Goal: Task Accomplishment & Management: Complete application form

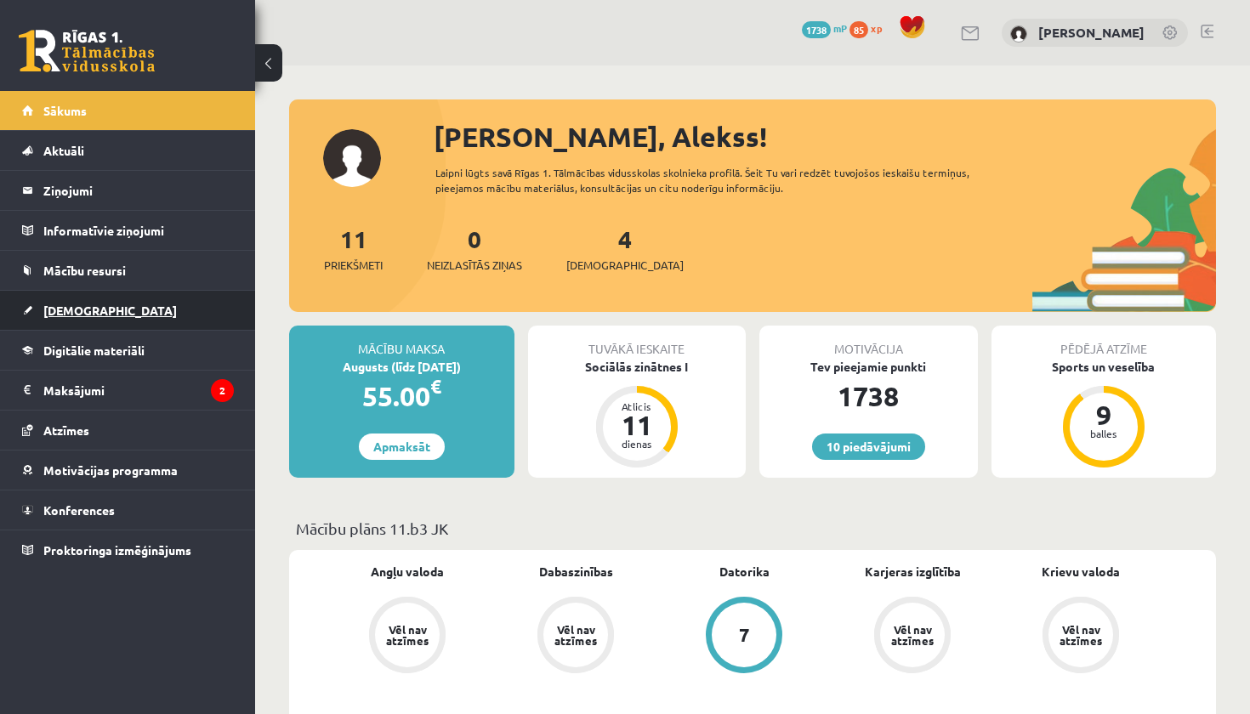
click at [97, 307] on link "[DEMOGRAPHIC_DATA]" at bounding box center [128, 310] width 212 height 39
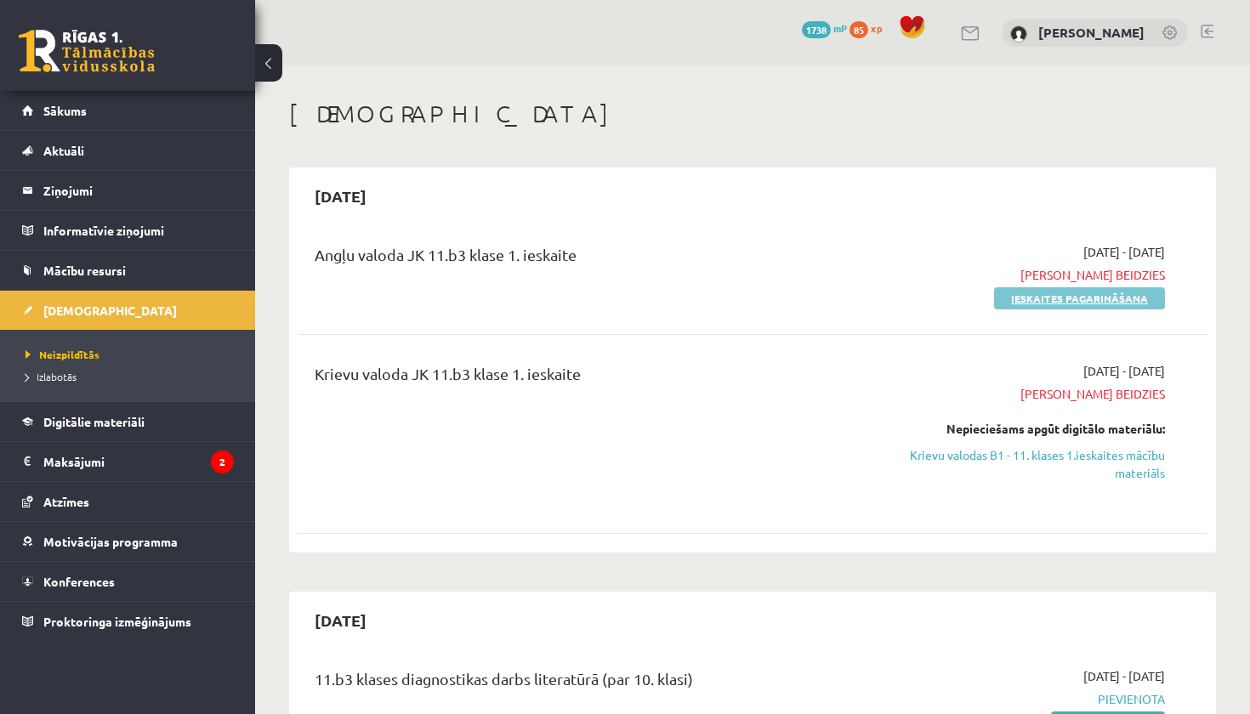
click at [1093, 300] on link "Ieskaites pagarināšana" at bounding box center [1079, 298] width 171 height 22
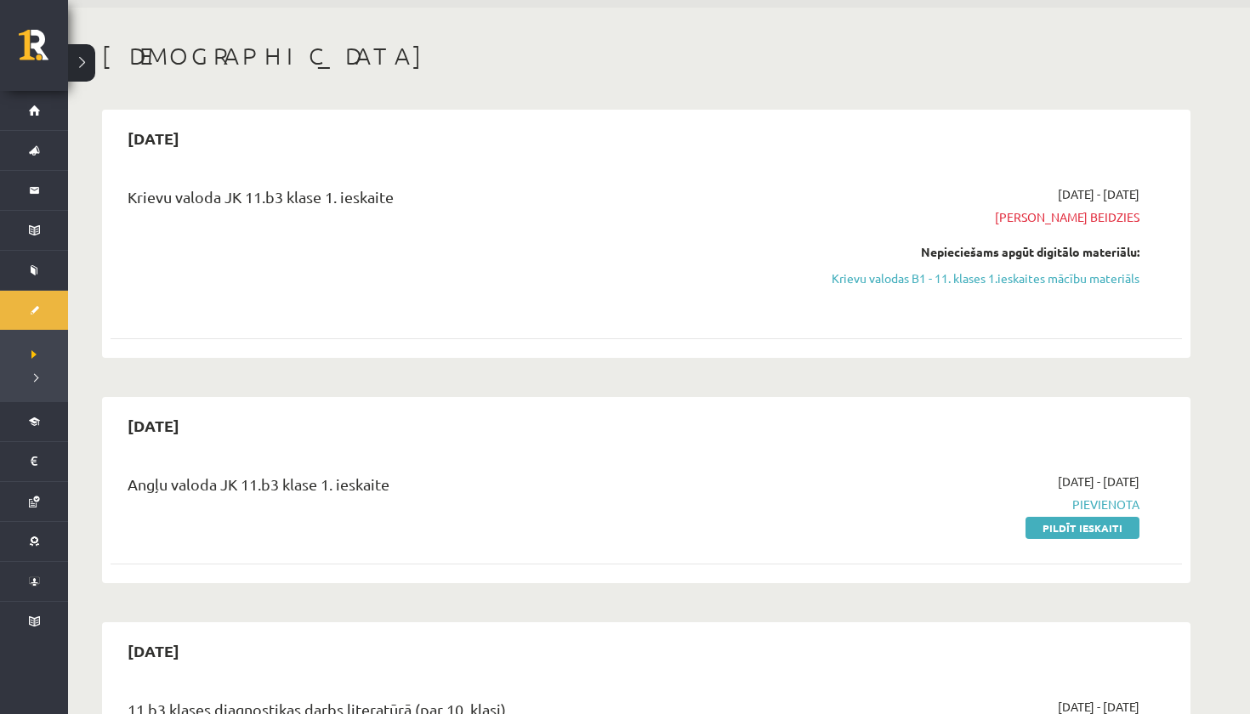
scroll to position [60, 0]
click at [1097, 524] on link "Pildīt ieskaiti" at bounding box center [1082, 526] width 114 height 22
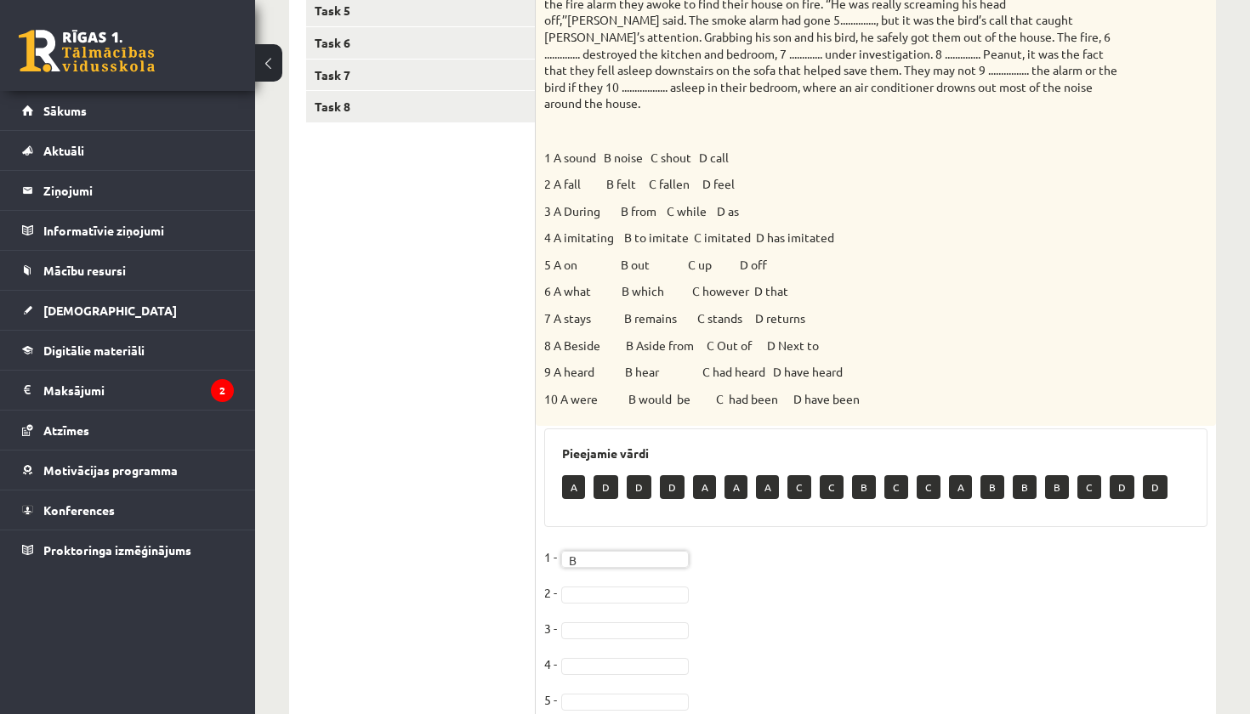
scroll to position [441, 0]
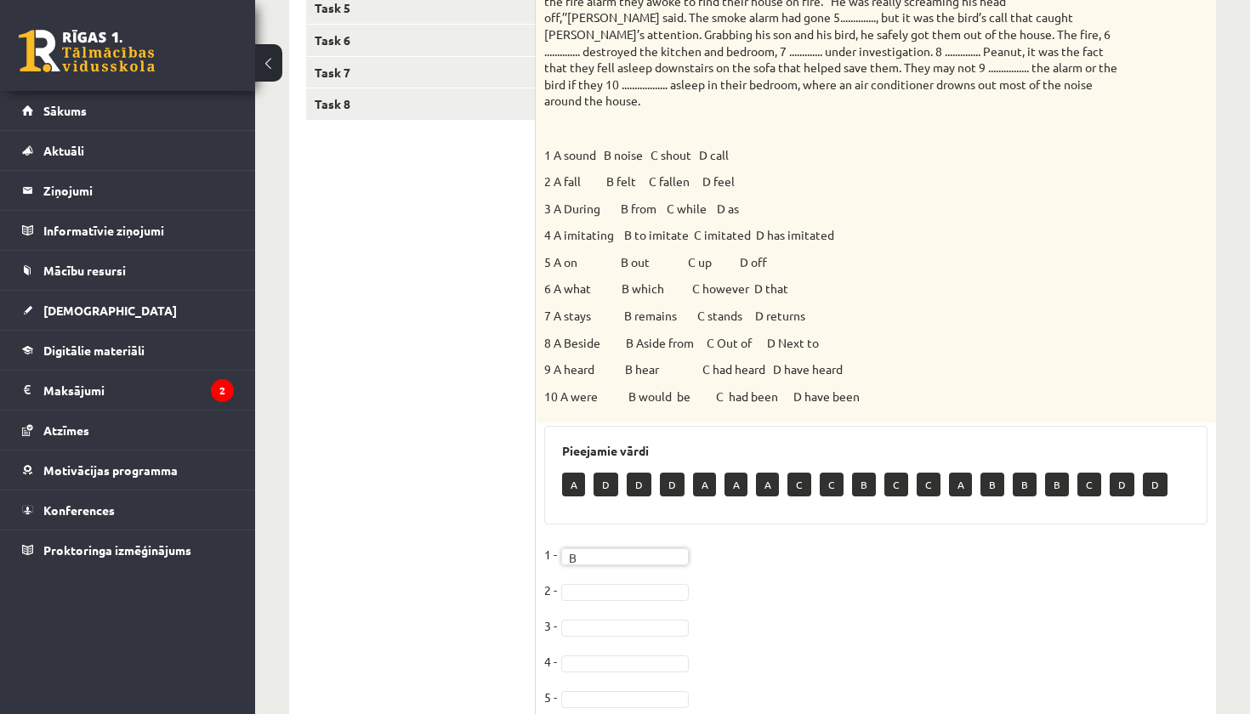
click at [625, 573] on fieldset "1 - B * 2 - 3 - 4 - 5 - 6 - 7 - 8 - 9 - 10 -" at bounding box center [875, 720] width 663 height 357
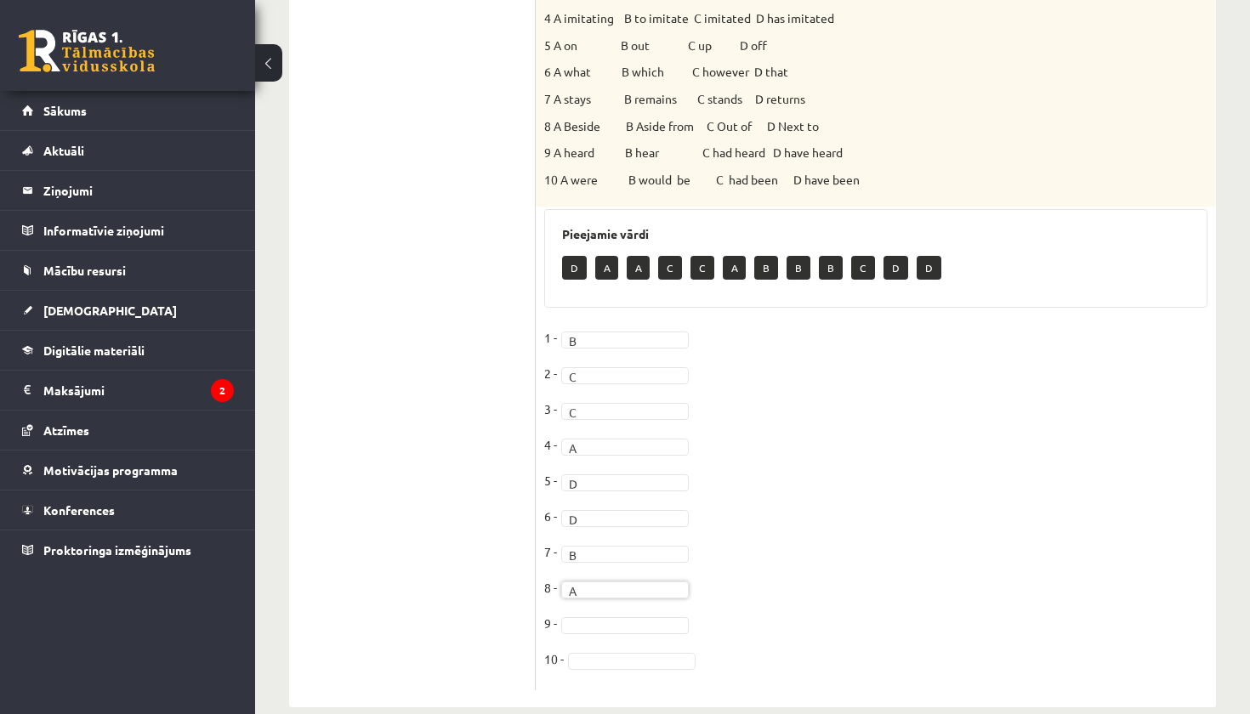
scroll to position [657, 0]
click at [600, 606] on fieldset "1 - B * 2 - C * 3 - C * 4 - A * 5 - D * 6 - D * 7 - B * 8 - A * 9 - 10 -" at bounding box center [875, 504] width 663 height 357
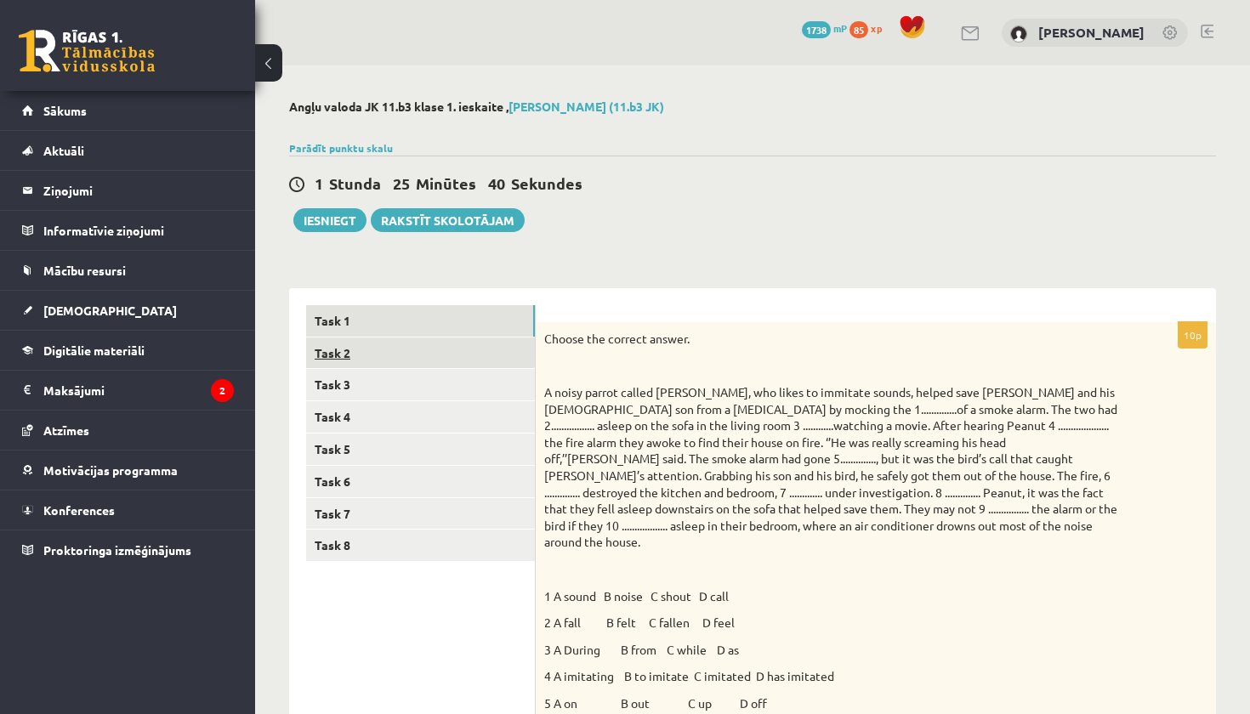
scroll to position [0, 0]
click at [376, 357] on link "Task 2" at bounding box center [420, 353] width 229 height 31
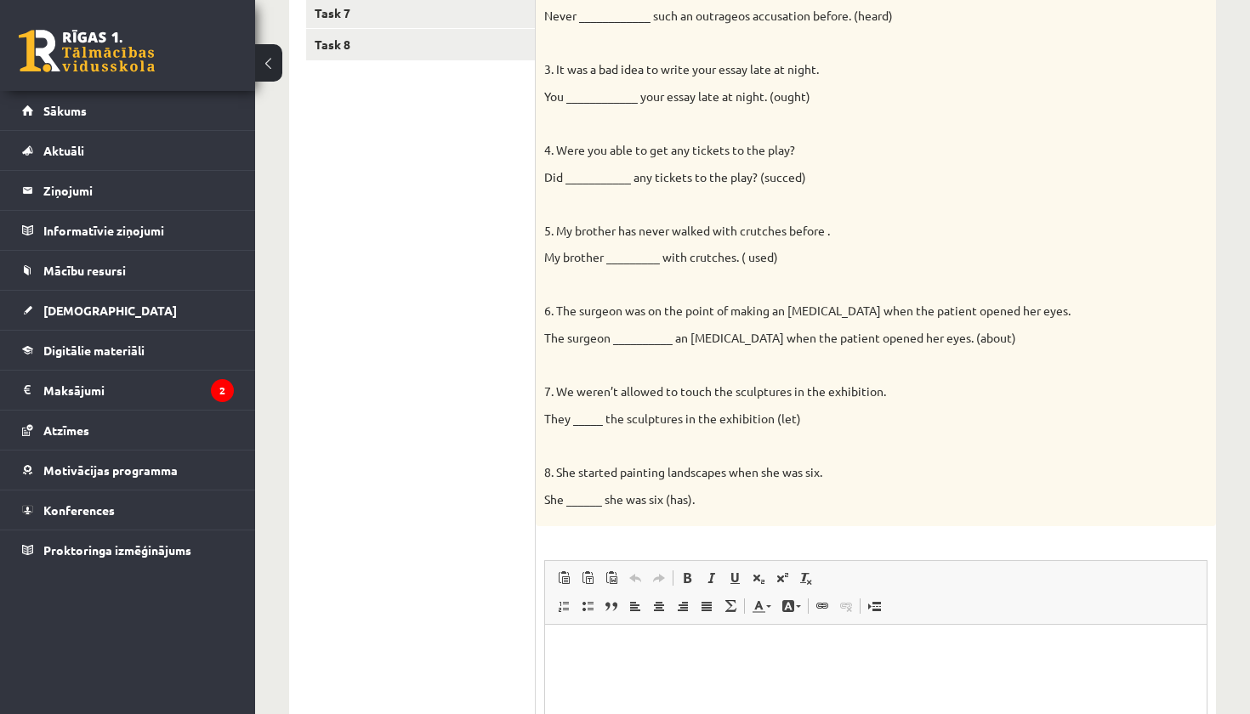
scroll to position [497, 0]
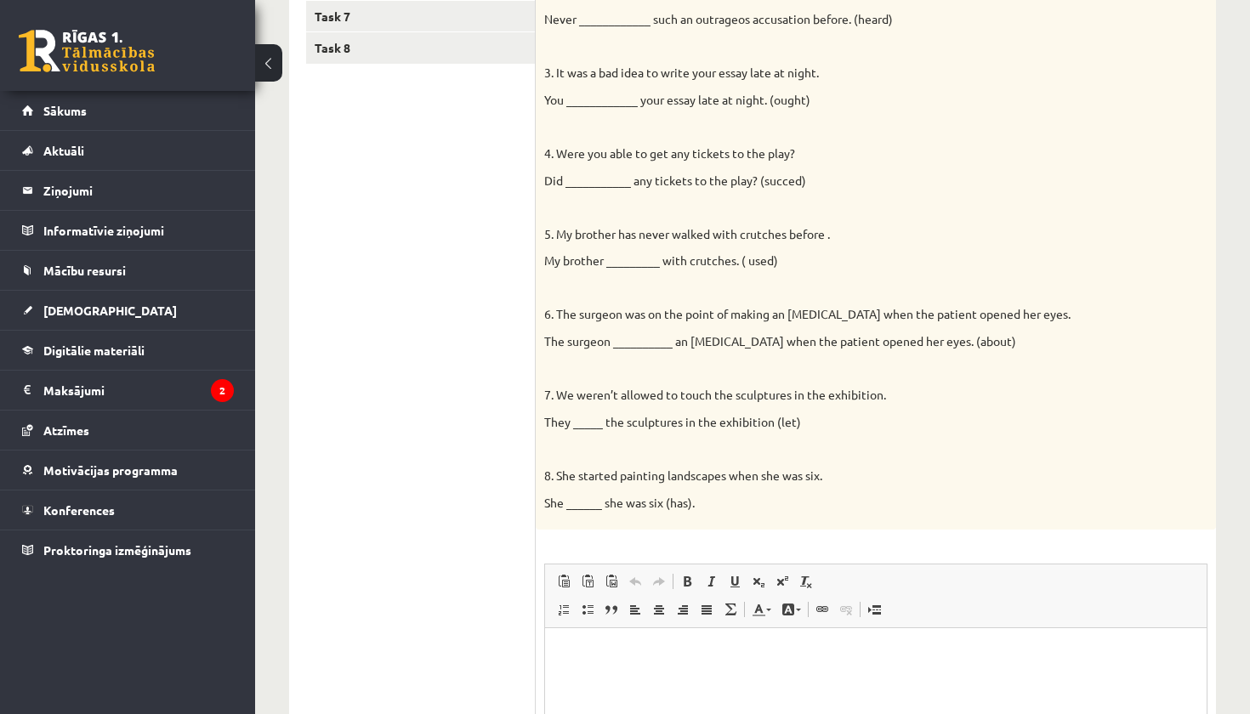
click at [662, 637] on html at bounding box center [875, 654] width 661 height 52
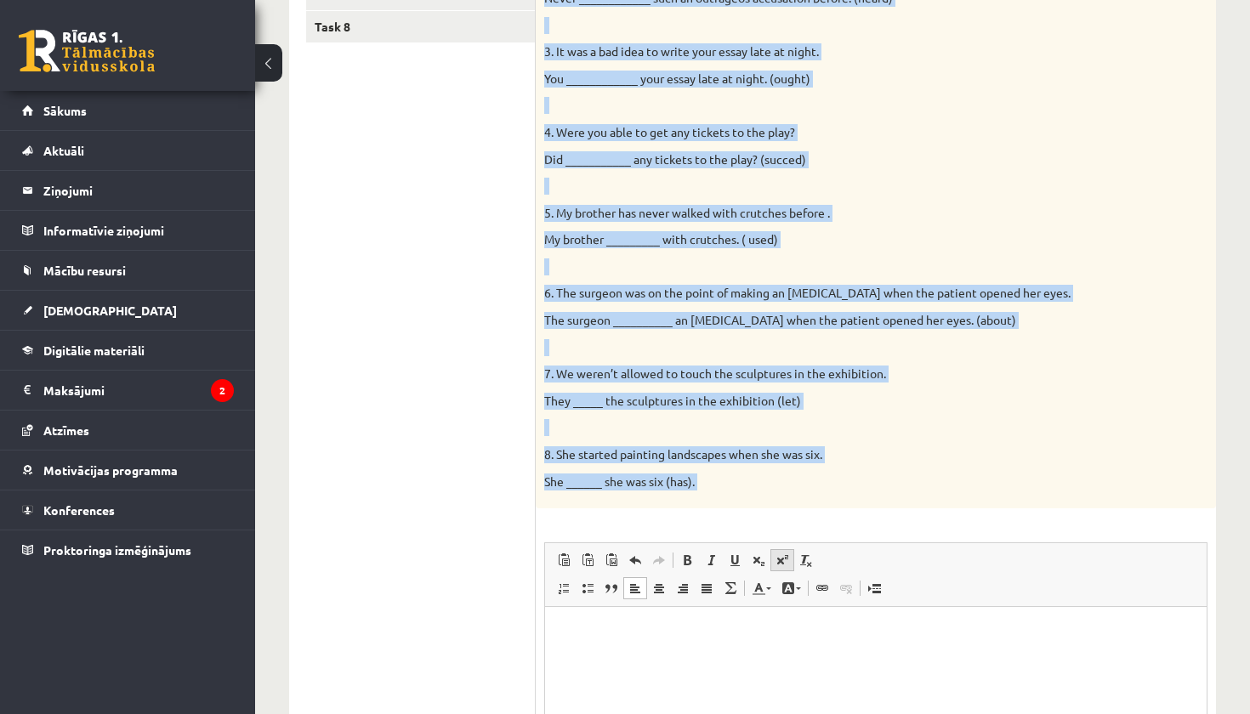
scroll to position [519, 0]
drag, startPoint x: 547, startPoint y: 185, endPoint x: 808, endPoint y: 478, distance: 392.0
click at [808, 478] on div "Complete the second sentence so that it has a similar meaning to the first sent…" at bounding box center [876, 155] width 680 height 705
copy div "Complete the second sentence so that it has a similar meaning to the first sent…"
click at [670, 270] on div "Complete the second sentence so that it has a similar meaning to the first sent…" at bounding box center [876, 155] width 680 height 705
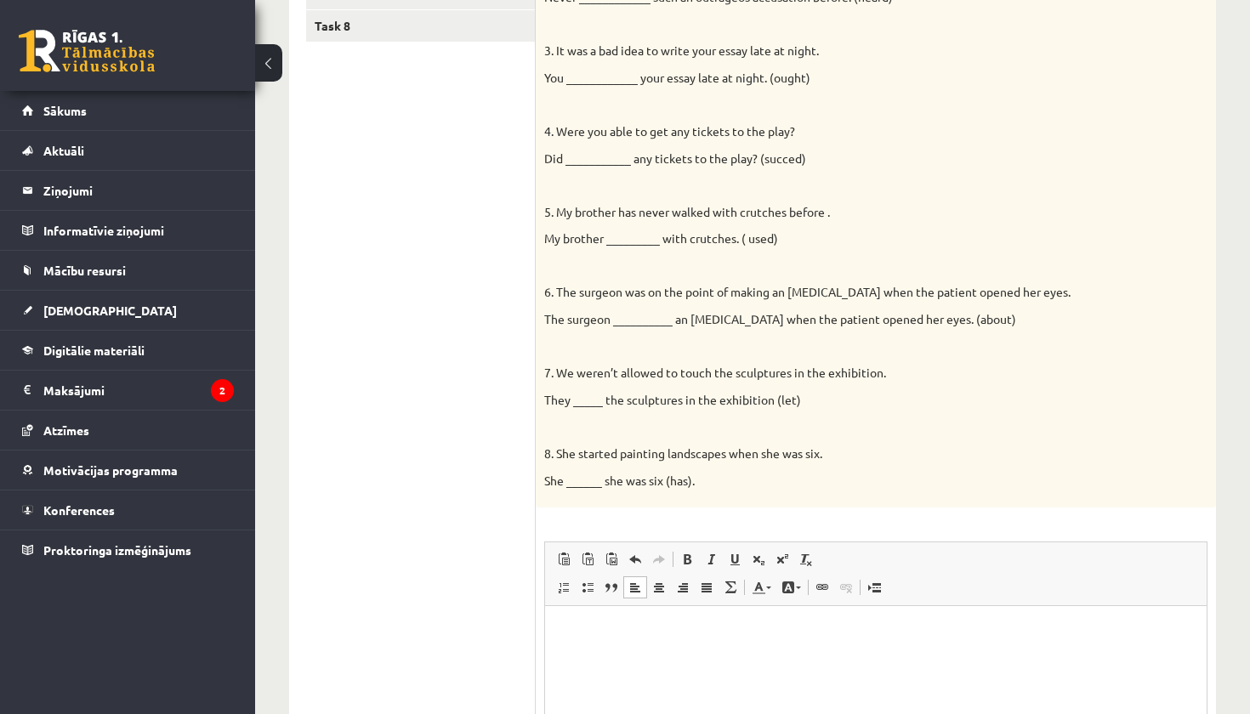
click at [655, 658] on html at bounding box center [875, 632] width 661 height 52
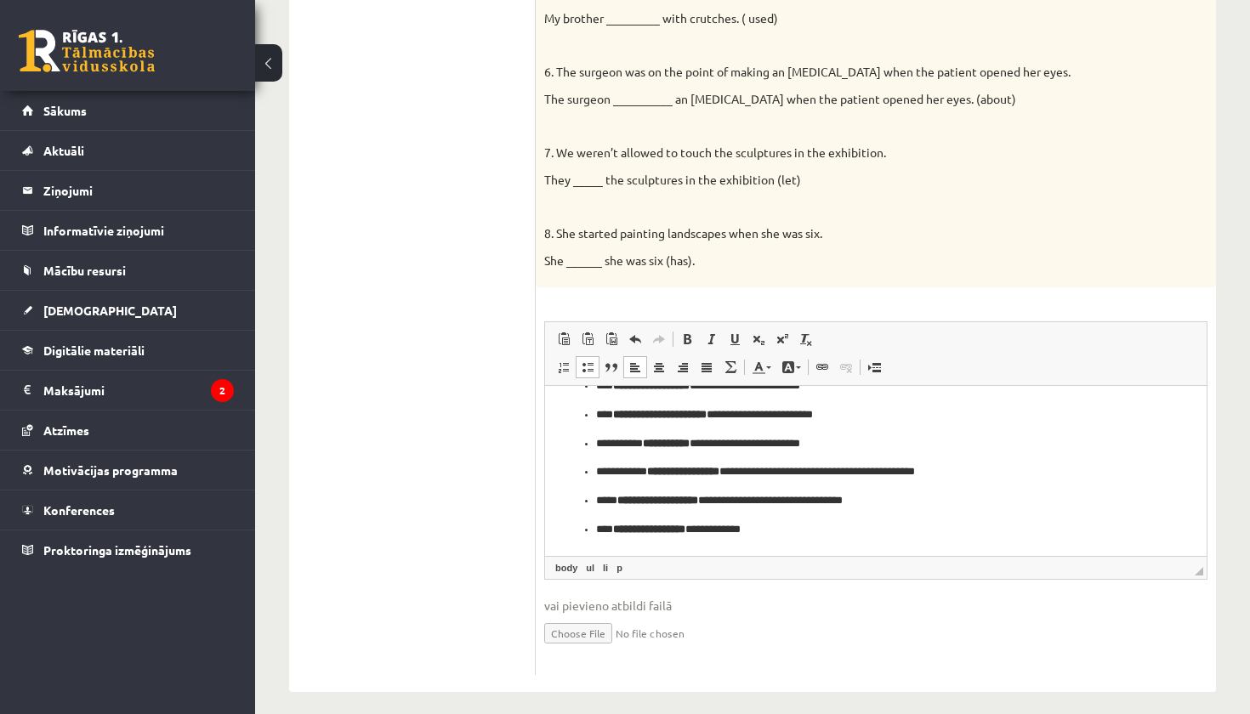
scroll to position [739, 0]
click at [599, 525] on p "**********" at bounding box center [875, 531] width 559 height 18
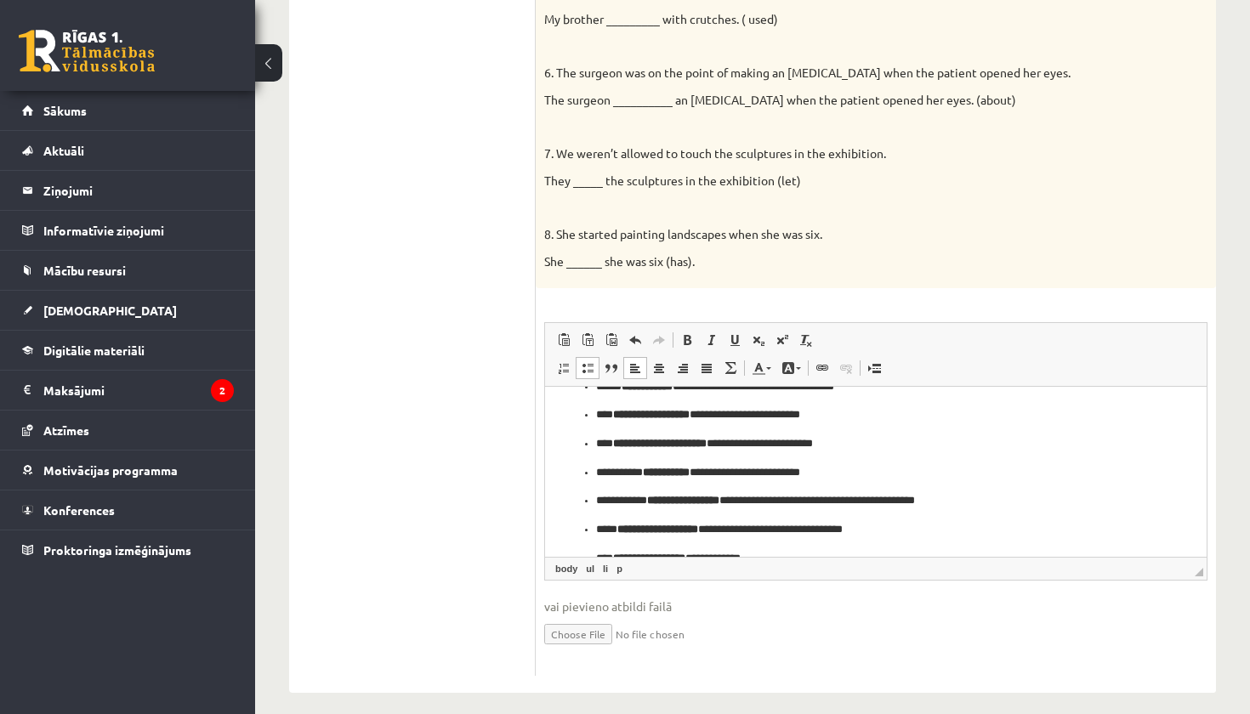
scroll to position [62, 0]
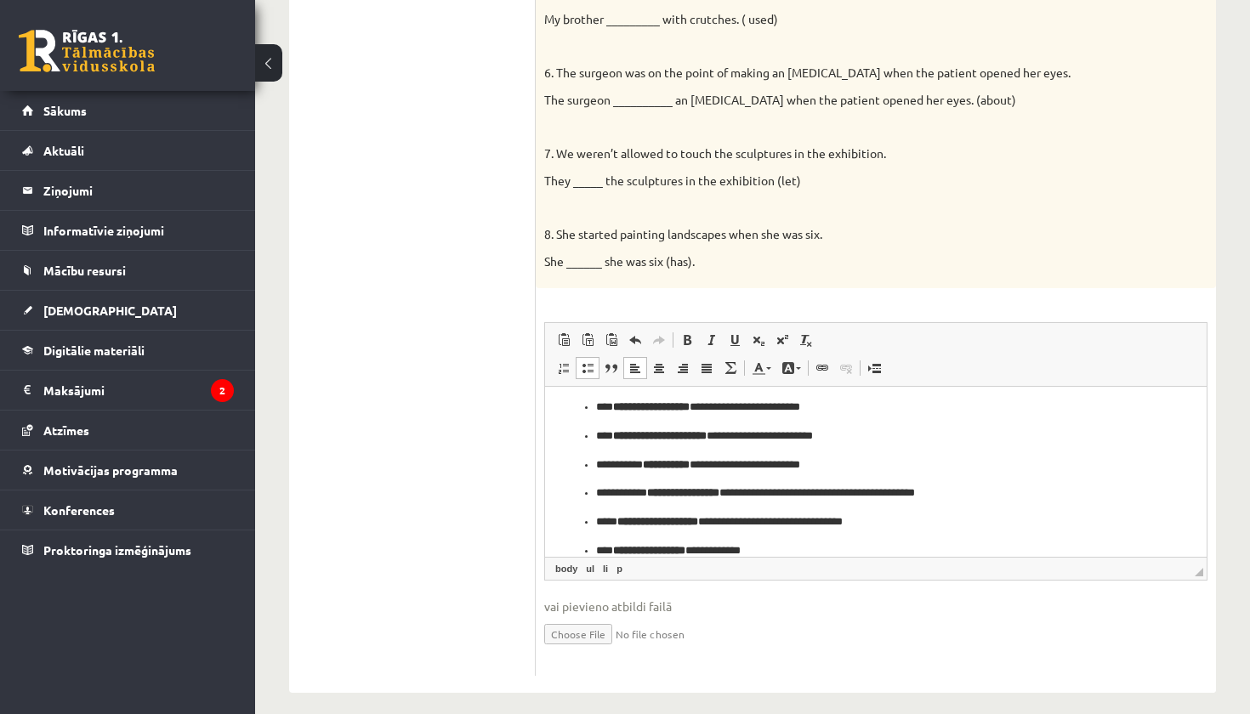
click at [590, 361] on span at bounding box center [588, 368] width 14 height 14
click at [578, 525] on ul "**********" at bounding box center [875, 437] width 627 height 190
click at [584, 361] on span at bounding box center [588, 368] width 14 height 14
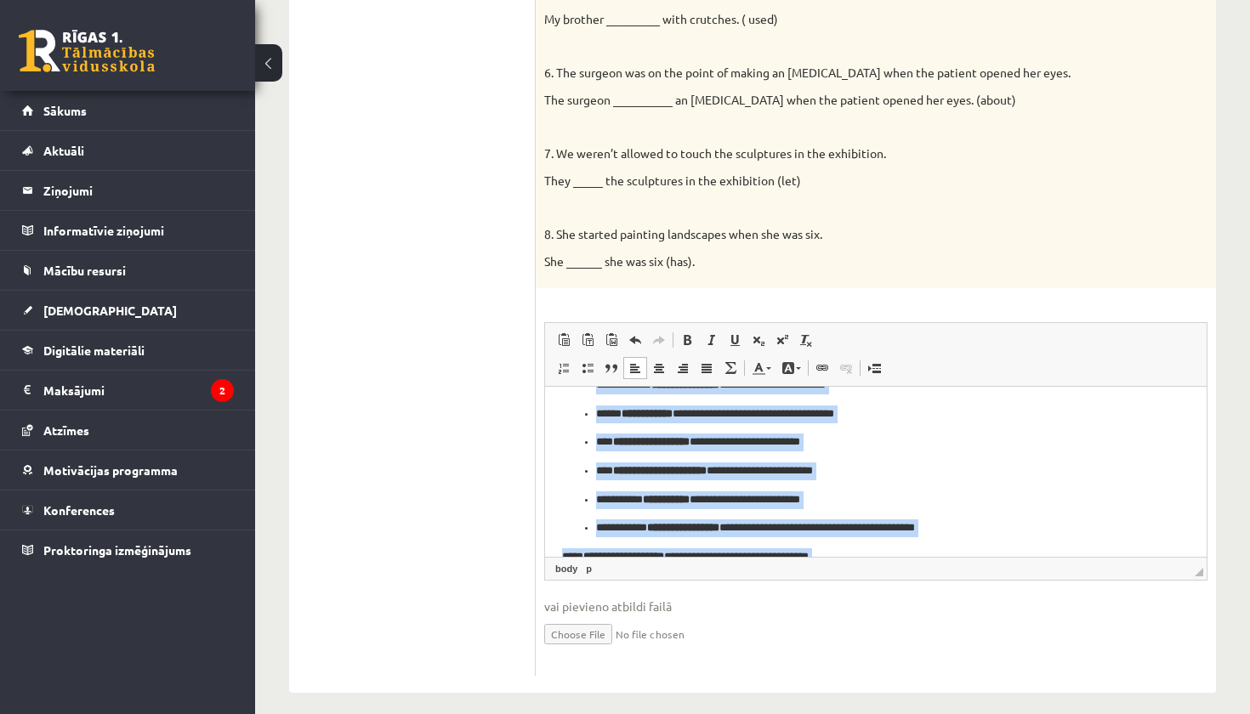
scroll to position [0, 0]
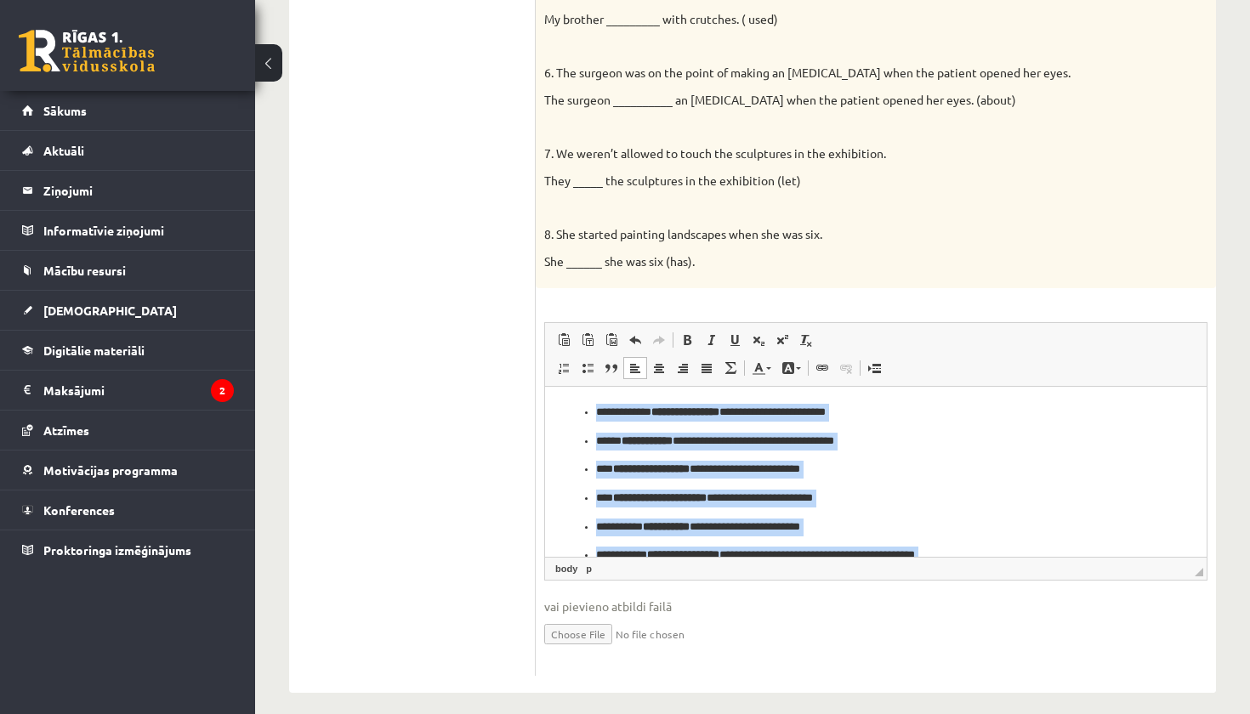
drag, startPoint x: 769, startPoint y: 548, endPoint x: 539, endPoint y: 341, distance: 309.5
click at [545, 387] on html "**********" at bounding box center [875, 512] width 661 height 251
click at [590, 361] on span at bounding box center [588, 368] width 14 height 14
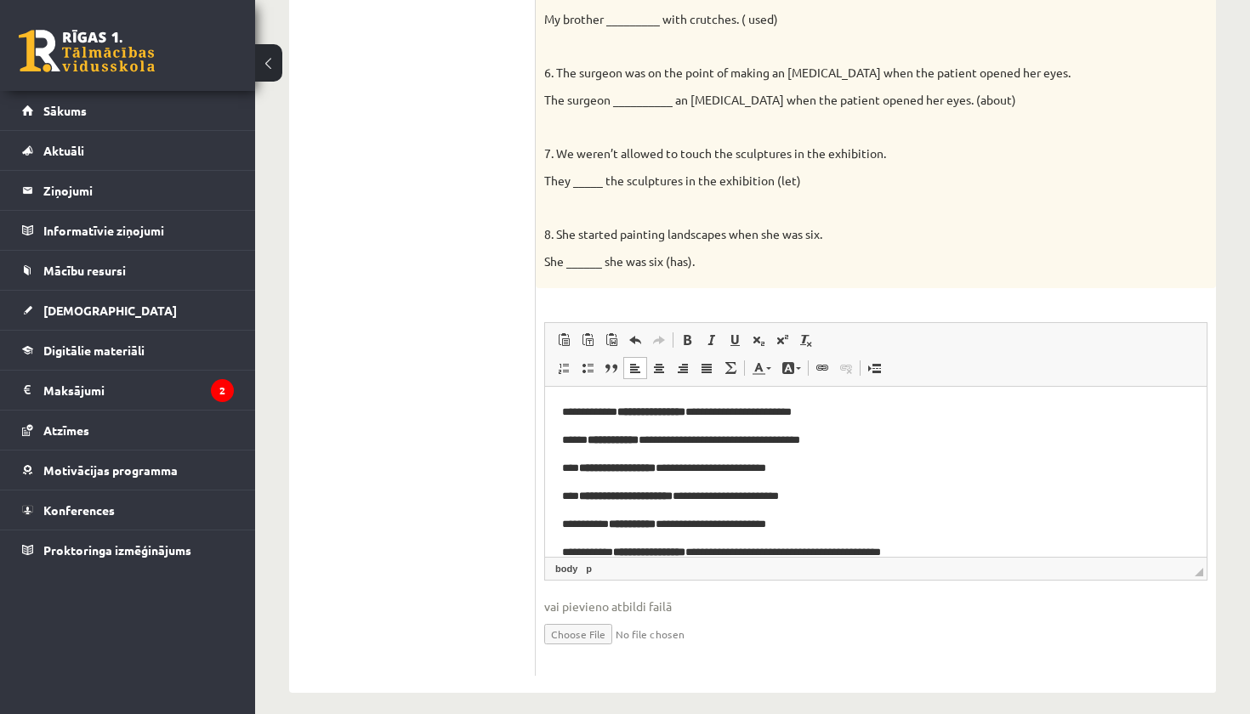
click at [843, 445] on p "**********" at bounding box center [875, 440] width 627 height 17
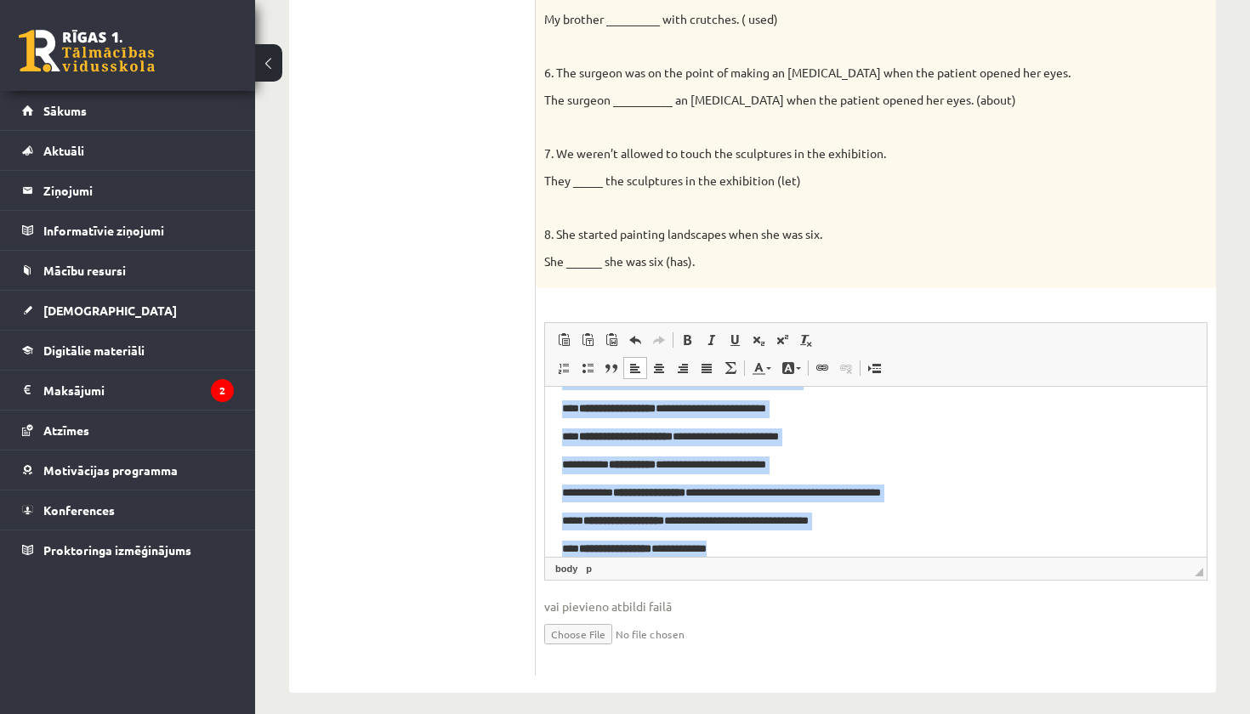
scroll to position [4, 0]
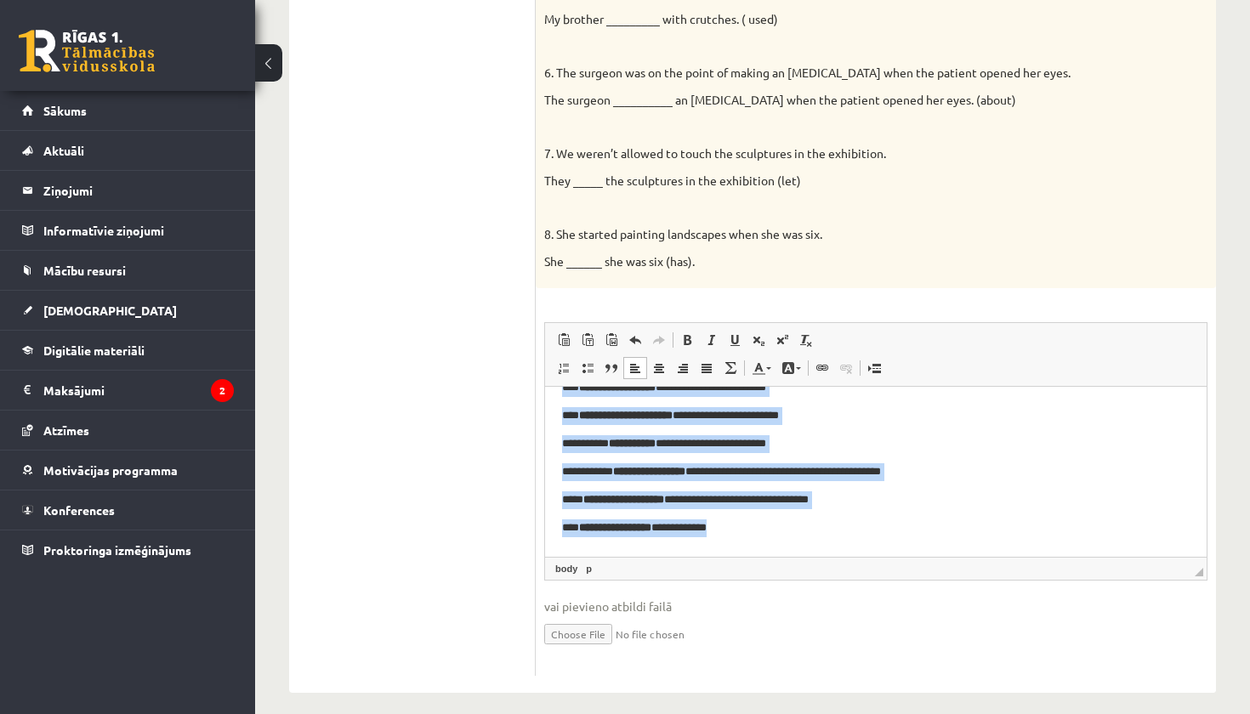
drag, startPoint x: 560, startPoint y: 406, endPoint x: 824, endPoint y: 628, distance: 344.5
click at [824, 553] on html "**********" at bounding box center [875, 429] width 661 height 247
click at [684, 333] on span at bounding box center [687, 340] width 14 height 14
click at [795, 534] on p "**********" at bounding box center [875, 527] width 627 height 17
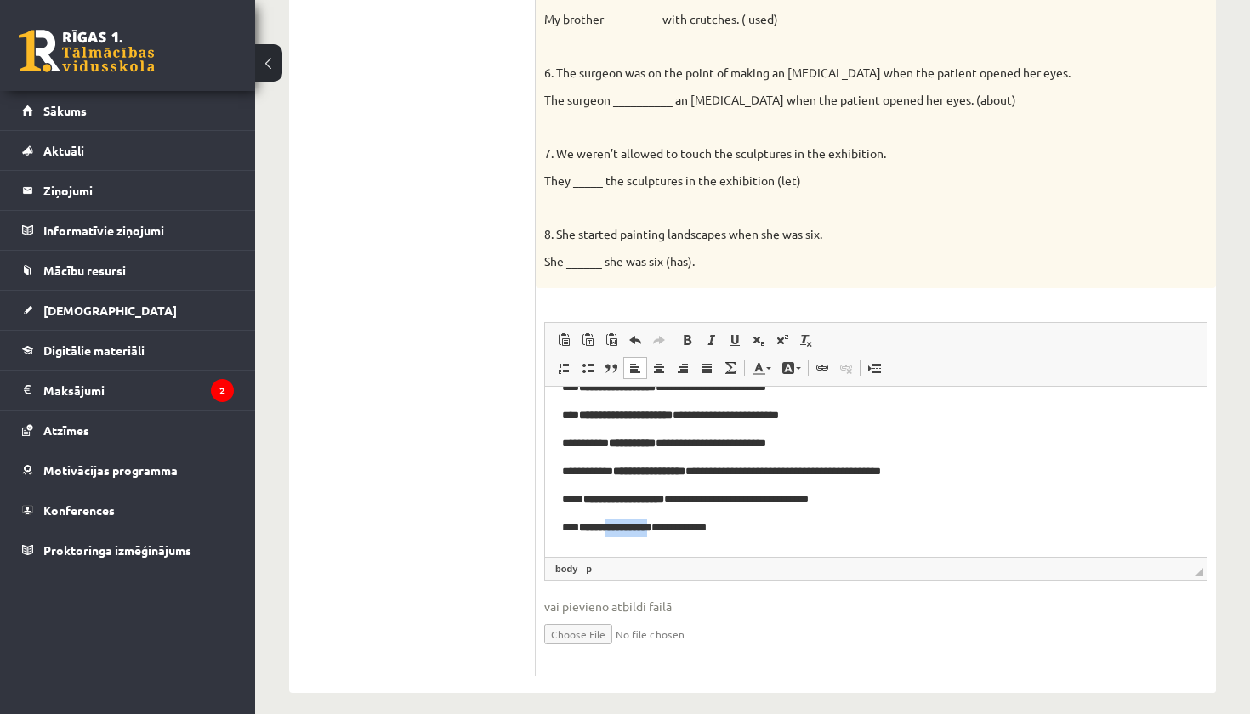
drag, startPoint x: 674, startPoint y: 529, endPoint x: 620, endPoint y: 529, distance: 54.4
click at [620, 529] on strong "**********" at bounding box center [615, 527] width 72 height 11
click at [689, 338] on link "Bold Keyboard shortcut Command+B" at bounding box center [687, 340] width 24 height 22
drag, startPoint x: 677, startPoint y: 520, endPoint x: 695, endPoint y: 520, distance: 17.9
click at [695, 520] on p "**********" at bounding box center [875, 527] width 627 height 17
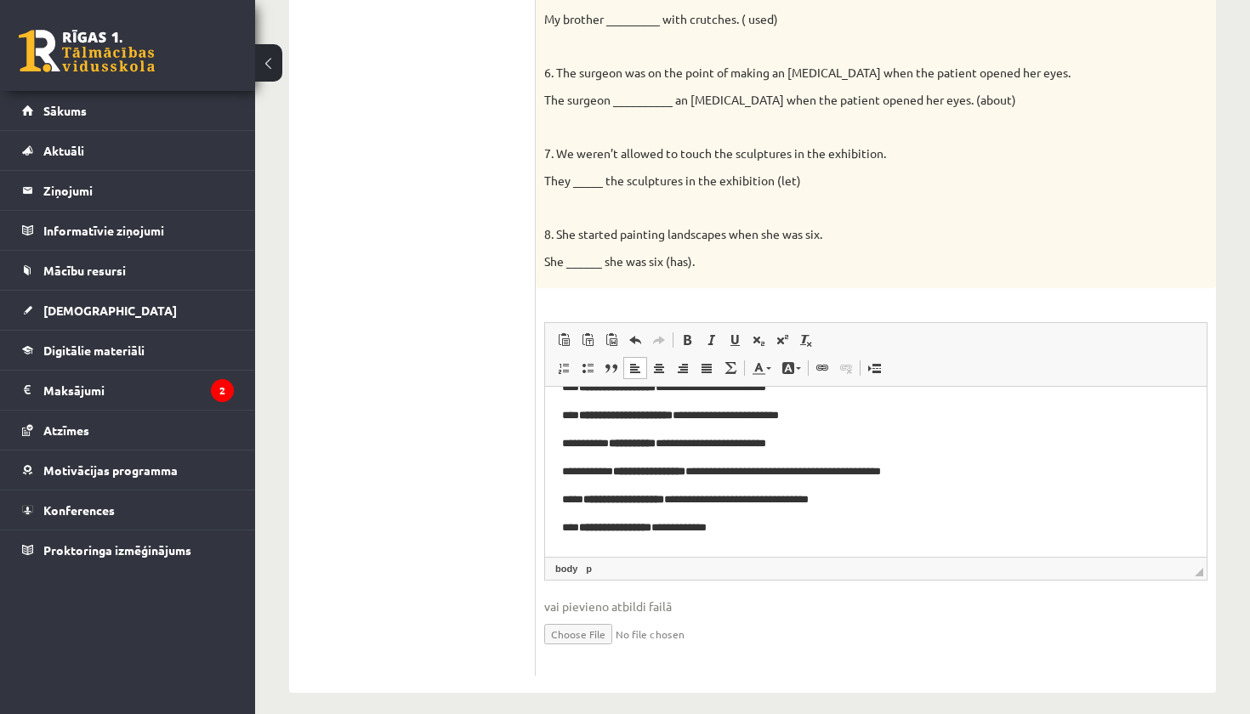
click at [769, 519] on body "**********" at bounding box center [875, 429] width 627 height 213
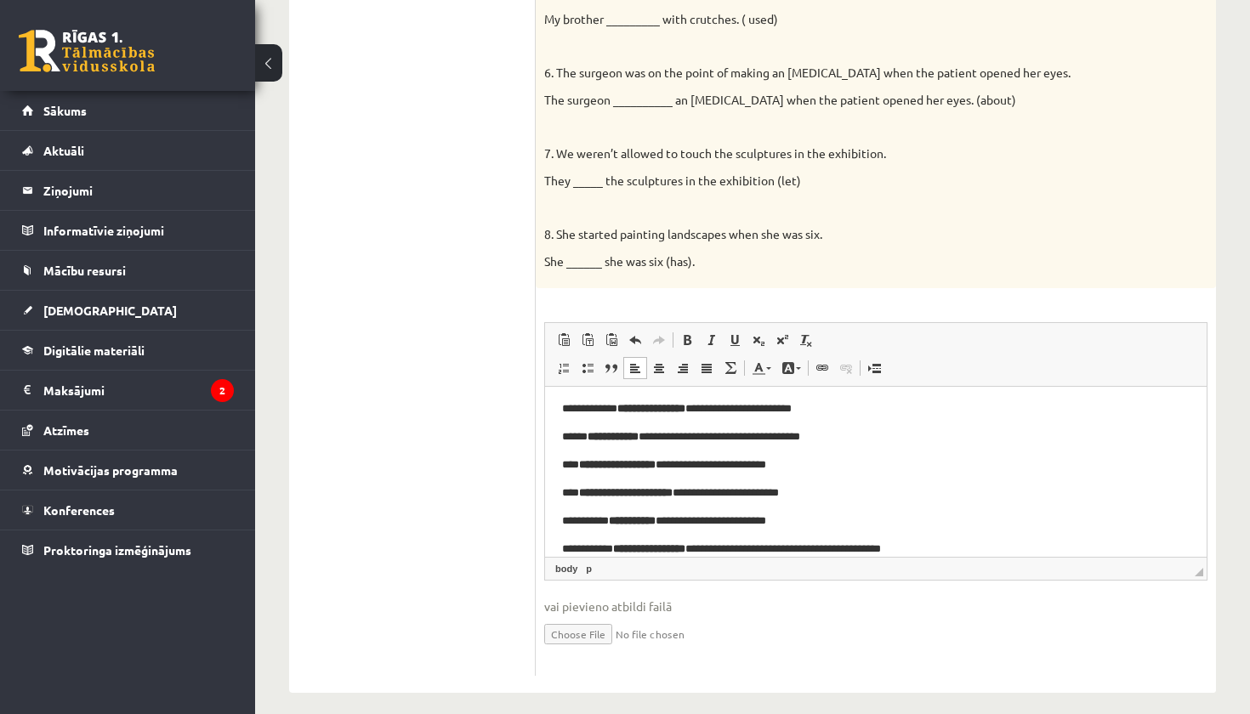
scroll to position [0, 0]
click at [721, 402] on p "**********" at bounding box center [875, 408] width 627 height 17
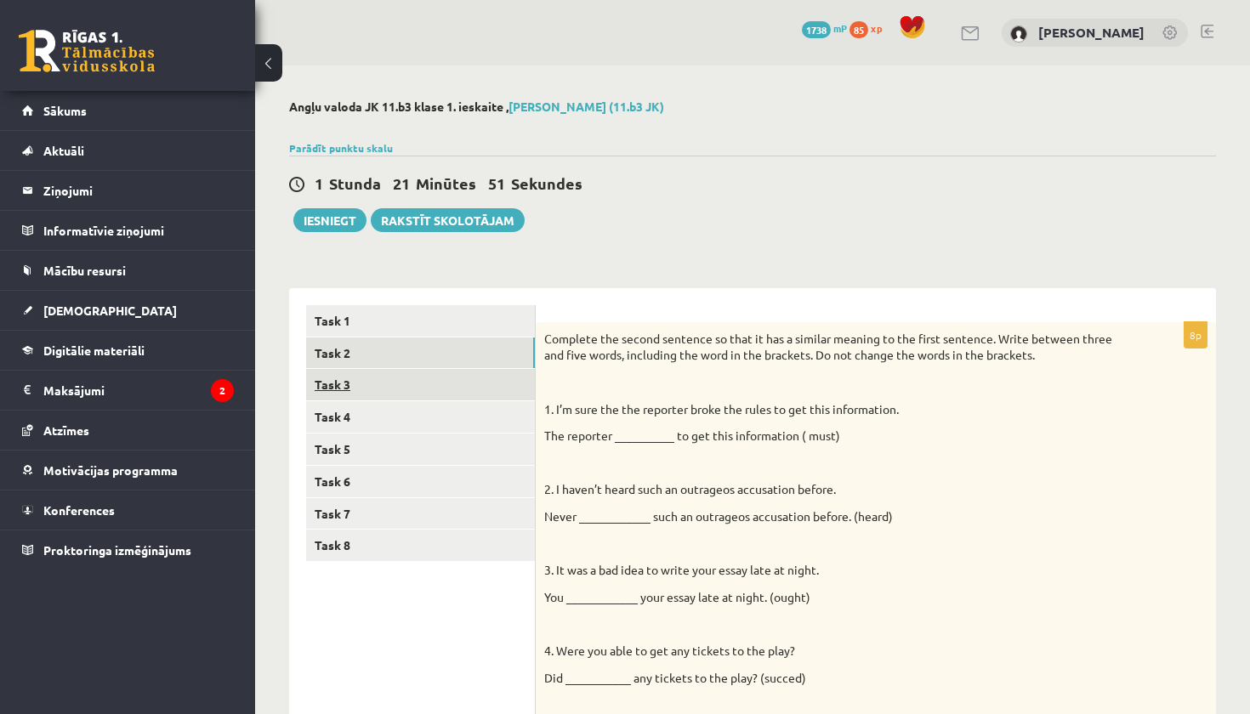
click at [342, 378] on link "Task 3" at bounding box center [420, 384] width 229 height 31
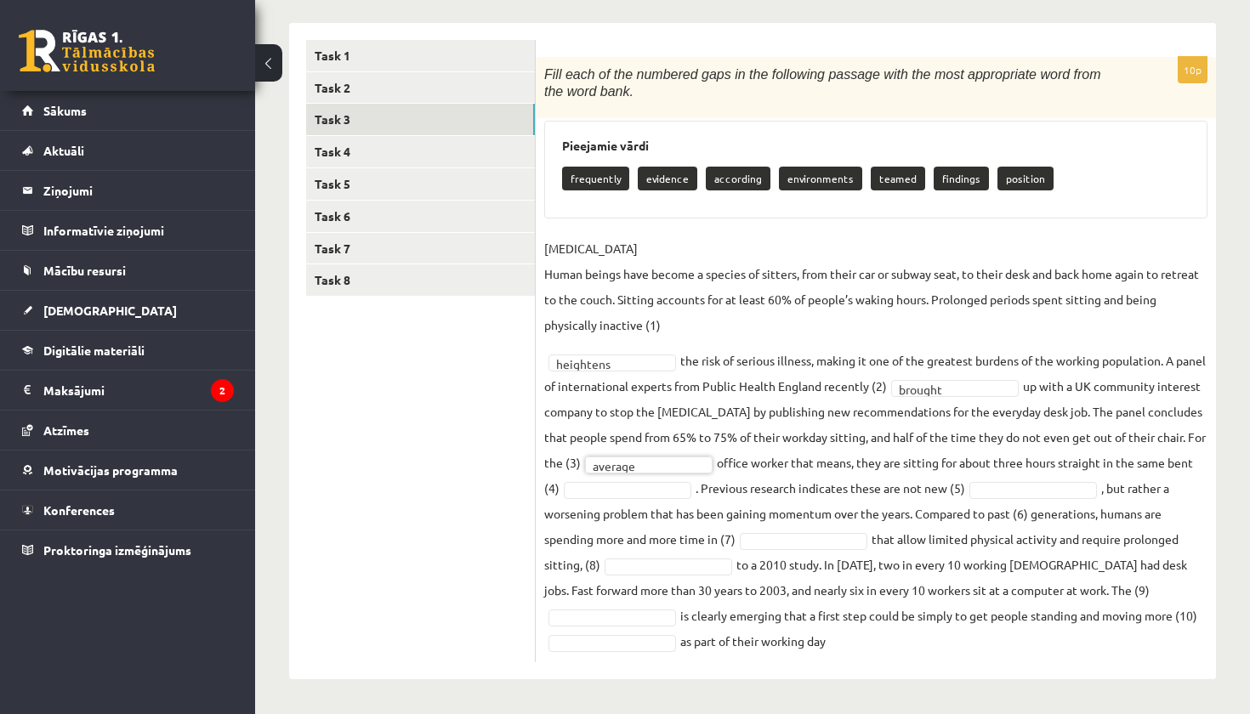
scroll to position [264, 0]
click at [720, 502] on fieldset "SEDENTARY LIFESTYLE Human beings have become a species of sitters, from their c…" at bounding box center [875, 445] width 663 height 418
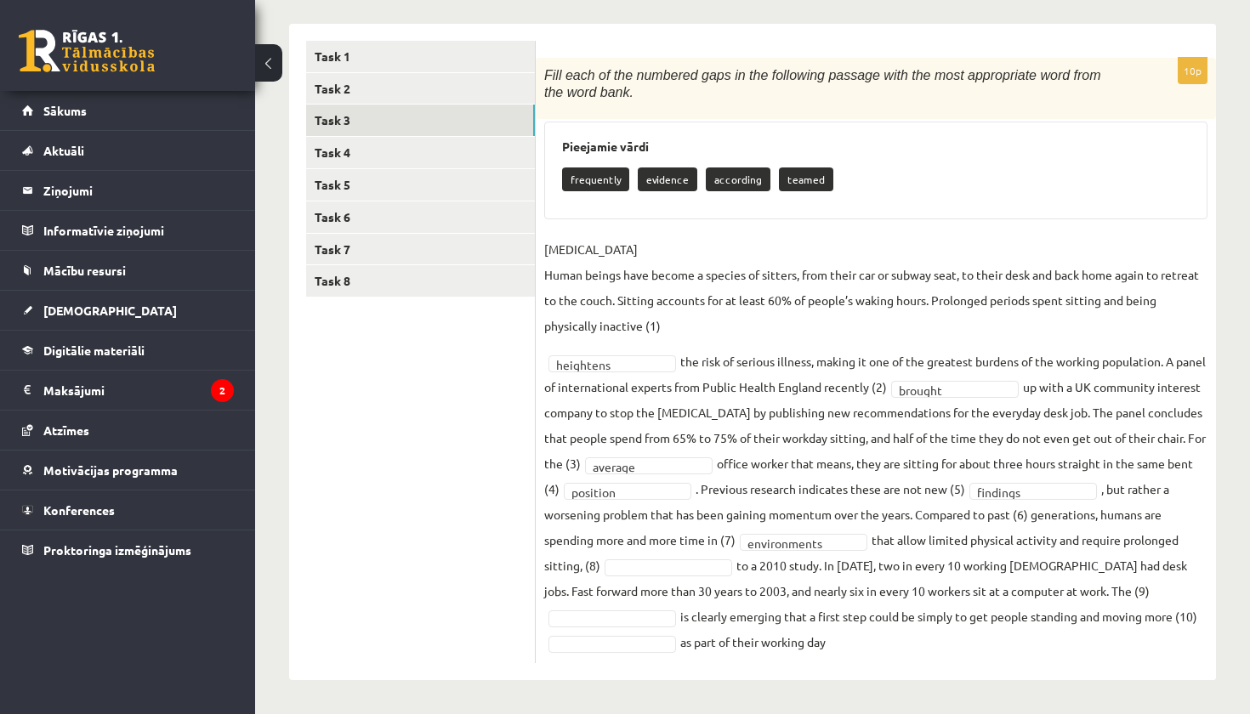
click at [732, 575] on fieldset "SEDENTARY LIFESTYLE Human beings have become a species of sitters, from their c…" at bounding box center [875, 445] width 663 height 418
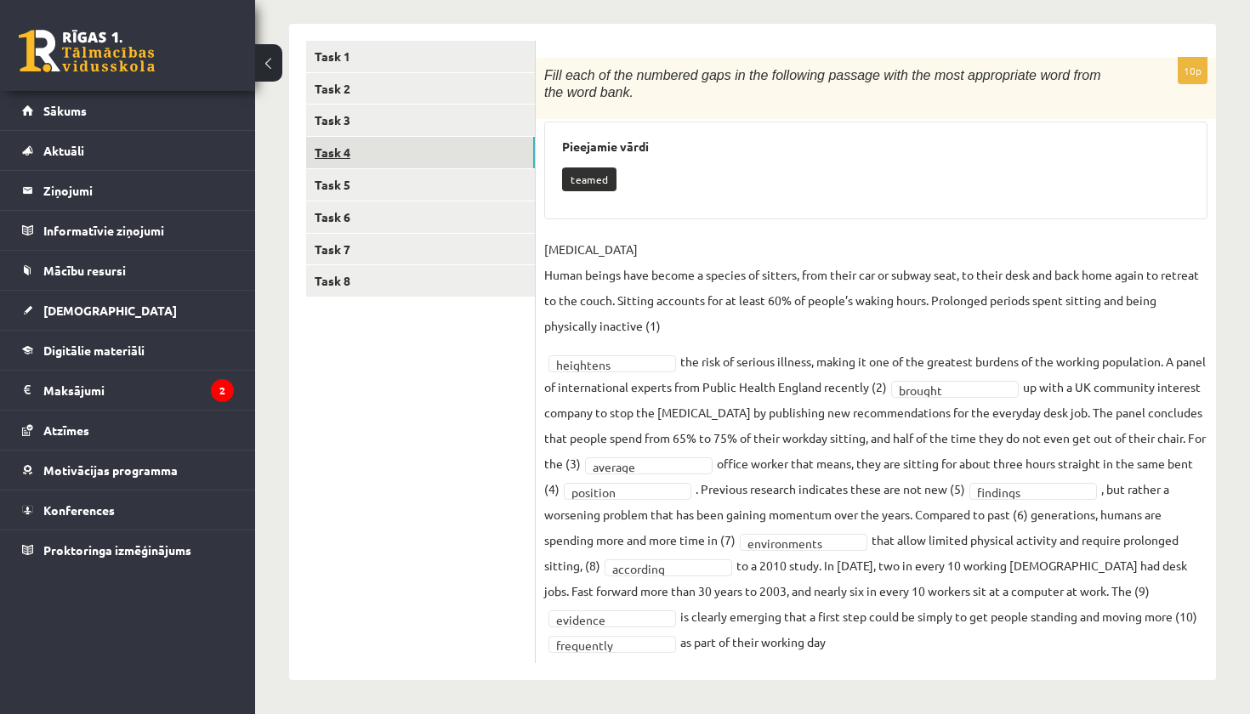
click at [406, 151] on link "Task 4" at bounding box center [420, 152] width 229 height 31
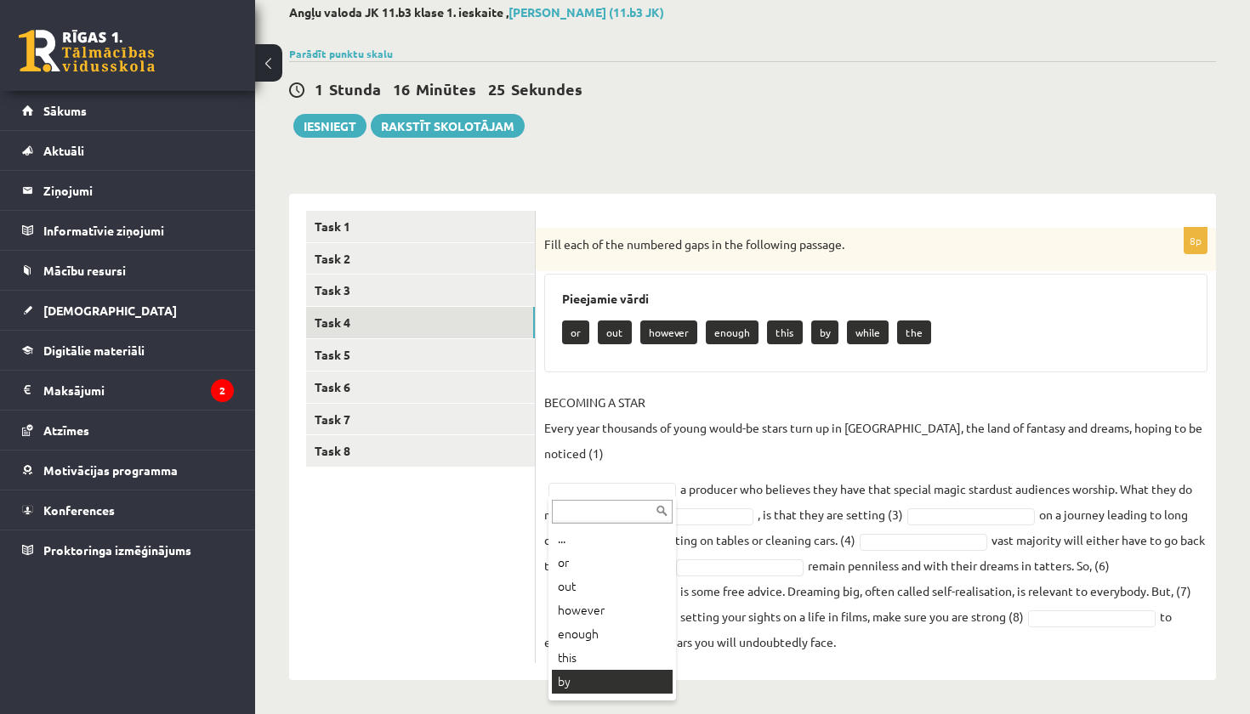
scroll to position [20, 0]
drag, startPoint x: 581, startPoint y: 694, endPoint x: 591, endPoint y: 665, distance: 30.7
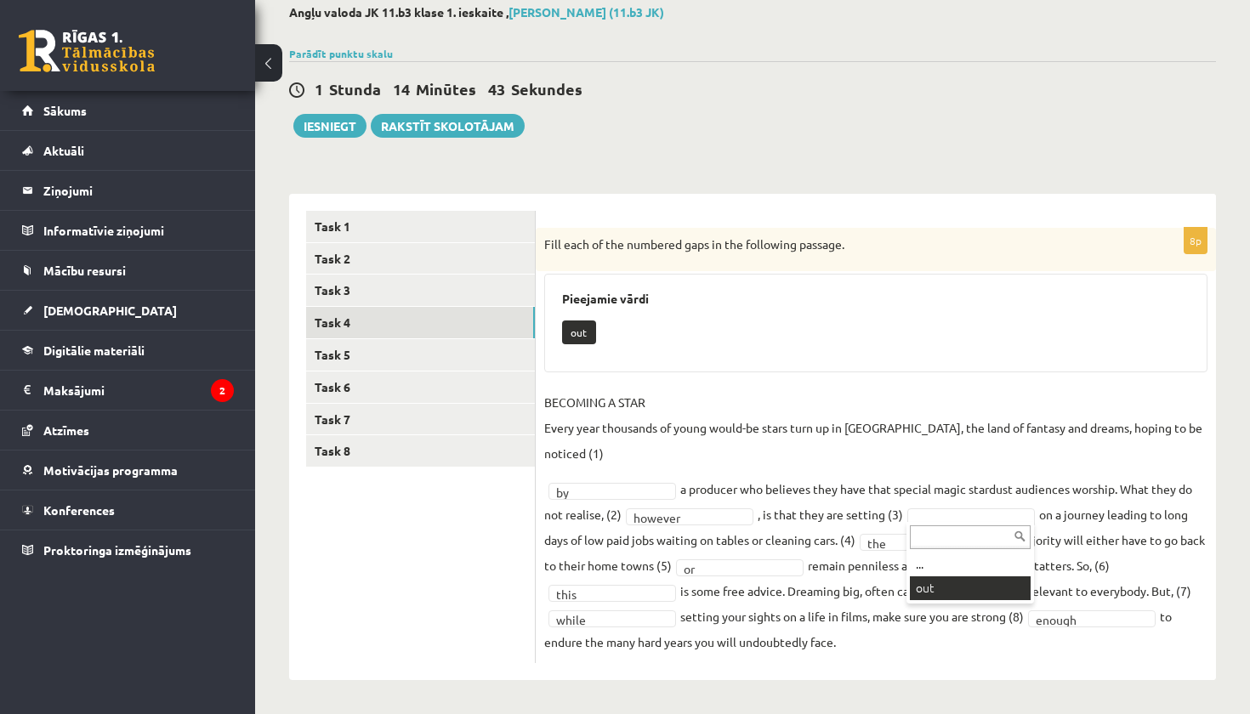
scroll to position [54, 0]
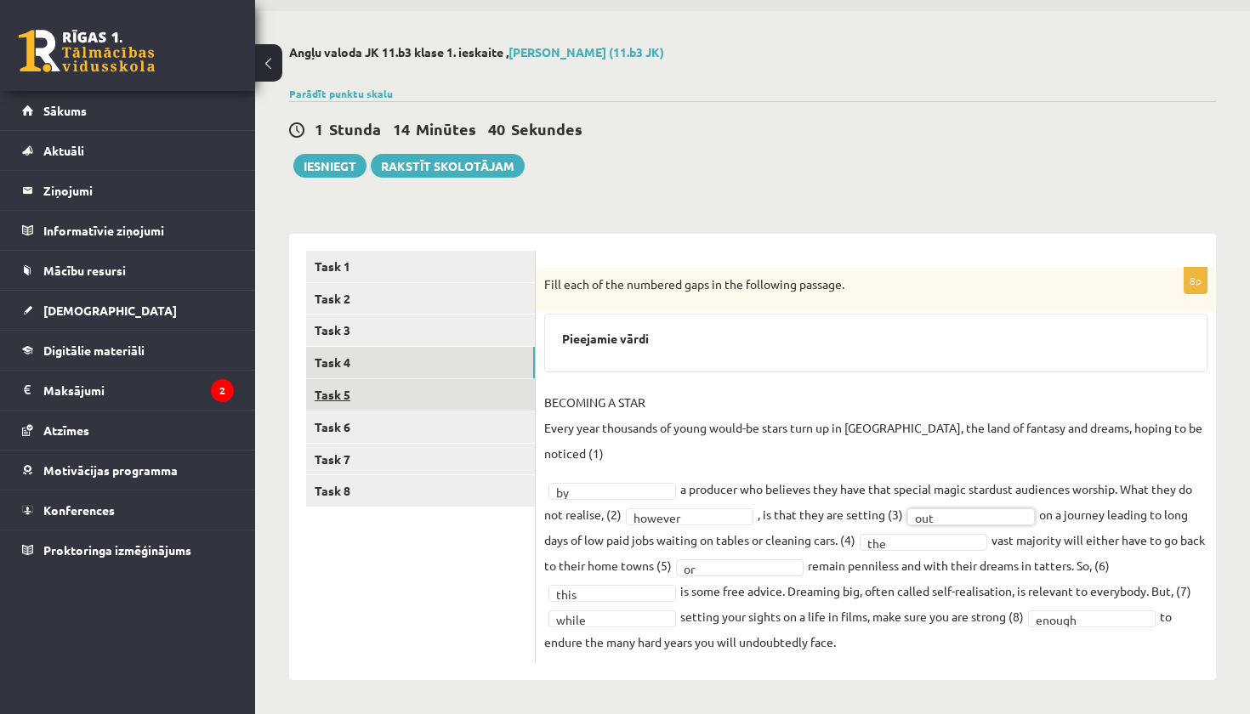
click at [400, 399] on link "Task 5" at bounding box center [420, 394] width 229 height 31
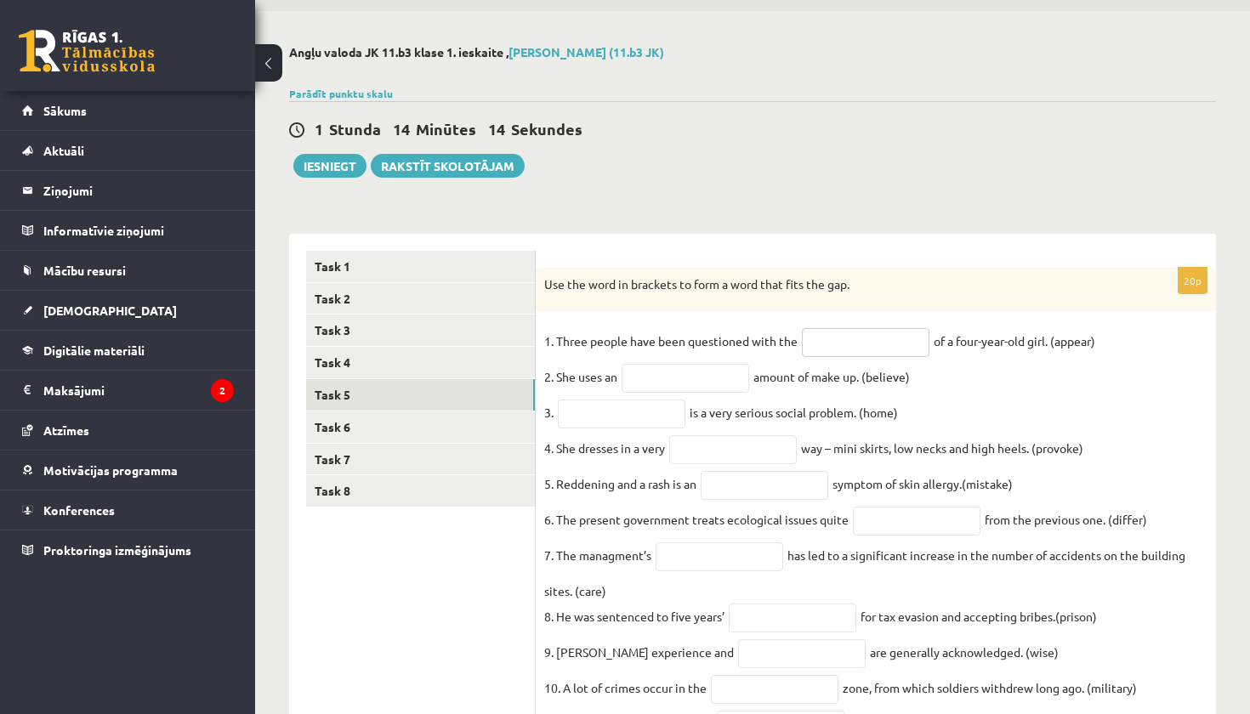
click at [828, 332] on input "text" at bounding box center [866, 342] width 128 height 29
type input "**********"
click at [708, 374] on input "text" at bounding box center [686, 378] width 128 height 29
type input "**********"
click at [627, 428] on input "text" at bounding box center [622, 414] width 128 height 29
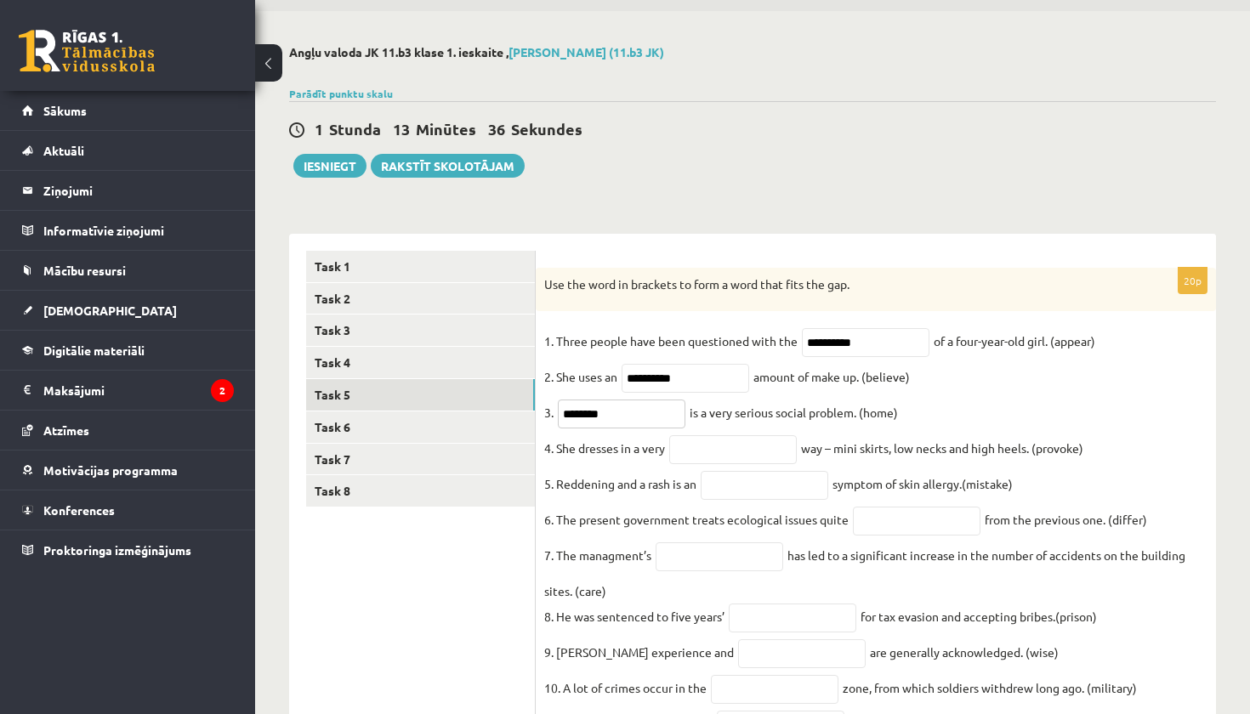
type input "********"
click at [764, 451] on input "text" at bounding box center [733, 449] width 128 height 29
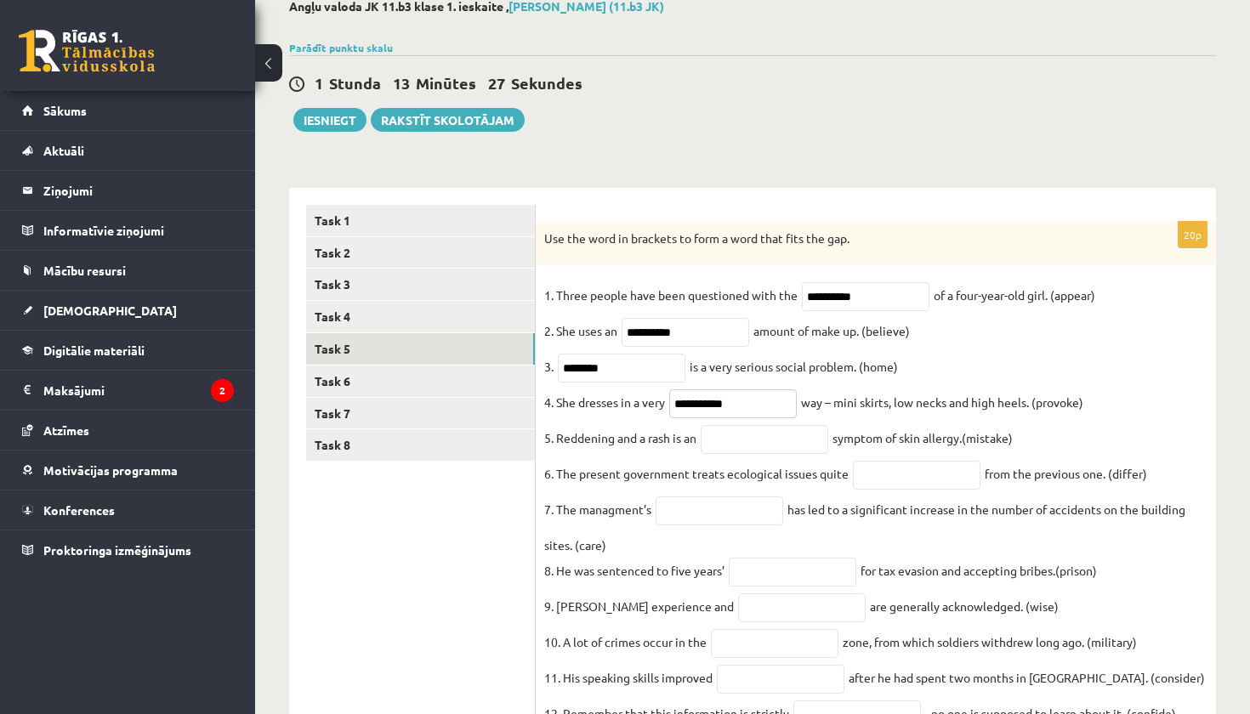
scroll to position [116, 0]
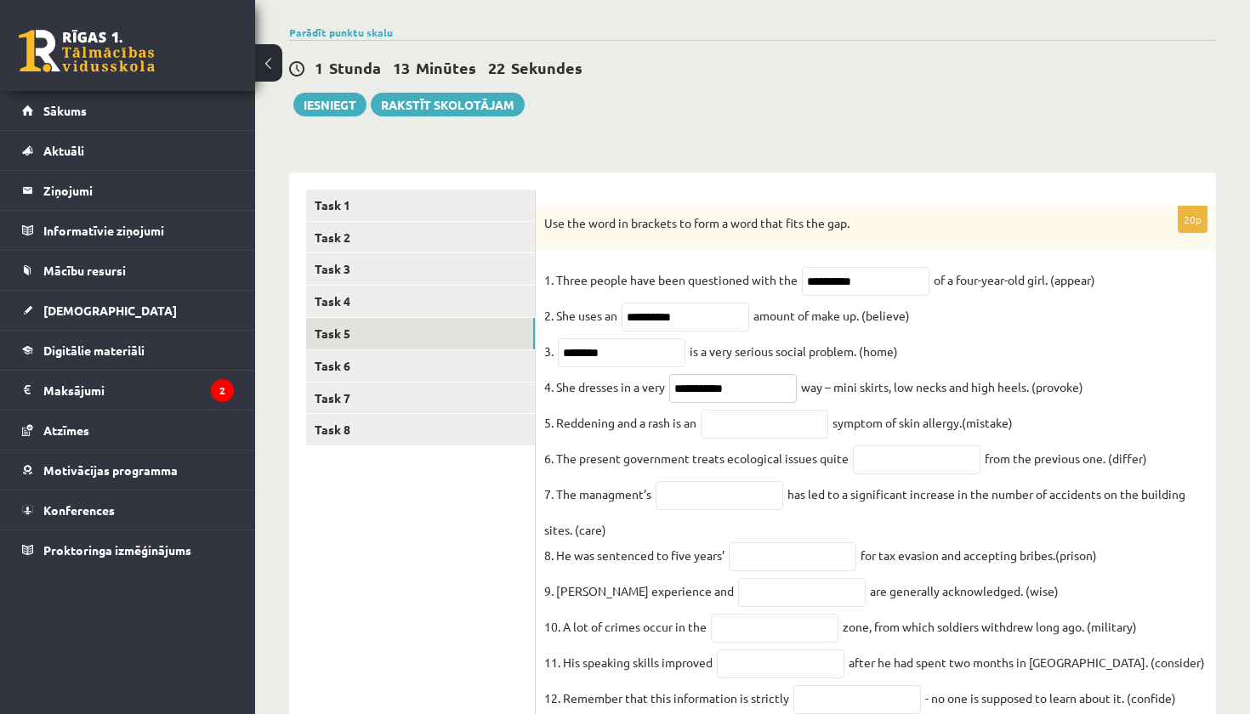
type input "**********"
click at [753, 434] on input "text" at bounding box center [765, 424] width 128 height 29
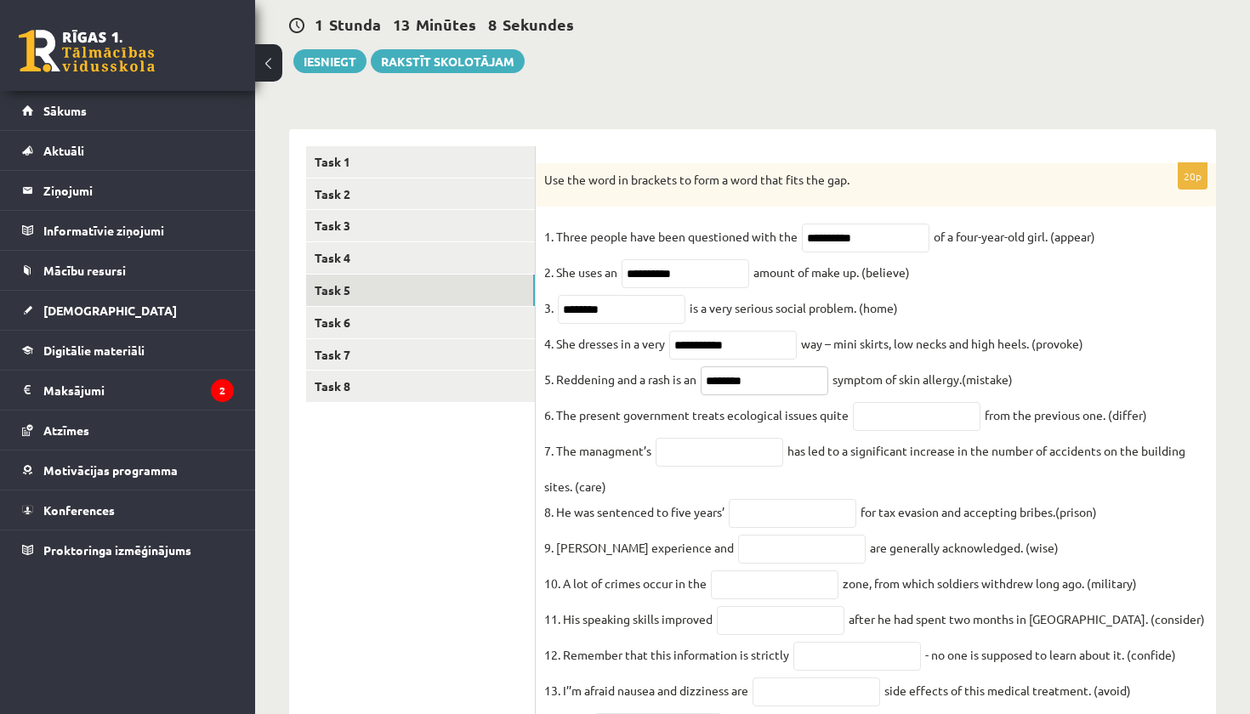
scroll to position [160, 0]
type input "********"
click at [888, 429] on input "text" at bounding box center [917, 415] width 128 height 29
type input "**********"
click at [679, 462] on input "text" at bounding box center [720, 451] width 128 height 29
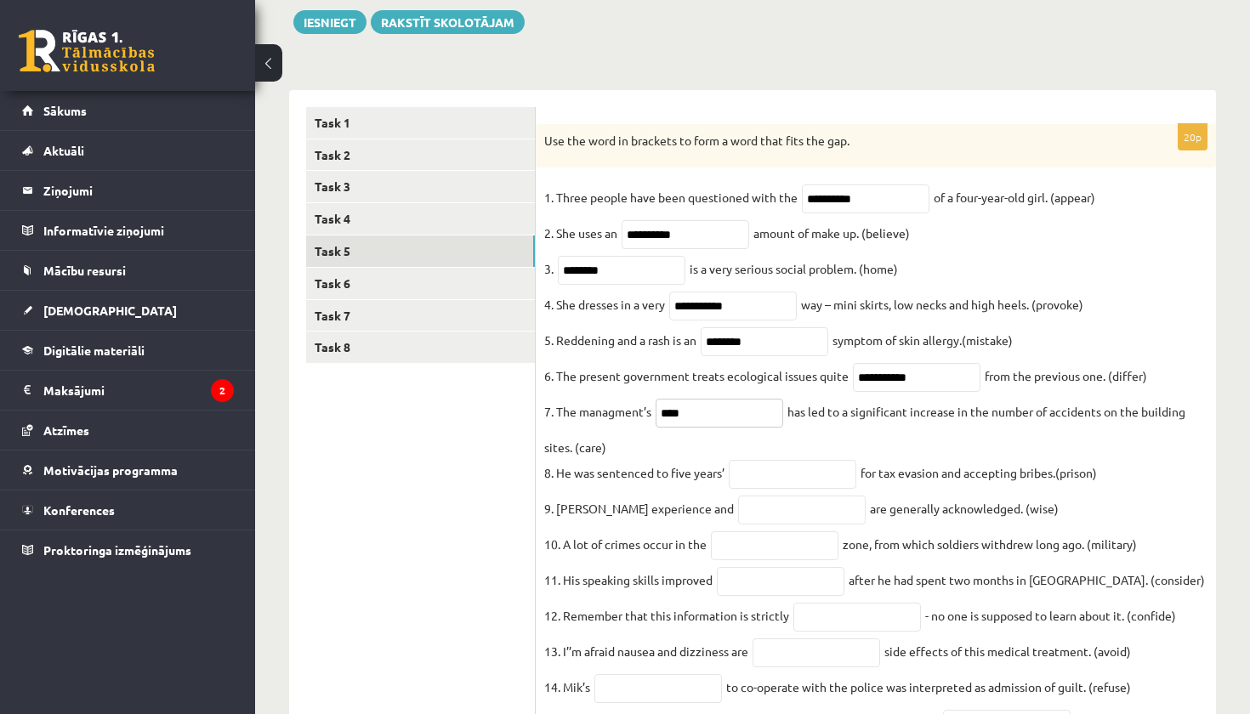
scroll to position [231, 0]
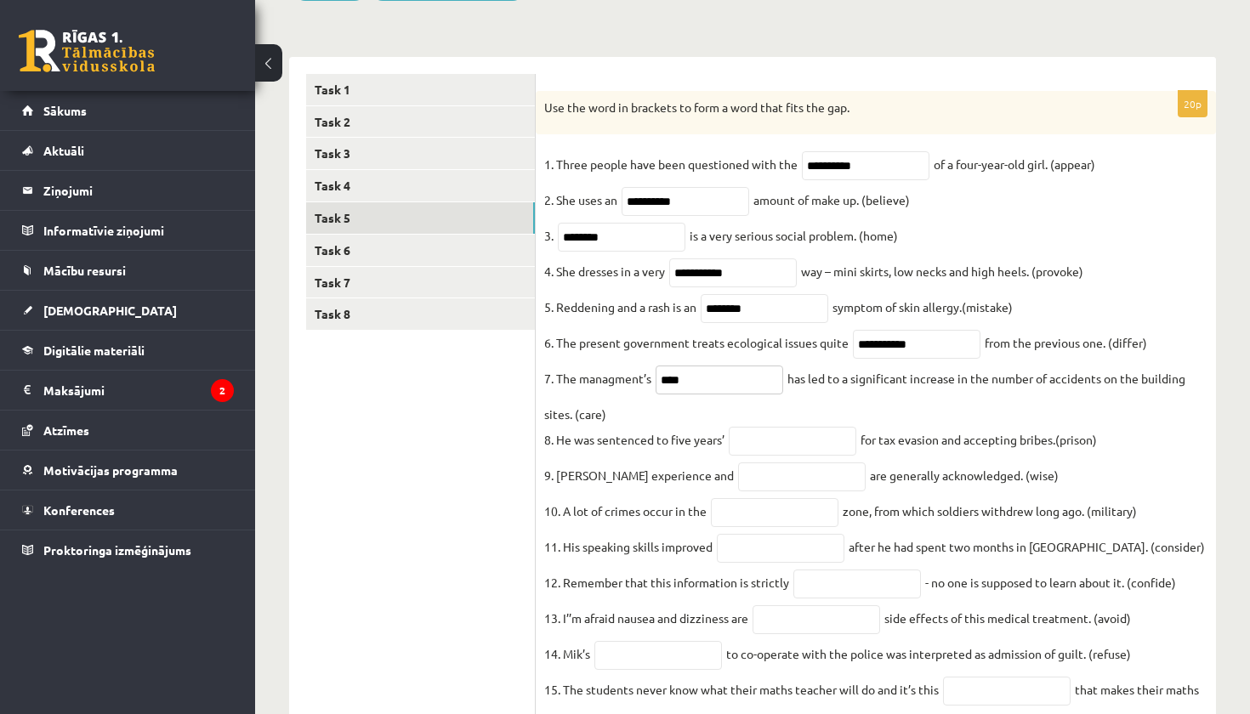
type input "****"
click at [780, 456] on input "text" at bounding box center [793, 441] width 128 height 29
drag, startPoint x: 834, startPoint y: 451, endPoint x: 678, endPoint y: 456, distance: 156.5
click at [678, 456] on fieldset "**********" at bounding box center [875, 546] width 663 height 791
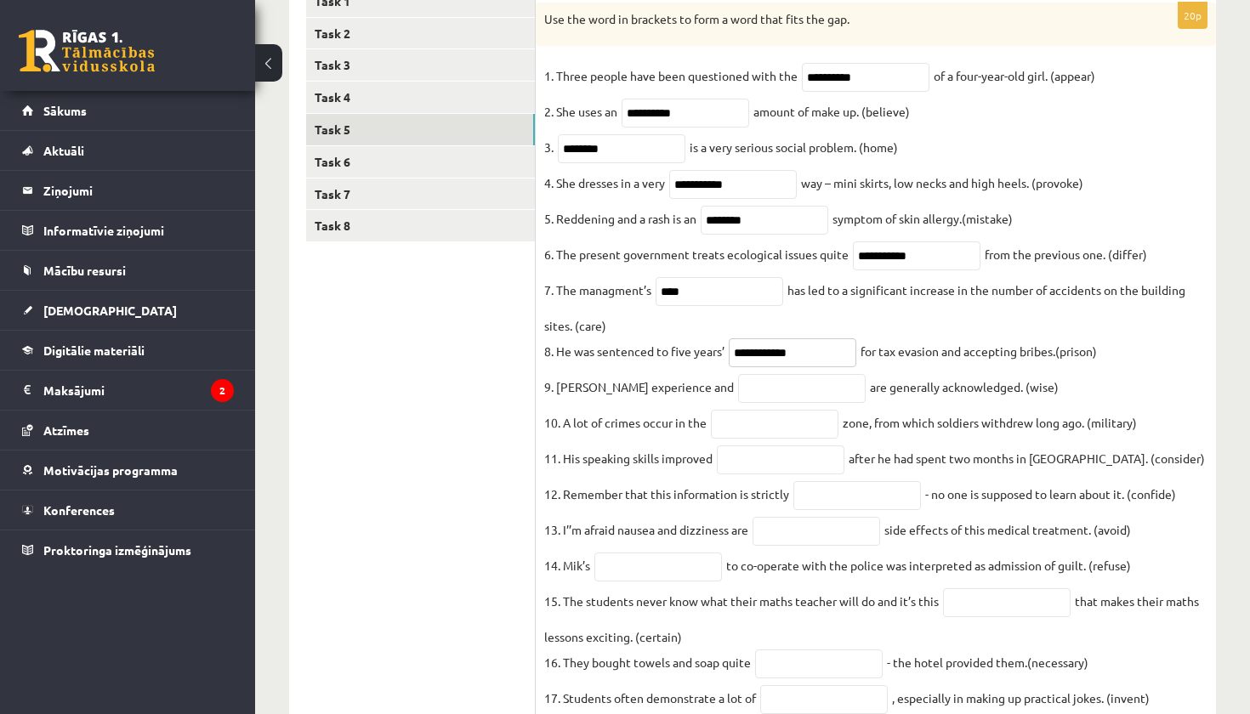
scroll to position [320, 0]
type input "**********"
click at [743, 403] on input "text" at bounding box center [802, 388] width 128 height 29
type input "********"
click at [772, 457] on fieldset "**********" at bounding box center [875, 458] width 663 height 791
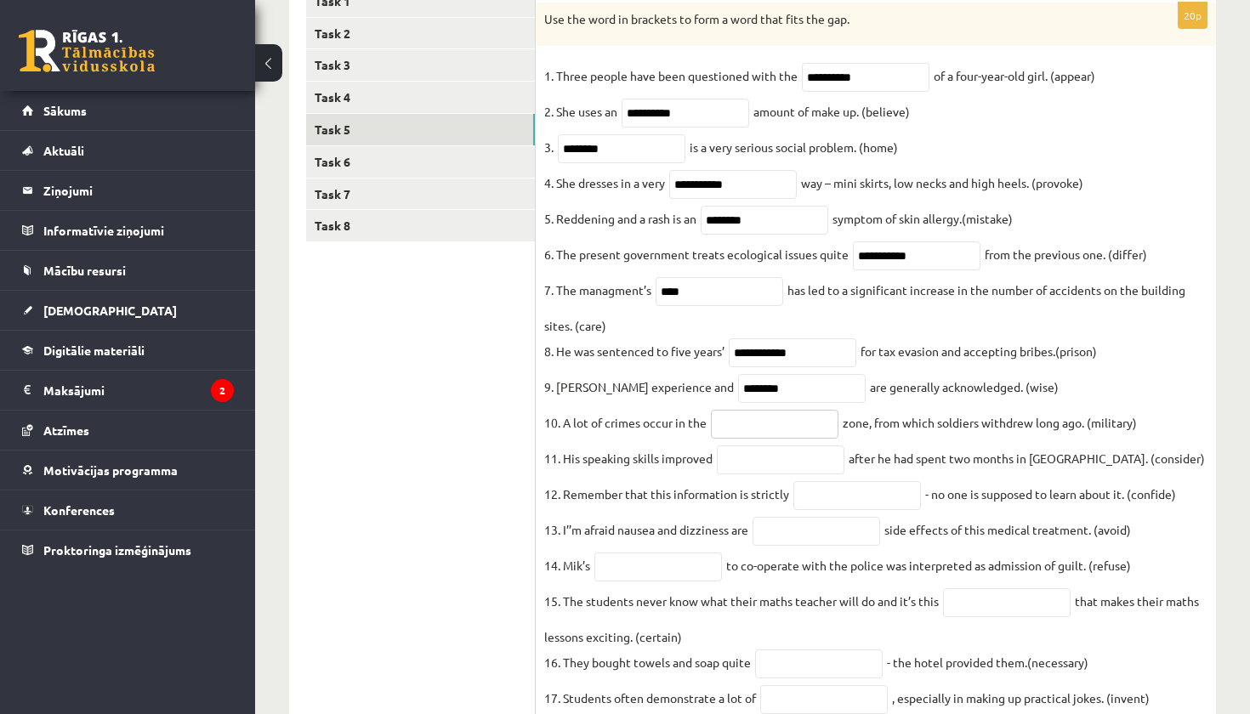
click at [776, 439] on input "text" at bounding box center [775, 424] width 128 height 29
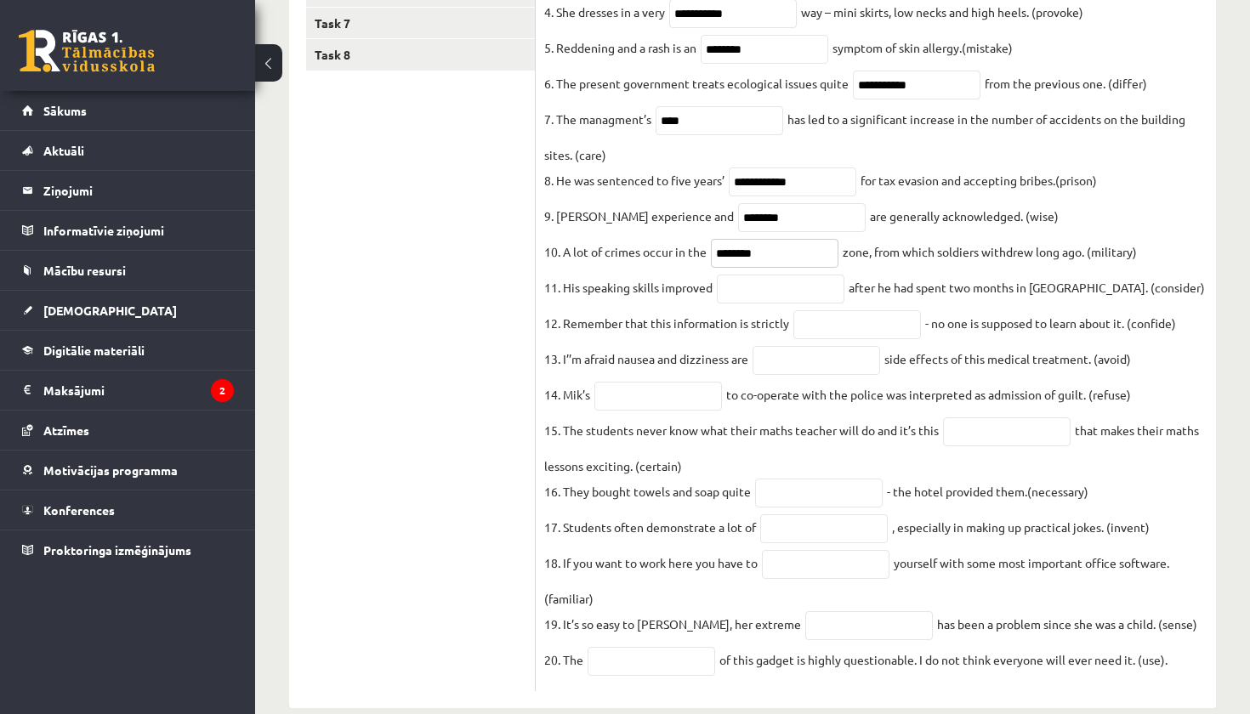
scroll to position [493, 0]
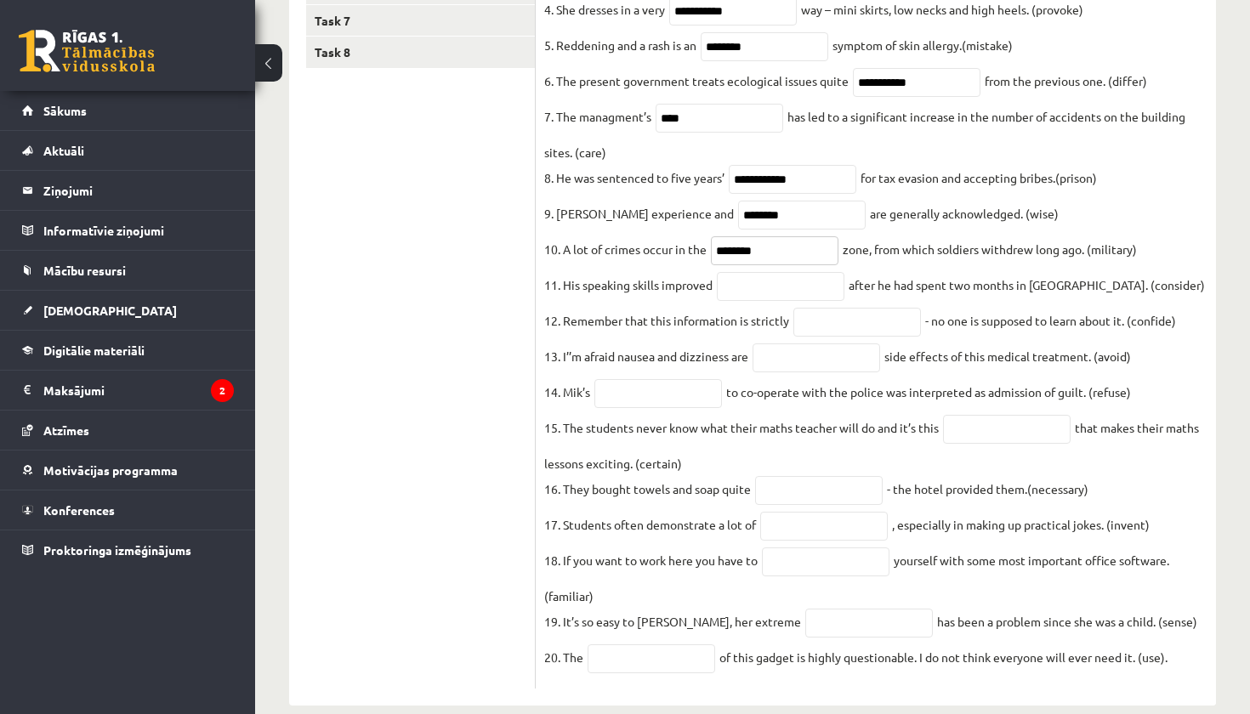
type input "********"
click at [814, 301] on input "text" at bounding box center [781, 286] width 128 height 29
type input "**********"
click at [896, 335] on input "text" at bounding box center [857, 322] width 128 height 29
type input "*********"
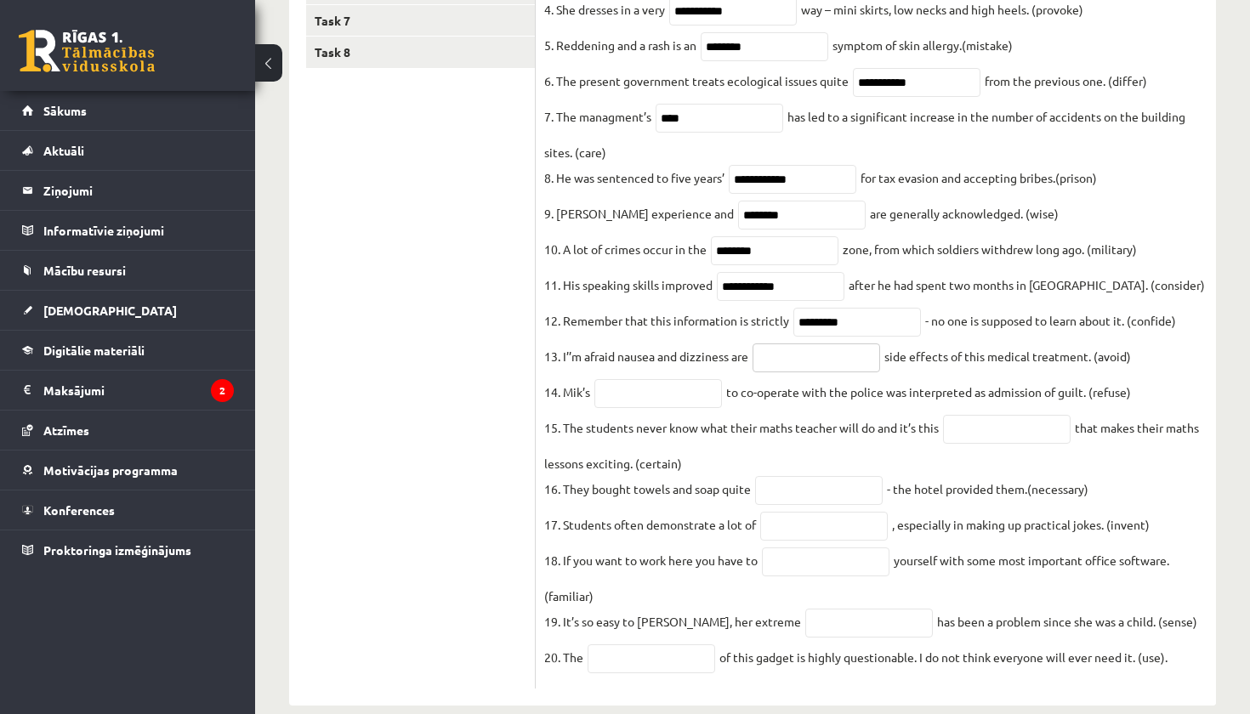
click at [794, 372] on input "text" at bounding box center [816, 357] width 128 height 29
type input "**********"
drag, startPoint x: 787, startPoint y: 438, endPoint x: 671, endPoint y: 412, distance: 119.2
click at [671, 408] on input "text" at bounding box center [658, 393] width 128 height 29
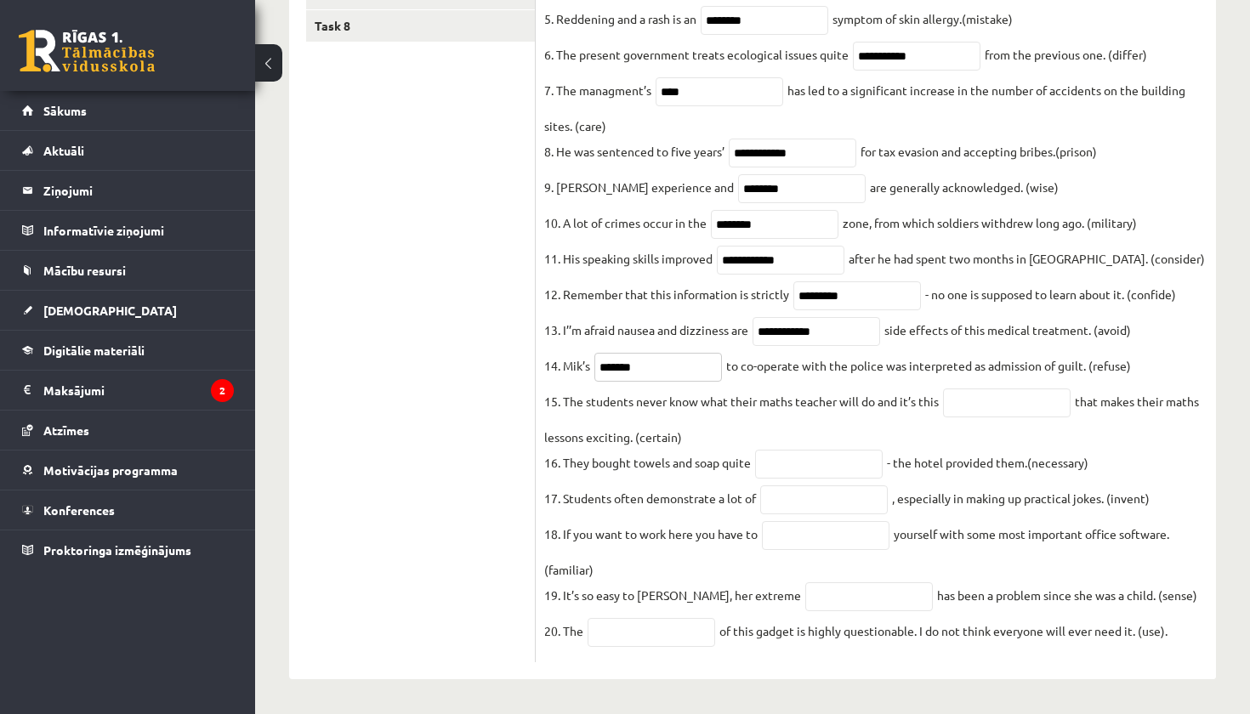
scroll to position [527, 0]
type input "******"
click at [1045, 417] on input "text" at bounding box center [1007, 403] width 128 height 29
type input "*********"
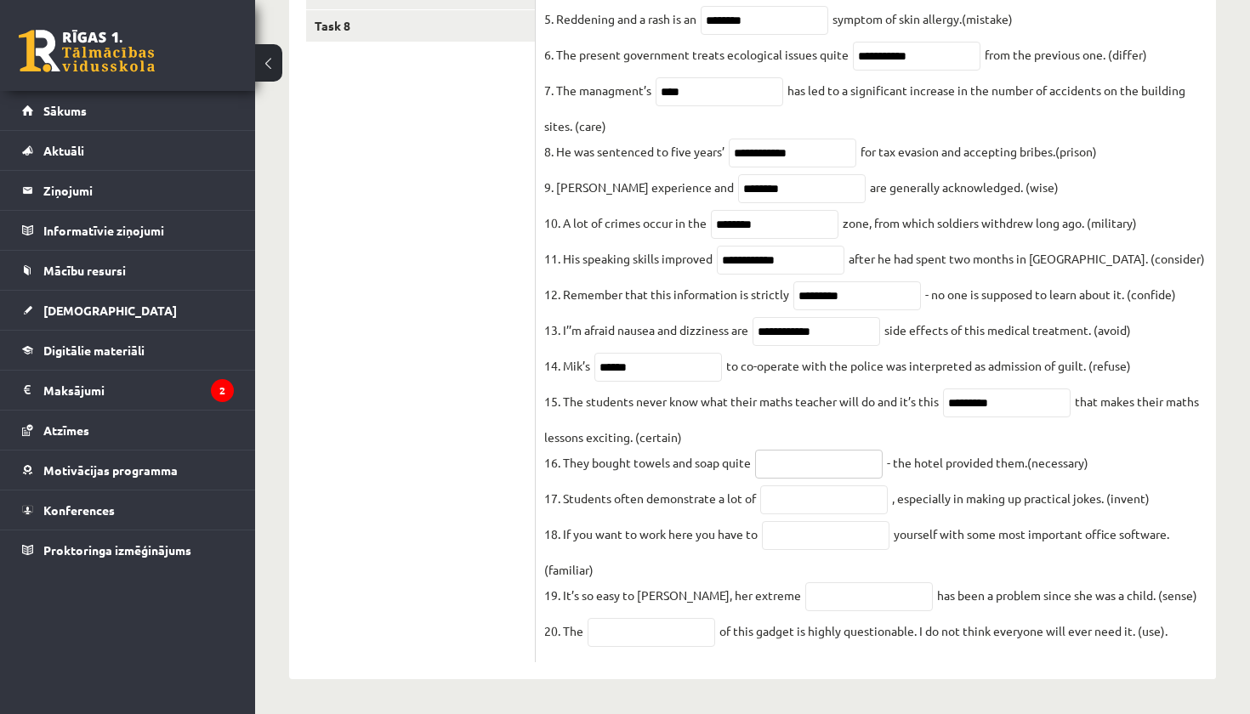
click at [799, 457] on input "text" at bounding box center [819, 464] width 128 height 29
type input "**********"
click at [849, 498] on input "text" at bounding box center [824, 499] width 128 height 29
type input "*********"
click at [866, 530] on input "text" at bounding box center [826, 535] width 128 height 29
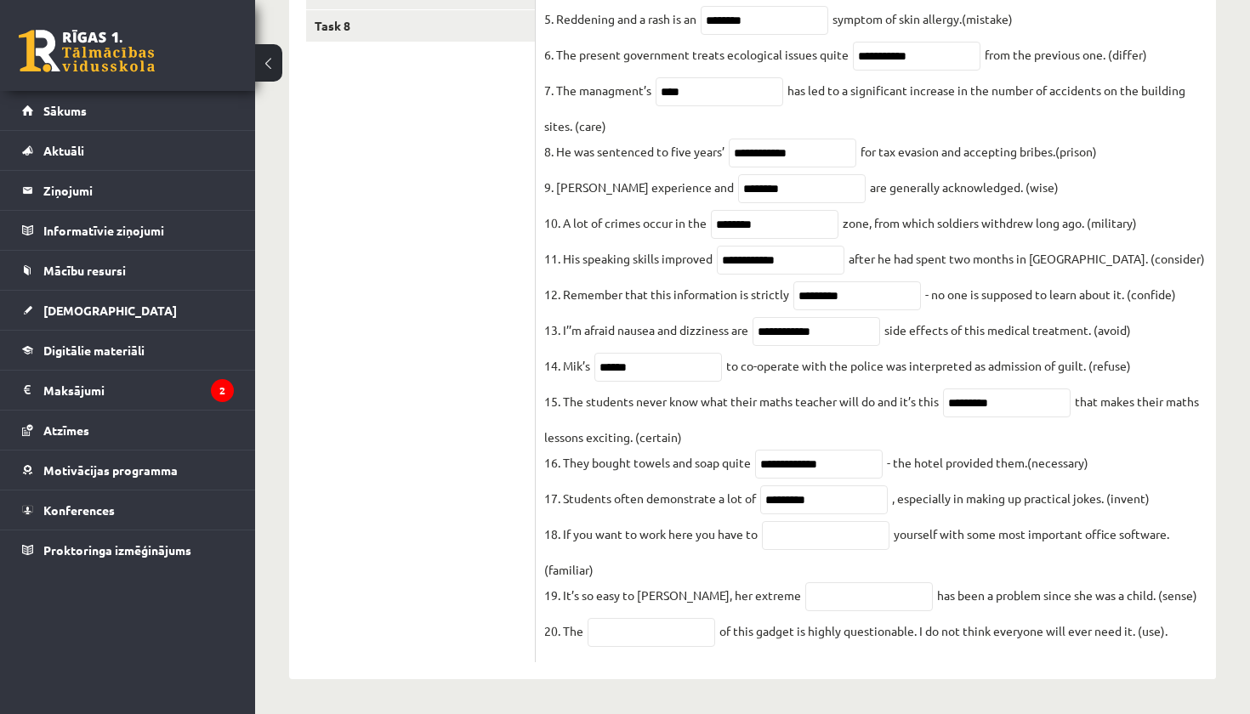
drag, startPoint x: 544, startPoint y: 530, endPoint x: 606, endPoint y: 565, distance: 71.6
click at [606, 565] on fieldset "**********" at bounding box center [875, 258] width 663 height 791
copy fieldset "18. If you want to work here you have to yourself with some most important offi…"
click at [606, 565] on fieldset "**********" at bounding box center [875, 258] width 663 height 791
click at [815, 534] on input "text" at bounding box center [826, 535] width 128 height 29
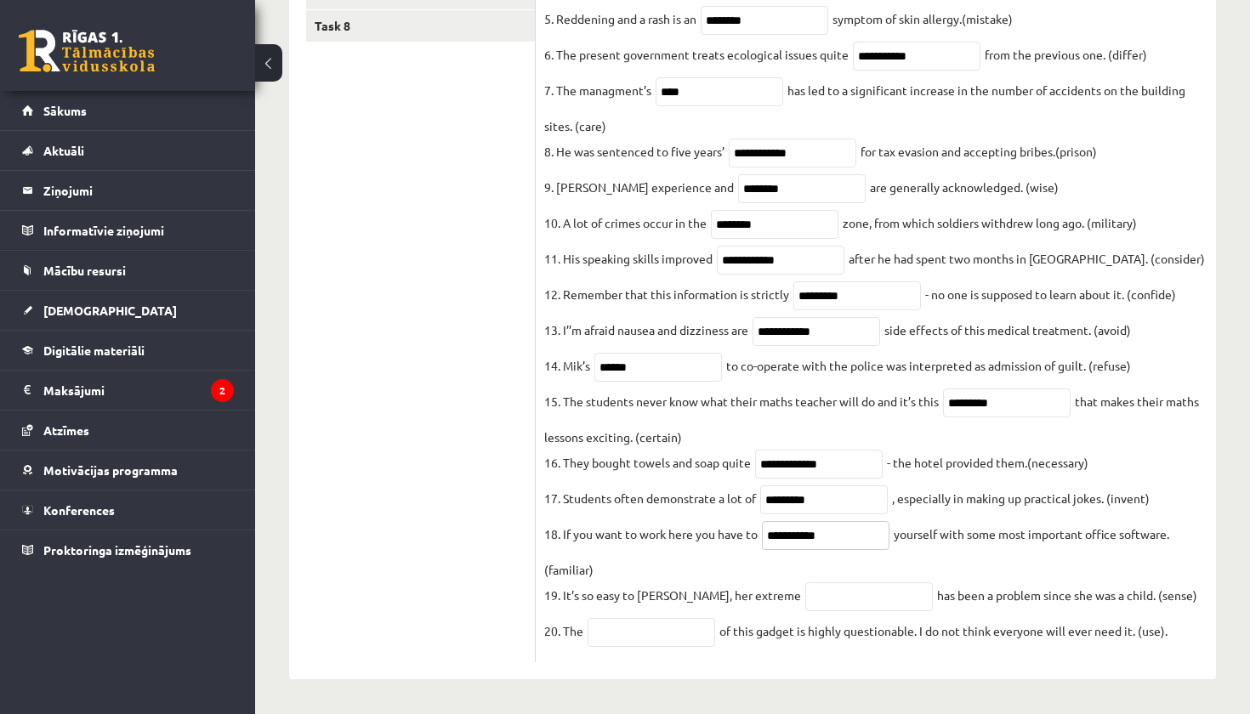
type input "**********"
click at [820, 604] on input "text" at bounding box center [869, 596] width 128 height 29
type input "******"
click at [644, 639] on input "text" at bounding box center [651, 632] width 128 height 29
type input "***"
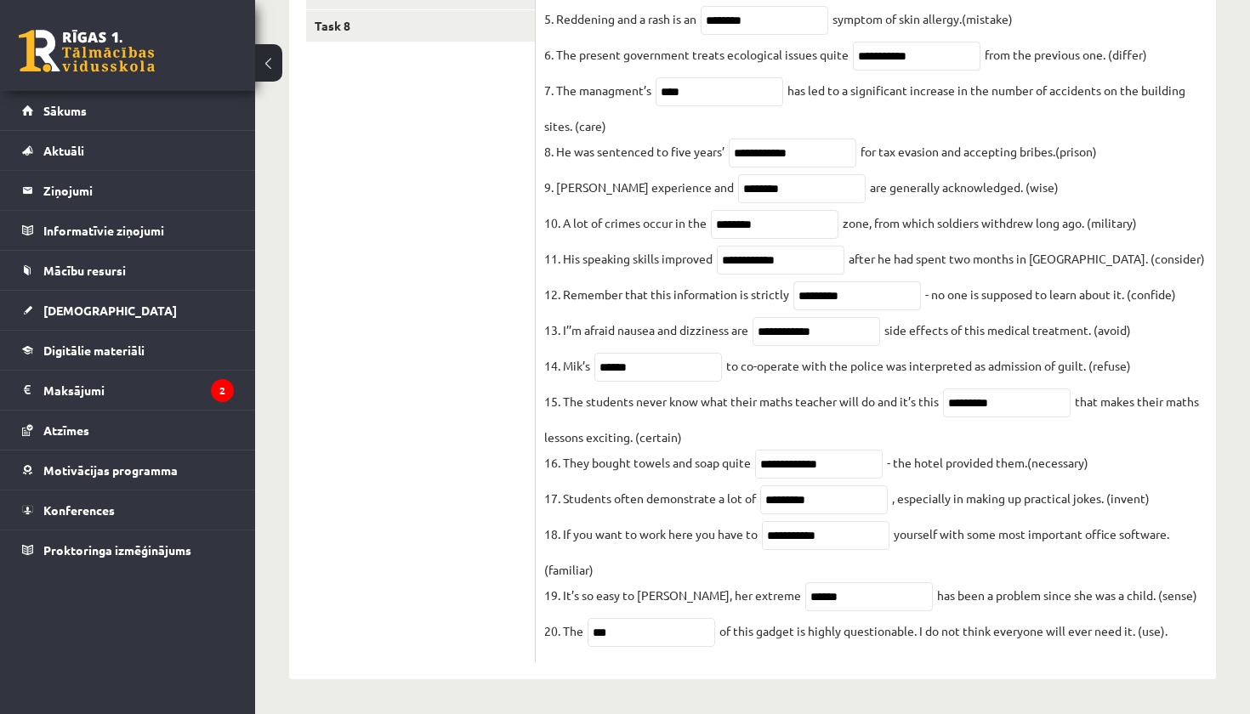
click at [854, 650] on fieldset "**********" at bounding box center [875, 258] width 663 height 791
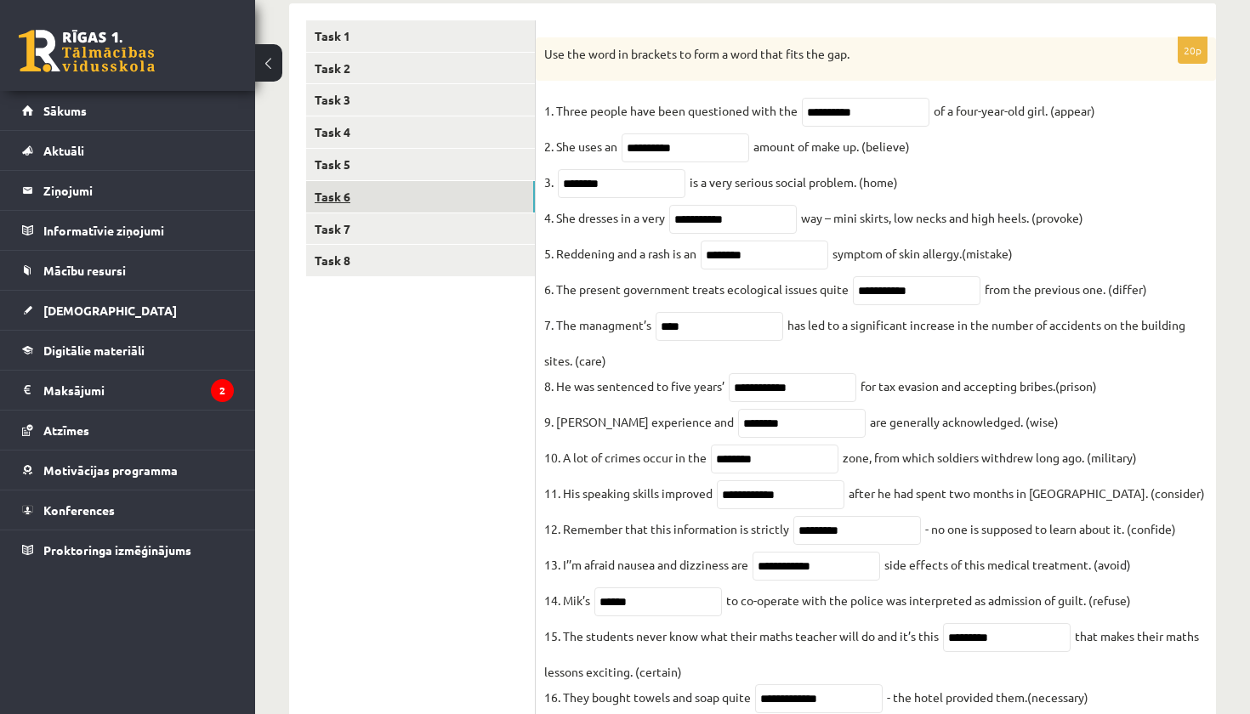
click at [349, 185] on link "Task 6" at bounding box center [420, 196] width 229 height 31
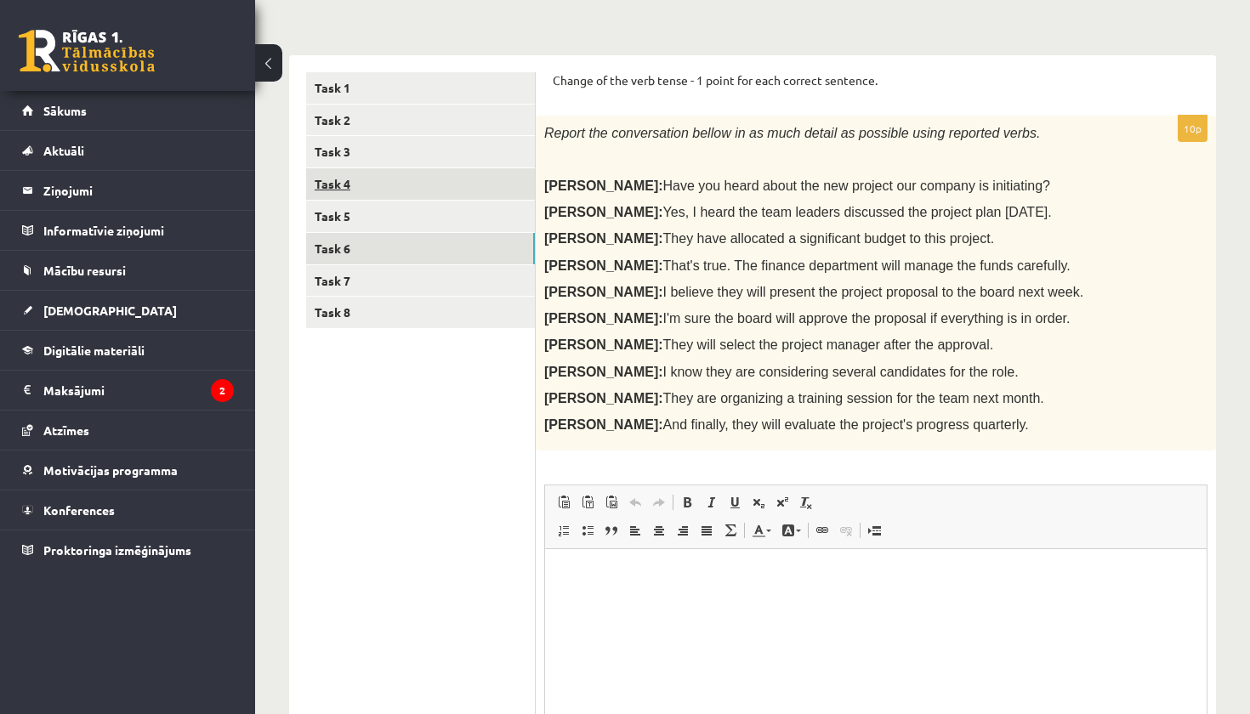
scroll to position [0, 0]
drag, startPoint x: 545, startPoint y: 126, endPoint x: 928, endPoint y: 429, distance: 487.8
click at [928, 429] on div "Report the conversation bellow in as much detail as possible using reported ver…" at bounding box center [876, 283] width 680 height 335
copy div "Report the conversation bellow in as much detail as possible using reported ver…"
click at [703, 583] on html at bounding box center [875, 575] width 661 height 52
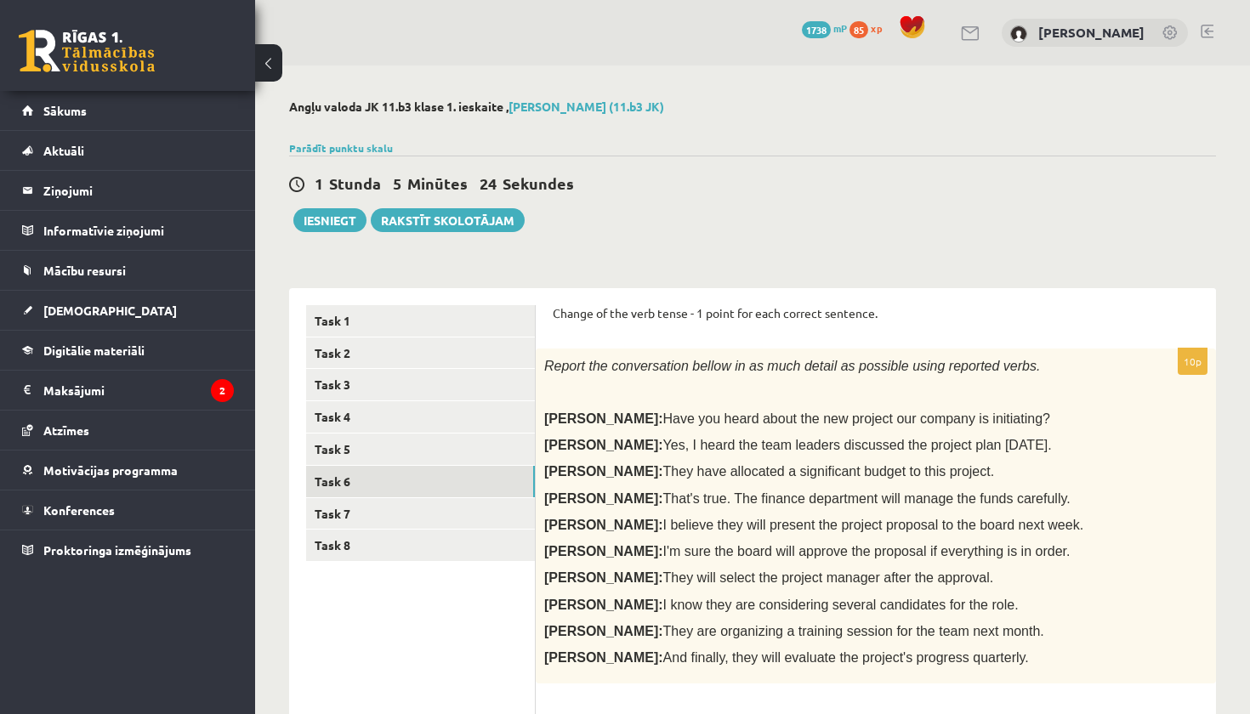
scroll to position [-1, 0]
click at [793, 534] on div "Report the conversation bellow in as much detail as possible using reported ver…" at bounding box center [876, 516] width 680 height 335
click at [377, 508] on link "Task 7" at bounding box center [420, 513] width 229 height 31
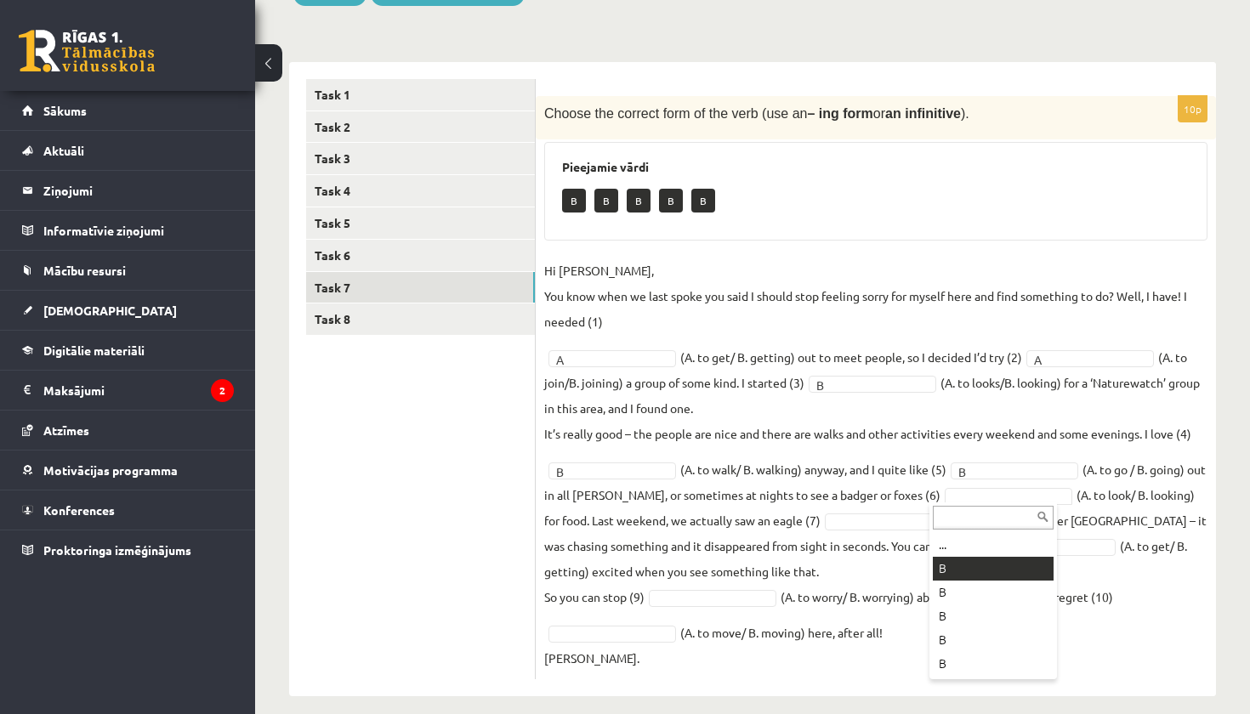
scroll to position [237, 0]
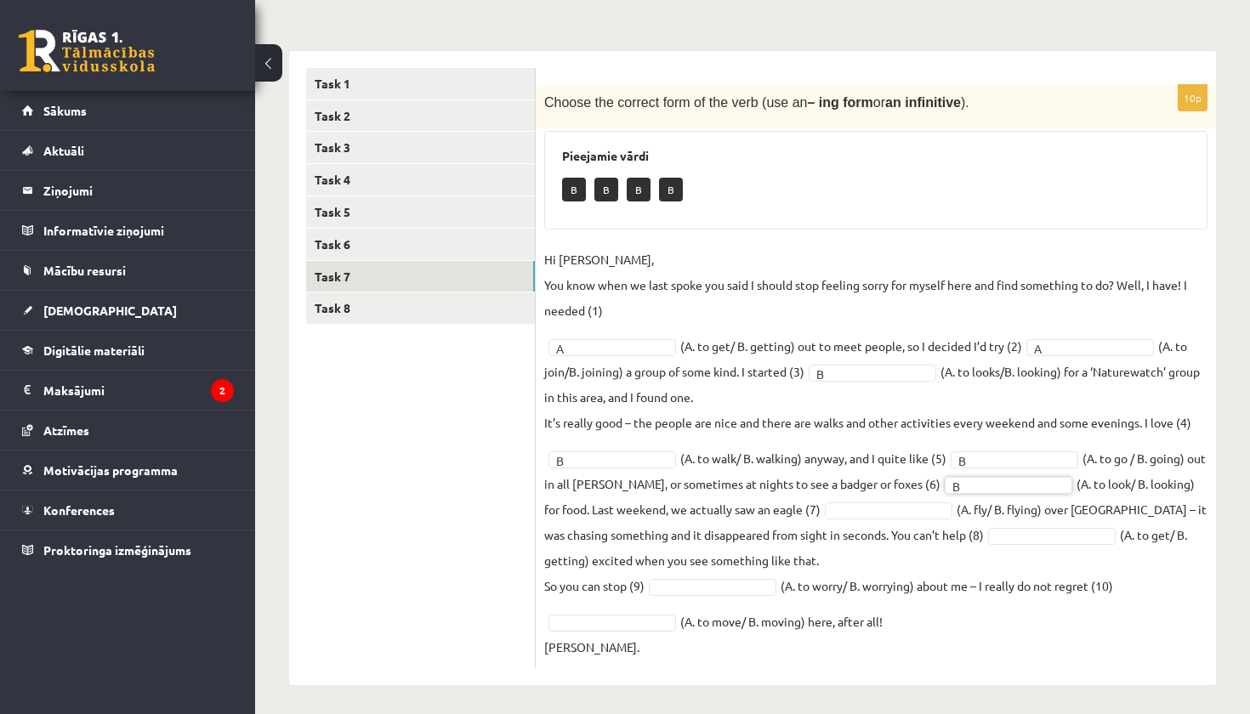
click at [860, 520] on fieldset "Hi Caroline, You know when we last spoke you said I should stop feeling sorry f…" at bounding box center [875, 453] width 663 height 413
click at [725, 595] on fieldset "Hi Caroline, You know when we last spoke you said I should stop feeling sorry f…" at bounding box center [875, 453] width 663 height 413
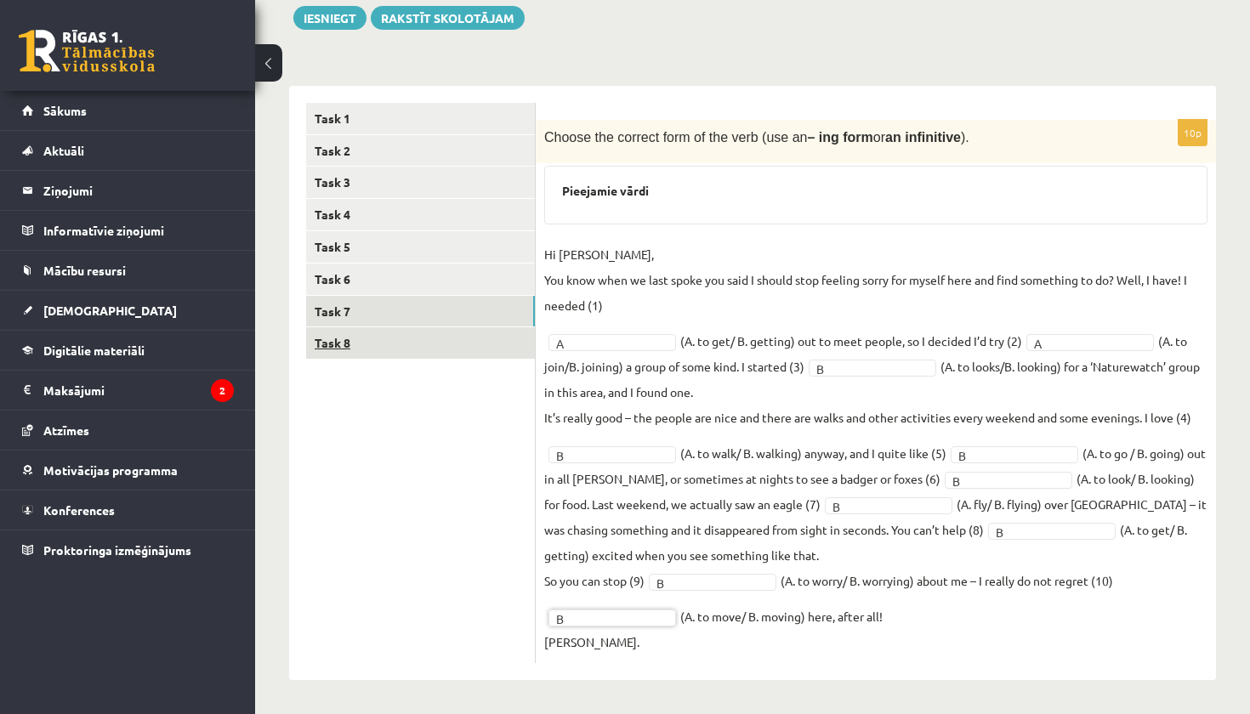
click at [423, 348] on link "Task 8" at bounding box center [420, 342] width 229 height 31
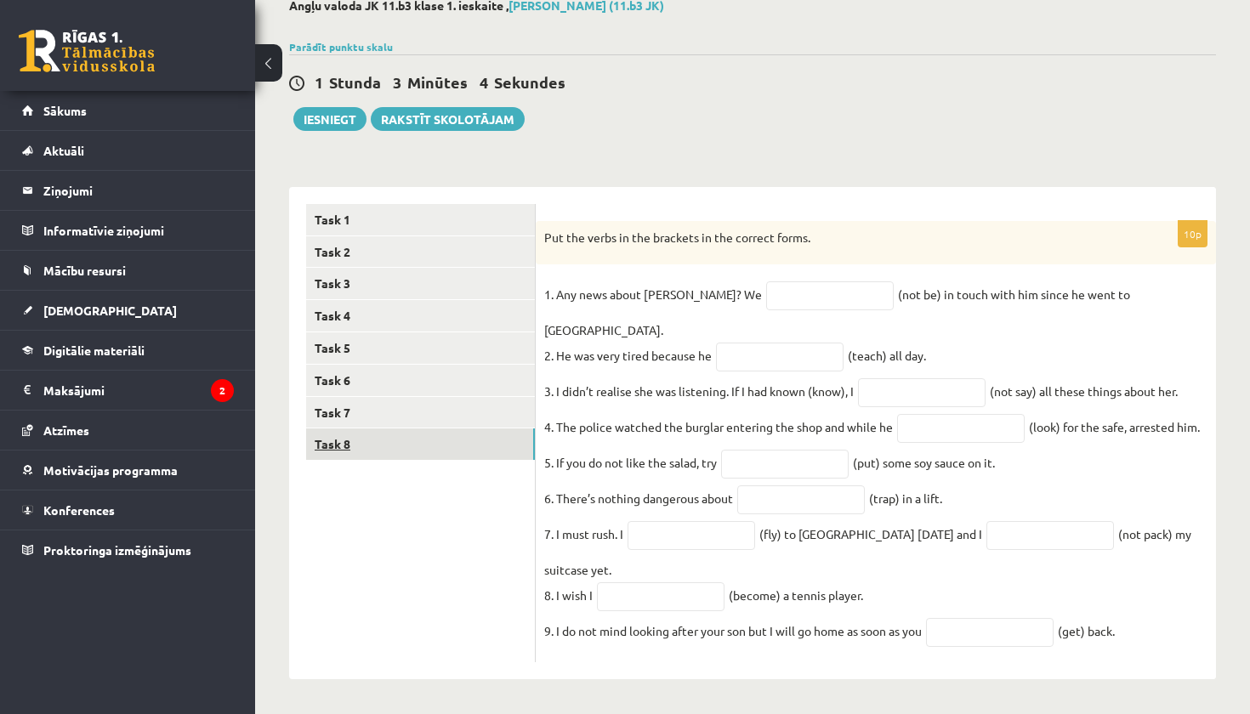
scroll to position [91, 0]
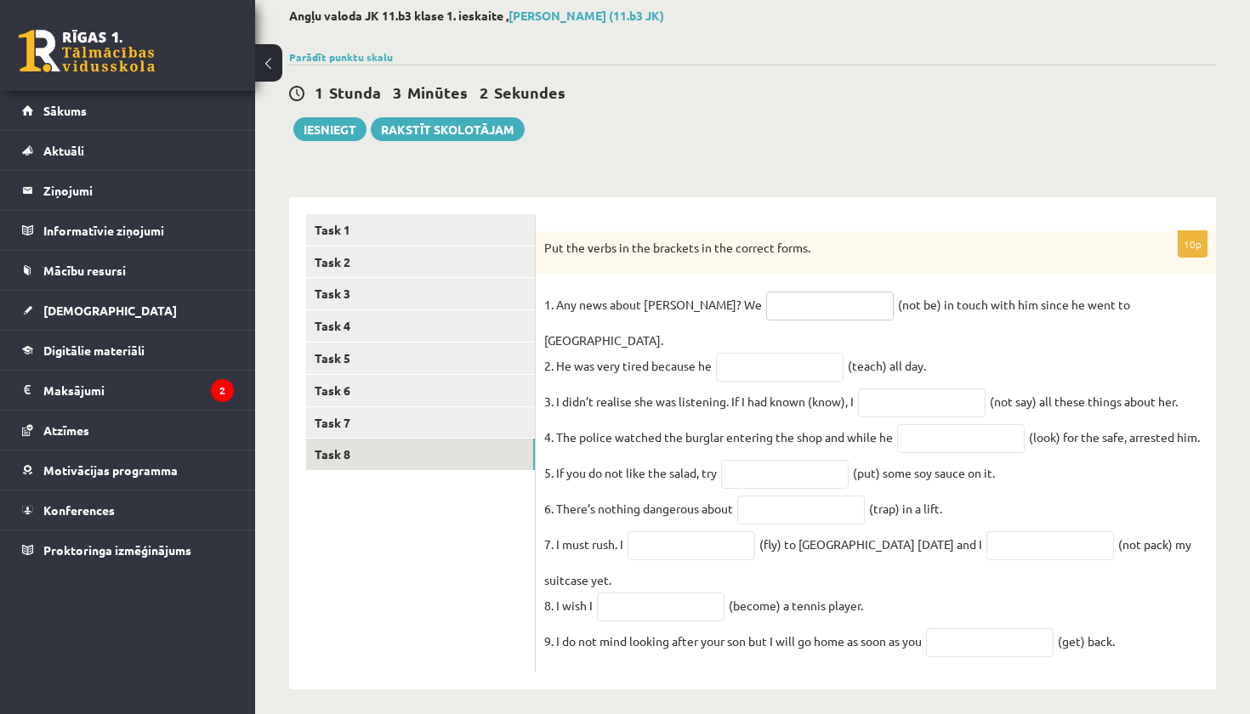
click at [775, 306] on input "text" at bounding box center [830, 306] width 128 height 29
click at [808, 356] on input "text" at bounding box center [780, 367] width 128 height 29
click at [780, 298] on input "****" at bounding box center [830, 306] width 128 height 29
drag, startPoint x: 796, startPoint y: 308, endPoint x: 684, endPoint y: 307, distance: 111.4
click at [684, 307] on fieldset "1. Any news about George? We ******* (not be) in touch with him since he went t…" at bounding box center [875, 478] width 663 height 372
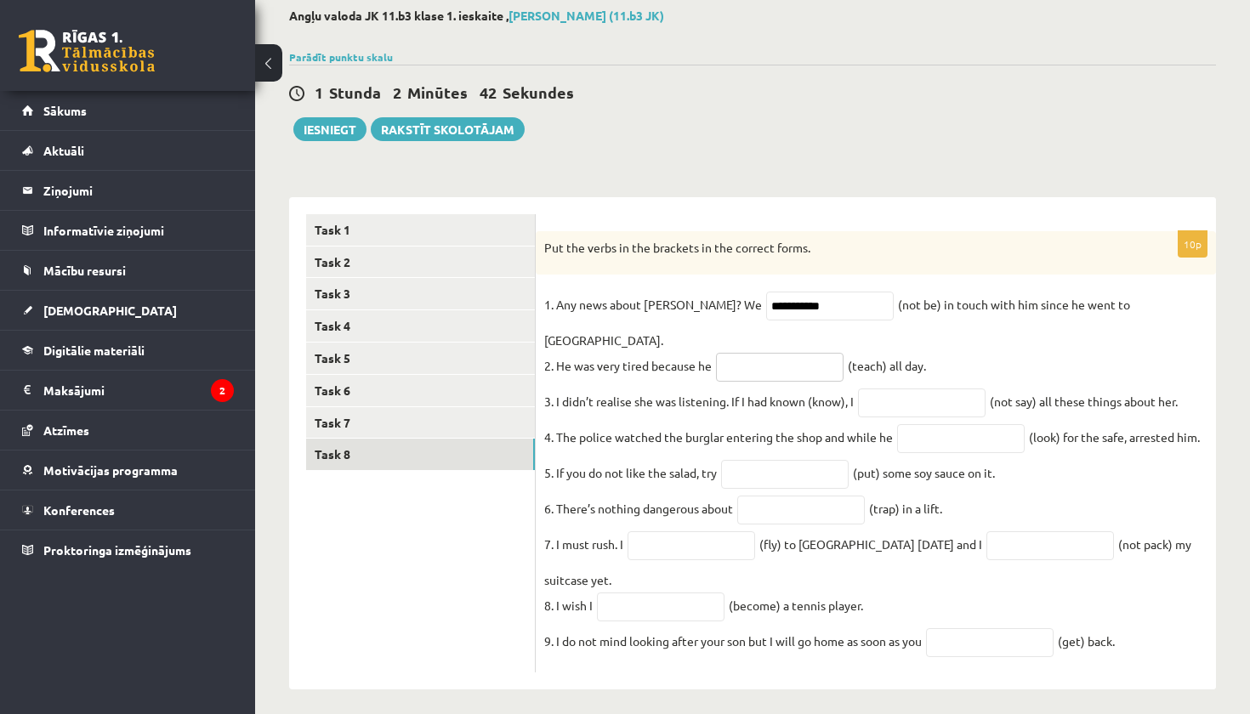
click at [763, 353] on input "text" at bounding box center [780, 367] width 128 height 29
click at [809, 298] on input "**********" at bounding box center [830, 306] width 128 height 29
type input "**********"
click at [797, 353] on input "text" at bounding box center [780, 367] width 128 height 29
type input "*******"
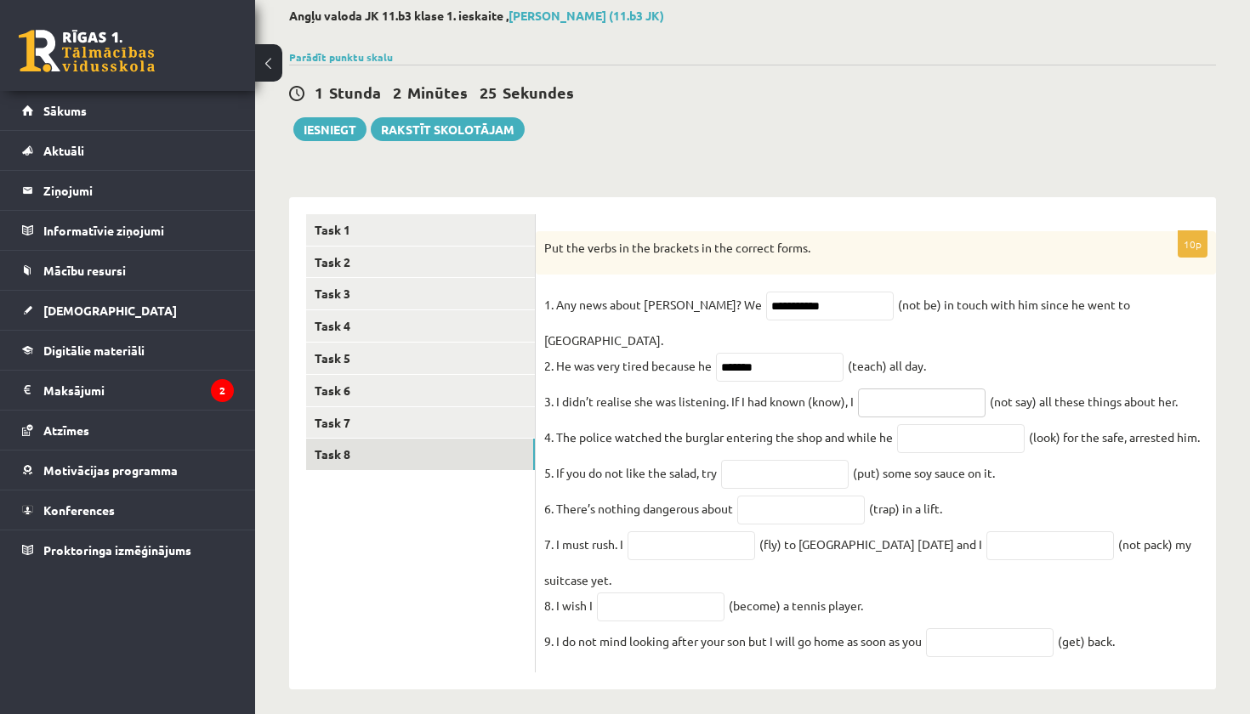
click at [944, 392] on input "text" at bounding box center [922, 403] width 128 height 29
type input "**********"
click at [948, 424] on input "text" at bounding box center [961, 438] width 128 height 29
type input "******"
click at [778, 460] on input "text" at bounding box center [785, 474] width 128 height 29
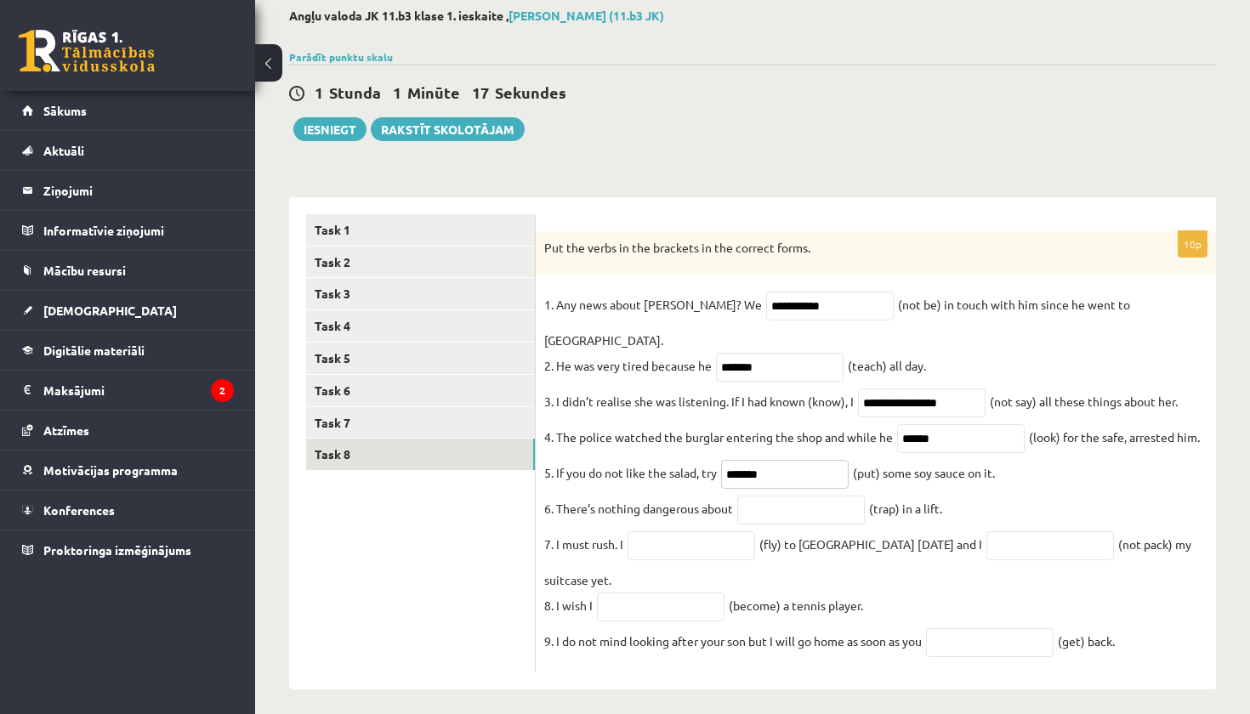
type input "*******"
click at [790, 499] on input "text" at bounding box center [801, 510] width 128 height 29
type input "**********"
click at [699, 537] on input "text" at bounding box center [691, 545] width 128 height 29
type input "**********"
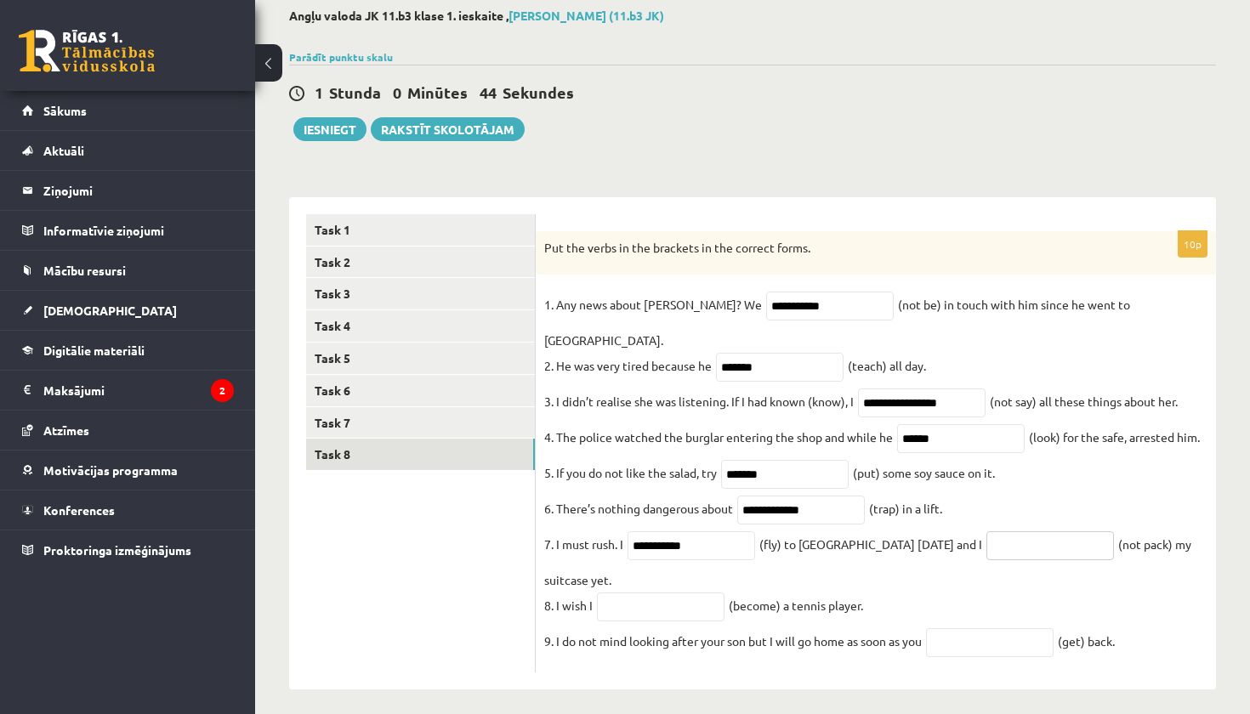
click at [986, 532] on input "text" at bounding box center [1050, 545] width 128 height 29
type input "**********"
click at [661, 599] on input "text" at bounding box center [661, 607] width 128 height 29
type input "**********"
click at [1002, 634] on input "text" at bounding box center [990, 642] width 128 height 29
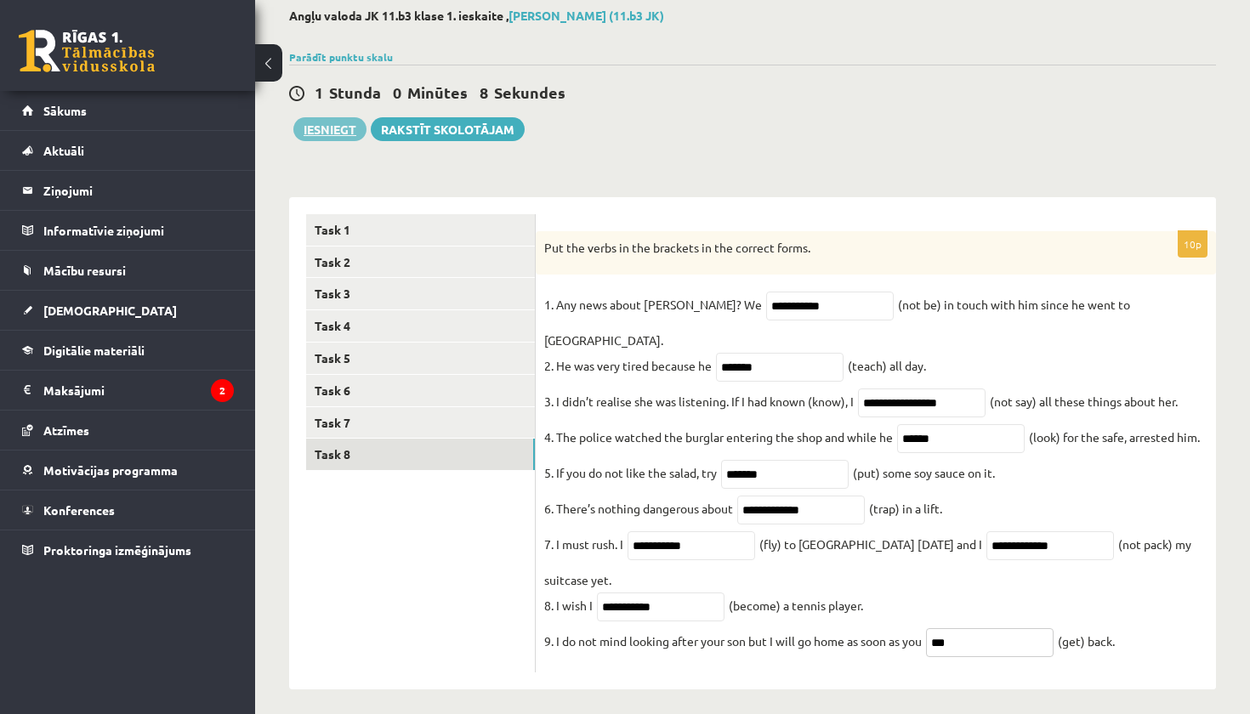
type input "***"
click at [352, 136] on button "Iesniegt" at bounding box center [329, 129] width 73 height 24
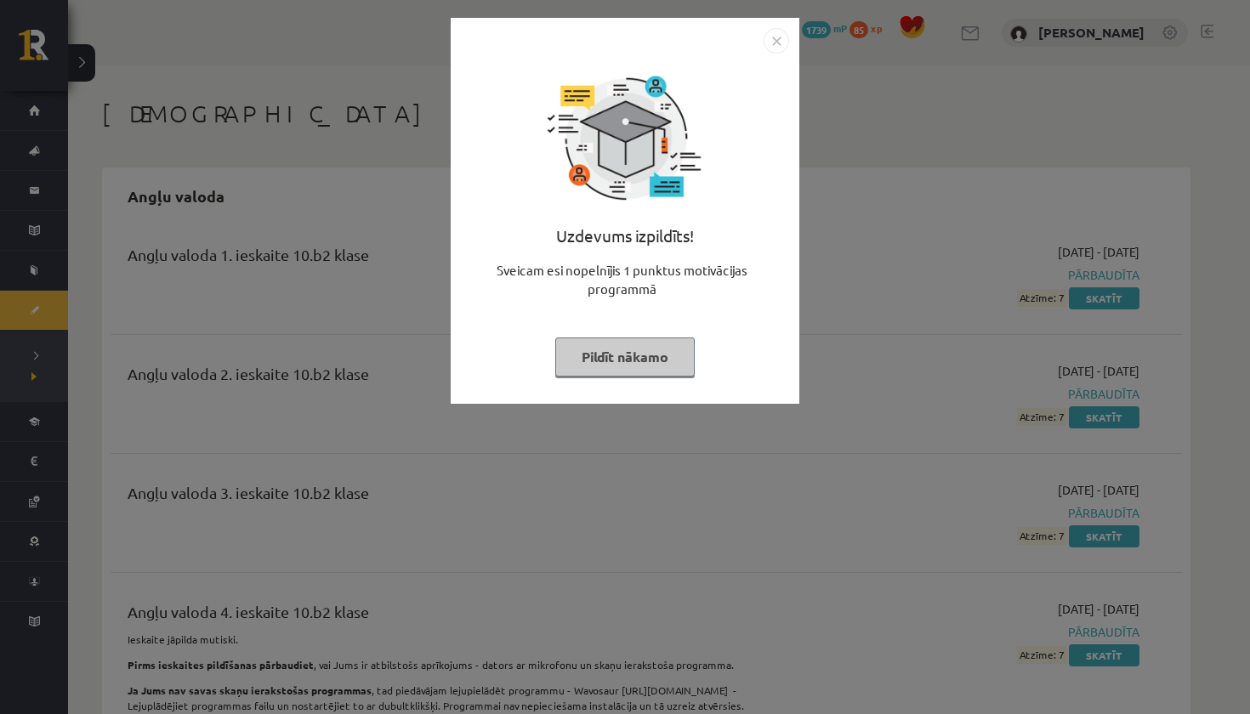
click at [670, 360] on button "Pildīt nākamo" at bounding box center [624, 357] width 139 height 39
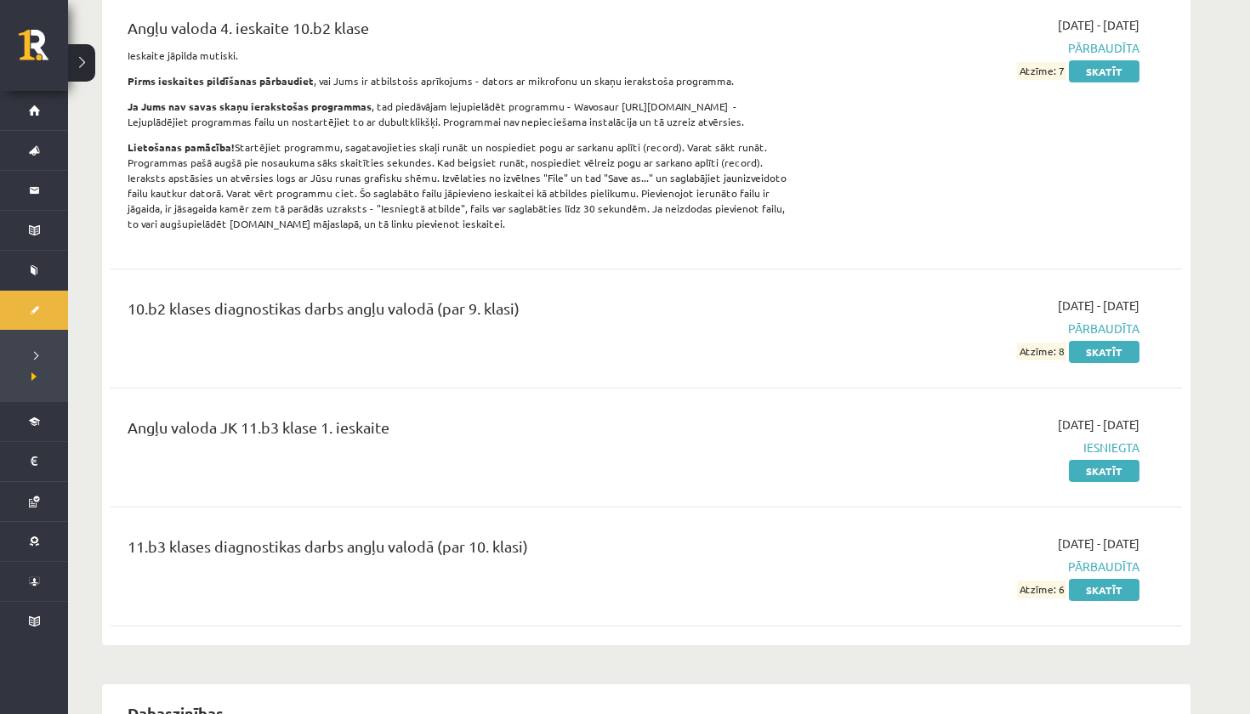
scroll to position [576, 0]
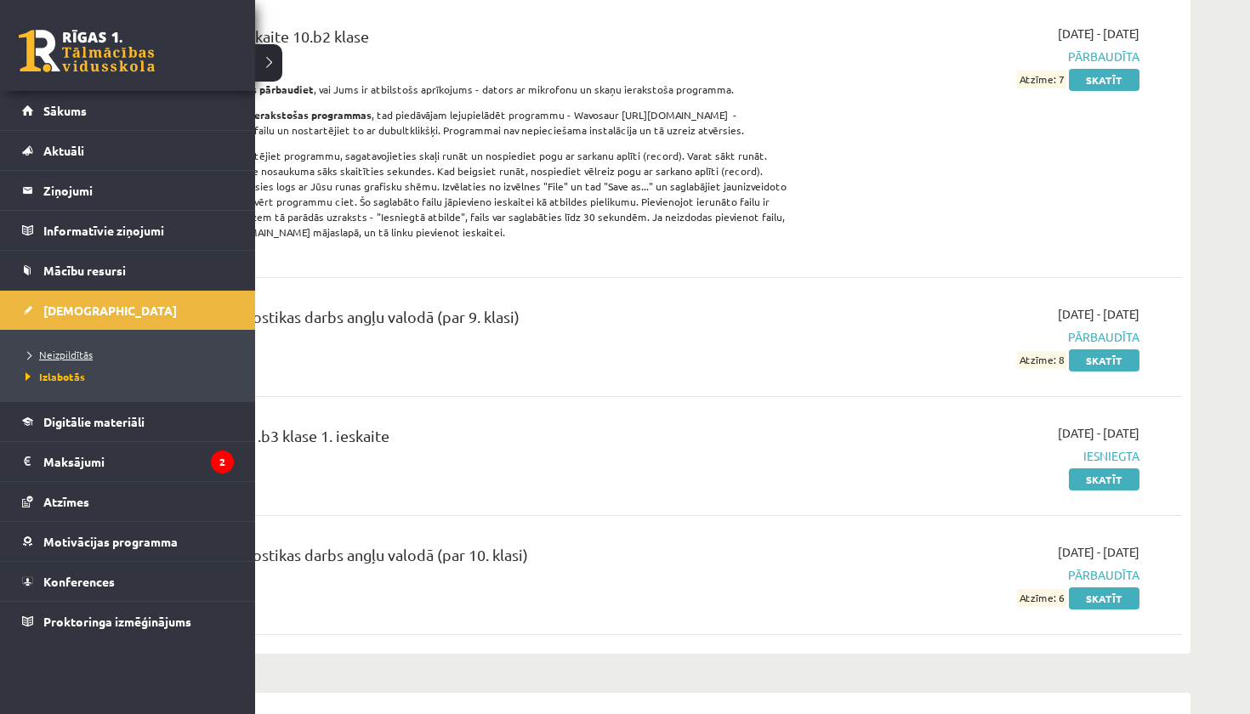
click at [74, 351] on span "Neizpildītās" at bounding box center [56, 355] width 71 height 14
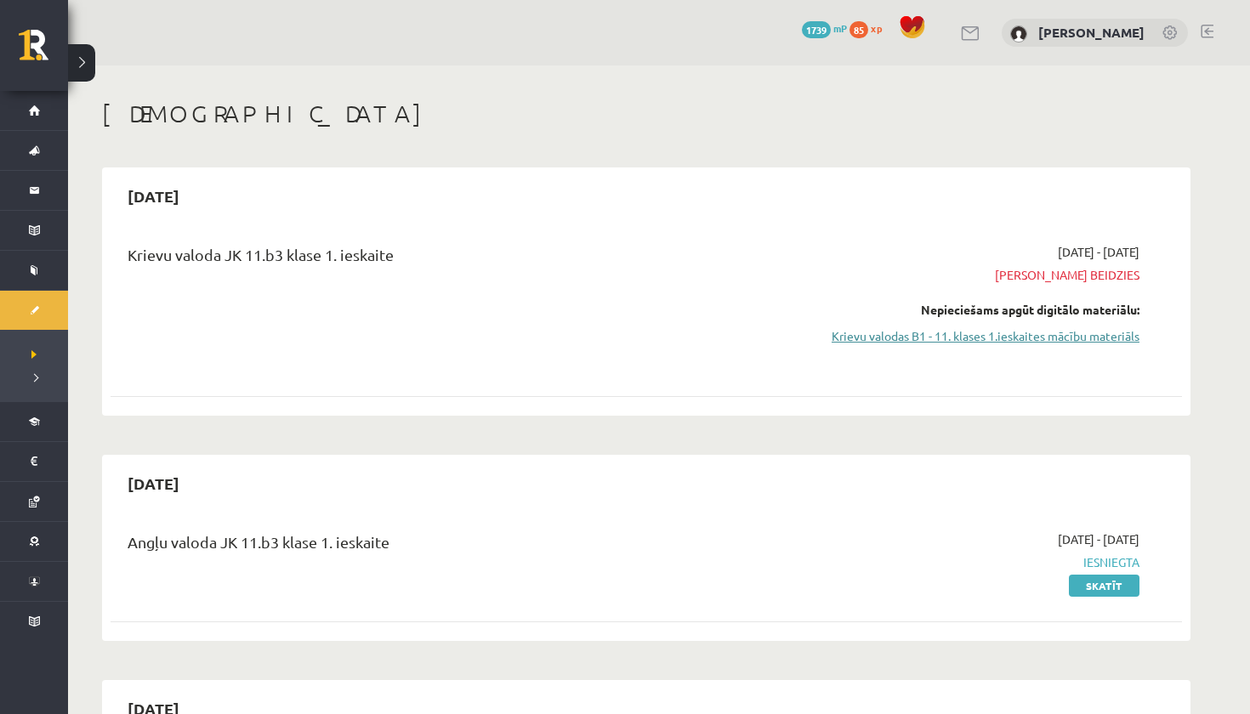
click at [1073, 343] on link "Krievu valodas B1 - 11. klases 1.ieskaites mācību materiāls" at bounding box center [979, 336] width 321 height 18
click at [1081, 333] on link "Krievu valodas B1 - 11. klases 1.ieskaites mācību materiāls" at bounding box center [979, 336] width 321 height 18
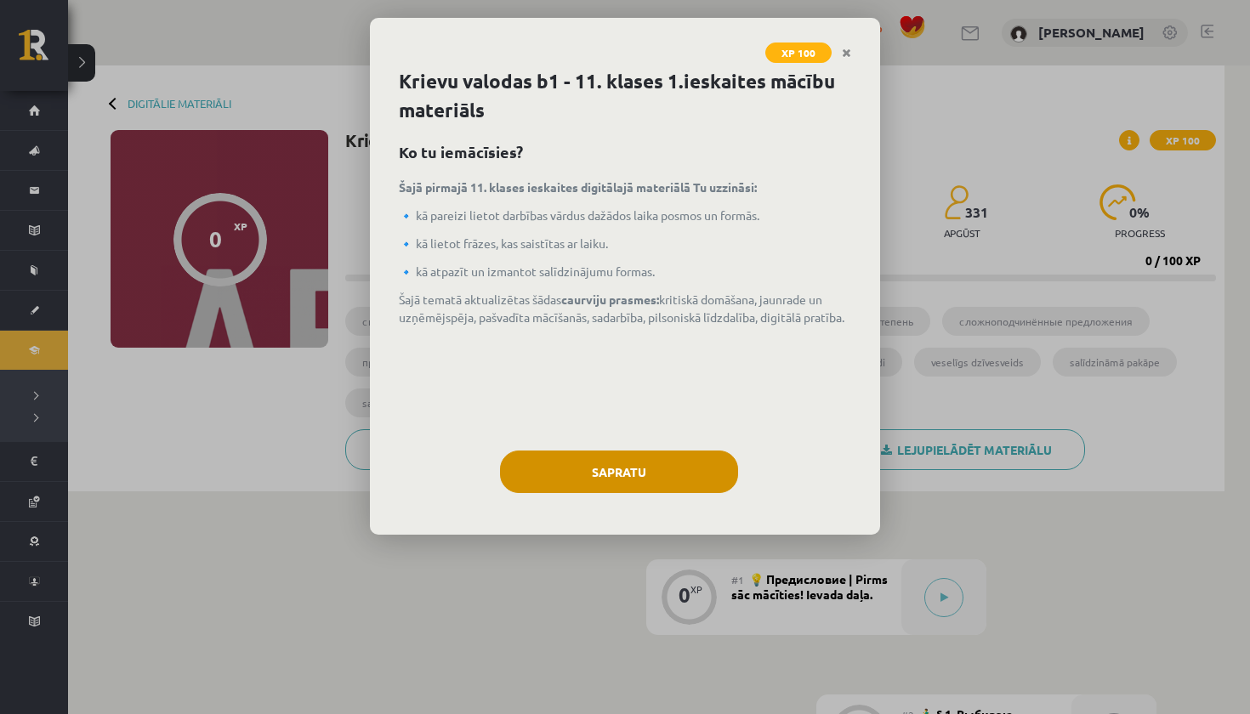
click at [645, 474] on button "Sapratu" at bounding box center [619, 472] width 238 height 43
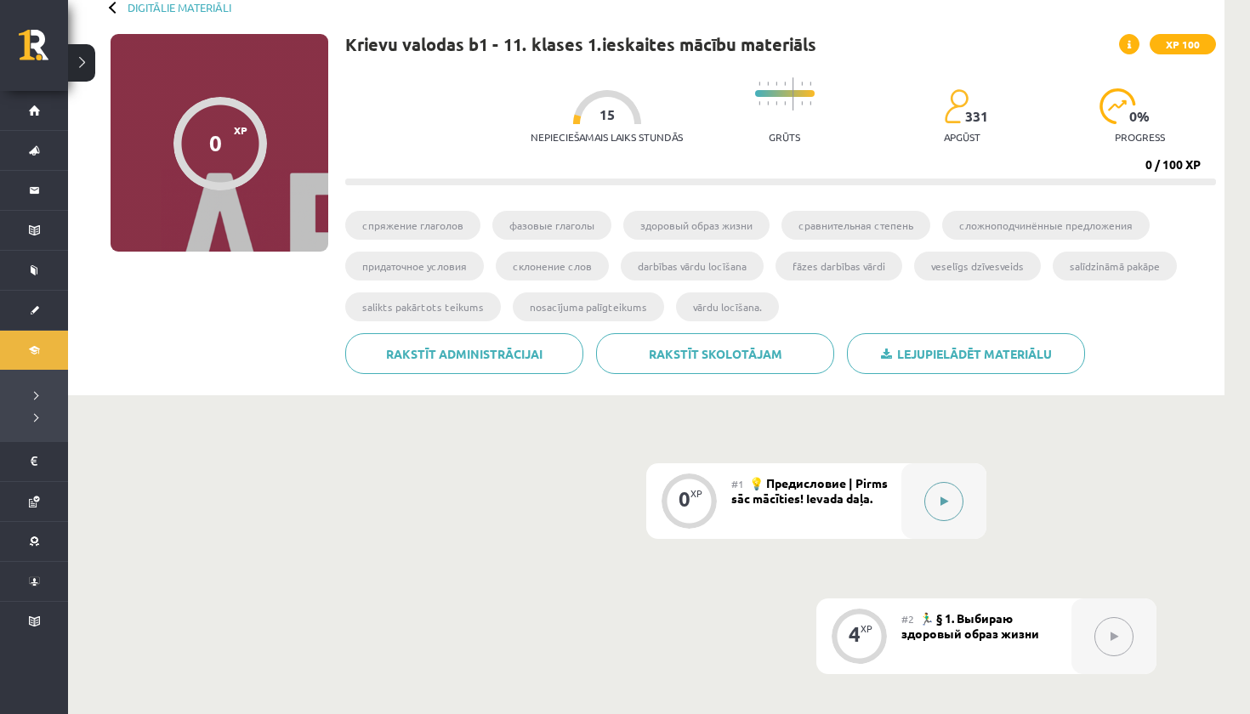
scroll to position [97, 0]
click at [938, 501] on button at bounding box center [943, 500] width 39 height 39
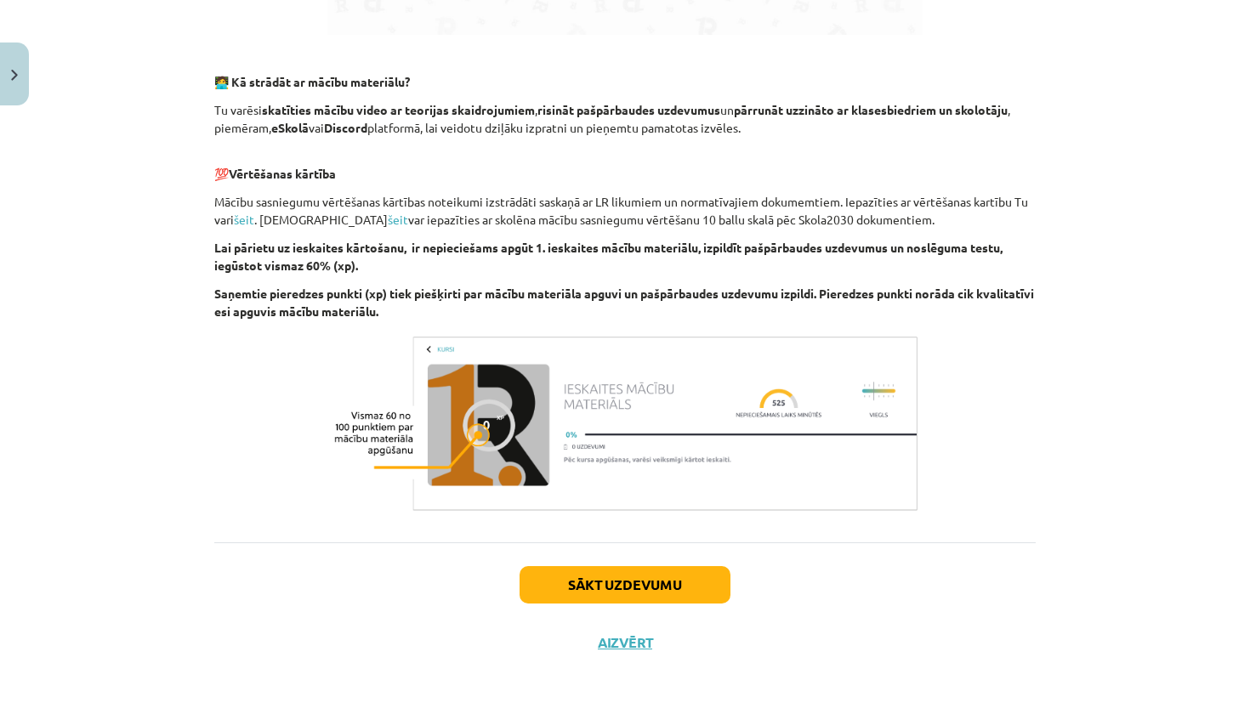
scroll to position [1024, 0]
click at [636, 558] on div "Sākt uzdevumu Aizvērt" at bounding box center [624, 601] width 821 height 119
click at [636, 573] on button "Sākt uzdevumu" at bounding box center [624, 584] width 211 height 37
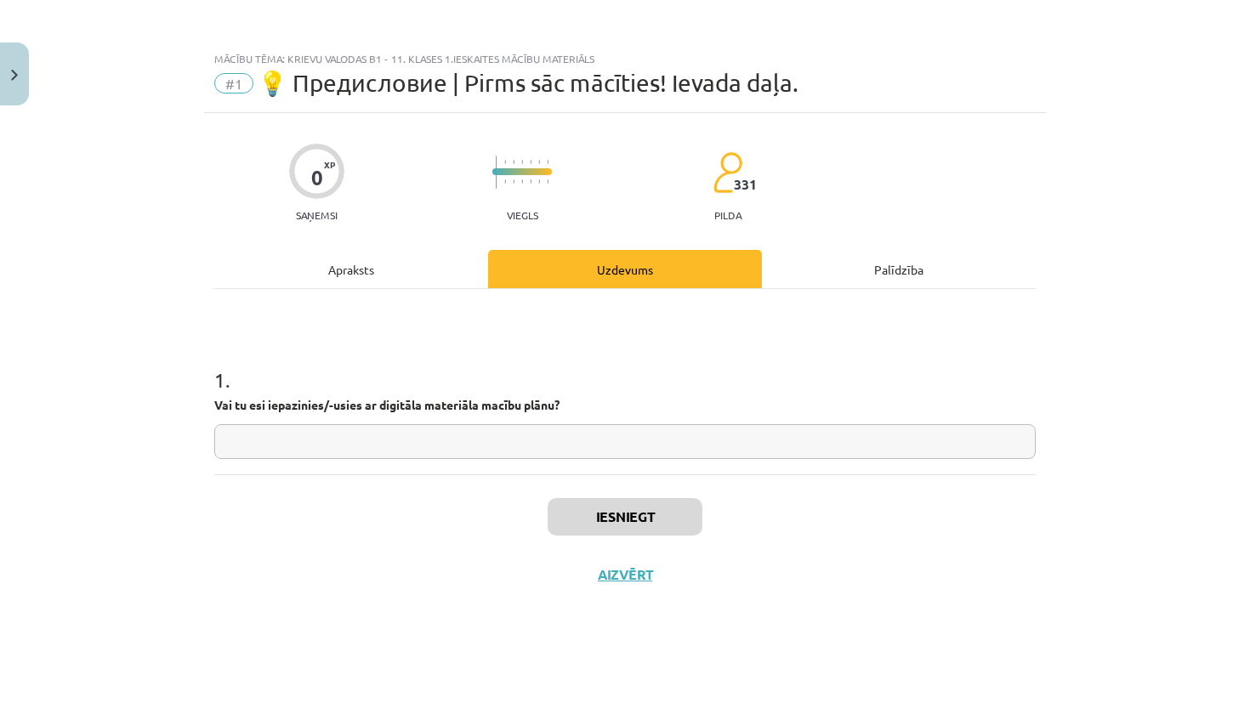
click at [616, 454] on input "text" at bounding box center [624, 441] width 821 height 35
type input "**"
click at [616, 528] on button "Iesniegt" at bounding box center [625, 516] width 155 height 37
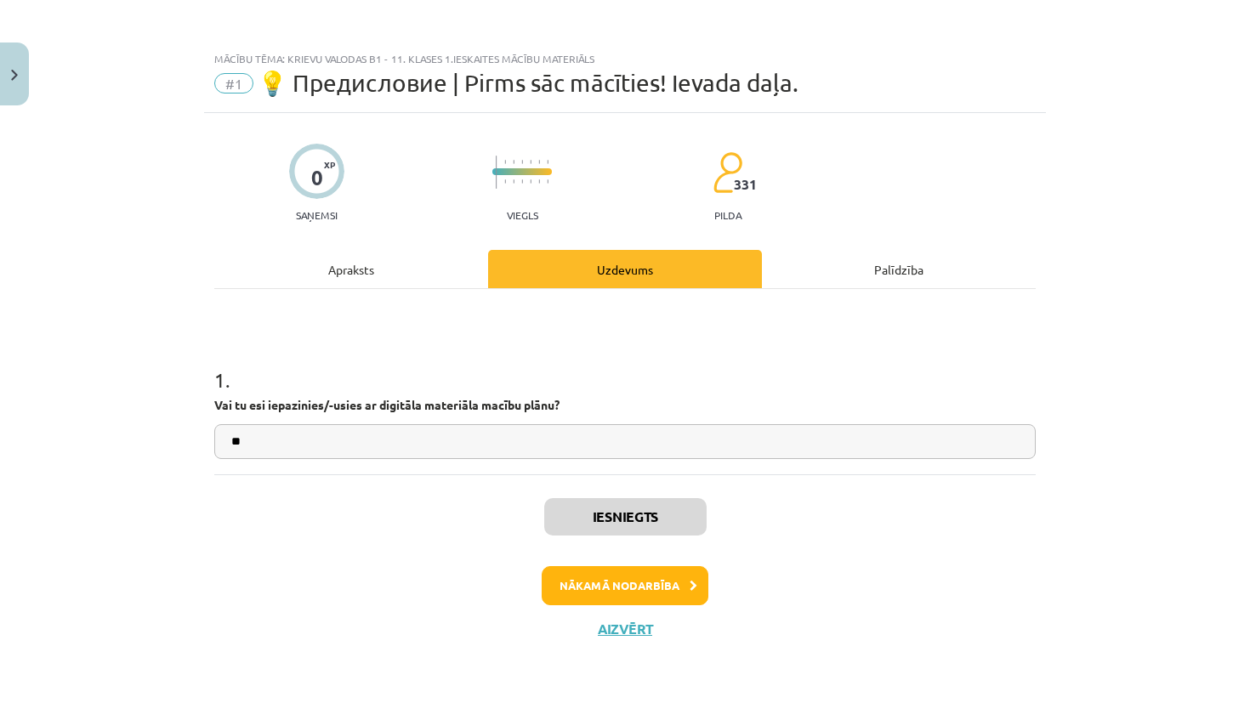
click at [684, 586] on button "Nākamā nodarbība" at bounding box center [625, 585] width 167 height 39
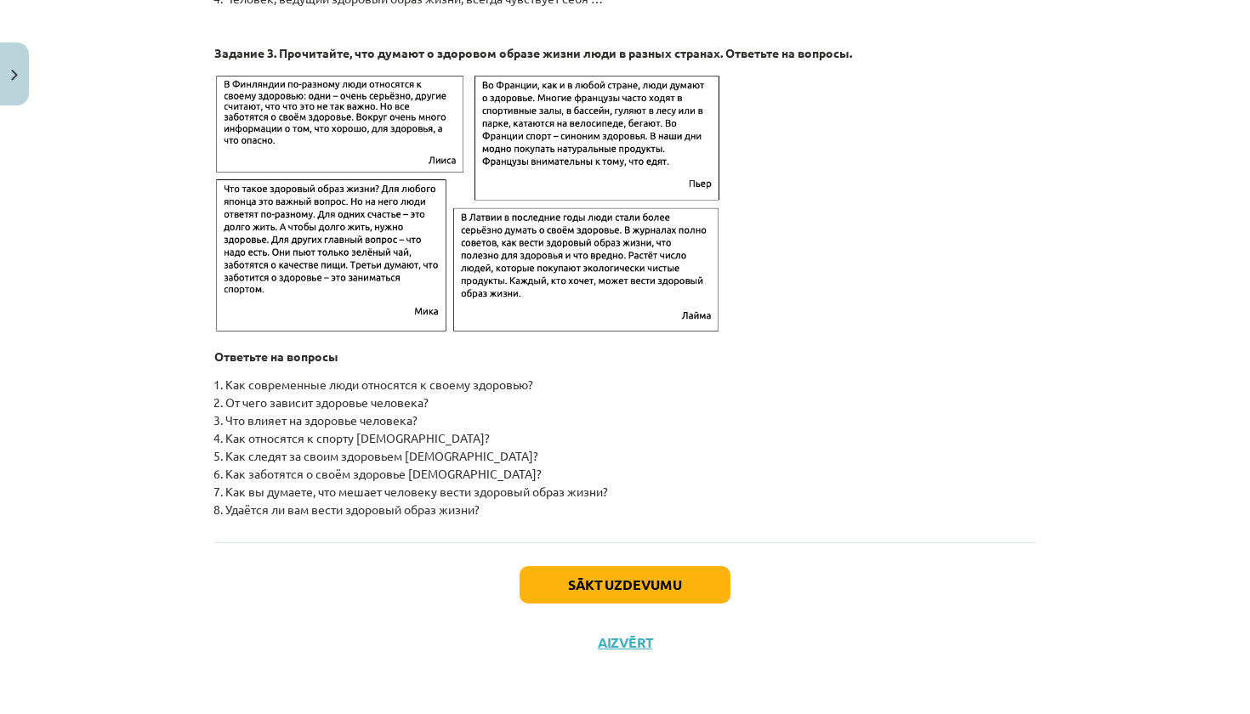
click at [684, 586] on button "Sākt uzdevumu" at bounding box center [624, 584] width 211 height 37
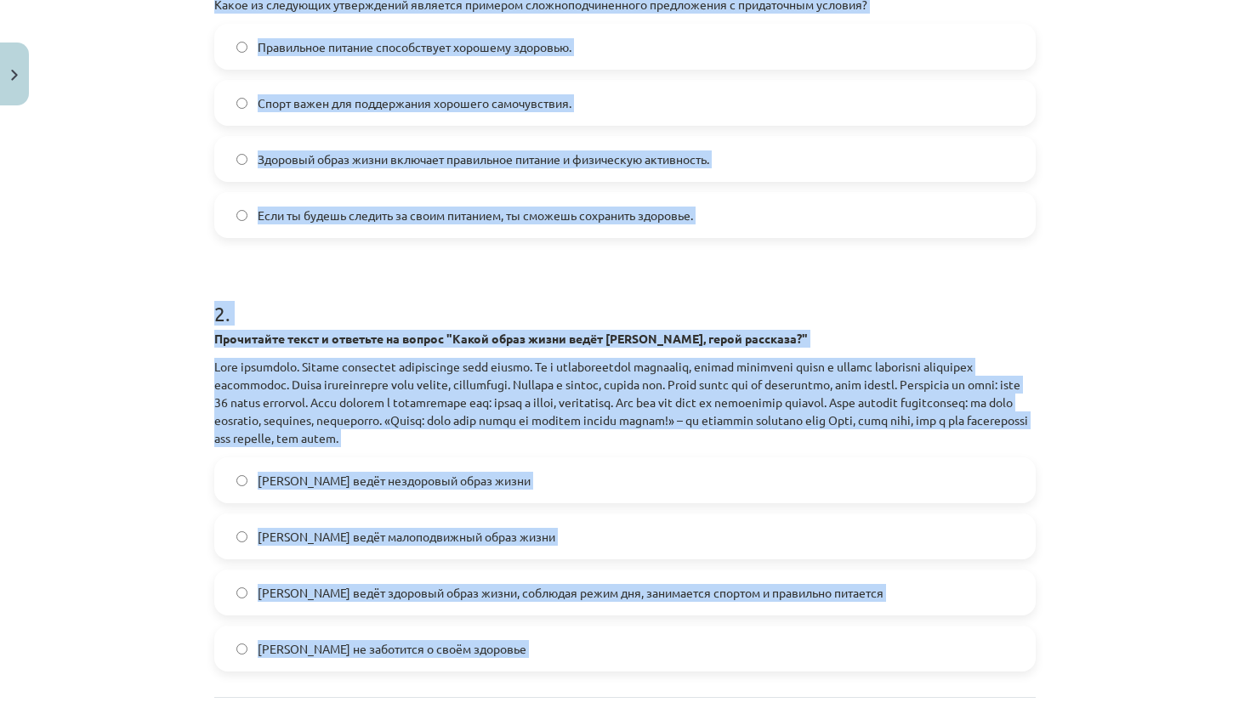
scroll to position [423, 0]
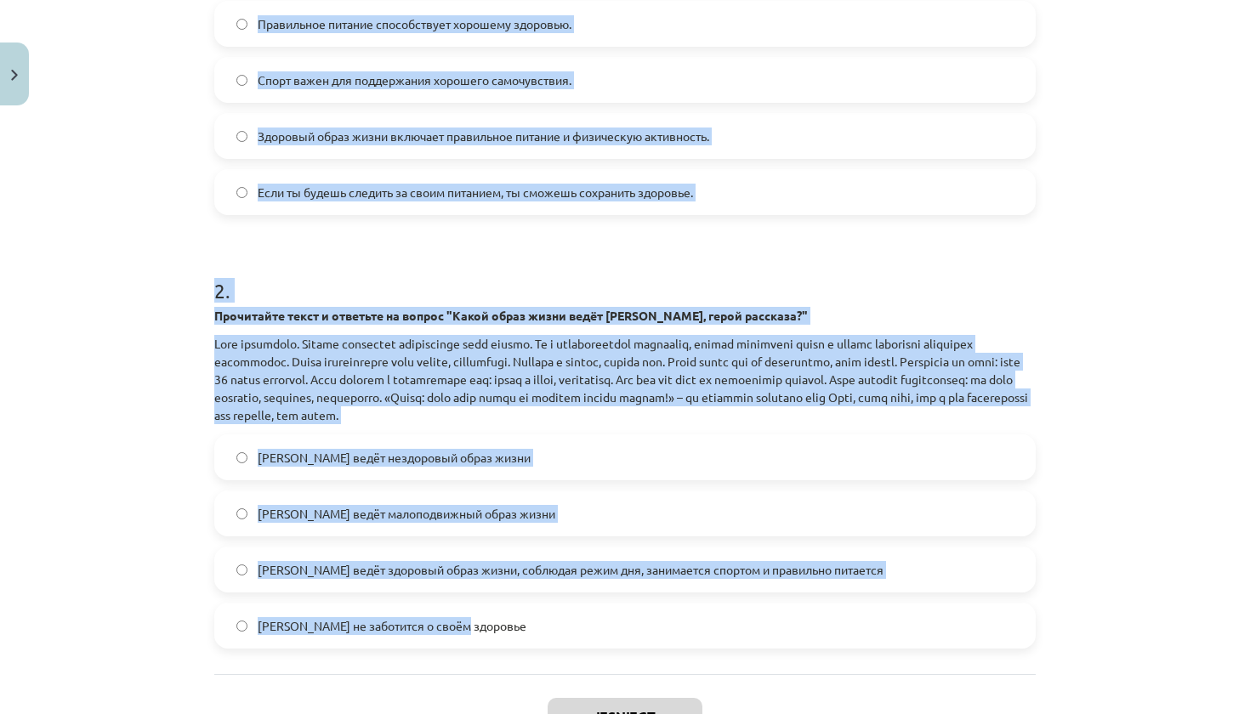
drag, startPoint x: 218, startPoint y: 376, endPoint x: 559, endPoint y: 629, distance: 424.8
click at [559, 629] on form "1 . Какое из следующих утверждений является примером сложноподчиненного предлож…" at bounding box center [624, 282] width 821 height 734
copy form "1 . Какое из следующих утверждений является примером сложноподчиненного предлож…"
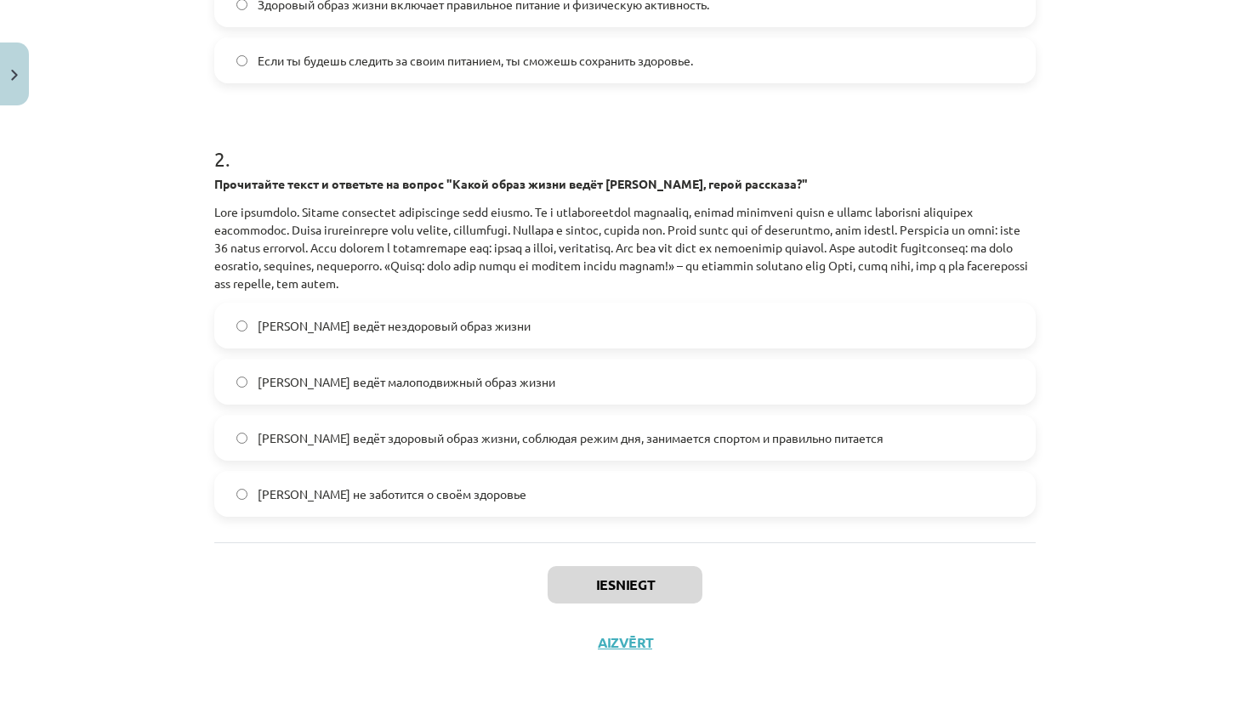
scroll to position [558, 0]
click at [554, 435] on span "Олег ведёт здоровый образ жизни, соблюдая режим дня, занимается спортом и прави…" at bounding box center [571, 438] width 626 height 18
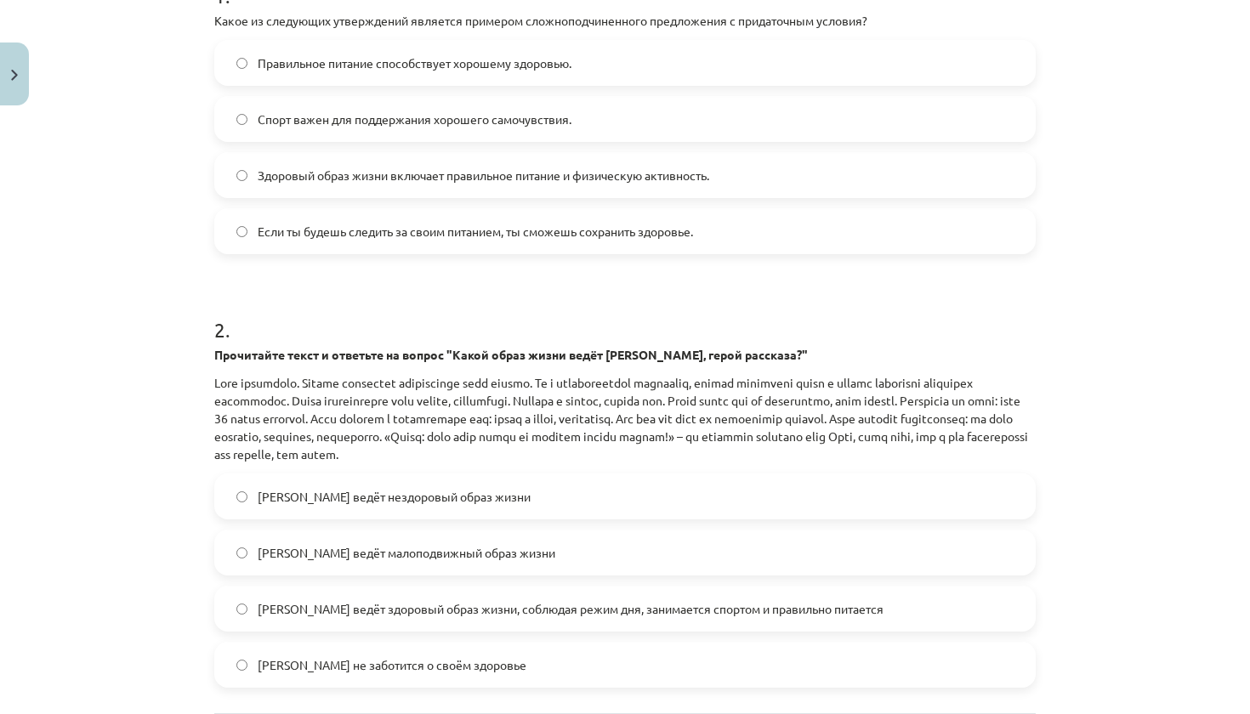
scroll to position [361, 0]
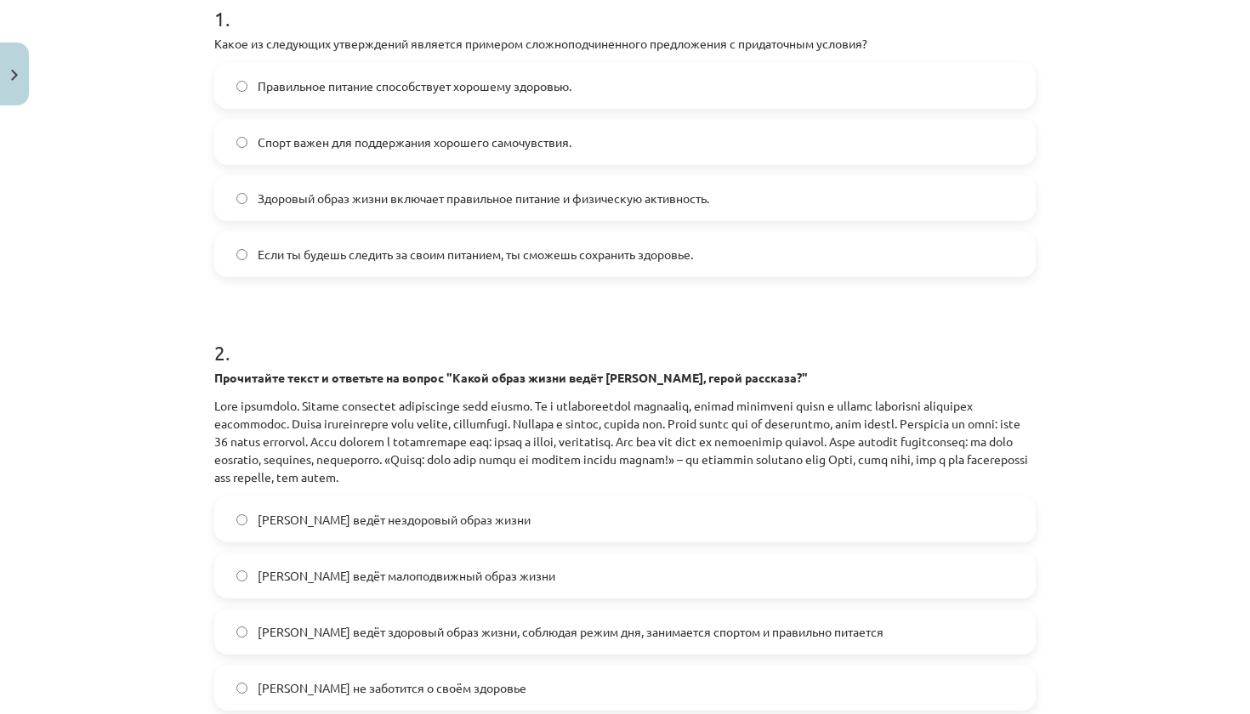
click at [474, 275] on div "Если ты будешь следить за своим питанием, ты сможешь сохранить здоровье." at bounding box center [624, 254] width 821 height 46
click at [475, 253] on span "Если ты будешь следить за своим питанием, ты сможешь сохранить здоровье." at bounding box center [475, 255] width 435 height 18
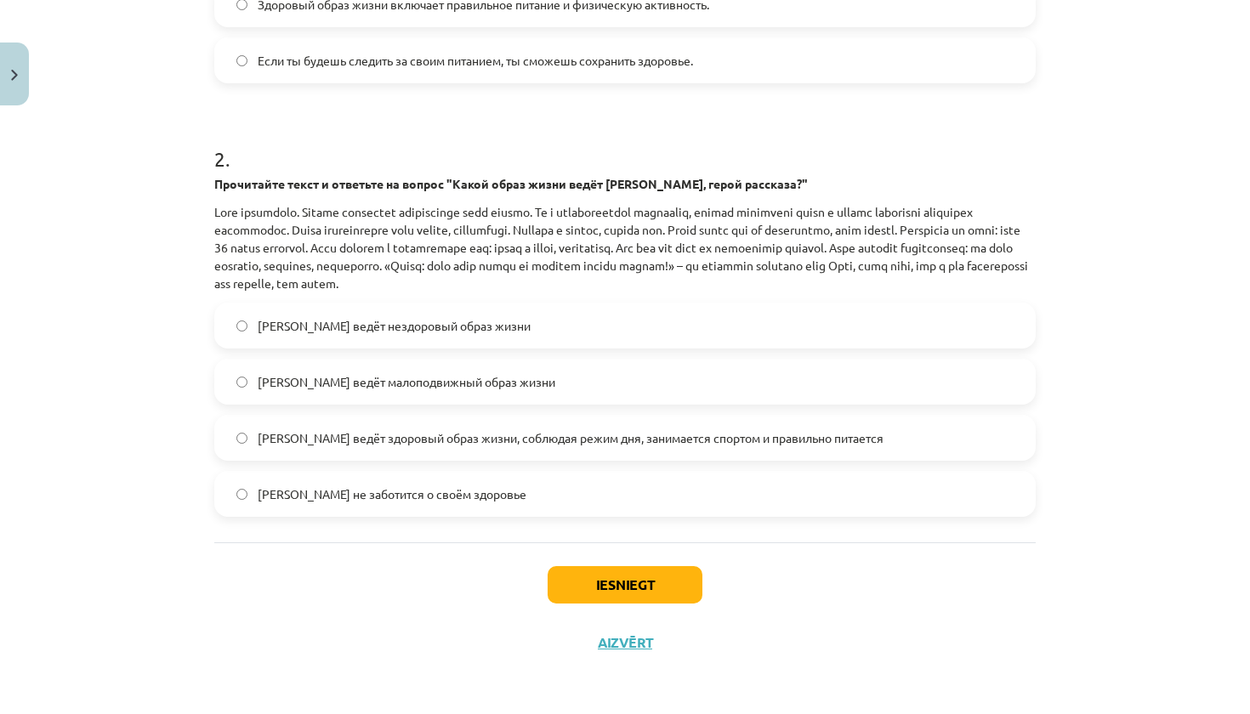
scroll to position [558, 0]
click at [633, 569] on button "Iesniegt" at bounding box center [625, 584] width 155 height 37
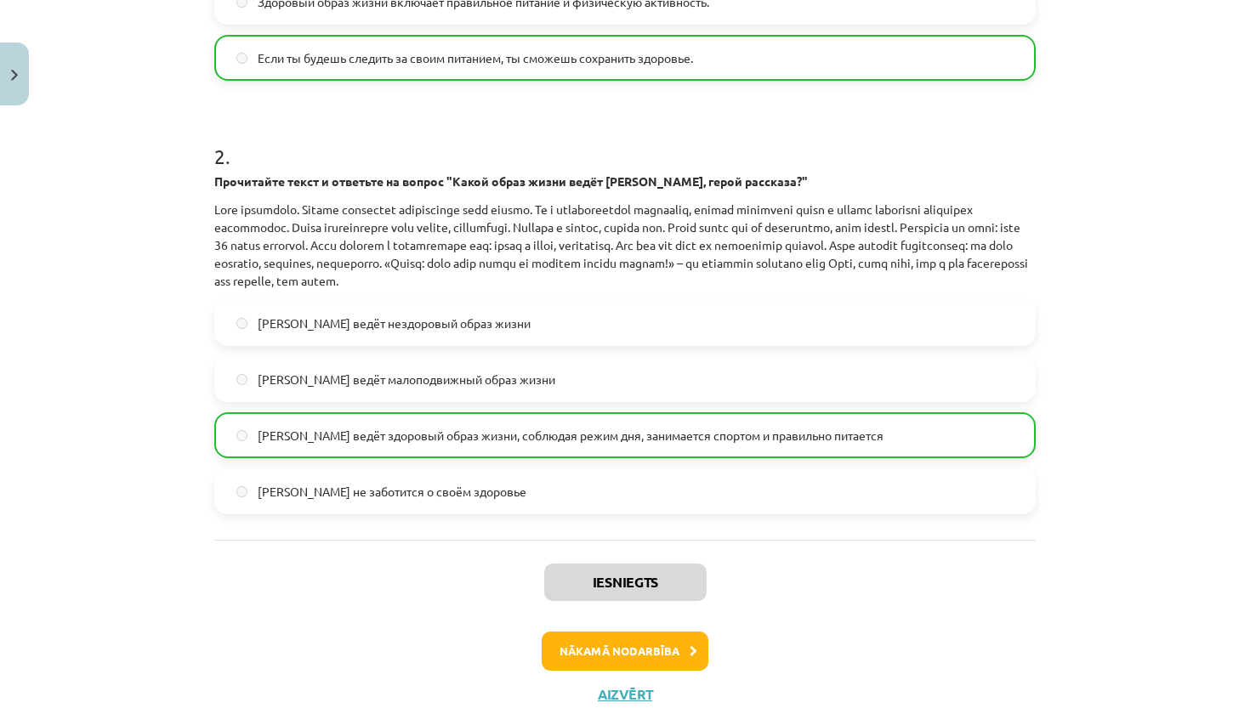
click at [639, 656] on button "Nākamā nodarbība" at bounding box center [625, 651] width 167 height 39
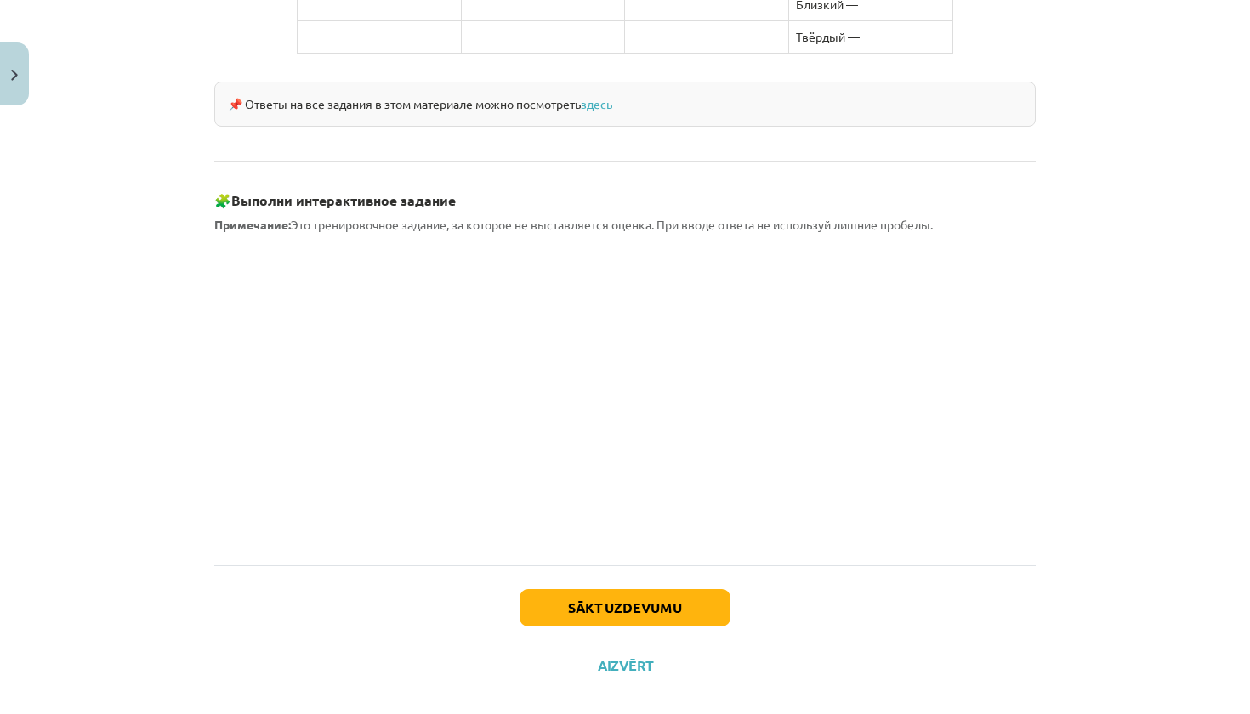
scroll to position [1439, 0]
click at [632, 590] on button "Sākt uzdevumu" at bounding box center [624, 608] width 211 height 37
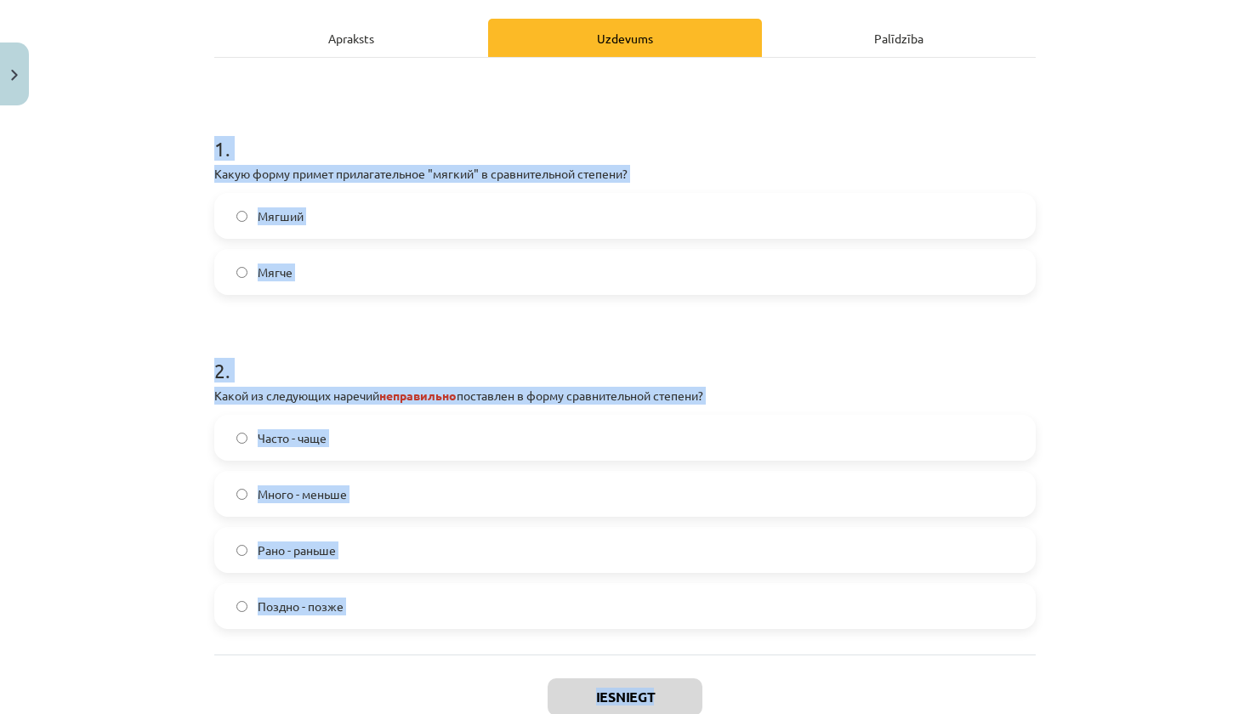
scroll to position [316, 0]
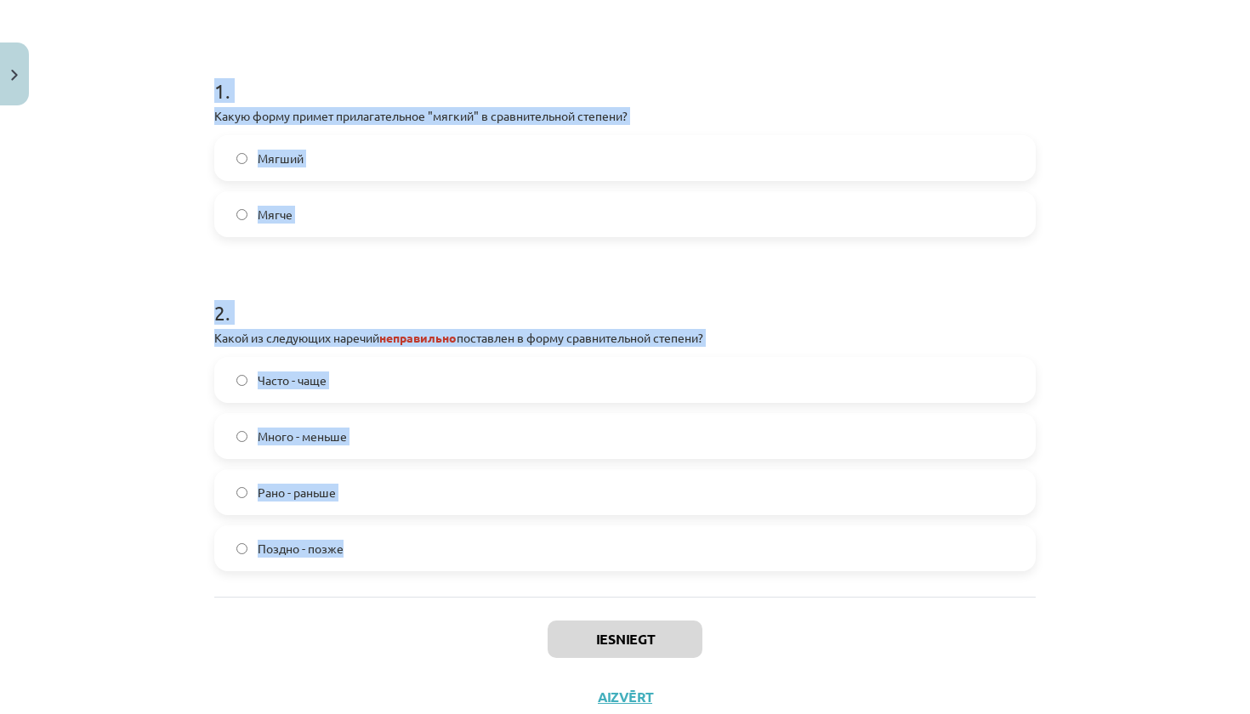
drag, startPoint x: 213, startPoint y: 407, endPoint x: 372, endPoint y: 569, distance: 226.7
click at [372, 569] on div "4 XP Saņemsi Grūts 331 pilda Apraksts Uzdevums Palīdzība 1 . Какую форму примет…" at bounding box center [625, 275] width 842 height 902
copy form "1 . Какую форму примет прилагательное "мягкий" в сравнительной степени? Мягший …"
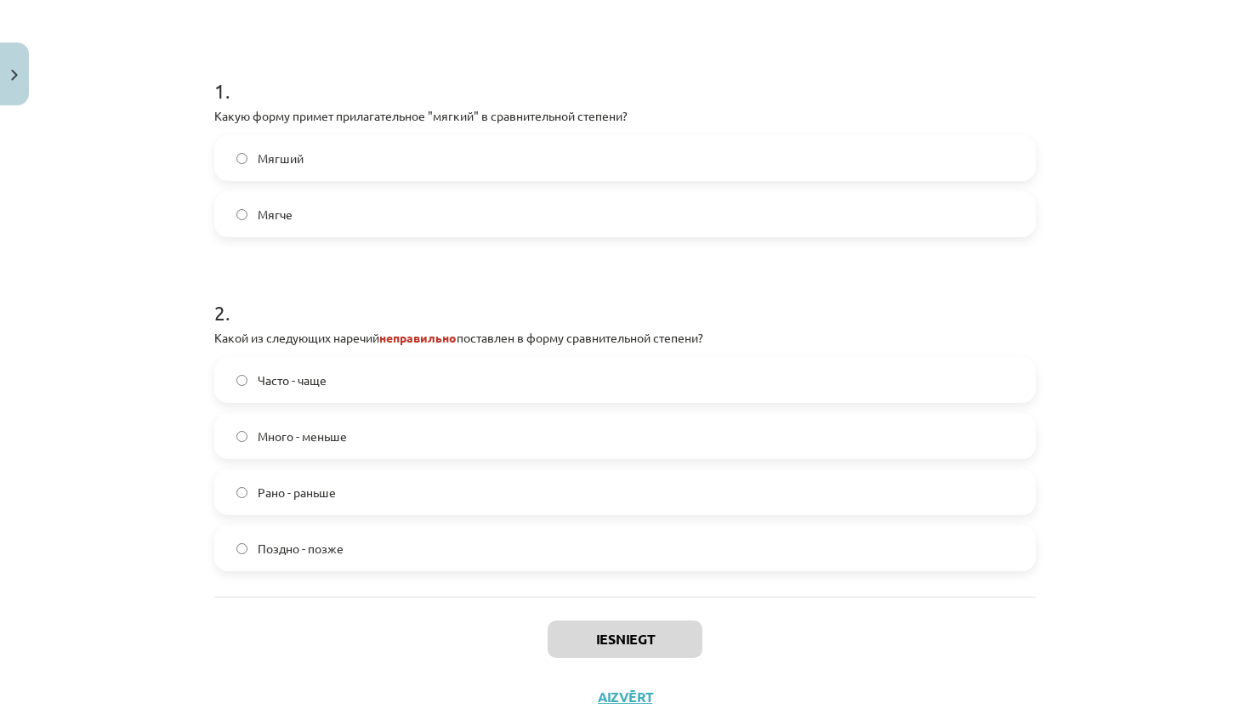
click at [422, 608] on div "Iesniegt Aizvērt" at bounding box center [624, 656] width 821 height 119
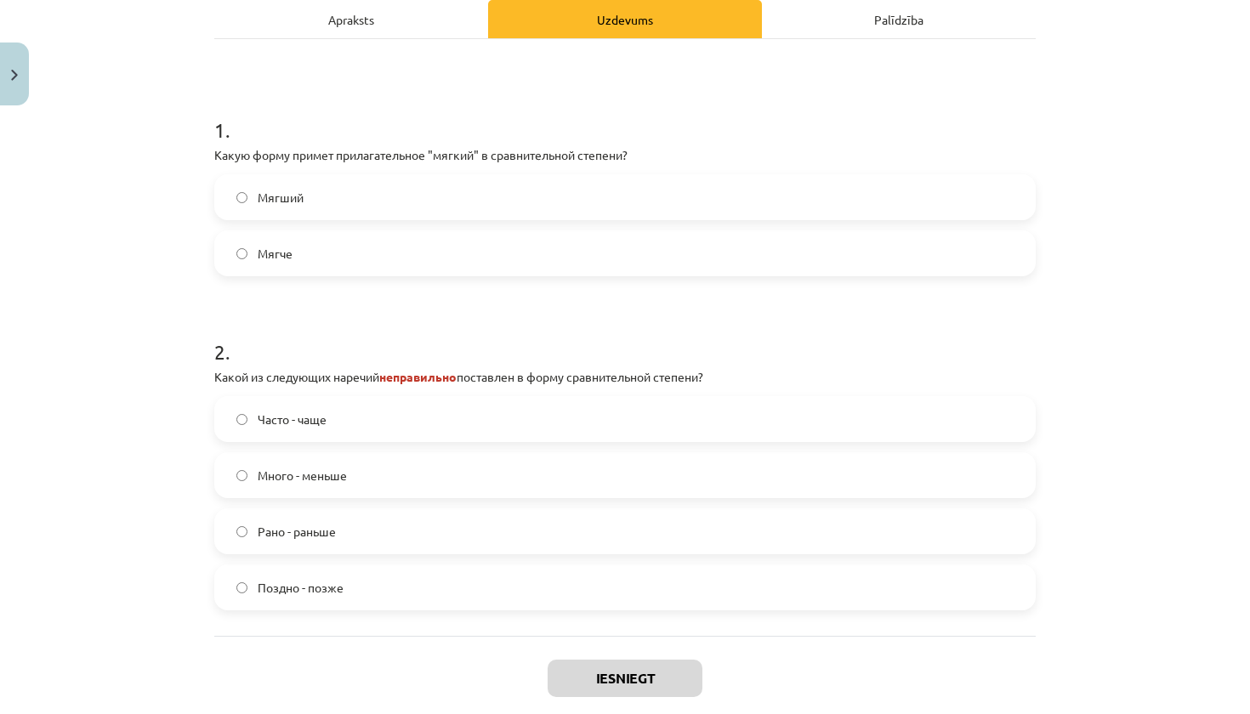
click at [365, 247] on label "Мягче" at bounding box center [625, 253] width 818 height 43
click at [474, 474] on label "Много - меньше" at bounding box center [625, 475] width 818 height 43
click at [629, 678] on button "Iesniegt" at bounding box center [625, 678] width 155 height 37
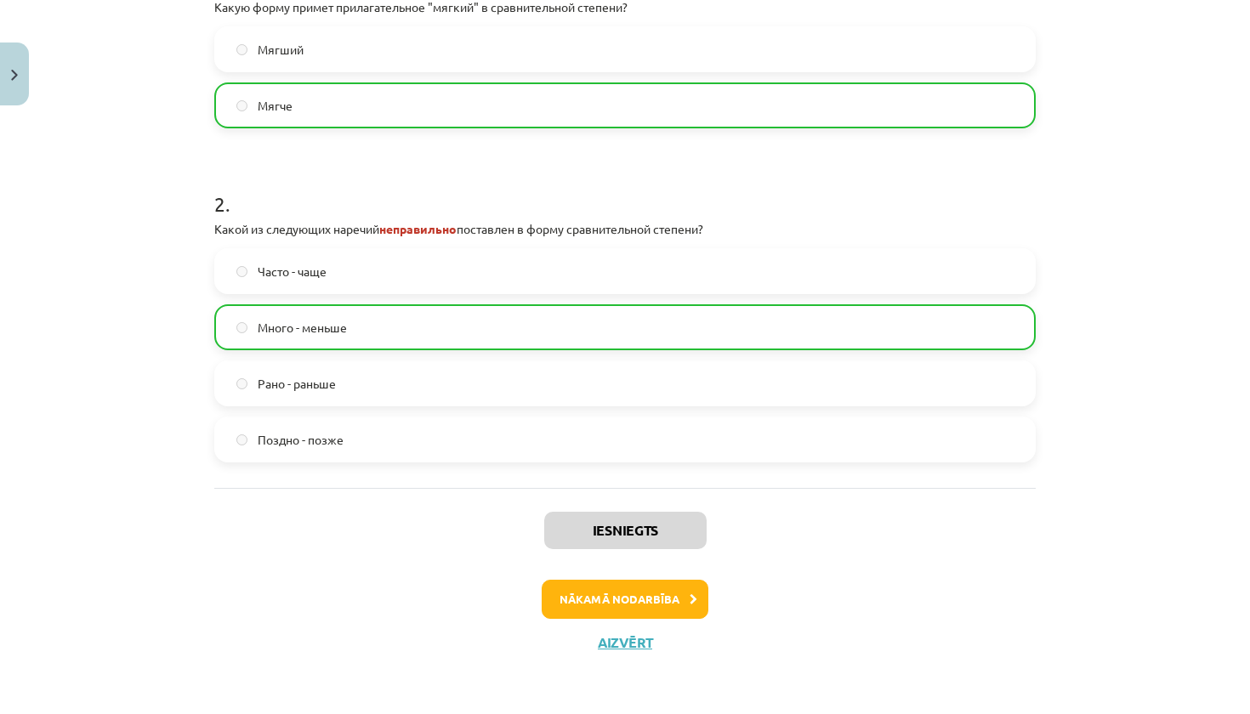
click at [669, 591] on button "Nākamā nodarbība" at bounding box center [625, 599] width 167 height 39
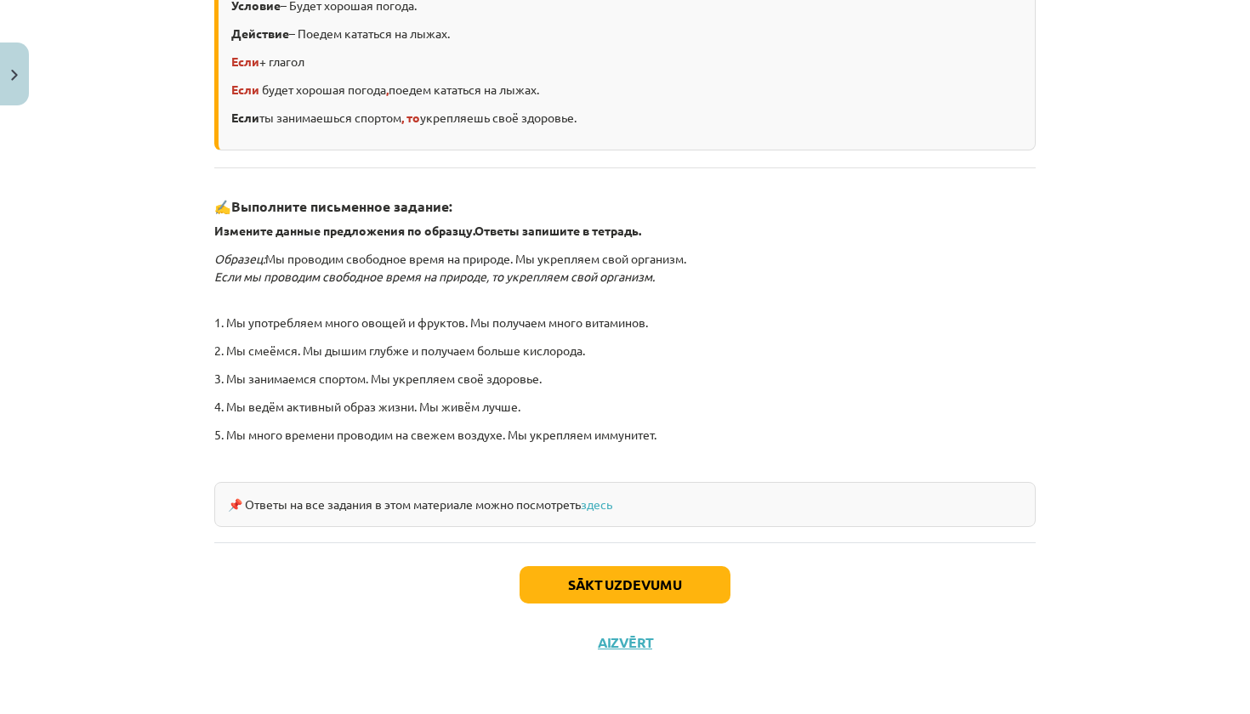
click at [669, 591] on button "Sākt uzdevumu" at bounding box center [624, 584] width 211 height 37
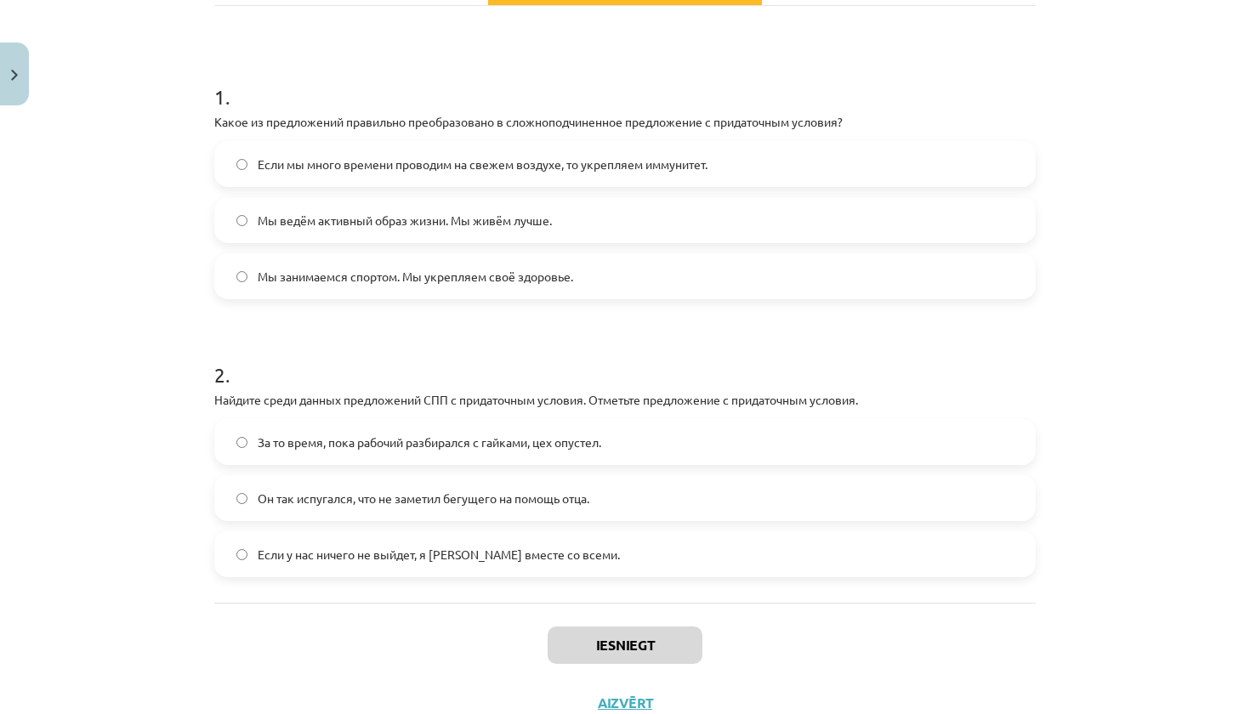
scroll to position [275, 0]
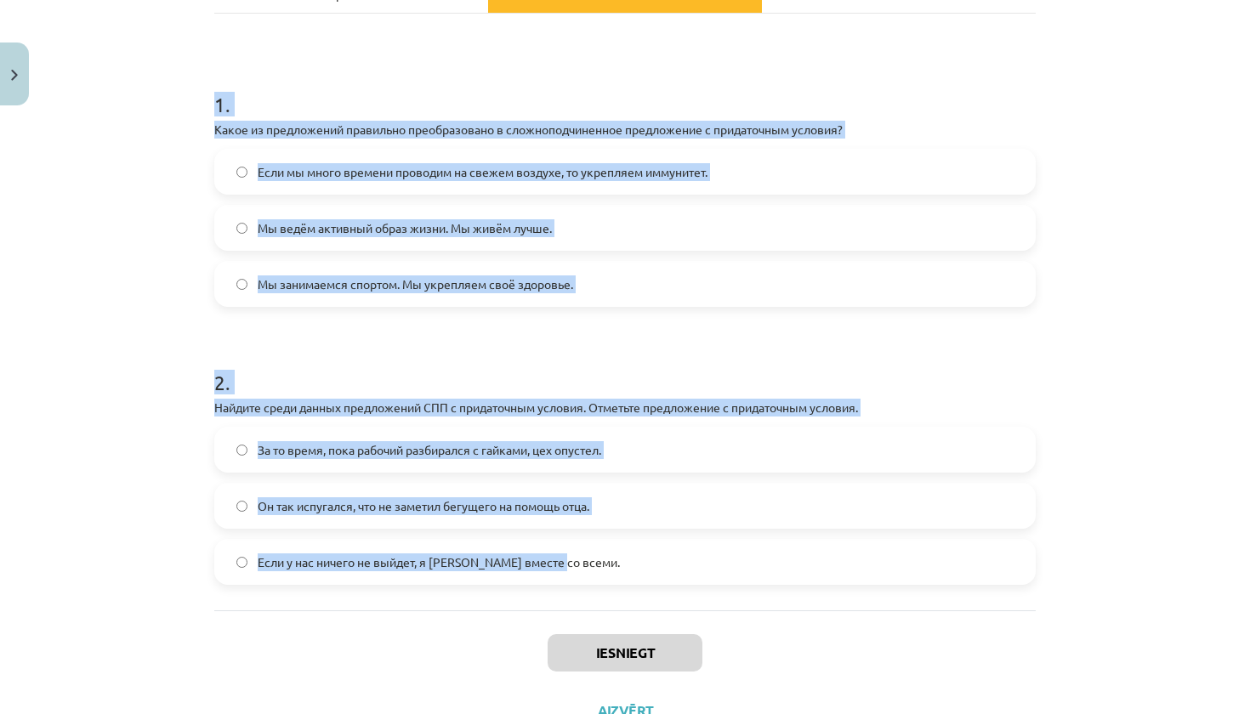
drag, startPoint x: 212, startPoint y: 102, endPoint x: 585, endPoint y: 603, distance: 624.6
click at [585, 603] on div "4 XP Saņemsi Grūts 331 pilda Apraksts Uzdevums Palīdzība 1 . Какое из предложен…" at bounding box center [625, 289] width 842 height 902
copy form "1 . Какое из предложений правильно преобразовано в сложноподчиненное предложени…"
click at [575, 601] on div "1 . Какое из предложений правильно преобразовано в сложноподчиненное предложени…" at bounding box center [624, 312] width 821 height 597
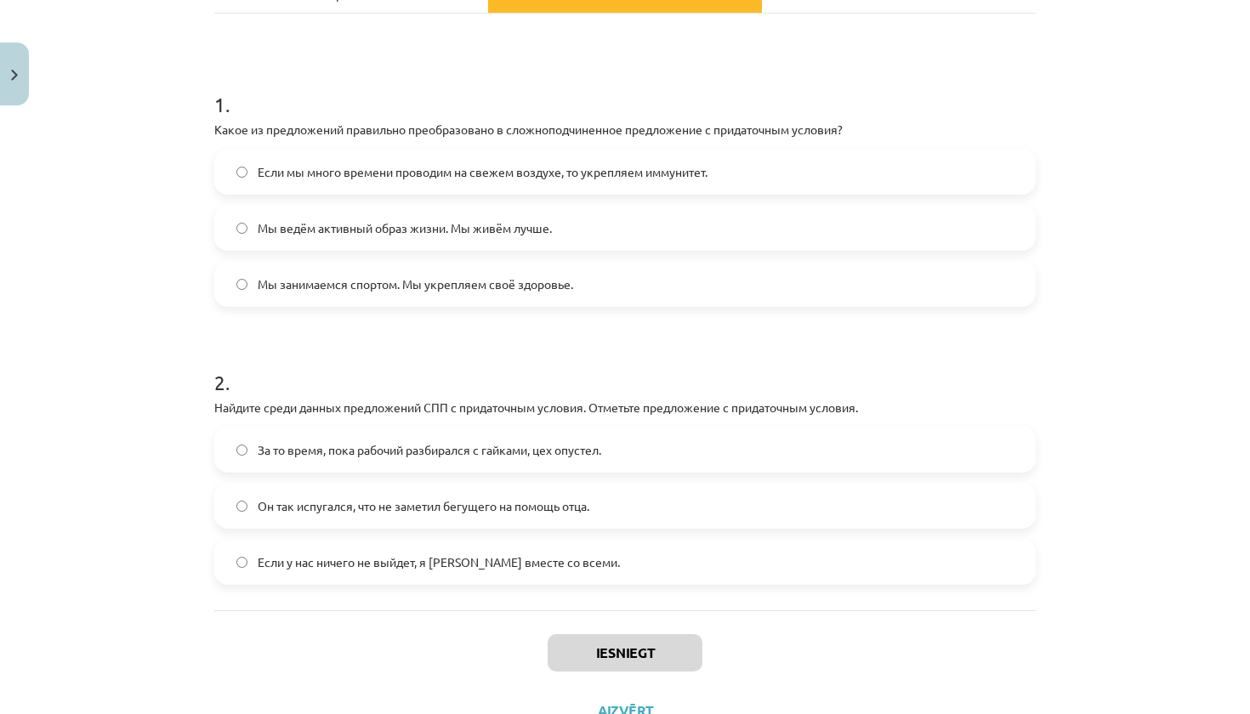
click at [356, 562] on span "Если у нас ничего не выйдет, я уеду вместе со всеми." at bounding box center [439, 562] width 362 height 18
click at [426, 170] on span "Если мы много времени проводим на свежем воздухе, то укрепляем иммунитет." at bounding box center [483, 172] width 450 height 18
click at [655, 666] on button "Iesniegt" at bounding box center [625, 652] width 155 height 37
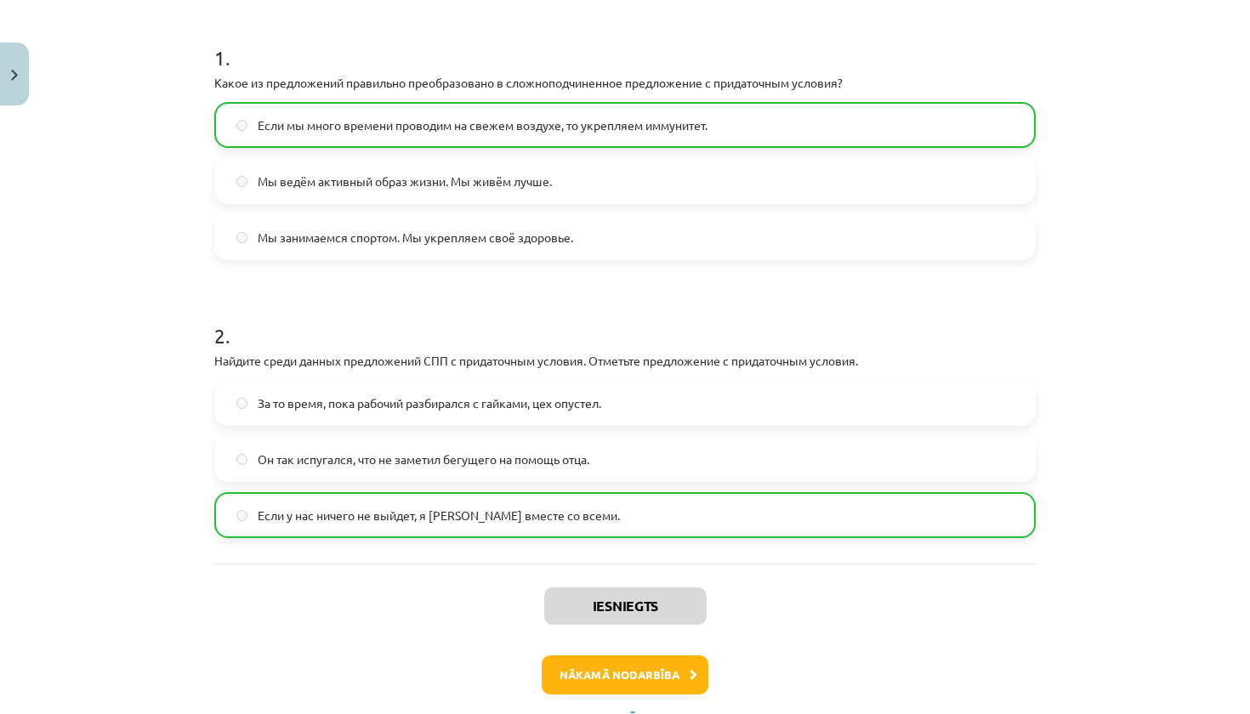
click at [662, 684] on button "Nākamā nodarbība" at bounding box center [625, 675] width 167 height 39
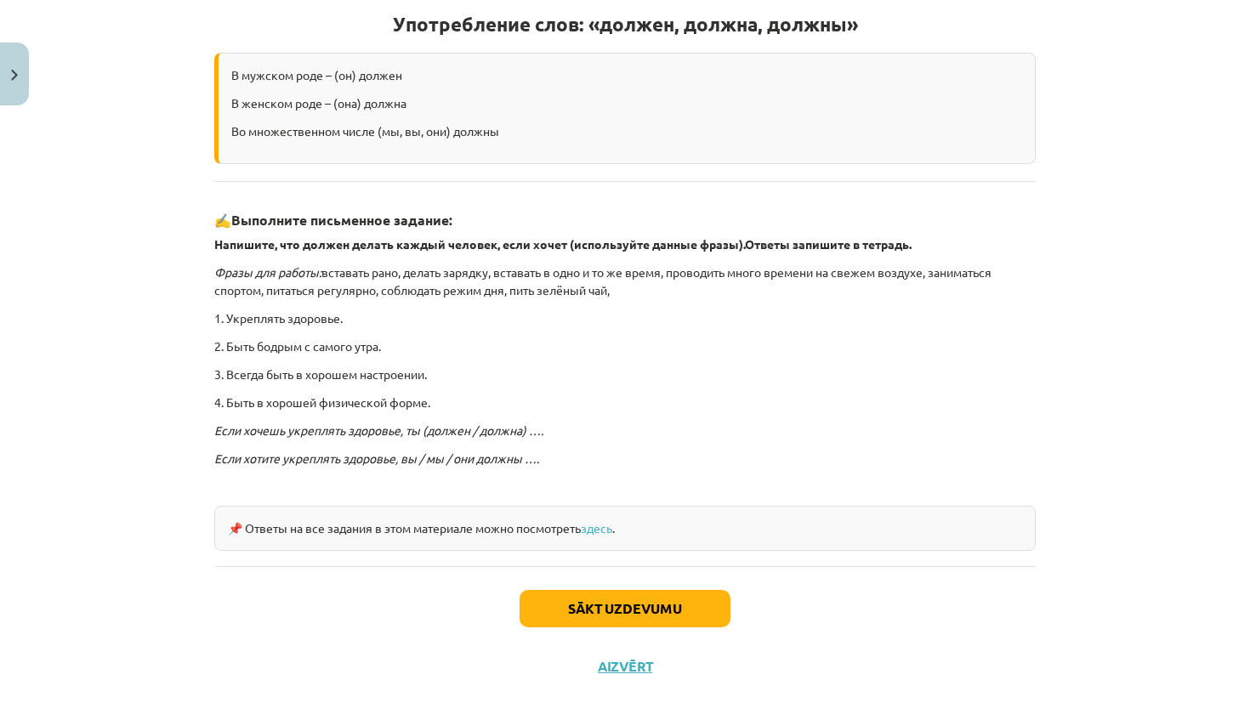
scroll to position [43, 0]
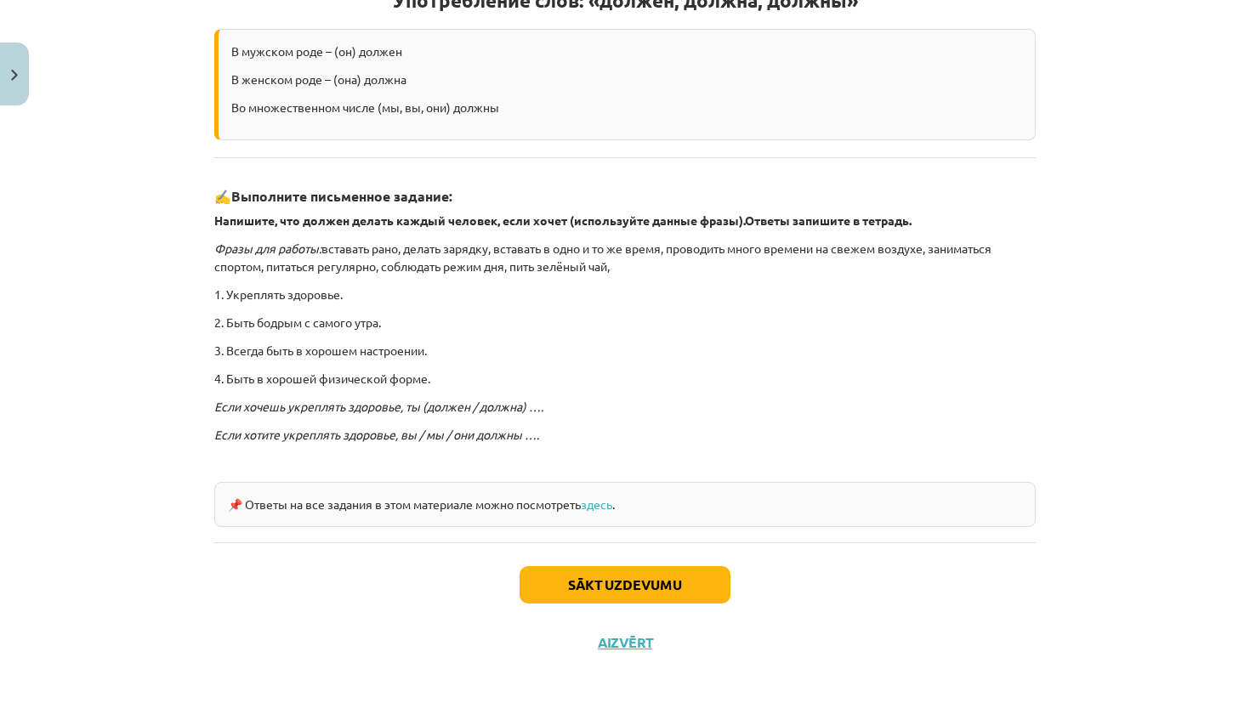
click at [616, 585] on button "Sākt uzdevumu" at bounding box center [624, 584] width 211 height 37
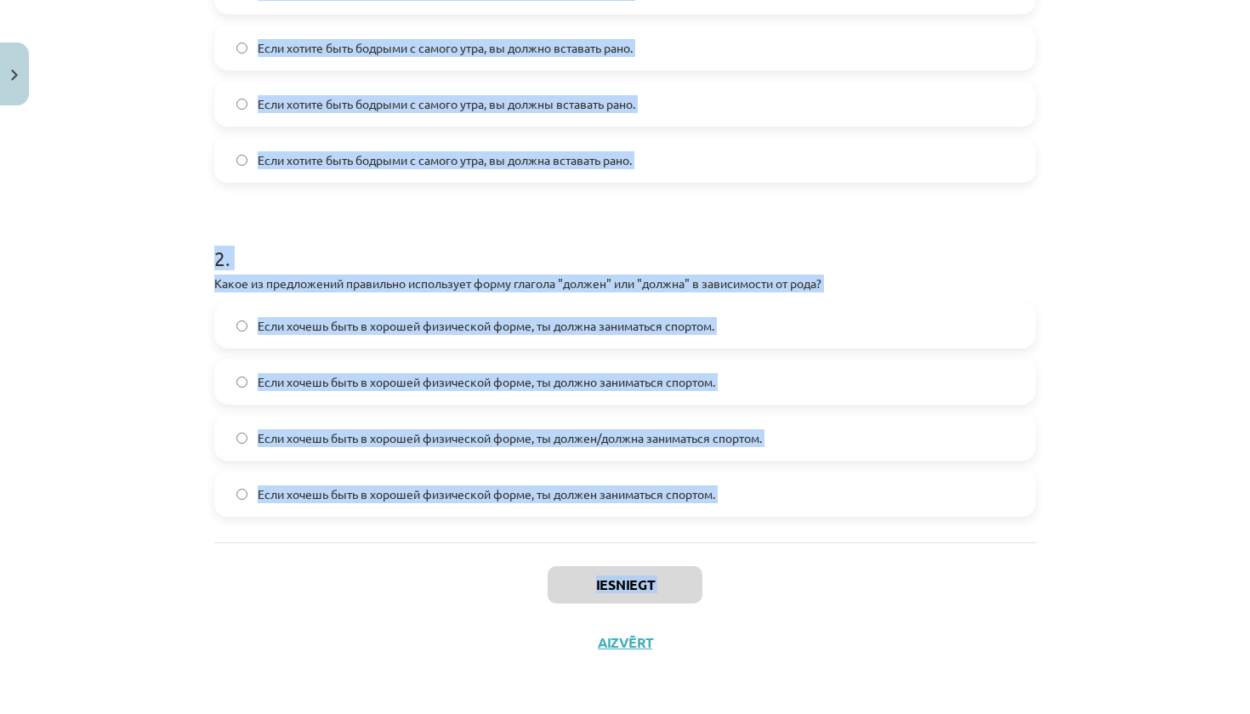
scroll to position [103, 0]
drag, startPoint x: 214, startPoint y: 277, endPoint x: 573, endPoint y: 521, distance: 433.9
click at [573, 521] on div "1 . Какой вариант правильный для множественного числа? Если хотите быть бодрыми…" at bounding box center [624, 187] width 821 height 709
copy form "1 . Какой вариант правильный для множественного числа? Если хотите быть бодрыми…"
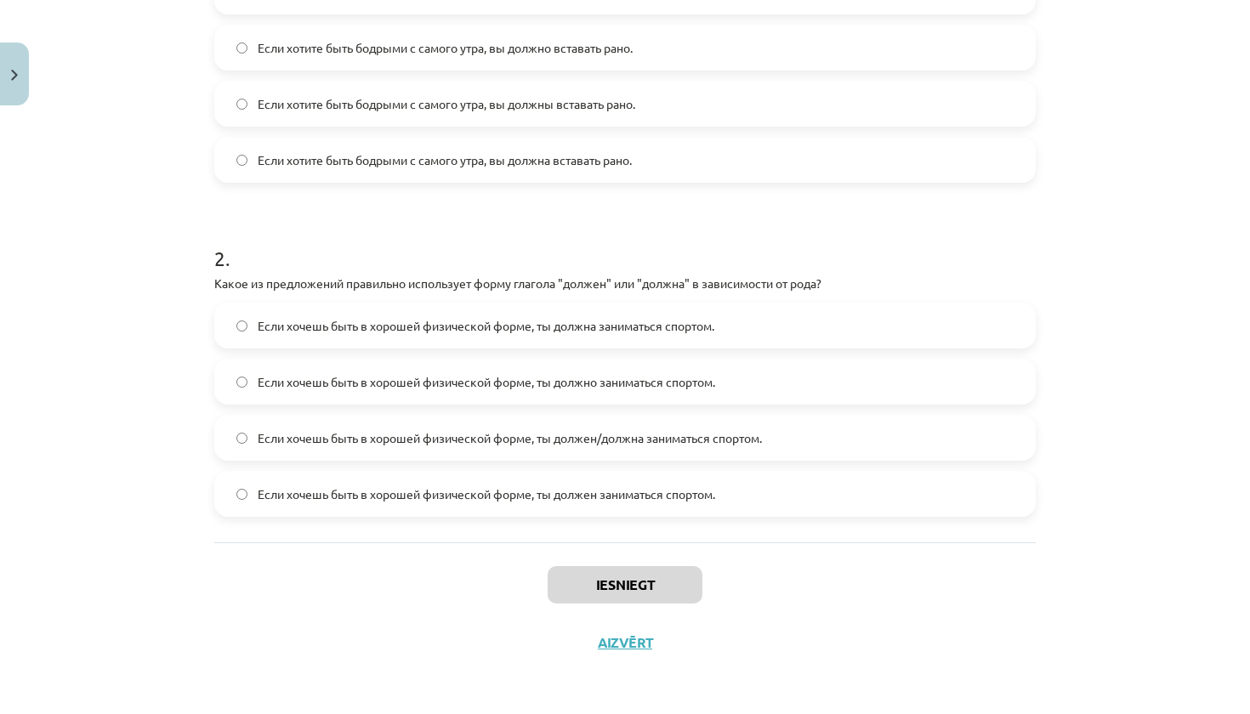
click at [491, 568] on div "Iesniegt Aizvērt" at bounding box center [624, 601] width 821 height 119
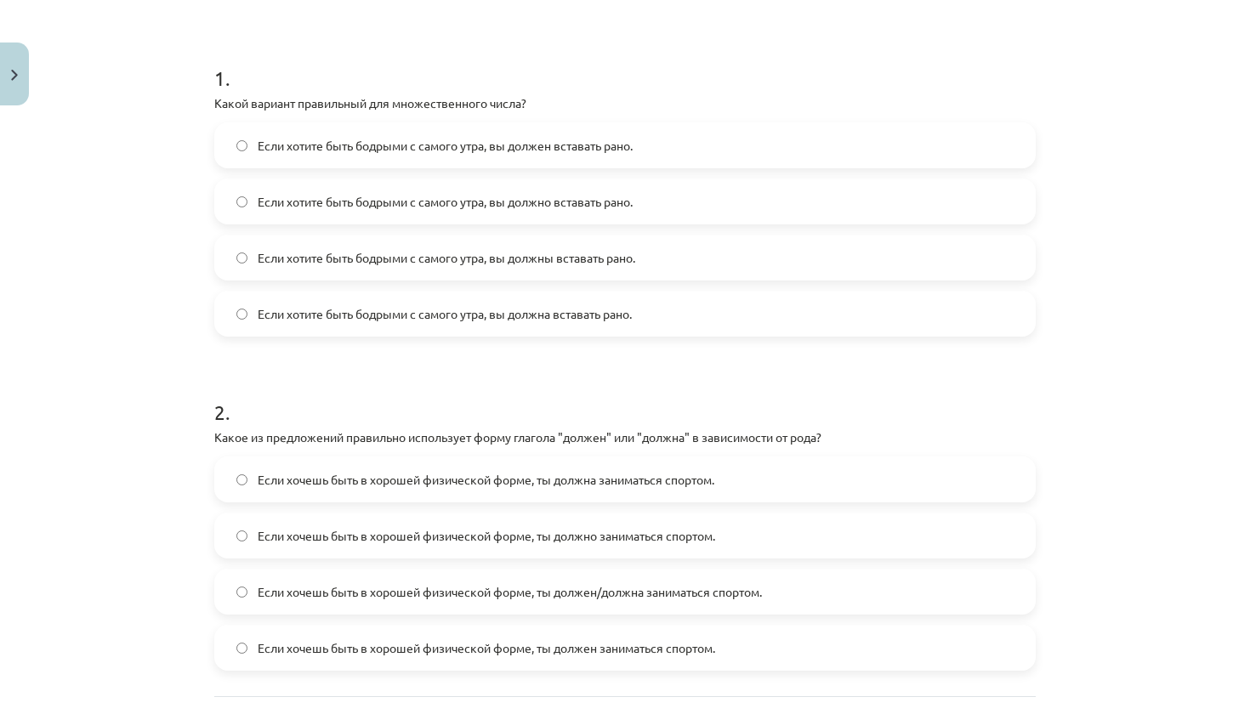
scroll to position [298, 0]
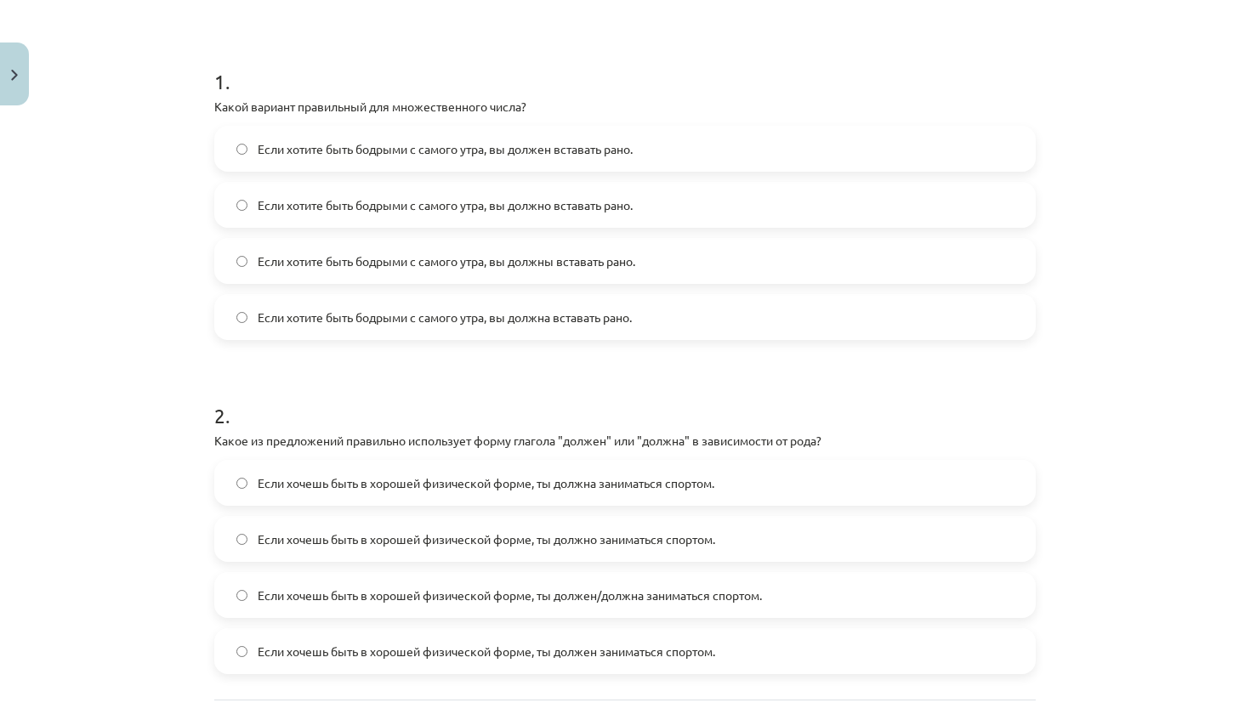
click at [571, 264] on span "Если хотите быть бодрыми с самого утра, вы должны вставать рано." at bounding box center [446, 262] width 377 height 18
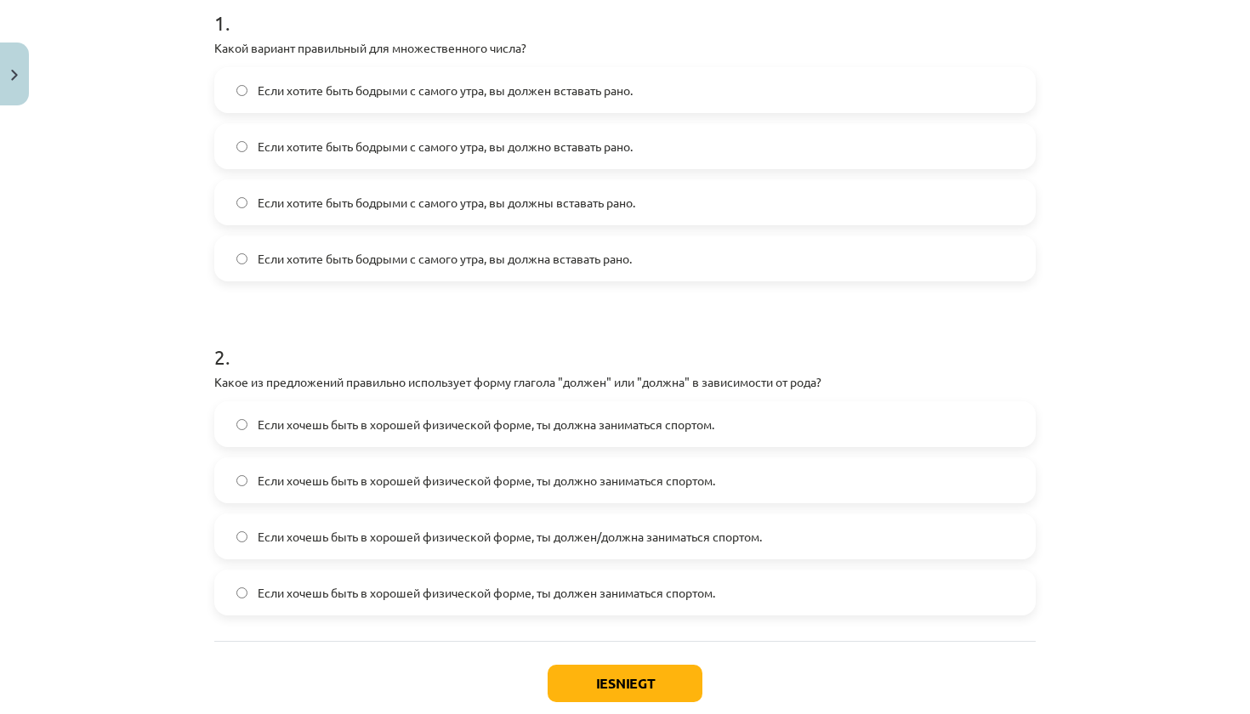
scroll to position [392, 0]
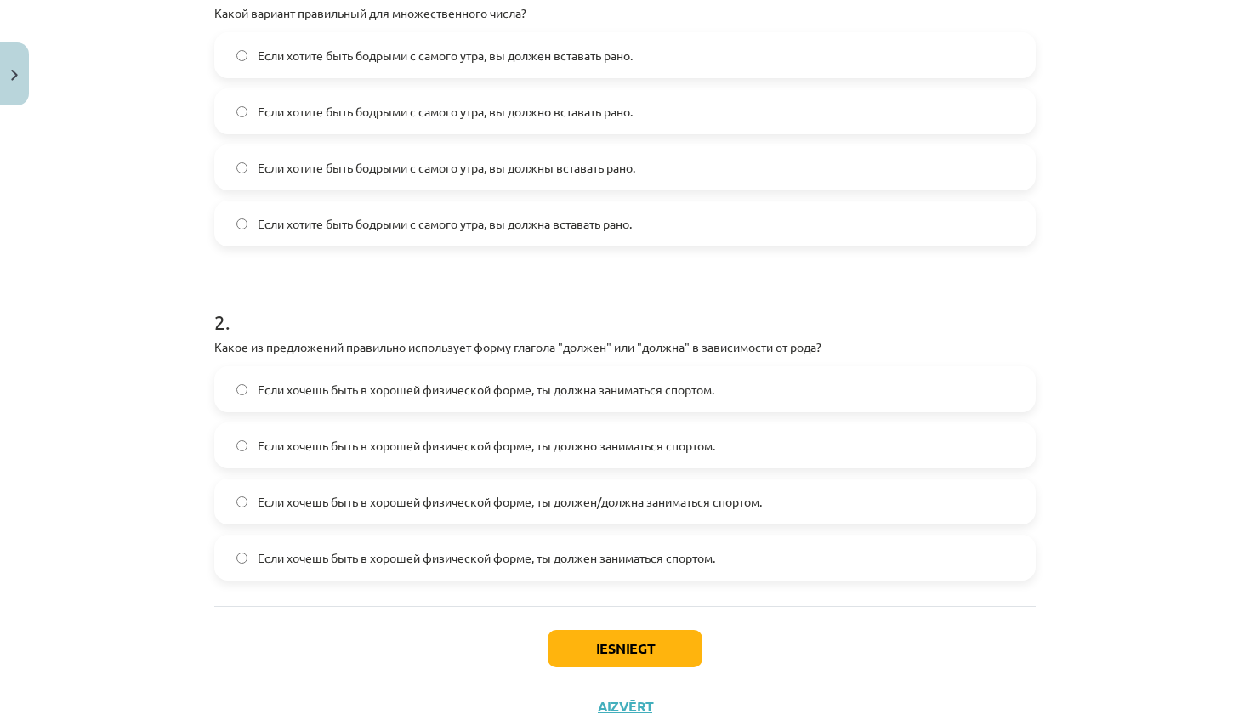
click at [497, 502] on span "Если хочешь быть в хорошей физической форме, ты должен/должна заниматься спорто…" at bounding box center [510, 502] width 504 height 18
click at [597, 650] on button "Iesniegt" at bounding box center [625, 648] width 155 height 37
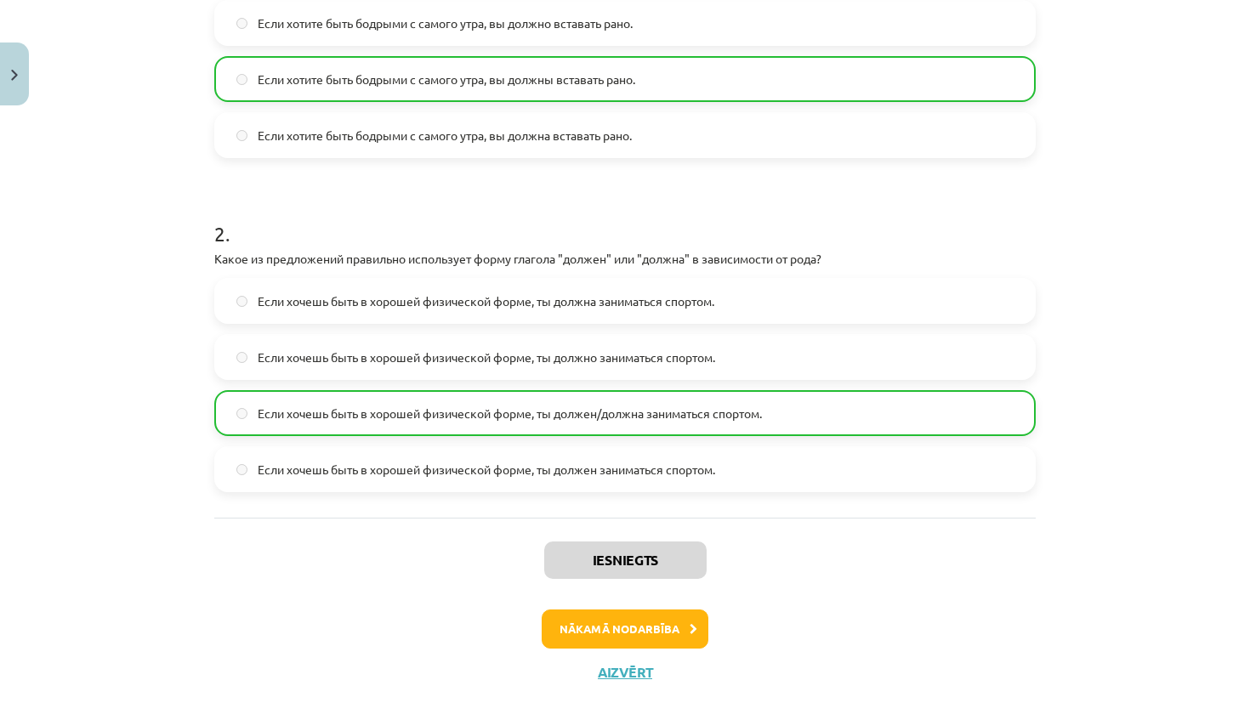
click at [631, 623] on button "Nākamā nodarbība" at bounding box center [625, 629] width 167 height 39
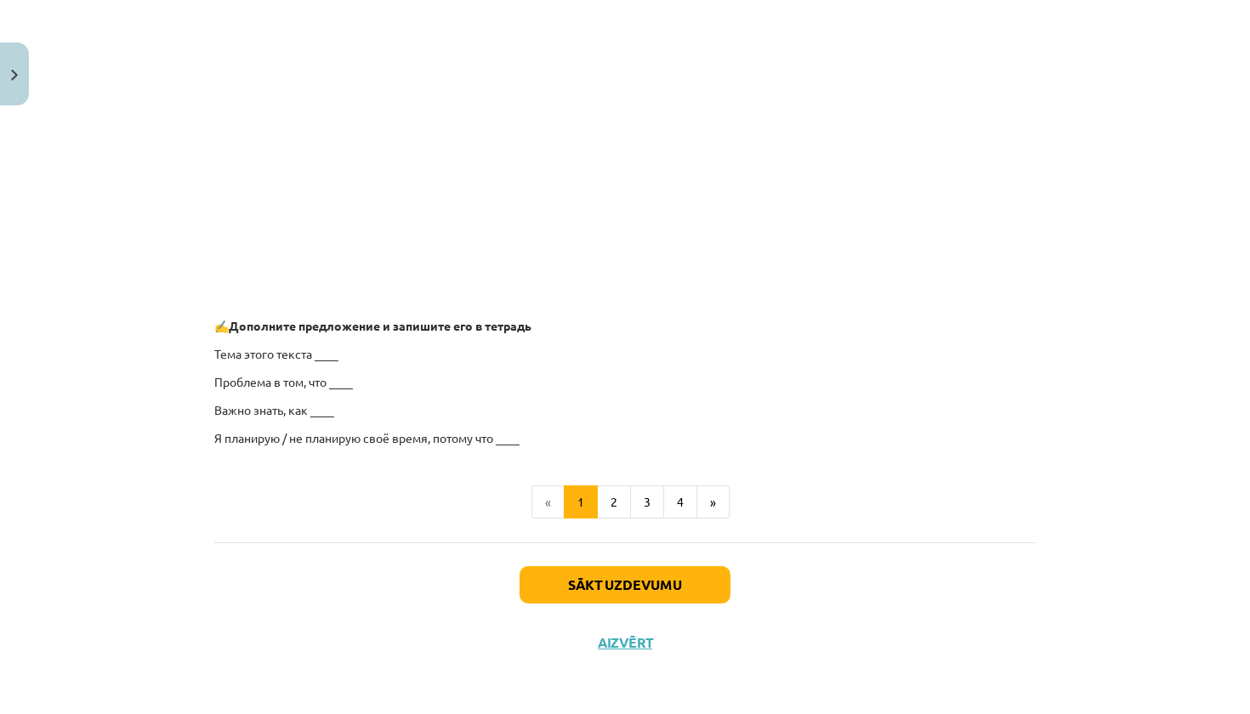
scroll to position [1245, 0]
click at [674, 559] on div "Sākt uzdevumu Aizvērt" at bounding box center [624, 602] width 821 height 119
click at [676, 498] on button "4" at bounding box center [680, 503] width 34 height 34
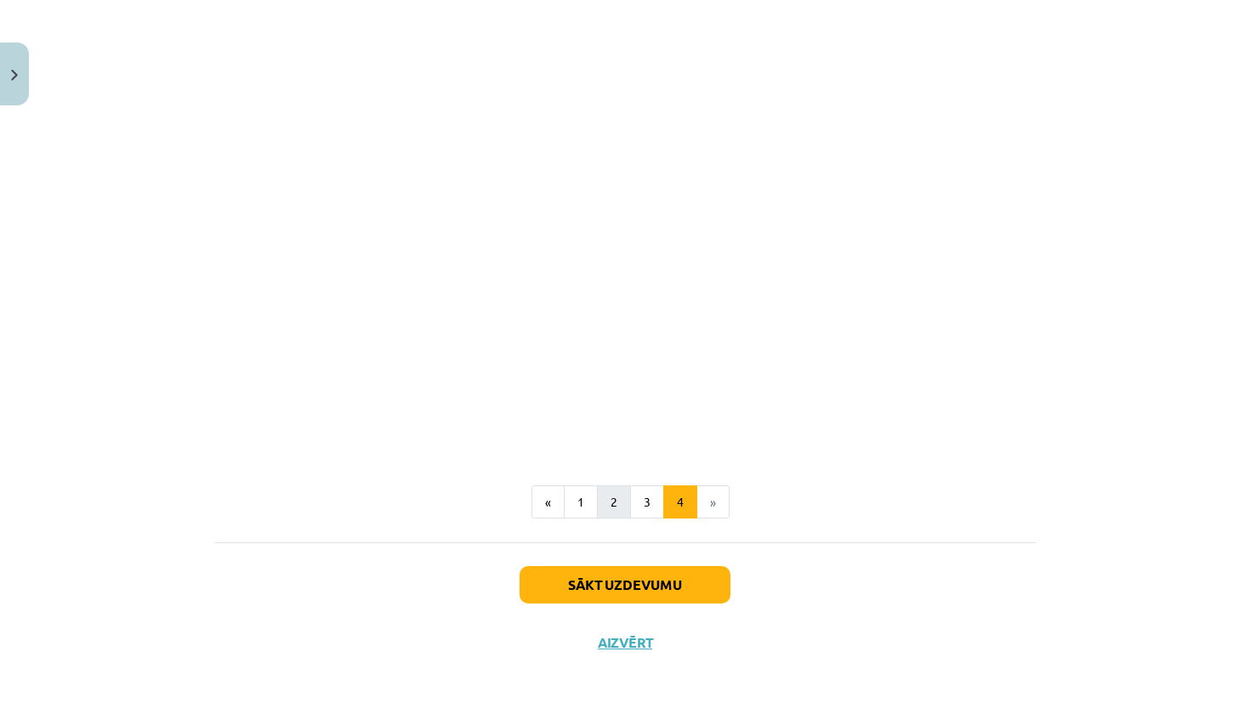
click at [613, 502] on button "2" at bounding box center [614, 502] width 34 height 34
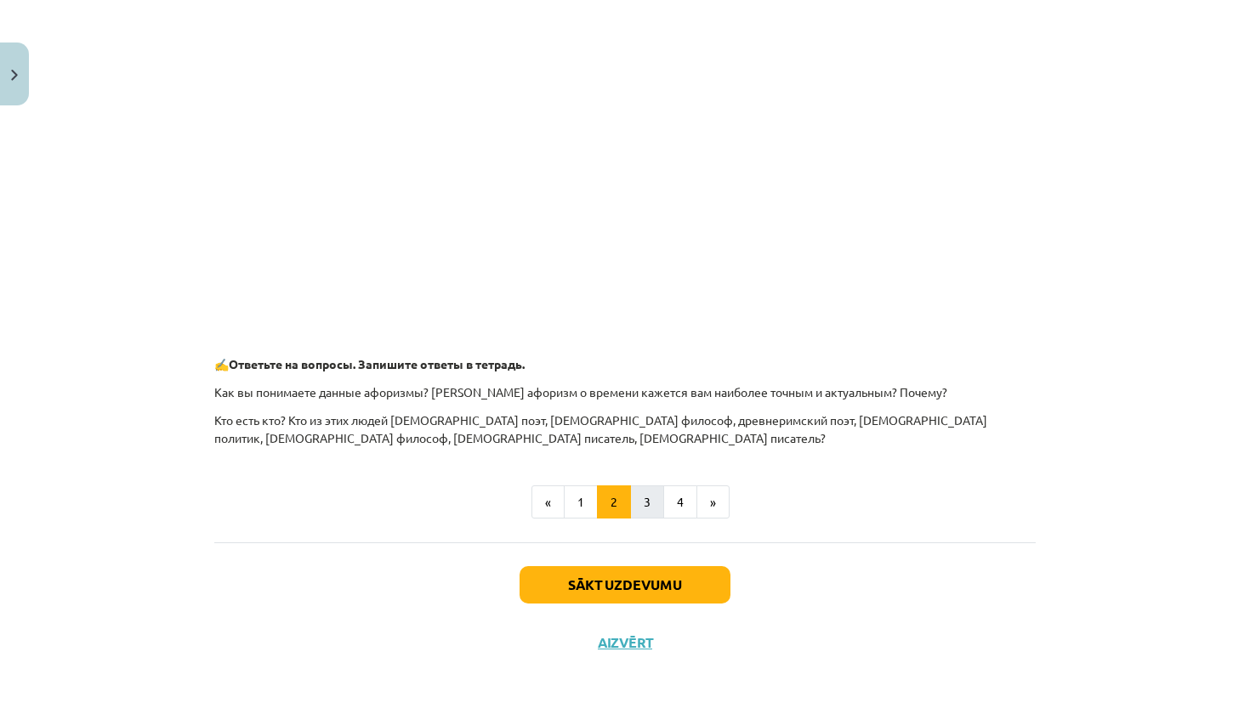
click at [647, 507] on button "3" at bounding box center [647, 502] width 34 height 34
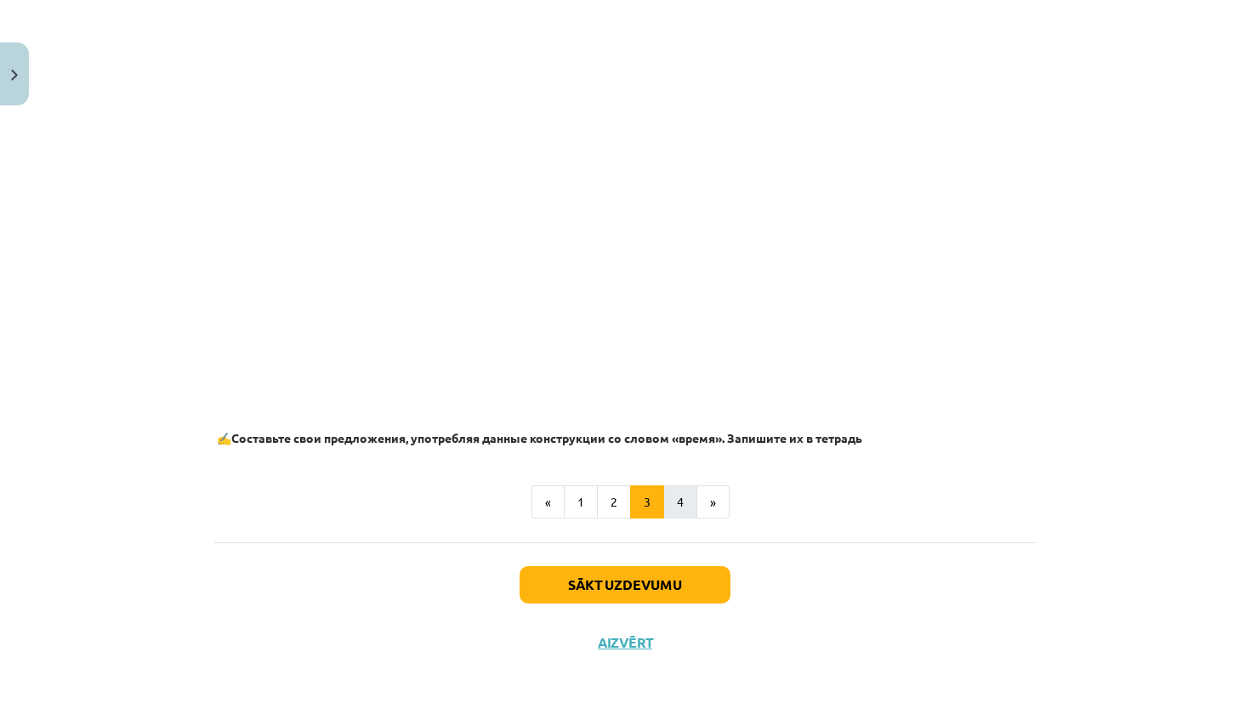
click at [675, 499] on button "4" at bounding box center [680, 502] width 34 height 34
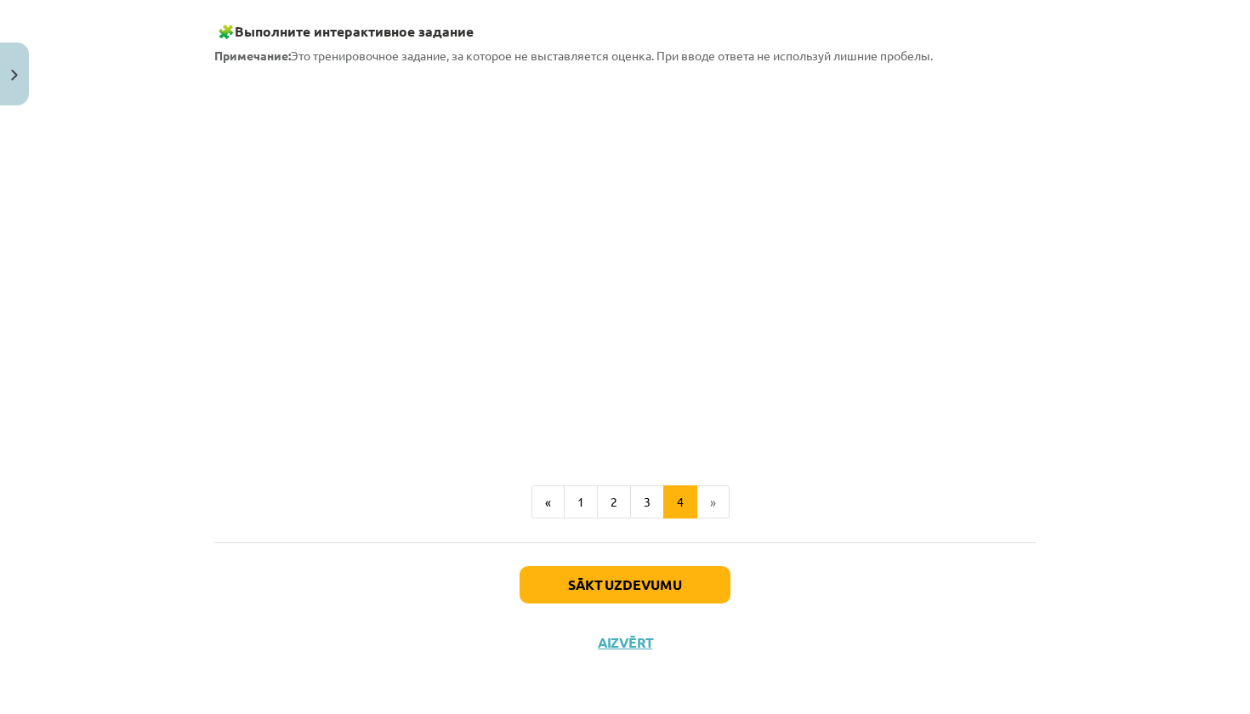
click at [673, 600] on button "Sākt uzdevumu" at bounding box center [624, 584] width 211 height 37
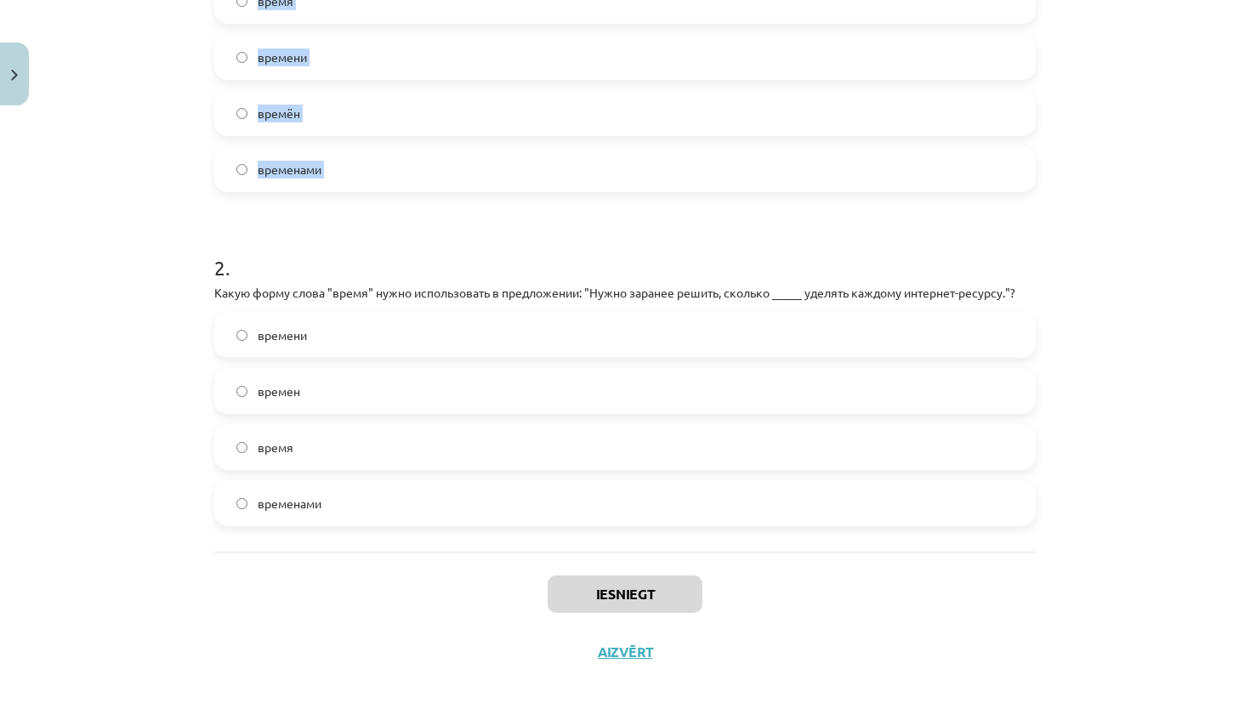
scroll to position [476, 0]
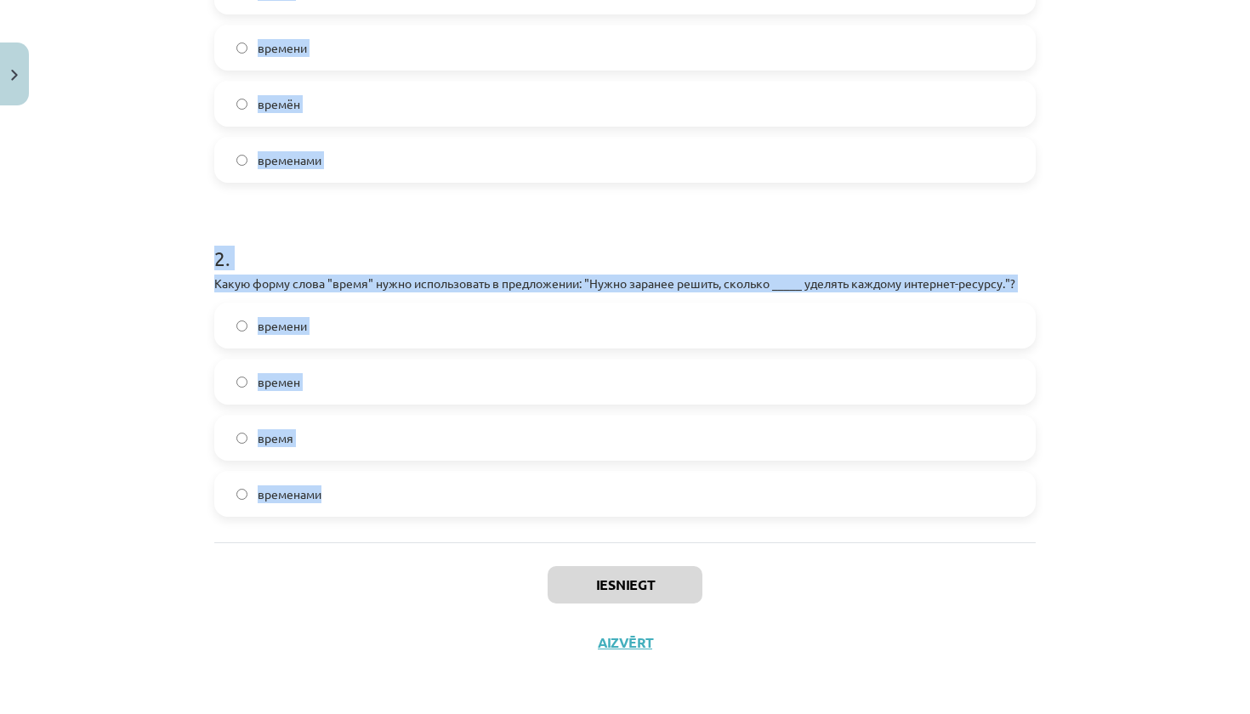
drag, startPoint x: 214, startPoint y: 338, endPoint x: 492, endPoint y: 485, distance: 314.1
click at [492, 485] on form "1 . Какую форму слова "время" нужно использовать в следующем предложении: "Они …" at bounding box center [624, 191] width 821 height 652
copy form "1 . Какую форму слова "время" нужно использовать в следующем предложении: "Они …"
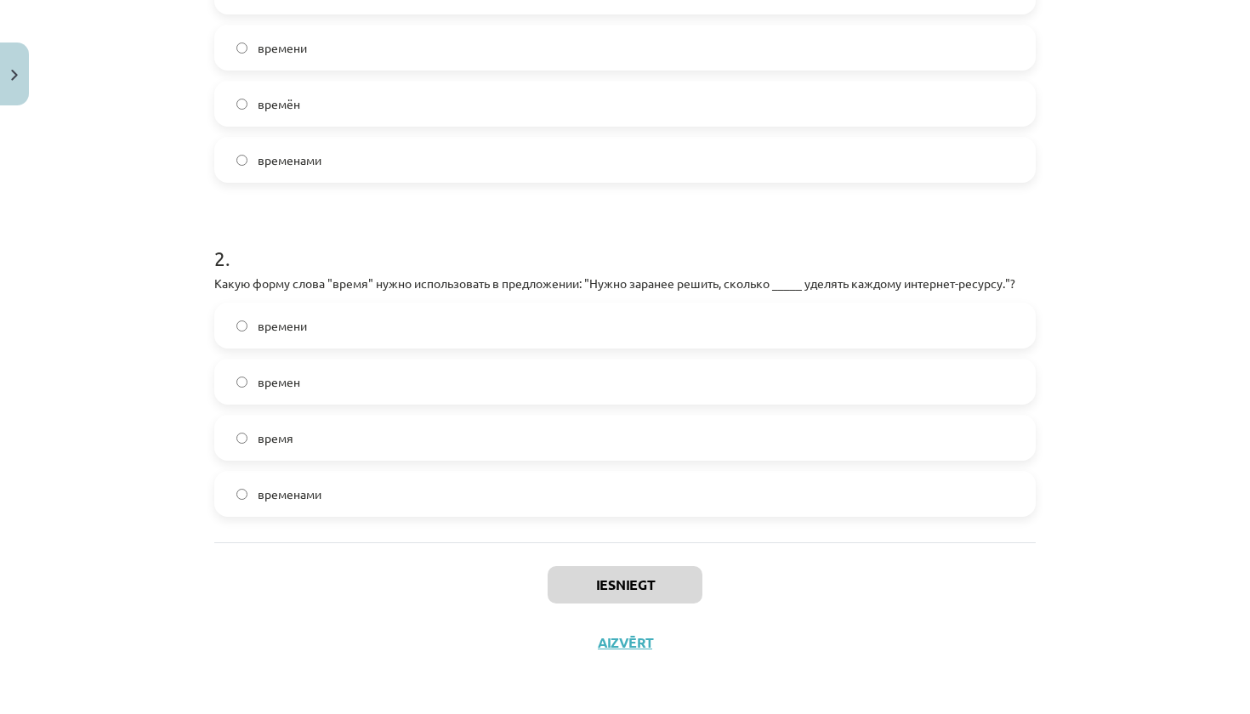
click at [446, 571] on div "Iesniegt Aizvērt" at bounding box center [624, 601] width 821 height 119
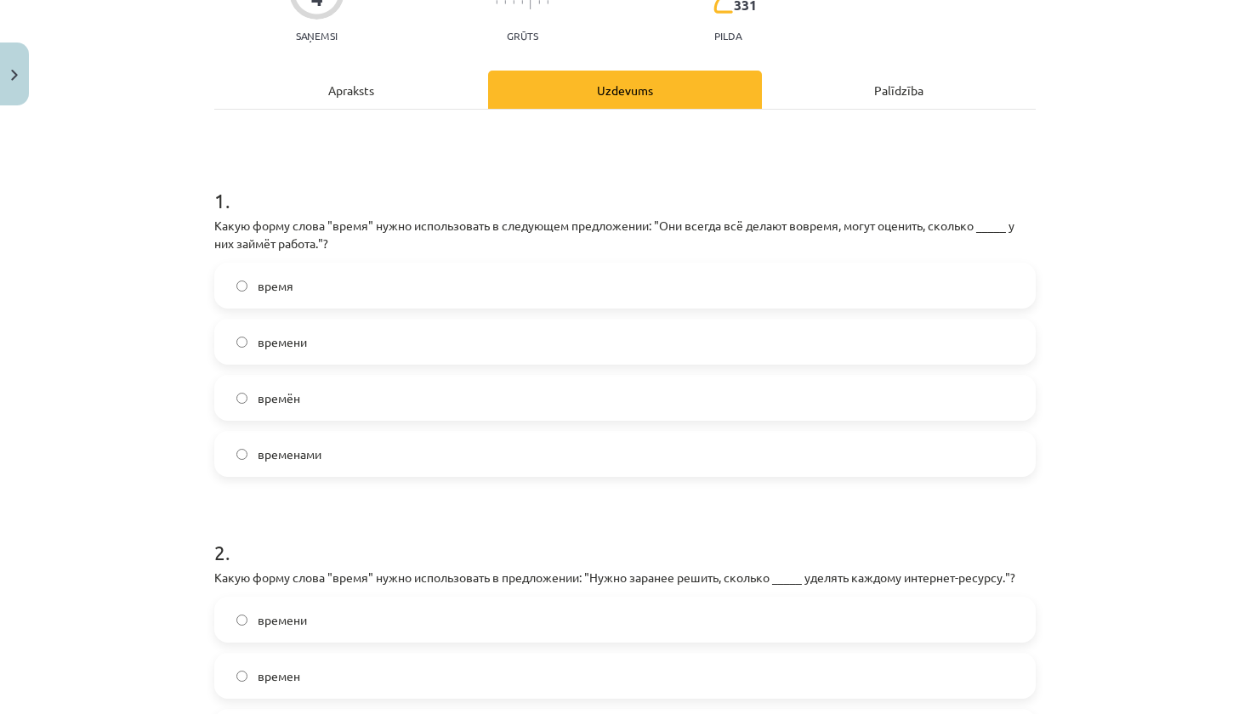
scroll to position [181, 0]
click at [362, 333] on label "времени" at bounding box center [625, 340] width 818 height 43
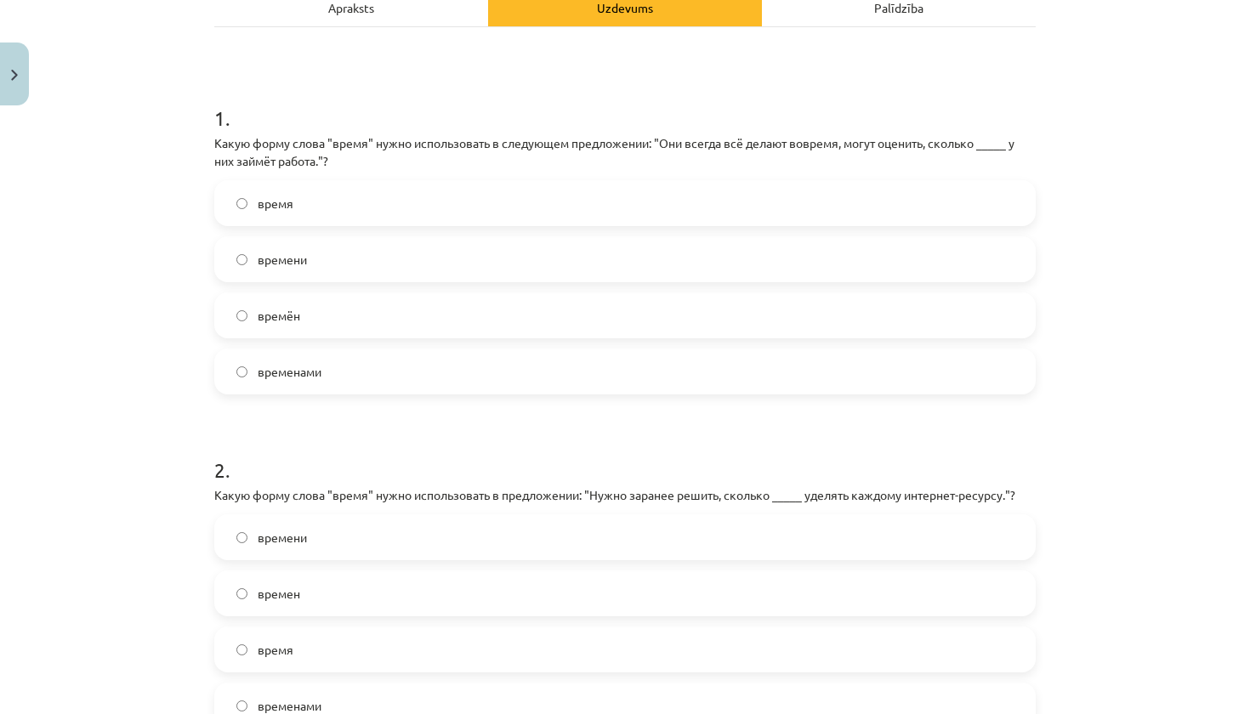
click at [355, 539] on label "времени" at bounding box center [625, 537] width 818 height 43
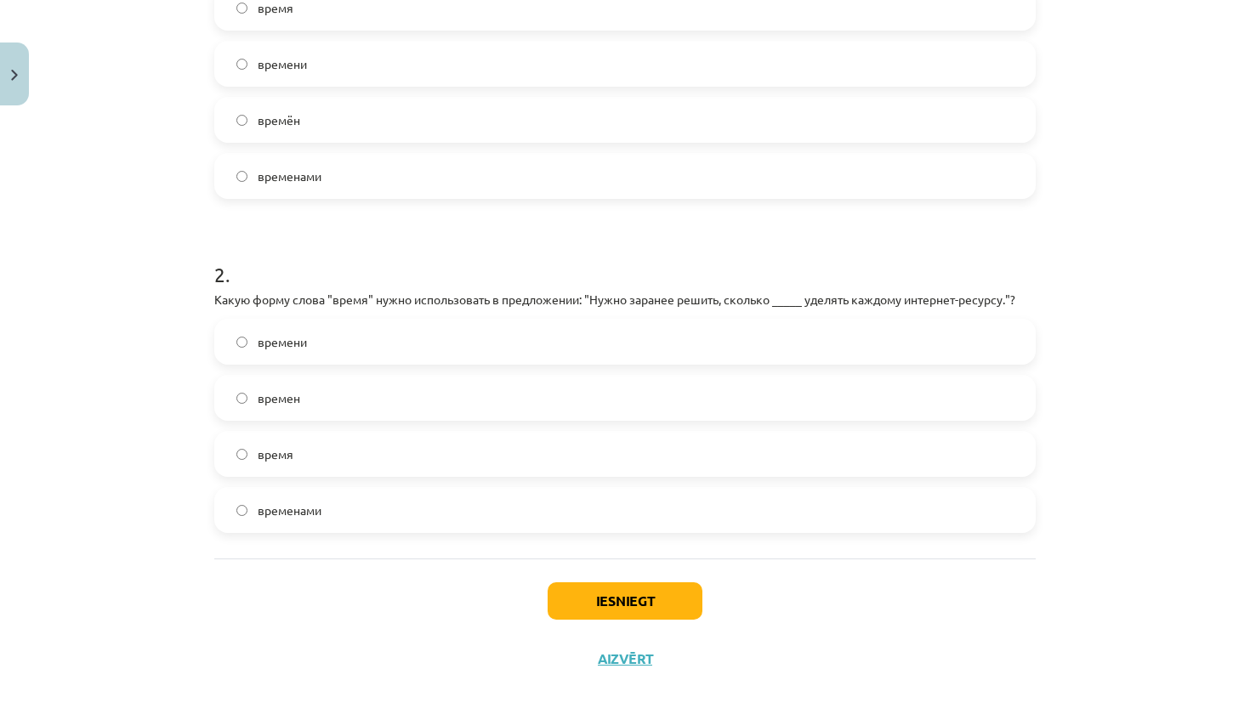
scroll to position [476, 0]
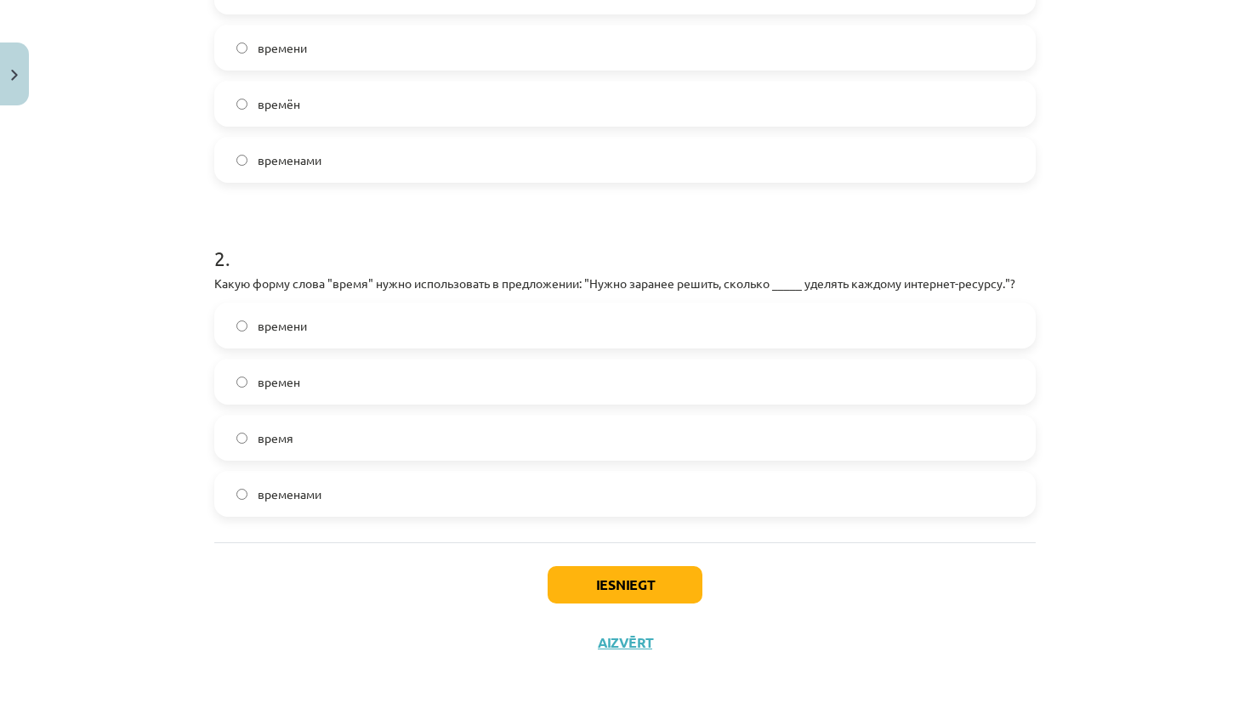
click at [656, 588] on button "Iesniegt" at bounding box center [625, 584] width 155 height 37
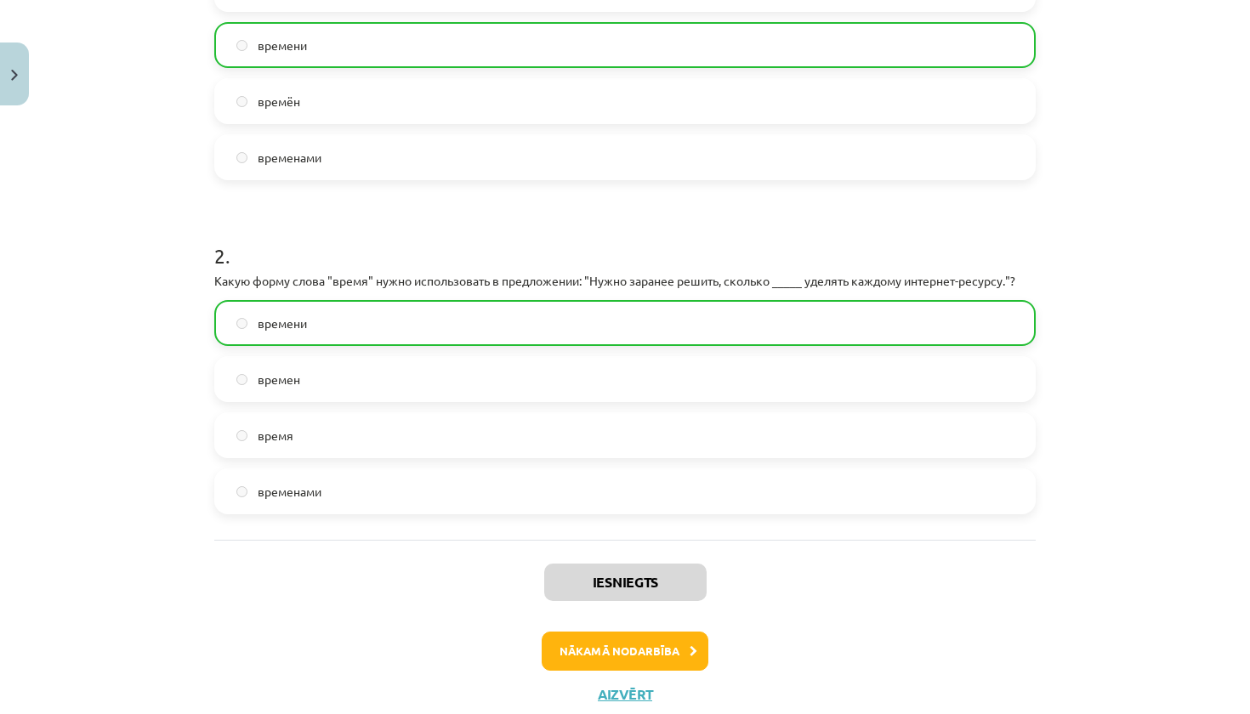
click at [667, 663] on button "Nākamā nodarbība" at bounding box center [625, 651] width 167 height 39
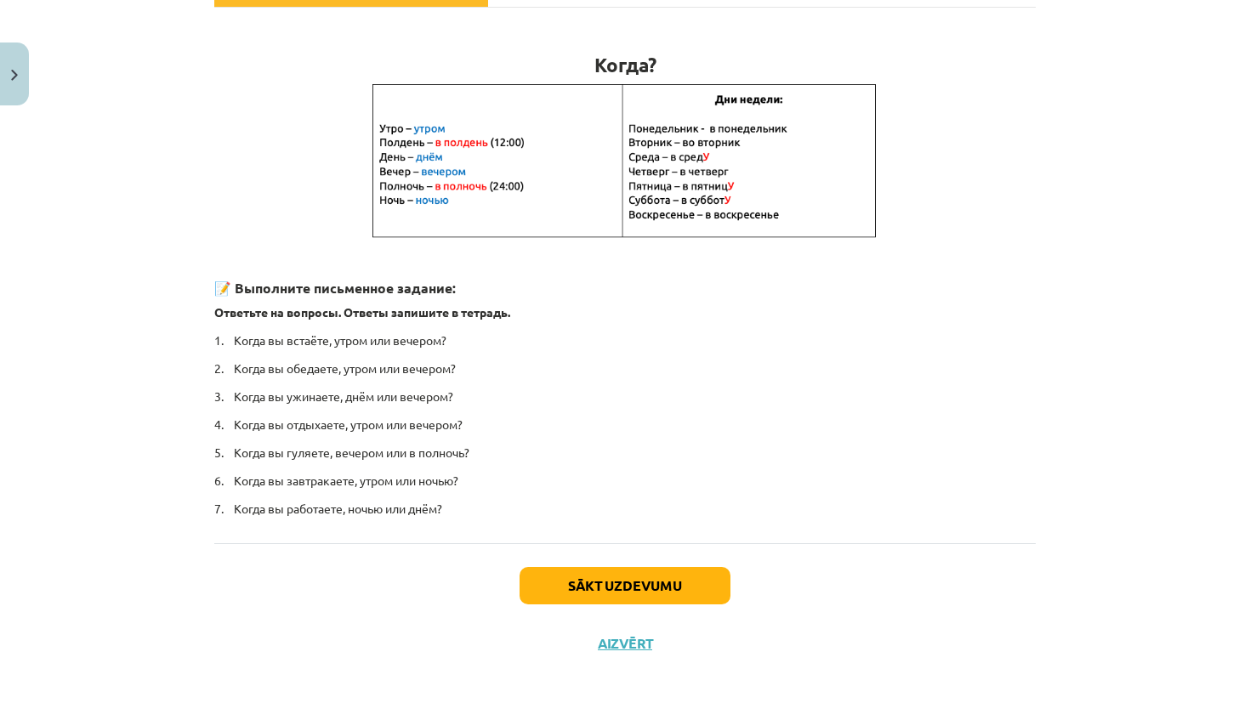
click at [668, 585] on button "Sākt uzdevumu" at bounding box center [624, 585] width 211 height 37
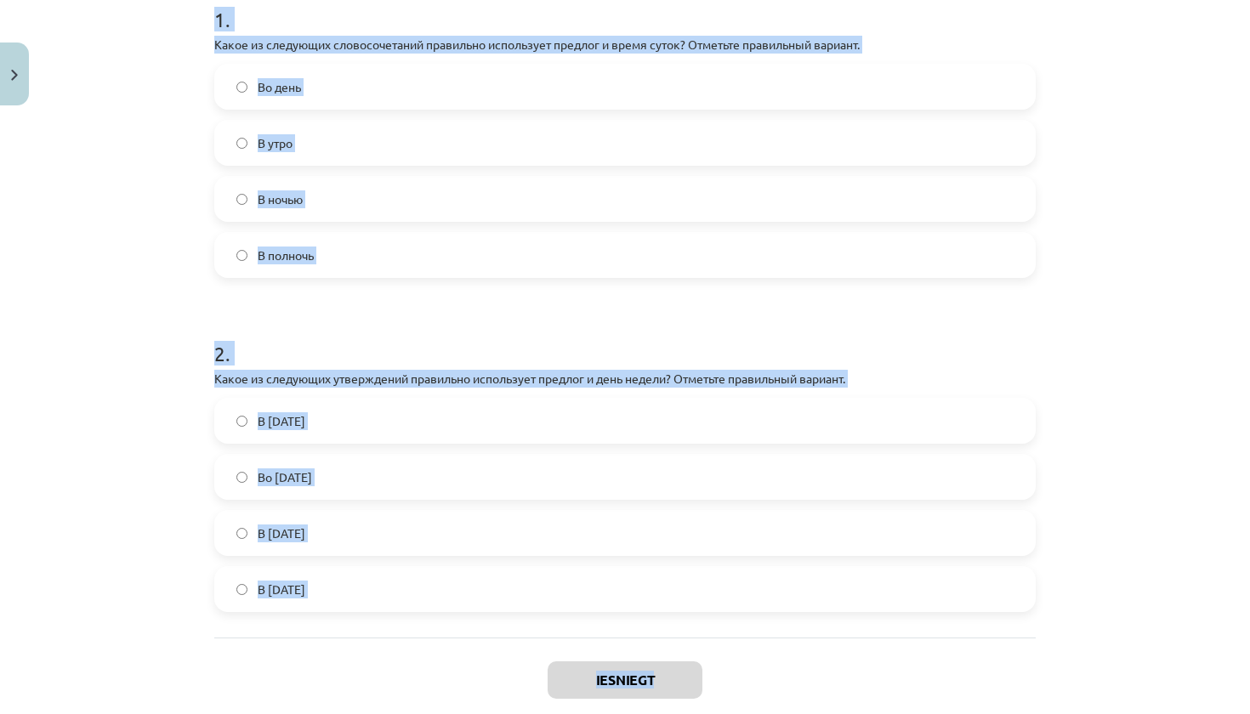
scroll to position [412, 0]
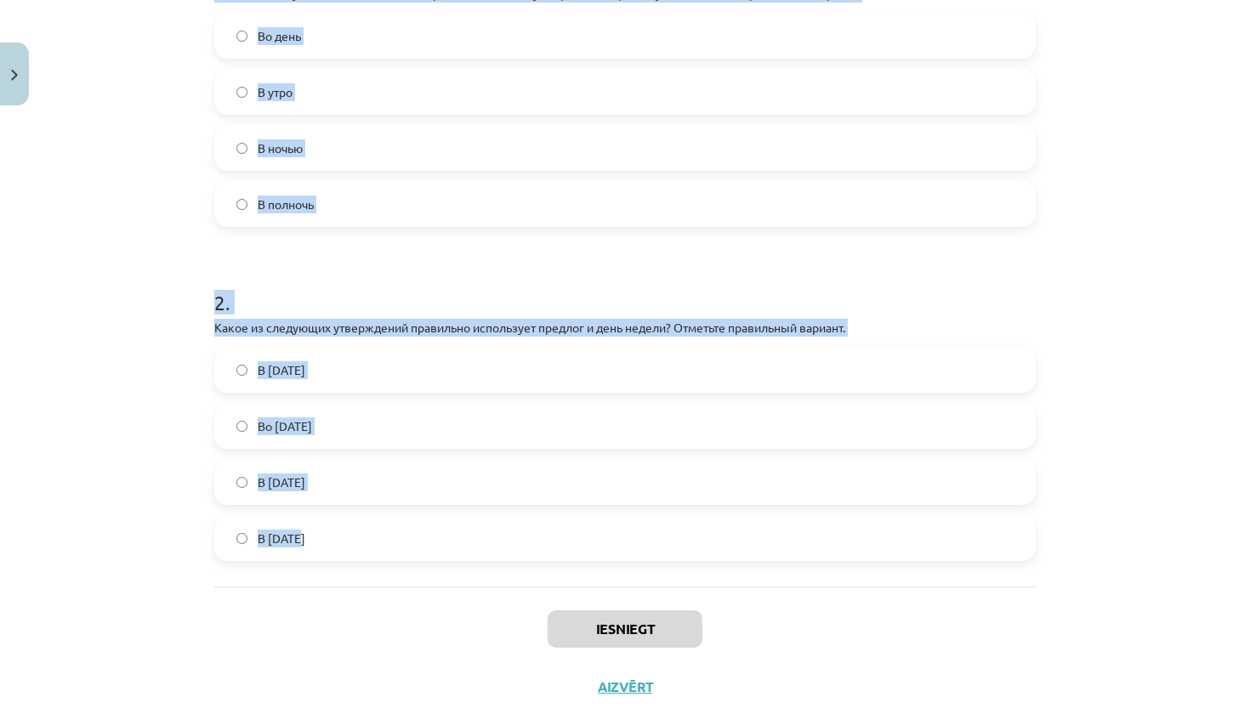
drag, startPoint x: 218, startPoint y: 332, endPoint x: 362, endPoint y: 543, distance: 255.6
click at [362, 543] on form "1 . Какое из следующих словосочетаний правильно использует предлог и время суто…" at bounding box center [624, 244] width 821 height 634
copy form "1 . Какое из следующих словосочетаний правильно использует предлог и время суто…"
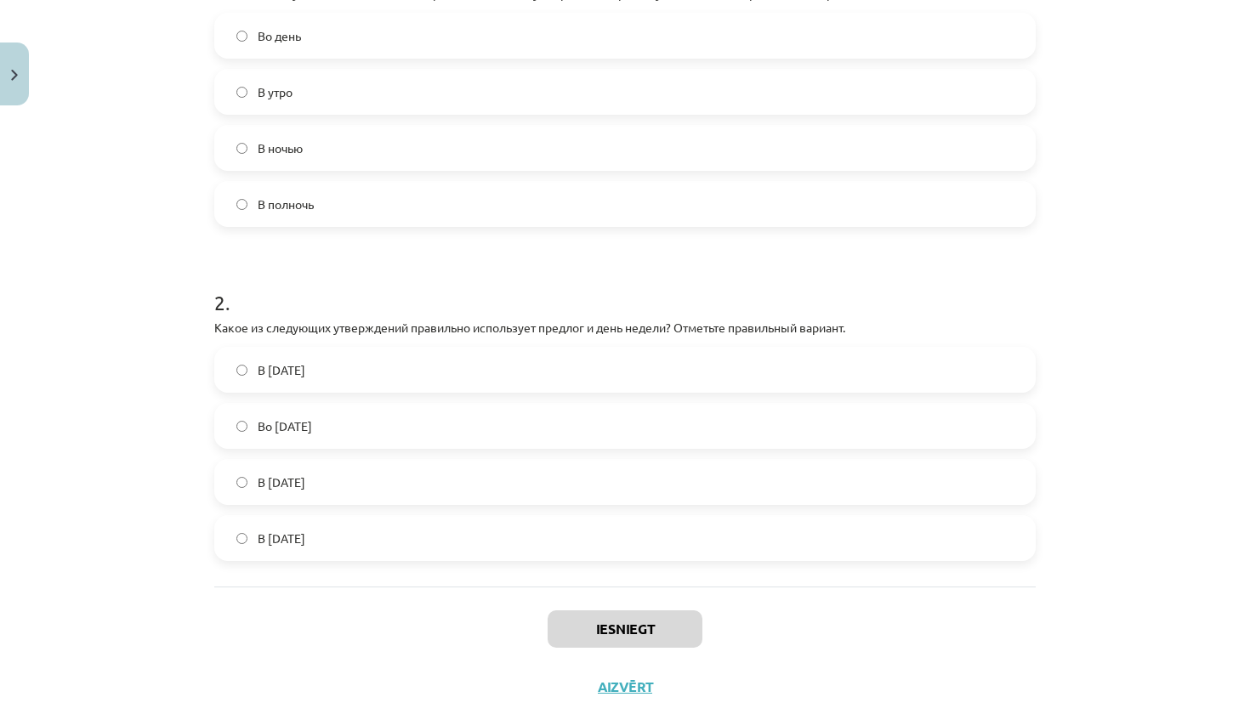
click at [367, 612] on div "Iesniegt Aizvērt" at bounding box center [624, 646] width 821 height 119
click at [433, 439] on label "Во вторник" at bounding box center [625, 426] width 818 height 43
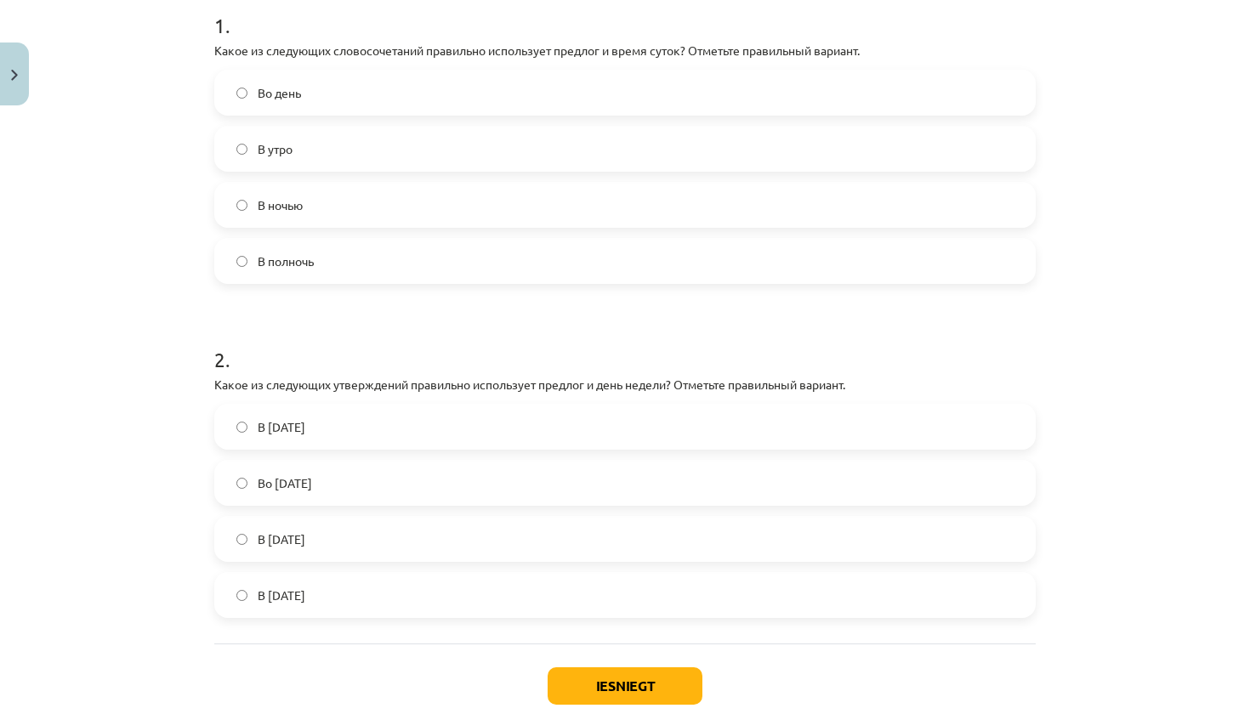
scroll to position [351, 0]
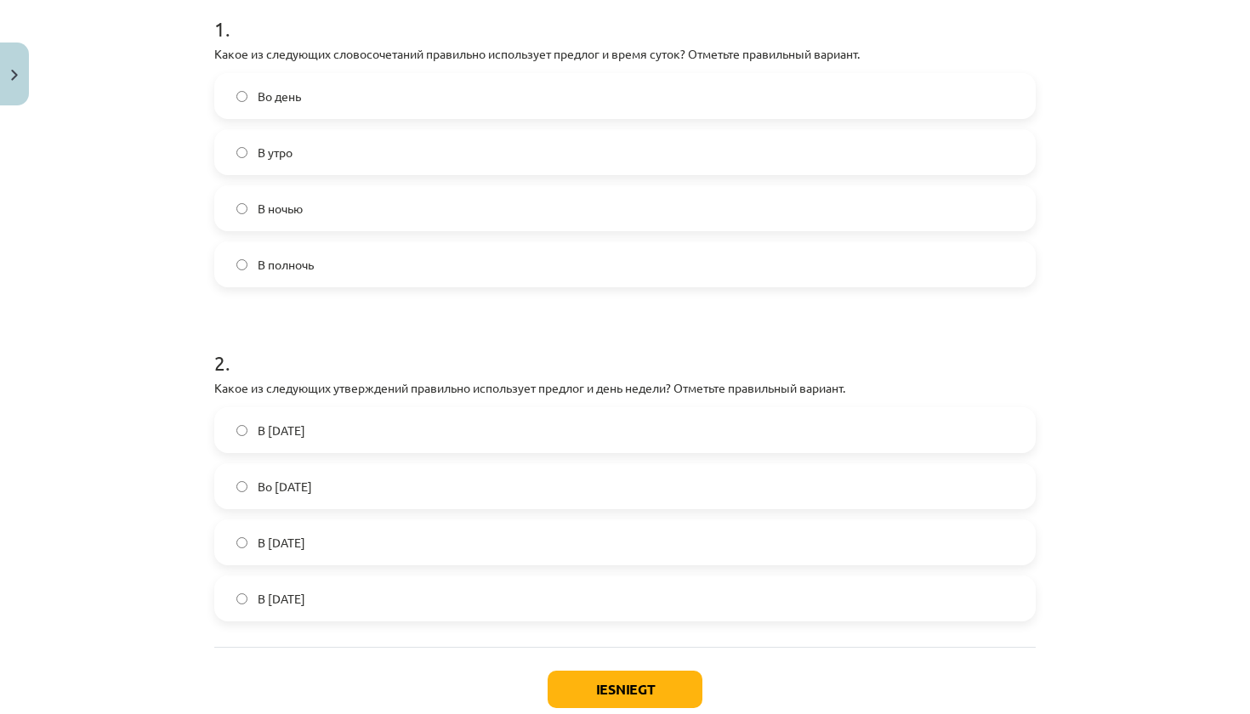
click at [419, 274] on label "В полночь" at bounding box center [625, 264] width 818 height 43
click at [608, 671] on button "Iesniegt" at bounding box center [625, 689] width 155 height 37
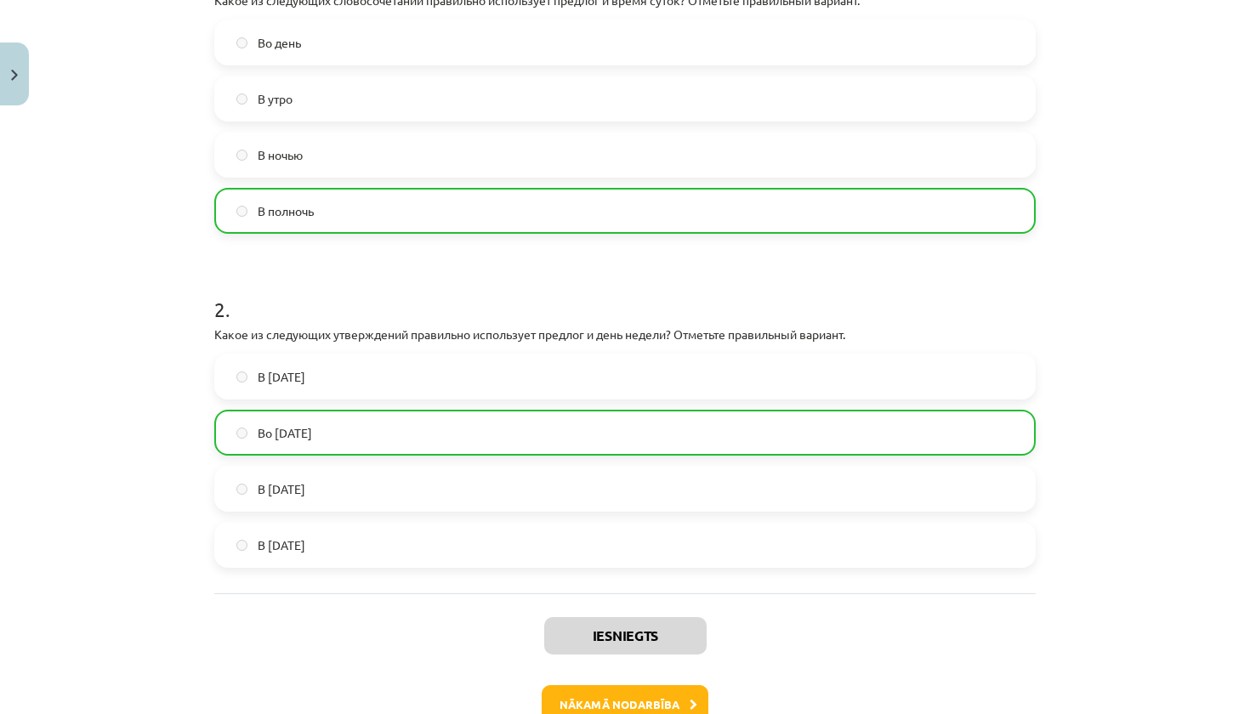
click at [637, 695] on button "Nākamā nodarbība" at bounding box center [625, 704] width 167 height 39
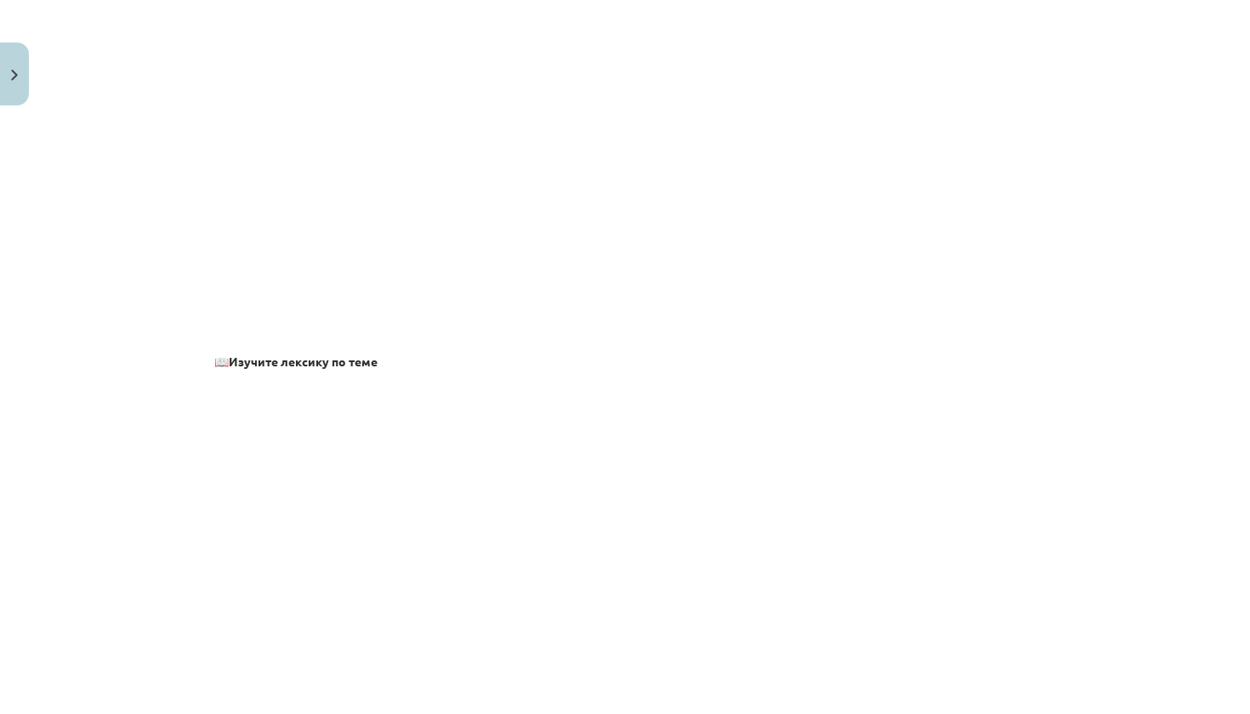
scroll to position [43, 0]
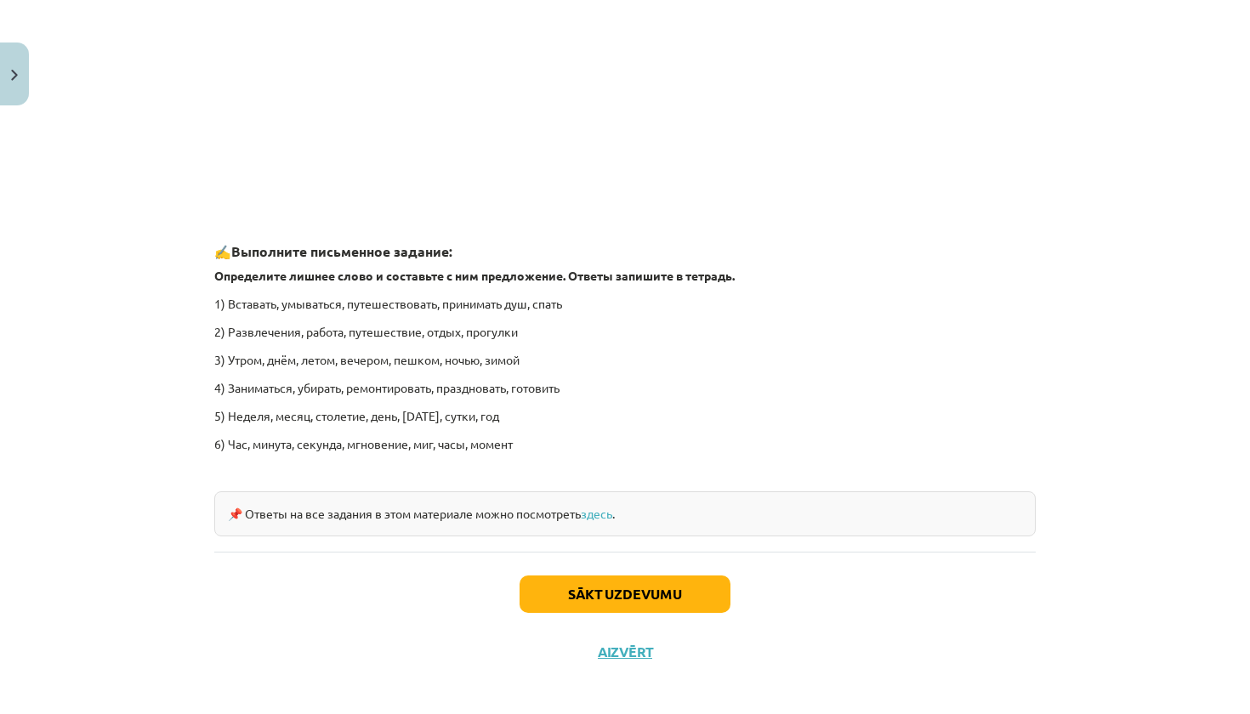
click at [702, 577] on button "Sākt uzdevumu" at bounding box center [624, 594] width 211 height 37
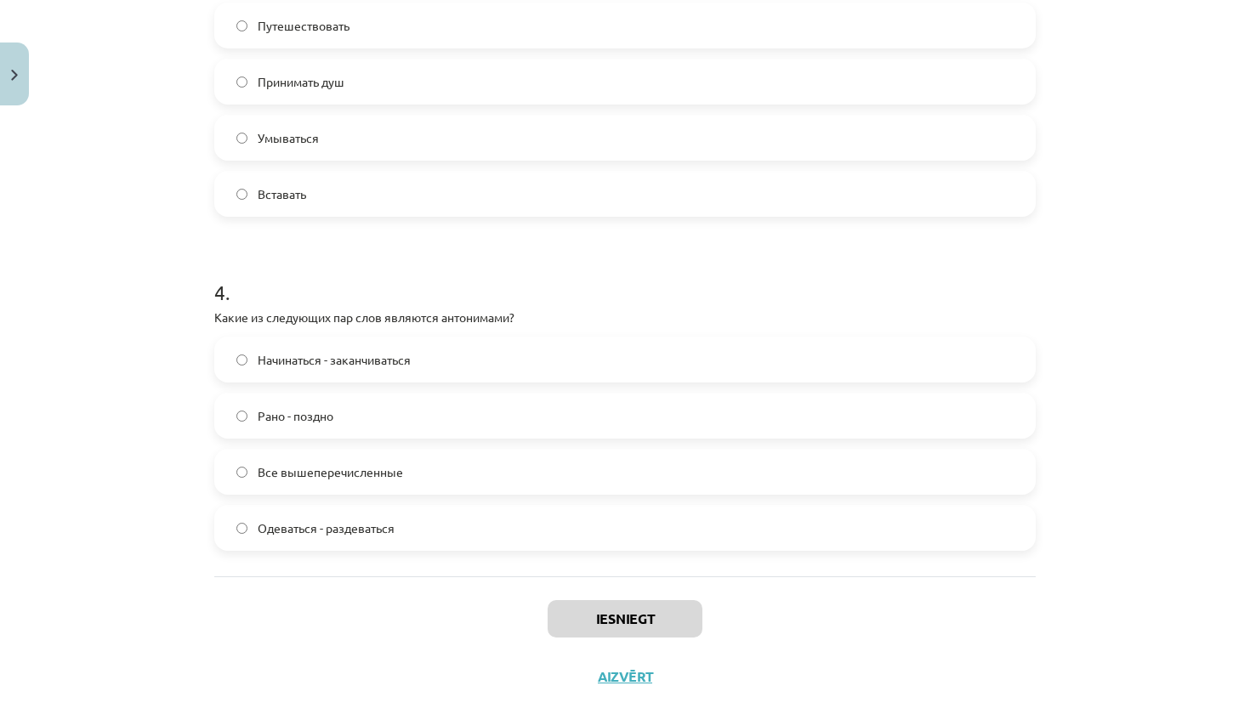
scroll to position [1065, 0]
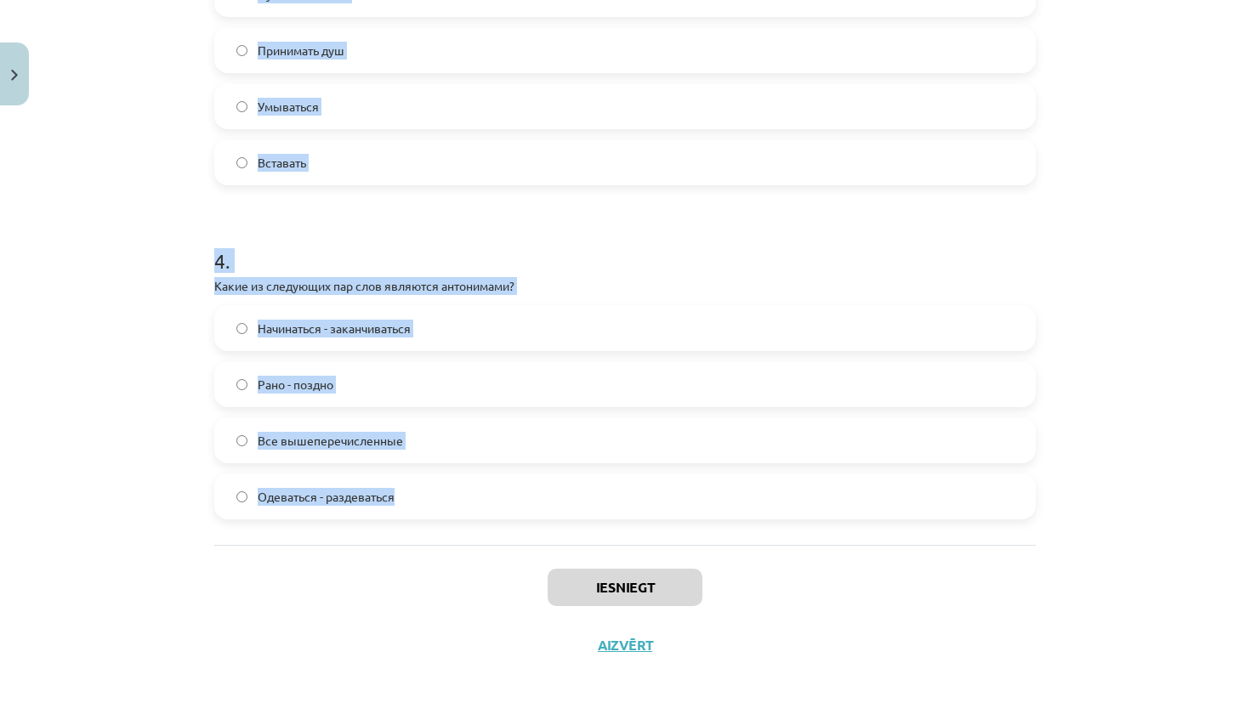
drag, startPoint x: 207, startPoint y: 374, endPoint x: 576, endPoint y: 502, distance: 390.4
copy form "1 . Какие из следующих пар слов являются синонимами? Перерыв - перемена Огорчен…"
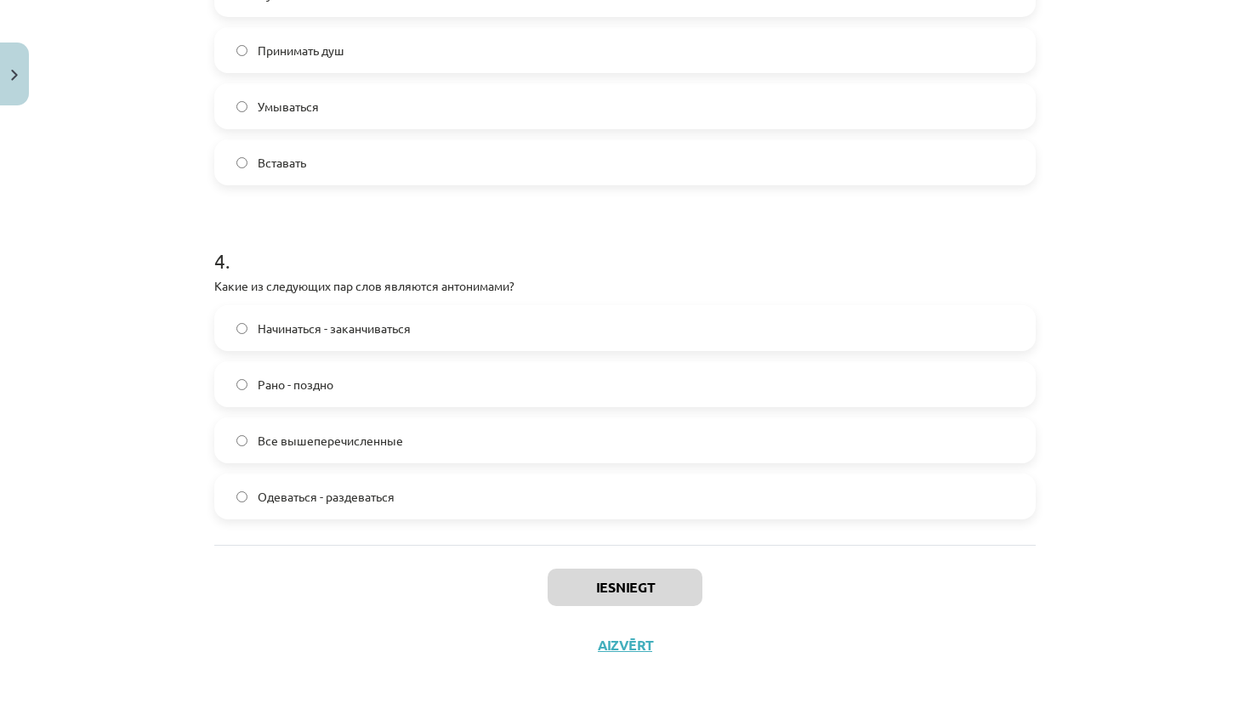
click at [430, 589] on div "Iesniegt Aizvērt" at bounding box center [624, 604] width 821 height 119
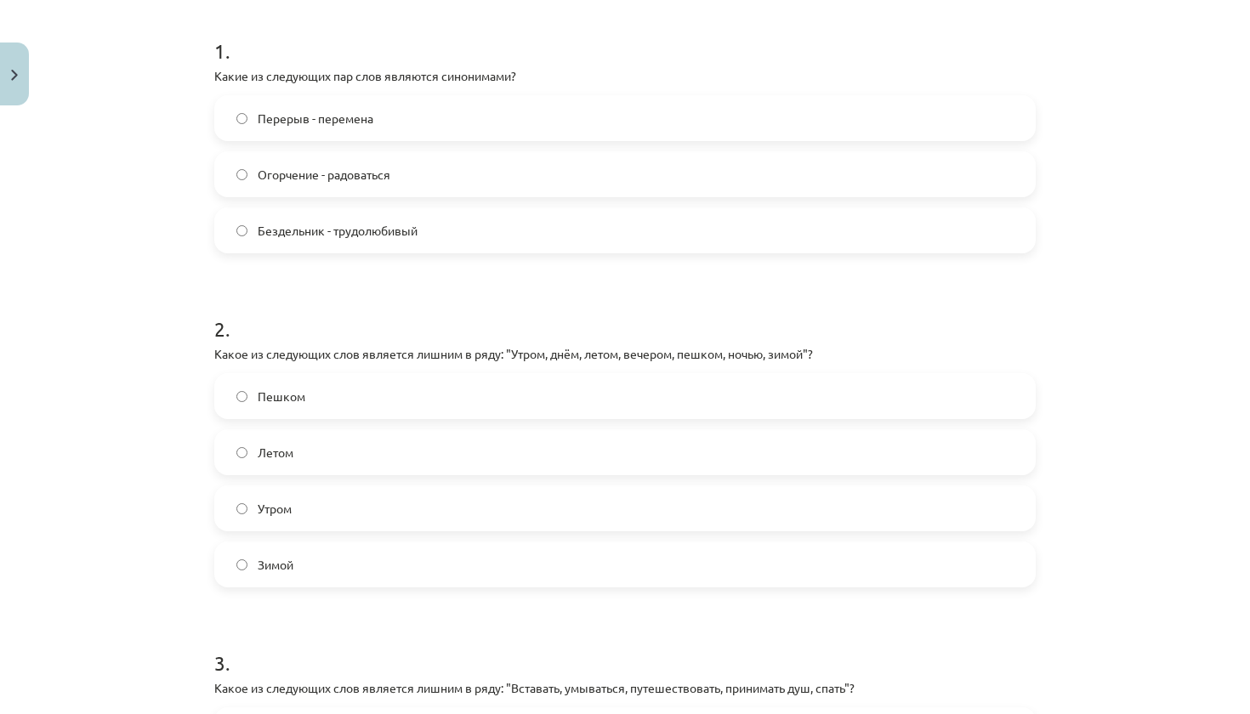
scroll to position [308, 0]
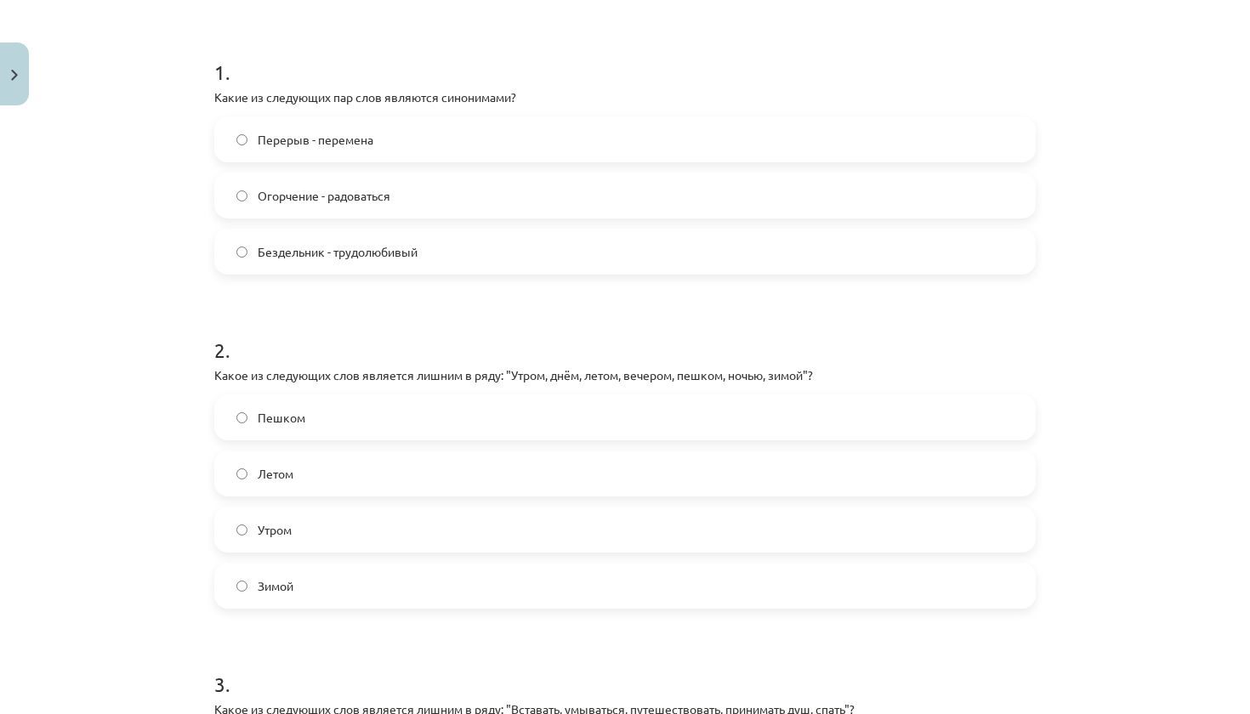
click at [418, 134] on label "Перерыв - перемена" at bounding box center [625, 139] width 818 height 43
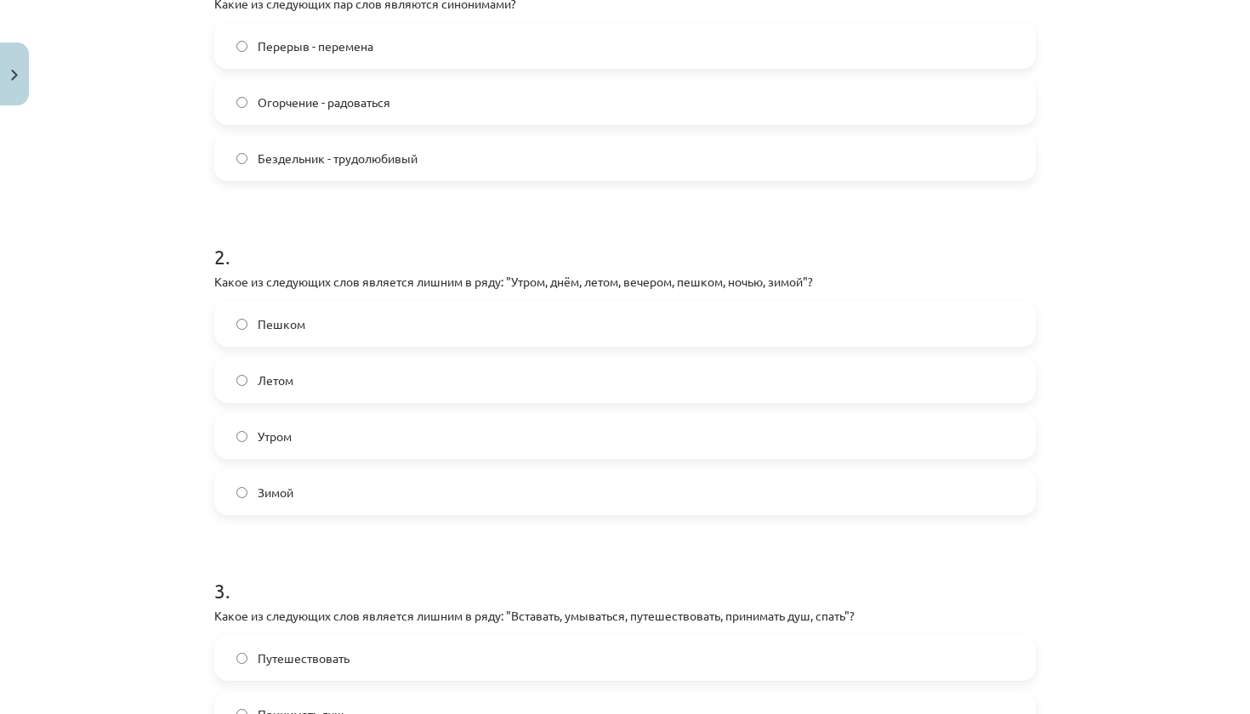
scroll to position [412, 0]
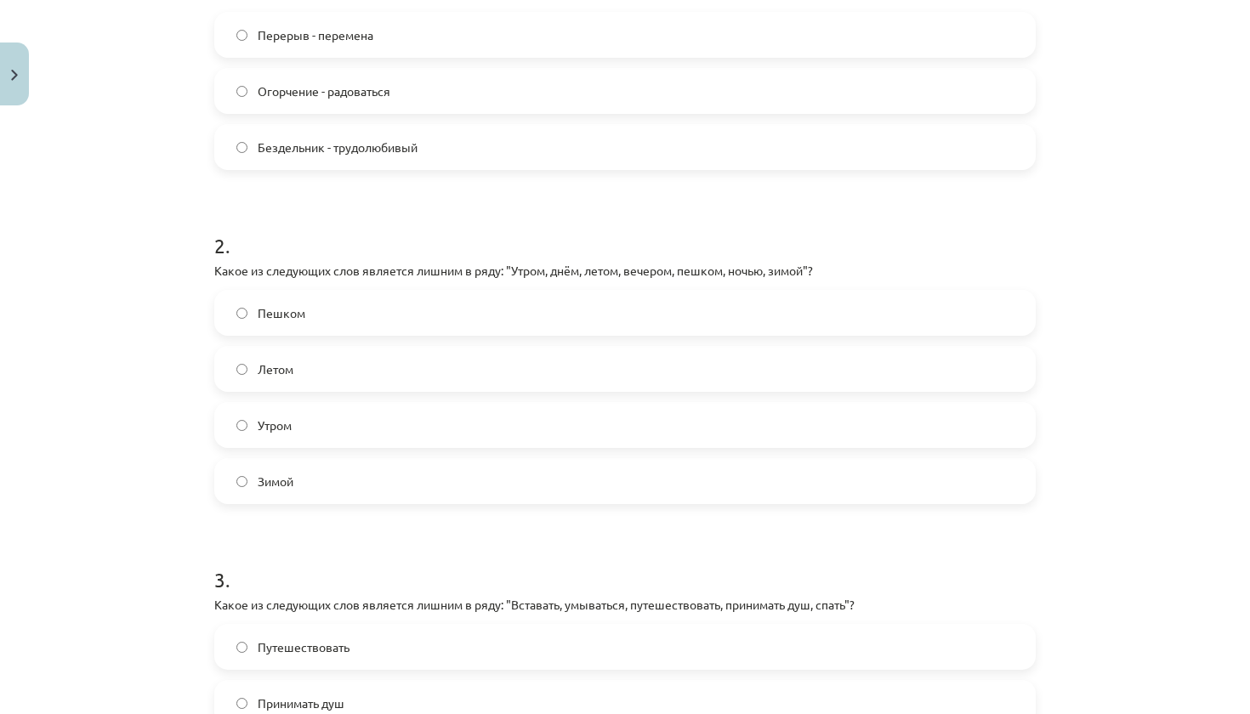
click at [345, 318] on label "Пешком" at bounding box center [625, 313] width 818 height 43
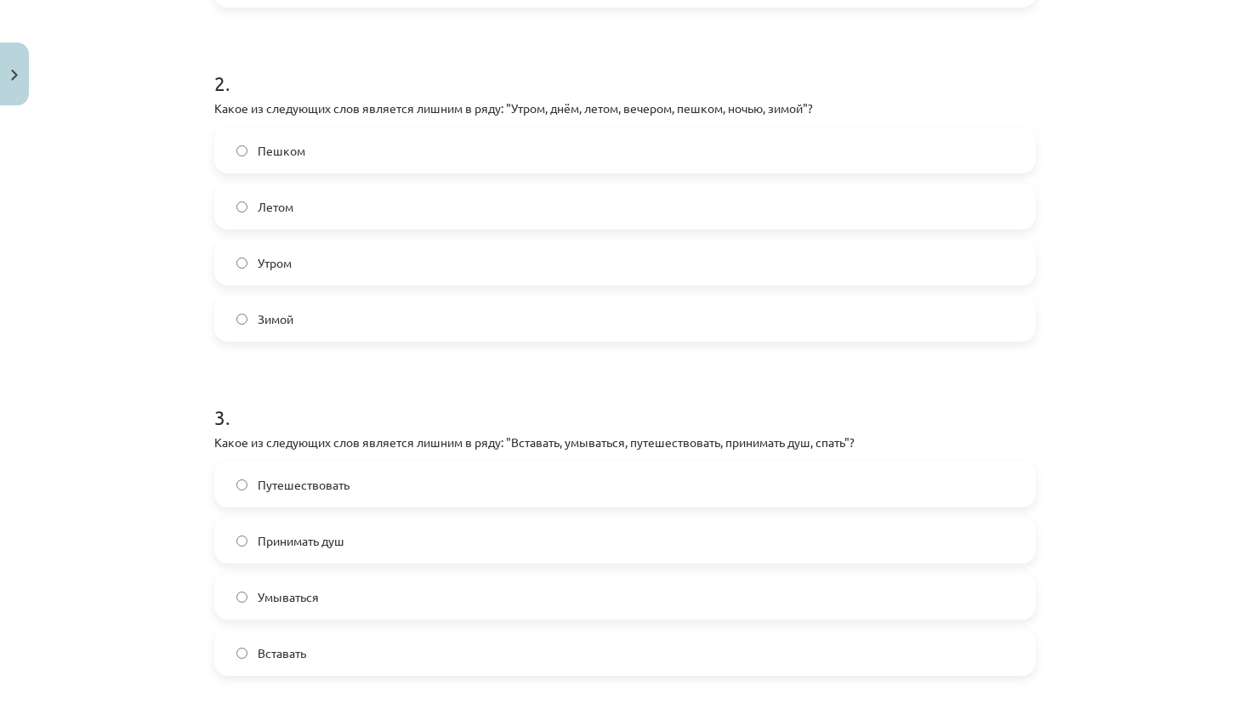
scroll to position [580, 0]
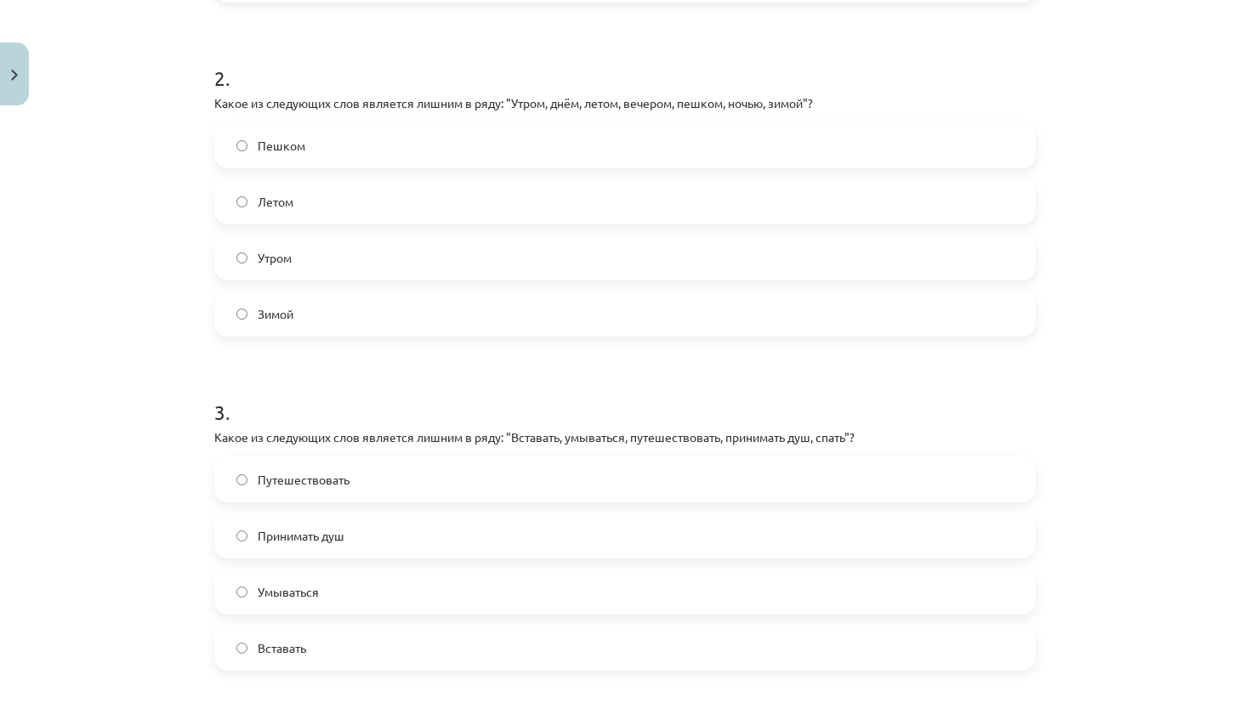
click at [372, 470] on label "Путешествовать" at bounding box center [625, 479] width 818 height 43
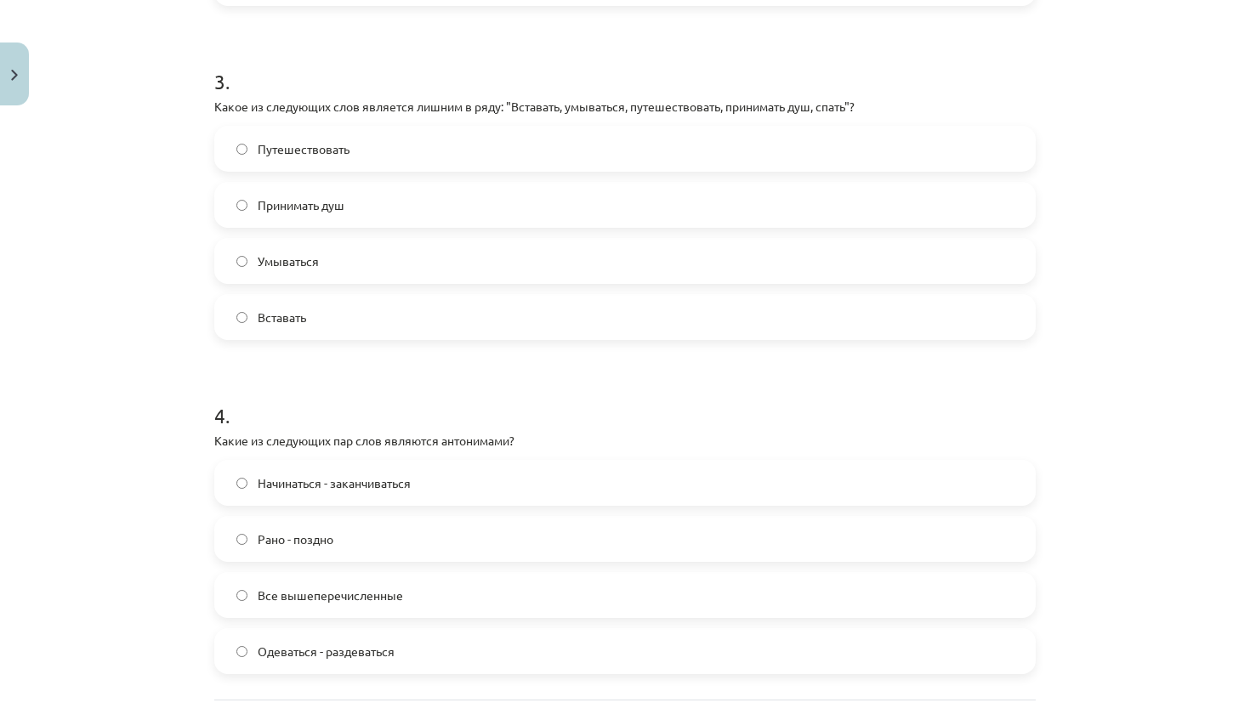
scroll to position [920, 0]
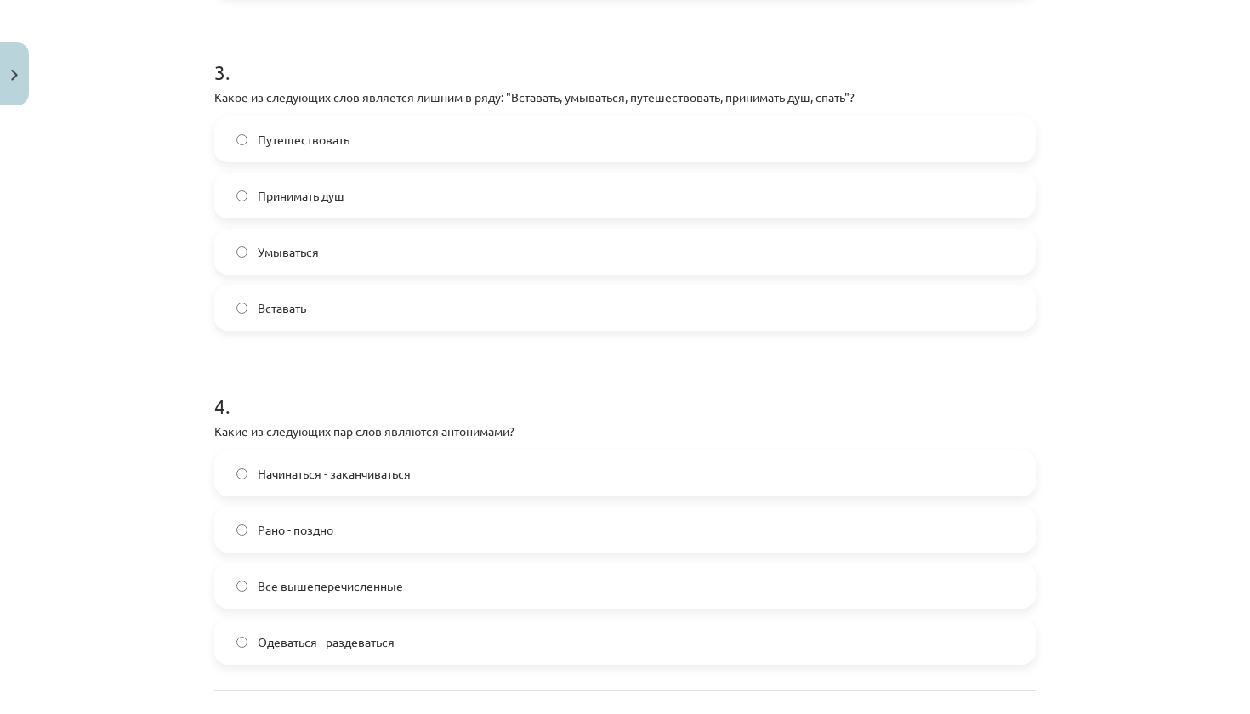
click at [328, 593] on span "Все вышеперечисленные" at bounding box center [330, 586] width 145 height 18
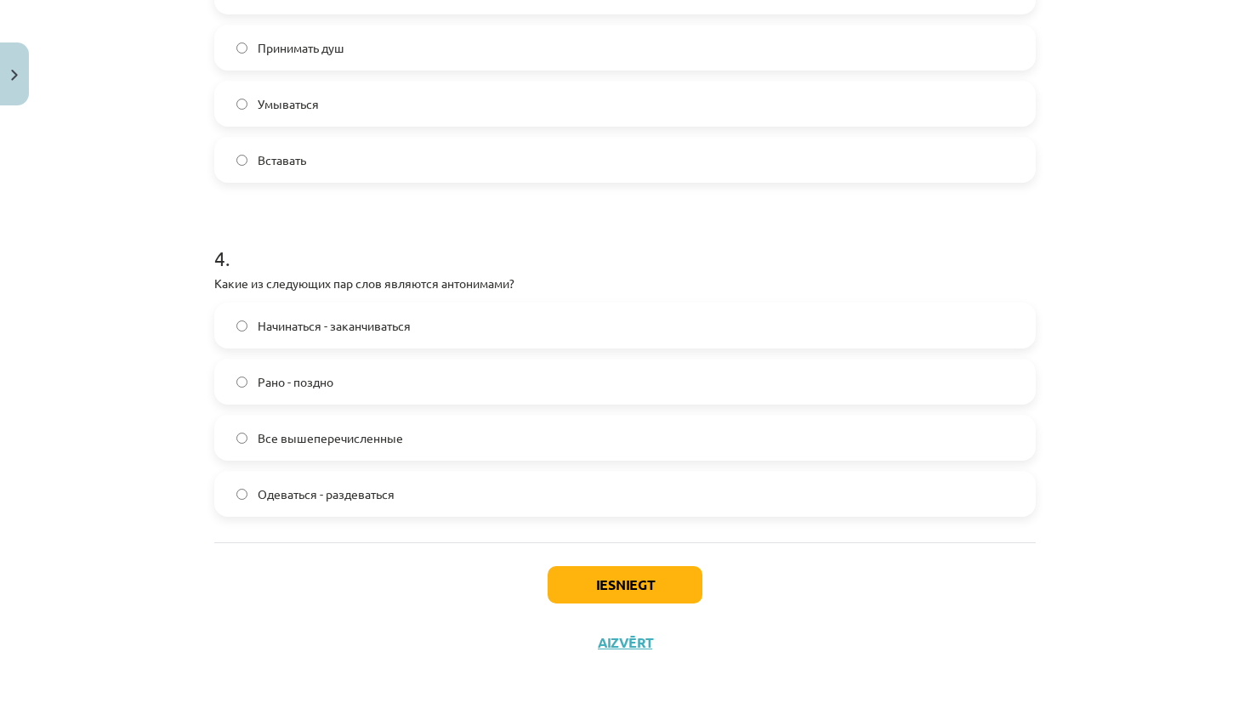
scroll to position [1070, 0]
click at [595, 568] on button "Iesniegt" at bounding box center [625, 584] width 155 height 37
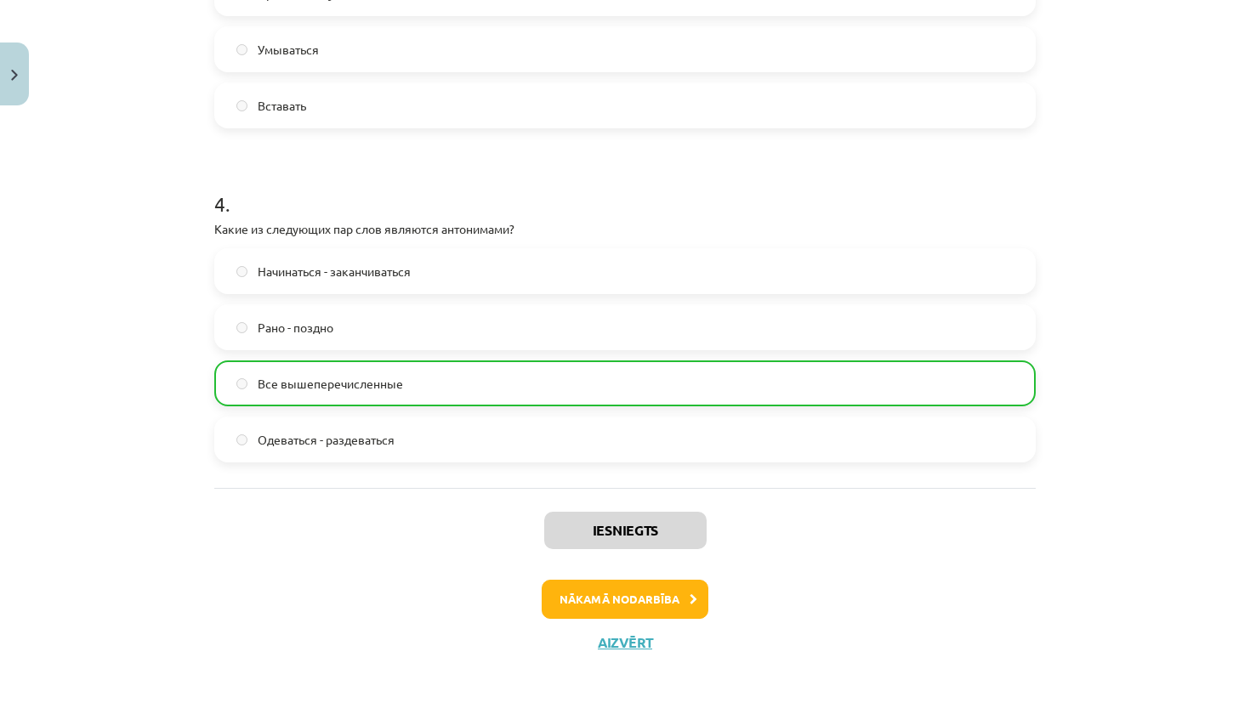
click at [615, 573] on div "Iesniegts Nākamā nodarbība Aizvērt" at bounding box center [624, 574] width 821 height 173
click at [615, 576] on div "Iesniegts Nākamā nodarbība Aizvērt" at bounding box center [624, 574] width 821 height 173
click at [615, 590] on button "Nākamā nodarbība" at bounding box center [625, 599] width 167 height 39
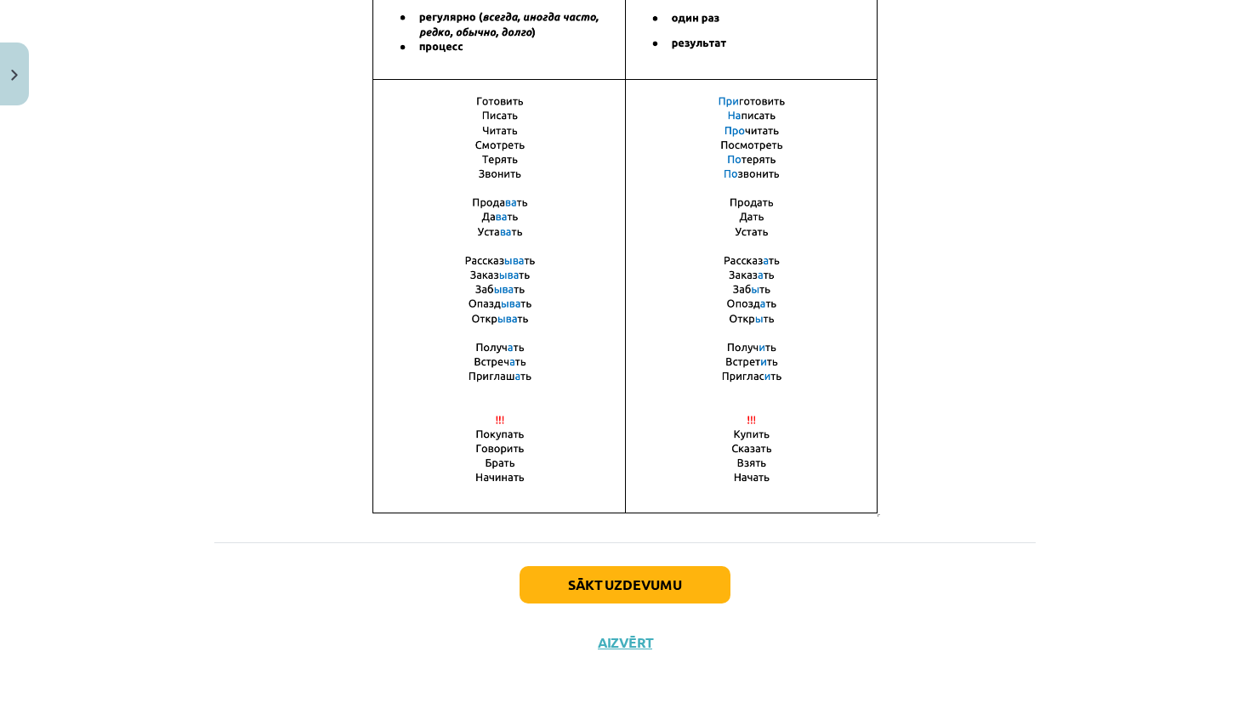
scroll to position [1115, 0]
click at [615, 590] on button "Sākt uzdevumu" at bounding box center [624, 584] width 211 height 37
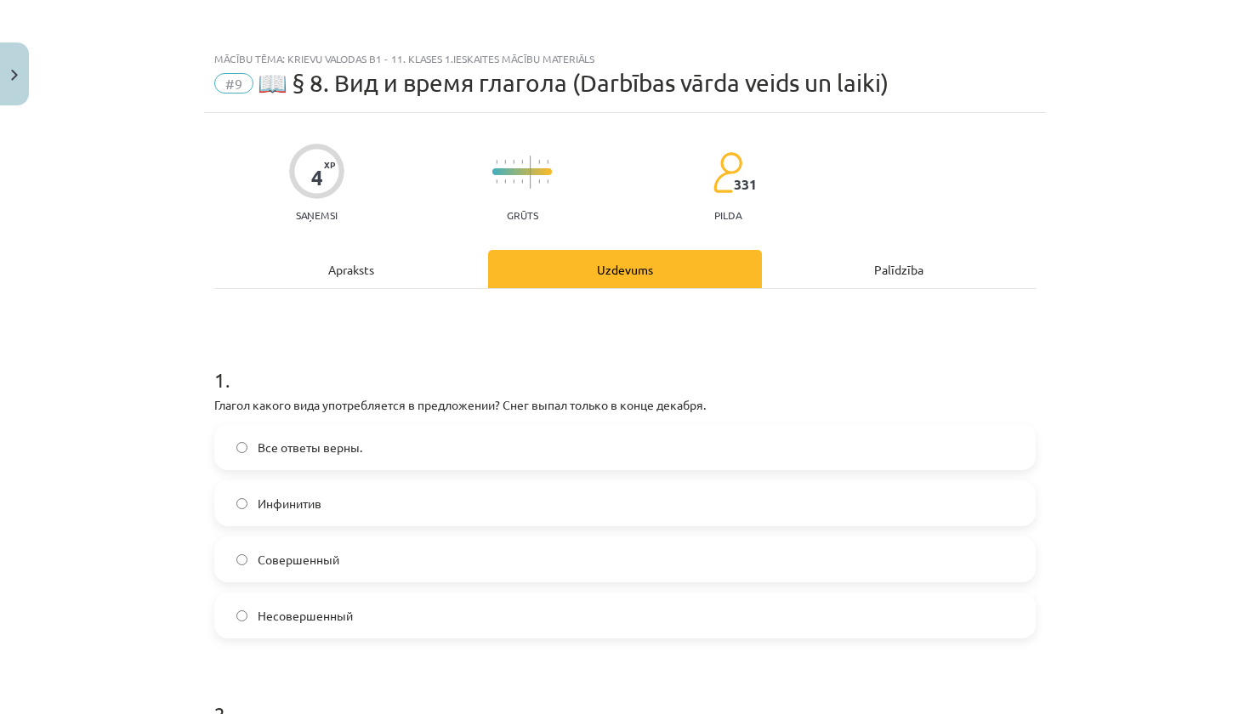
scroll to position [0, 0]
click at [9, 82] on button "Close" at bounding box center [14, 74] width 29 height 63
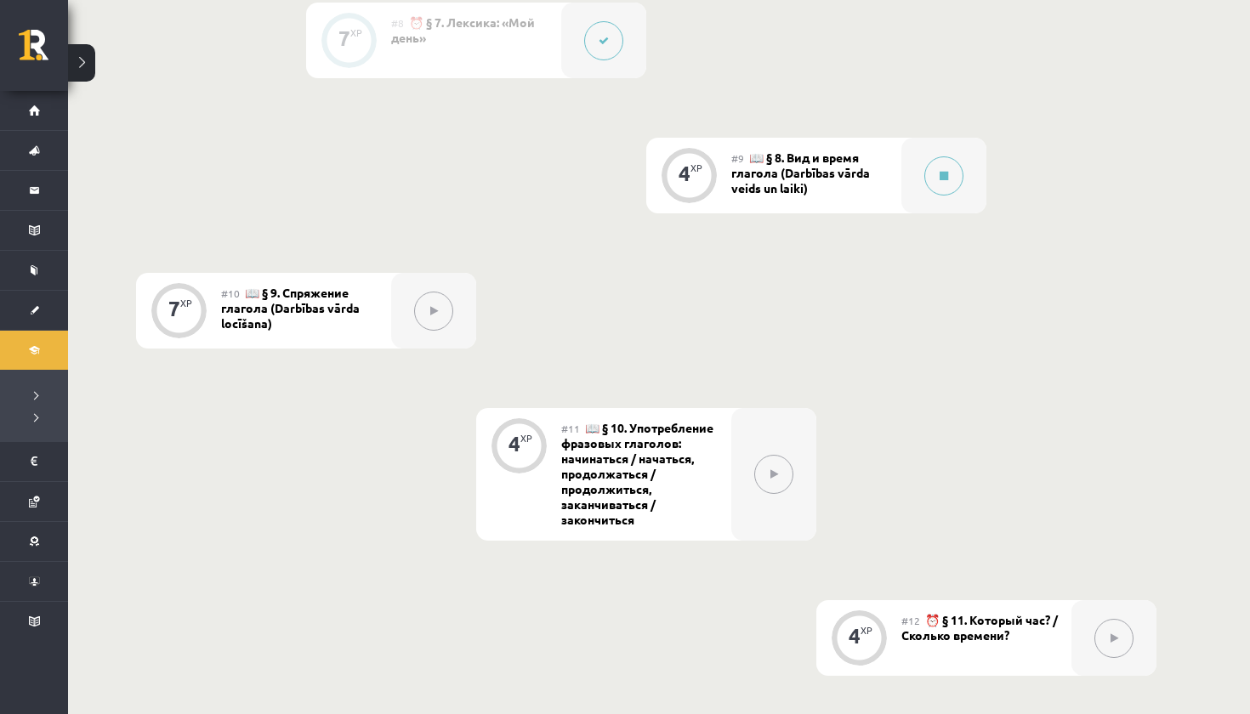
scroll to position [1548, 0]
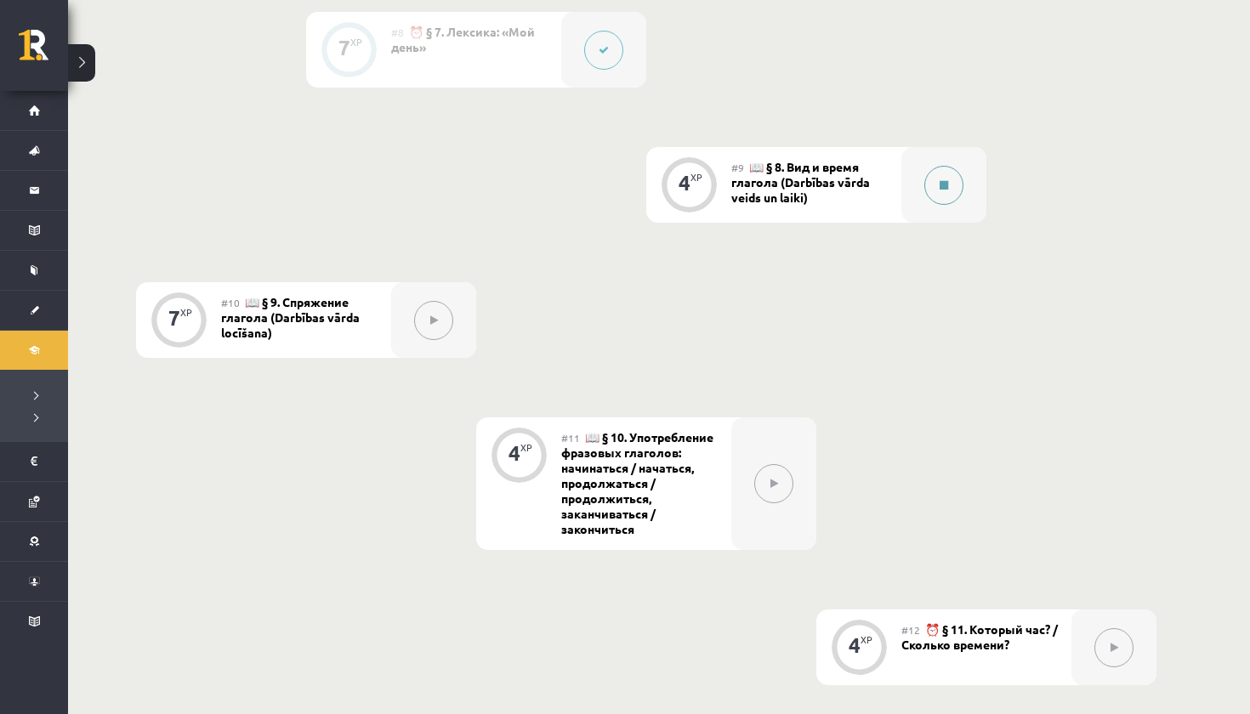
click at [937, 188] on button at bounding box center [943, 185] width 39 height 39
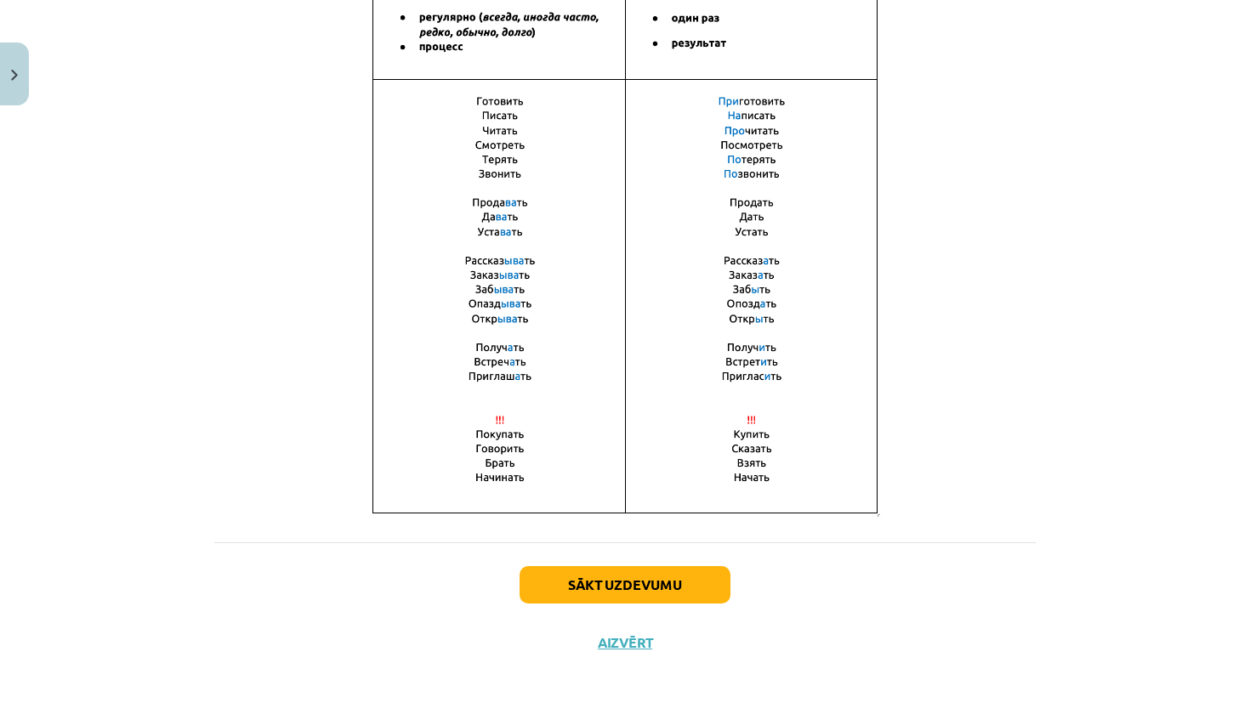
scroll to position [1115, 0]
click at [675, 589] on button "Sākt uzdevumu" at bounding box center [624, 584] width 211 height 37
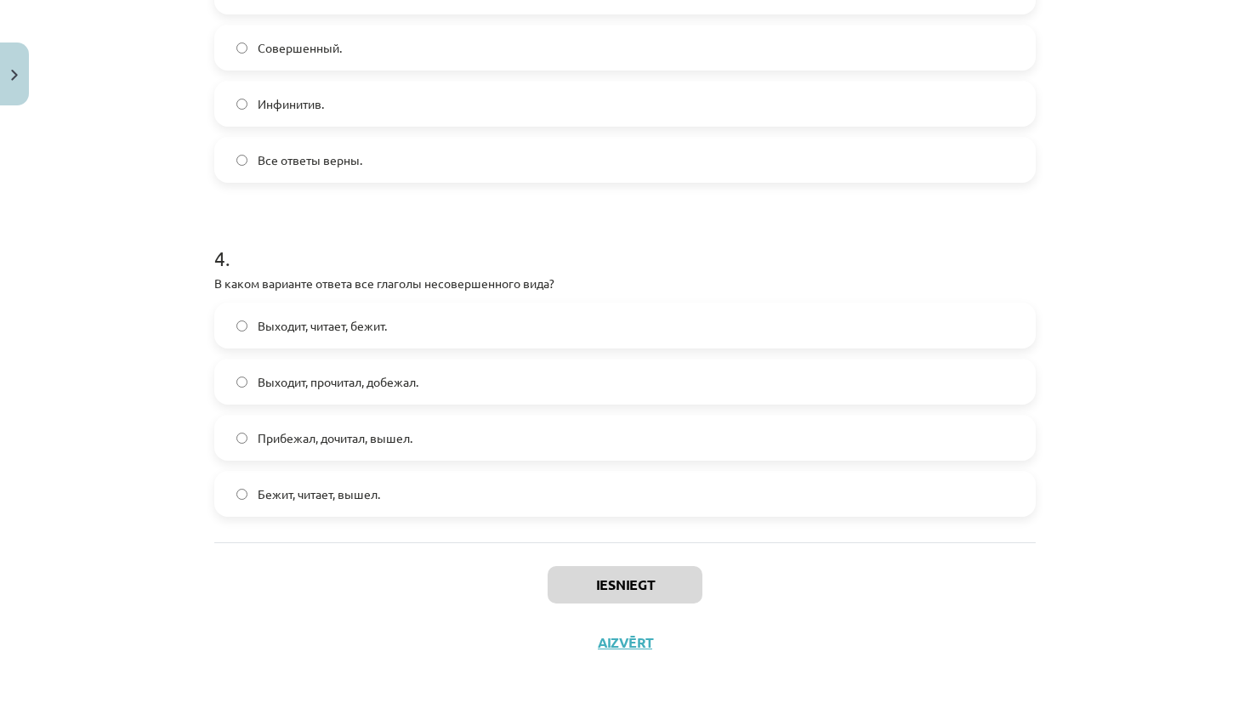
scroll to position [1586, 0]
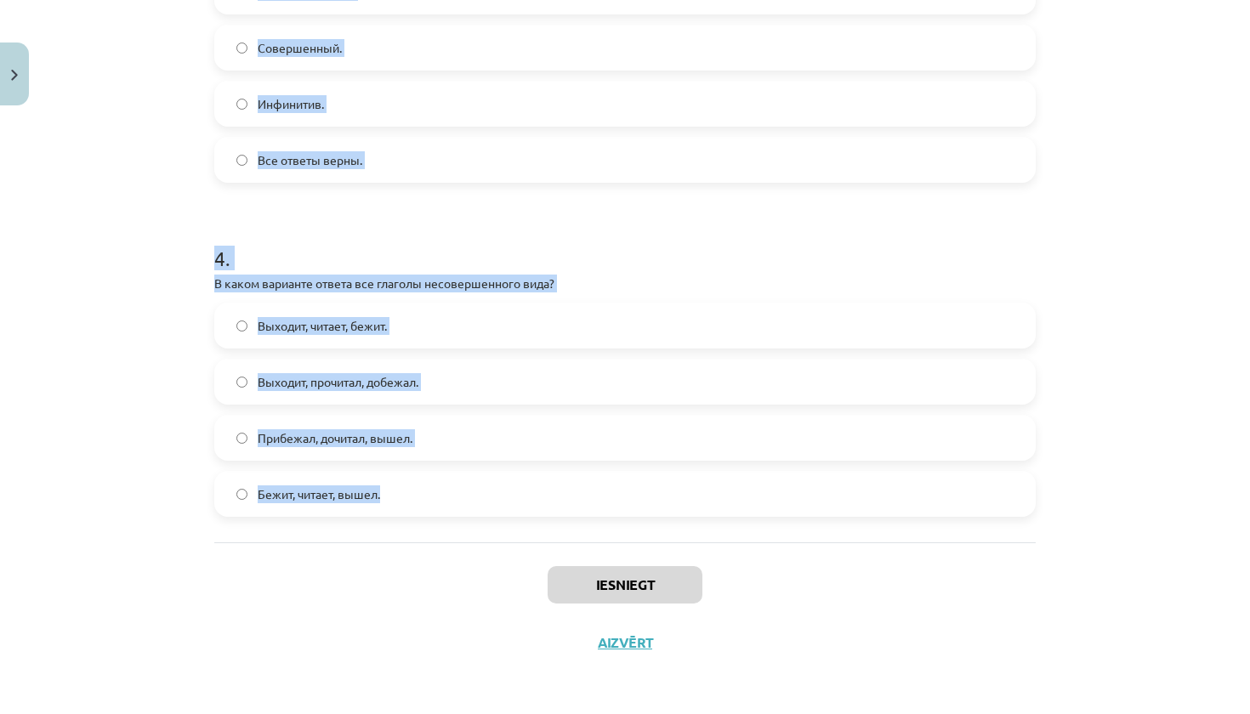
drag, startPoint x: 219, startPoint y: 339, endPoint x: 471, endPoint y: 523, distance: 311.5
copy form "1 . Глагол какого вида употребляется в предложении? Снег выпал только в конце д…"
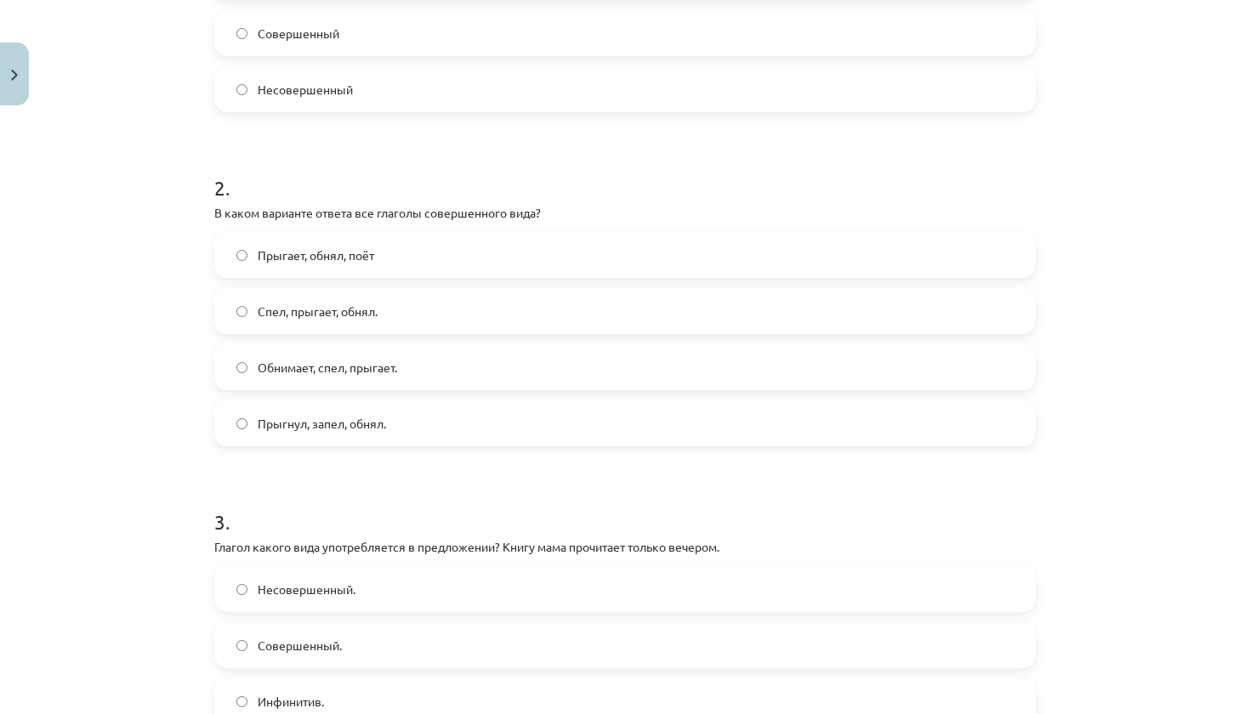
click at [403, 423] on label "Прыгнул, запел, обнял." at bounding box center [625, 423] width 818 height 43
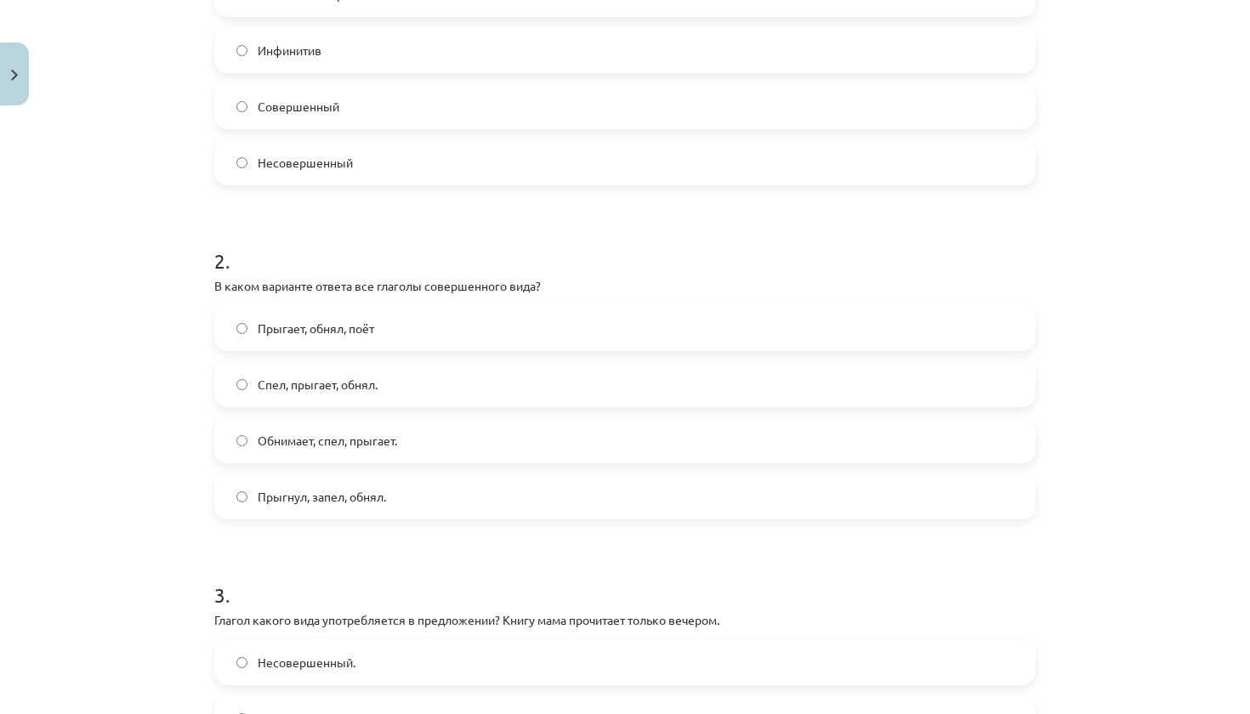
scroll to position [376, 0]
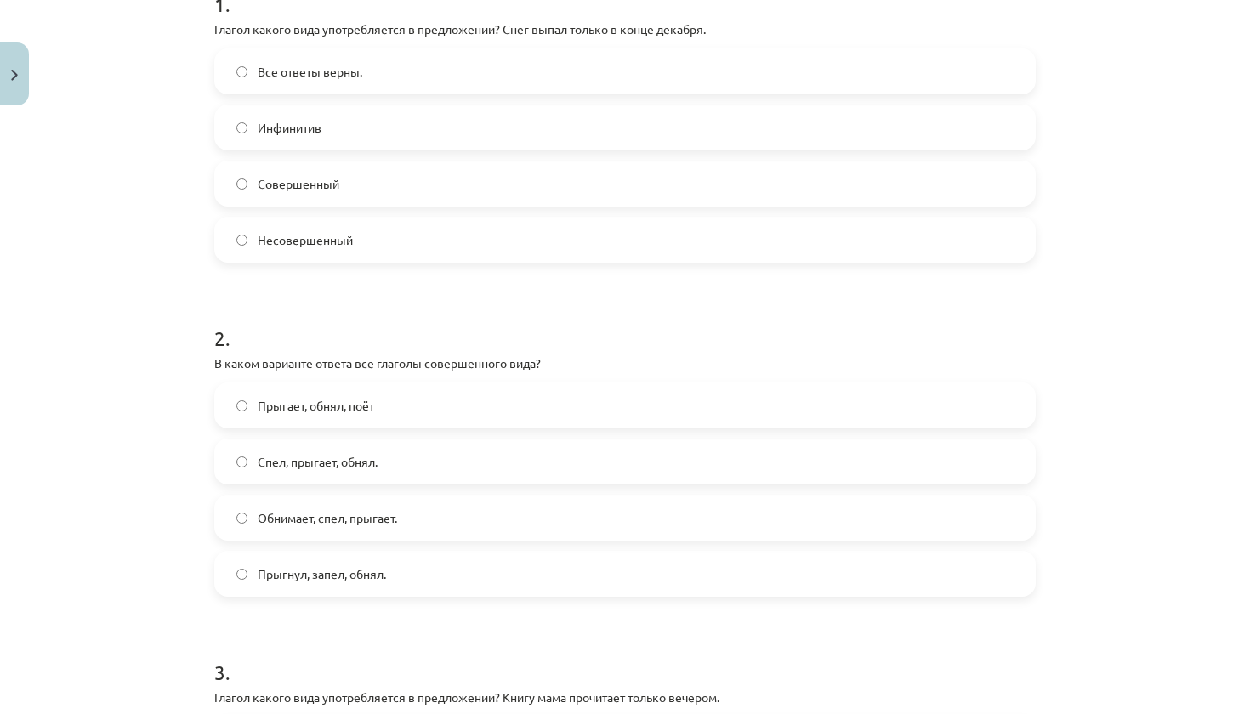
click at [406, 173] on label "Совершенный" at bounding box center [625, 183] width 818 height 43
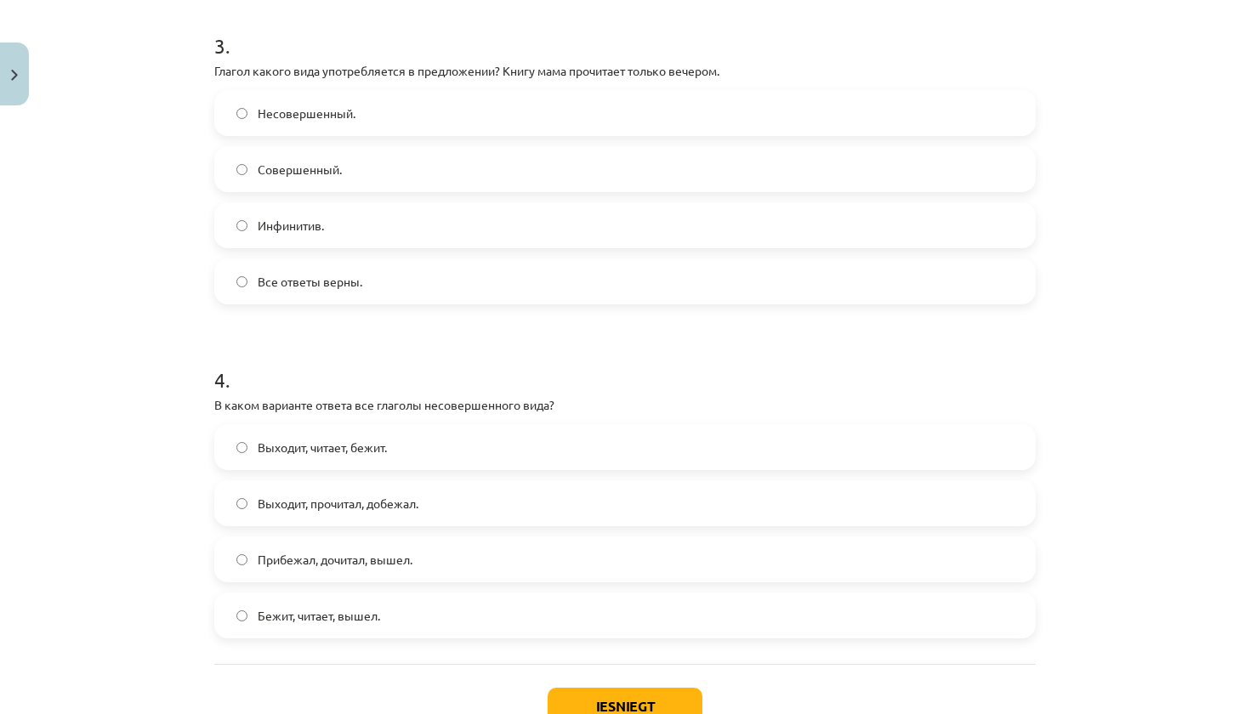
scroll to position [1008, 0]
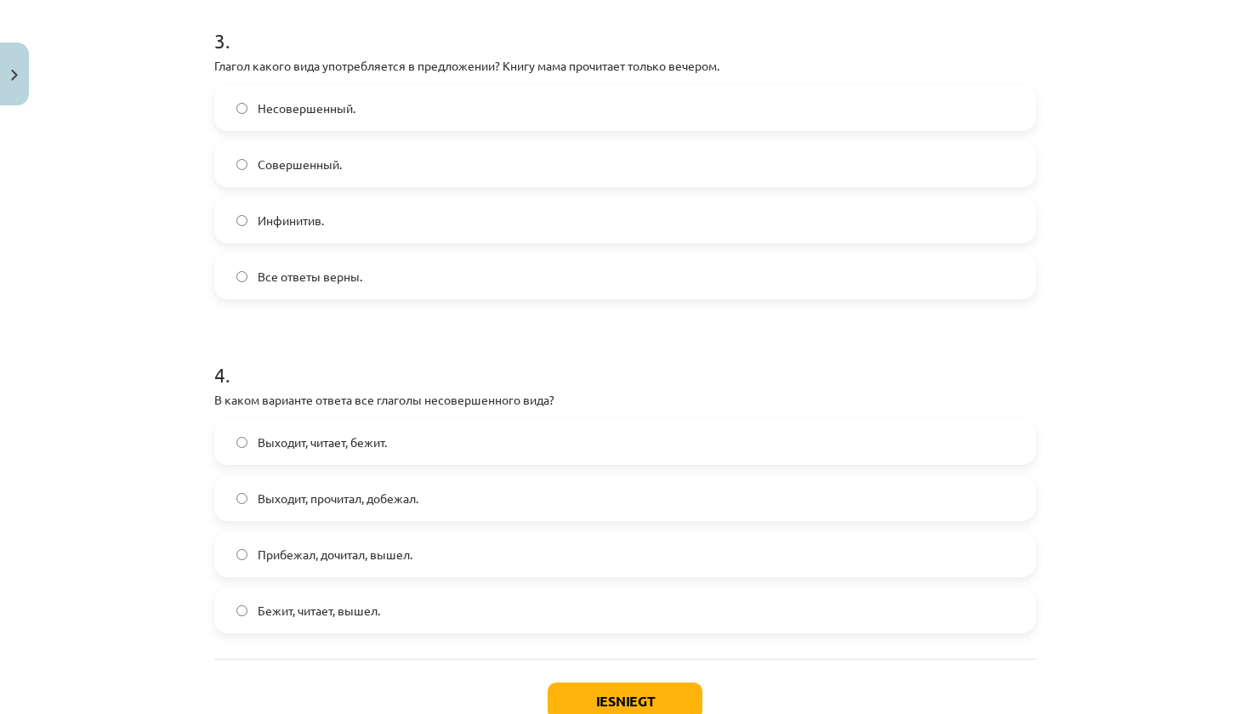
click at [366, 173] on label "Совершенный." at bounding box center [625, 164] width 818 height 43
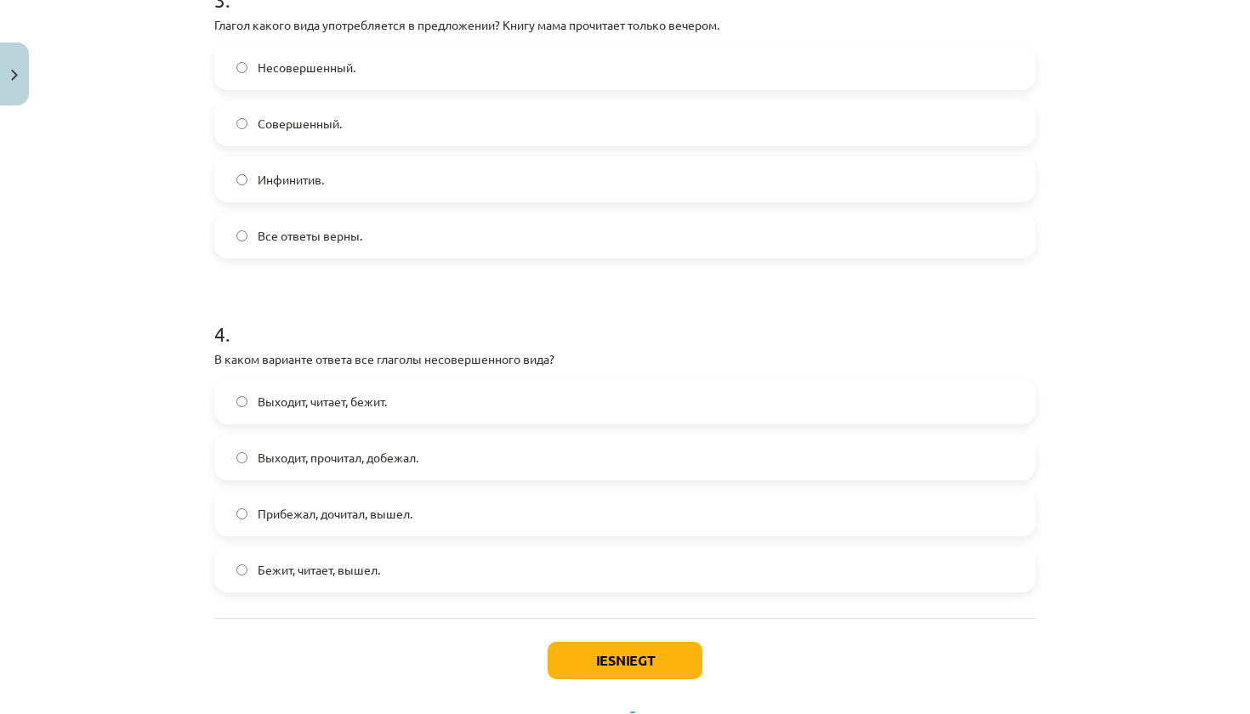
scroll to position [1050, 0]
click at [364, 410] on label "Выходит, читает, бежит." at bounding box center [625, 399] width 818 height 43
click at [623, 668] on button "Iesniegt" at bounding box center [625, 658] width 155 height 37
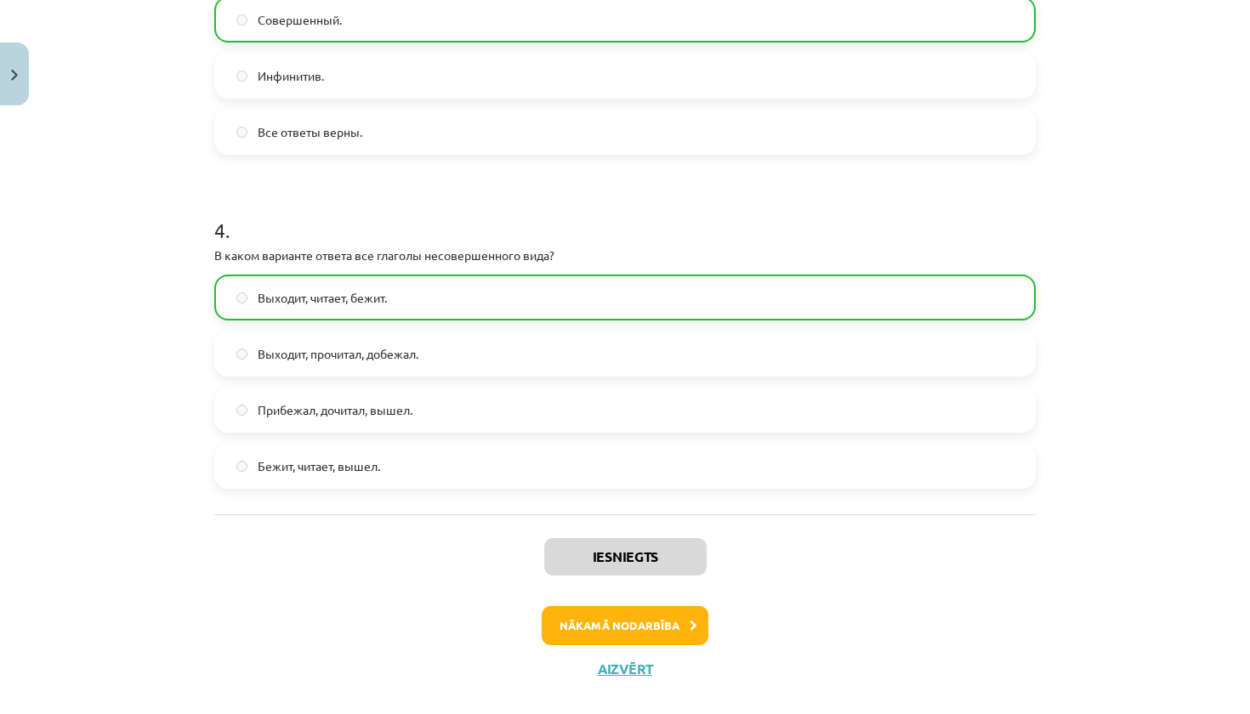
click at [638, 630] on button "Nākamā nodarbība" at bounding box center [625, 625] width 167 height 39
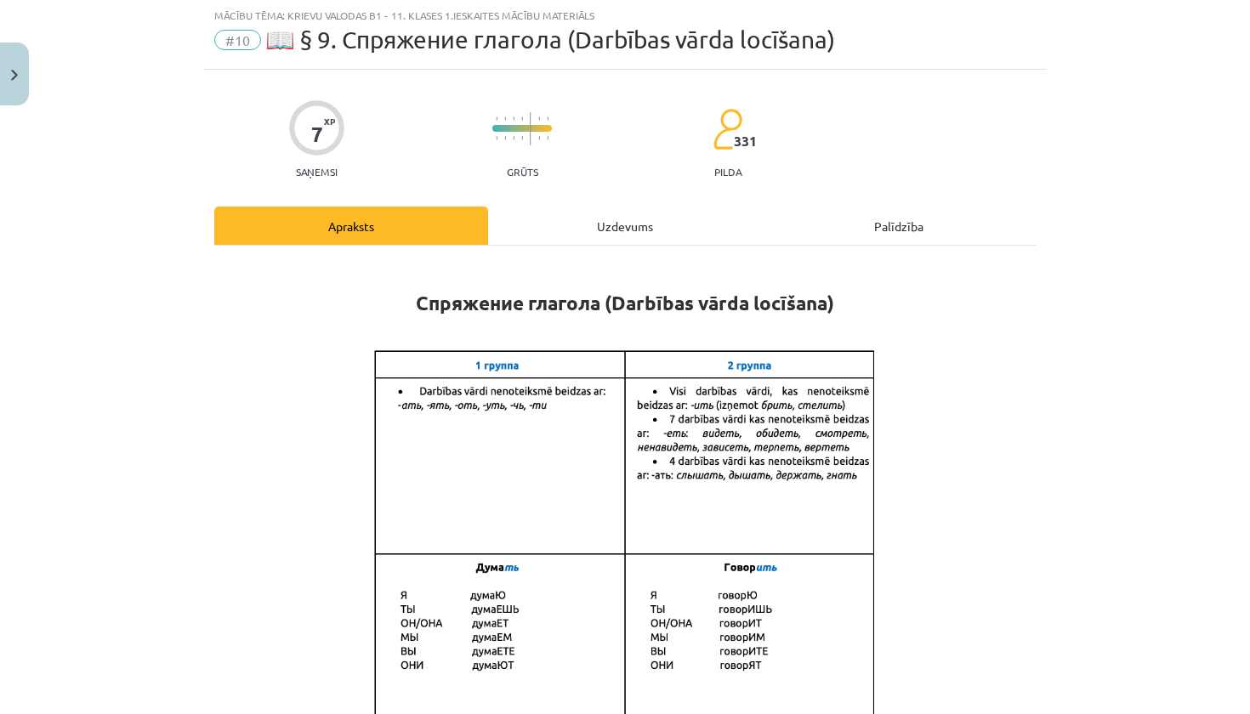
scroll to position [43, 0]
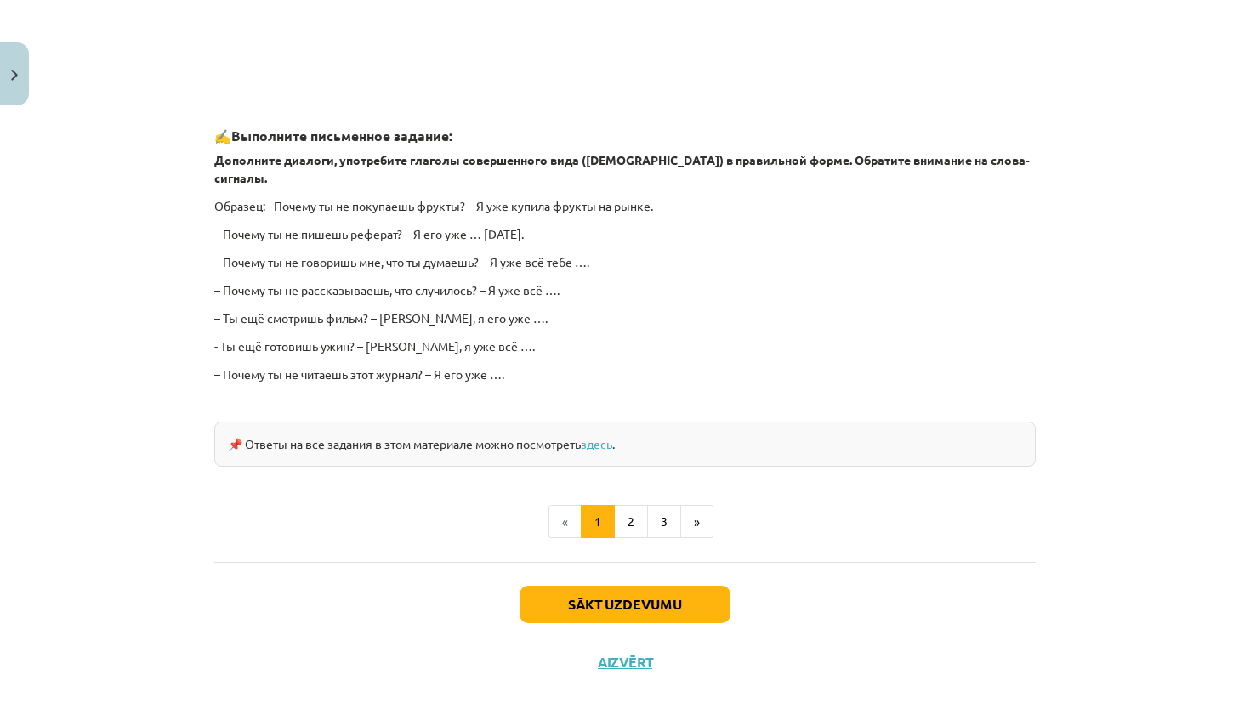
click at [637, 586] on button "Sākt uzdevumu" at bounding box center [624, 604] width 211 height 37
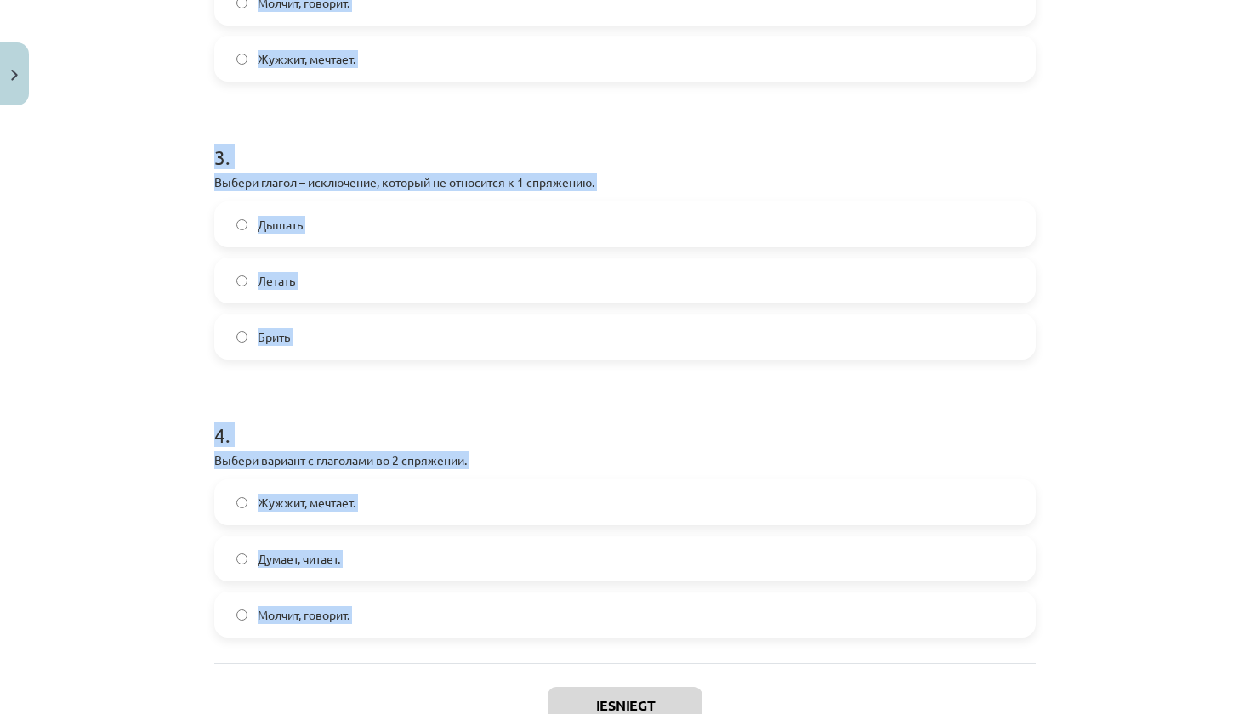
scroll to position [785, 0]
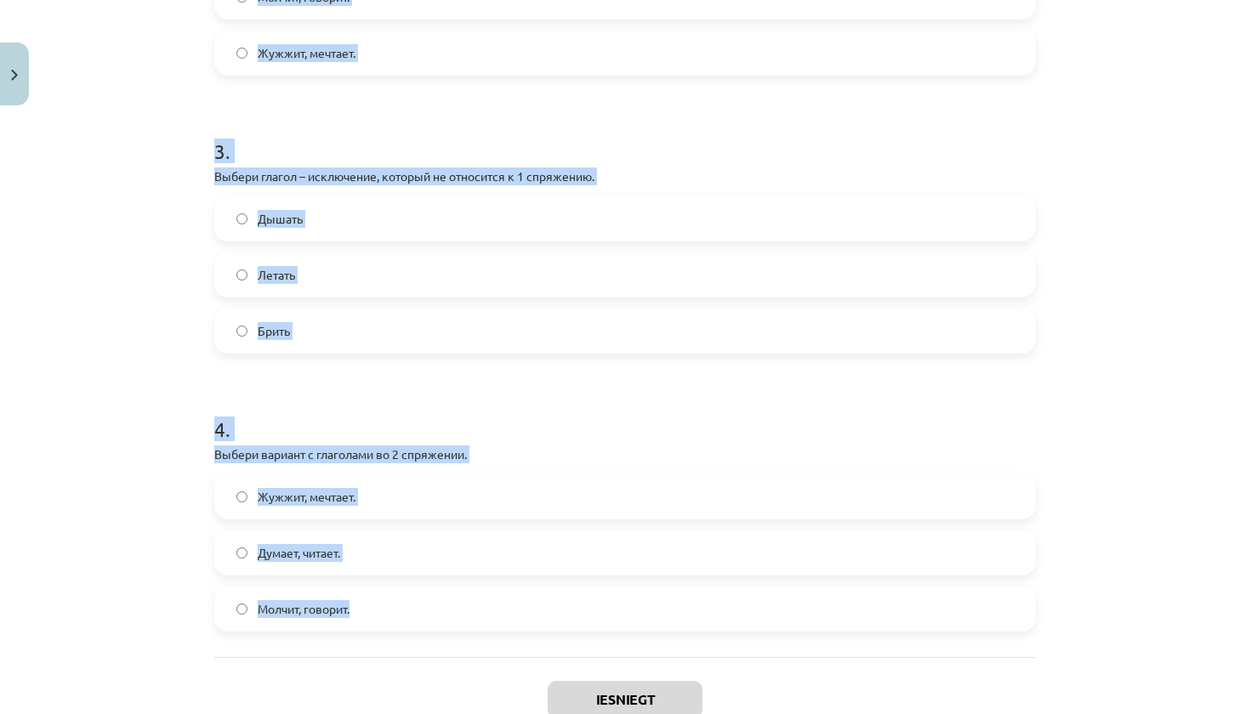
drag, startPoint x: 219, startPoint y: 144, endPoint x: 425, endPoint y: 635, distance: 532.8
click at [425, 635] on div "1 . Выбери глагол – исключение, который не относится ко 2 спряжению. Чинить Ход…" at bounding box center [624, 80] width 821 height 1153
copy form "1 . Выбери глагол – исключение, который не относится ко 2 спряжению. Чинить Ход…"
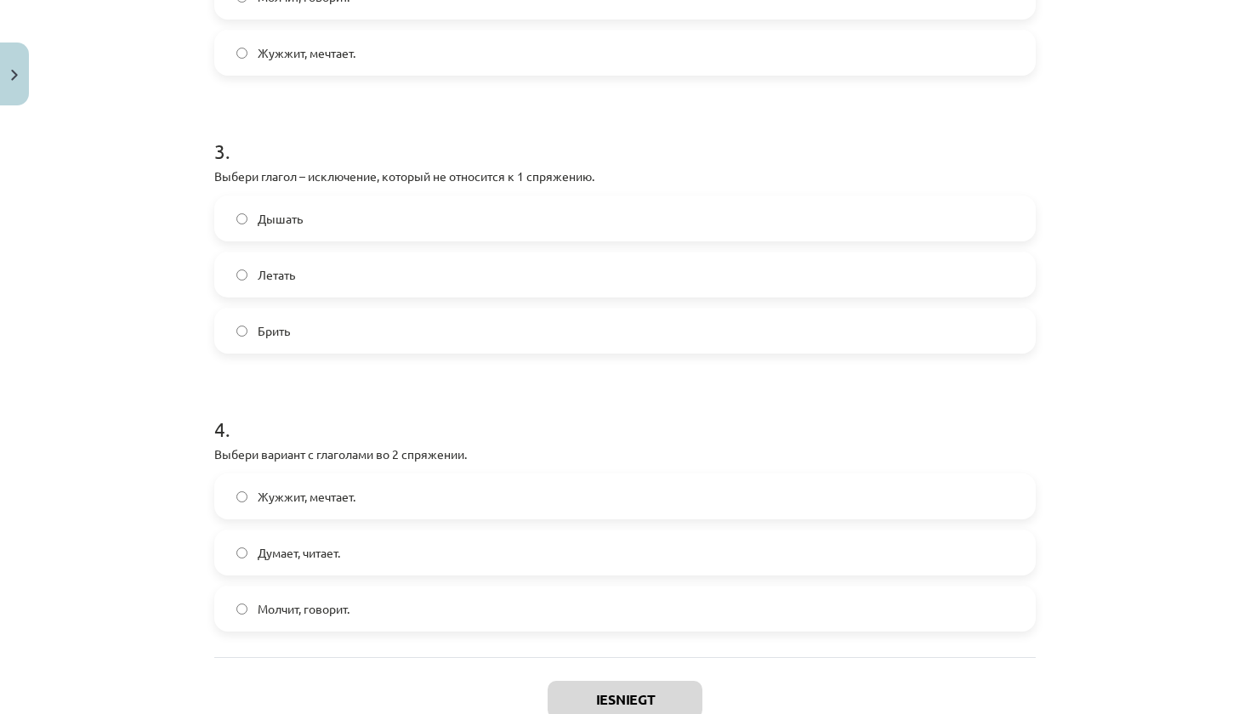
click at [423, 642] on div "1 . Выбери глагол – исключение, который не относится ко 2 спряжению. Чинить Ход…" at bounding box center [624, 80] width 821 height 1153
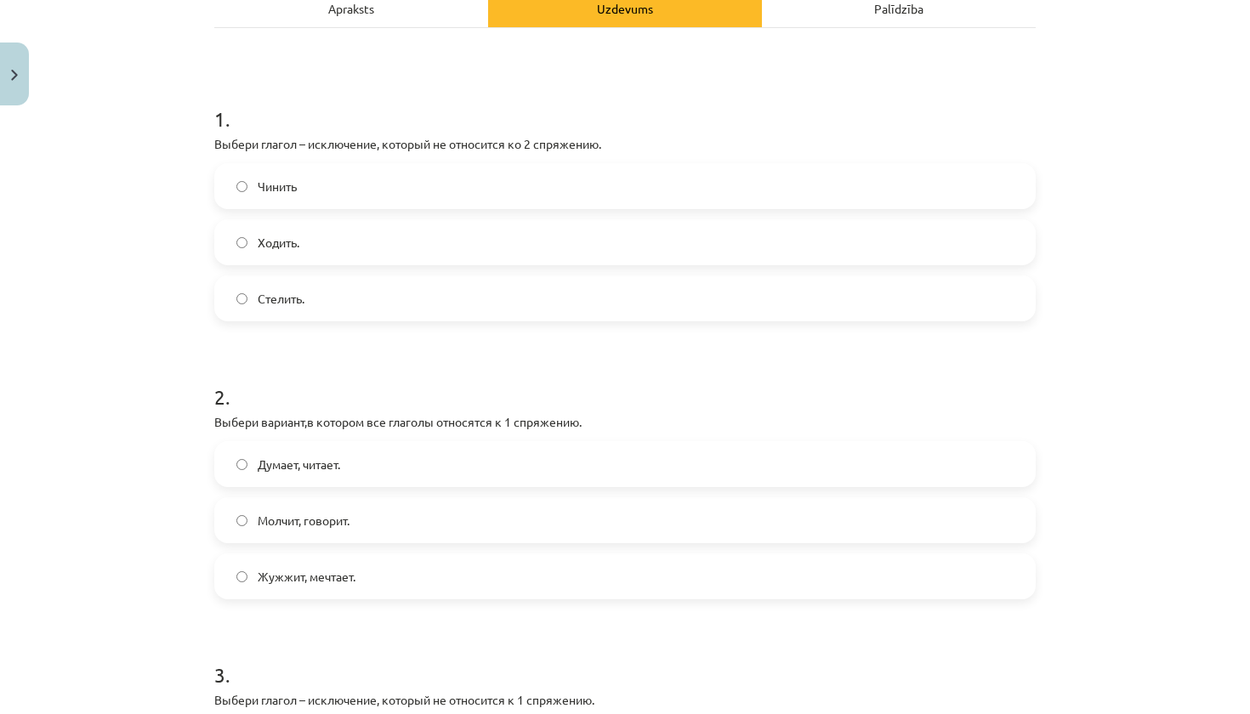
scroll to position [253, 0]
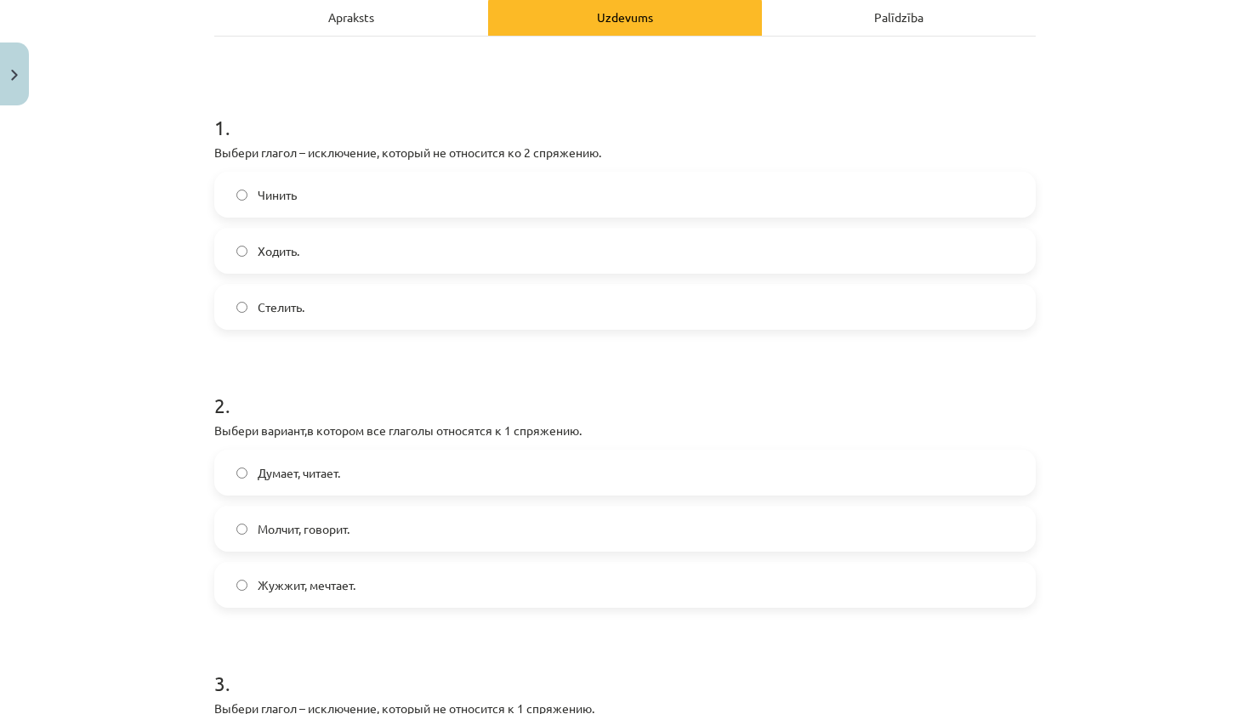
click at [315, 247] on label "Ходить." at bounding box center [625, 251] width 818 height 43
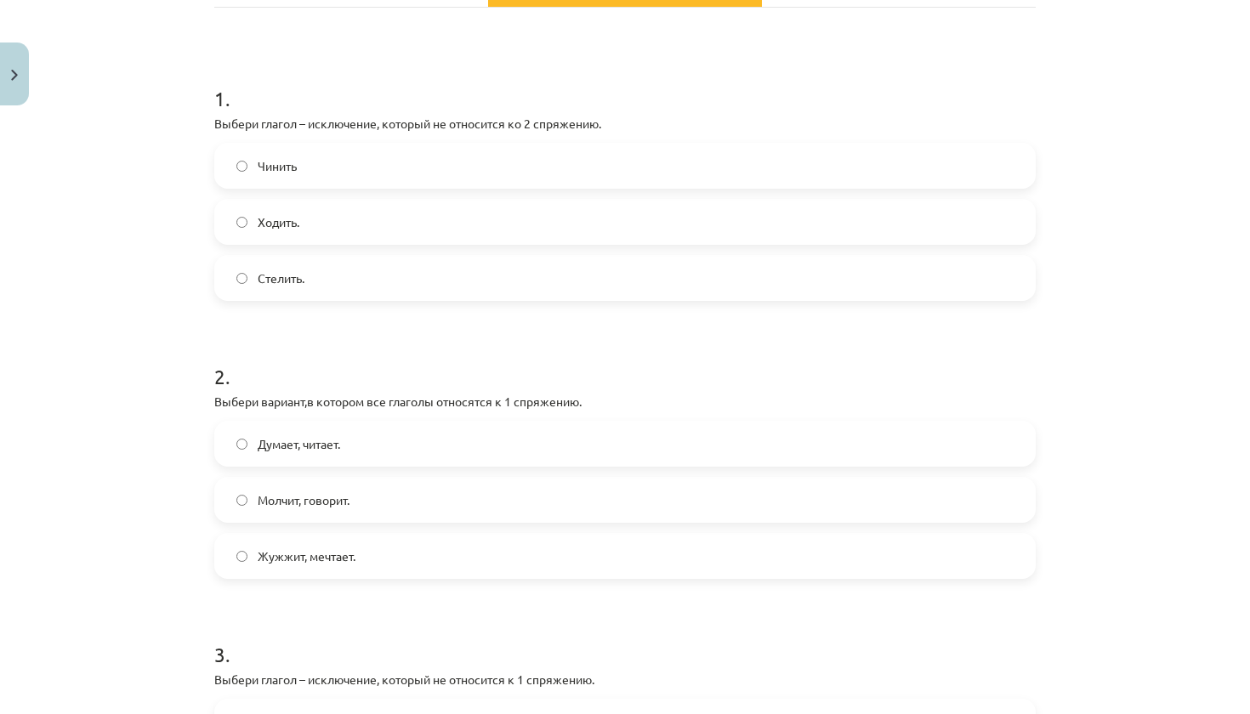
click at [337, 444] on span "Думает, читает." at bounding box center [299, 444] width 82 height 18
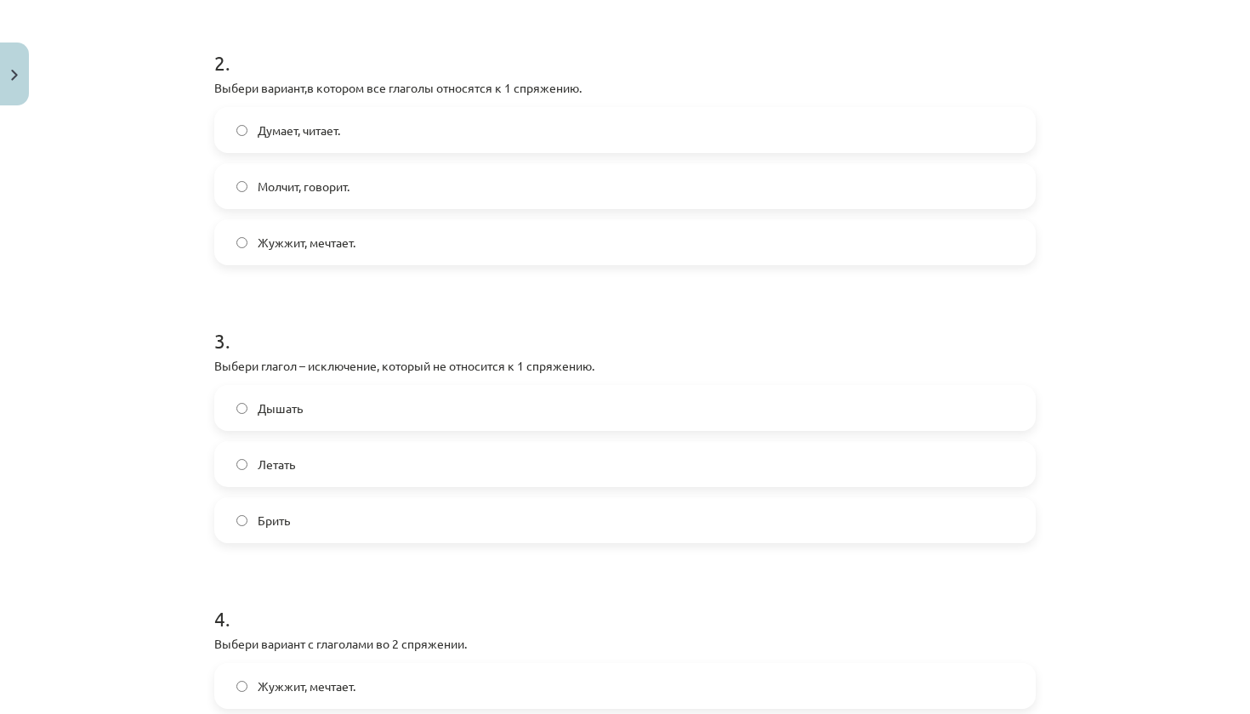
scroll to position [627, 0]
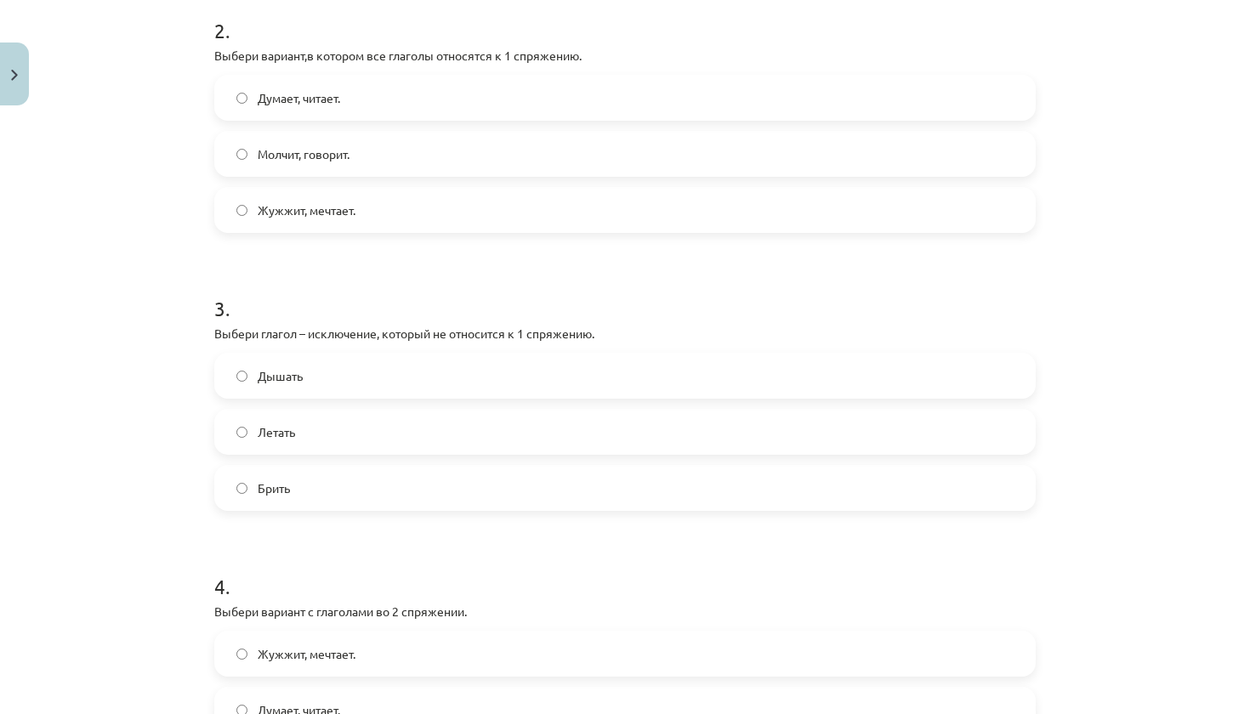
click at [356, 486] on label "Брить" at bounding box center [625, 488] width 818 height 43
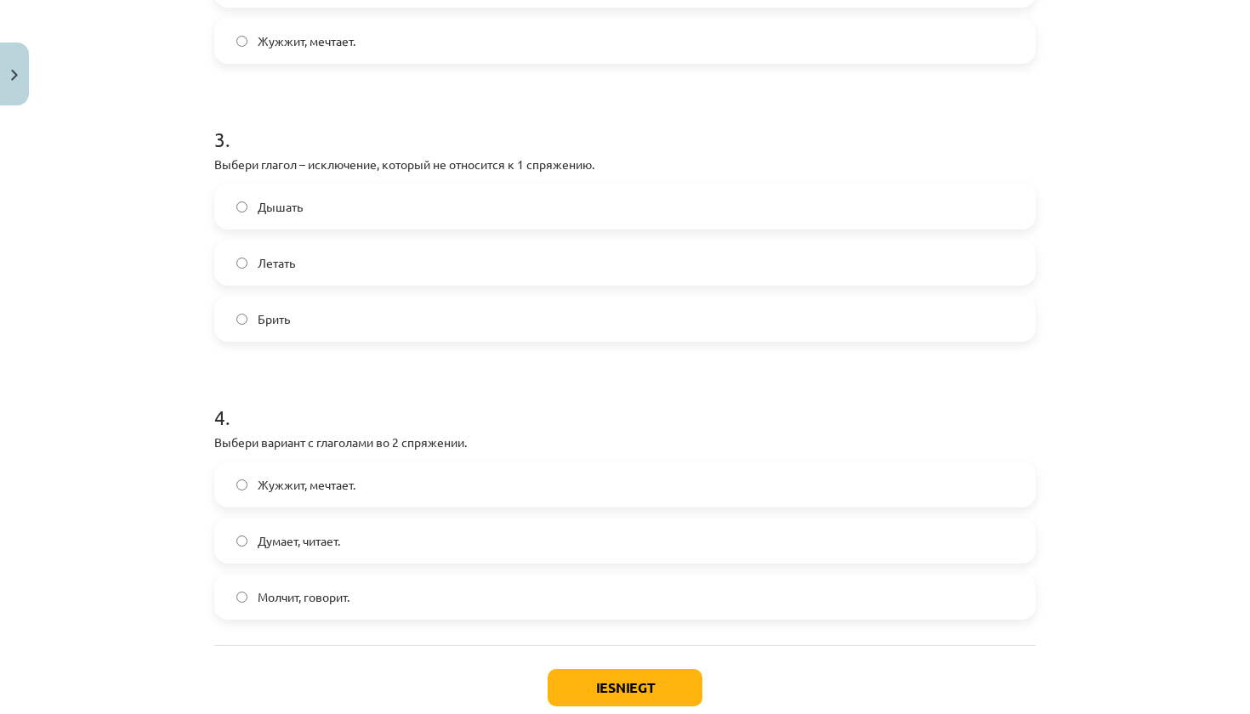
scroll to position [800, 0]
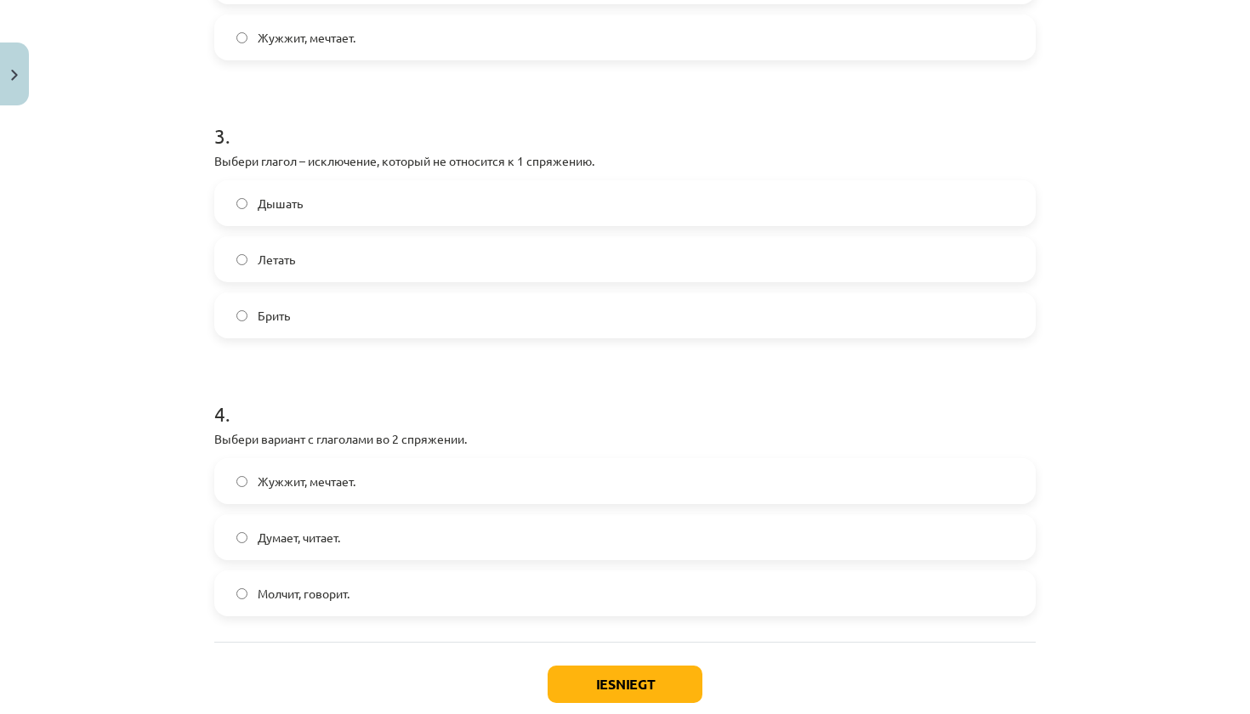
click at [345, 596] on span "Молчит, говорит." at bounding box center [304, 594] width 92 height 18
click at [568, 667] on button "Iesniegt" at bounding box center [625, 684] width 155 height 37
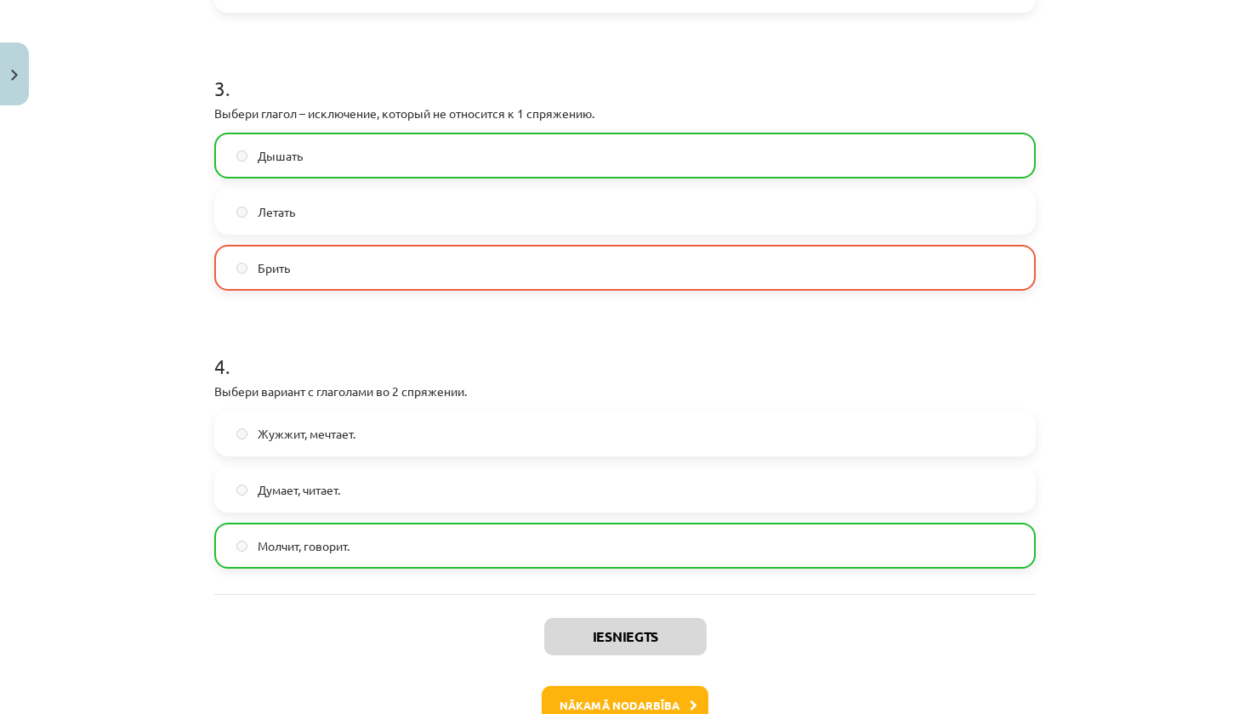
click at [623, 691] on button "Nākamā nodarbība" at bounding box center [625, 705] width 167 height 39
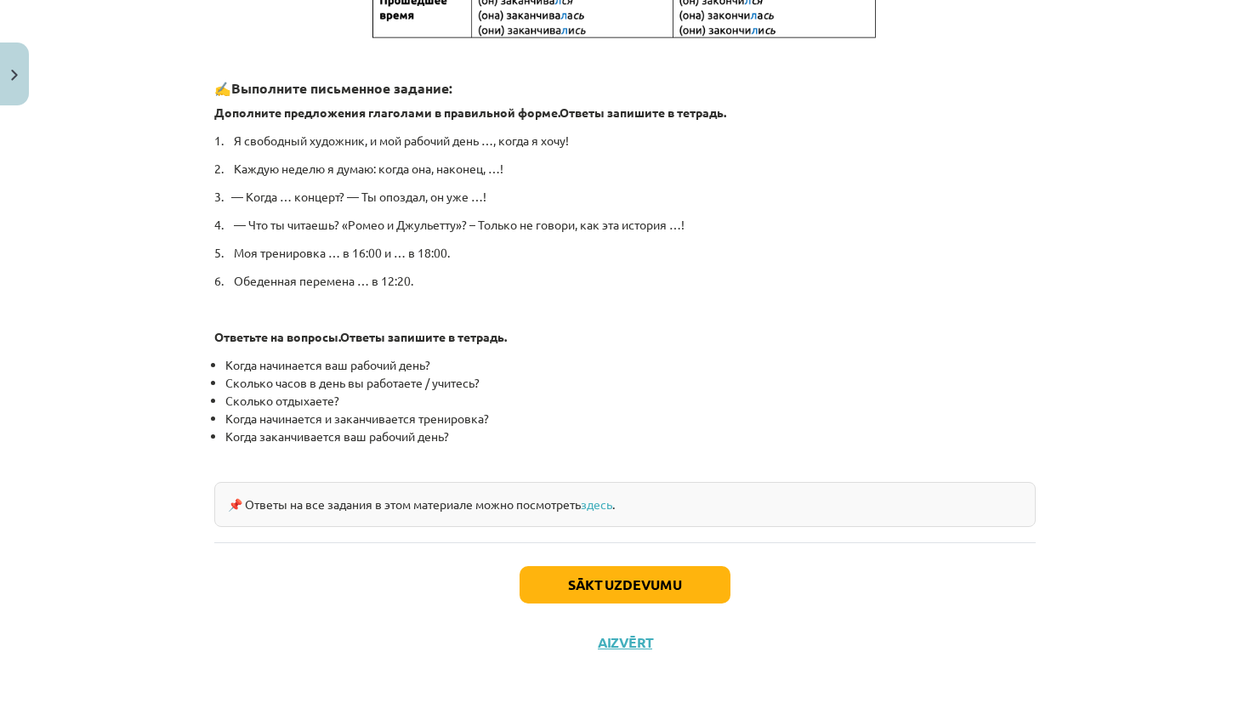
scroll to position [797, 0]
click at [576, 584] on button "Sākt uzdevumu" at bounding box center [624, 585] width 211 height 37
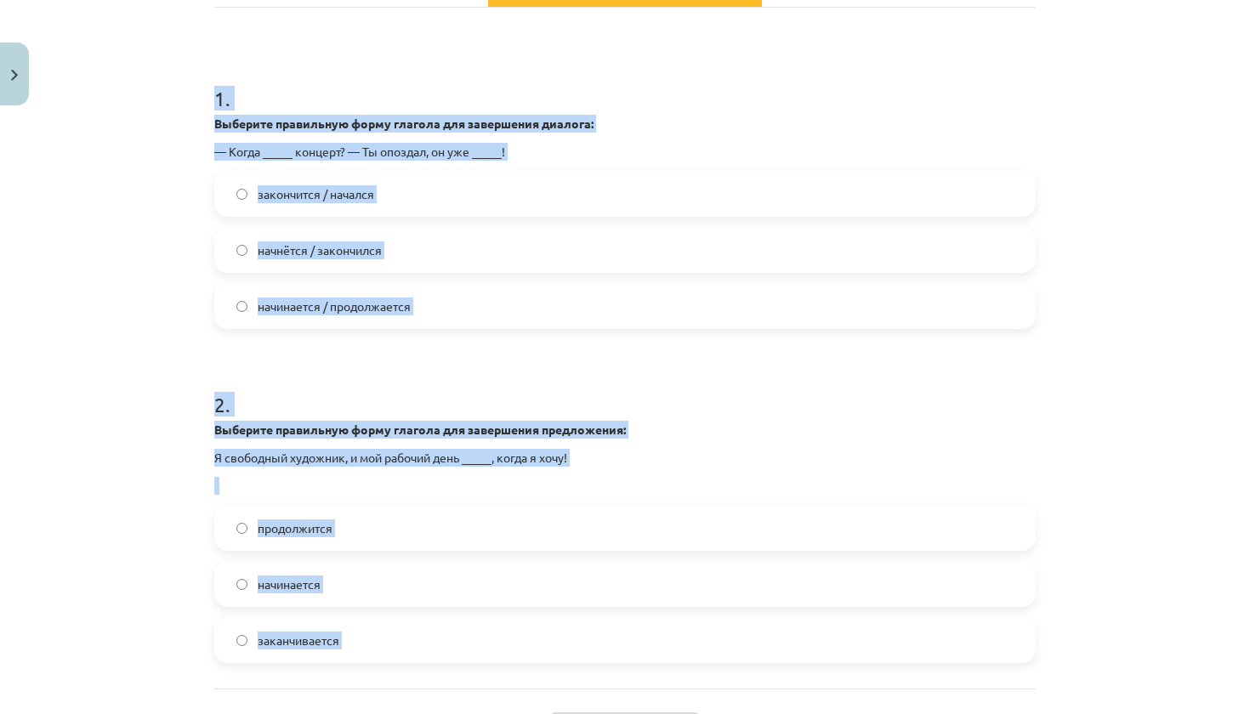
scroll to position [340, 0]
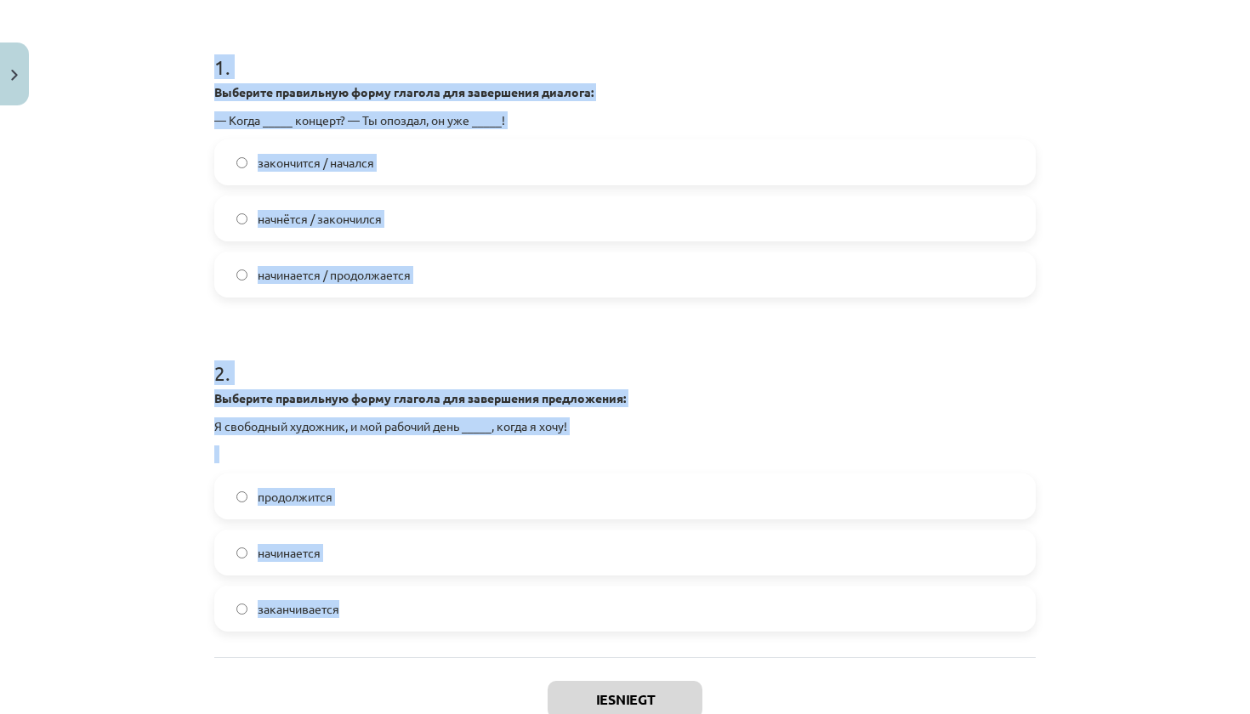
drag, startPoint x: 217, startPoint y: 276, endPoint x: 478, endPoint y: 634, distance: 443.0
click at [478, 634] on div "1 . Выберите правильную форму глагола для завершения диалога: — Когда _____ кон…" at bounding box center [624, 316] width 821 height 681
copy form "1 . Выберите правильную форму глагола для завершения диалога: — Когда _____ кон…"
click at [478, 634] on div "1 . Выберите правильную форму глагола для завершения диалога: — Когда _____ кон…" at bounding box center [624, 316] width 821 height 681
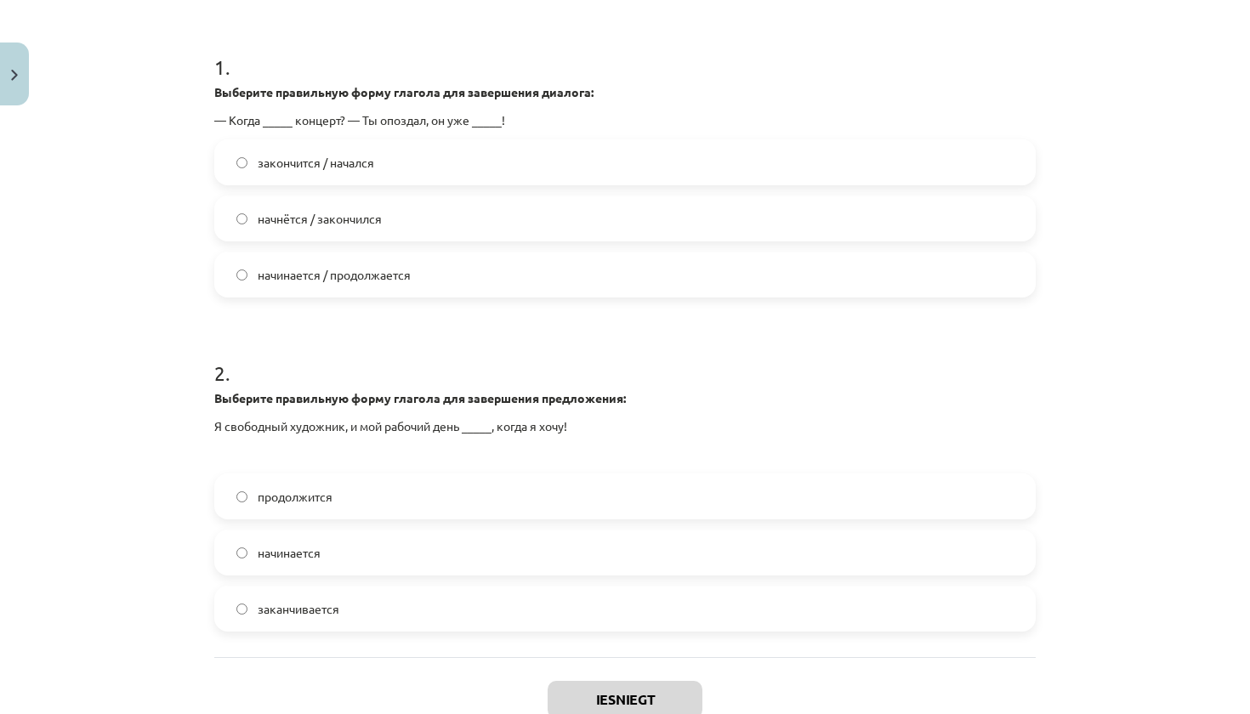
click at [296, 557] on span "начинается" at bounding box center [289, 553] width 63 height 18
click at [411, 216] on label "начнётся / закончился" at bounding box center [625, 218] width 818 height 43
click at [617, 690] on button "Iesniegt" at bounding box center [625, 699] width 155 height 37
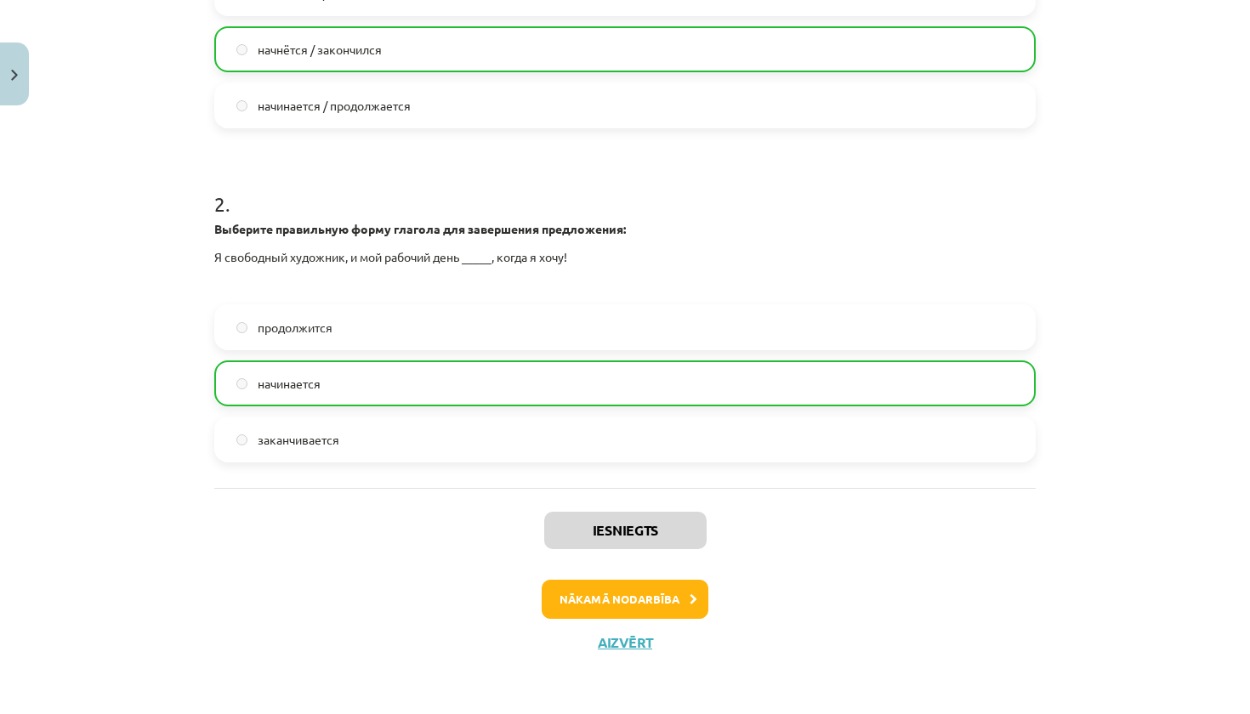
click at [633, 608] on button "Nākamā nodarbība" at bounding box center [625, 599] width 167 height 39
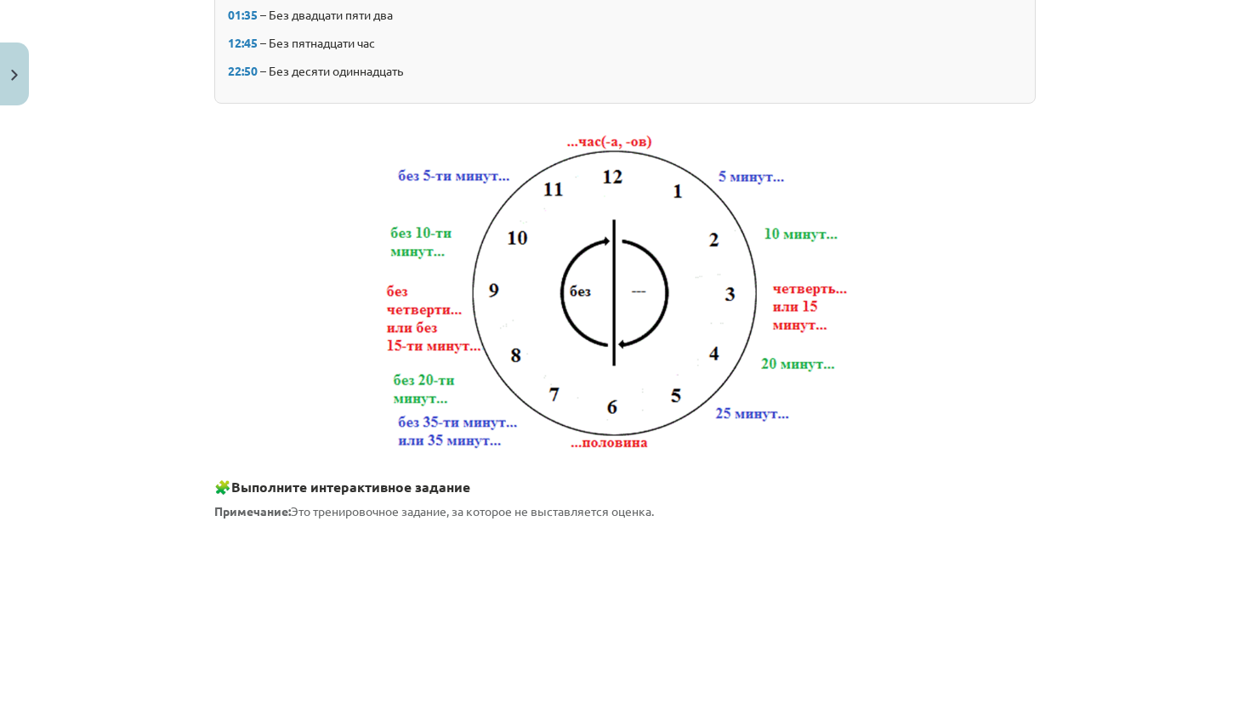
scroll to position [43, 0]
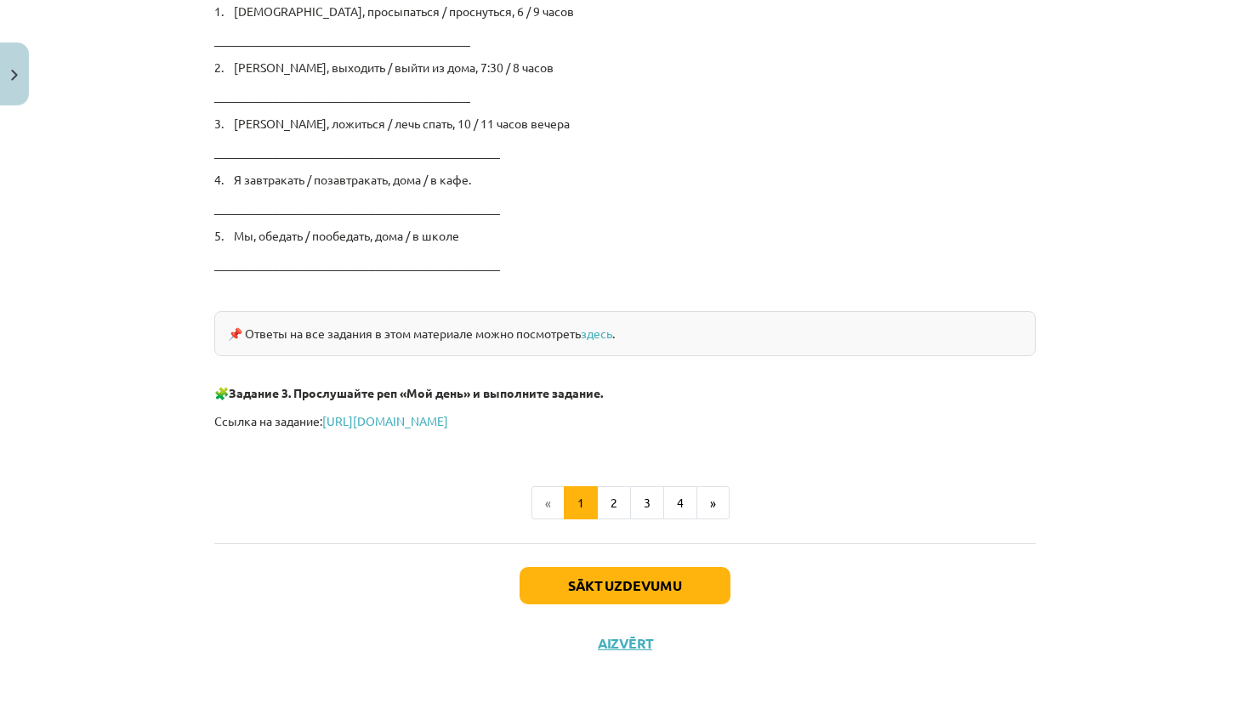
click at [647, 586] on button "Sākt uzdevumu" at bounding box center [624, 585] width 211 height 37
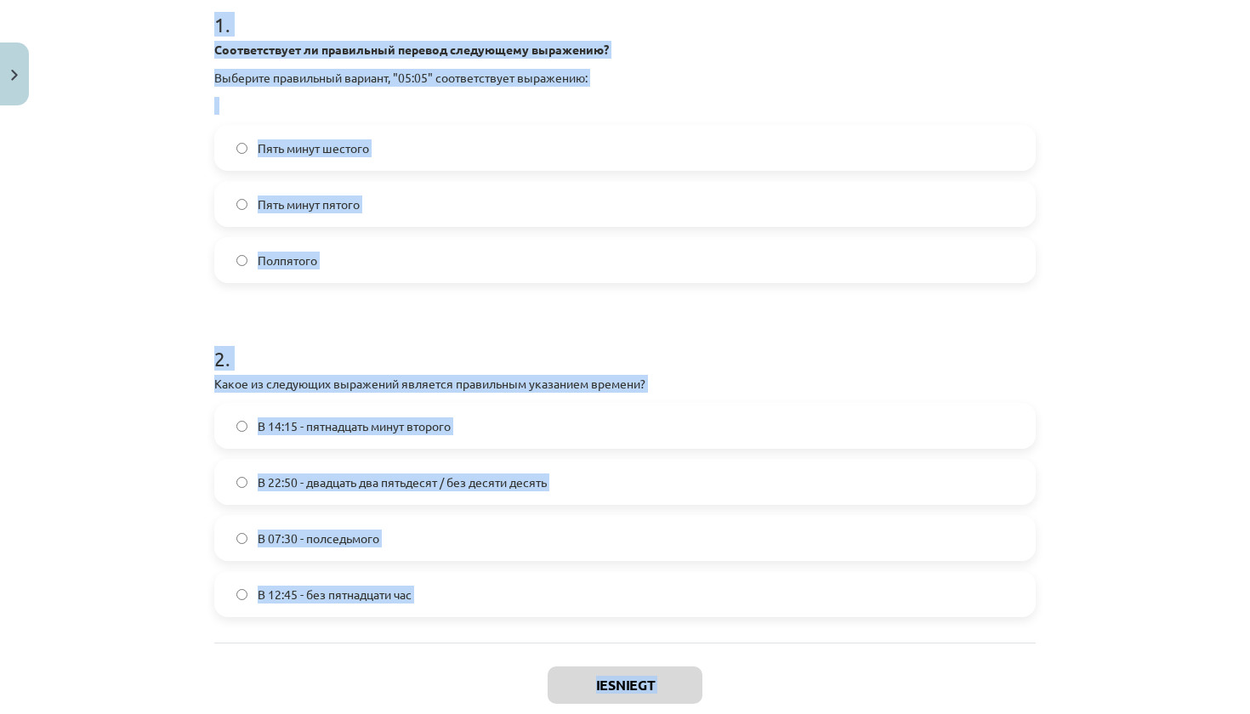
scroll to position [416, 0]
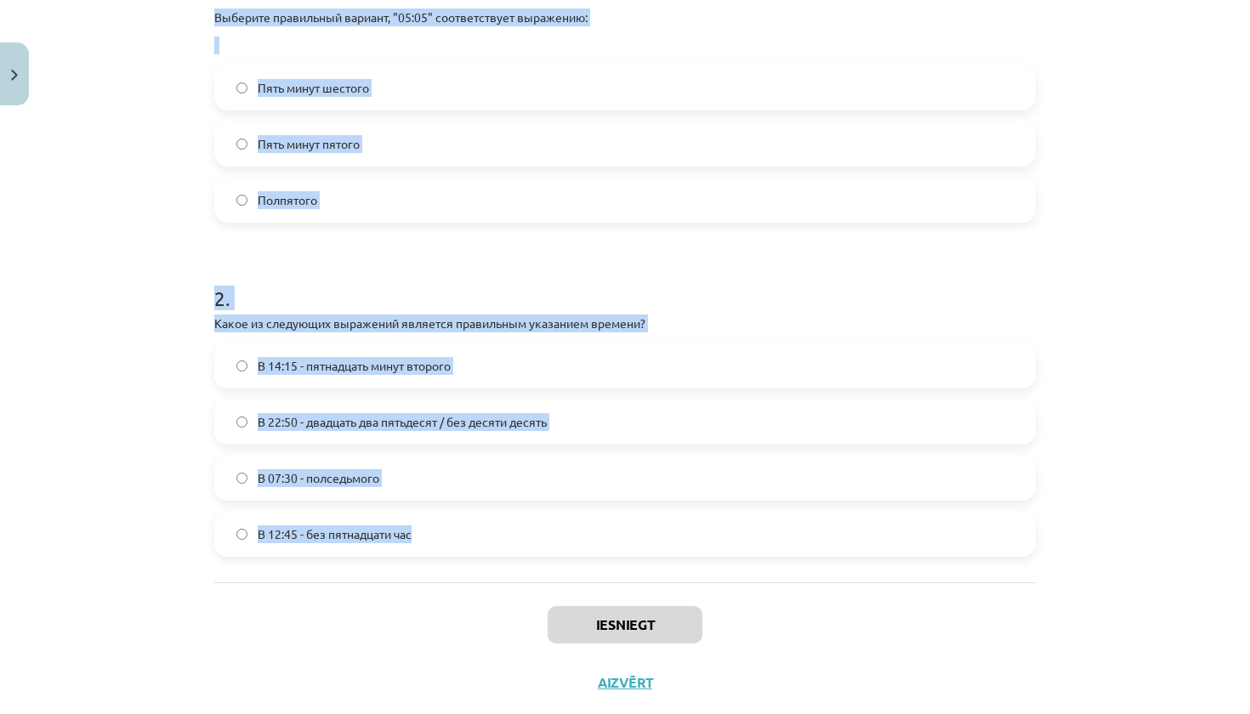
drag, startPoint x: 219, startPoint y: 375, endPoint x: 474, endPoint y: 537, distance: 302.4
click at [474, 537] on form "1 . Соответствует ли правильный перевод следующему выражению? Выберите правильн…" at bounding box center [624, 240] width 821 height 634
click at [467, 548] on label "В 12:45 - без пятнадцати час" at bounding box center [625, 534] width 818 height 43
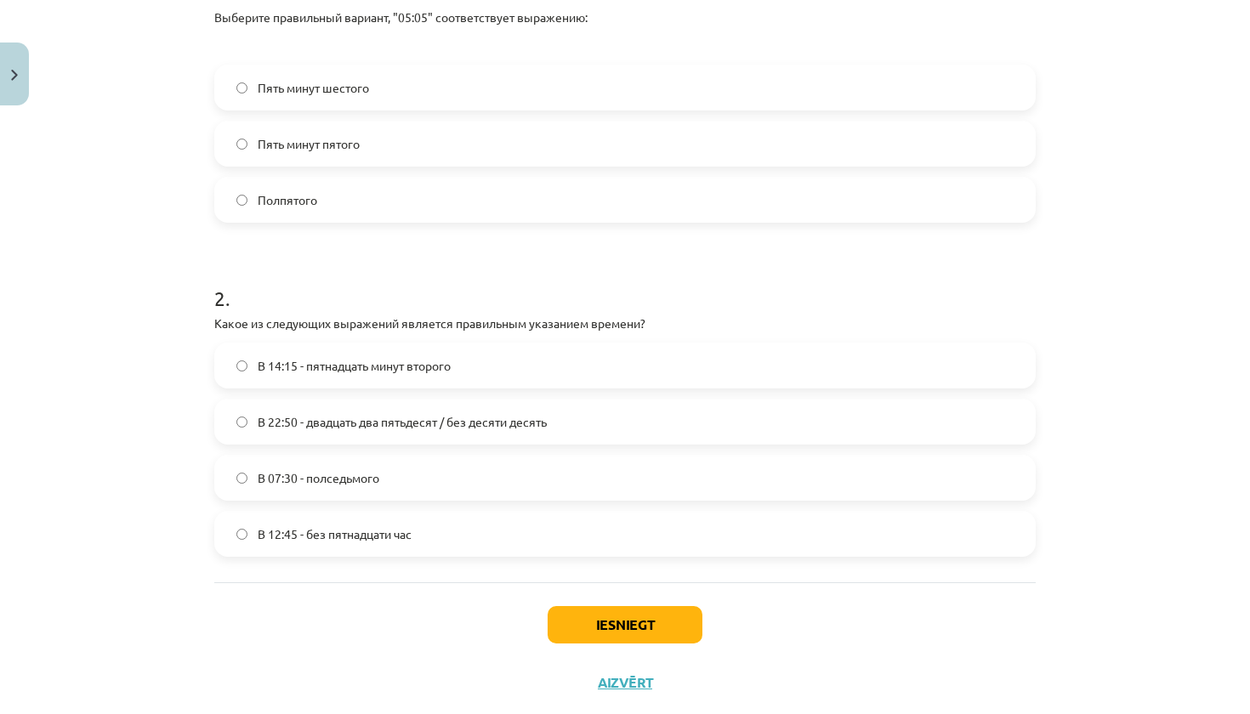
click at [446, 591] on div "Iesniegt Aizvērt" at bounding box center [624, 641] width 821 height 119
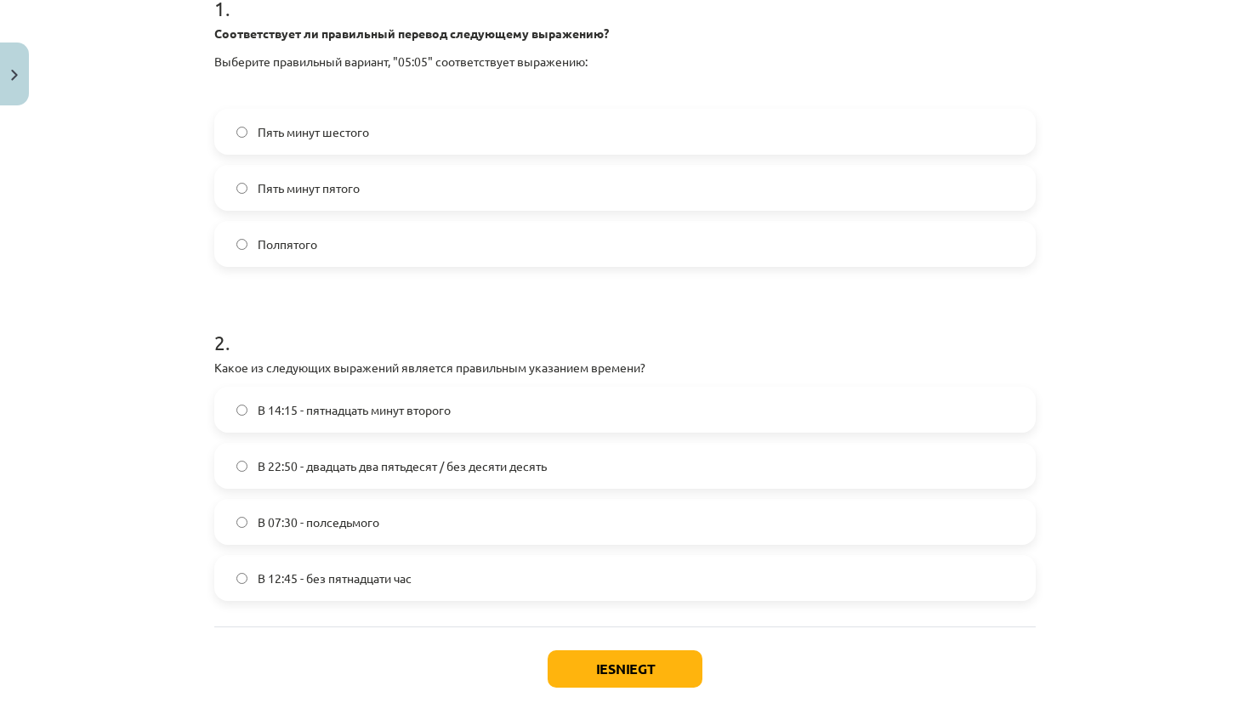
scroll to position [370, 0]
click at [440, 127] on label "Пять минут шестого" at bounding box center [625, 133] width 818 height 43
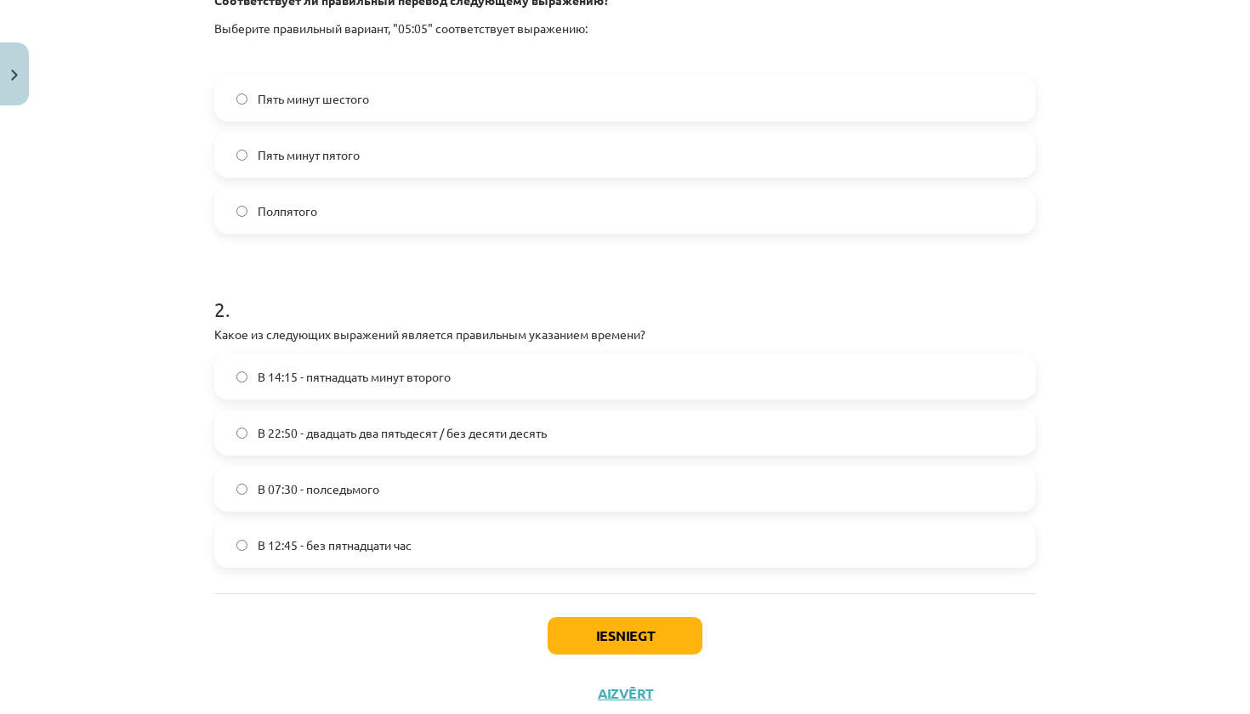
scroll to position [406, 0]
click at [361, 429] on span "В 22:50 - двадцать два пятьдесят / без десяти десять" at bounding box center [402, 432] width 289 height 18
click at [642, 639] on button "Iesniegt" at bounding box center [625, 634] width 155 height 37
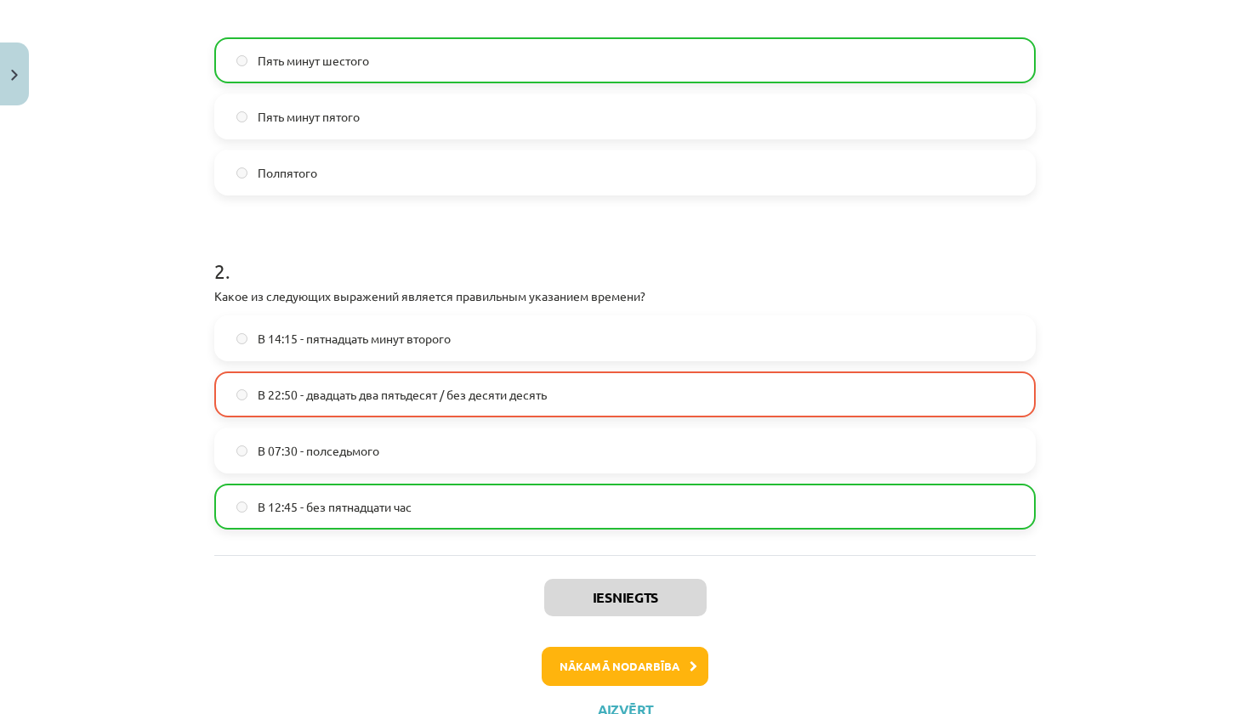
scroll to position [444, 0]
click at [615, 656] on button "Nākamā nodarbība" at bounding box center [625, 665] width 167 height 39
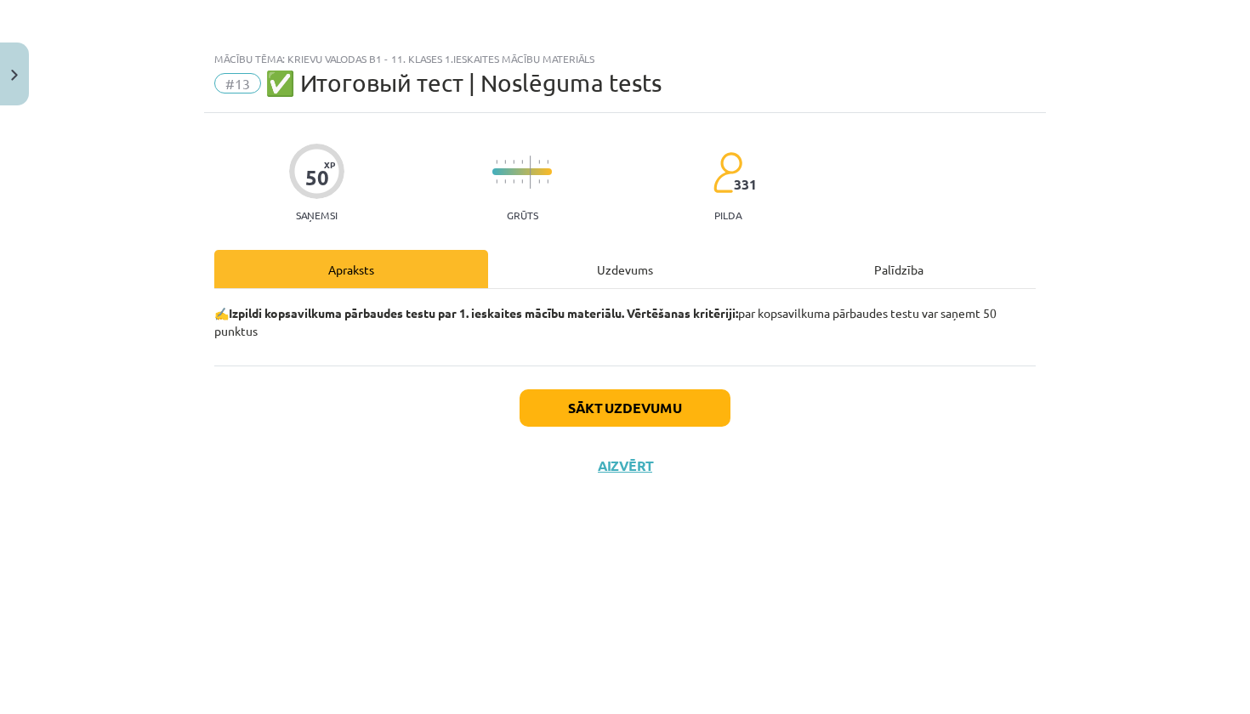
click at [690, 394] on button "Sākt uzdevumu" at bounding box center [624, 407] width 211 height 37
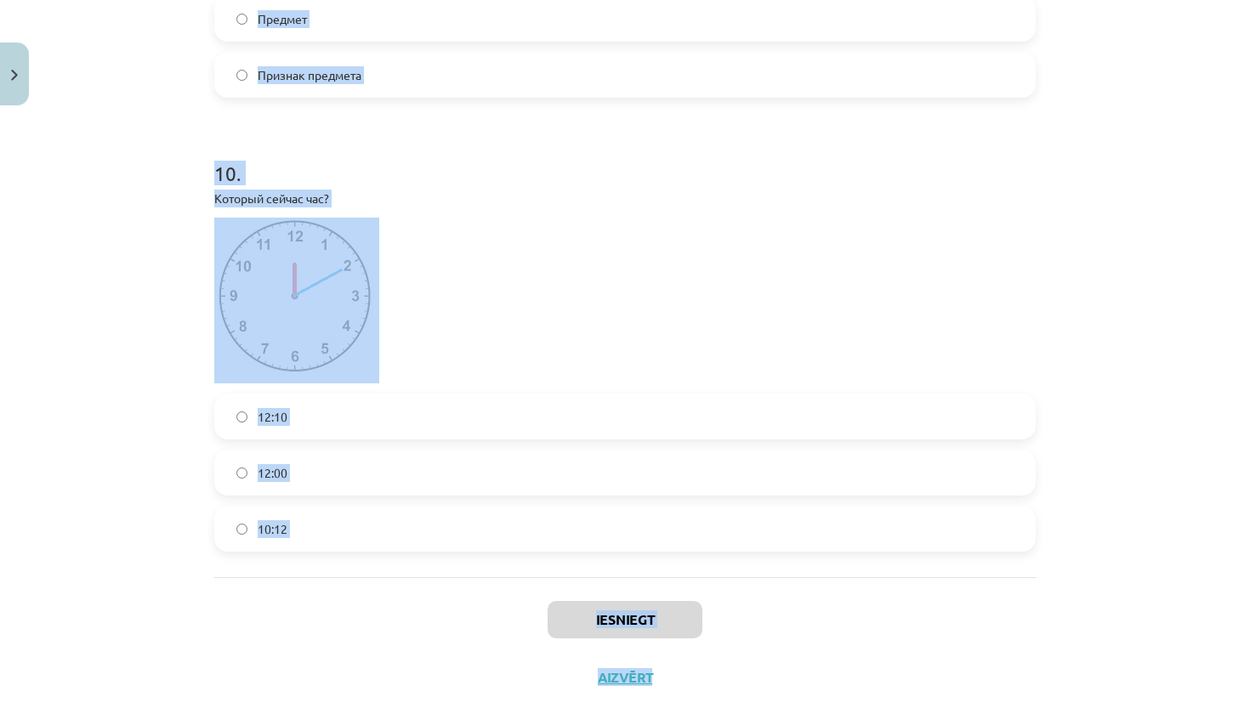
scroll to position [3227, 0]
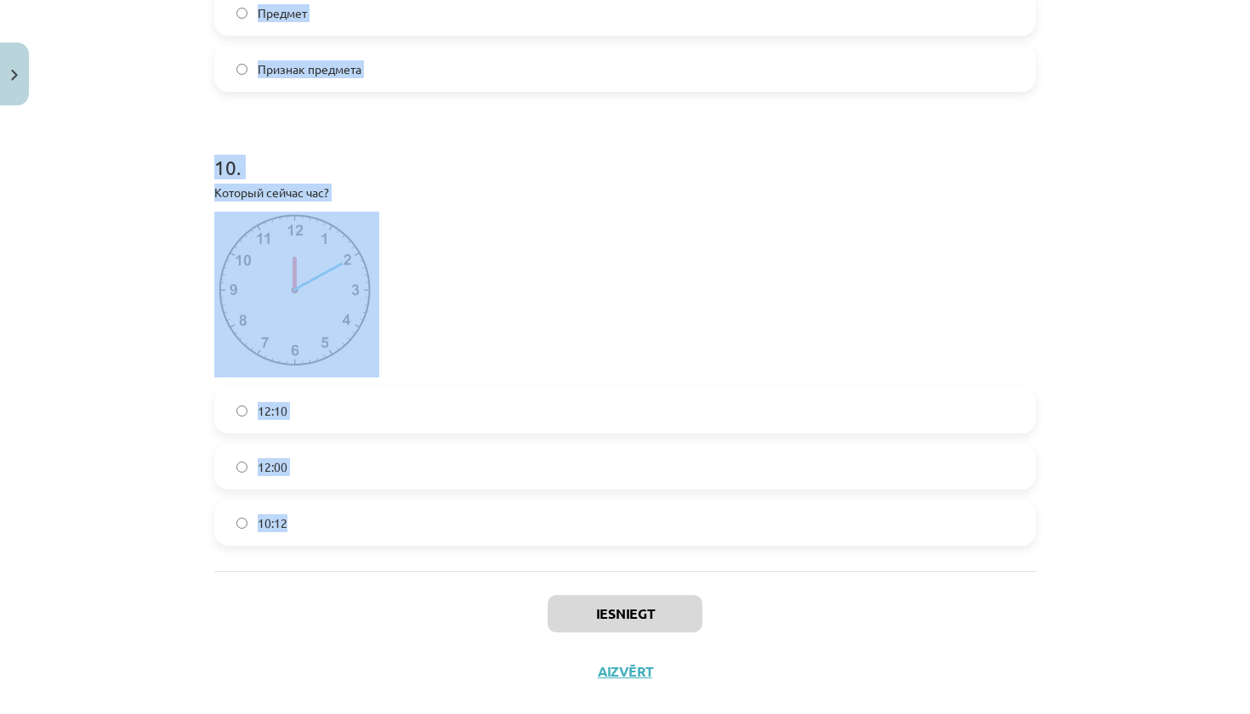
drag, startPoint x: 214, startPoint y: 377, endPoint x: 449, endPoint y: 560, distance: 297.5
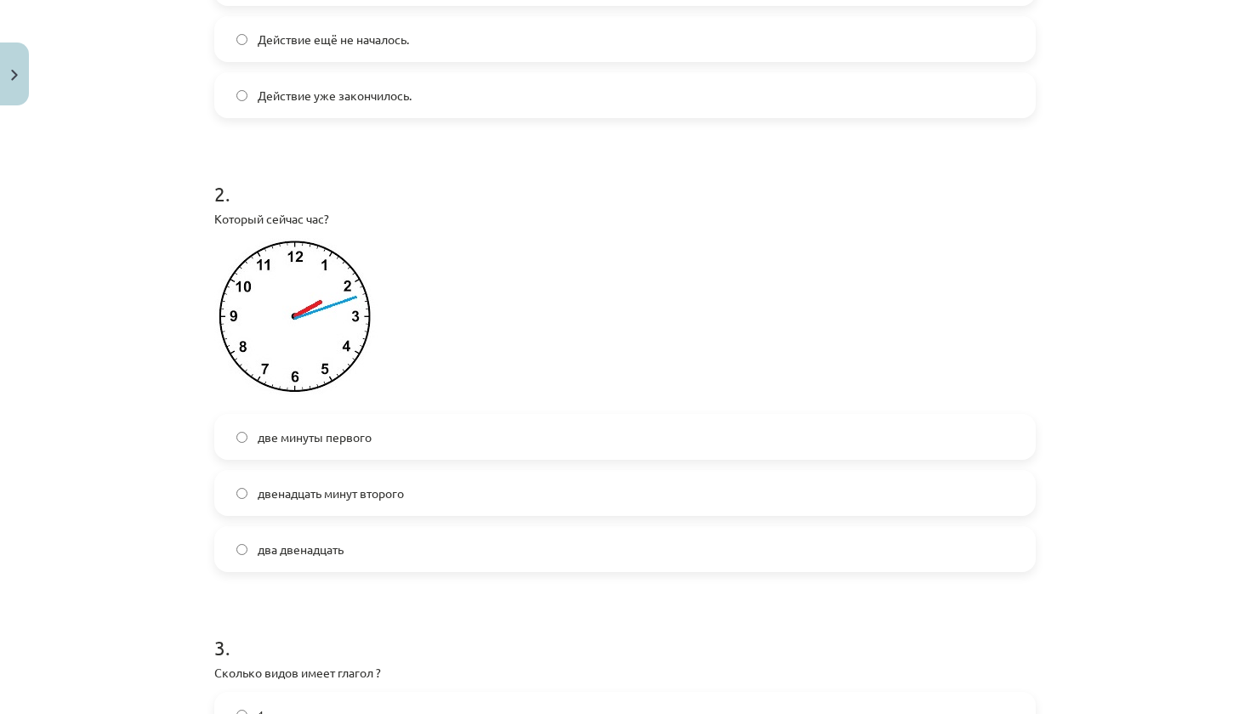
scroll to position [523, 0]
click at [391, 491] on span "двенадцать минут второго" at bounding box center [331, 491] width 146 height 18
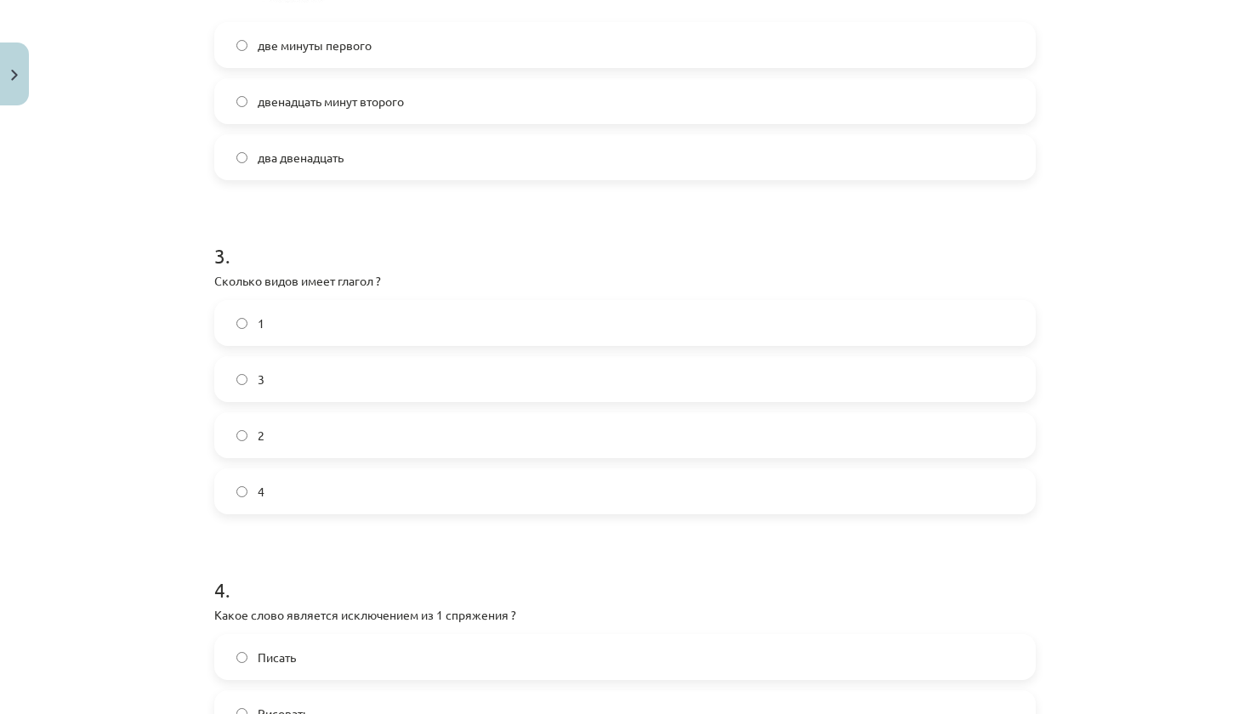
scroll to position [911, 0]
click at [341, 381] on label "3" at bounding box center [625, 380] width 818 height 43
click at [330, 407] on div "1 3 2 4" at bounding box center [624, 408] width 821 height 214
click at [321, 429] on label "2" at bounding box center [625, 436] width 818 height 43
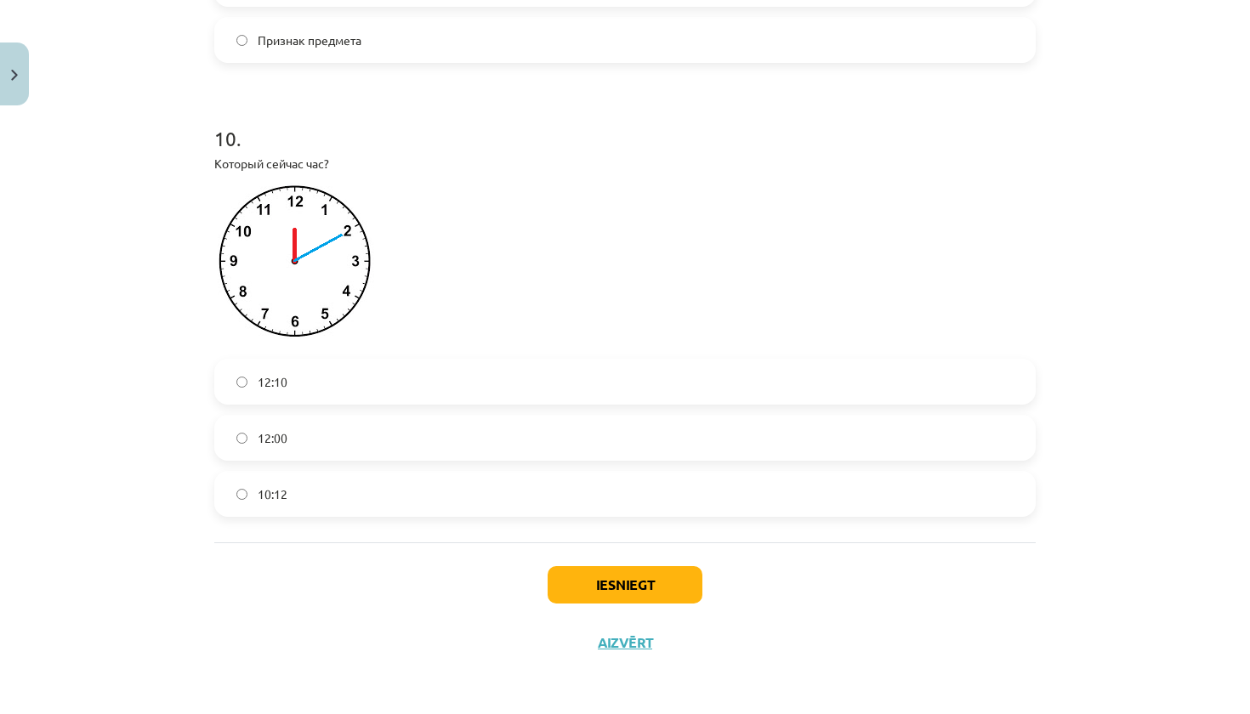
scroll to position [3259, 0]
click at [322, 386] on label "12:10" at bounding box center [625, 381] width 818 height 43
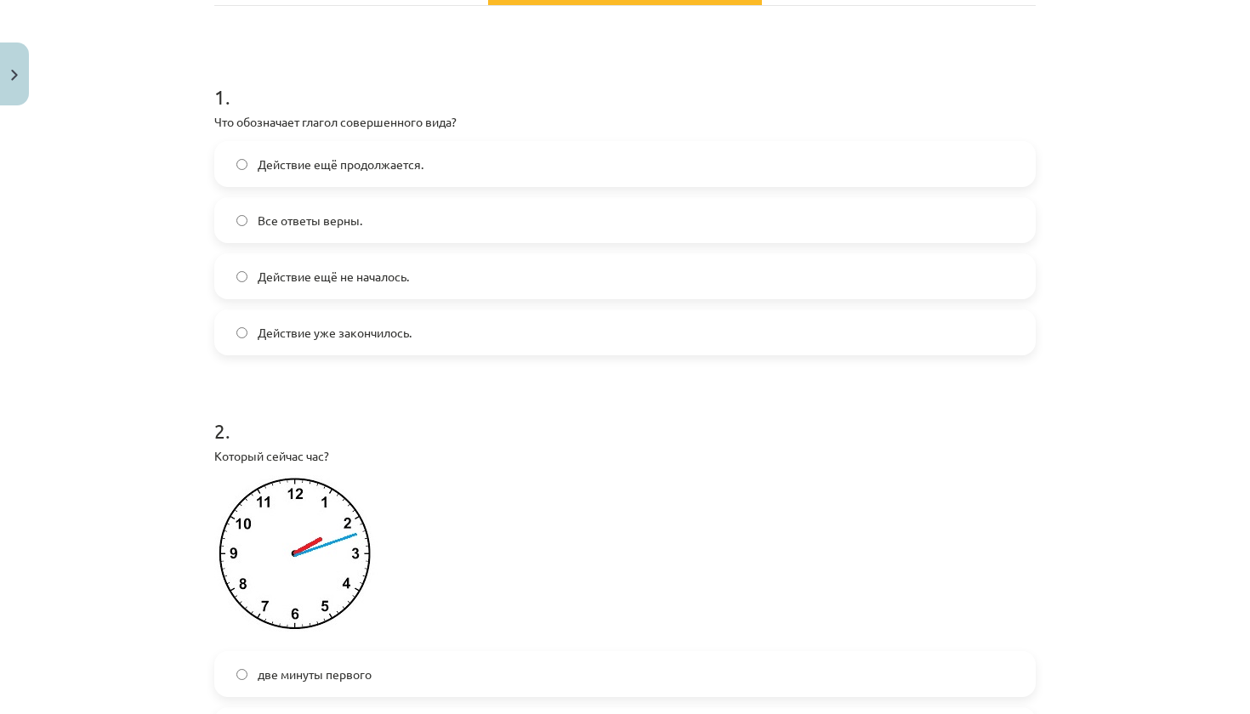
scroll to position [285, 0]
click at [349, 156] on span "Действие ещё продолжается." at bounding box center [341, 163] width 166 height 18
click at [350, 326] on span "Действие уже закончилось." at bounding box center [335, 331] width 154 height 18
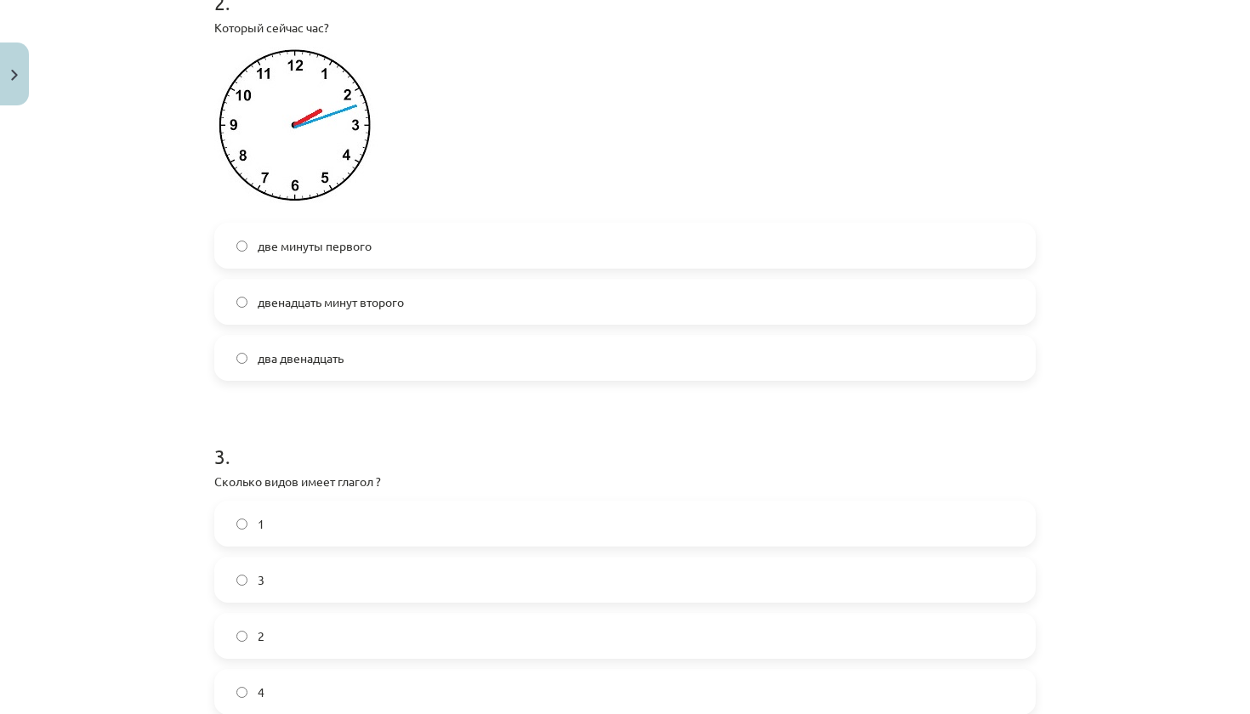
scroll to position [733, 0]
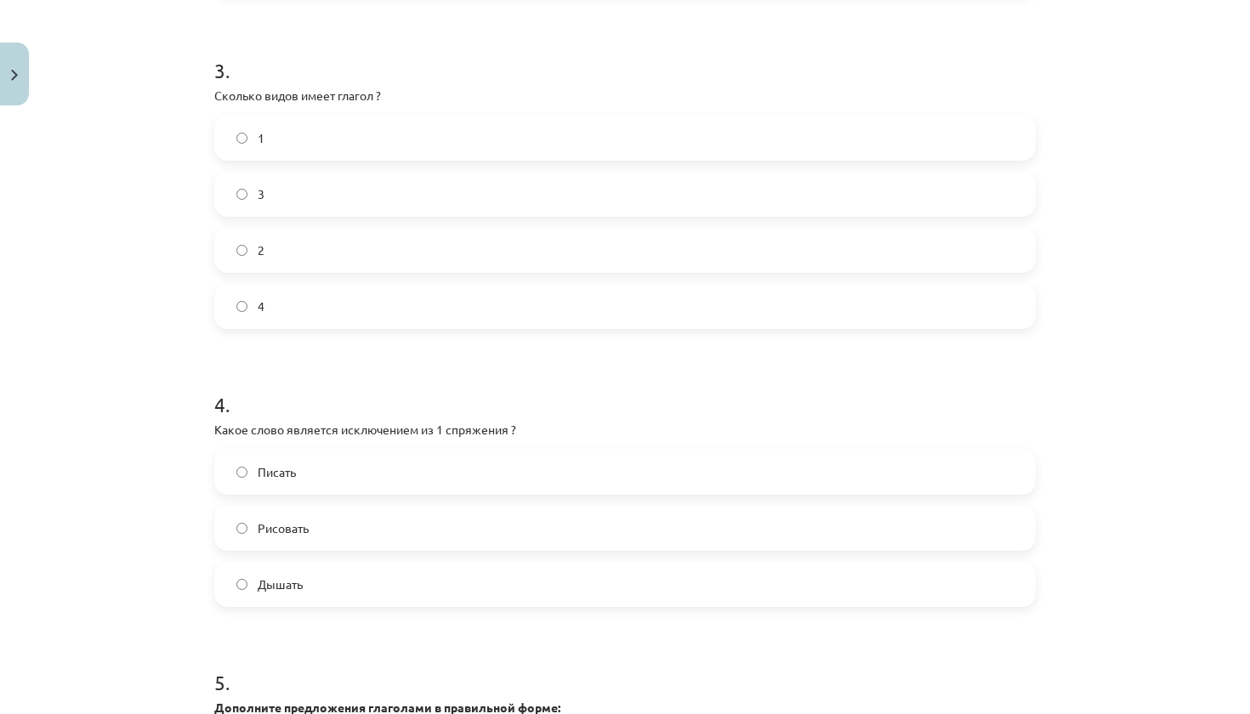
click at [356, 599] on label "Дышать" at bounding box center [625, 584] width 818 height 43
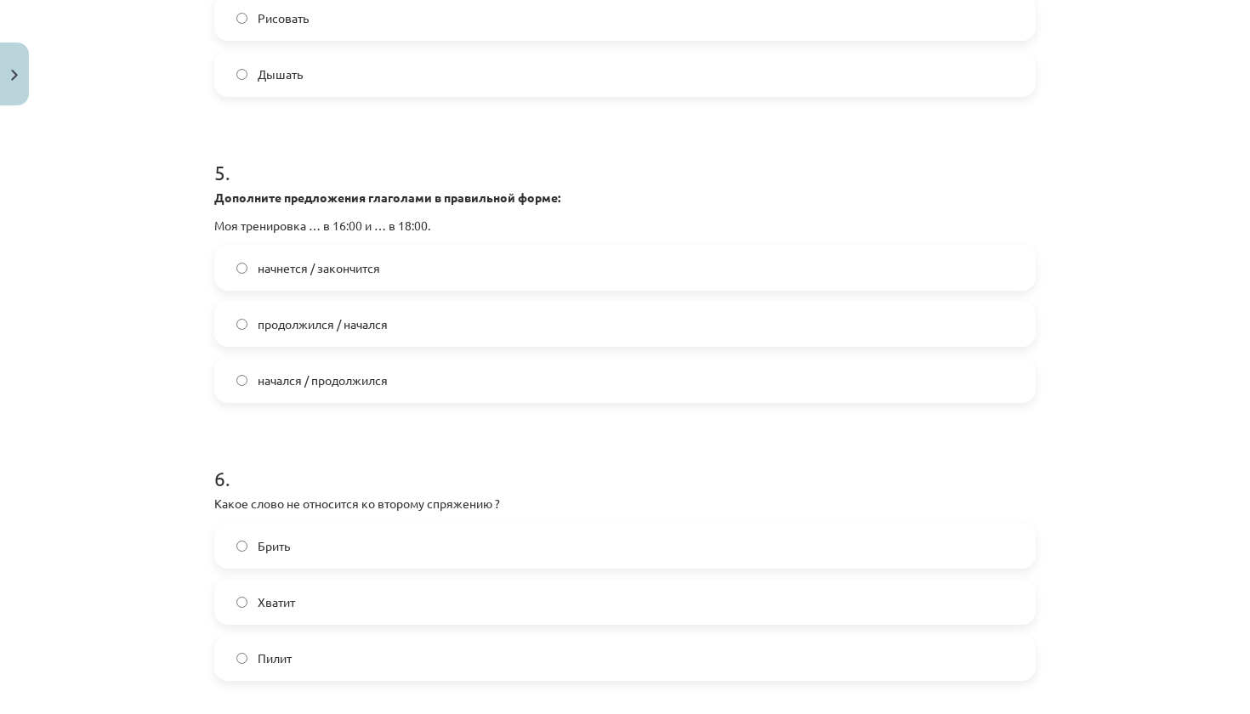
scroll to position [1609, 0]
click at [425, 263] on label "начнется / закончится" at bounding box center [625, 266] width 818 height 43
click at [336, 598] on label "Хватит" at bounding box center [625, 600] width 818 height 43
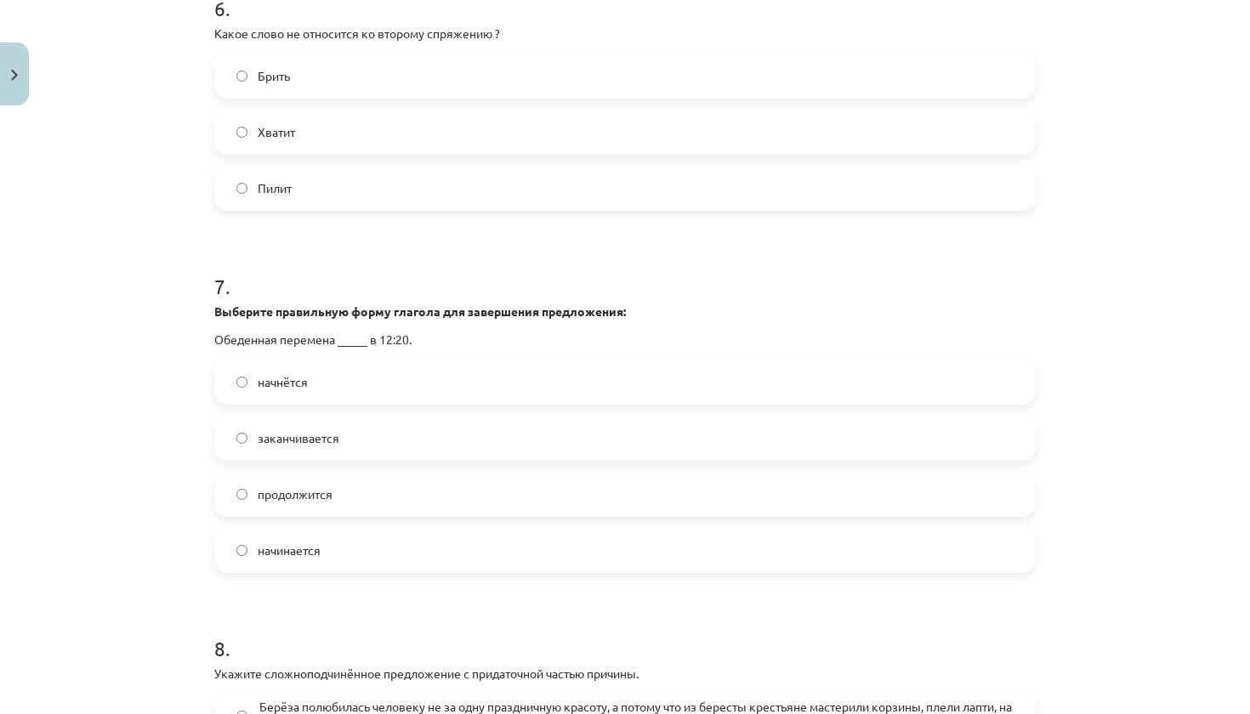
scroll to position [2082, 0]
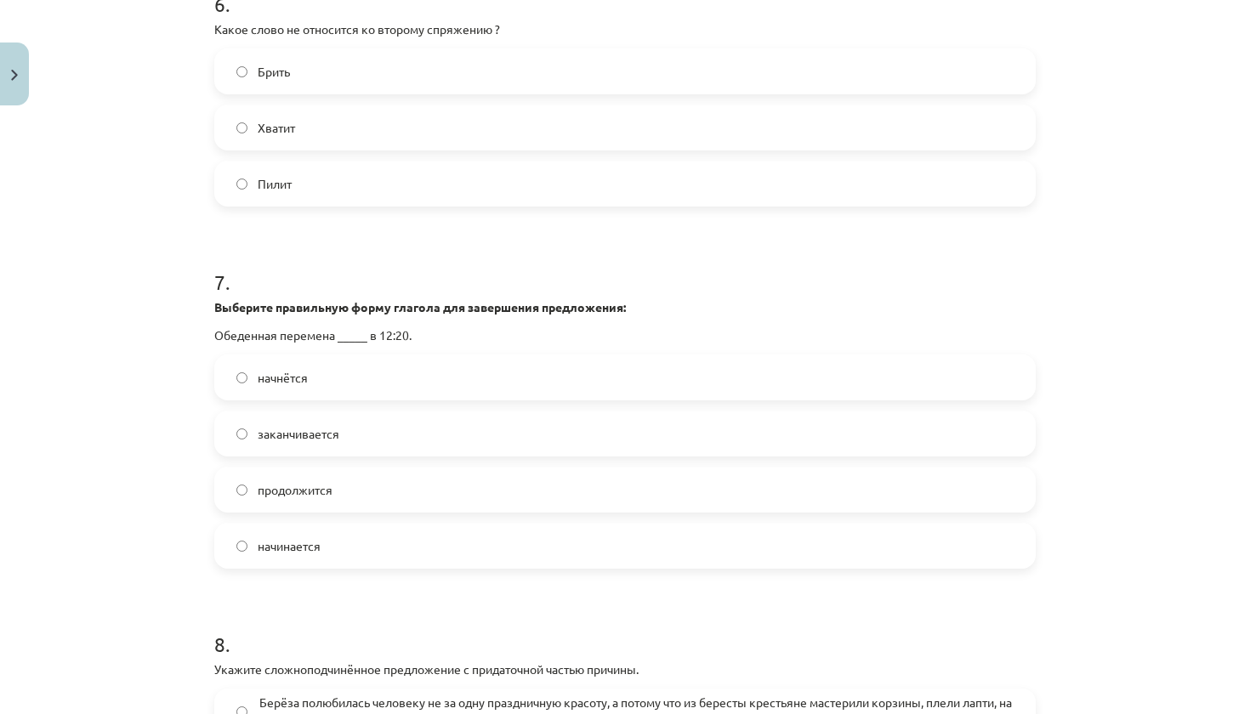
click at [349, 550] on label "начинается" at bounding box center [625, 546] width 818 height 43
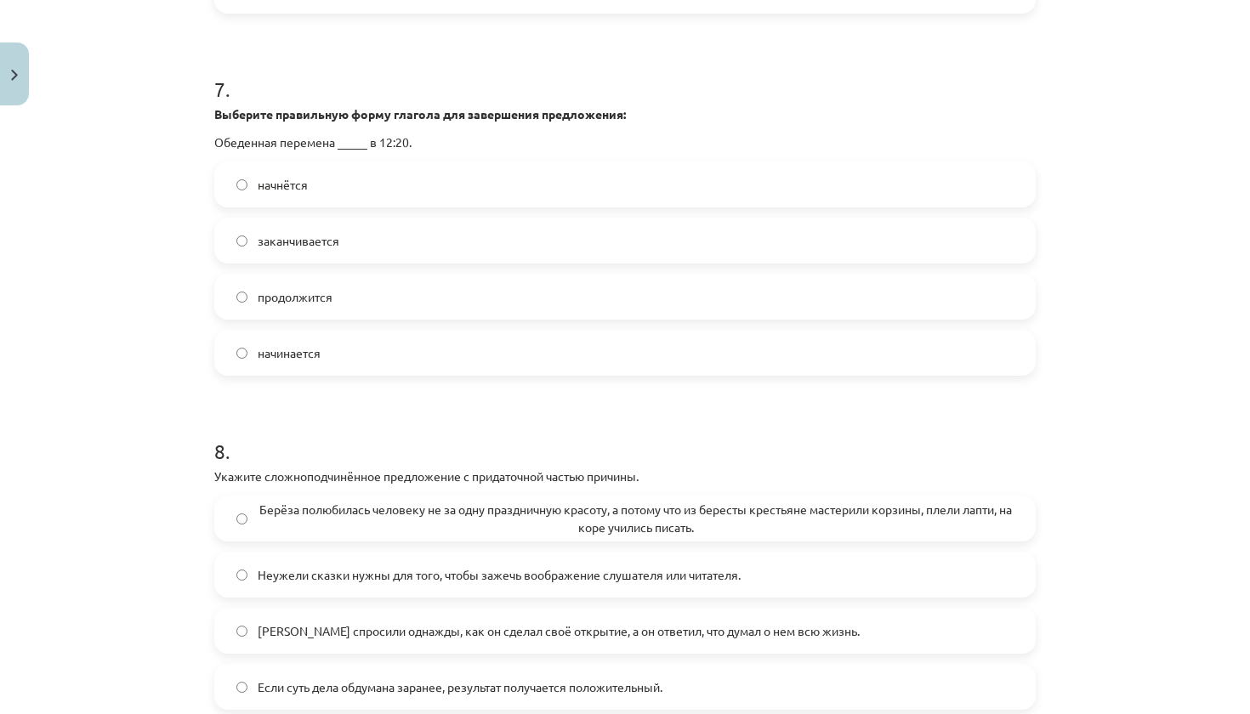
click at [359, 505] on span "Берёза полюбилась человеку не за одну праздничную красоту, а потому что из бере…" at bounding box center [636, 519] width 756 height 36
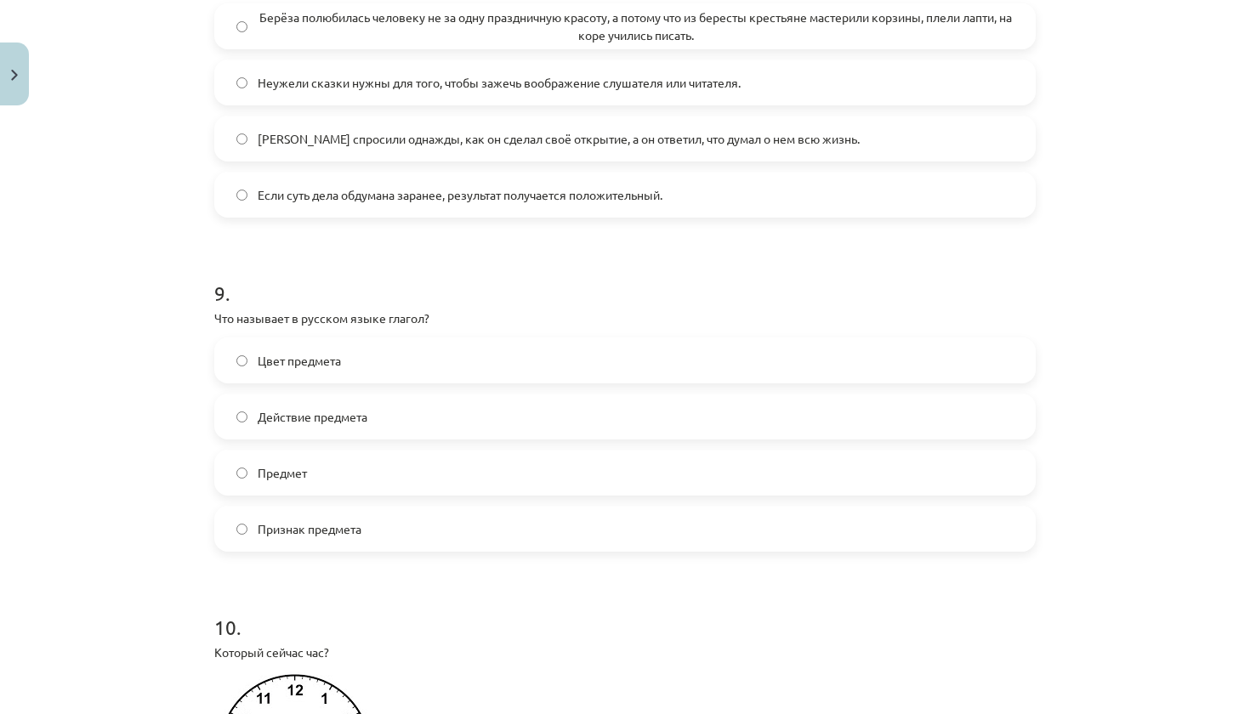
scroll to position [2770, 0]
click at [365, 424] on label "Действие предмета" at bounding box center [625, 414] width 818 height 43
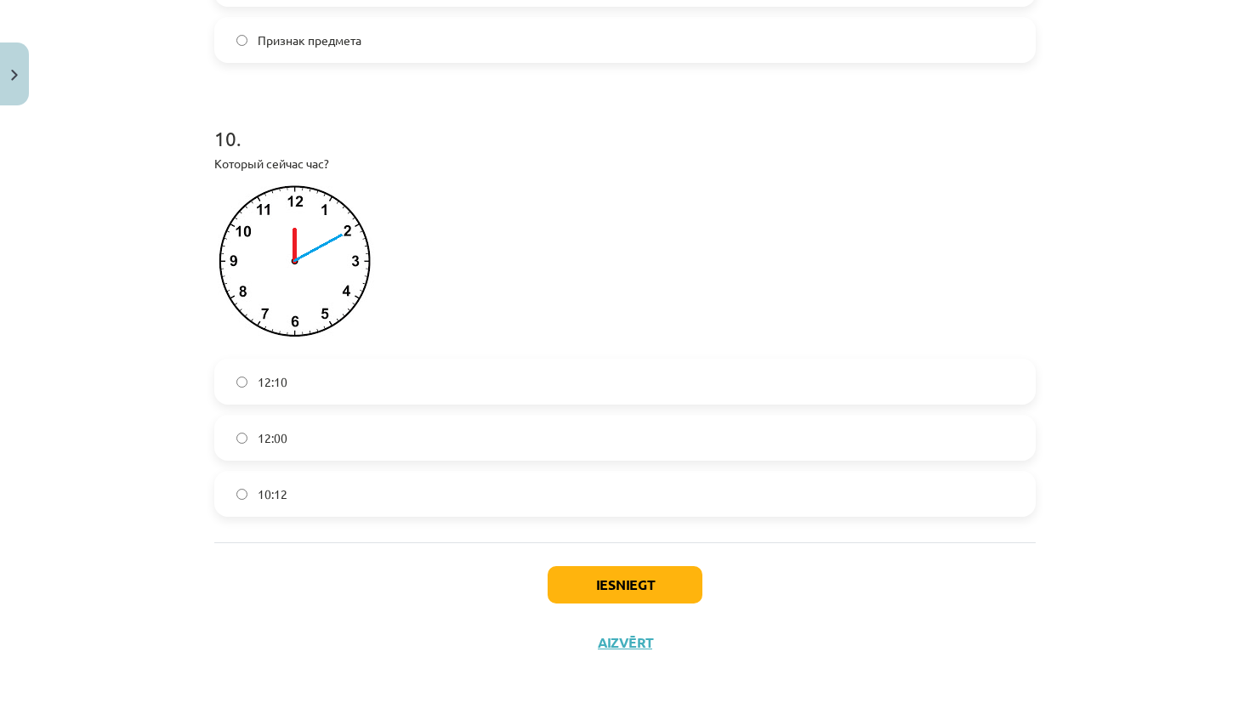
scroll to position [3259, 0]
click at [615, 574] on button "Iesniegt" at bounding box center [625, 584] width 155 height 37
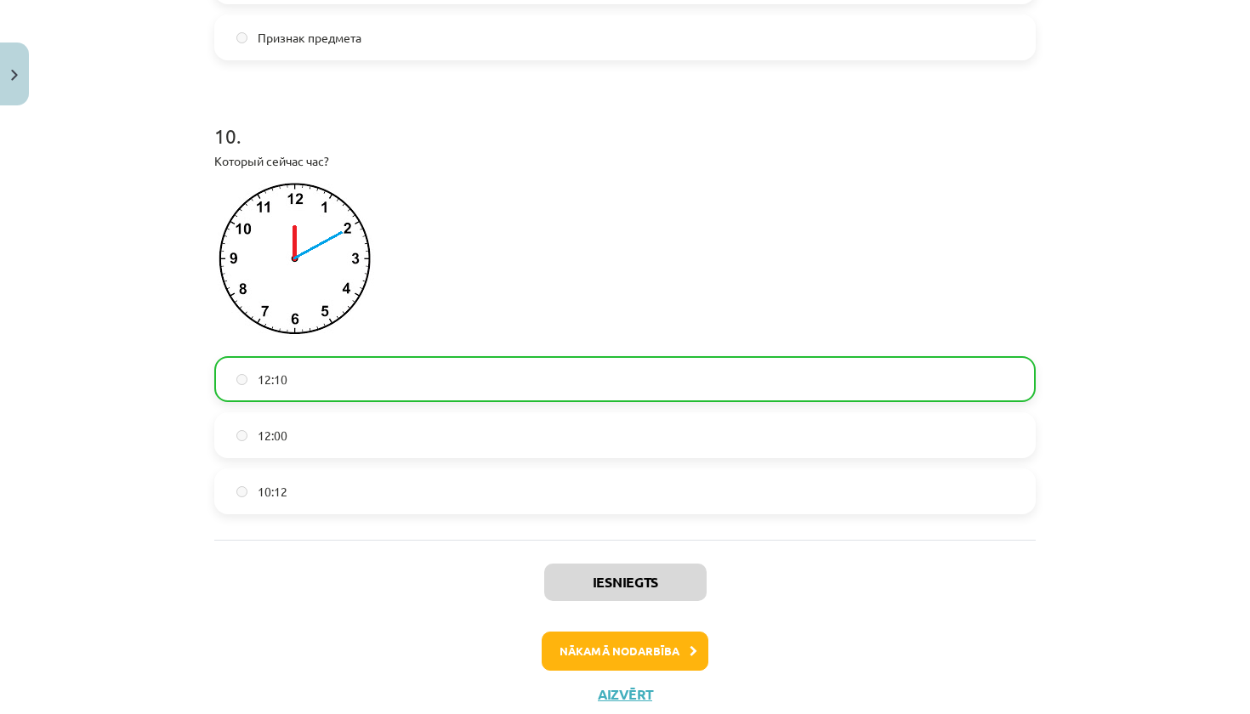
click at [599, 662] on button "Nākamā nodarbība" at bounding box center [625, 651] width 167 height 39
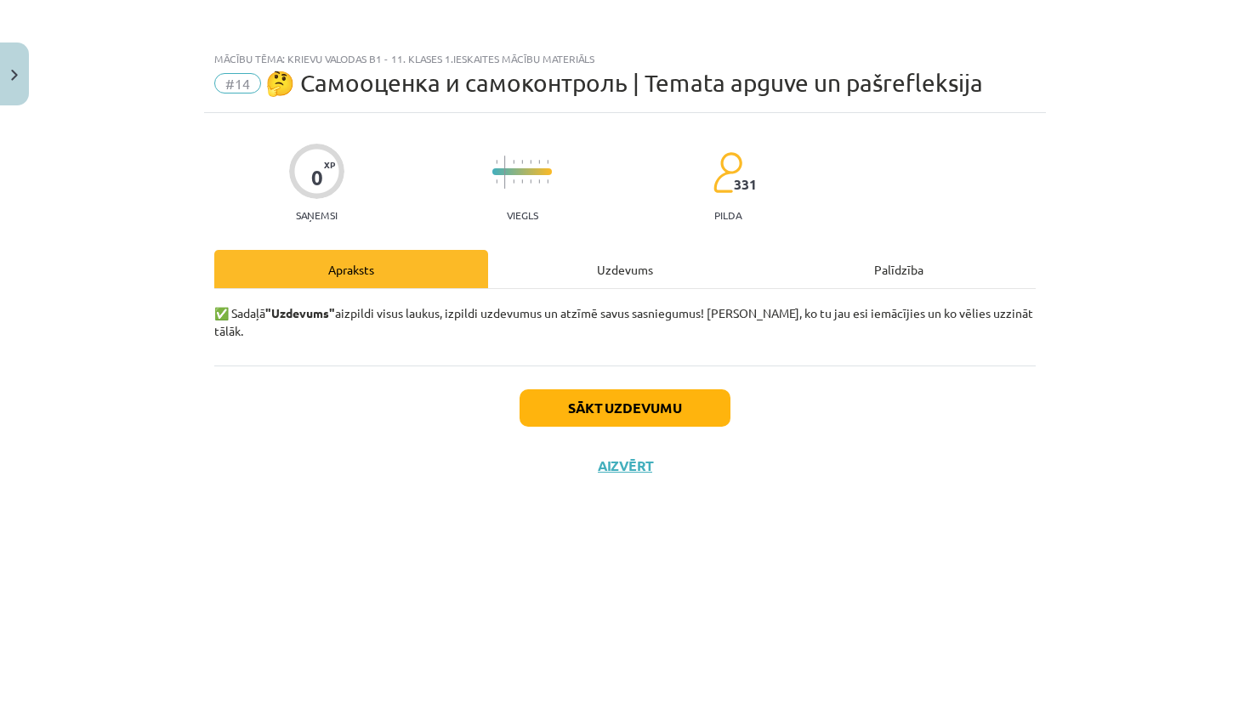
click at [691, 400] on button "Sākt uzdevumu" at bounding box center [624, 407] width 211 height 37
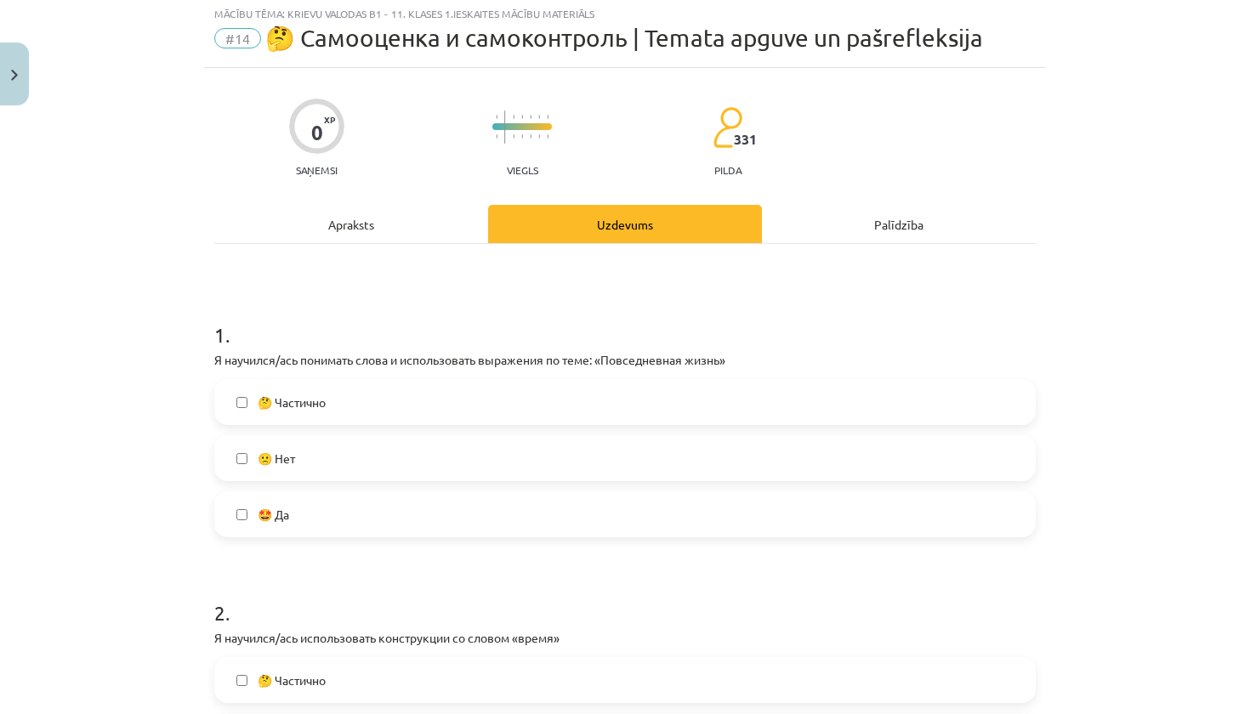
scroll to position [56, 0]
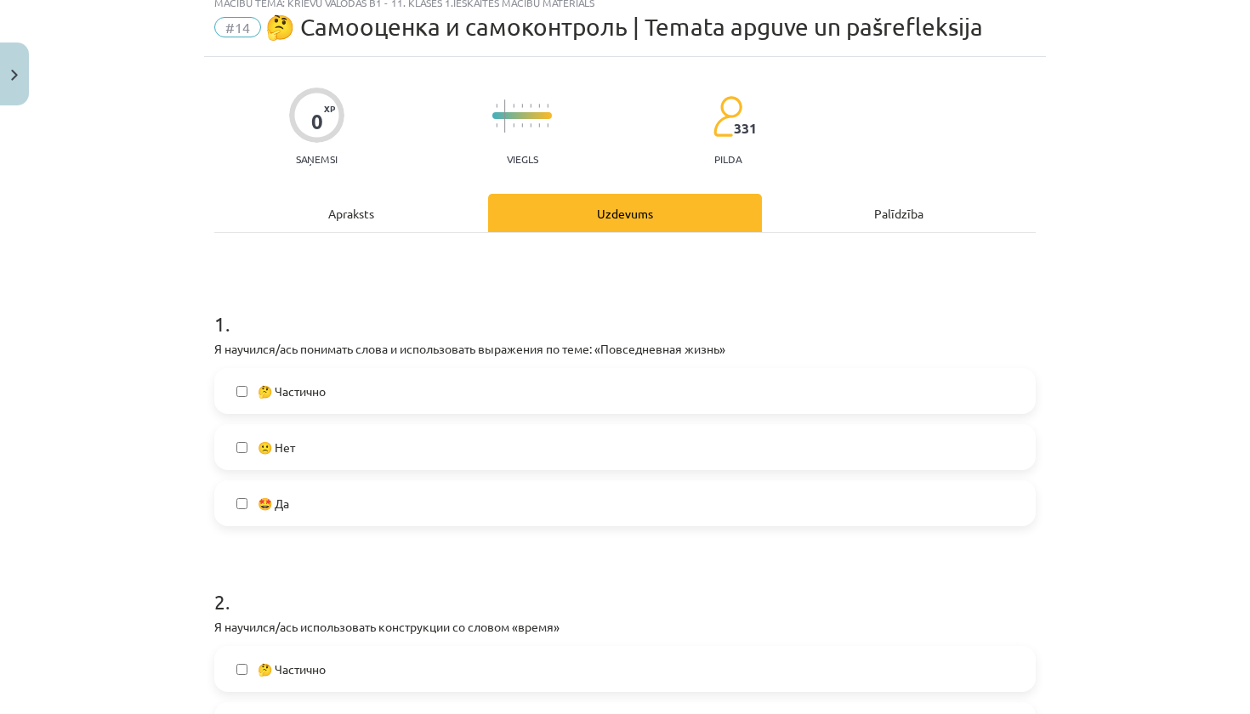
click at [341, 400] on label "🤔 Частично" at bounding box center [625, 391] width 818 height 43
click at [353, 450] on label "🙁 Нет" at bounding box center [625, 447] width 818 height 43
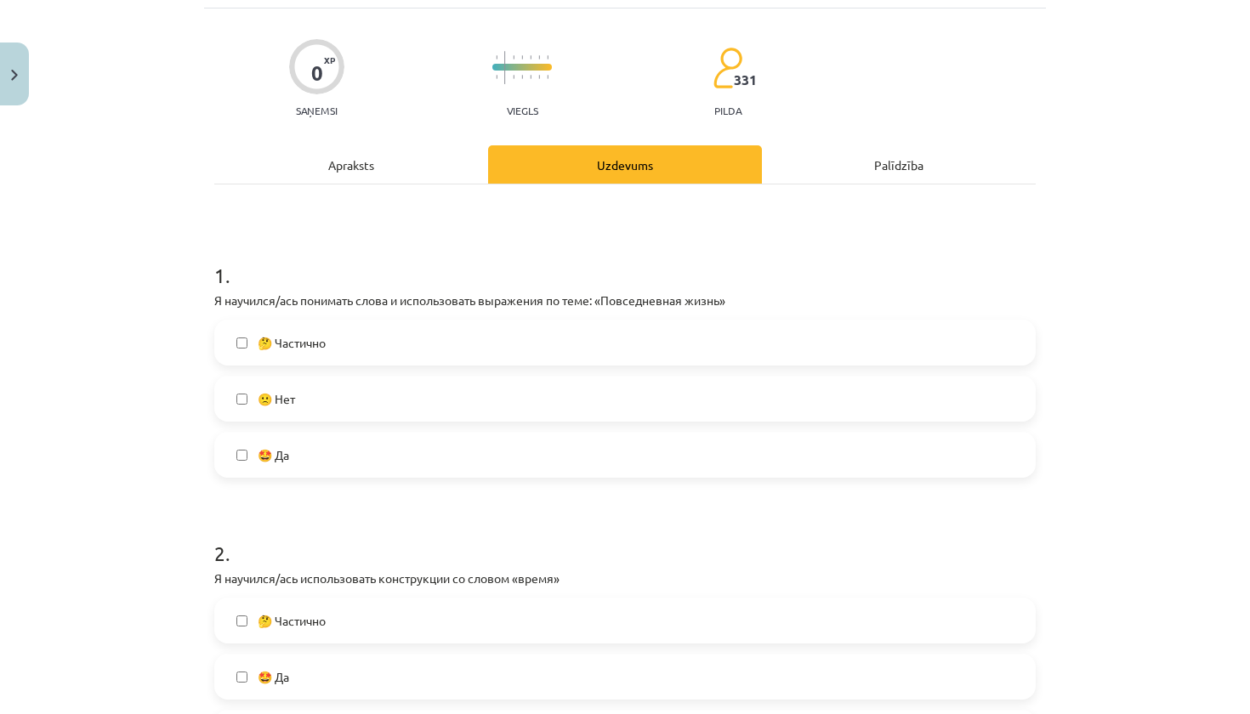
scroll to position [106, 0]
click at [304, 397] on label "🙁 Нет" at bounding box center [625, 397] width 818 height 43
click at [313, 360] on label "🤔 Частично" at bounding box center [625, 341] width 818 height 43
click at [313, 389] on label "🙁 Нет" at bounding box center [625, 397] width 818 height 43
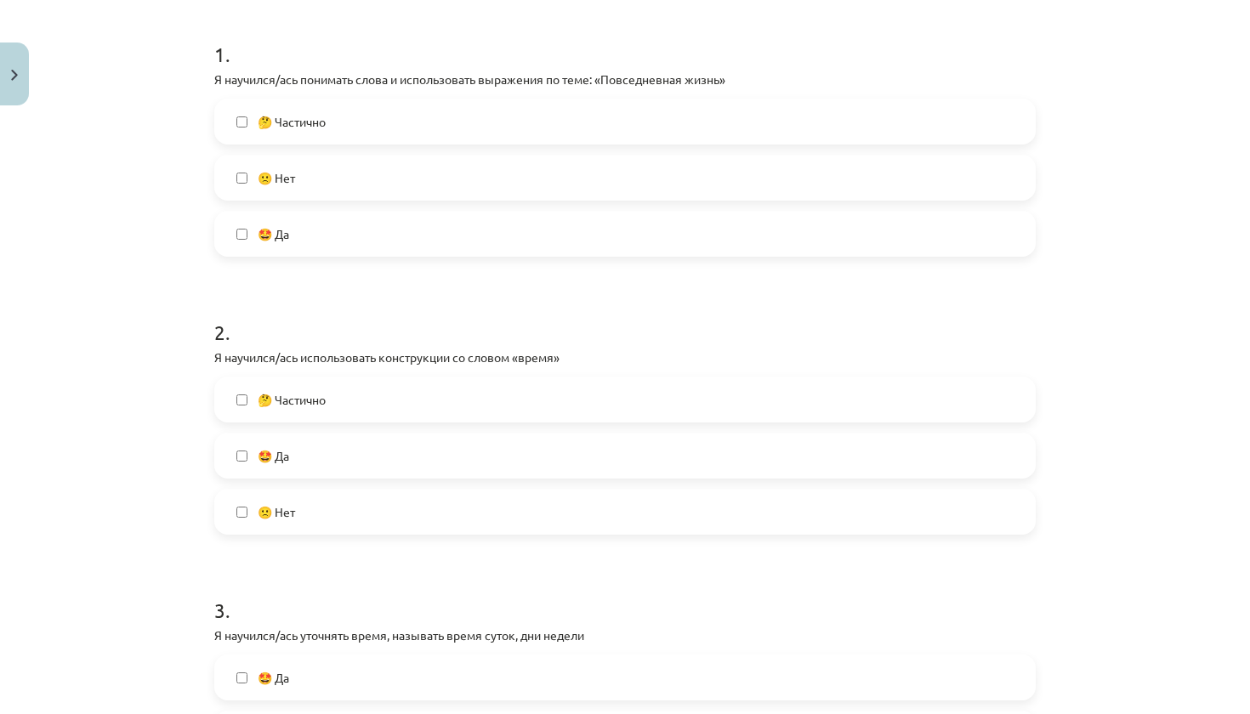
scroll to position [334, 0]
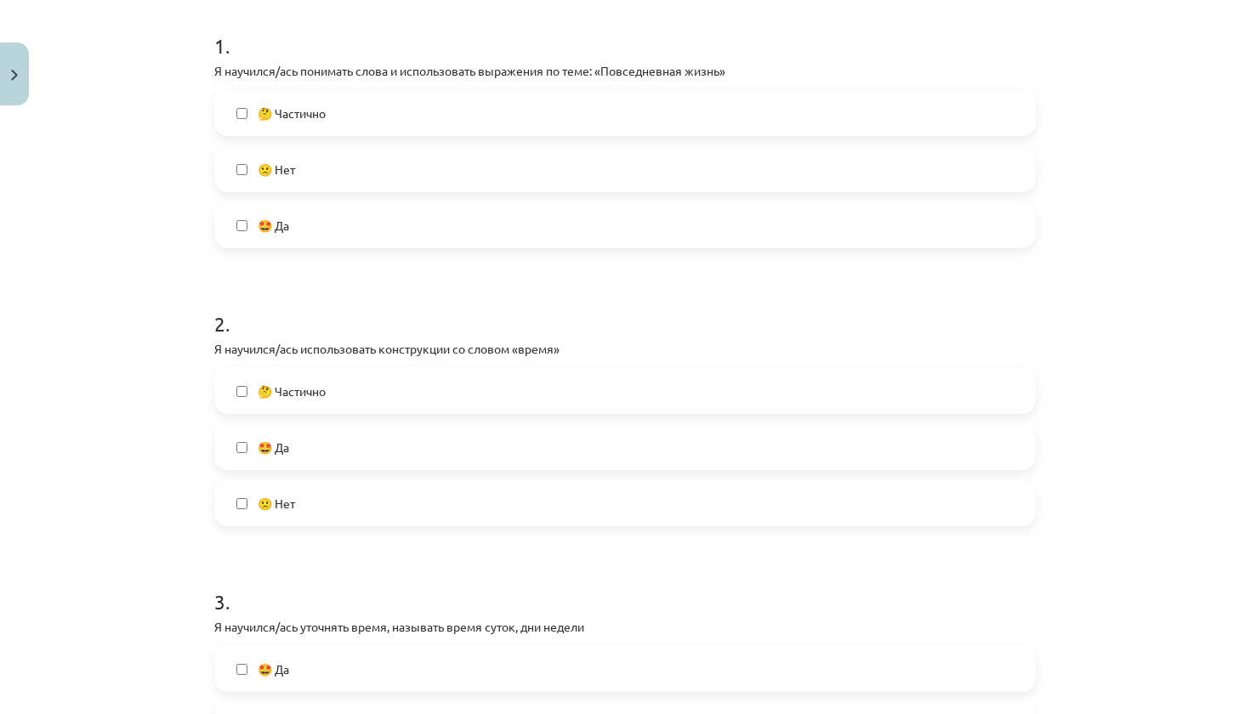
click at [326, 451] on label "🤩 Да" at bounding box center [625, 447] width 818 height 43
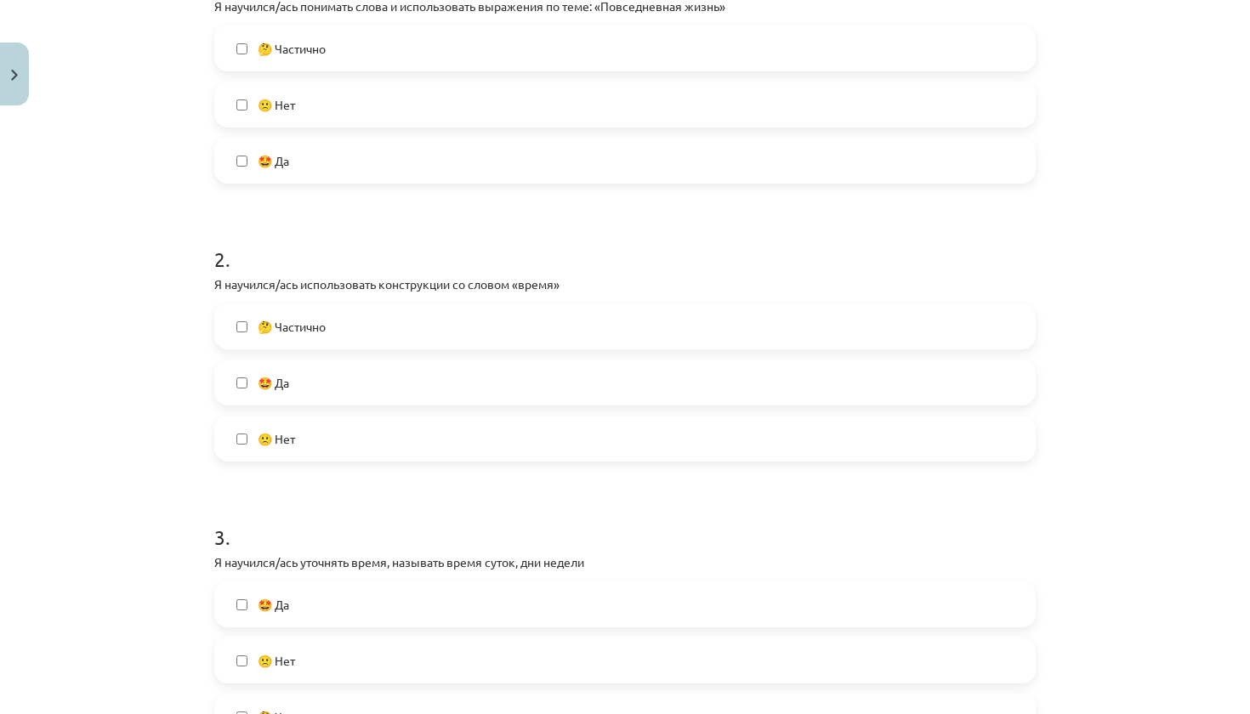
click at [321, 604] on label "🤩 Да" at bounding box center [625, 604] width 818 height 43
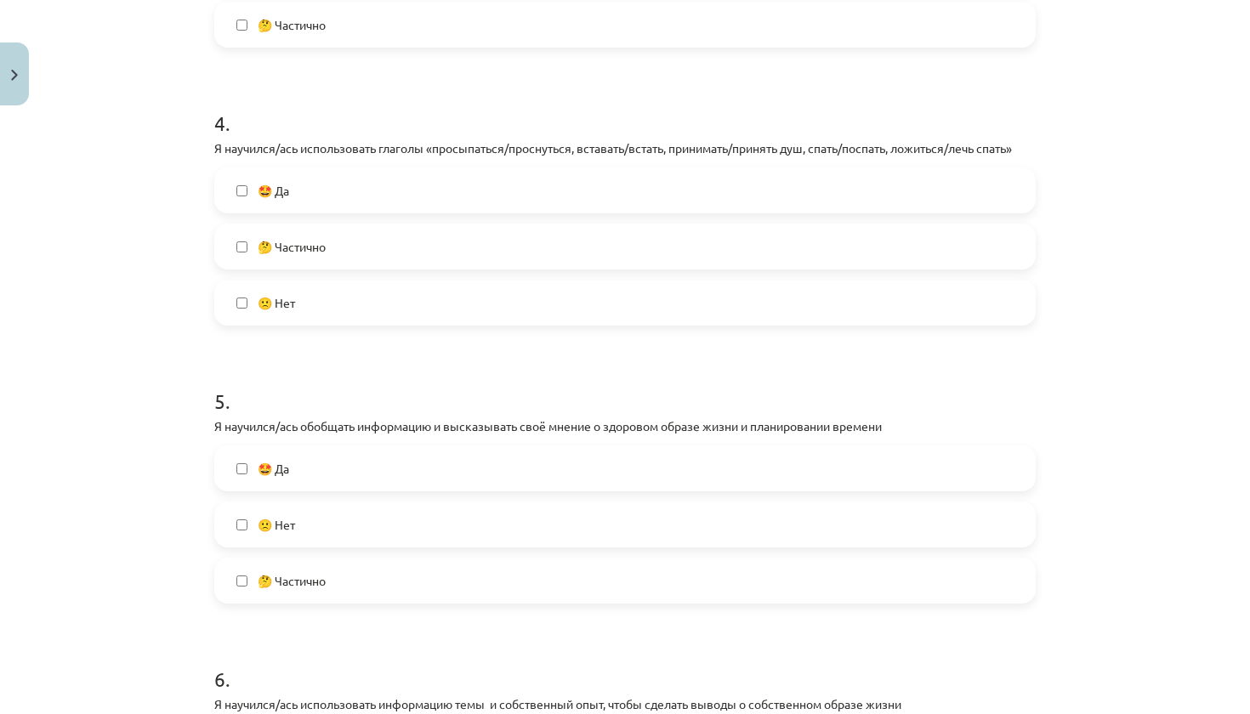
scroll to position [1102, 0]
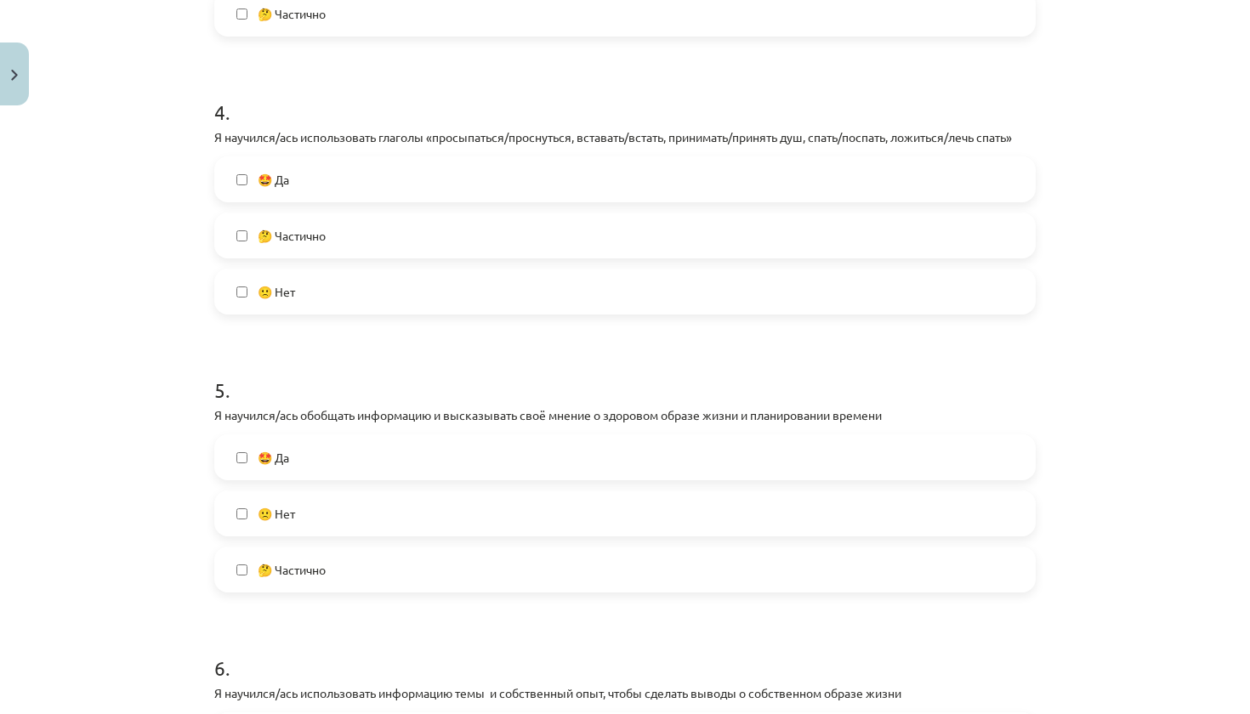
click at [329, 173] on label "🤩 Да" at bounding box center [625, 179] width 818 height 43
click at [289, 451] on span "🤩 Да" at bounding box center [273, 458] width 31 height 18
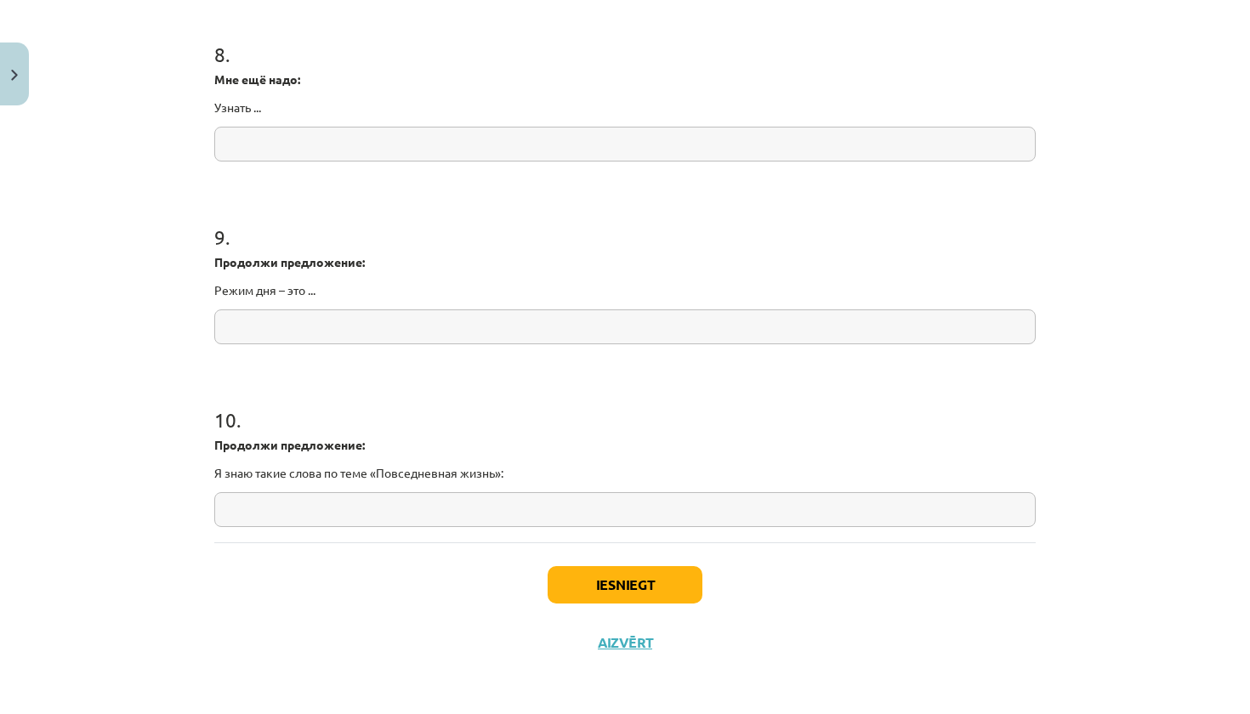
scroll to position [2179, 0]
click at [677, 586] on button "Iesniegt" at bounding box center [625, 584] width 155 height 37
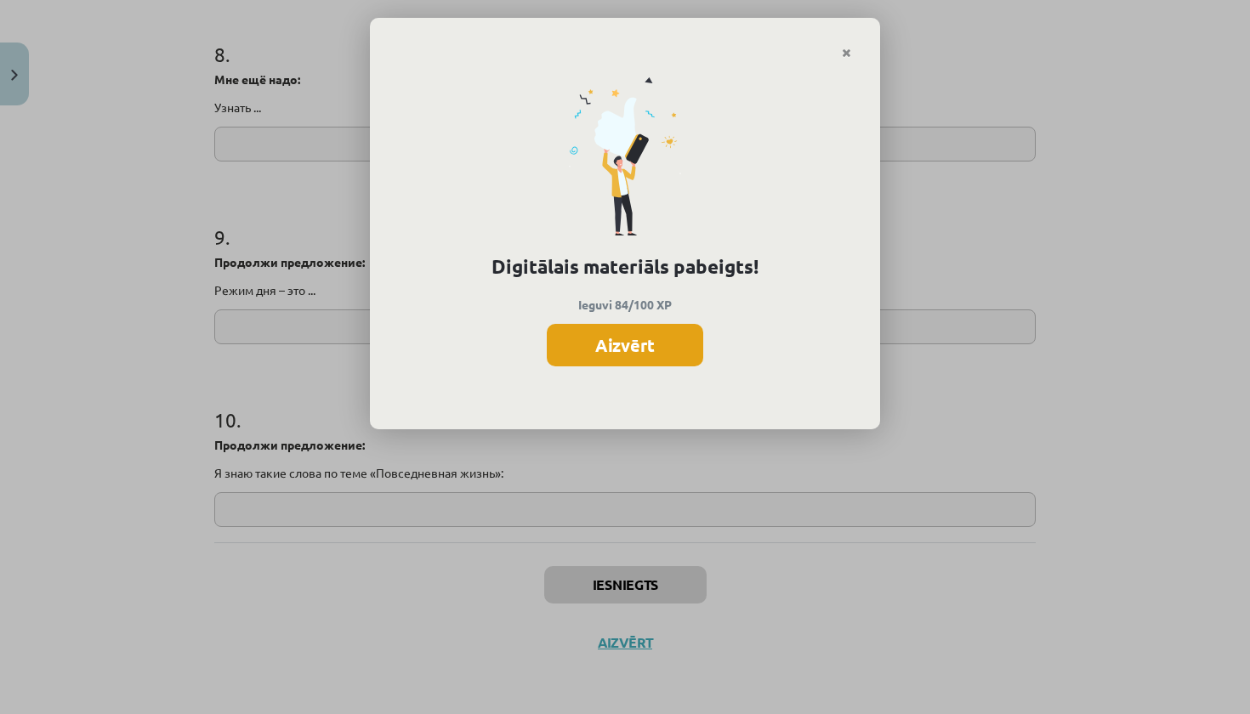
click at [632, 337] on button "Aizvērt" at bounding box center [625, 345] width 156 height 43
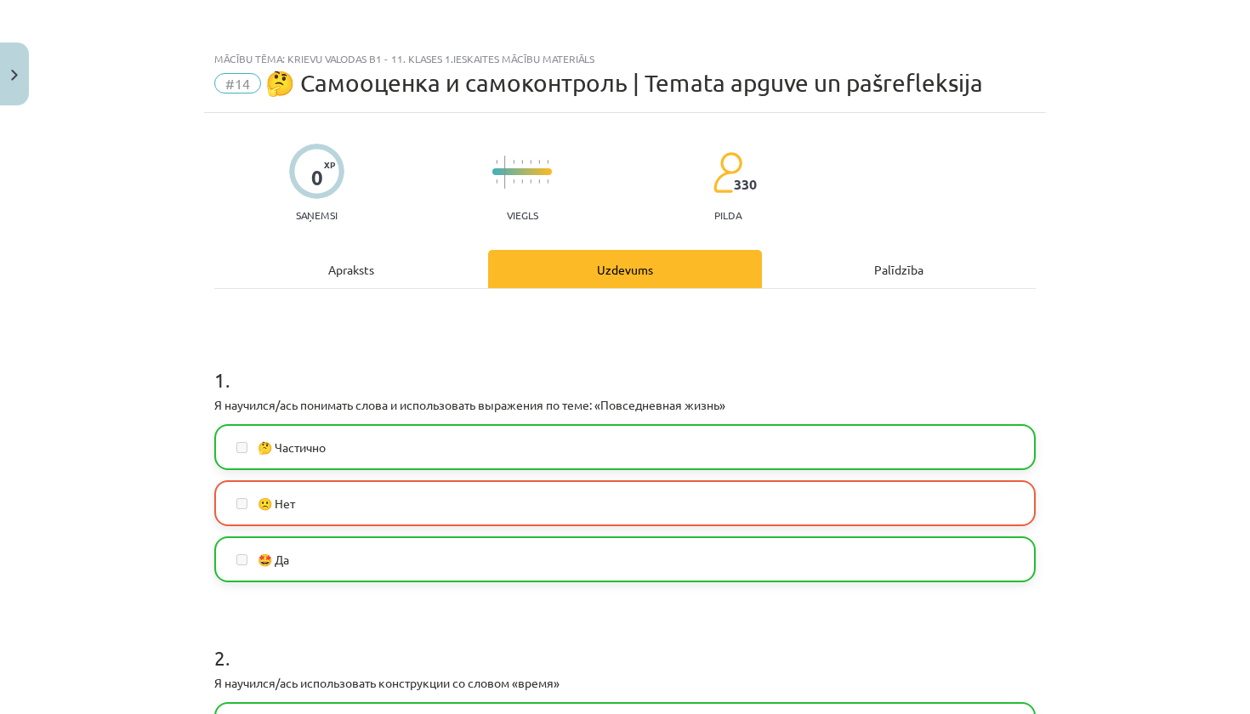
scroll to position [0, 0]
click at [29, 88] on div "Mācību tēma: Krievu valodas b1 - 11. klases 1.ieskaites mācību materiāls #14 🤔 …" at bounding box center [625, 357] width 1250 height 714
click at [24, 87] on button "Close" at bounding box center [14, 74] width 29 height 63
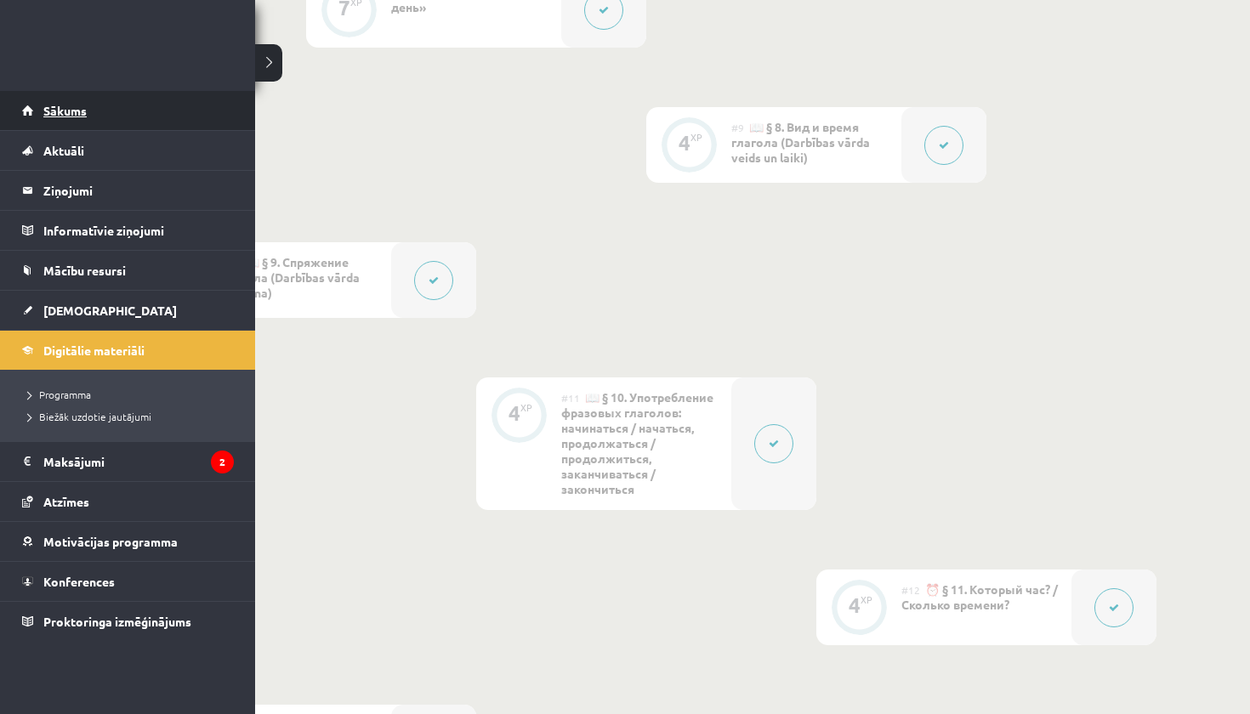
click at [37, 113] on link "Sākums" at bounding box center [128, 110] width 212 height 39
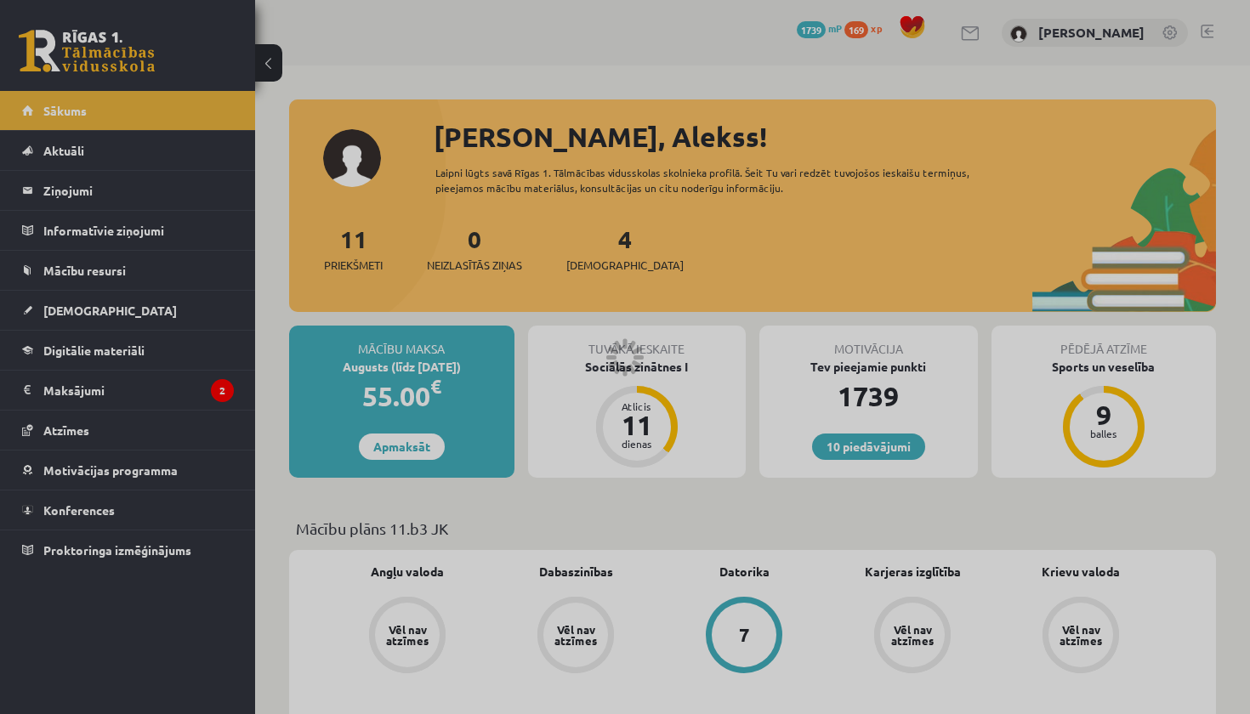
scroll to position [1586, 0]
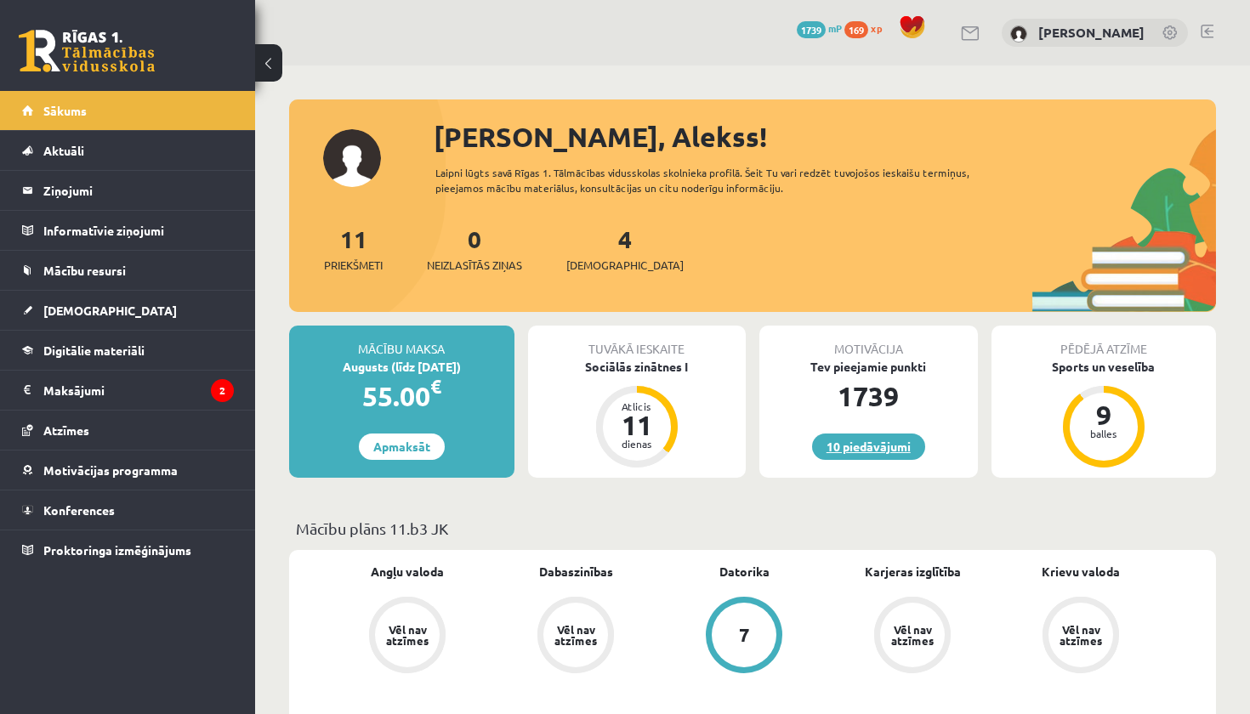
click at [879, 442] on link "10 piedāvājumi" at bounding box center [868, 447] width 113 height 26
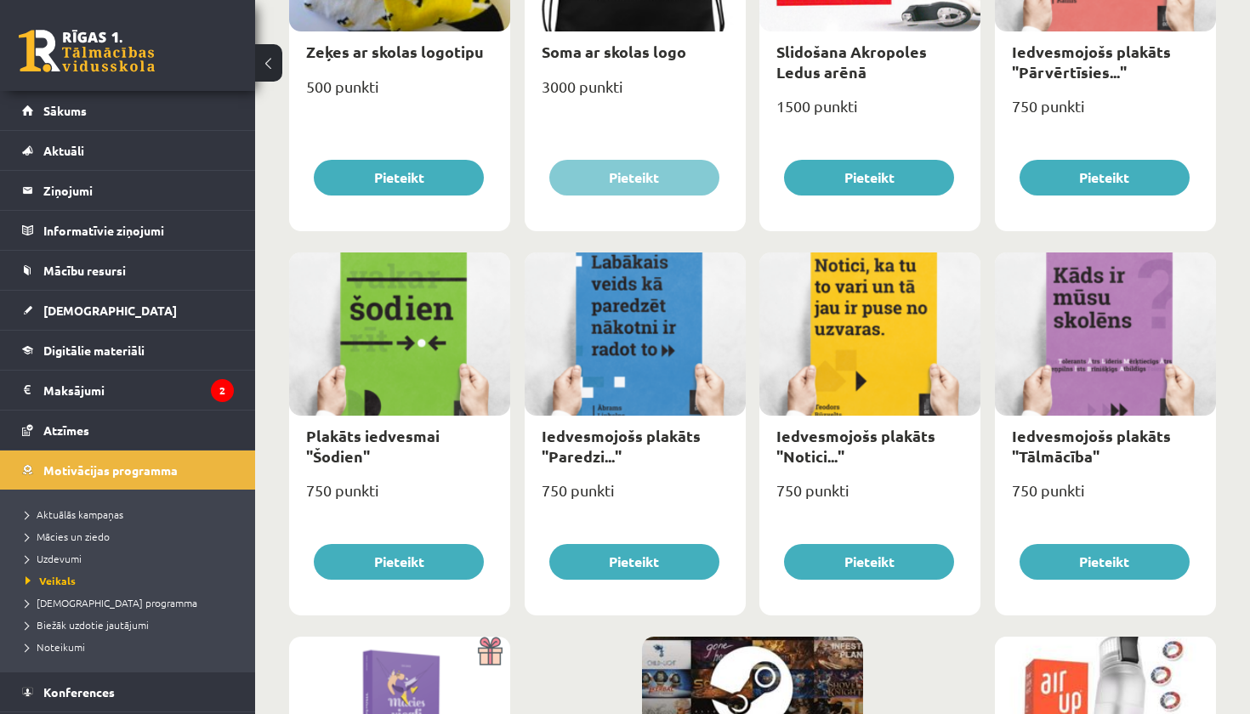
scroll to position [1569, 0]
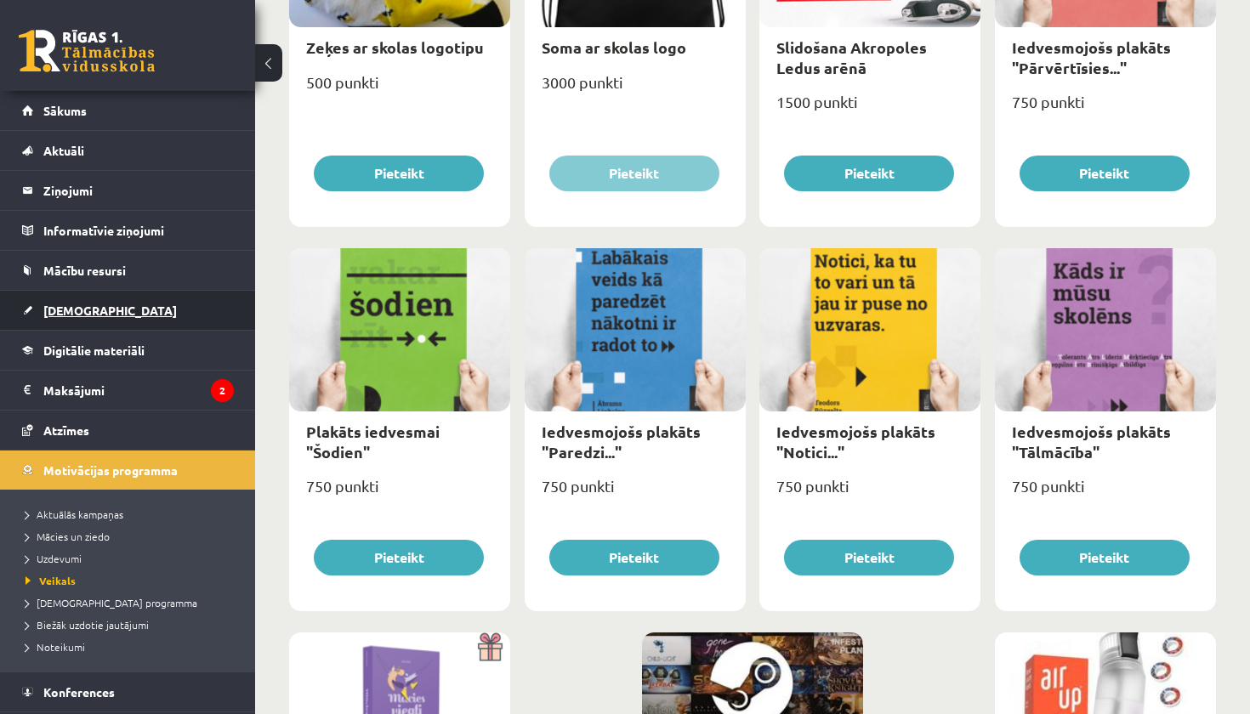
click at [88, 319] on link "[DEMOGRAPHIC_DATA]" at bounding box center [128, 310] width 212 height 39
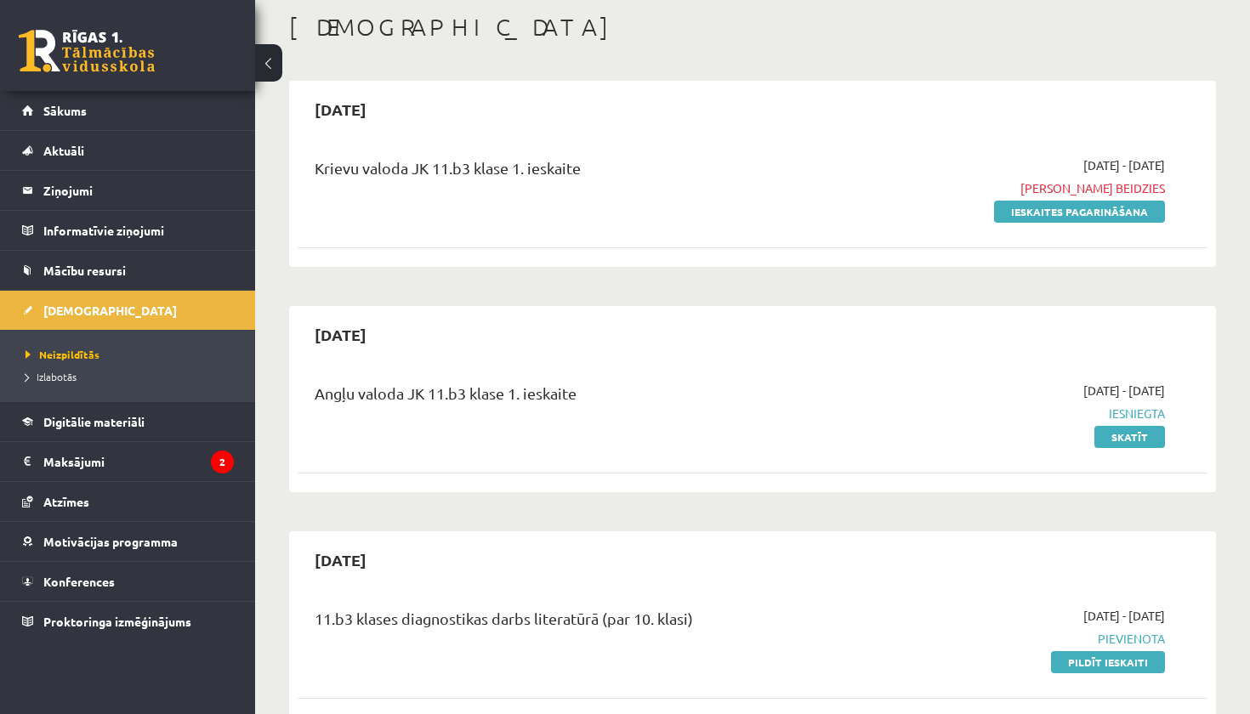
scroll to position [103, 0]
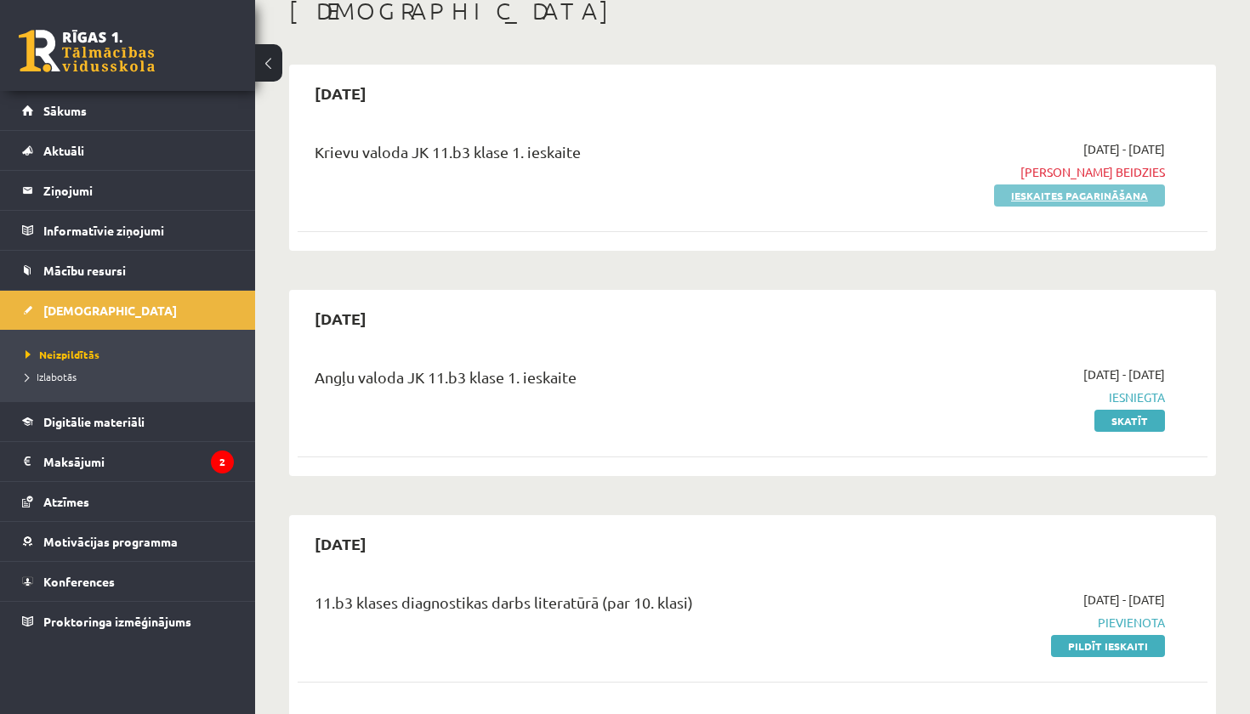
click at [1099, 191] on link "Ieskaites pagarināšana" at bounding box center [1079, 195] width 171 height 22
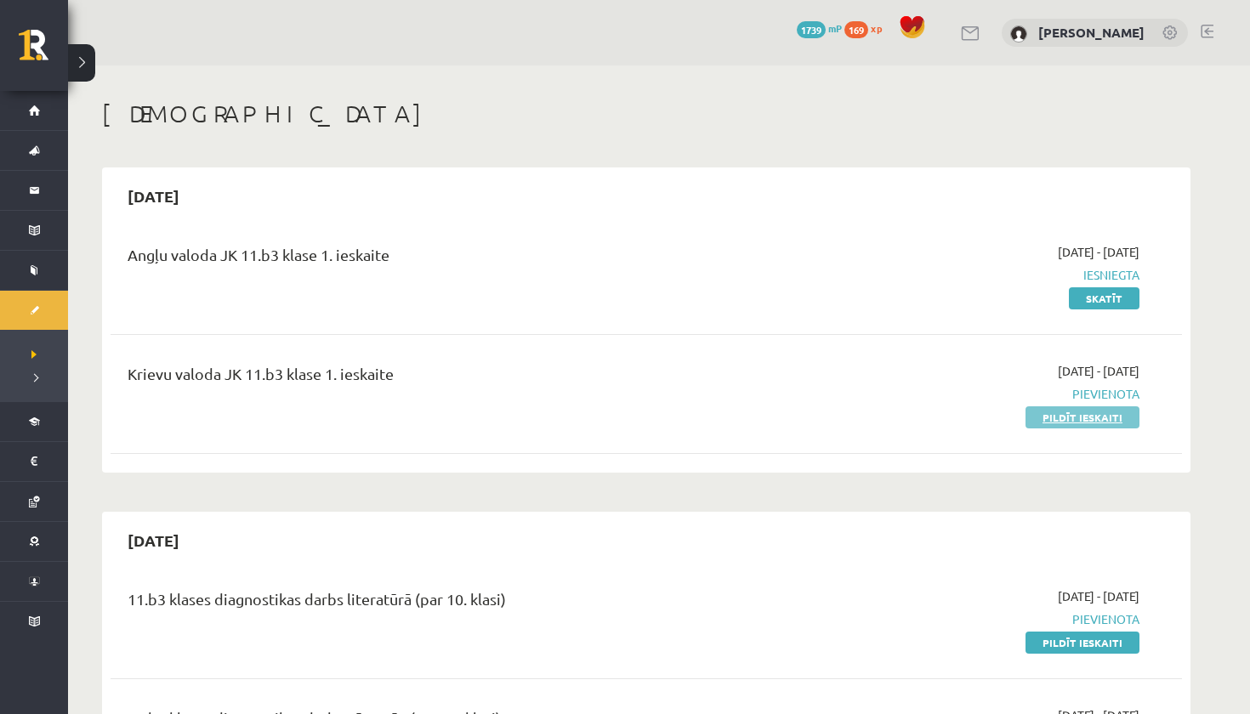
click at [1070, 413] on link "Pildīt ieskaiti" at bounding box center [1082, 417] width 114 height 22
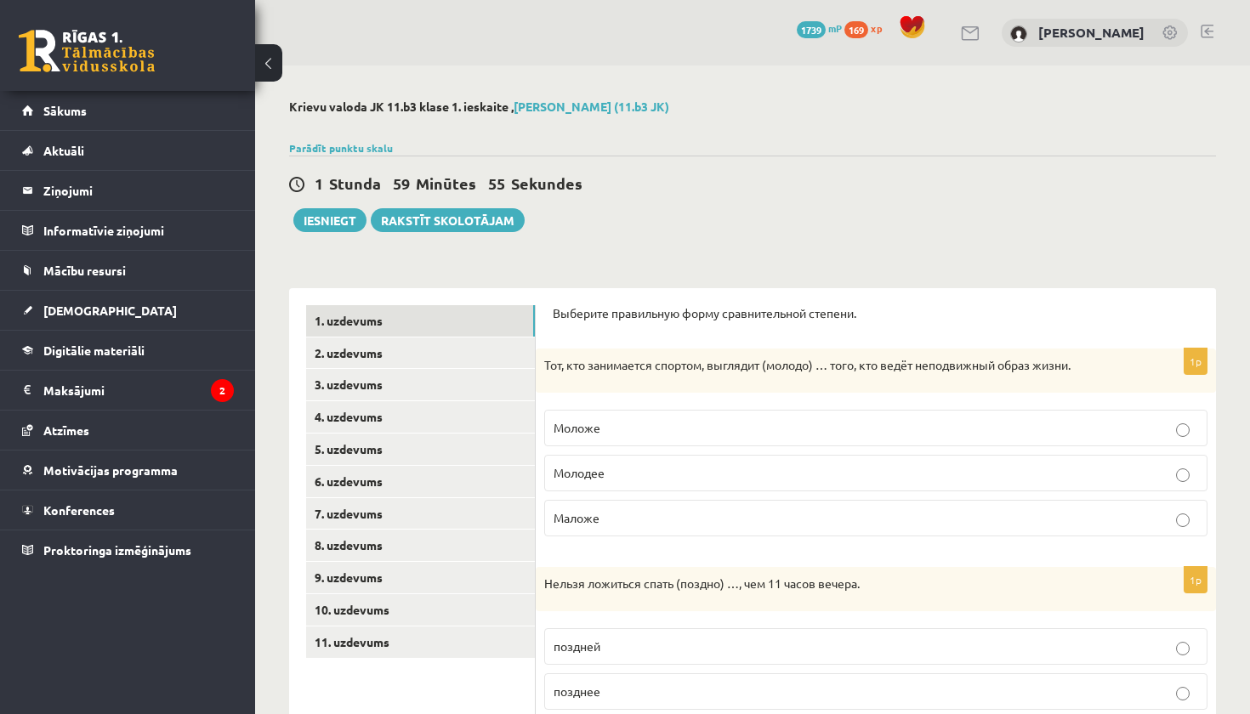
click at [560, 307] on p "Выберите правильную форму сравнительной степени." at bounding box center [876, 313] width 646 height 17
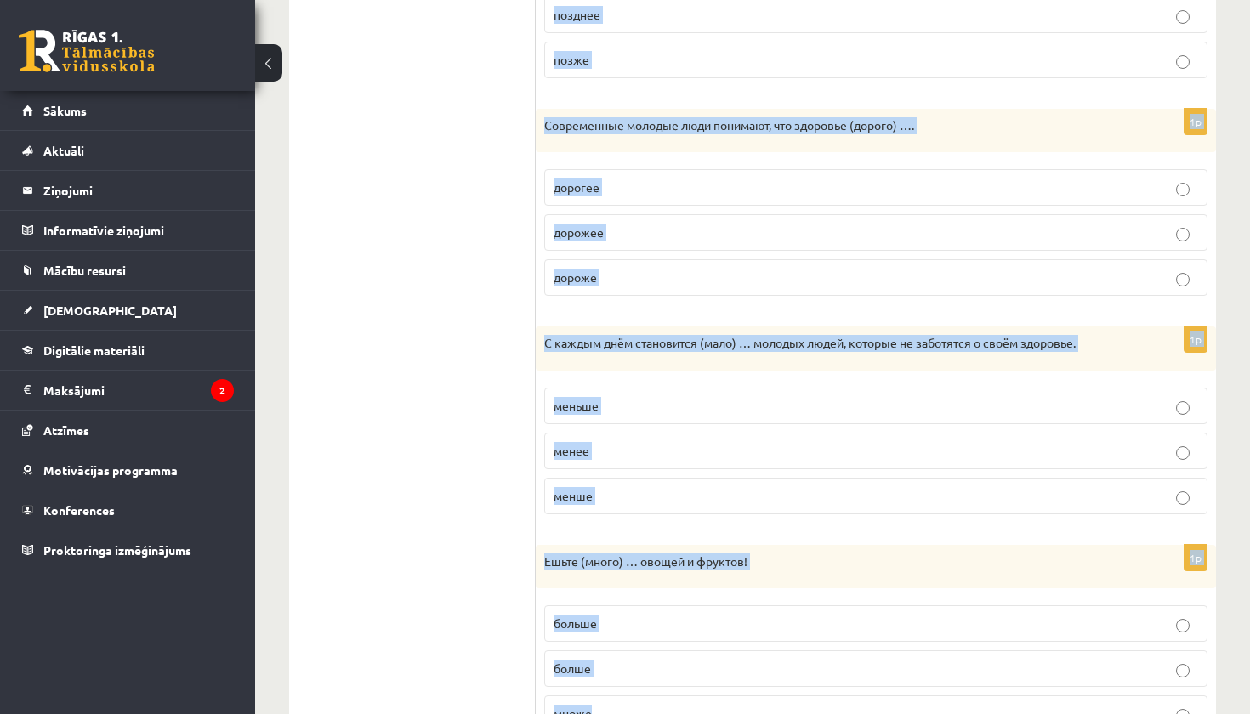
scroll to position [757, 0]
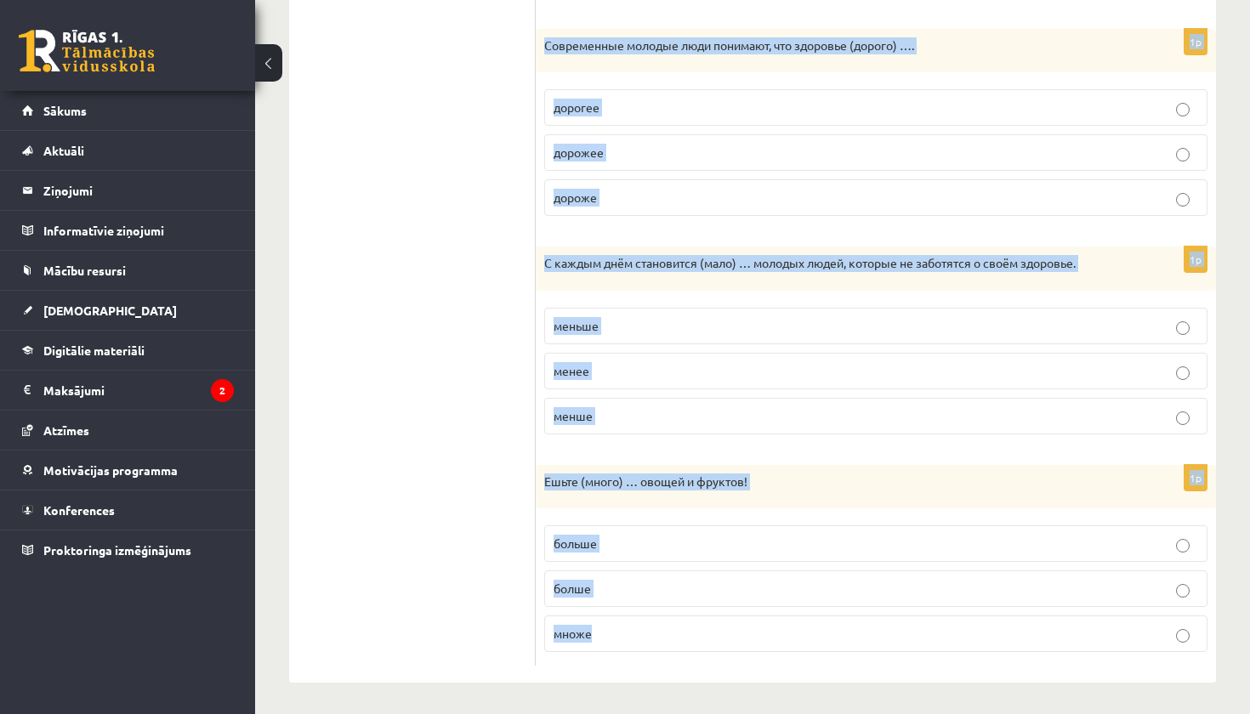
drag, startPoint x: 553, startPoint y: 309, endPoint x: 799, endPoint y: 630, distance: 405.1
click at [799, 630] on form "Выберите правильную форму сравнительной степени. 1p Тот, кто занимается спортом…" at bounding box center [876, 108] width 646 height 1118
copy form "Loremips dolorsitam conse adipiscingeli seddoei. 5t Inc, utl etdolorema aliquae…"
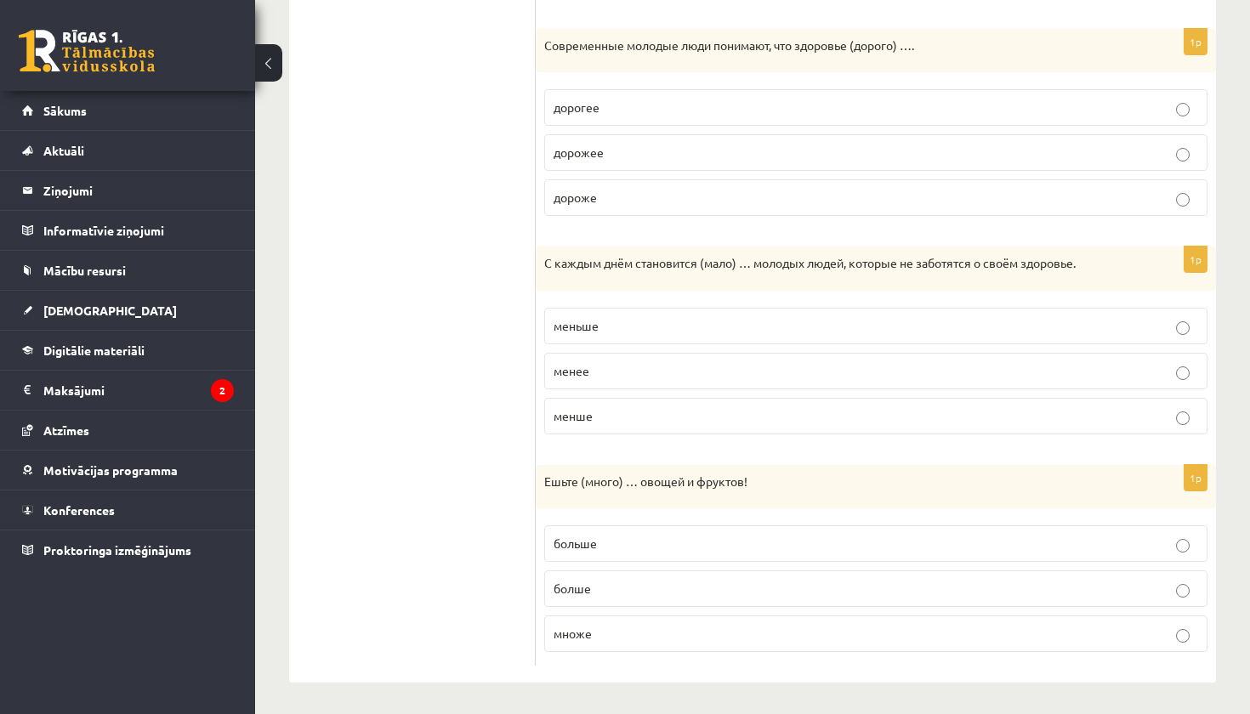
click at [467, 531] on ul "1. uzdevums 2. uzdevums 3. uzdevums 4. uzdevums 5. uzdevums 6. uzdevums 7. uzde…" at bounding box center [421, 108] width 230 height 1118
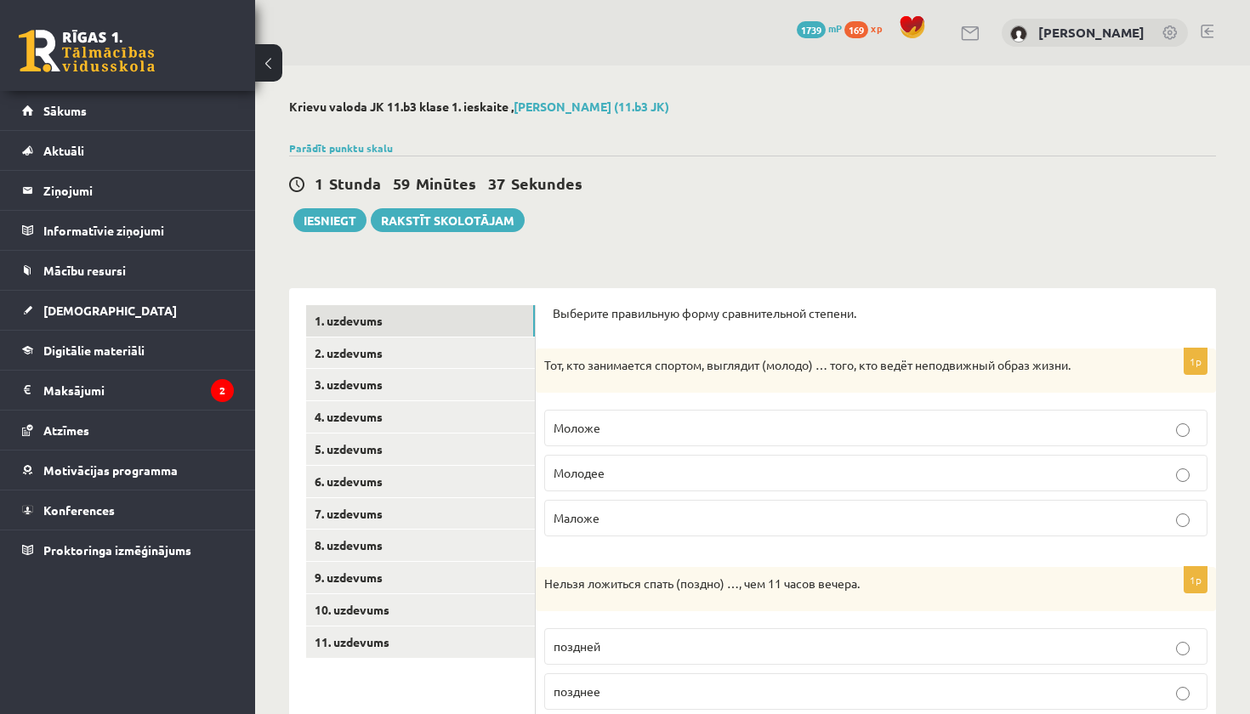
scroll to position [0, 0]
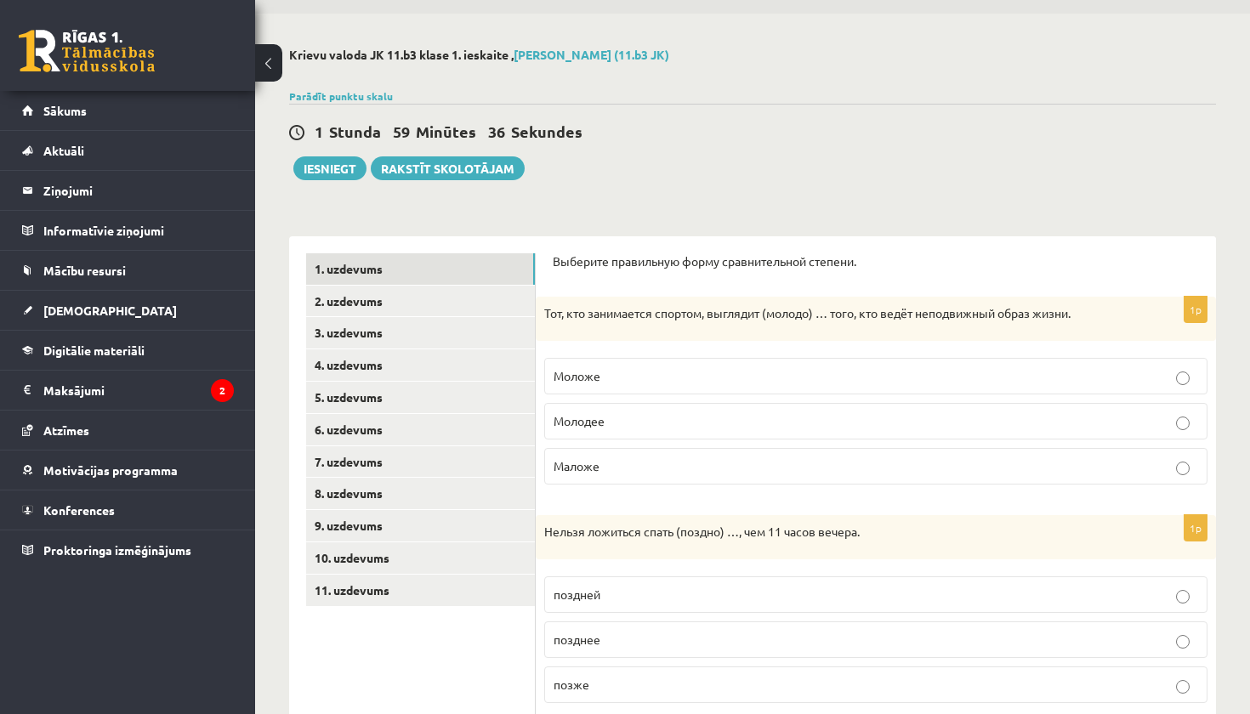
click at [615, 390] on label "Моложе" at bounding box center [875, 376] width 663 height 37
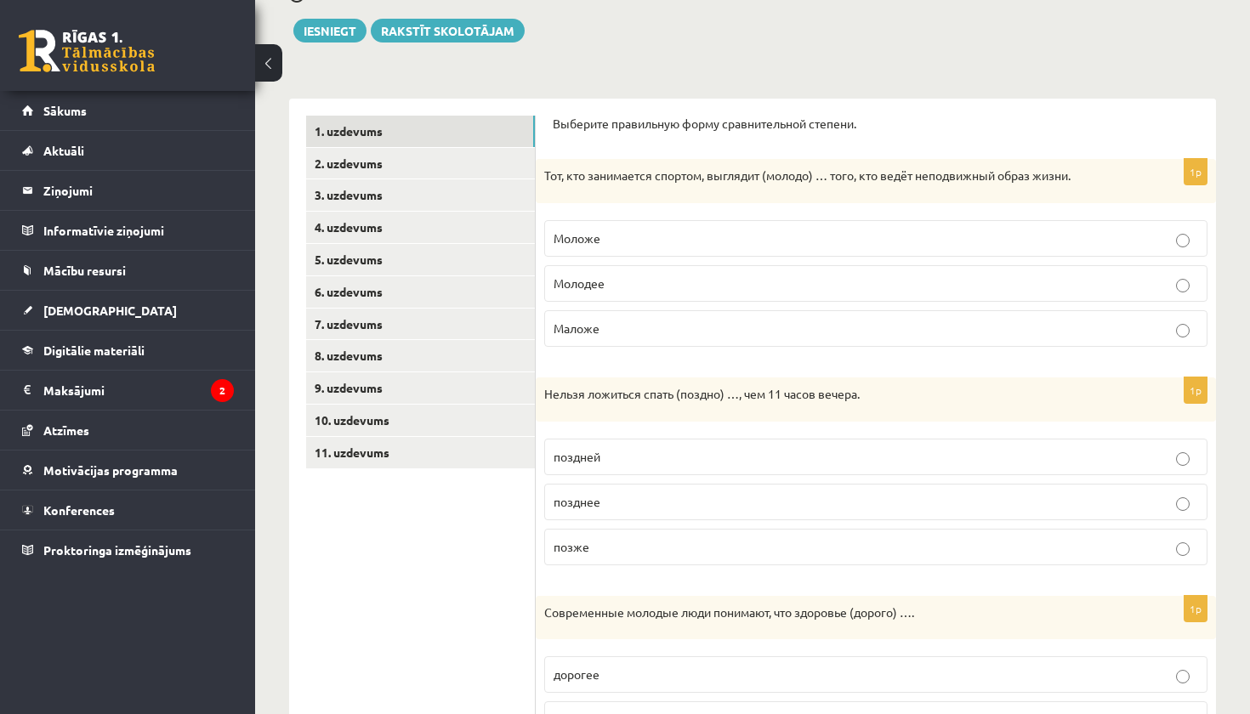
scroll to position [194, 0]
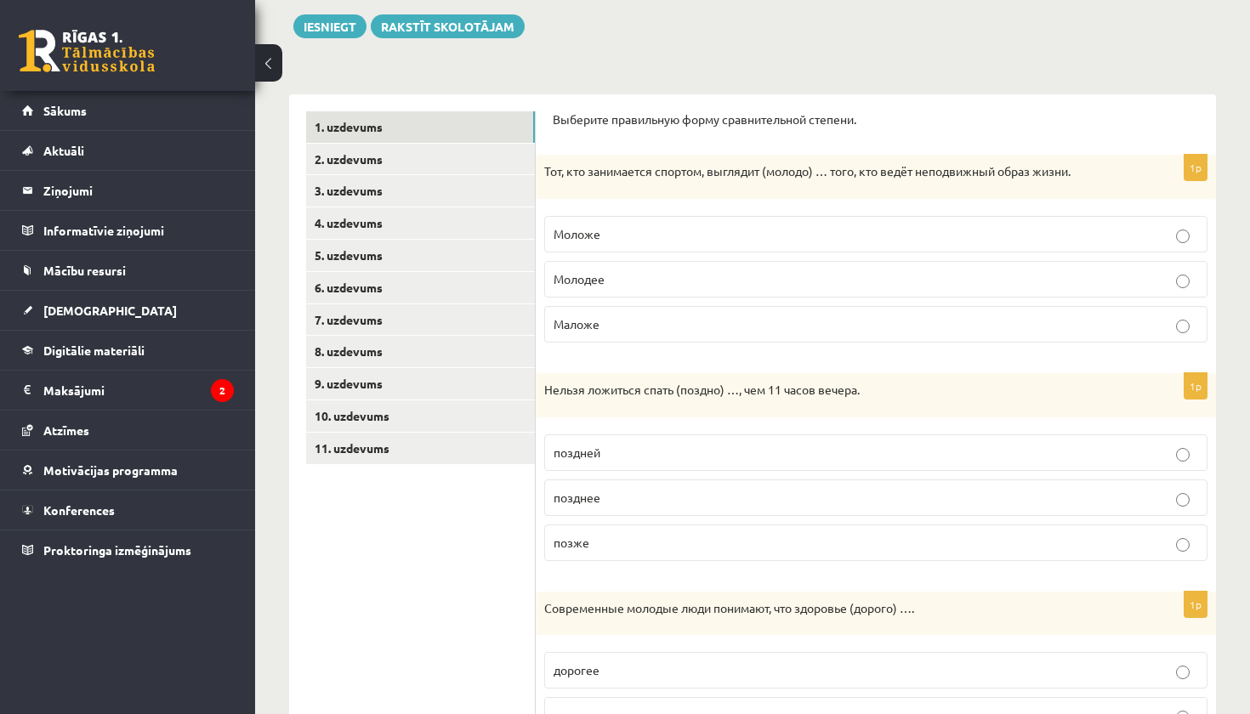
click at [632, 534] on p "позже" at bounding box center [875, 543] width 644 height 18
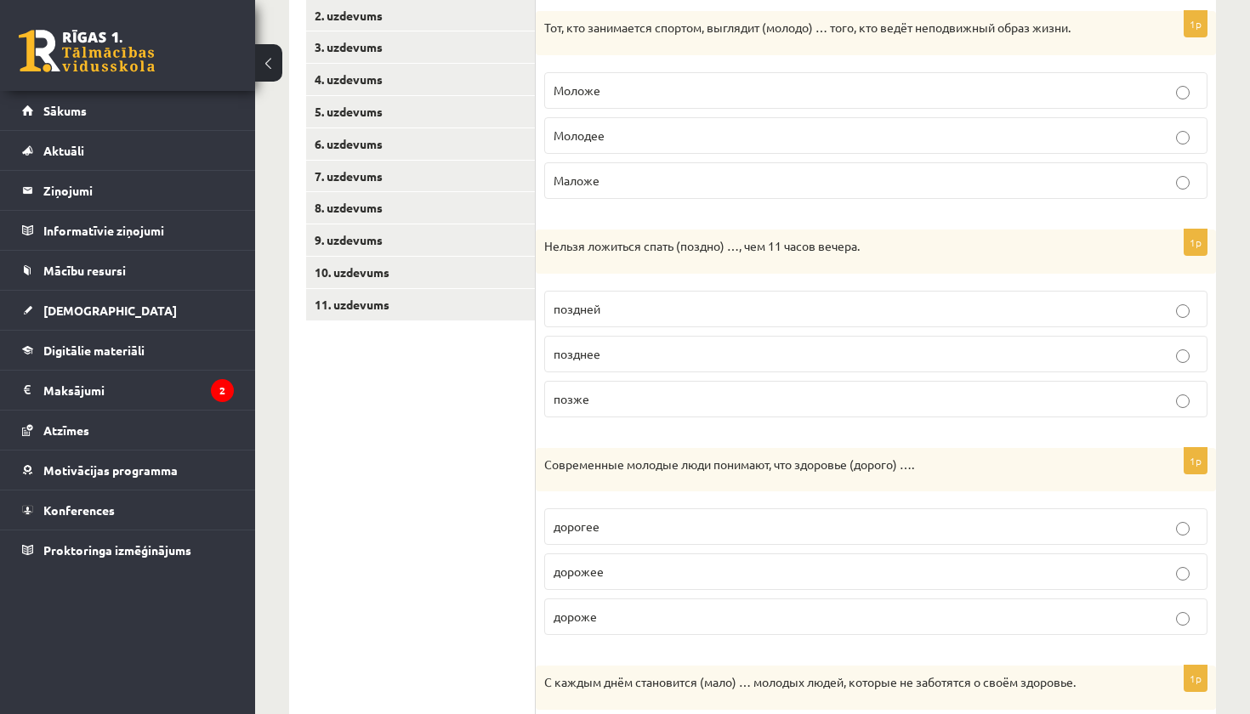
scroll to position [347, 0]
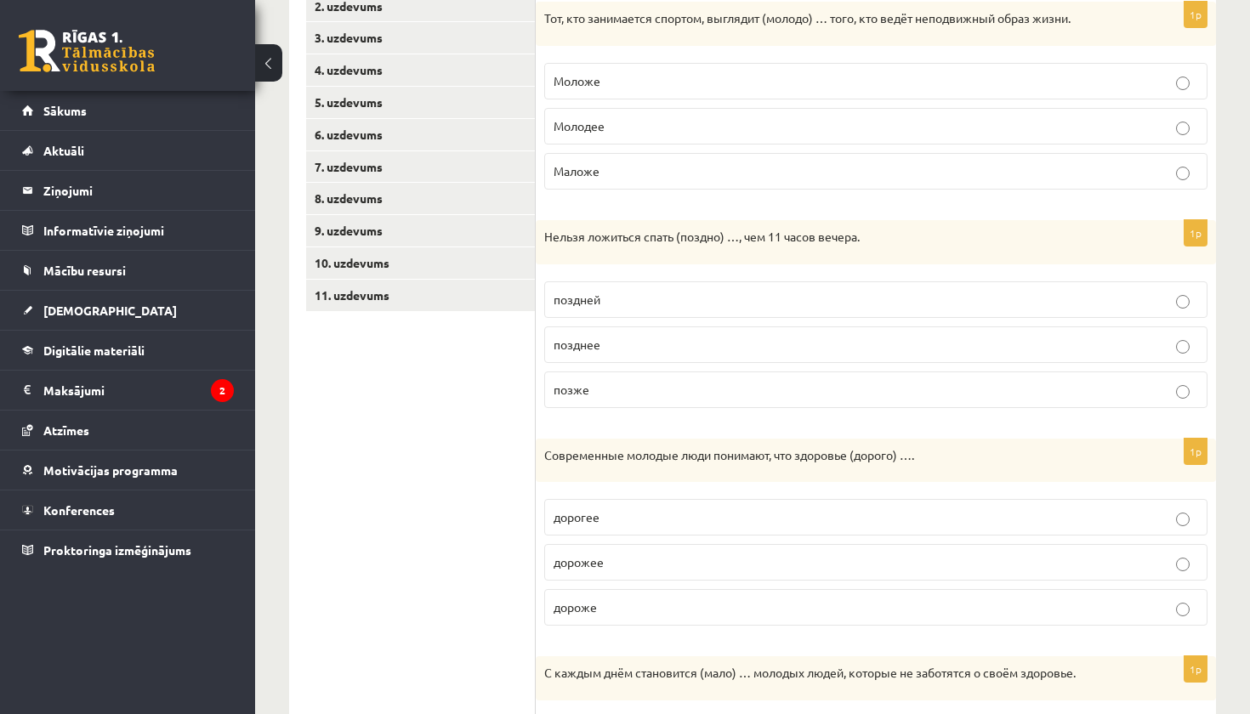
click at [622, 595] on label "дороже" at bounding box center [875, 607] width 663 height 37
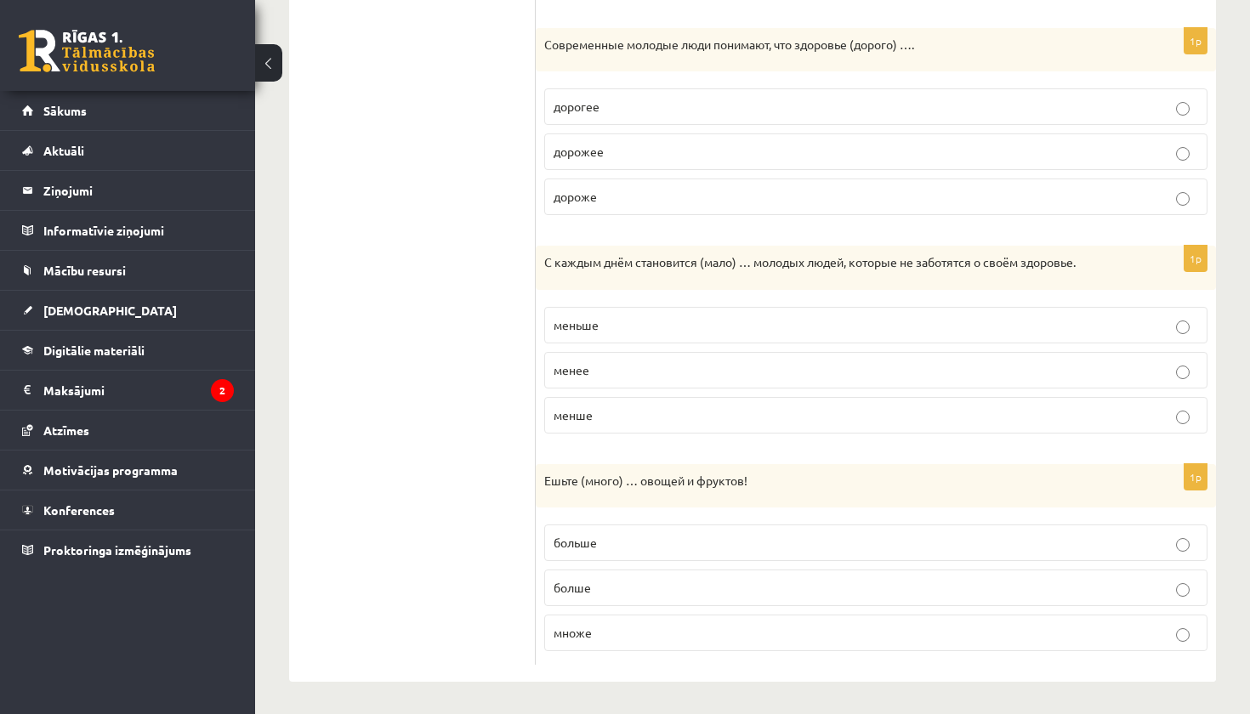
scroll to position [757, 0]
click at [614, 422] on p "менше" at bounding box center [875, 416] width 644 height 18
click at [627, 554] on label "больше" at bounding box center [875, 543] width 663 height 37
click at [617, 583] on p "болше" at bounding box center [875, 589] width 644 height 18
click at [622, 548] on p "больше" at bounding box center [875, 544] width 644 height 18
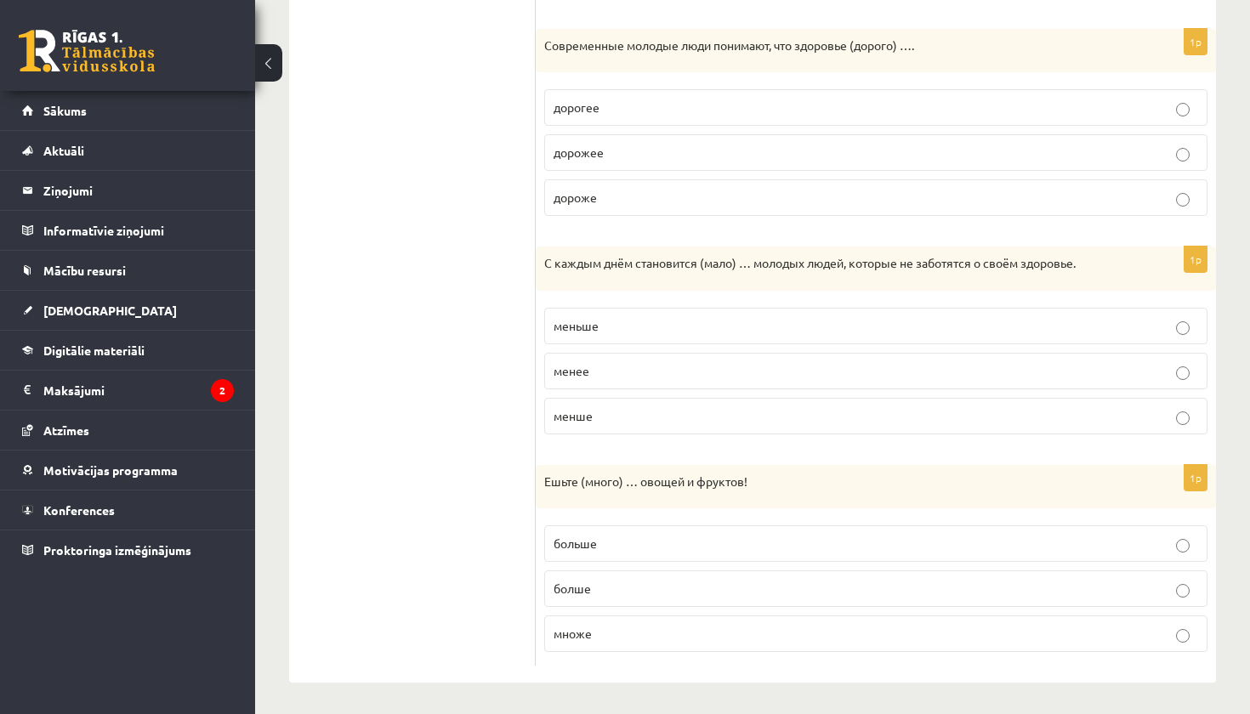
click at [656, 332] on label "меньше" at bounding box center [875, 326] width 663 height 37
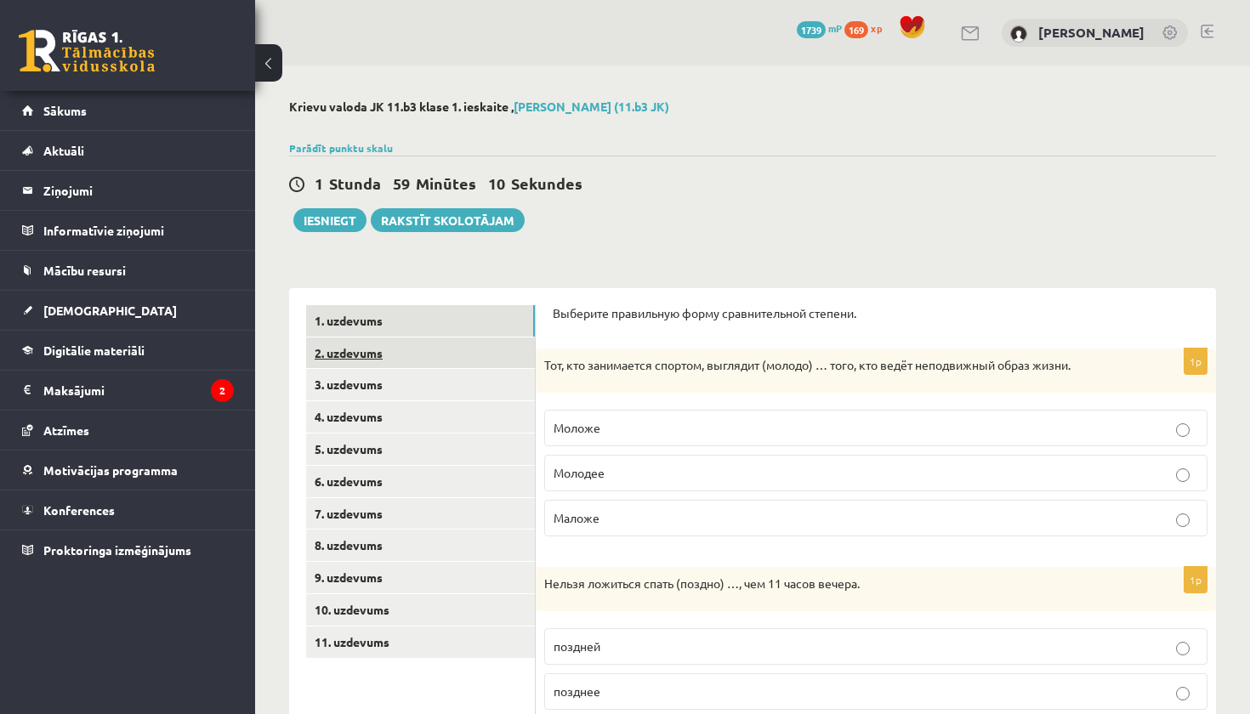
scroll to position [0, 0]
click at [385, 355] on link "2. uzdevums" at bounding box center [420, 353] width 229 height 31
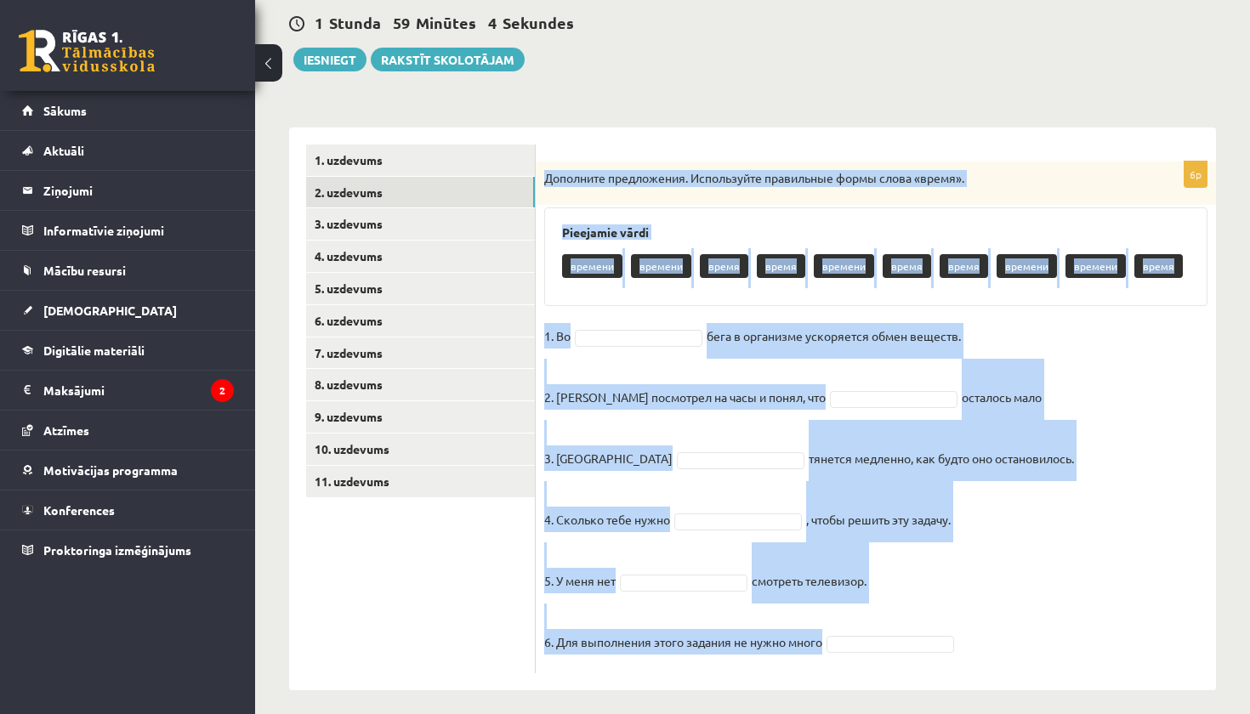
scroll to position [170, 0]
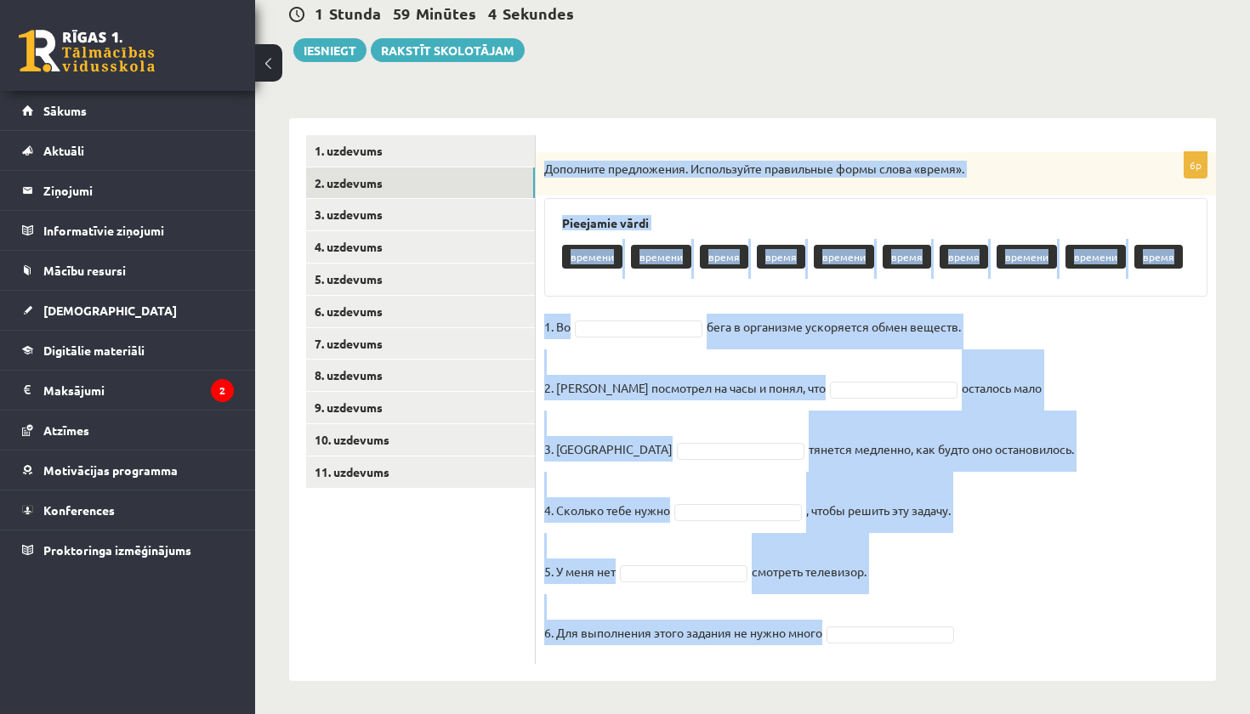
drag, startPoint x: 544, startPoint y: 253, endPoint x: 782, endPoint y: 712, distance: 516.4
click at [782, 712] on div "**********" at bounding box center [752, 305] width 995 height 820
click at [782, 710] on div "**********" at bounding box center [752, 305] width 995 height 820
drag, startPoint x: 548, startPoint y: 166, endPoint x: 777, endPoint y: 656, distance: 541.6
click at [778, 658] on div "6p Дополните предложения. Используйте правильные формы слова «время». Pieejamie…" at bounding box center [876, 408] width 680 height 512
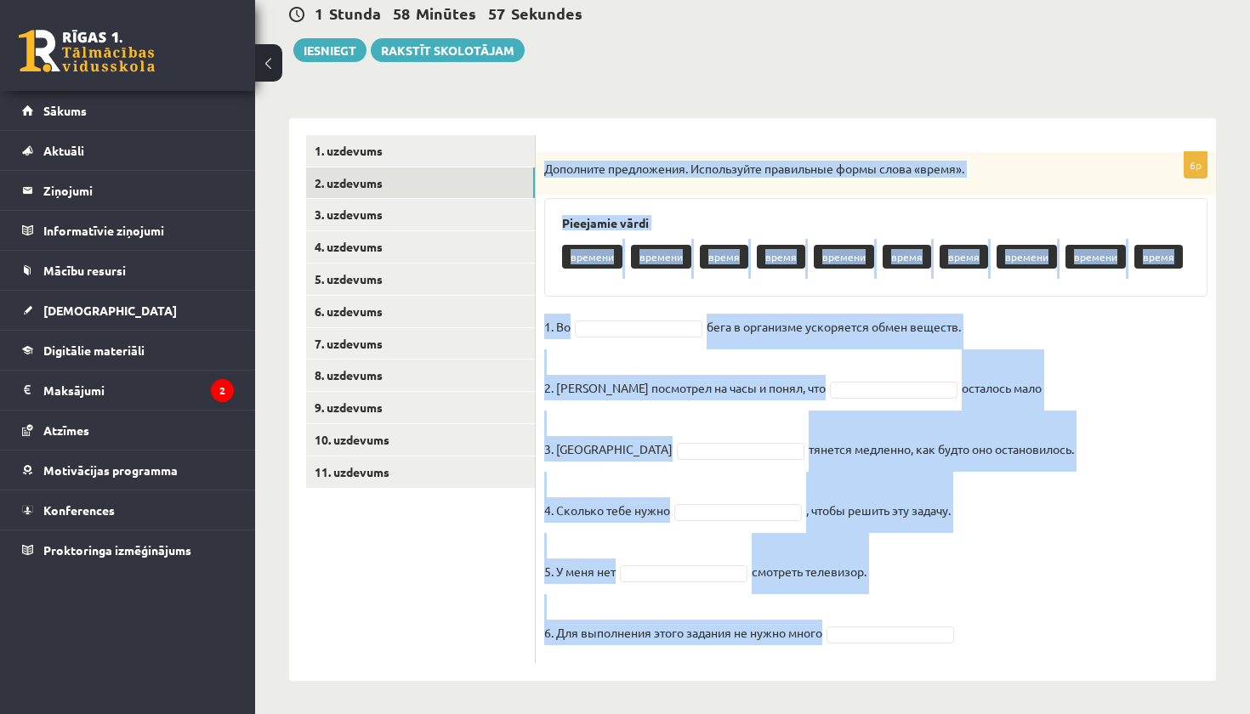
copy div "Дополните предложения. Используйте правильные формы слова «время». Pieejamie vā…"
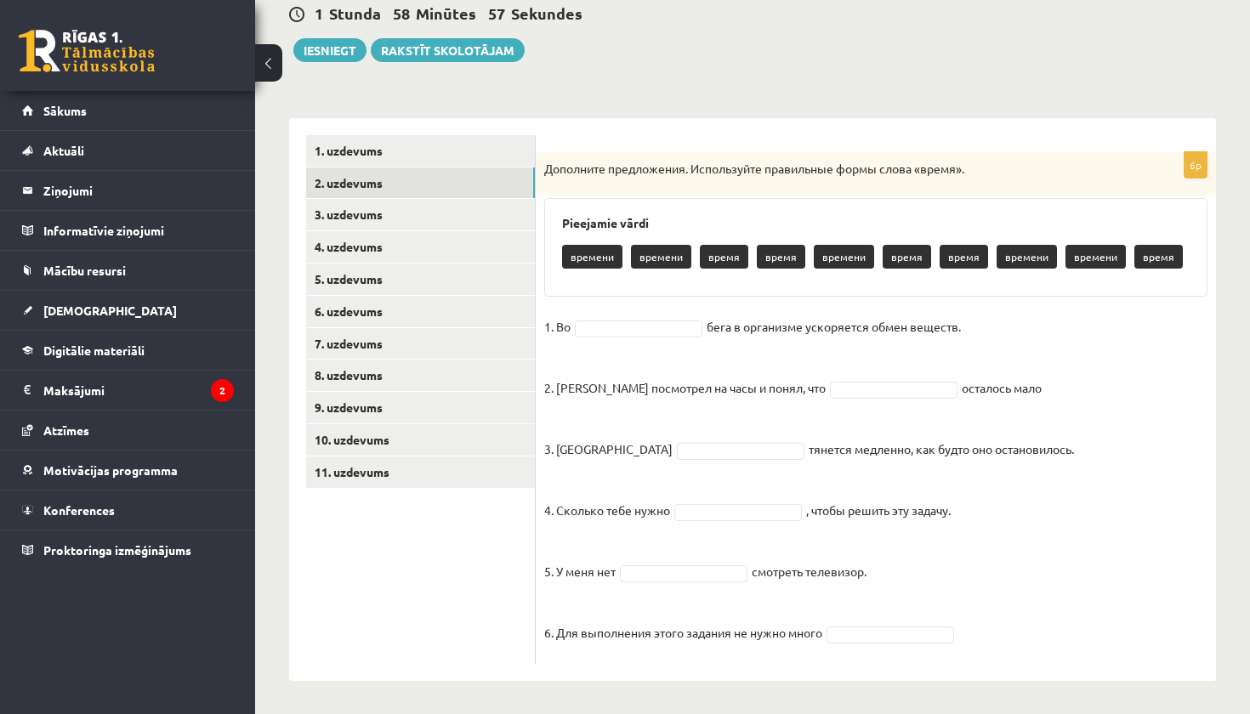
click at [777, 656] on div "6p Дополните предложения. Используйте правильные формы слова «время». Pieejamie…" at bounding box center [876, 408] width 680 height 512
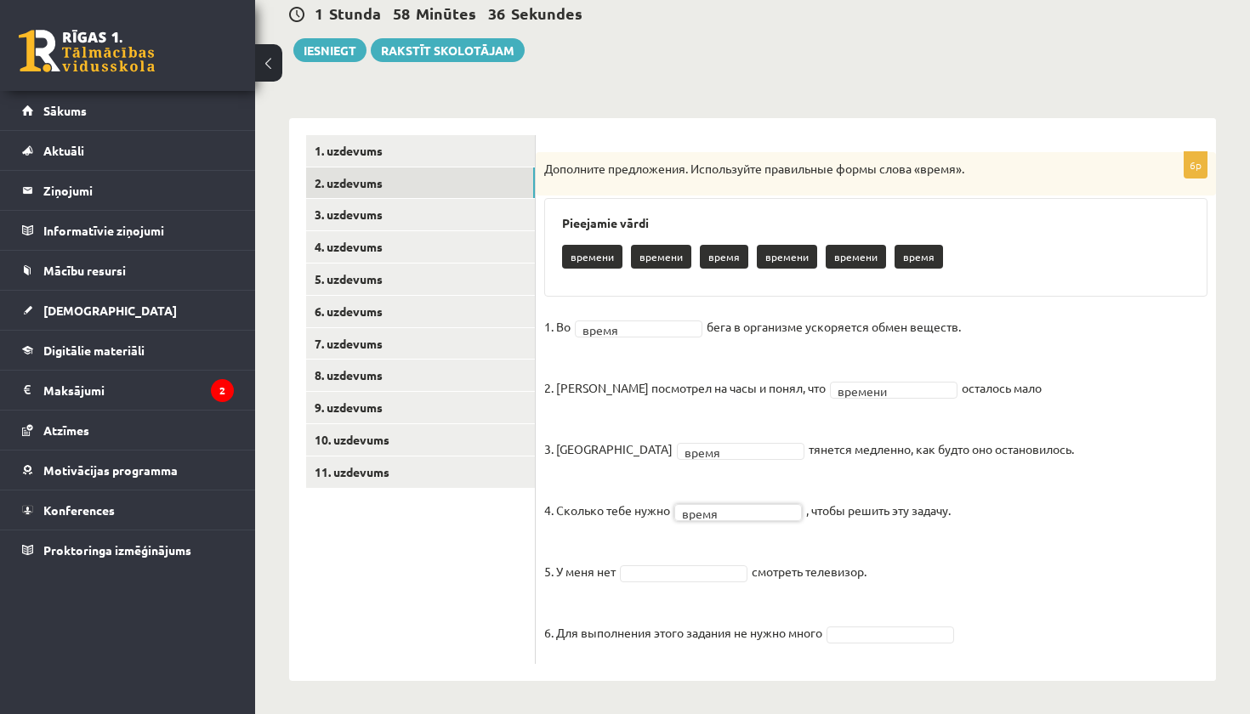
scroll to position [0, 0]
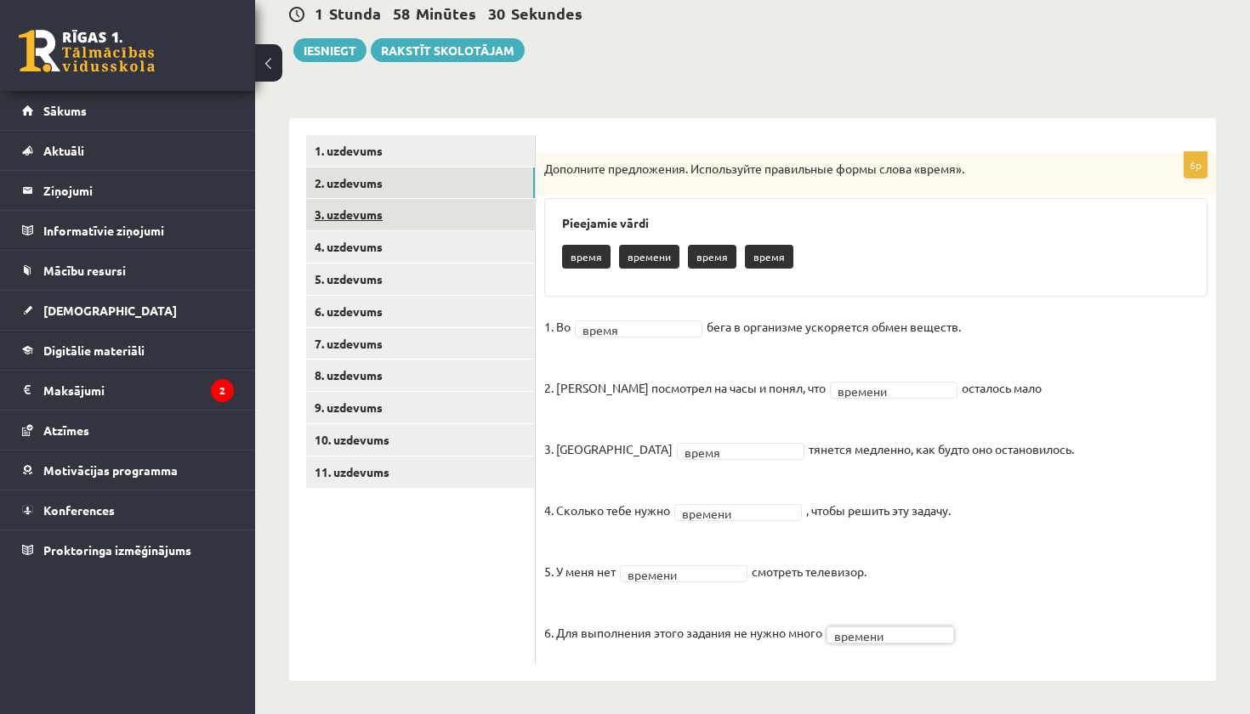
click at [356, 207] on link "3. uzdevums" at bounding box center [420, 214] width 229 height 31
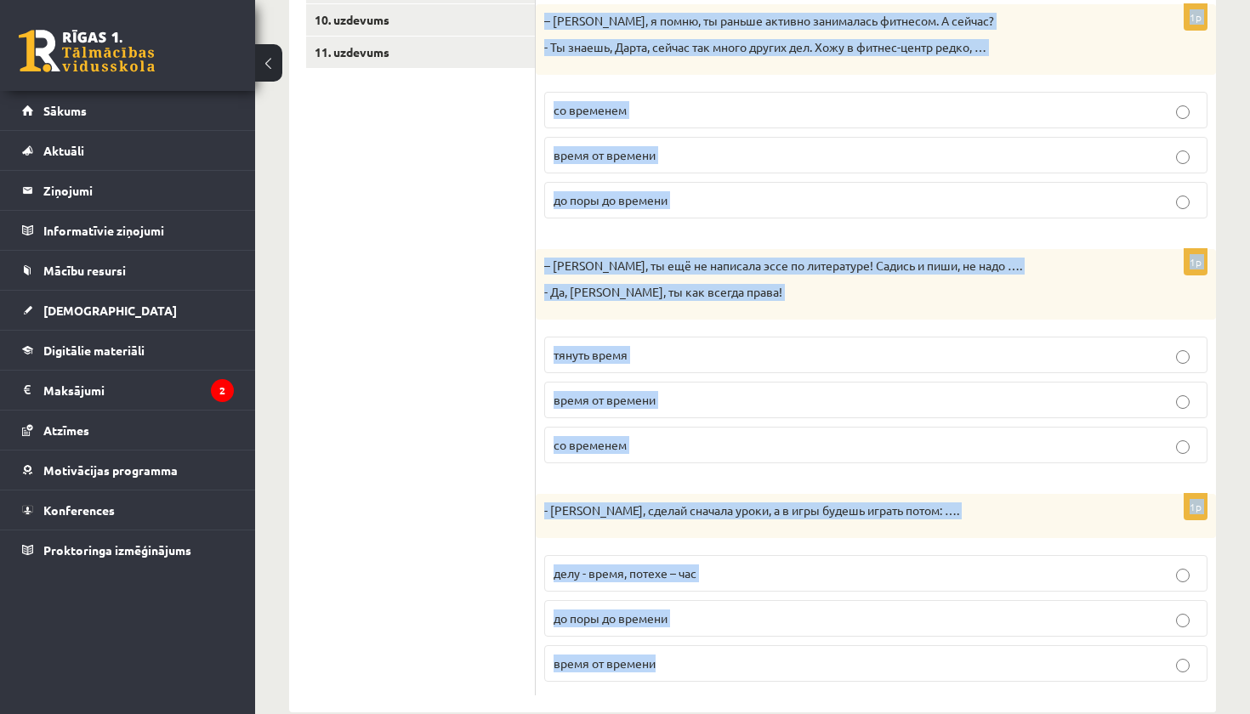
scroll to position [618, 0]
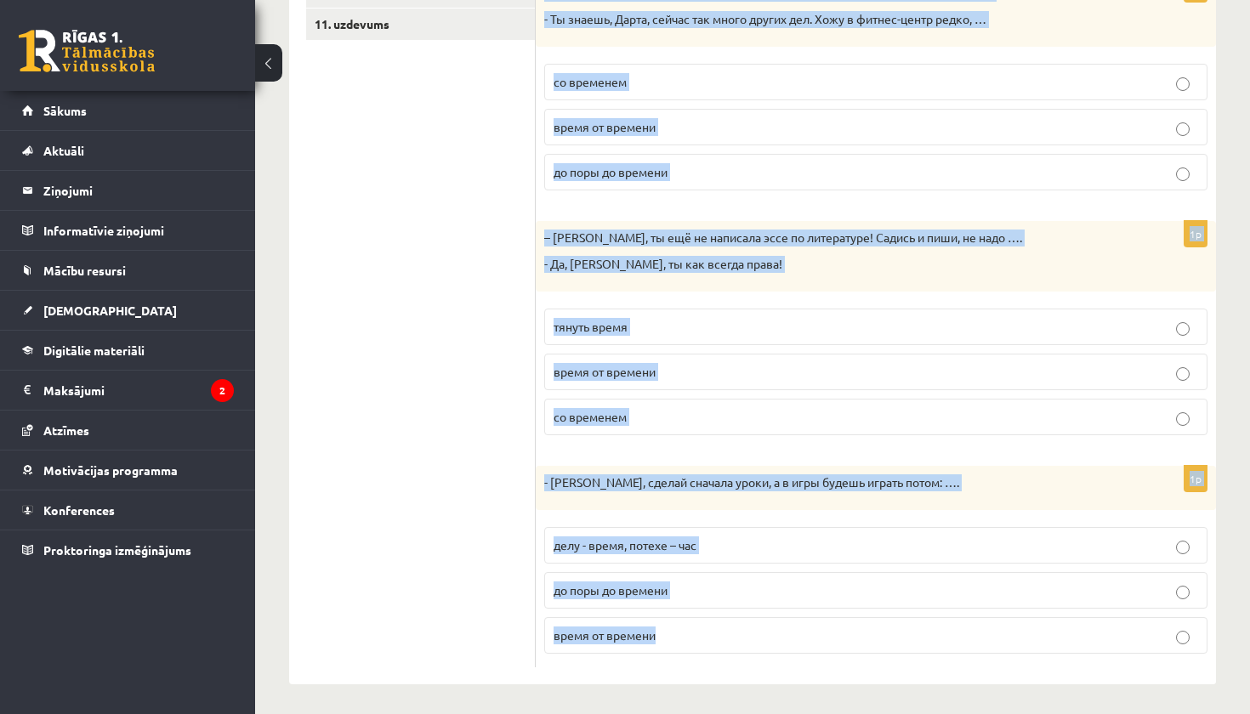
drag, startPoint x: 553, startPoint y: 133, endPoint x: 759, endPoint y: 713, distance: 615.6
click at [759, 713] on div "**********" at bounding box center [752, 82] width 995 height 1271
copy form "Дополните мини-диалоги. Выберите верный фразеологизм. 1p – Я потерял ключи от к…"
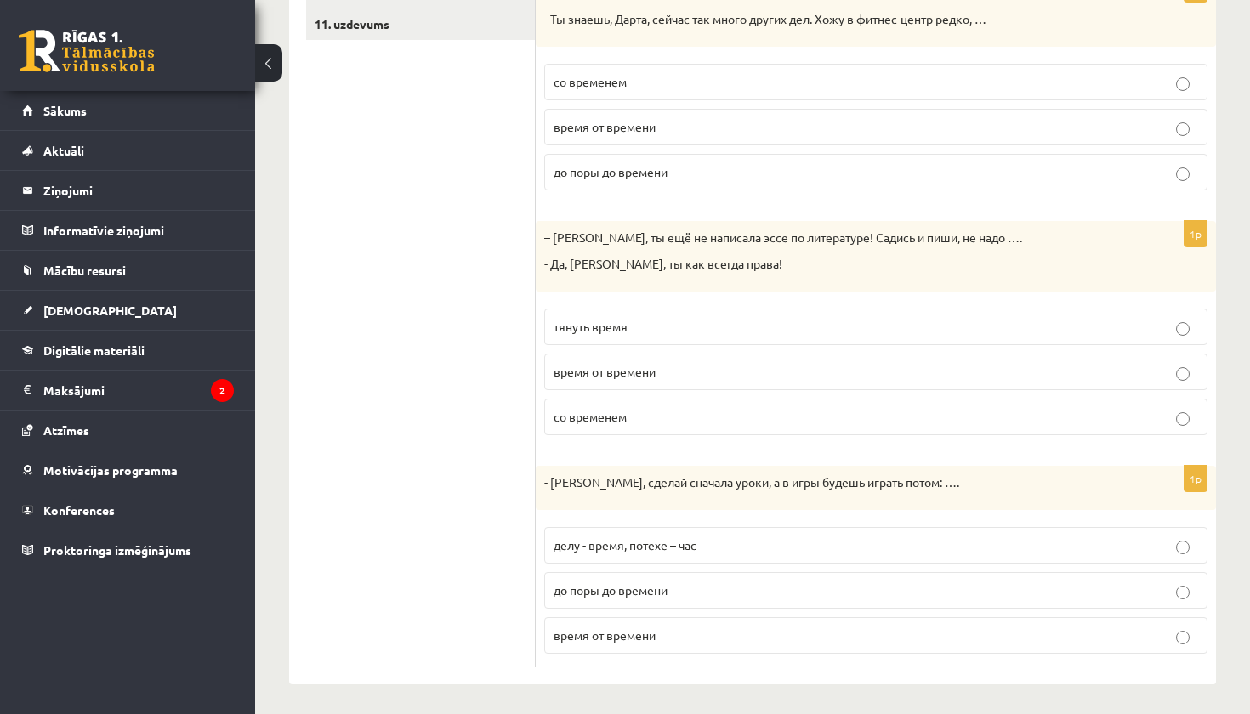
click at [382, 354] on ul "1. uzdevums 2. uzdevums 3. uzdevums 4. uzdevums 5. uzdevums 6. uzdevums 7. uzde…" at bounding box center [421, 177] width 230 height 980
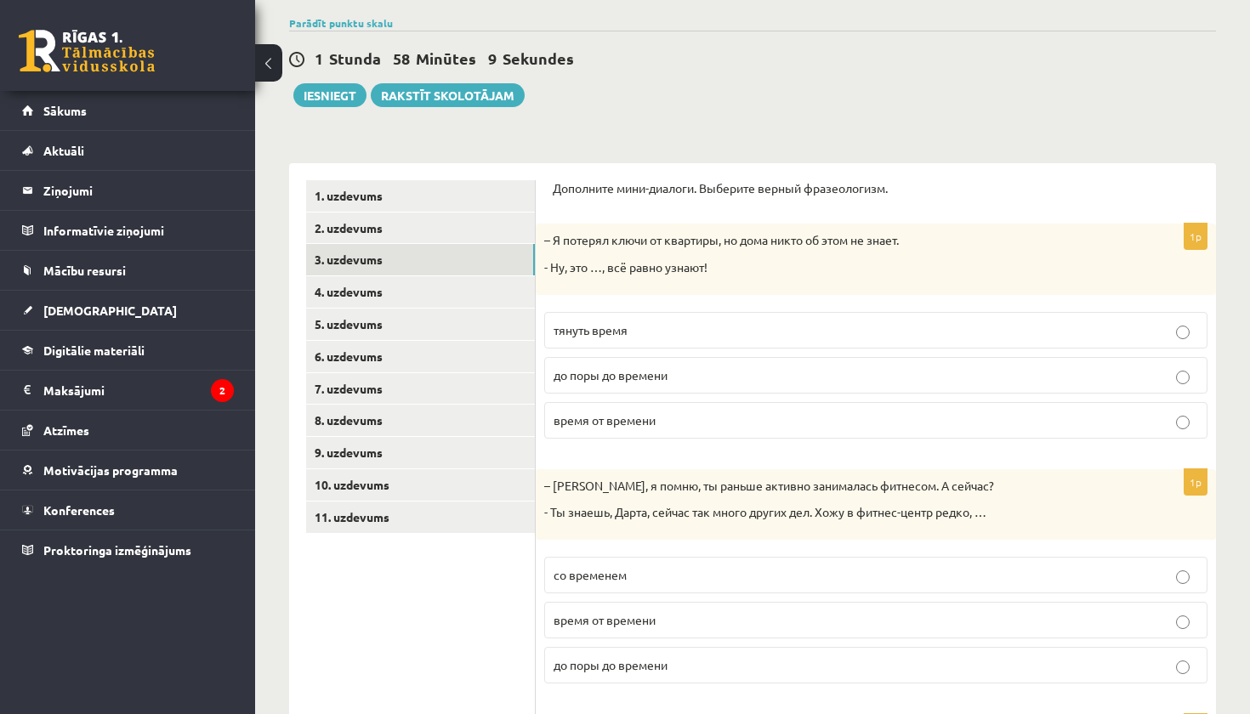
scroll to position [140, 0]
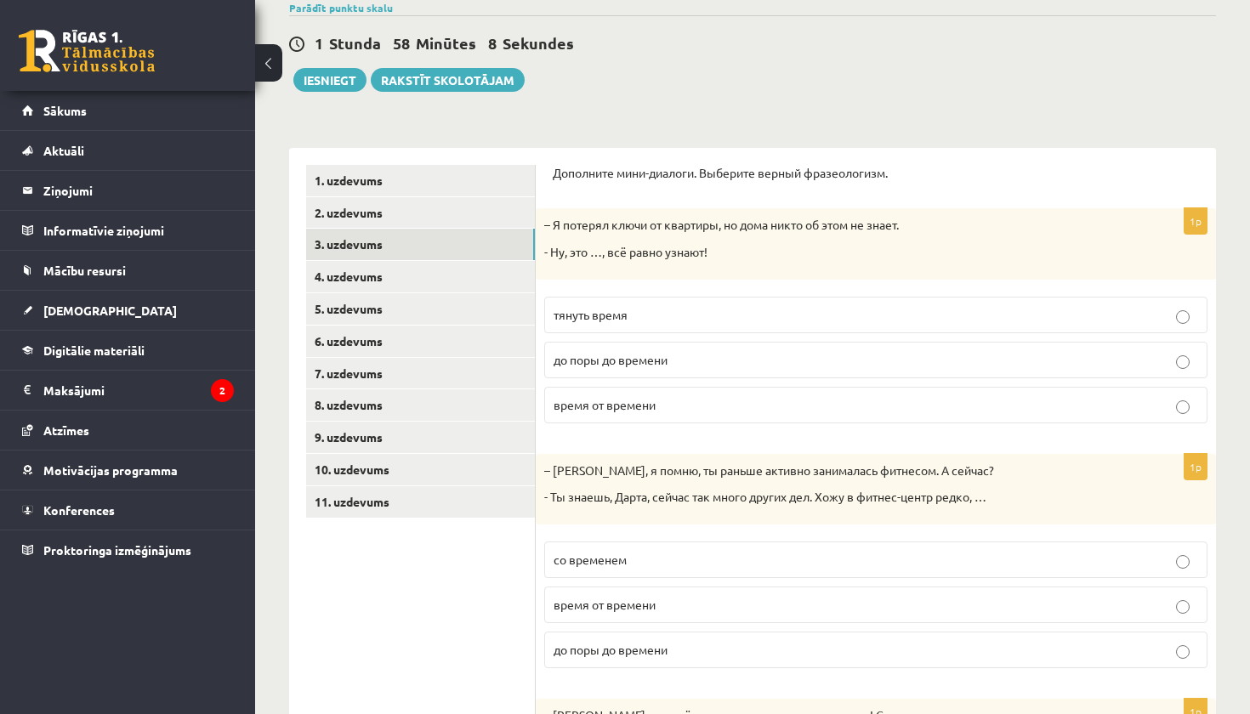
click at [679, 359] on p "до поры до времени" at bounding box center [875, 360] width 644 height 18
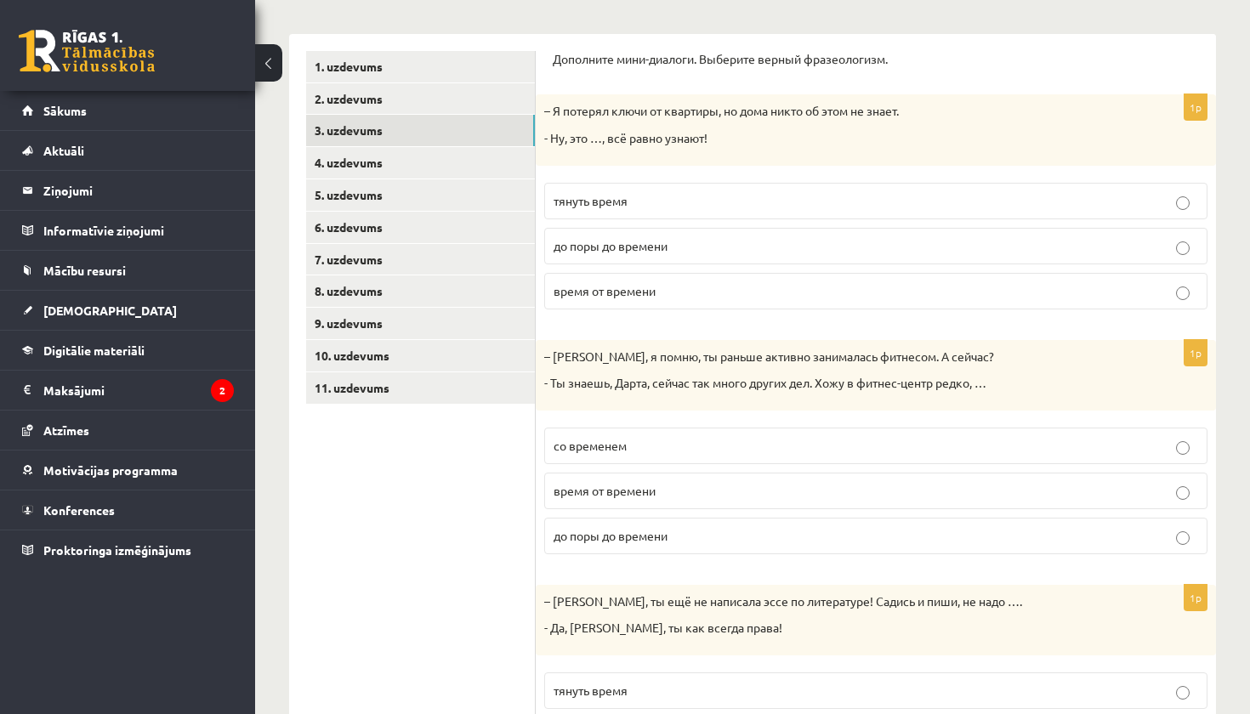
scroll to position [281, 0]
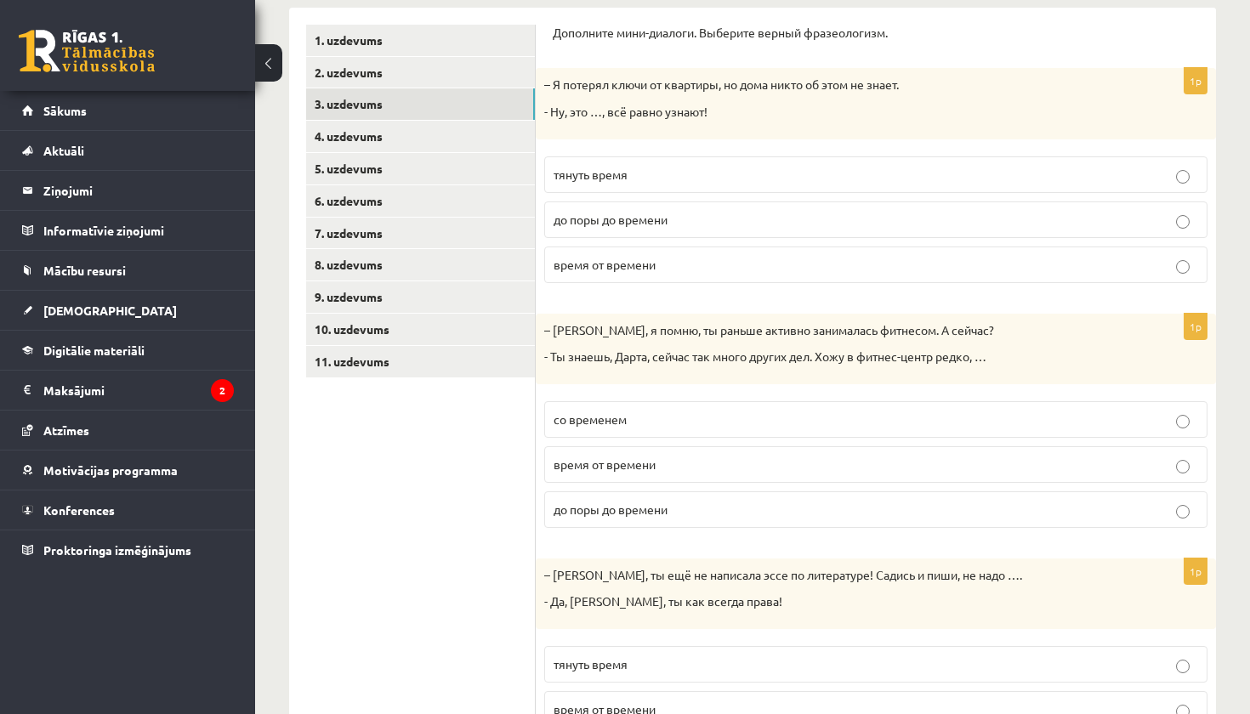
click at [639, 466] on span "время от времени" at bounding box center [604, 464] width 102 height 15
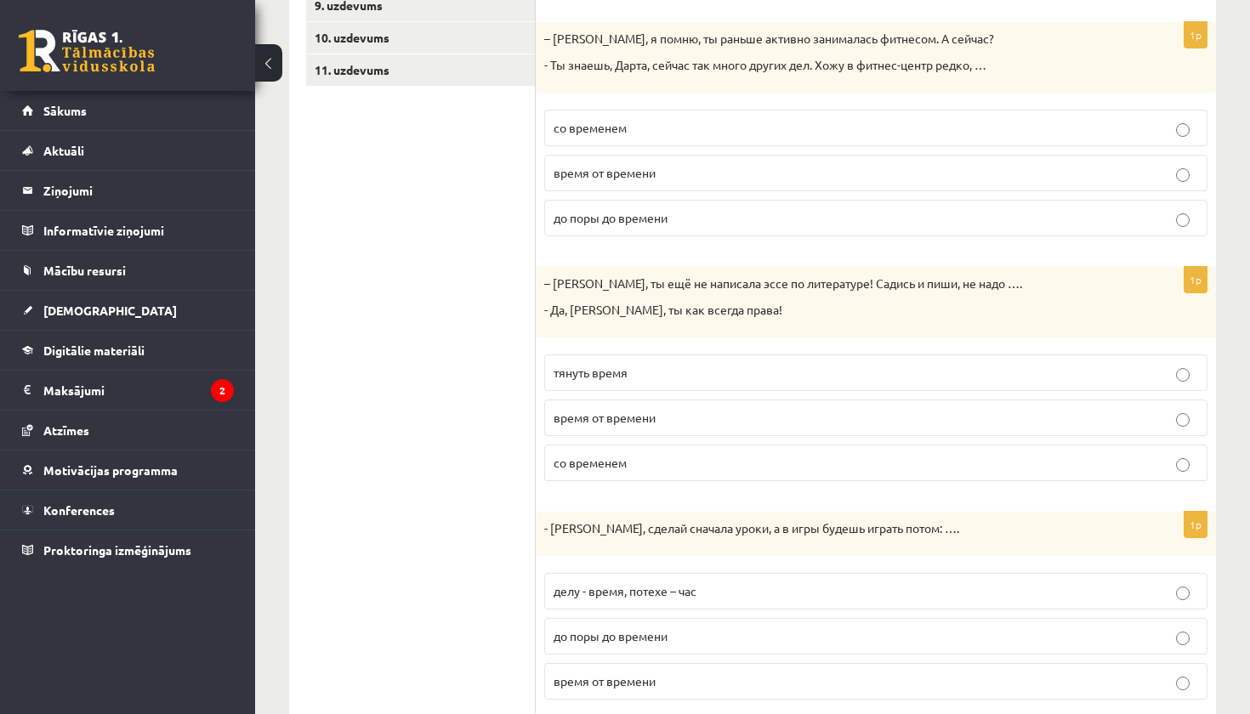
scroll to position [582, 0]
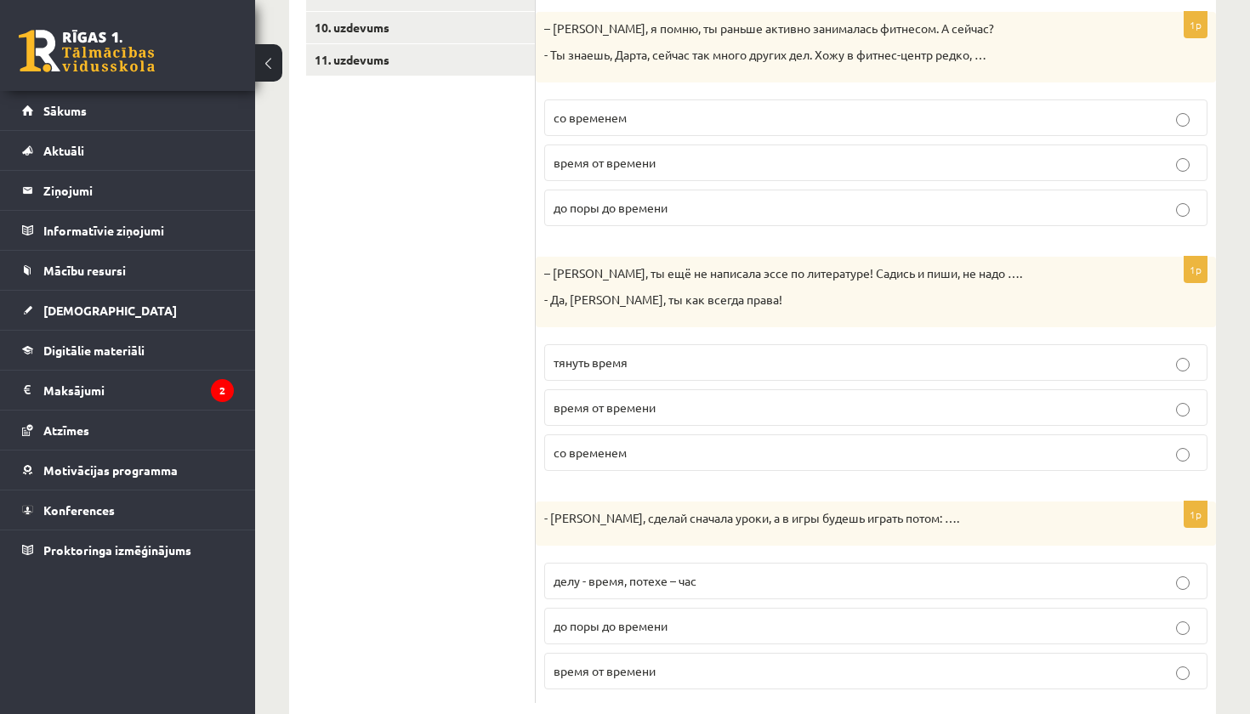
click at [648, 354] on p "тянуть время" at bounding box center [875, 363] width 644 height 18
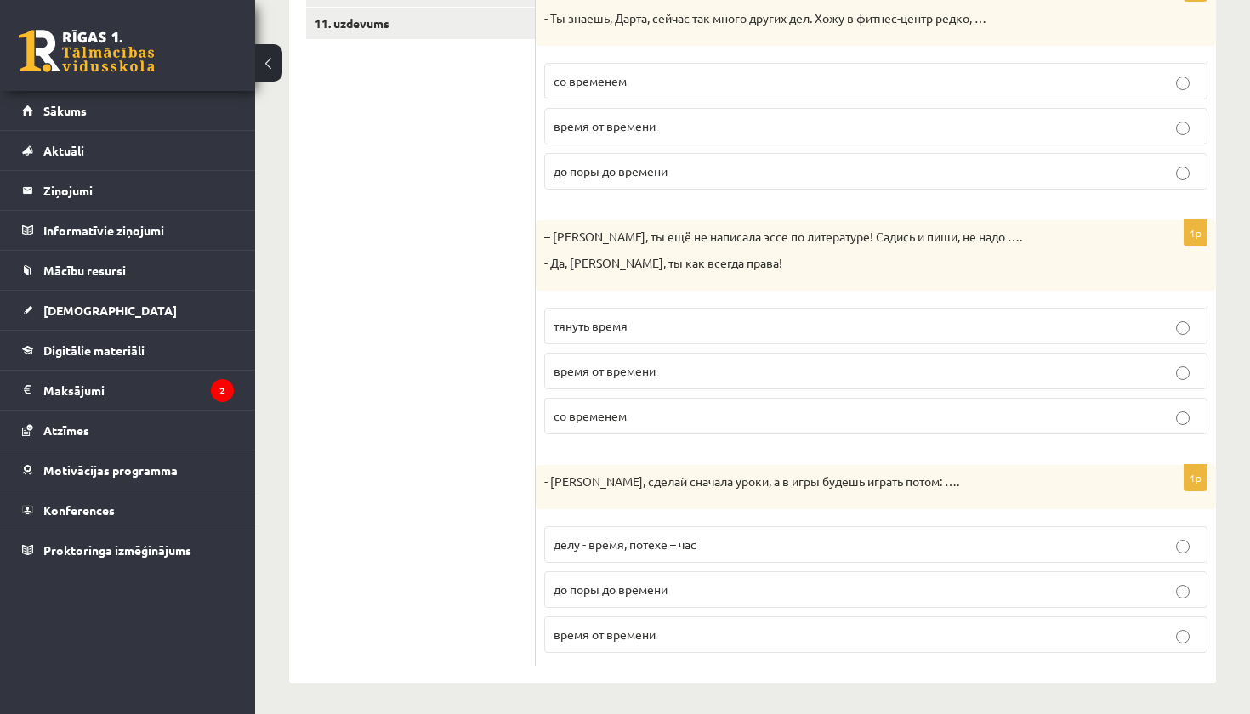
scroll to position [618, 0]
click at [633, 631] on span "время от времени" at bounding box center [604, 634] width 102 height 15
click at [679, 527] on label "делу - время, потехе – час" at bounding box center [875, 545] width 663 height 37
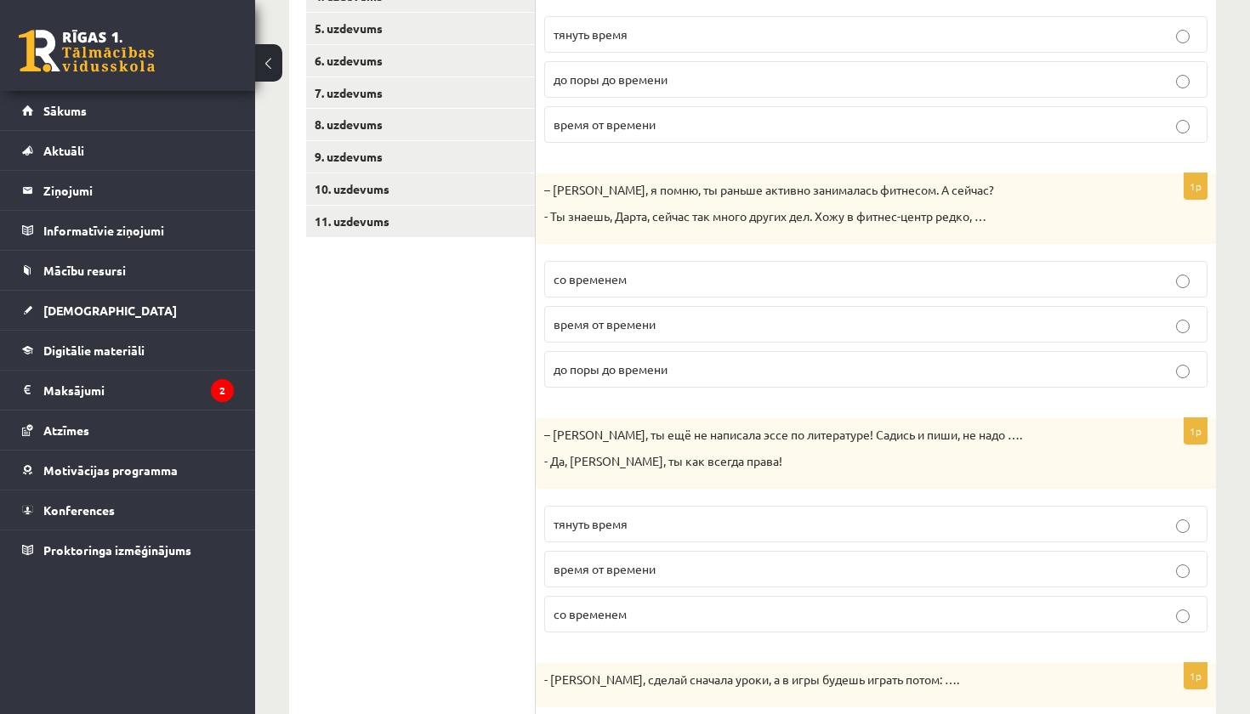
scroll to position [354, 0]
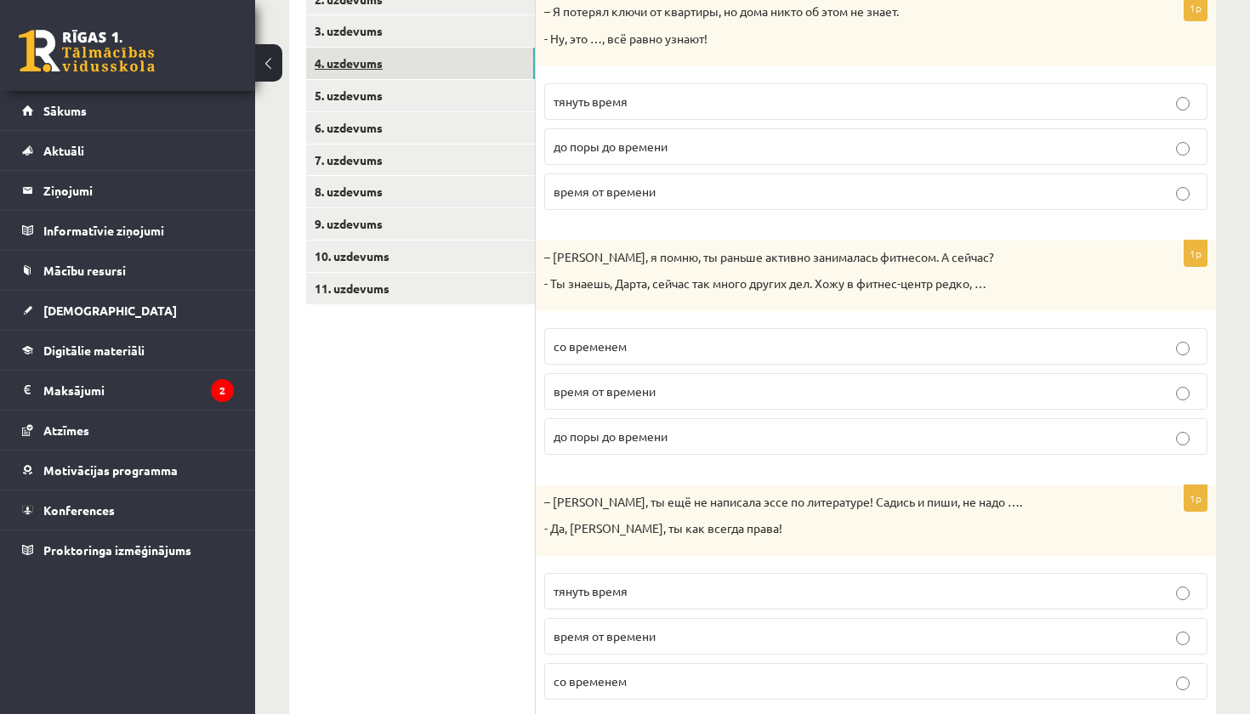
click at [387, 61] on link "4. uzdevums" at bounding box center [420, 63] width 229 height 31
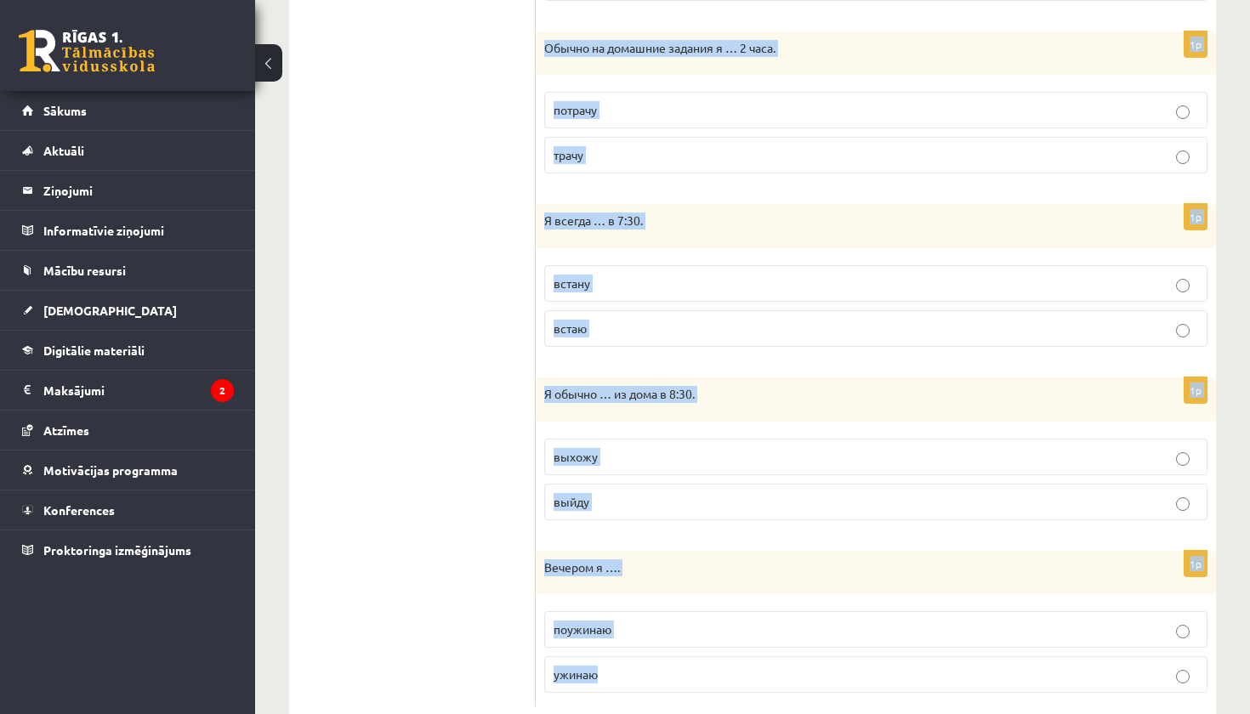
scroll to position [1049, 0]
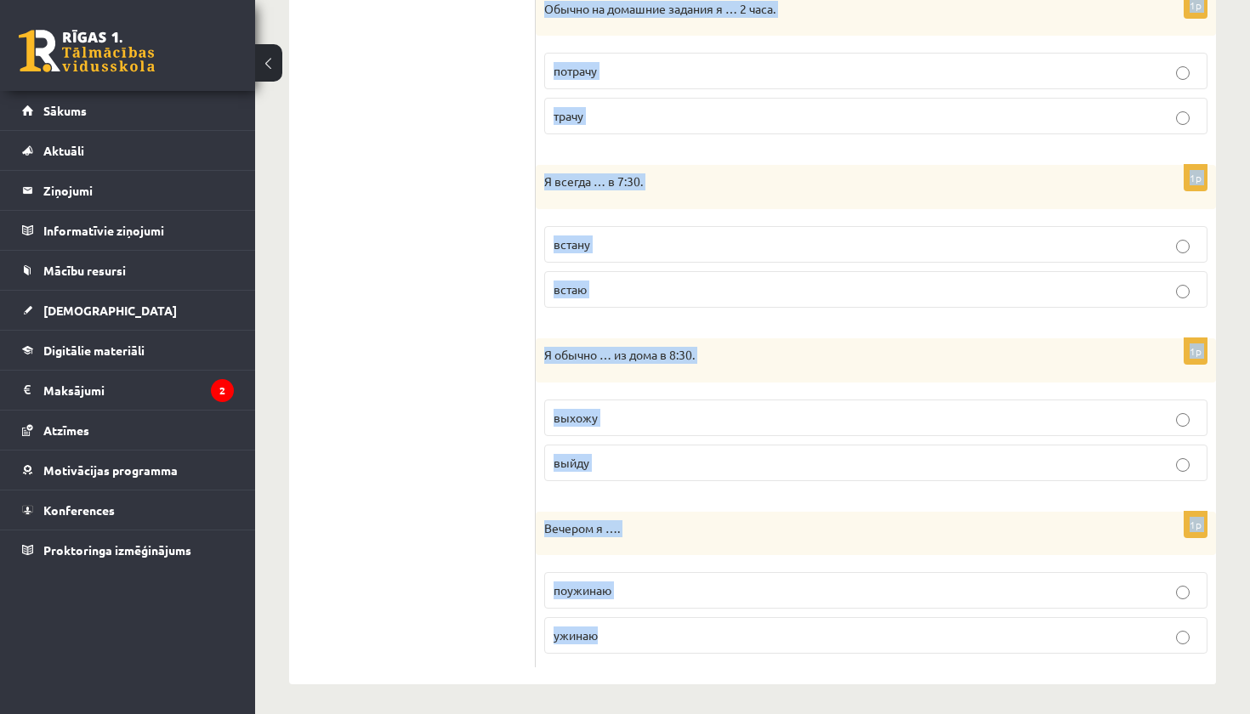
drag, startPoint x: 555, startPoint y: 287, endPoint x: 723, endPoint y: 713, distance: 458.5
copy form "Выберите правильную форму глагола (НСВ / СВ). 1p Обычно я … в школу в 8:15 приш…"
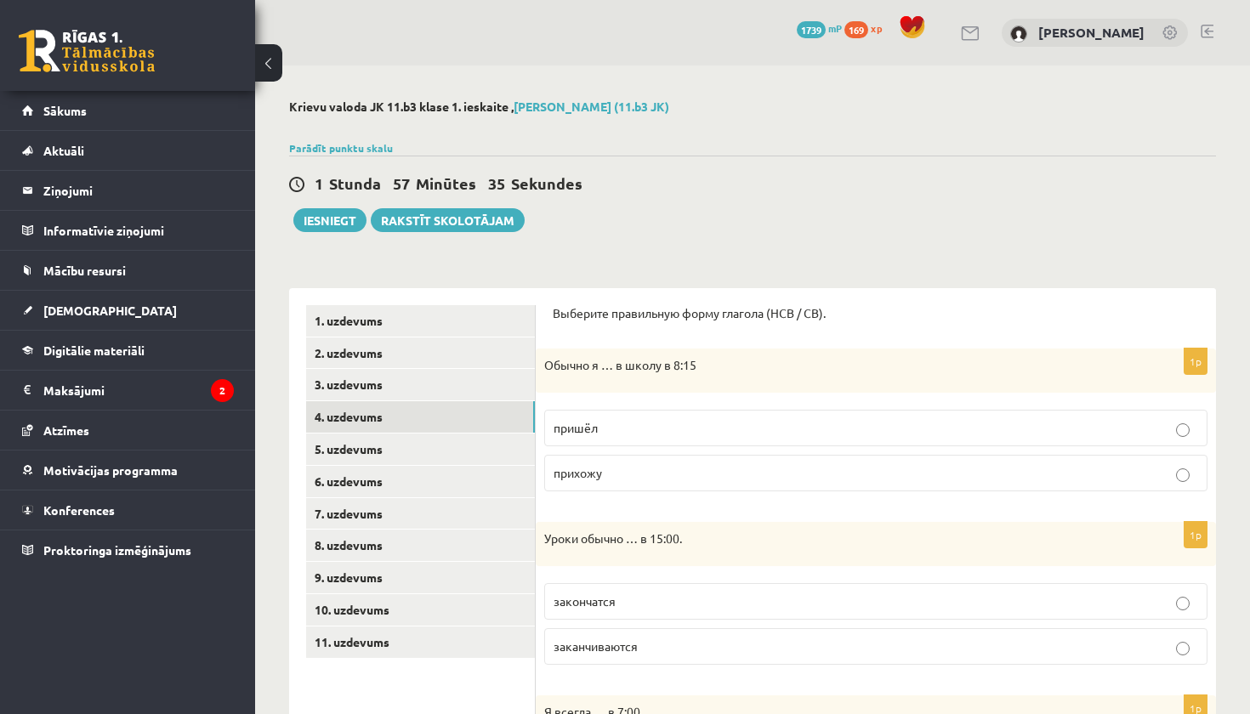
scroll to position [0, 0]
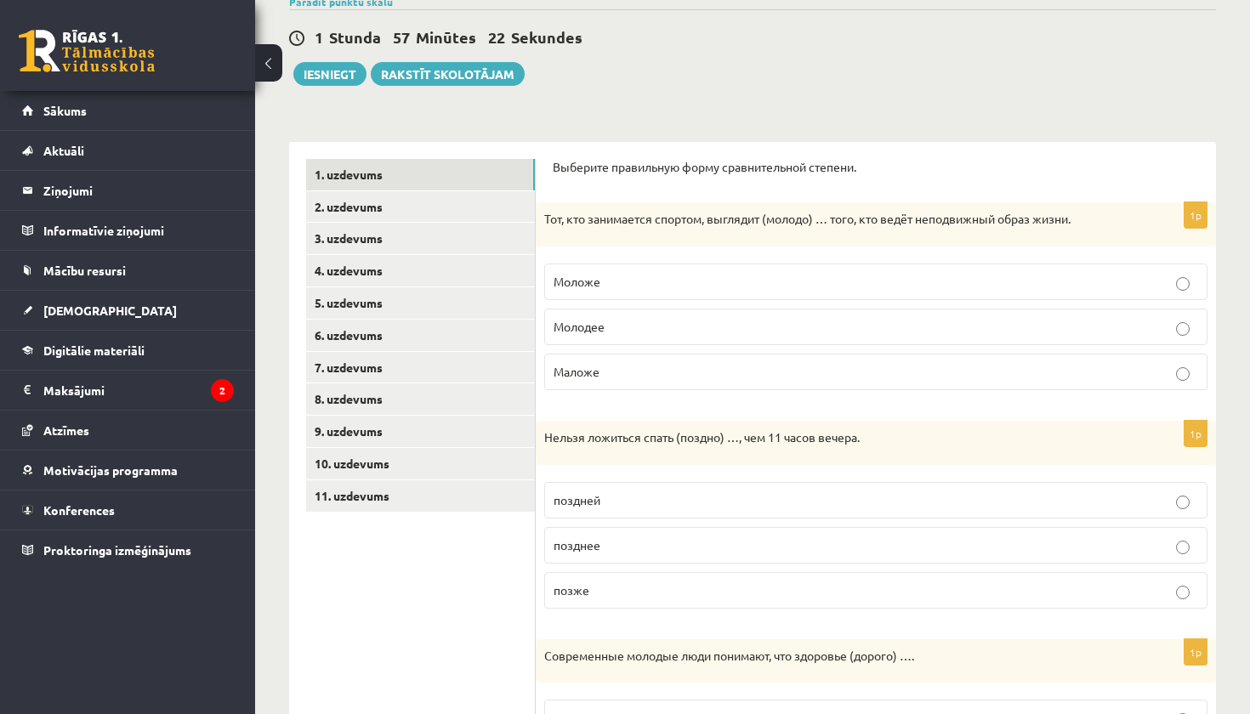
scroll to position [154, 0]
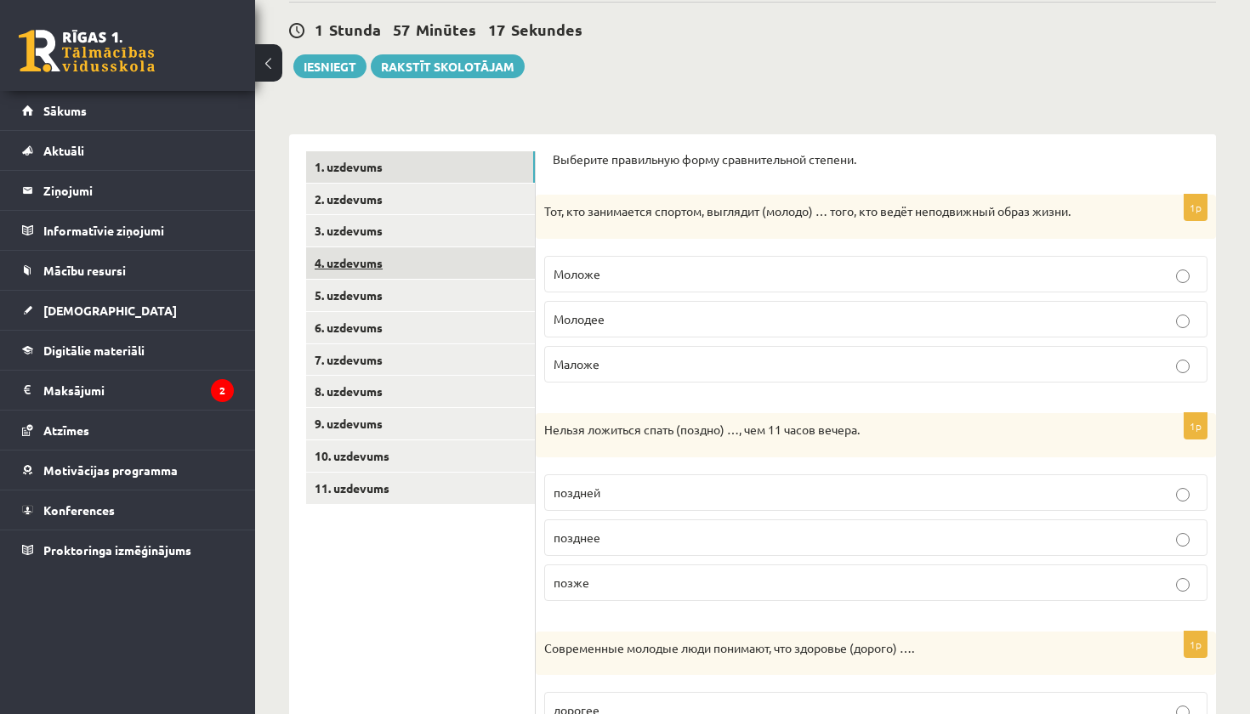
click at [388, 270] on link "4. uzdevums" at bounding box center [420, 262] width 229 height 31
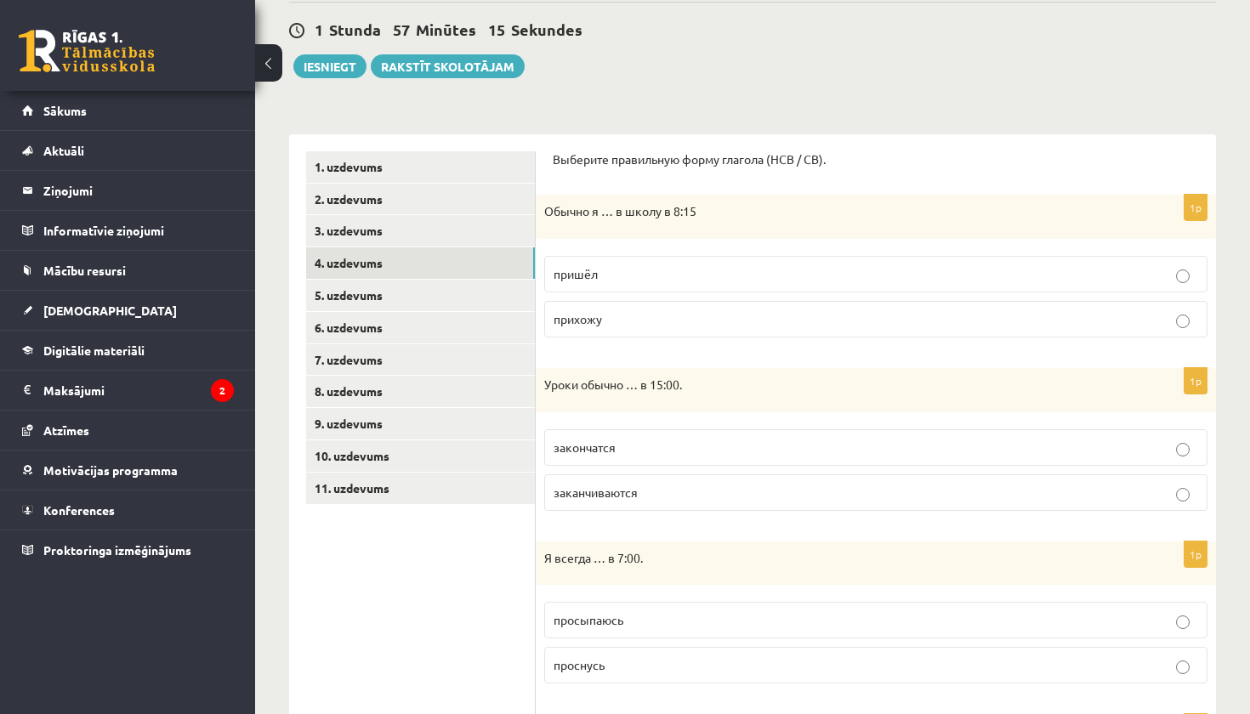
click at [652, 315] on p "прихожу" at bounding box center [875, 319] width 644 height 18
click at [600, 498] on p "заканчиваются" at bounding box center [875, 493] width 644 height 18
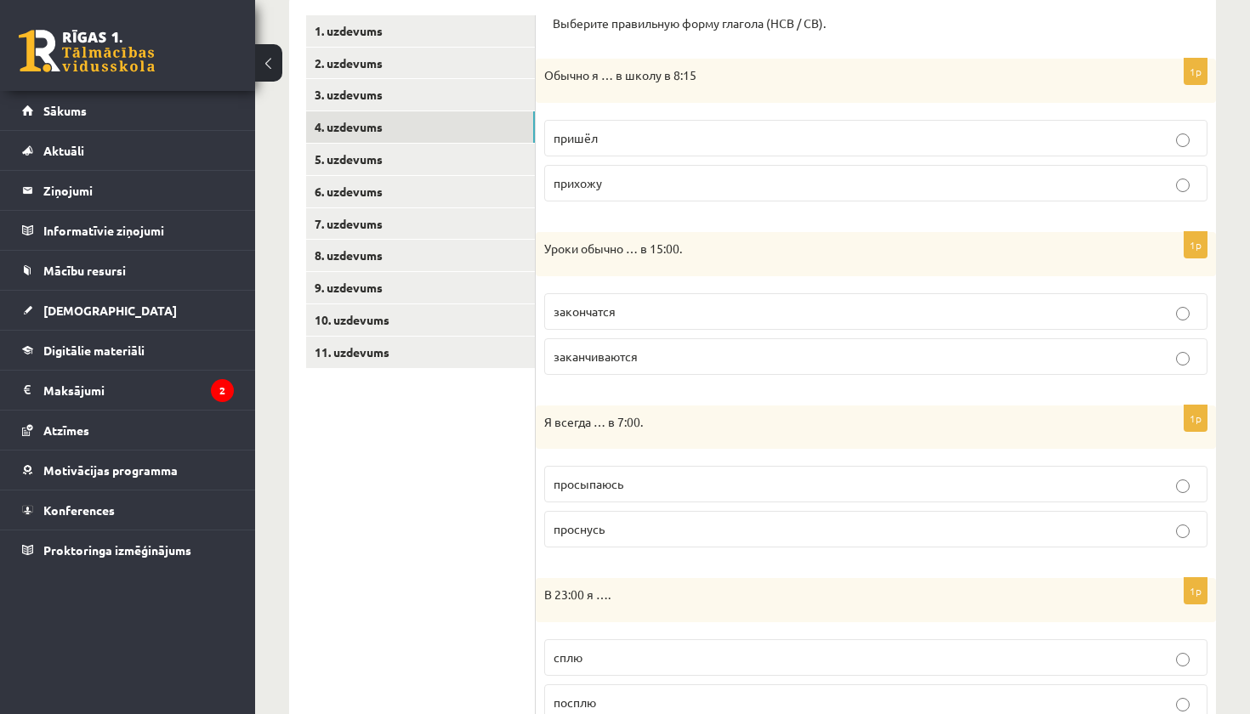
scroll to position [309, 0]
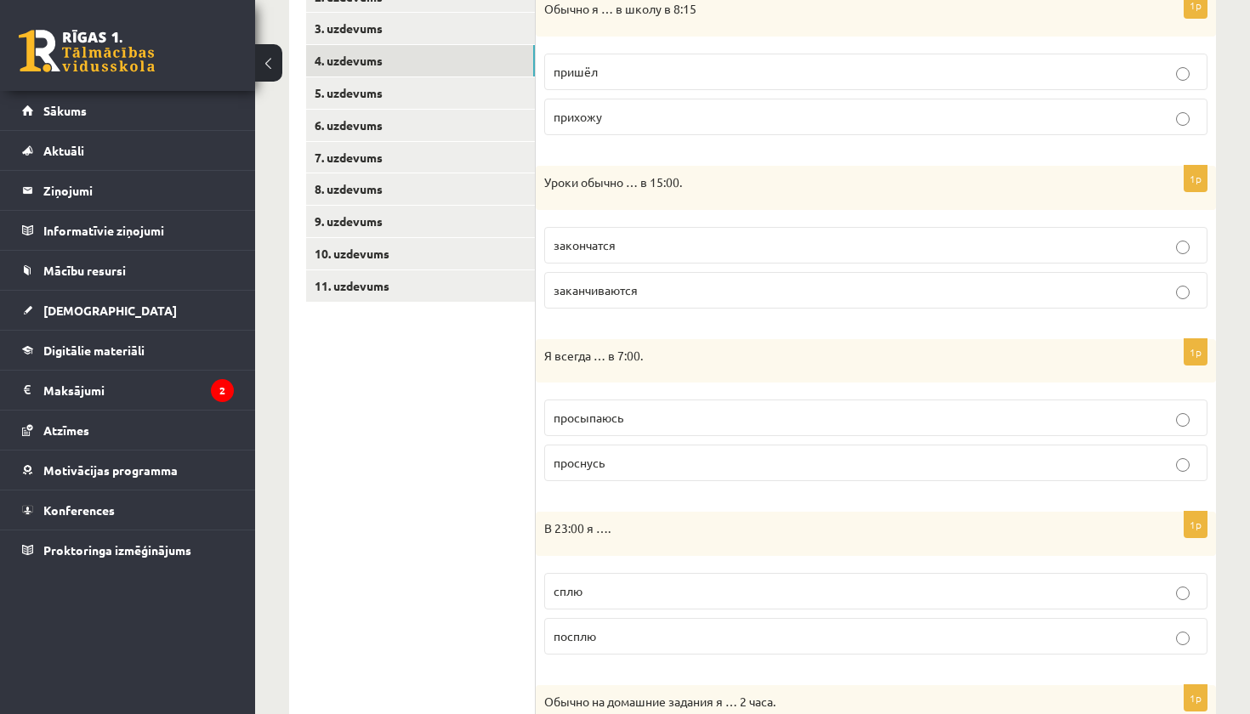
click at [644, 417] on p "просыпаюсь" at bounding box center [875, 418] width 644 height 18
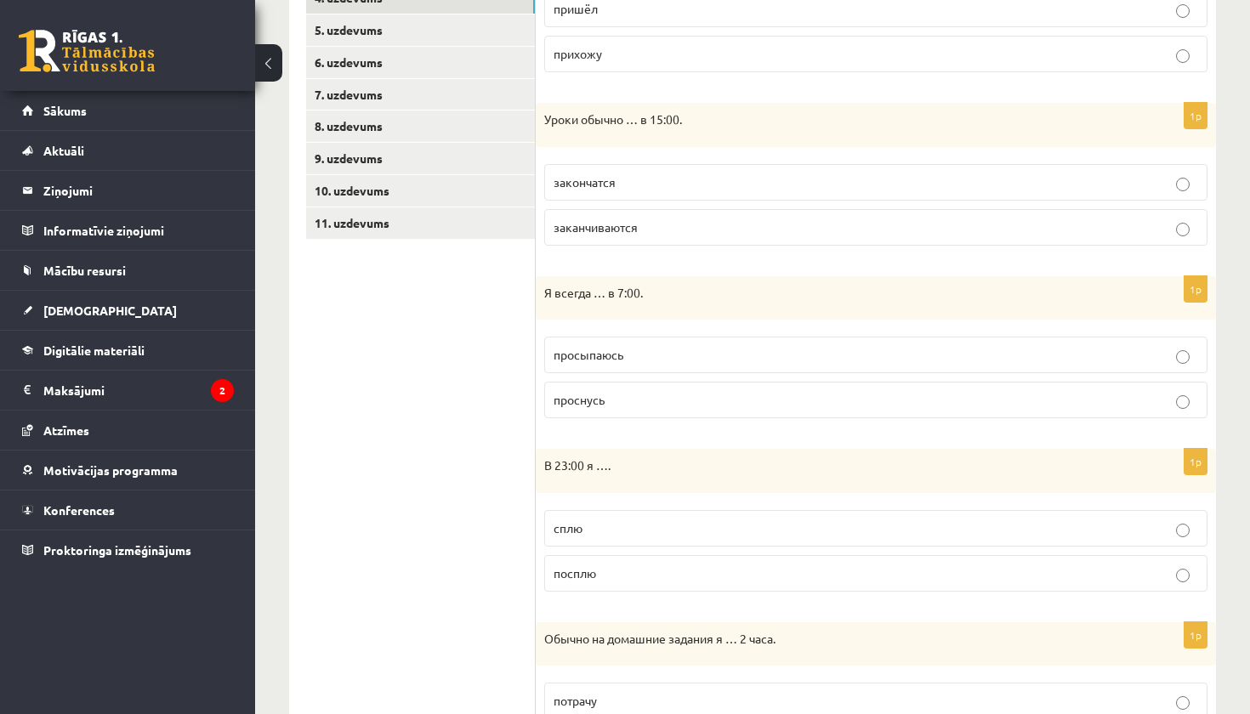
scroll to position [423, 0]
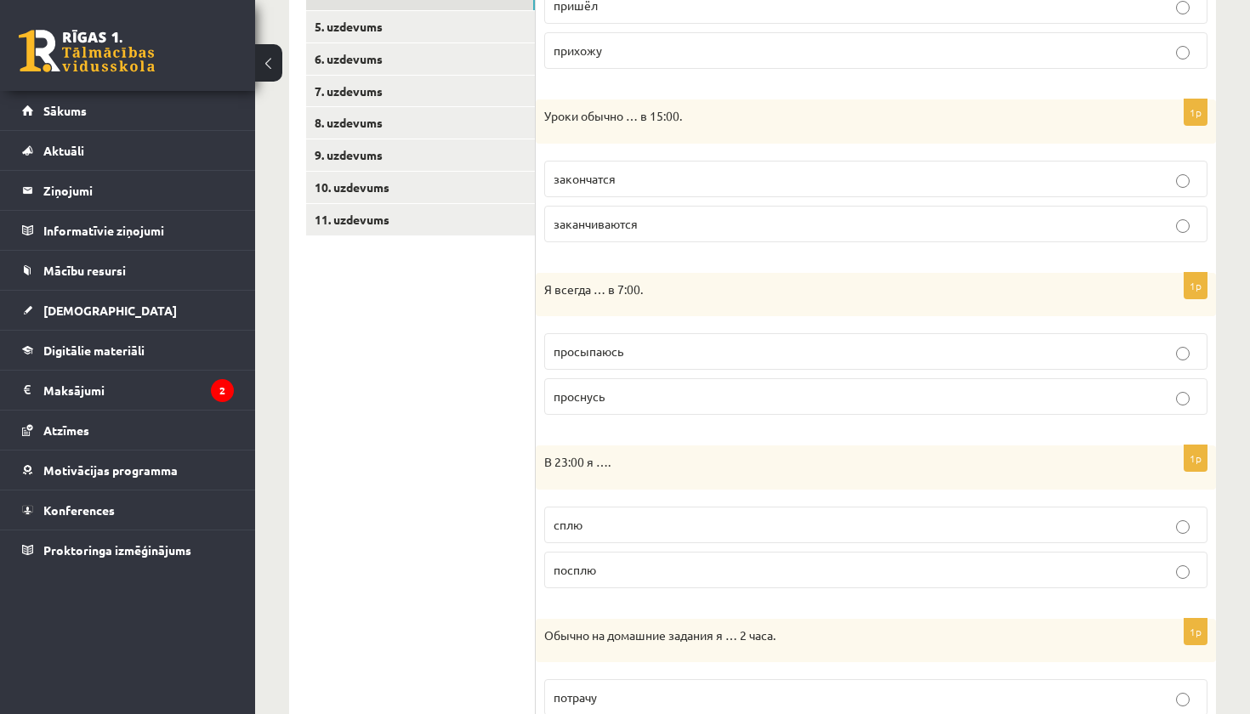
click at [621, 527] on p "сплю" at bounding box center [875, 525] width 644 height 18
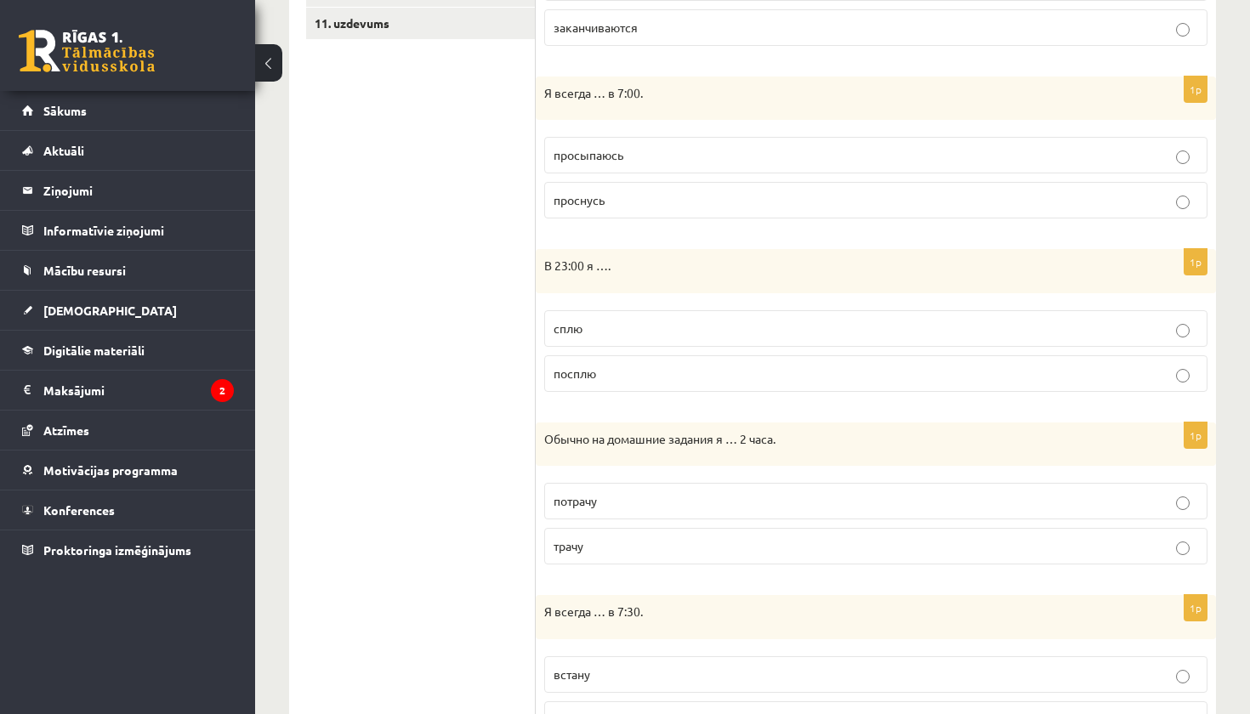
scroll to position [634, 0]
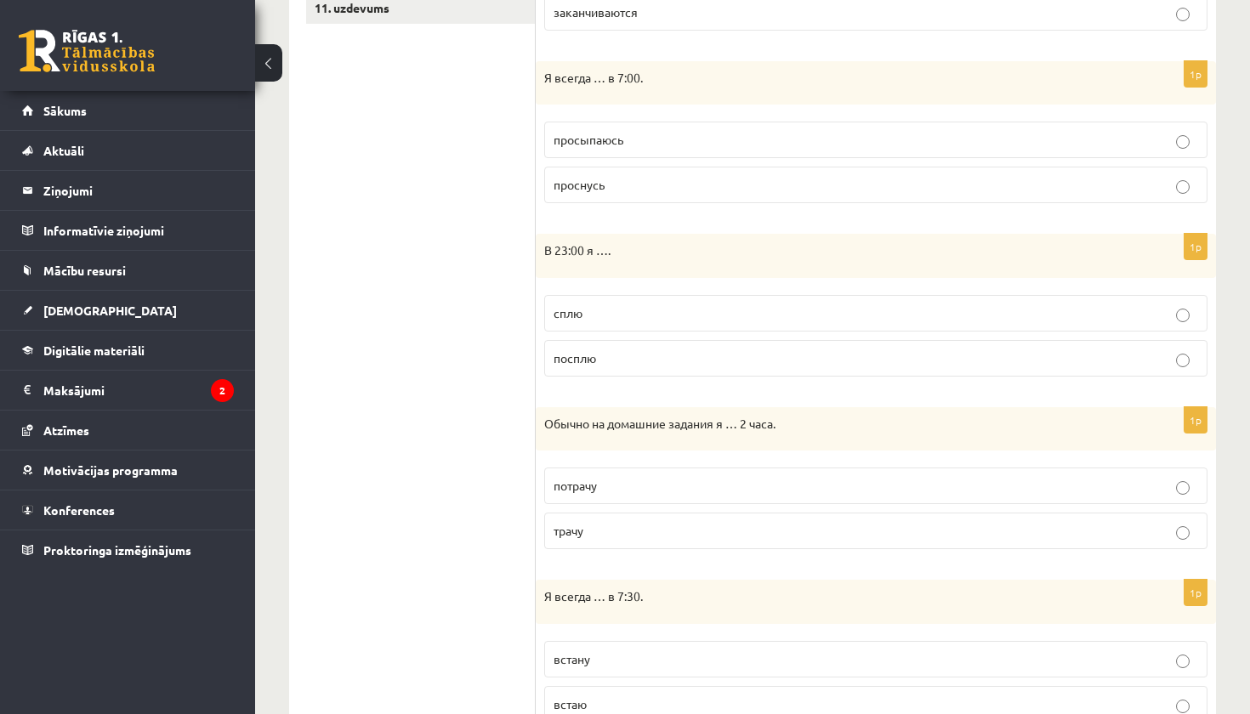
click at [611, 538] on label "трачу" at bounding box center [875, 531] width 663 height 37
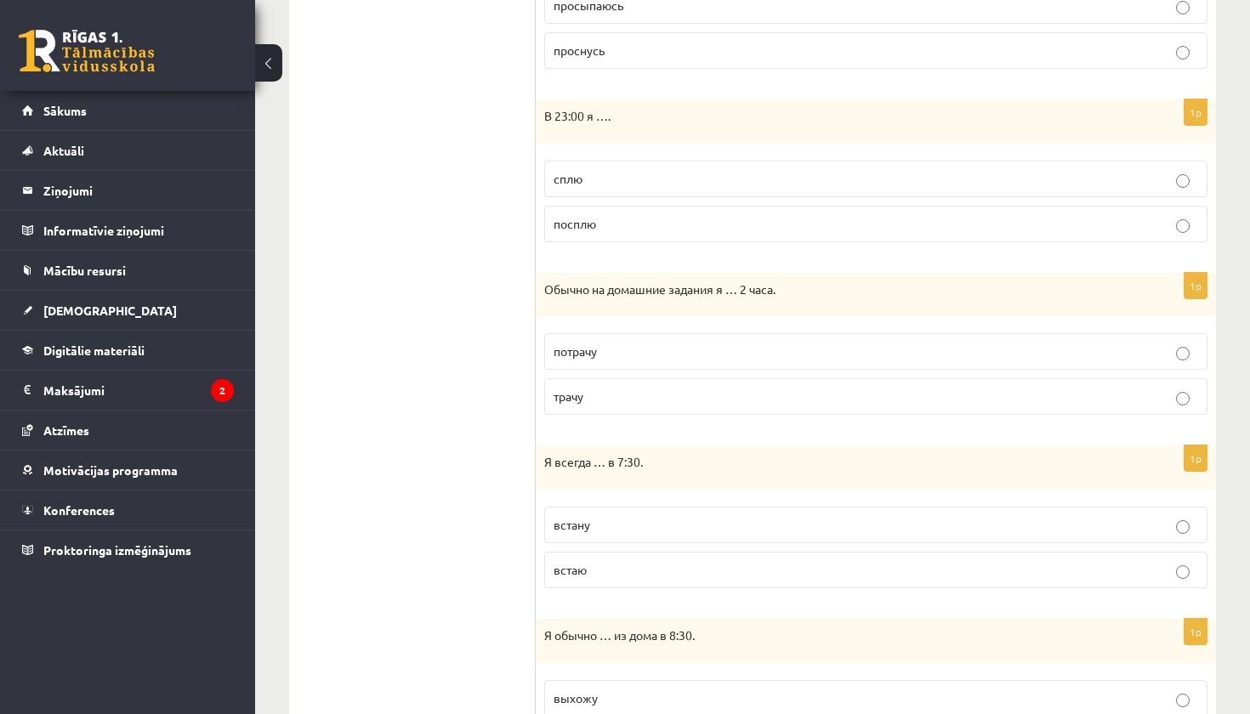
click at [602, 578] on label "встаю" at bounding box center [875, 570] width 663 height 37
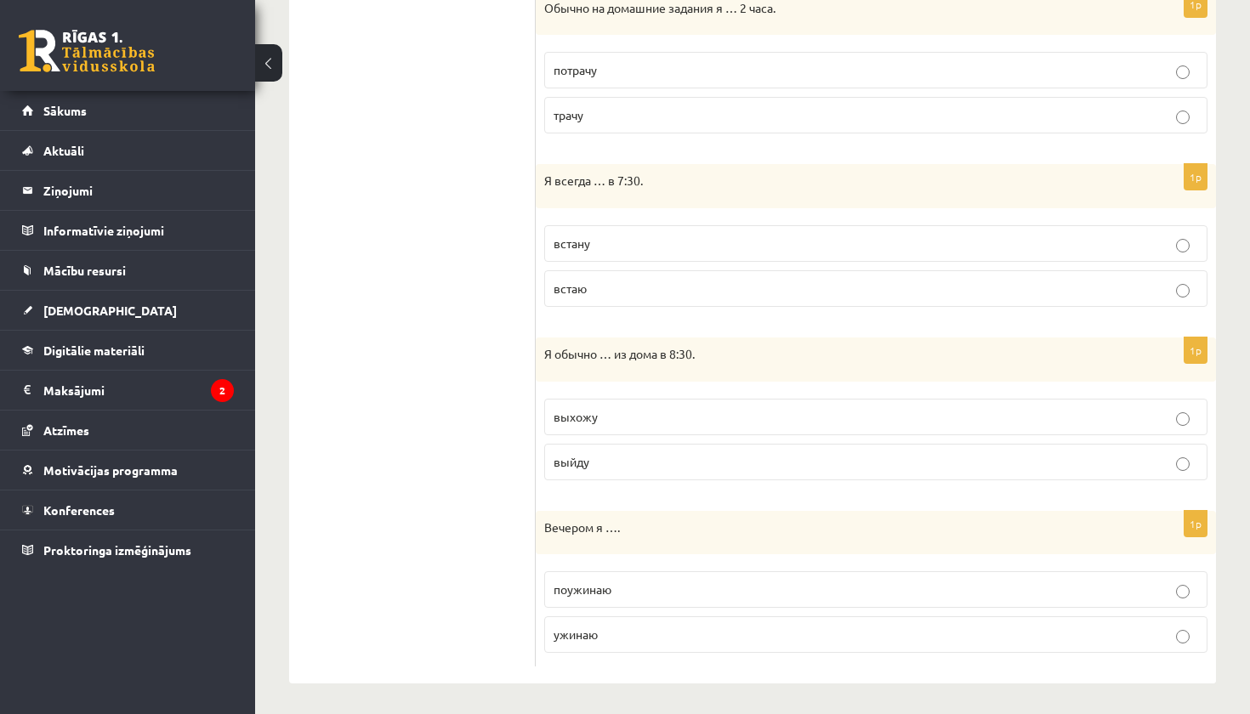
scroll to position [1049, 0]
click at [607, 429] on label "выхожу" at bounding box center [875, 418] width 663 height 37
click at [603, 644] on label "ужинаю" at bounding box center [875, 635] width 663 height 37
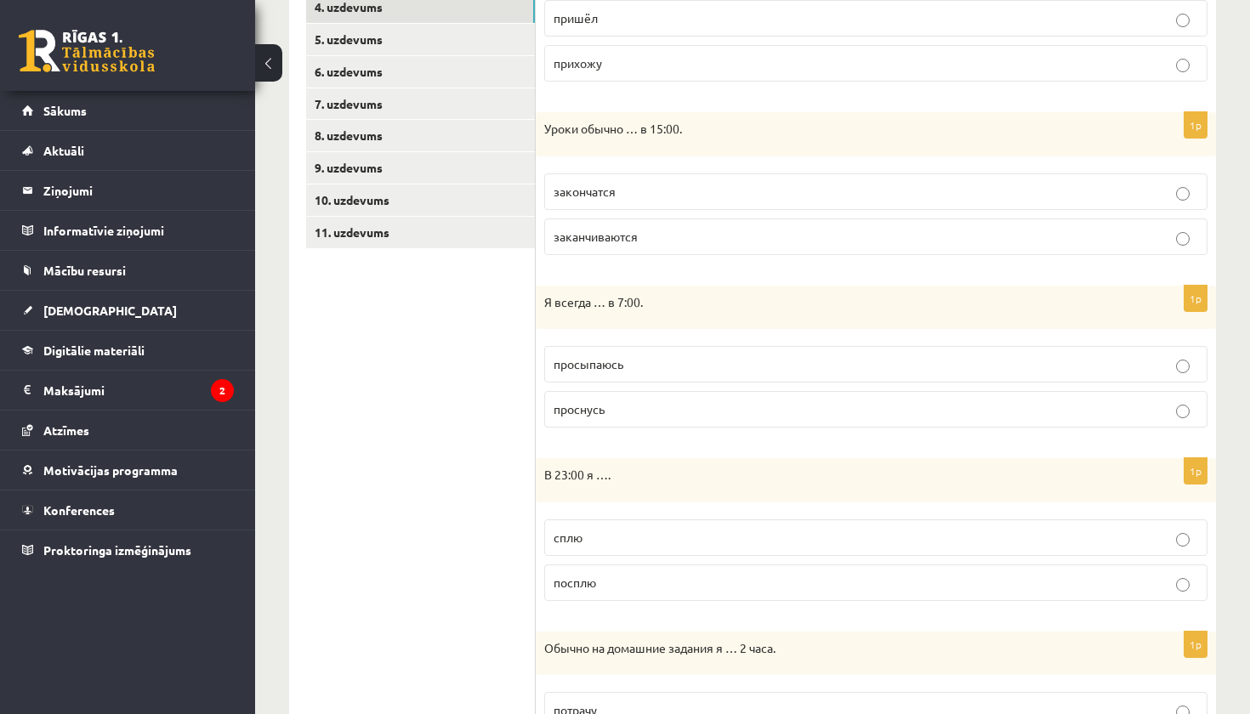
scroll to position [339, 0]
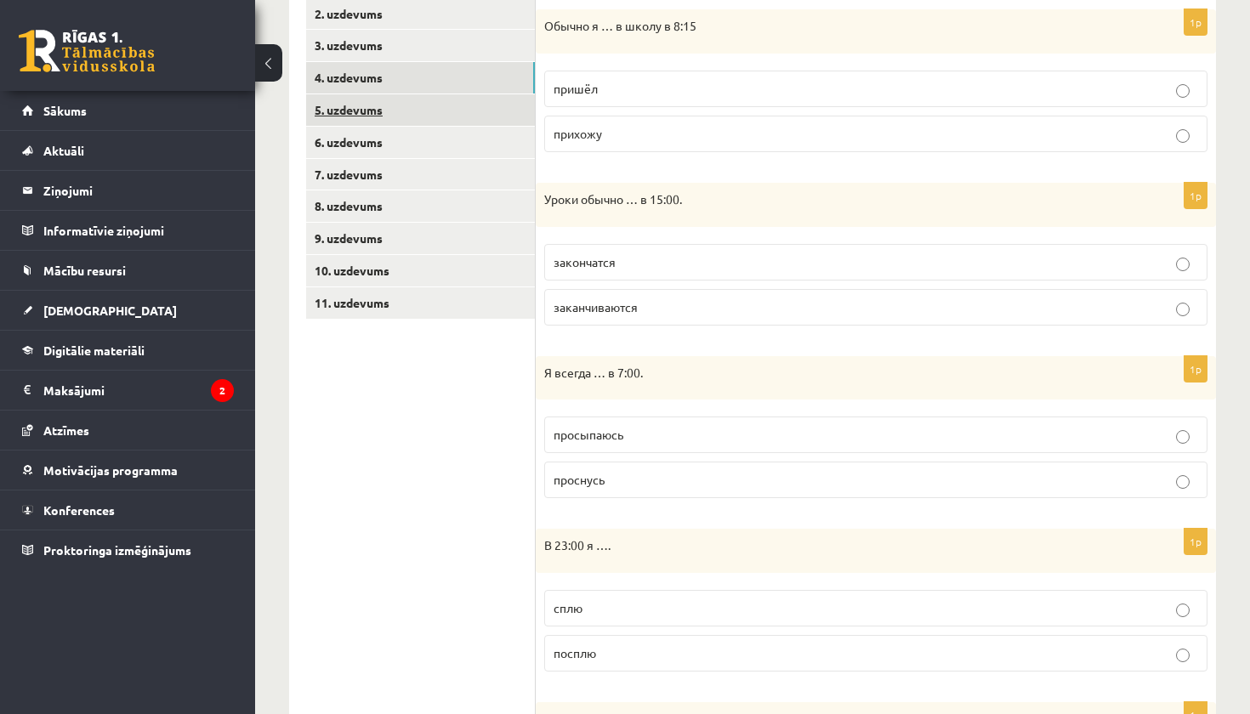
click at [411, 105] on link "5. uzdevums" at bounding box center [420, 109] width 229 height 31
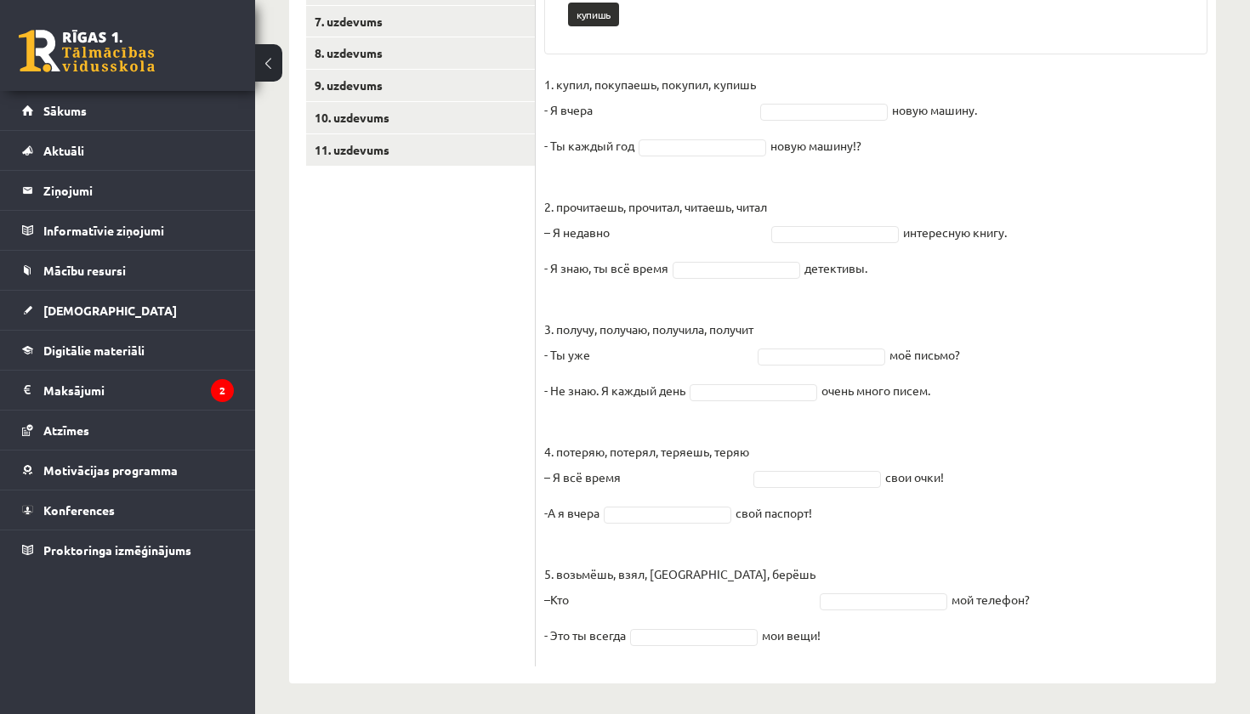
scroll to position [495, 0]
drag, startPoint x: 547, startPoint y: 235, endPoint x: 739, endPoint y: 708, distance: 511.1
click at [739, 708] on div "**********" at bounding box center [752, 143] width 995 height 1144
copy fieldset "1. купил, покупаешь, покупил, купишь - Я вчера новую машину. - Ты каждый год но…"
click at [1197, 365] on fieldset "1. купил, покупаешь, покупил, купишь - Я вчера новую машину. - Ты каждый год но…" at bounding box center [875, 362] width 663 height 587
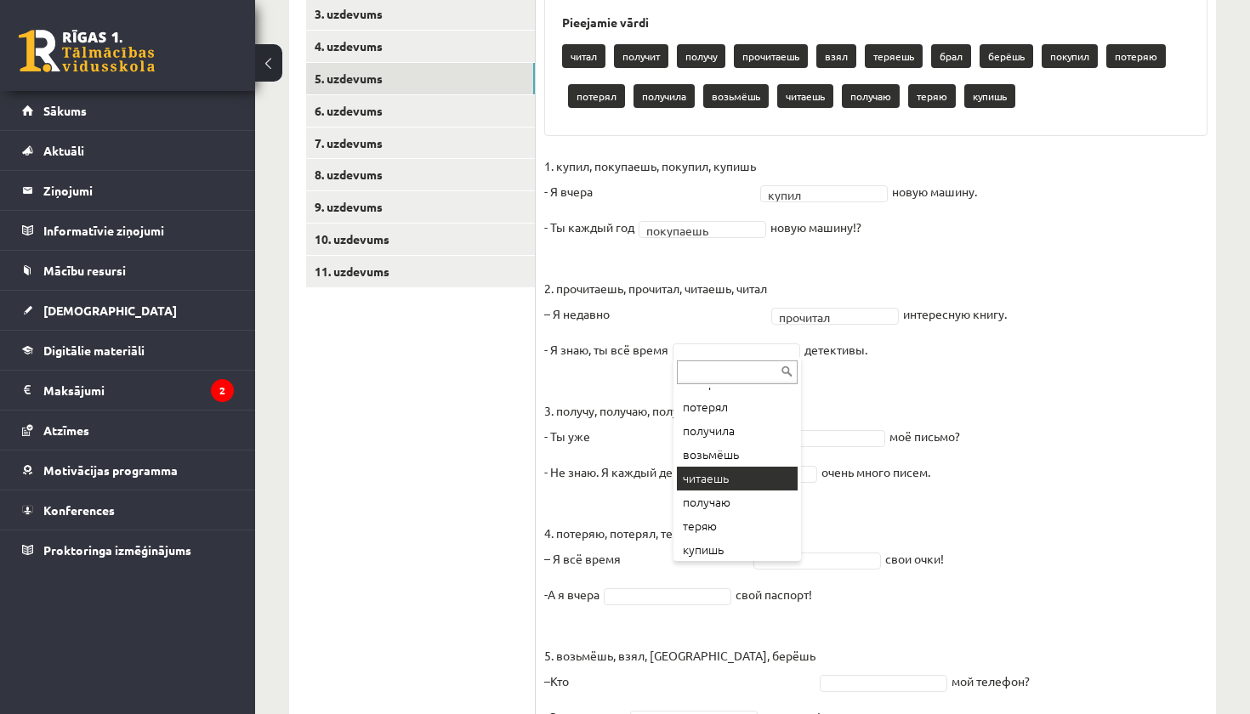
scroll to position [252, 0]
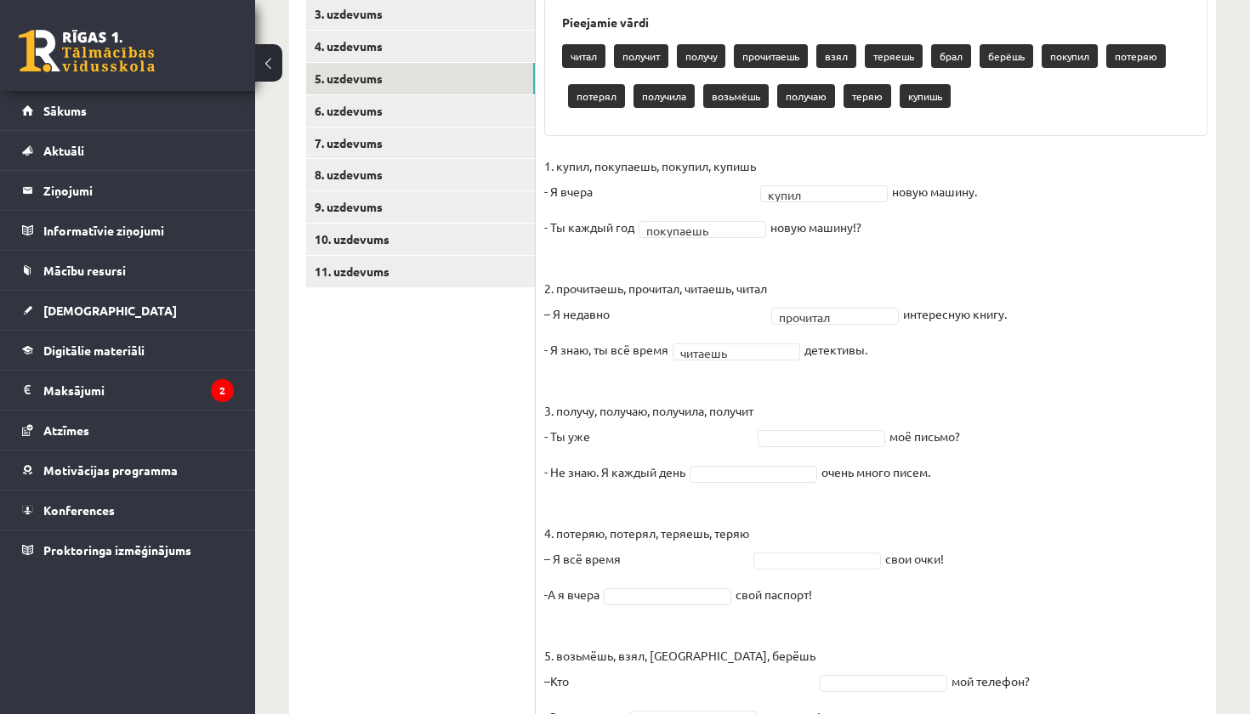
click at [780, 447] on fieldset "1. купил, покупаешь, покупил, купишь - Я вчера купил ***** новую машину. - Ты к…" at bounding box center [875, 446] width 663 height 587
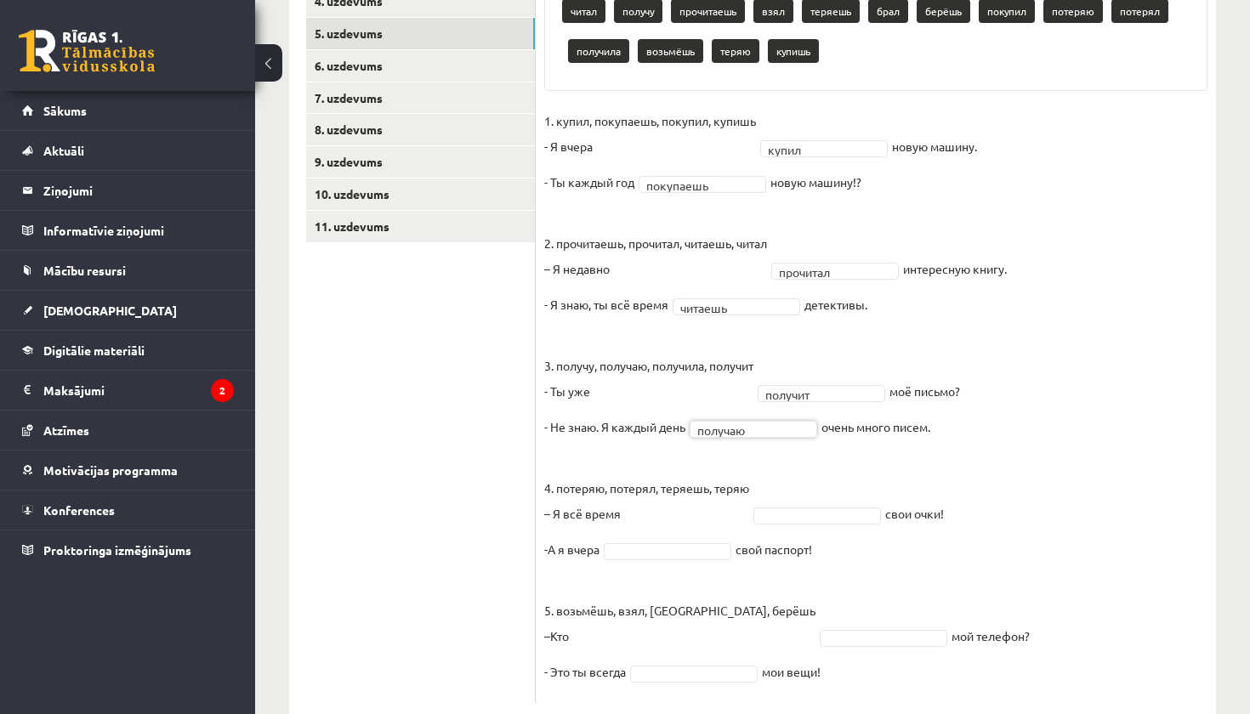
scroll to position [417, 0]
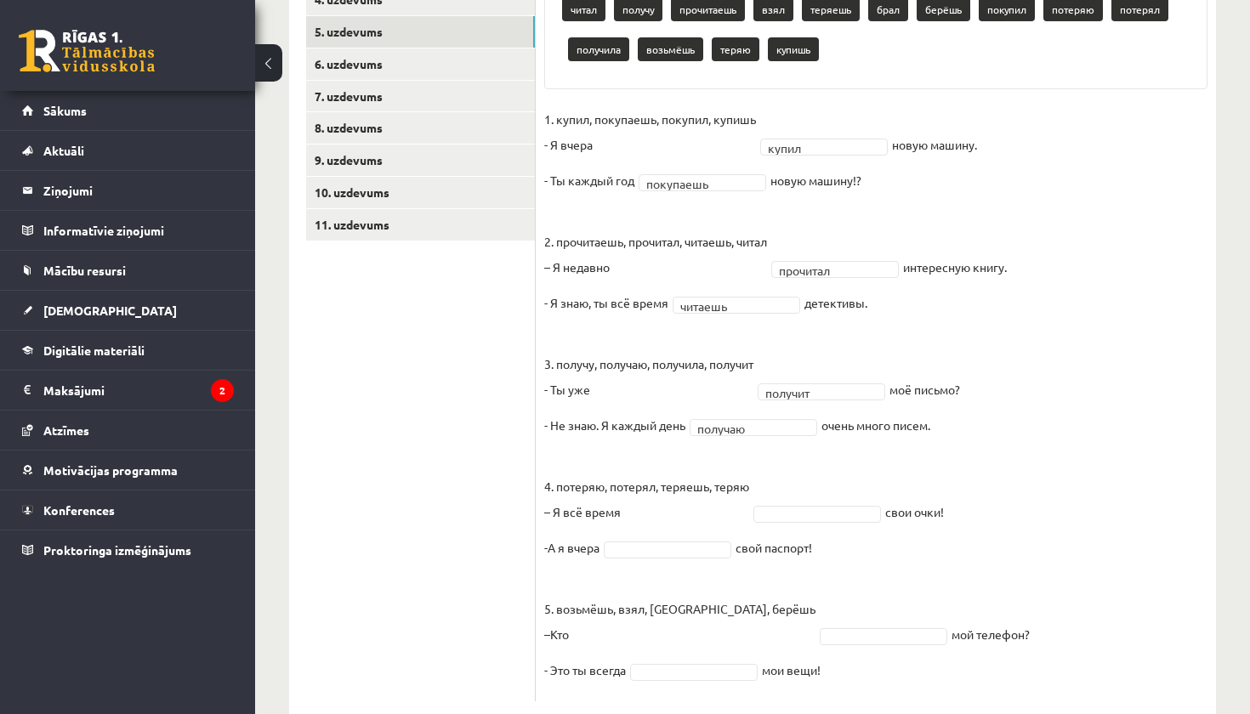
click at [820, 521] on fieldset "1. купил, покупаешь, покупил, купишь - Я вчера купил ***** новую машину. - Ты к…" at bounding box center [875, 399] width 663 height 587
click at [821, 494] on fieldset "1. купил, покупаешь, покупил, купишь - Я вчера купил ***** новую машину. - Ты к…" at bounding box center [875, 399] width 663 height 587
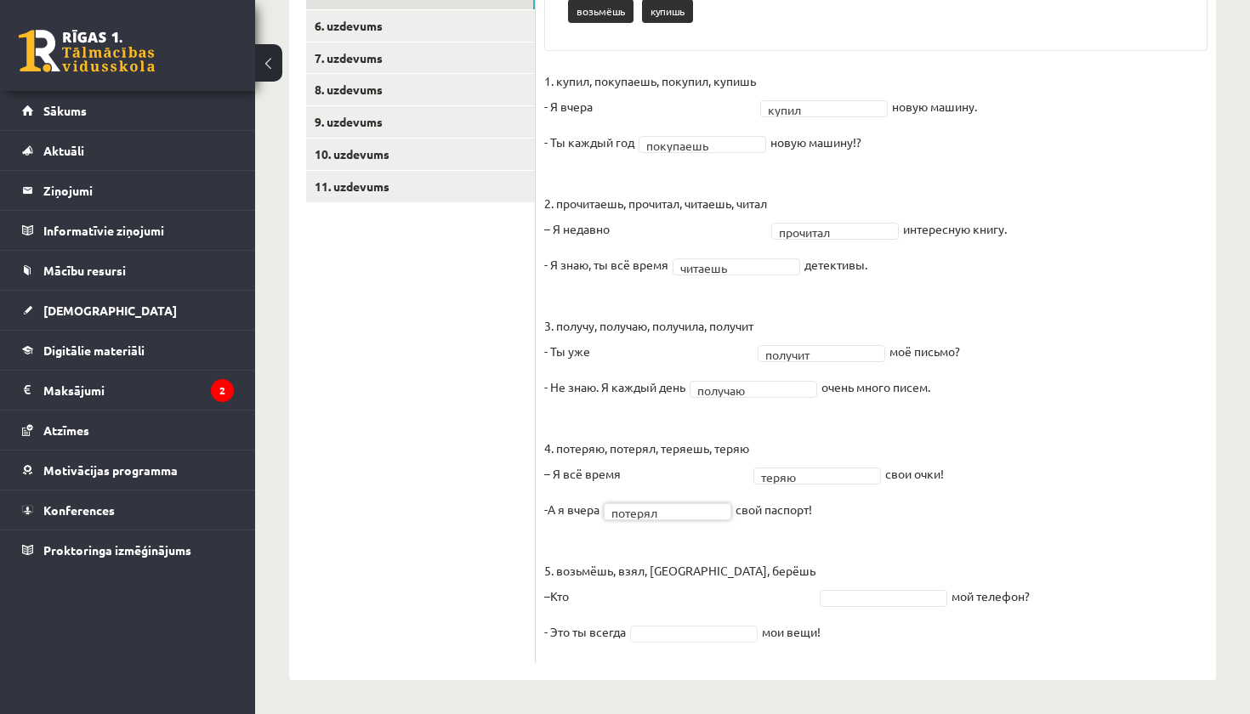
scroll to position [455, 0]
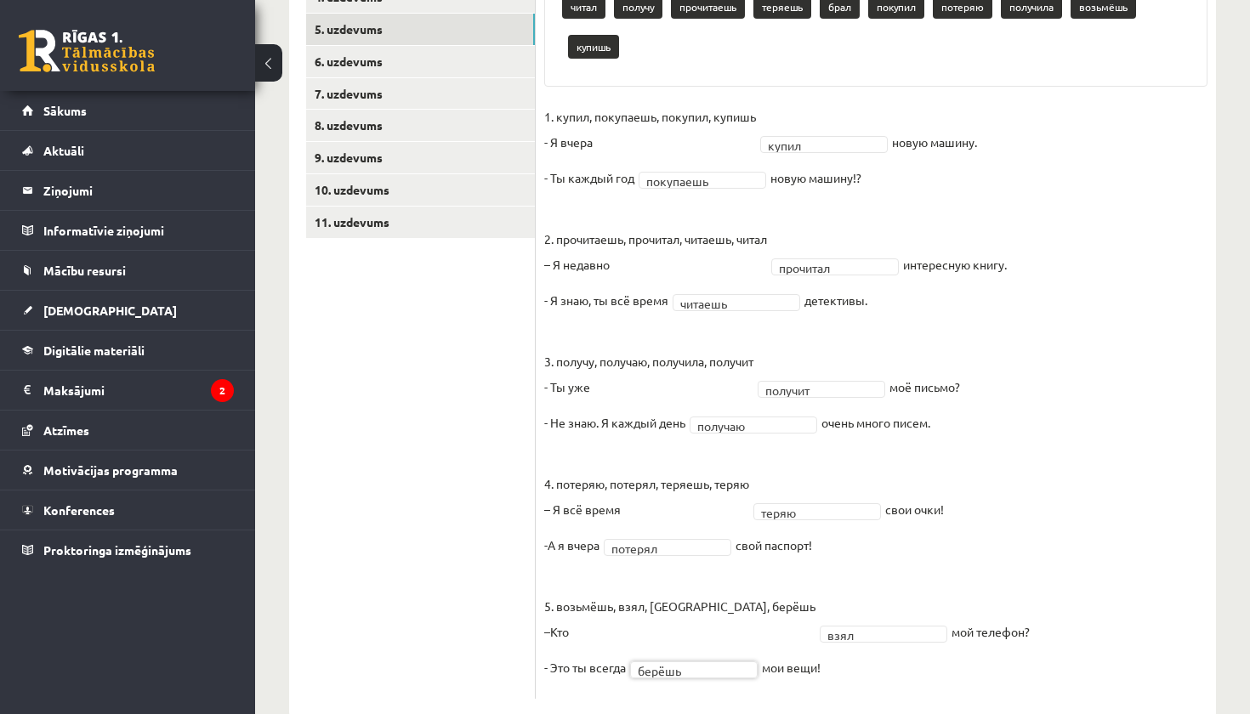
scroll to position [303, 0]
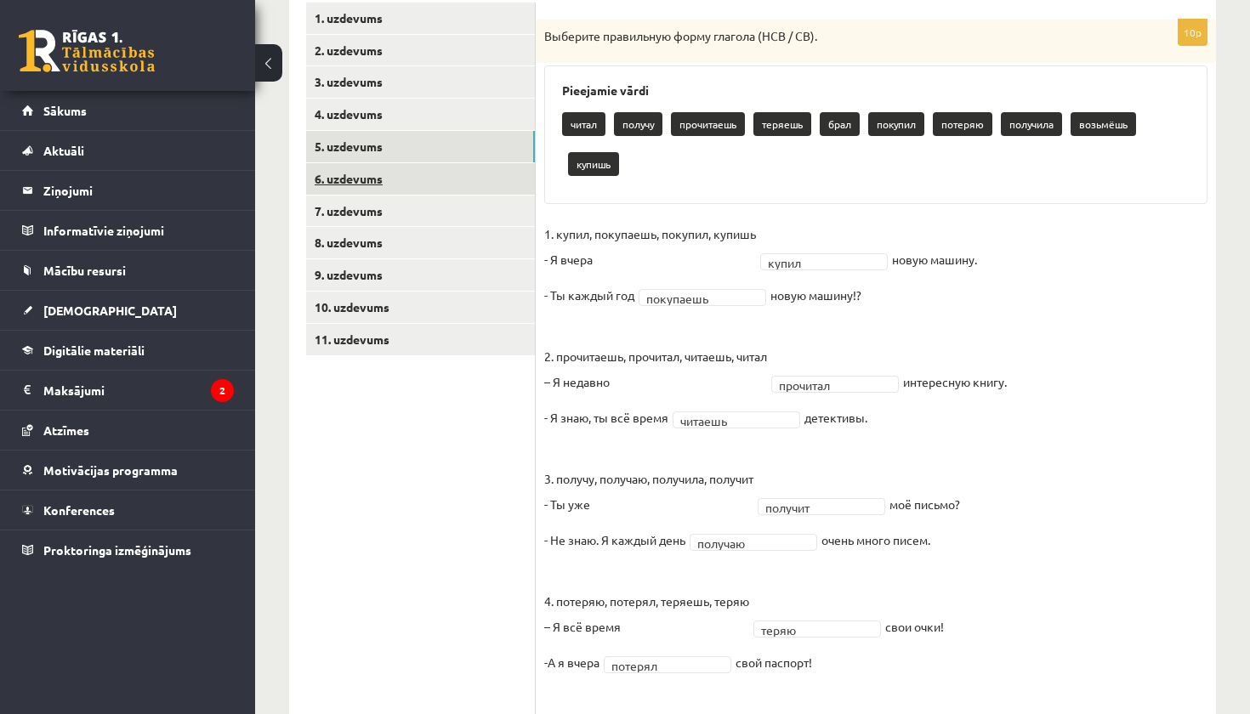
click at [382, 179] on link "6. uzdevums" at bounding box center [420, 178] width 229 height 31
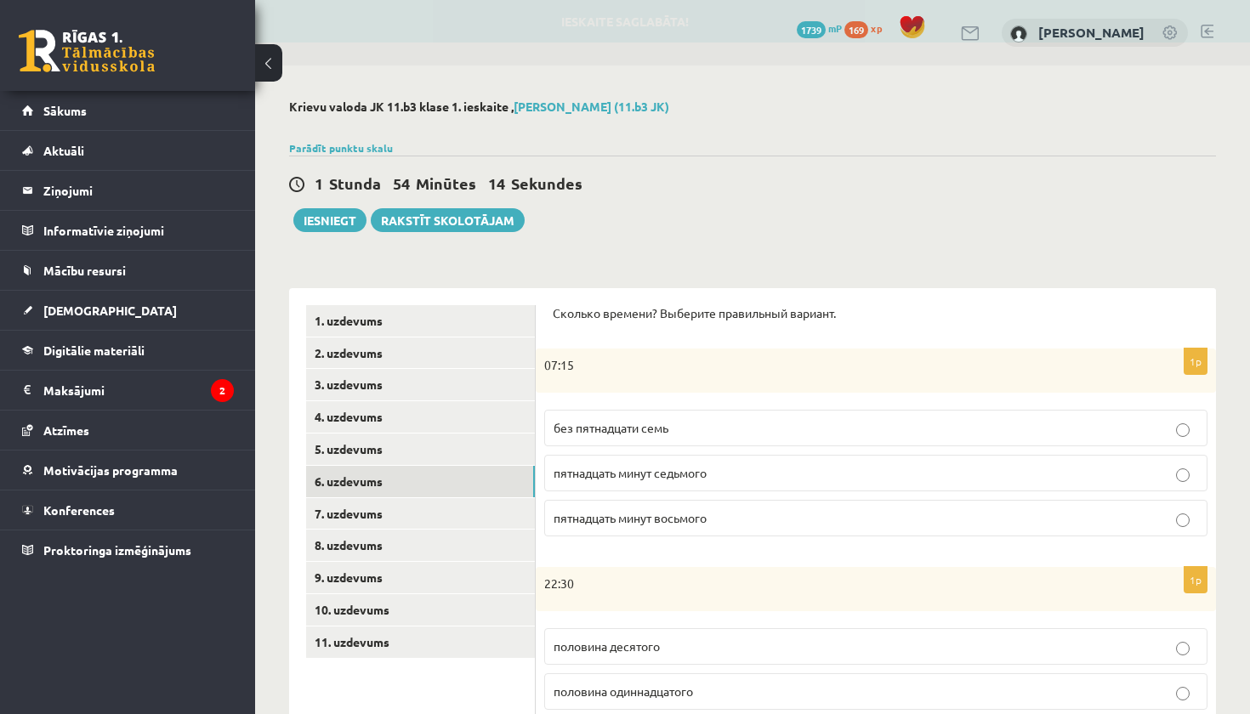
scroll to position [0, 0]
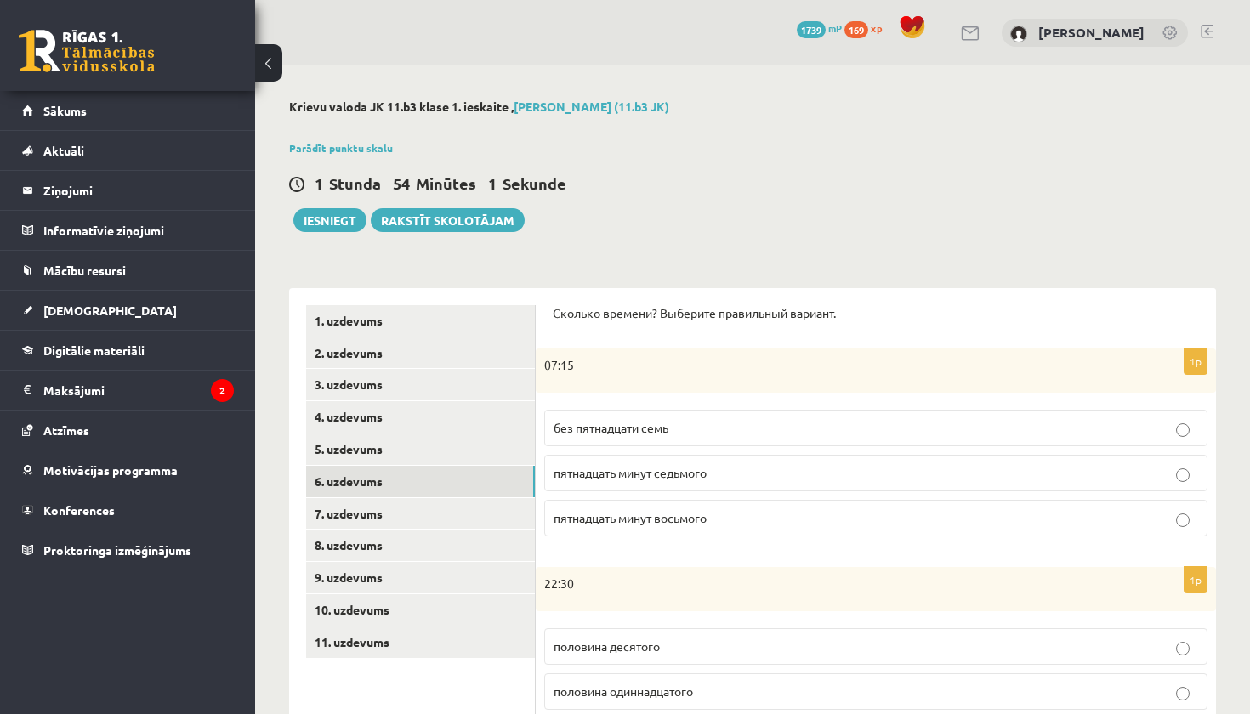
click at [705, 528] on label "пятнадцать минут восьмого" at bounding box center [875, 518] width 663 height 37
click at [705, 474] on span "пятнадцать минут седьмого" at bounding box center [629, 472] width 153 height 15
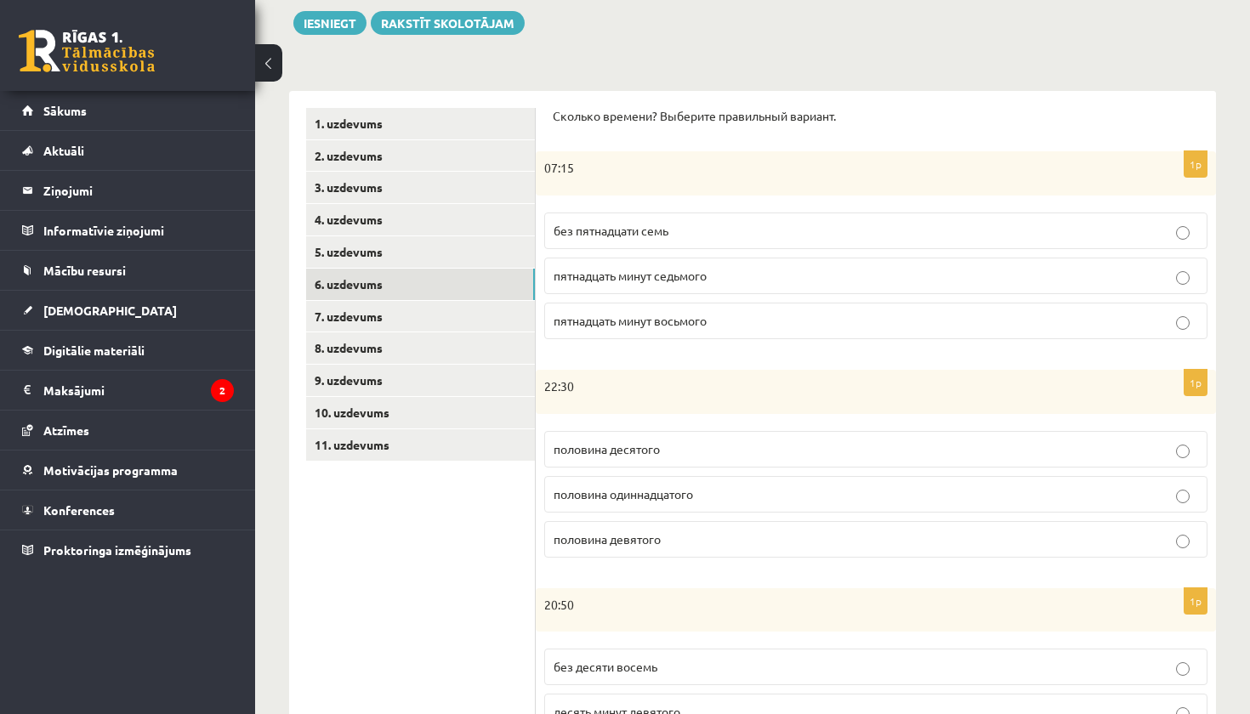
scroll to position [198, 0]
click at [671, 460] on label "половина десятого" at bounding box center [875, 448] width 663 height 37
click at [667, 501] on label "половина одиннадцатого" at bounding box center [875, 493] width 663 height 37
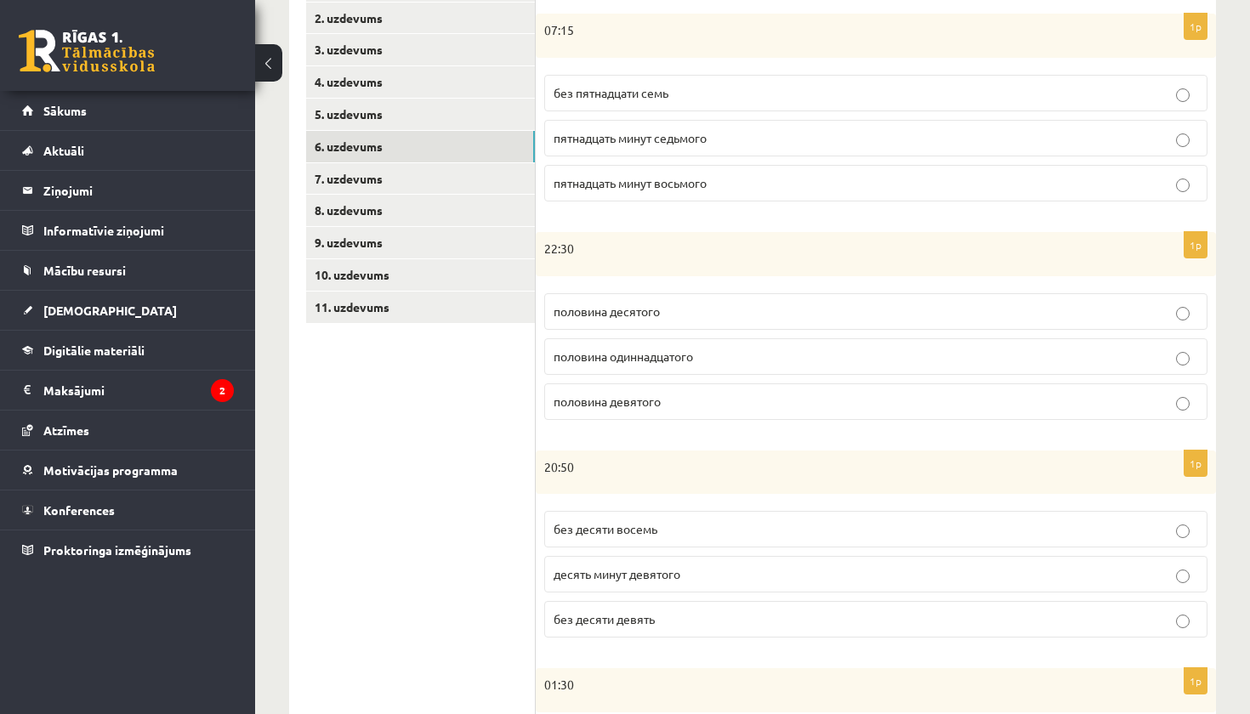
scroll to position [363, 0]
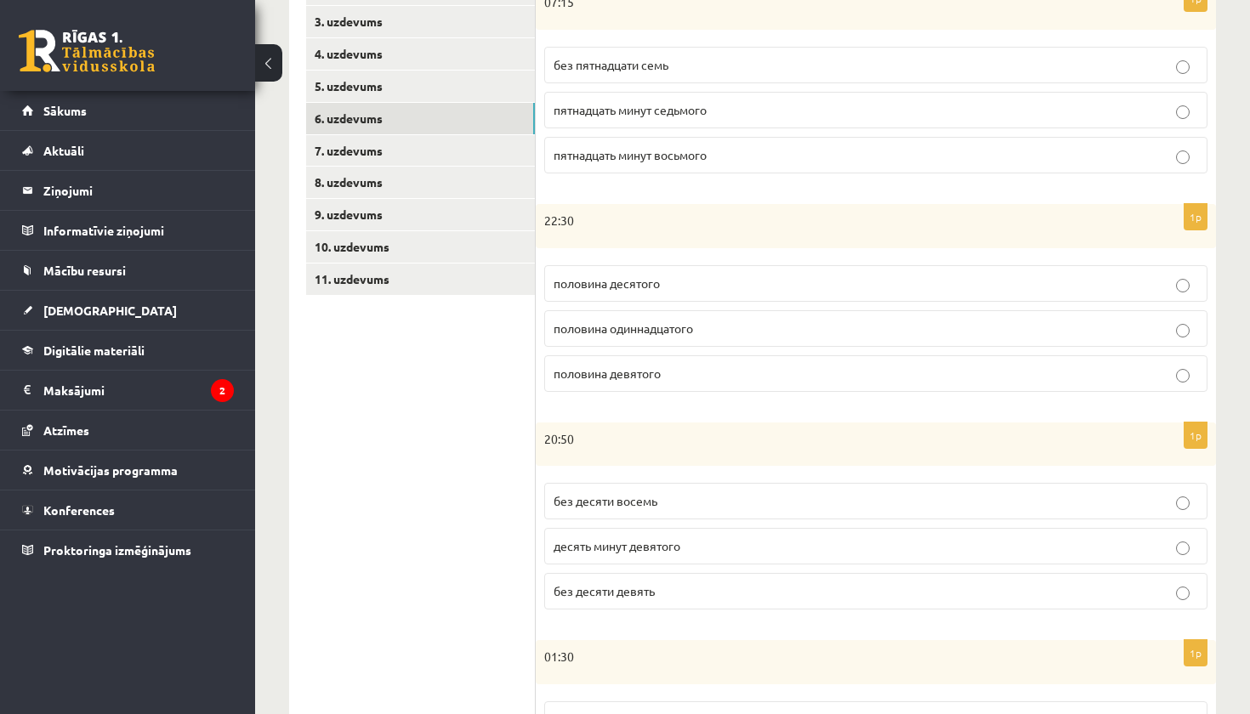
click at [628, 582] on p "без десяти девять" at bounding box center [875, 591] width 644 height 18
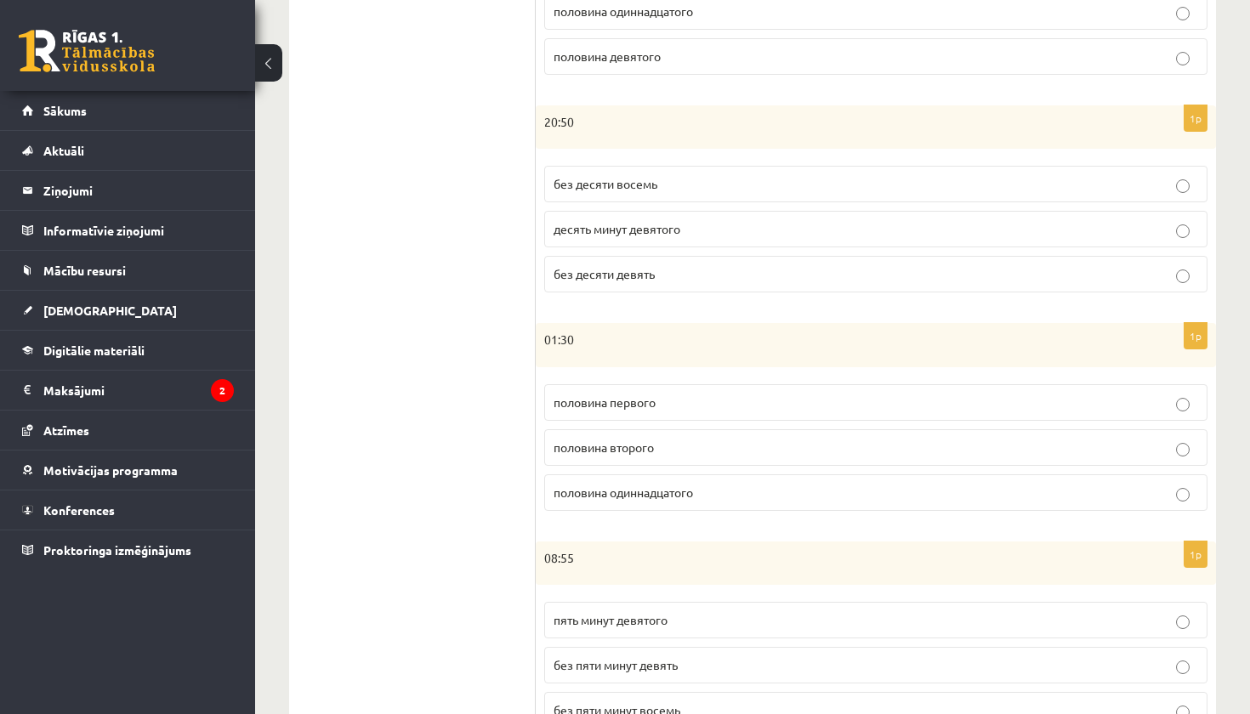
scroll to position [685, 0]
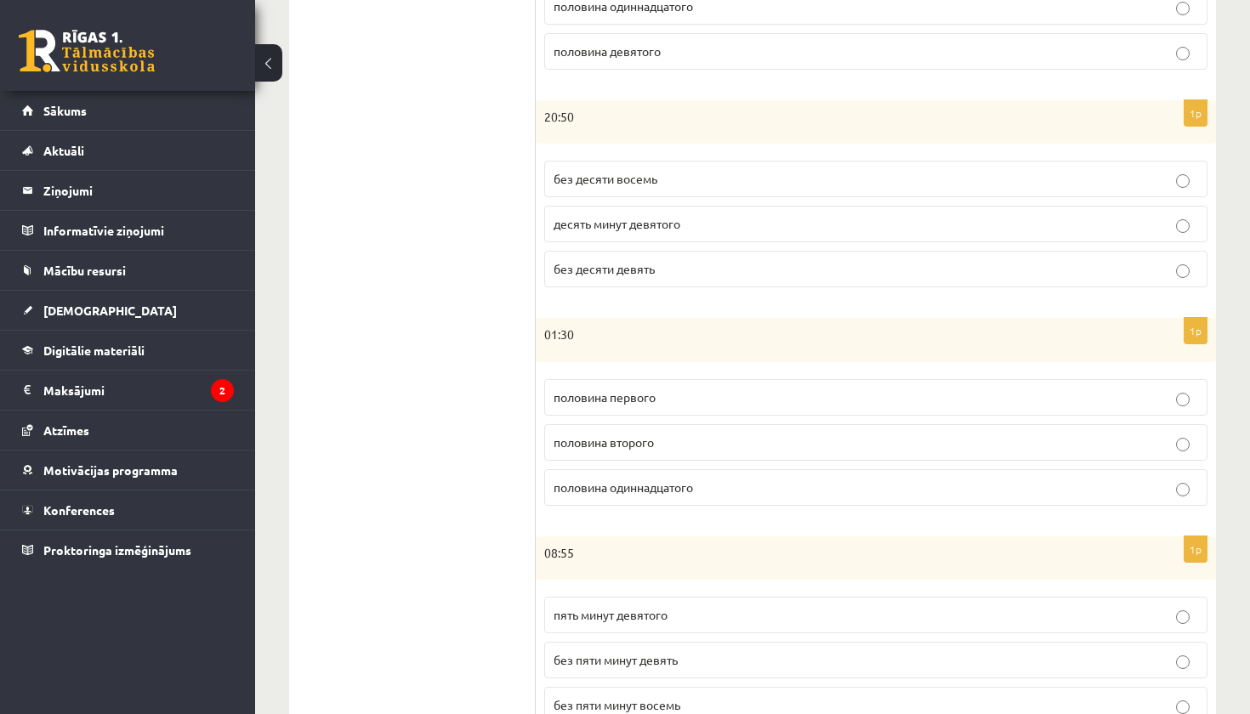
click at [661, 443] on p "половина второго" at bounding box center [875, 443] width 644 height 18
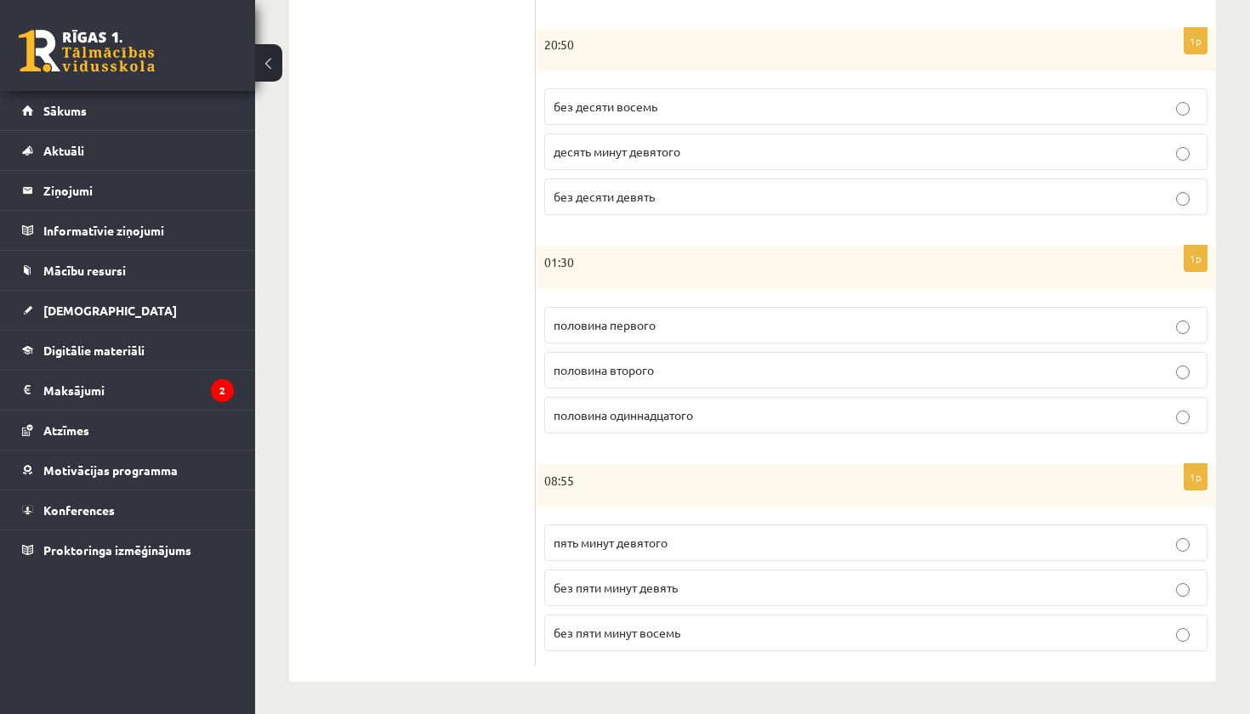
scroll to position [757, 0]
click at [657, 596] on label "без пяти минут девять" at bounding box center [875, 588] width 663 height 37
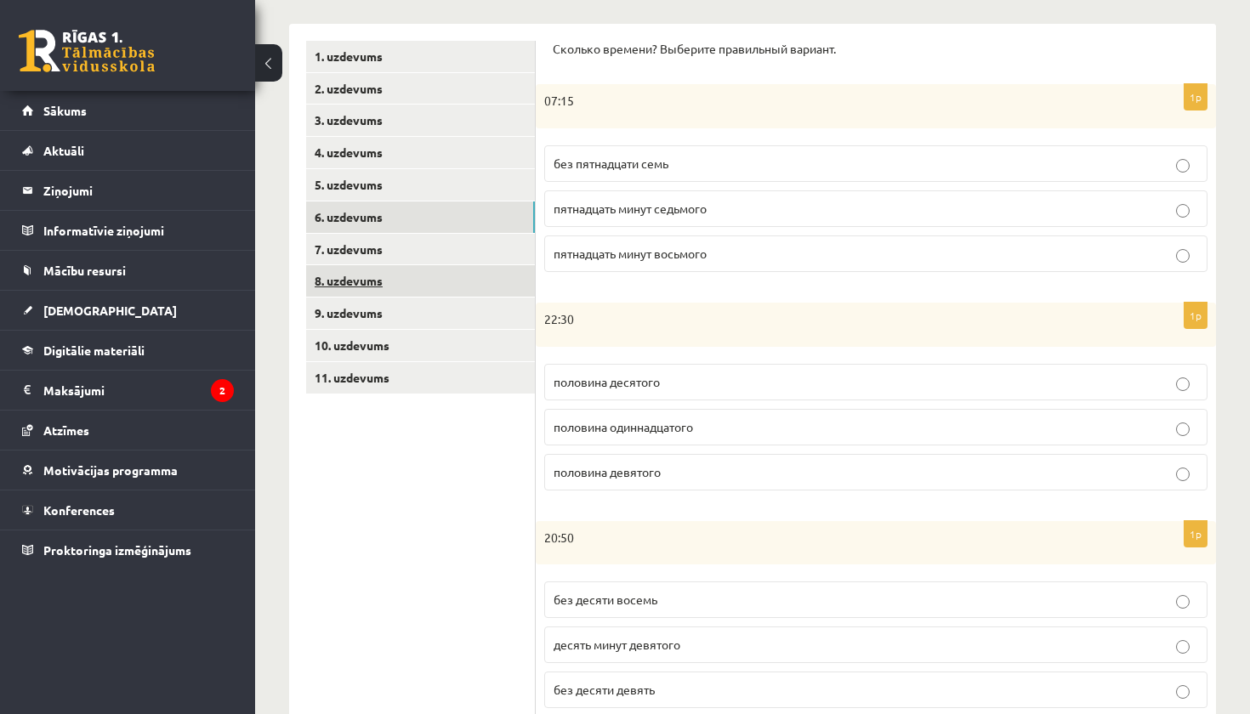
scroll to position [227, 0]
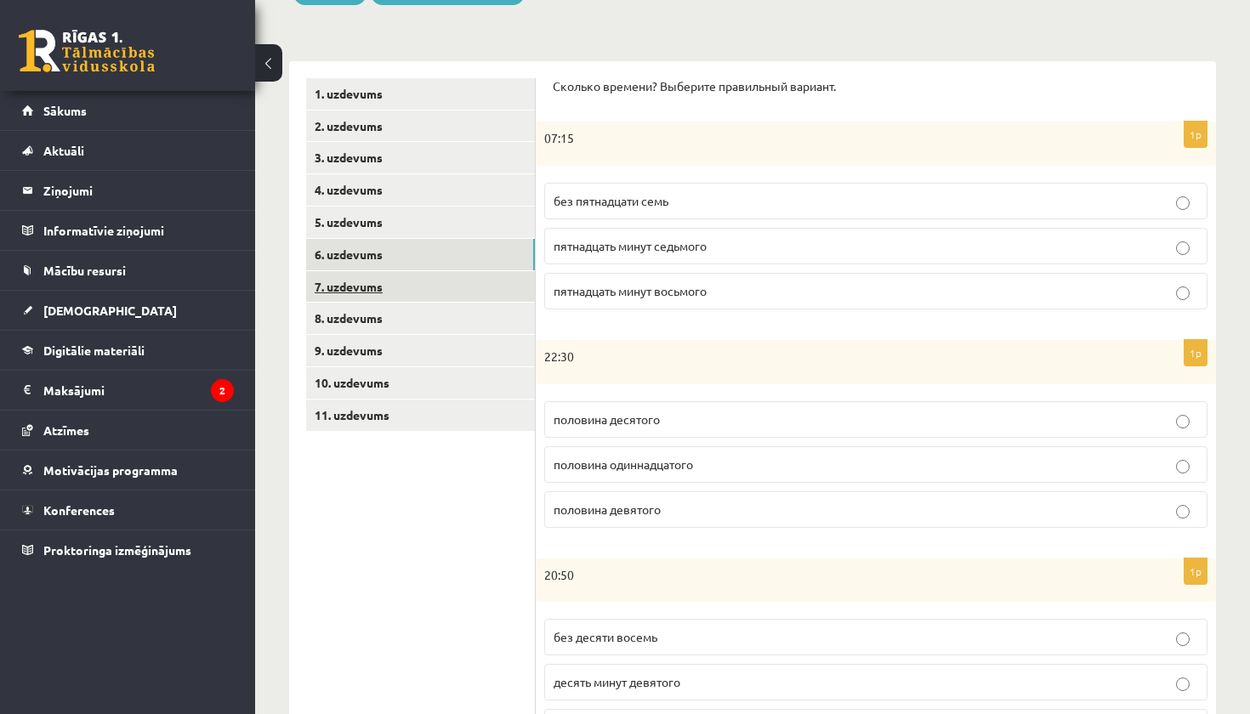
click at [360, 282] on link "7. uzdevums" at bounding box center [420, 286] width 229 height 31
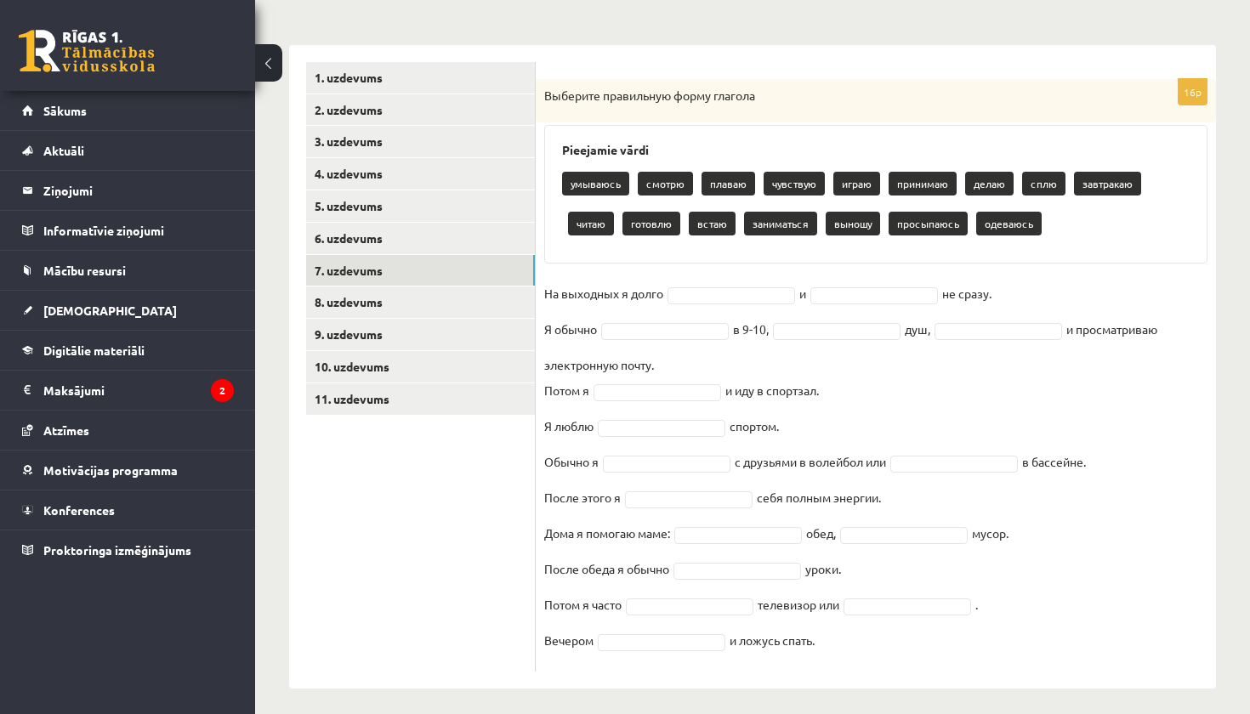
scroll to position [251, 0]
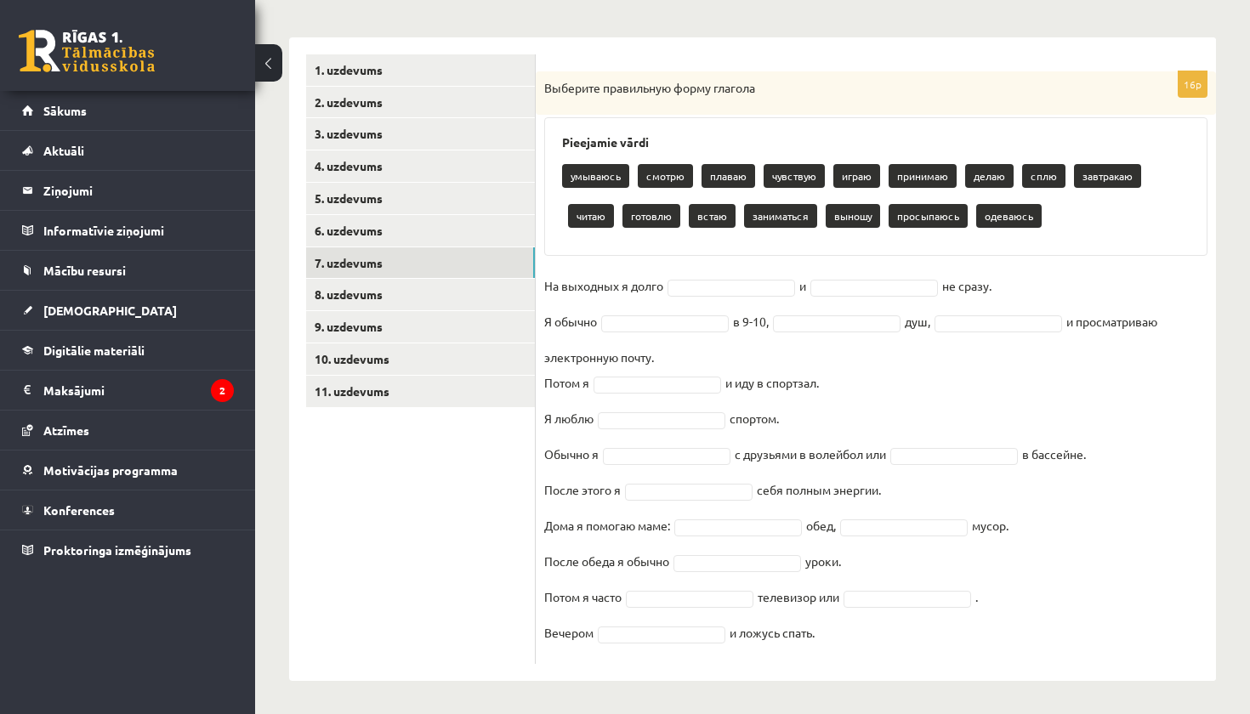
drag, startPoint x: 547, startPoint y: 105, endPoint x: 744, endPoint y: 713, distance: 639.9
click at [744, 713] on div "**********" at bounding box center [752, 265] width 995 height 900
copy div "Выберите правильную форму глагола Pieejamie vārdi умываюсь смотрю плаваю чувств…"
click at [358, 587] on ul "1. uzdevums 2. uzdevums 3. uzdevums 4. uzdevums 5. uzdevums 6. uzdevums 7. uzde…" at bounding box center [421, 359] width 230 height 610
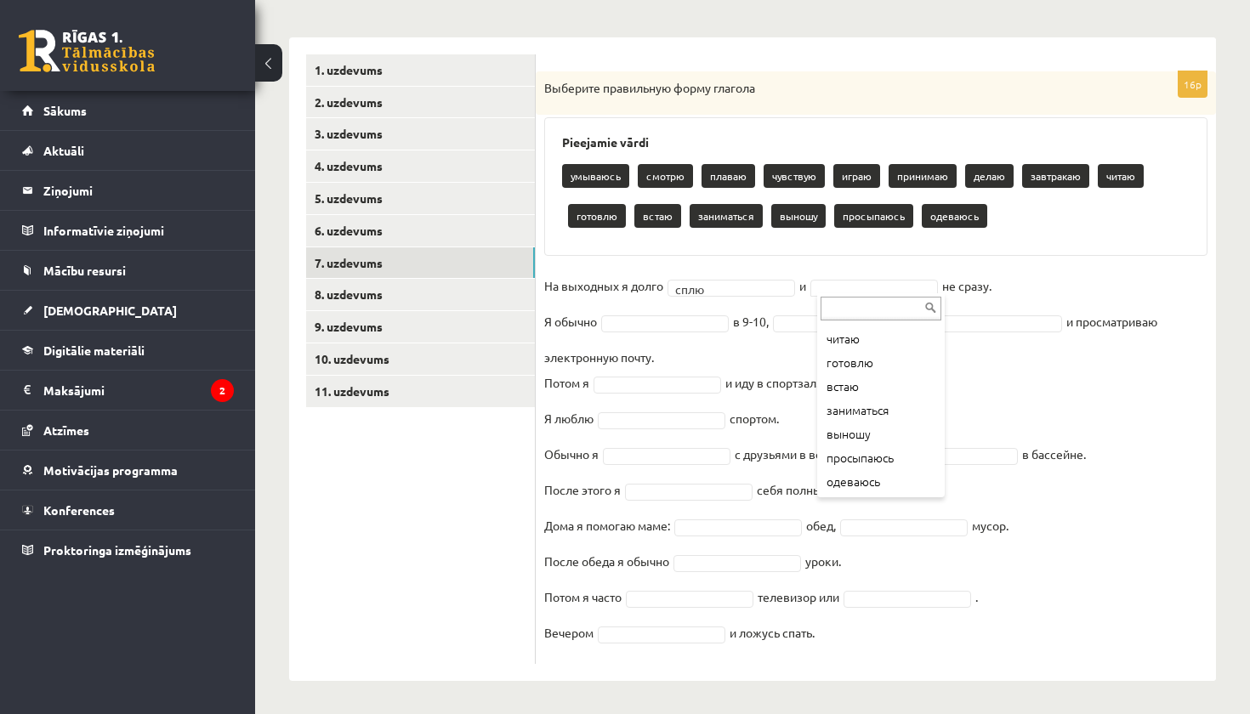
scroll to position [211, 0]
click at [882, 2] on div "**********" at bounding box center [752, 265] width 995 height 900
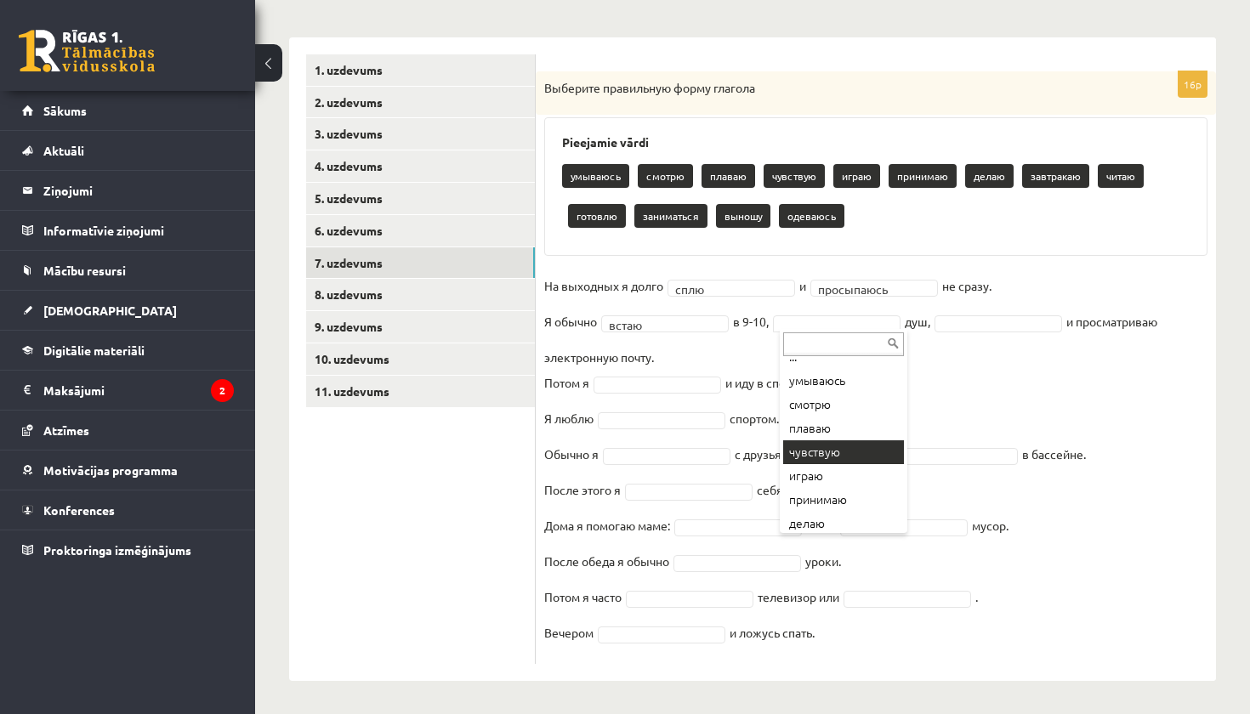
scroll to position [14, 0]
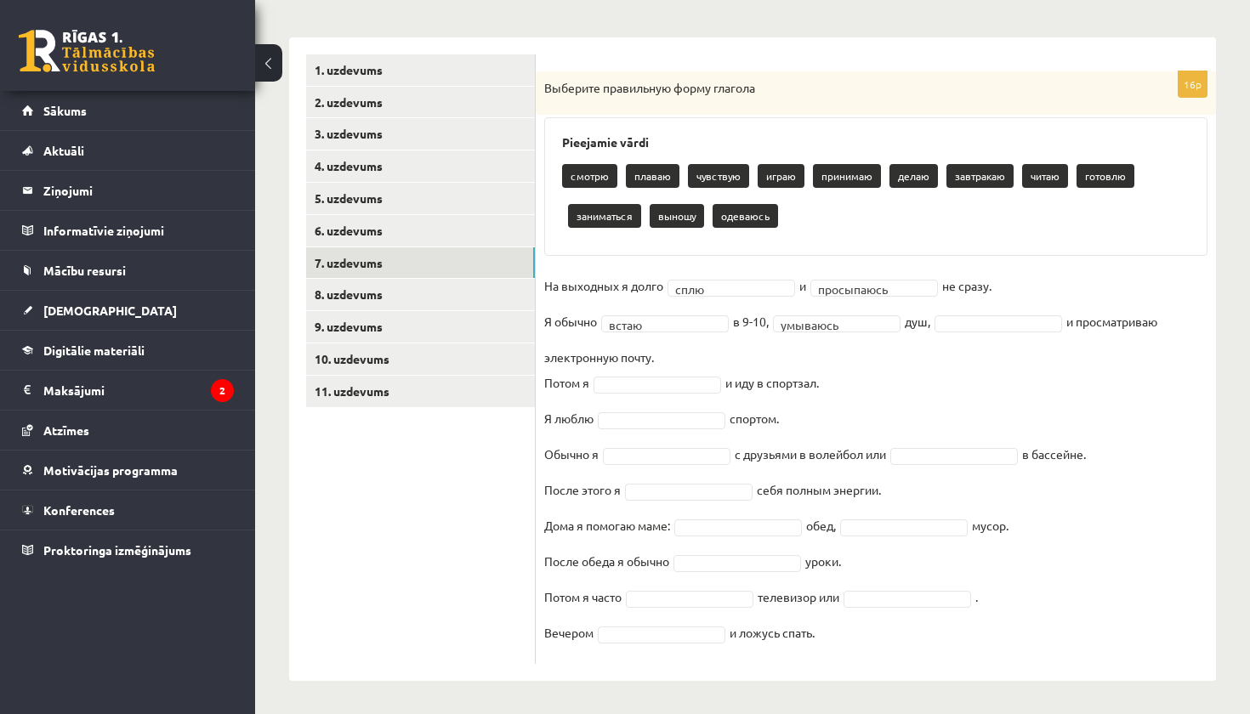
click at [840, 3] on div "**********" at bounding box center [752, 265] width 995 height 900
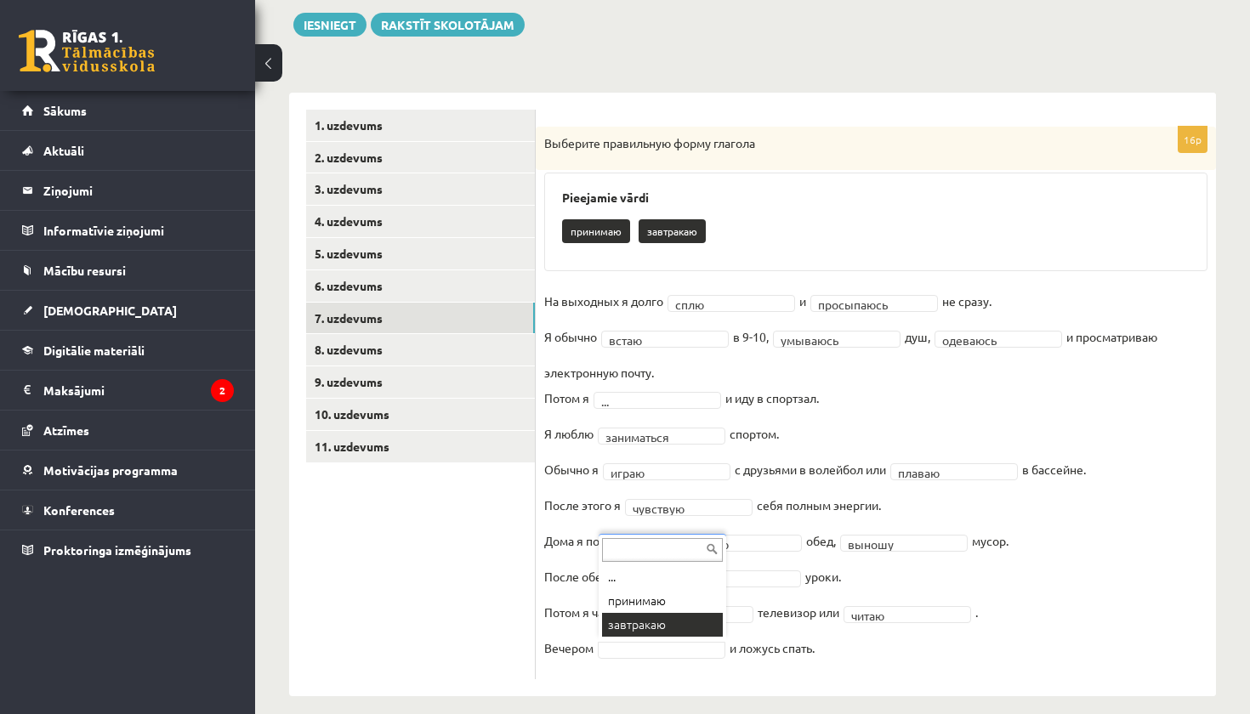
scroll to position [199, 0]
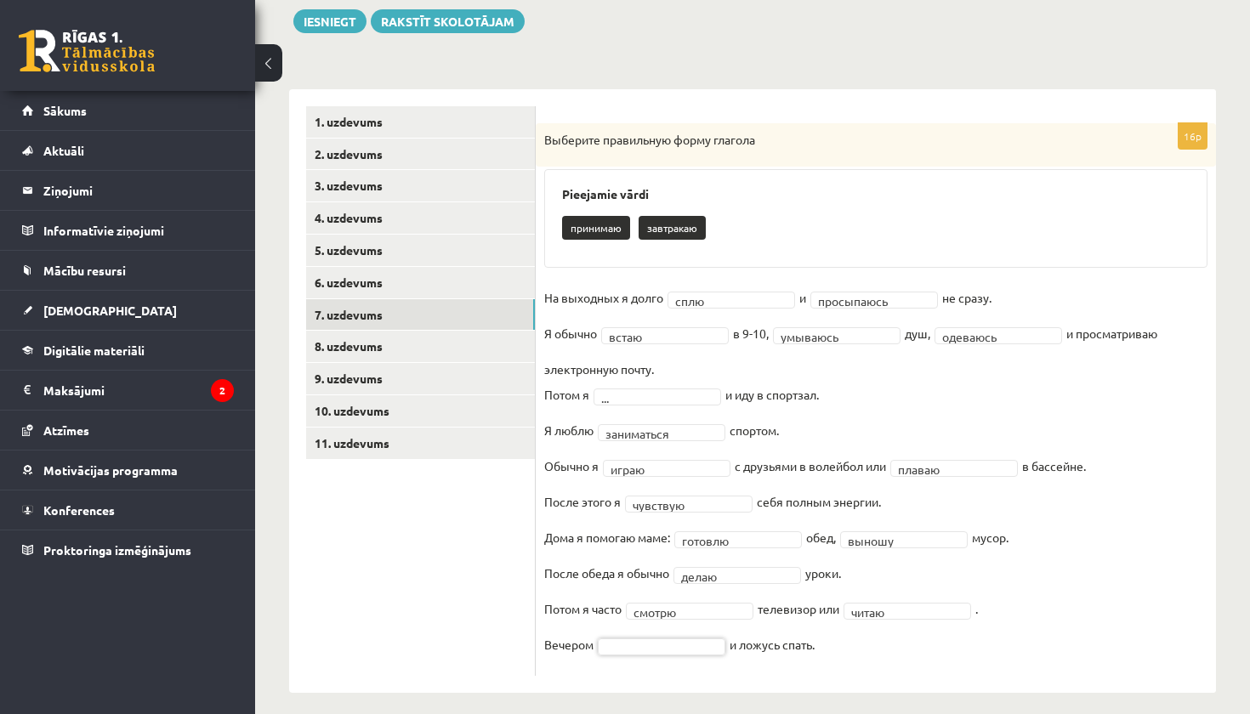
click at [617, 676] on div "**********" at bounding box center [876, 391] width 680 height 604
click at [639, 667] on div "**********" at bounding box center [876, 399] width 680 height 553
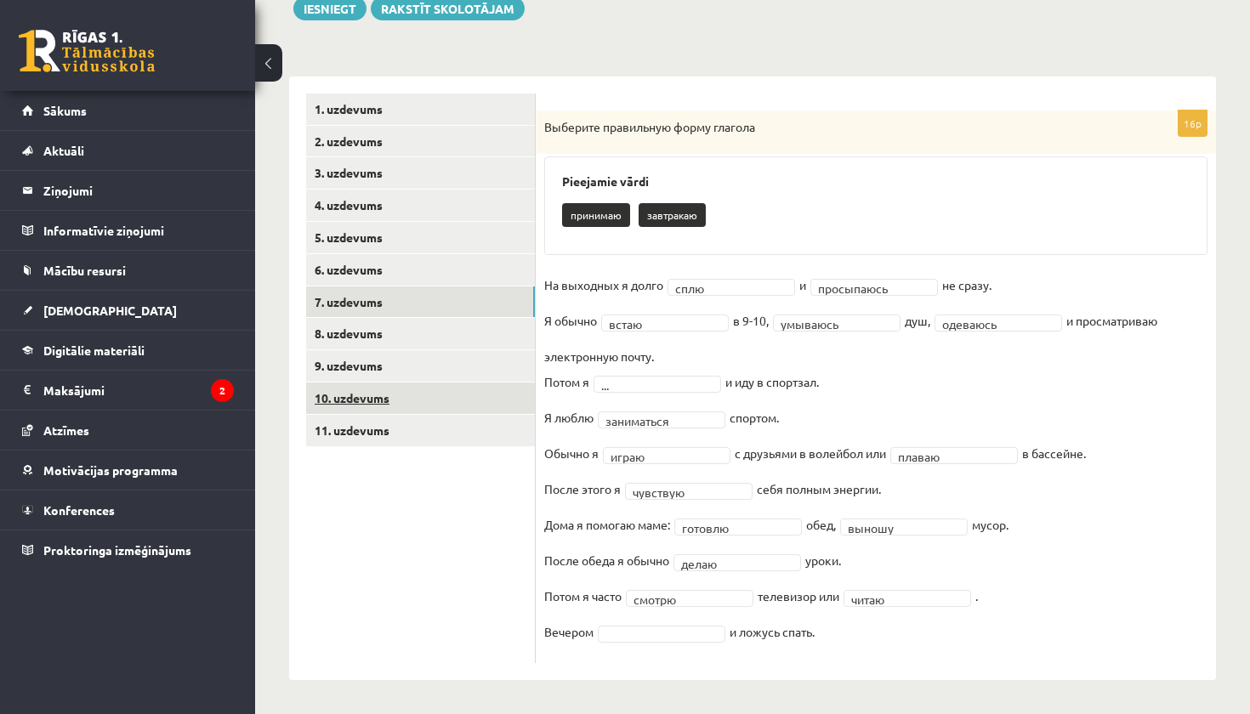
scroll to position [211, 0]
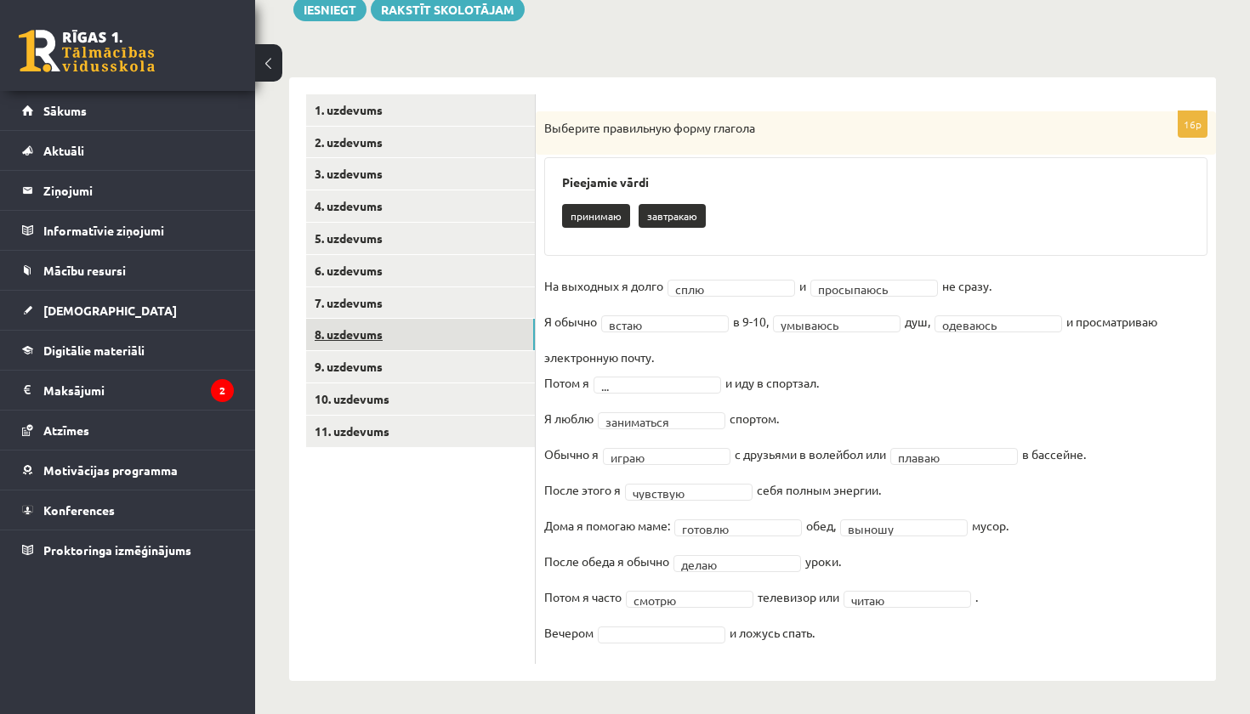
click at [377, 335] on link "8. uzdevums" at bounding box center [420, 334] width 229 height 31
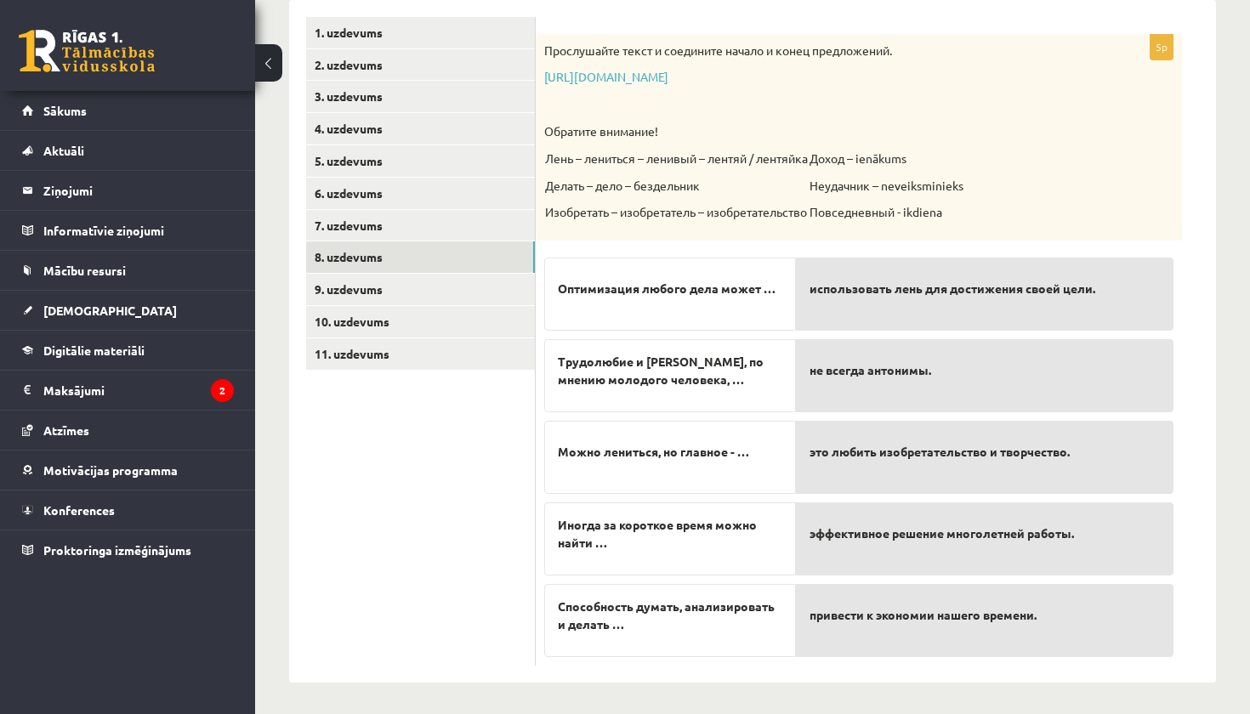
scroll to position [287, 0]
click at [377, 292] on link "9. uzdevums" at bounding box center [420, 290] width 229 height 31
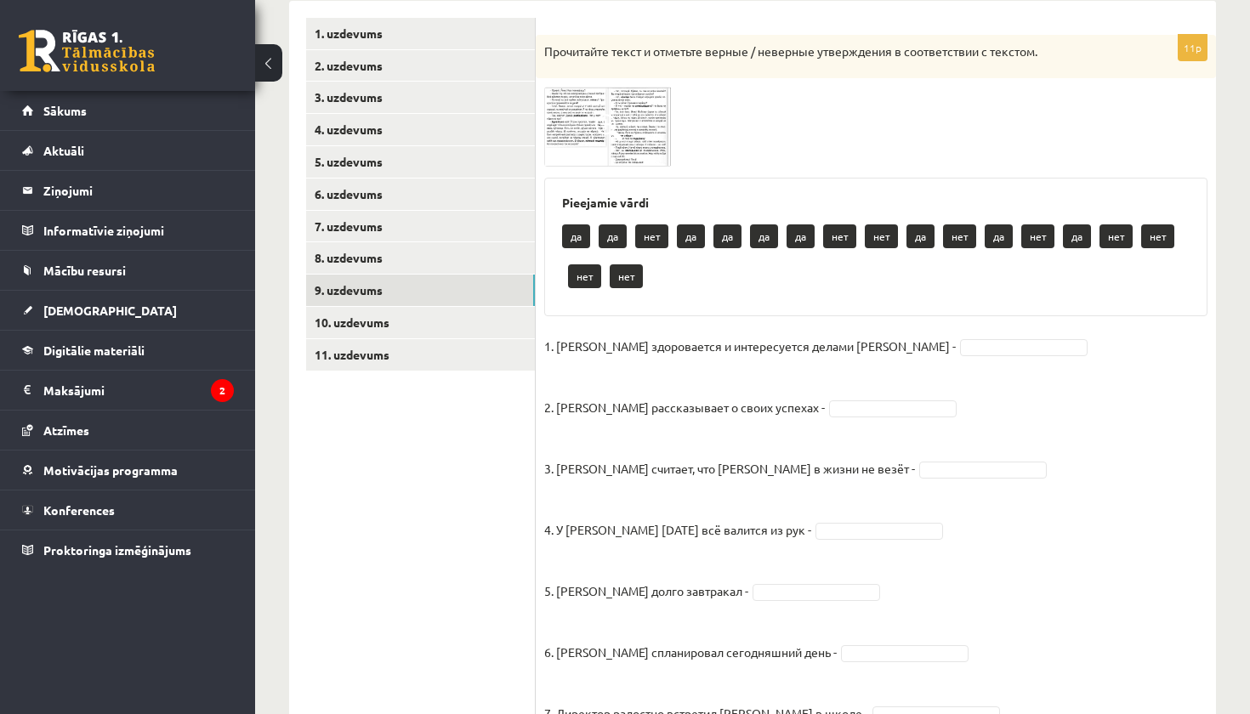
click at [579, 117] on img at bounding box center [608, 126] width 128 height 79
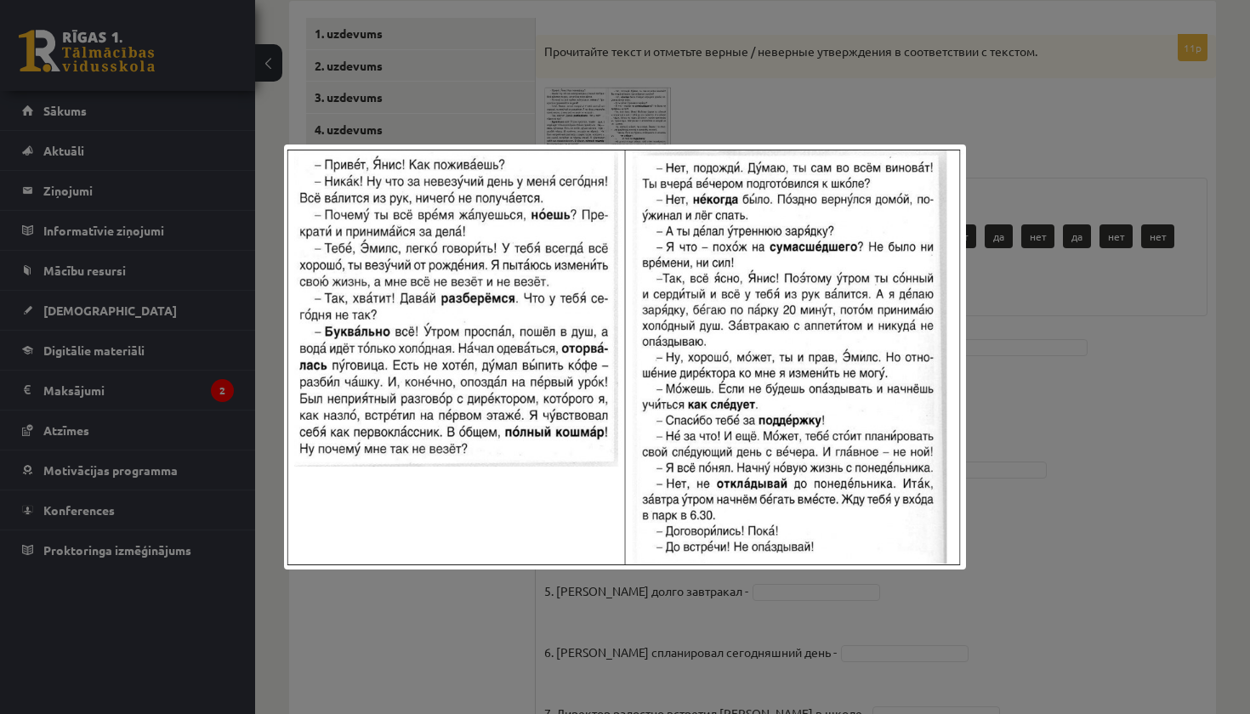
click at [809, 141] on div at bounding box center [625, 357] width 1250 height 714
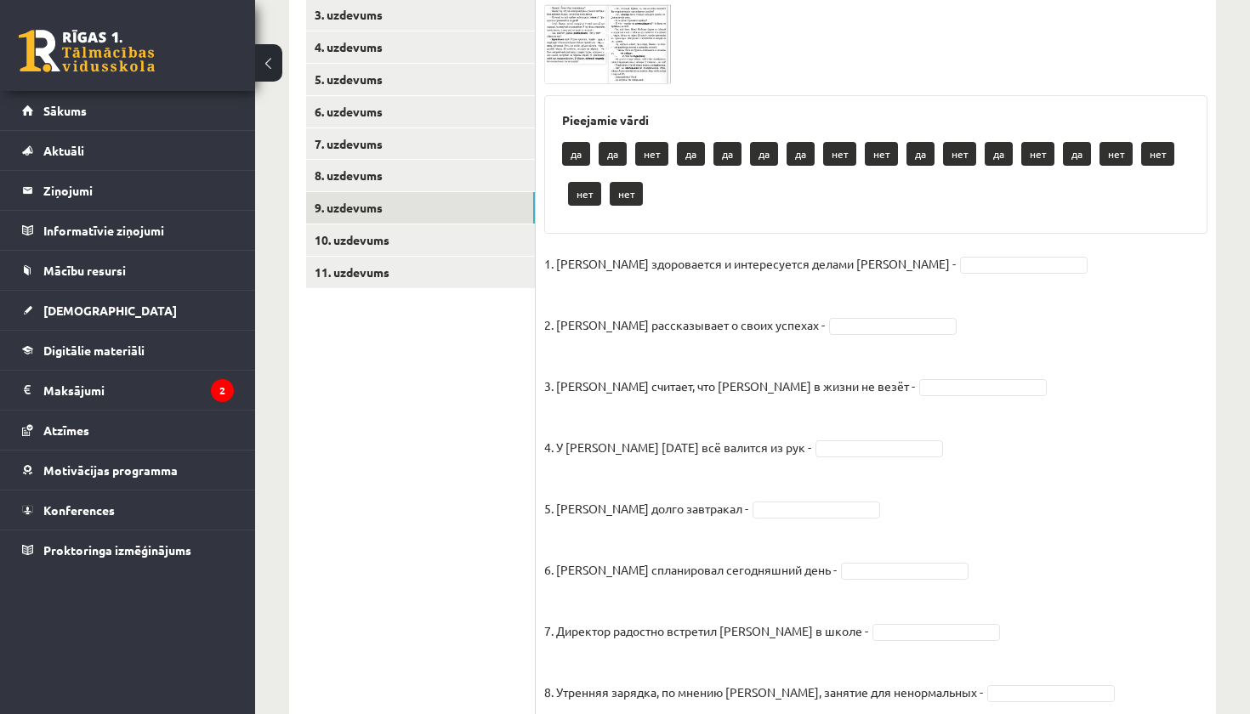
scroll to position [358, 0]
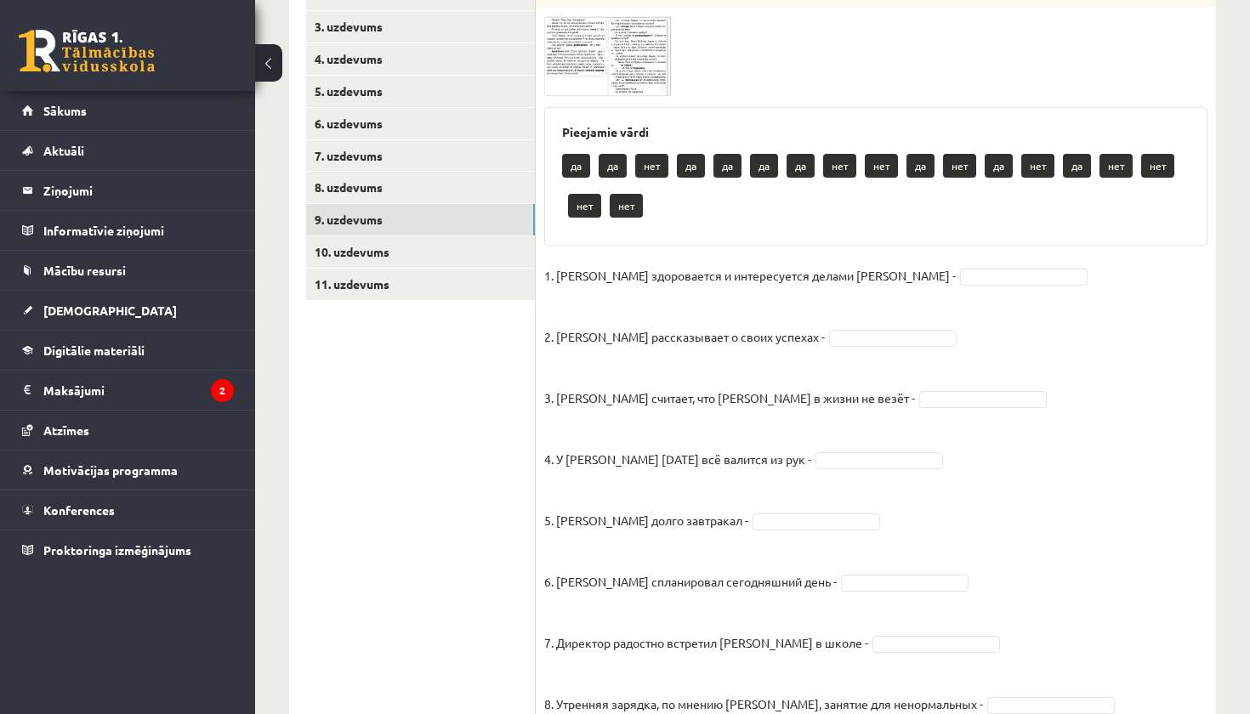
click at [589, 63] on img at bounding box center [608, 55] width 128 height 79
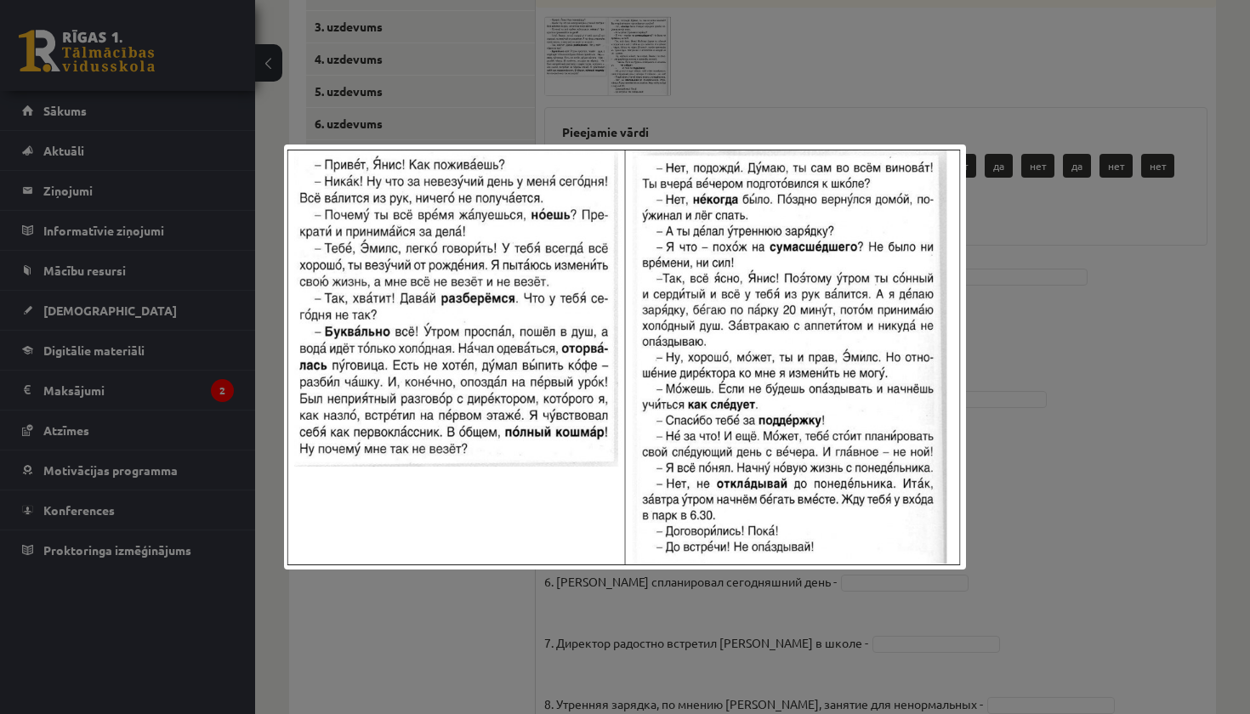
click at [735, 443] on img at bounding box center [625, 357] width 682 height 425
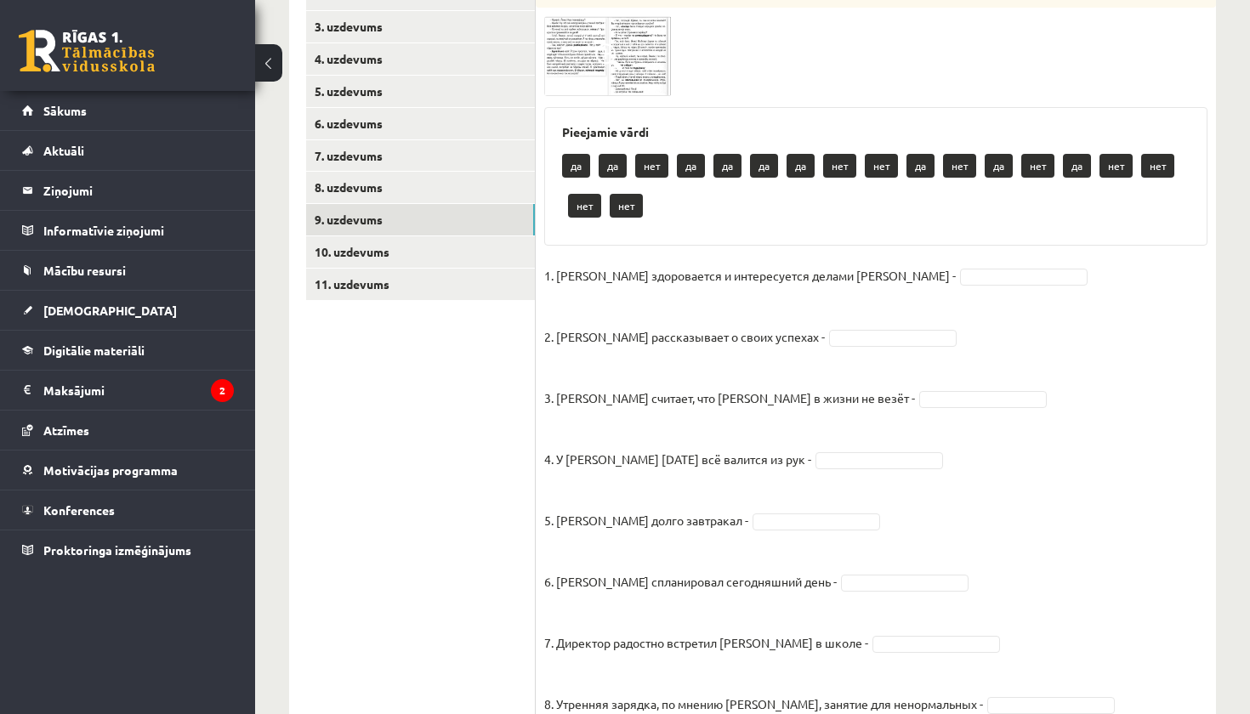
click at [602, 31] on img at bounding box center [608, 55] width 128 height 79
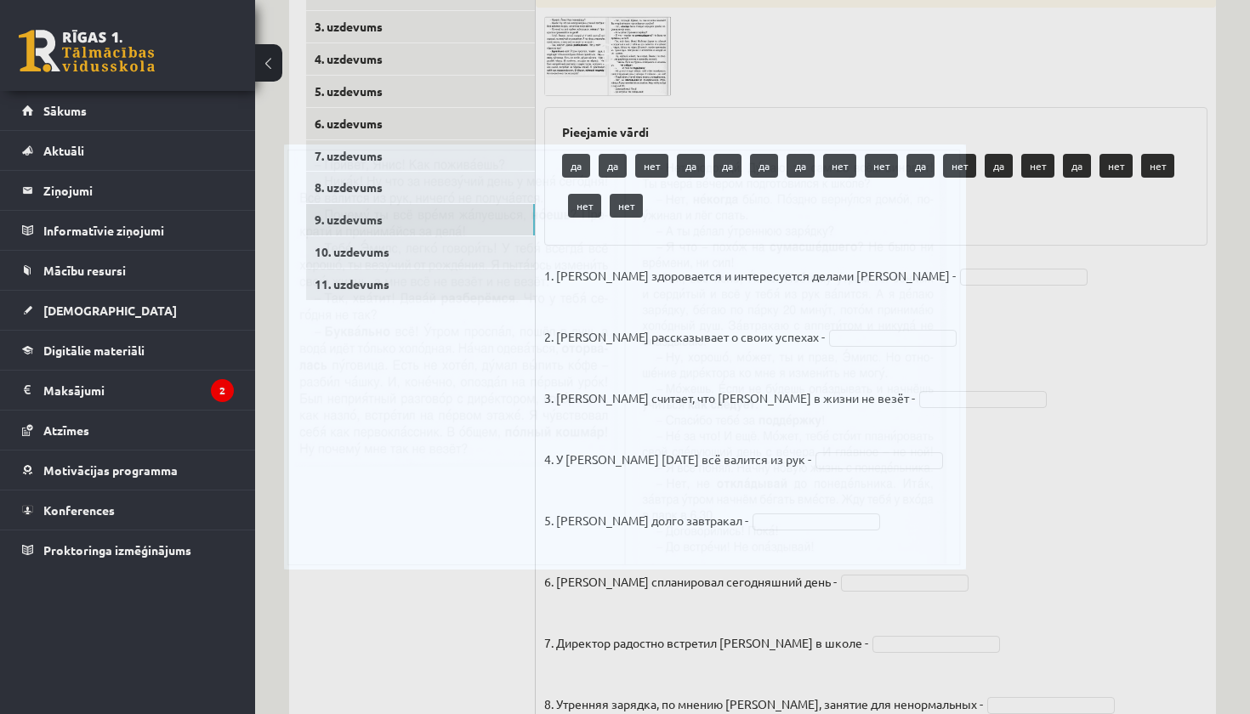
click at [602, 31] on div at bounding box center [625, 357] width 1250 height 714
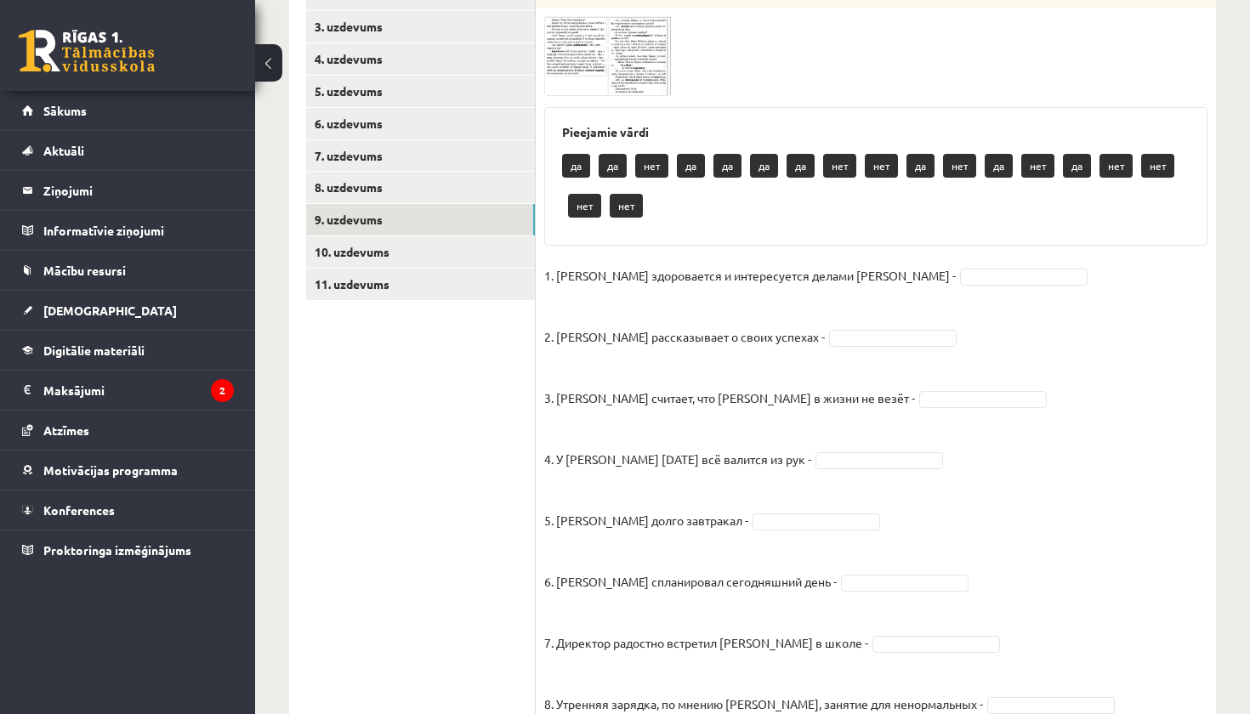
click at [592, 47] on img at bounding box center [608, 55] width 128 height 79
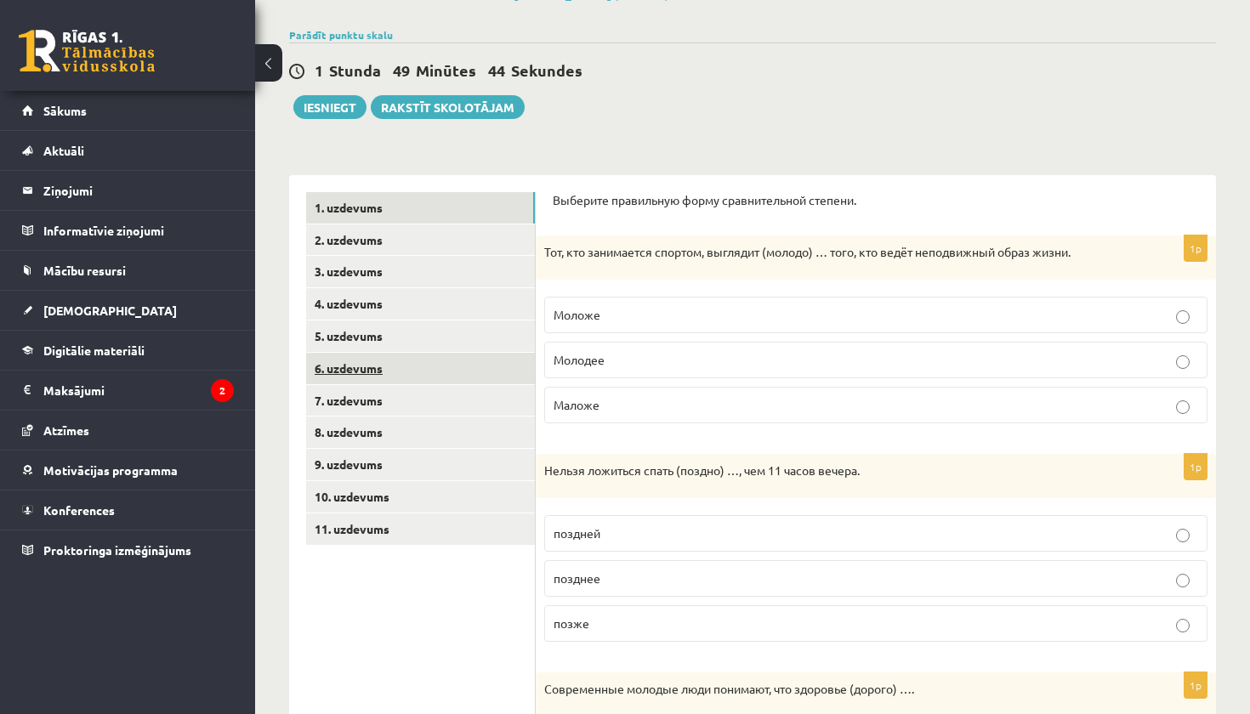
scroll to position [115, 0]
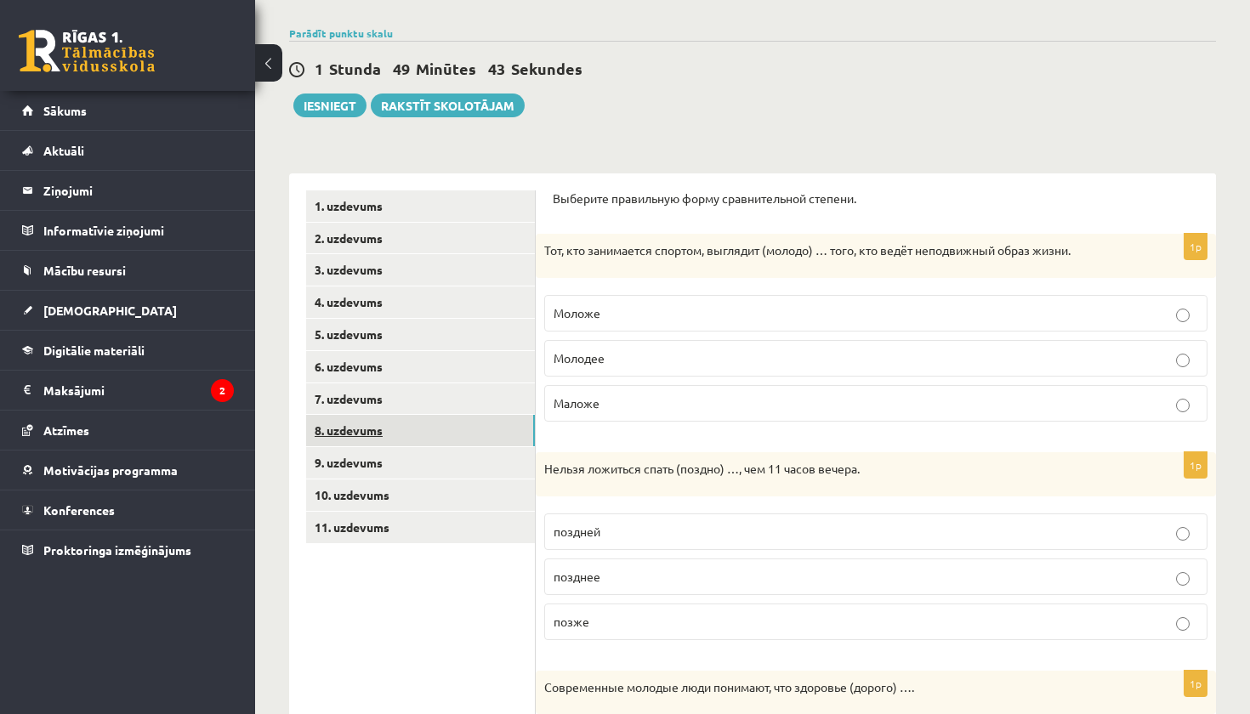
click at [384, 429] on link "8. uzdevums" at bounding box center [420, 430] width 229 height 31
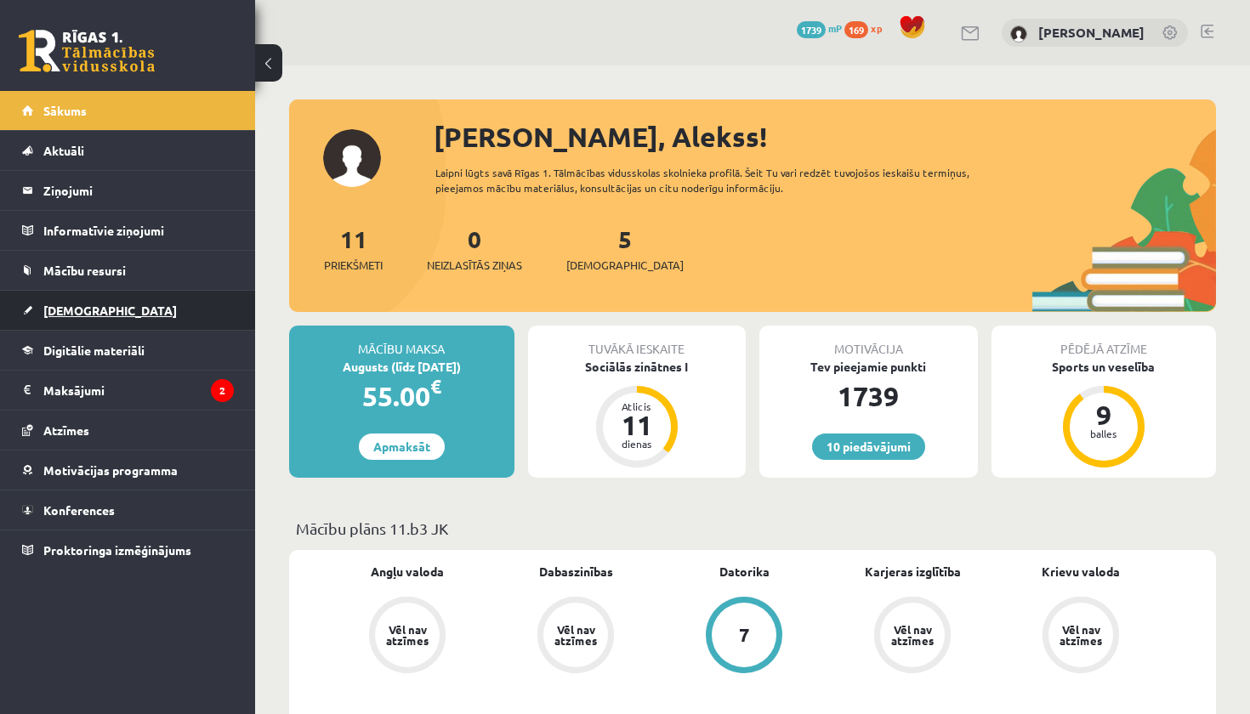
click at [92, 308] on span "[DEMOGRAPHIC_DATA]" at bounding box center [109, 310] width 133 height 15
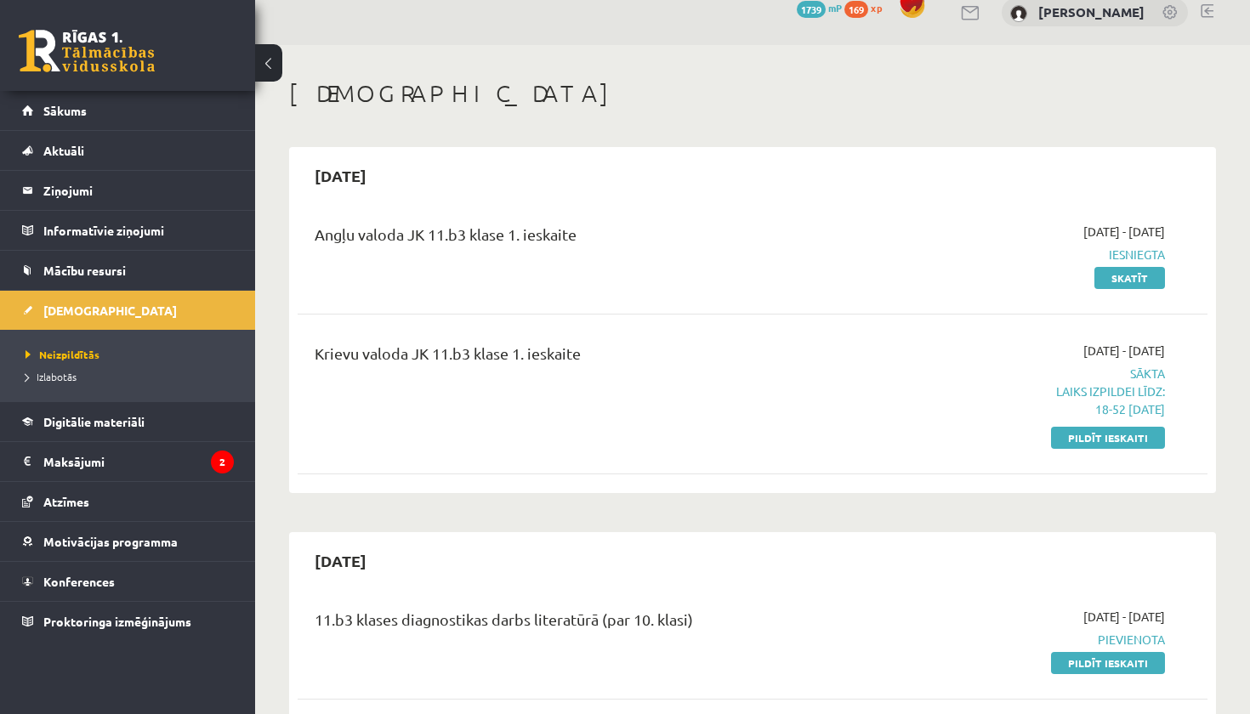
scroll to position [27, 0]
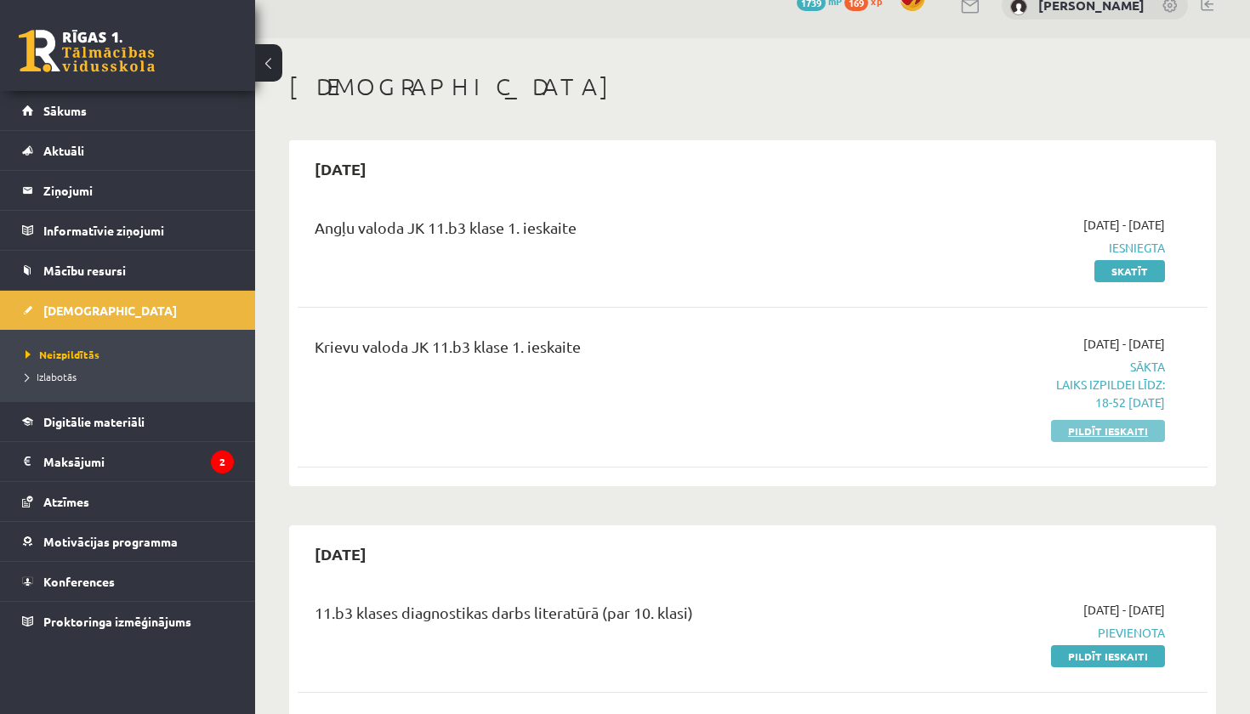
click at [1076, 429] on link "Pildīt ieskaiti" at bounding box center [1108, 431] width 114 height 22
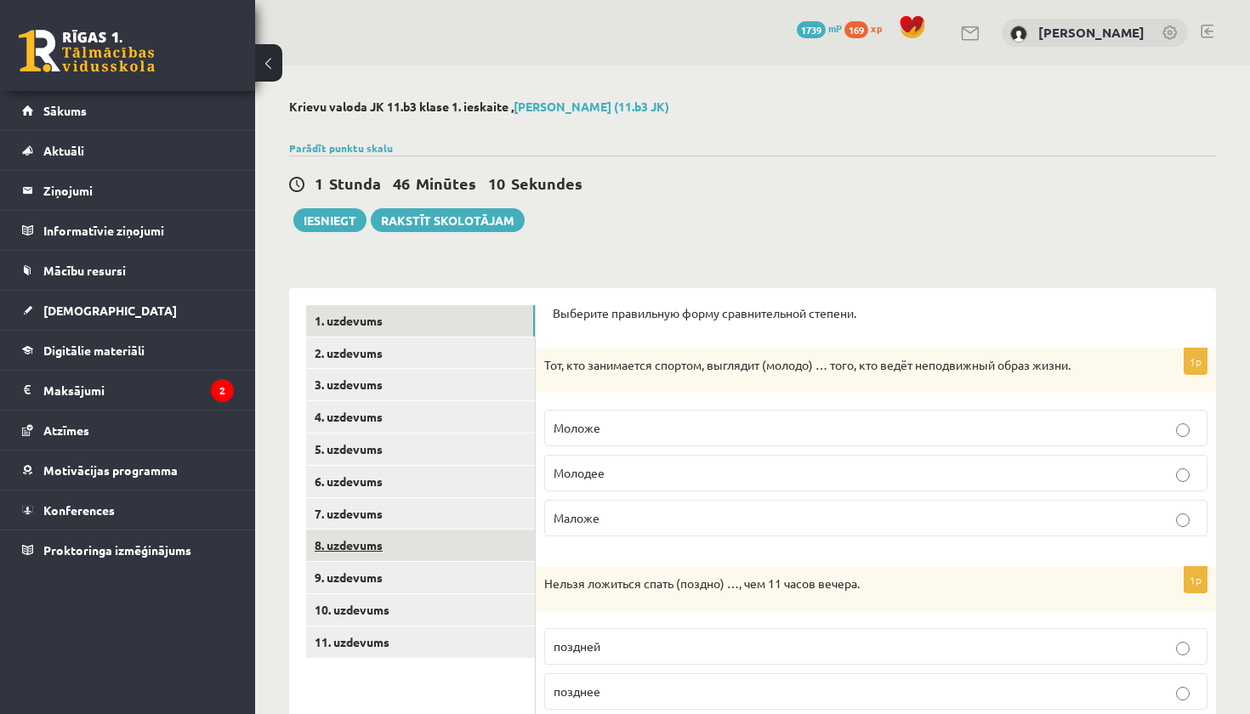
click at [377, 532] on link "8. uzdevums" at bounding box center [420, 545] width 229 height 31
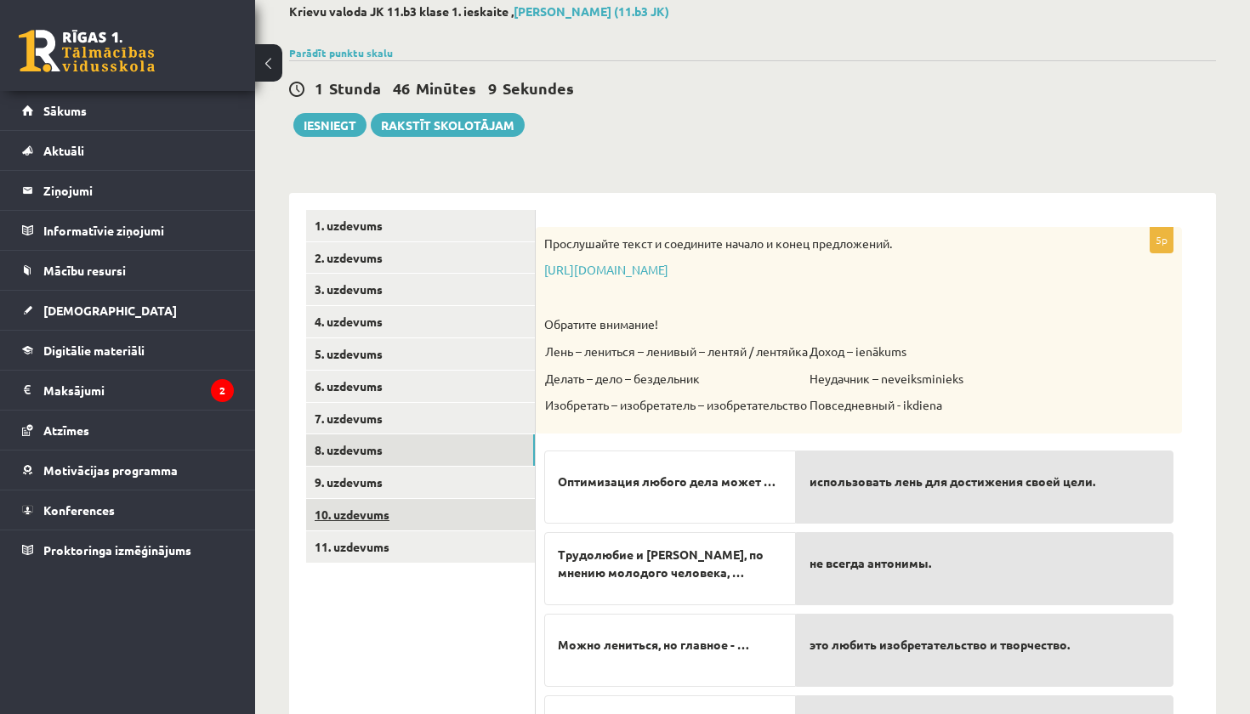
scroll to position [96, 0]
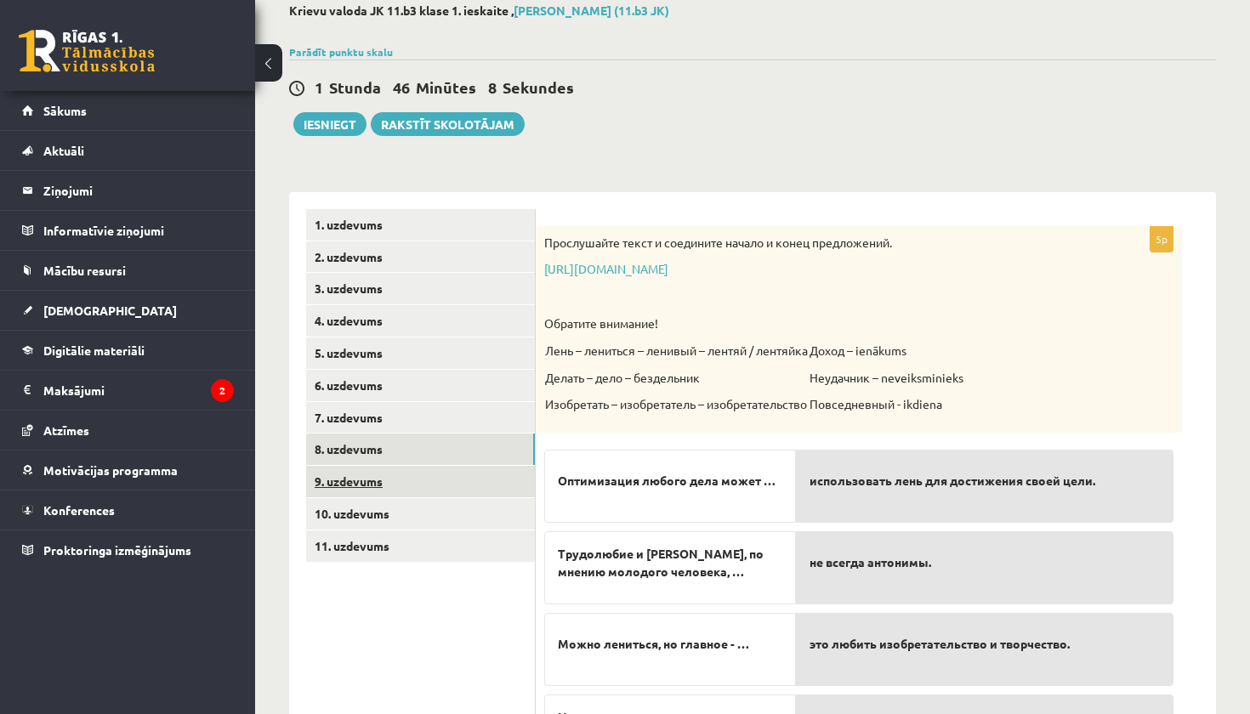
click at [364, 481] on link "9. uzdevums" at bounding box center [420, 481] width 229 height 31
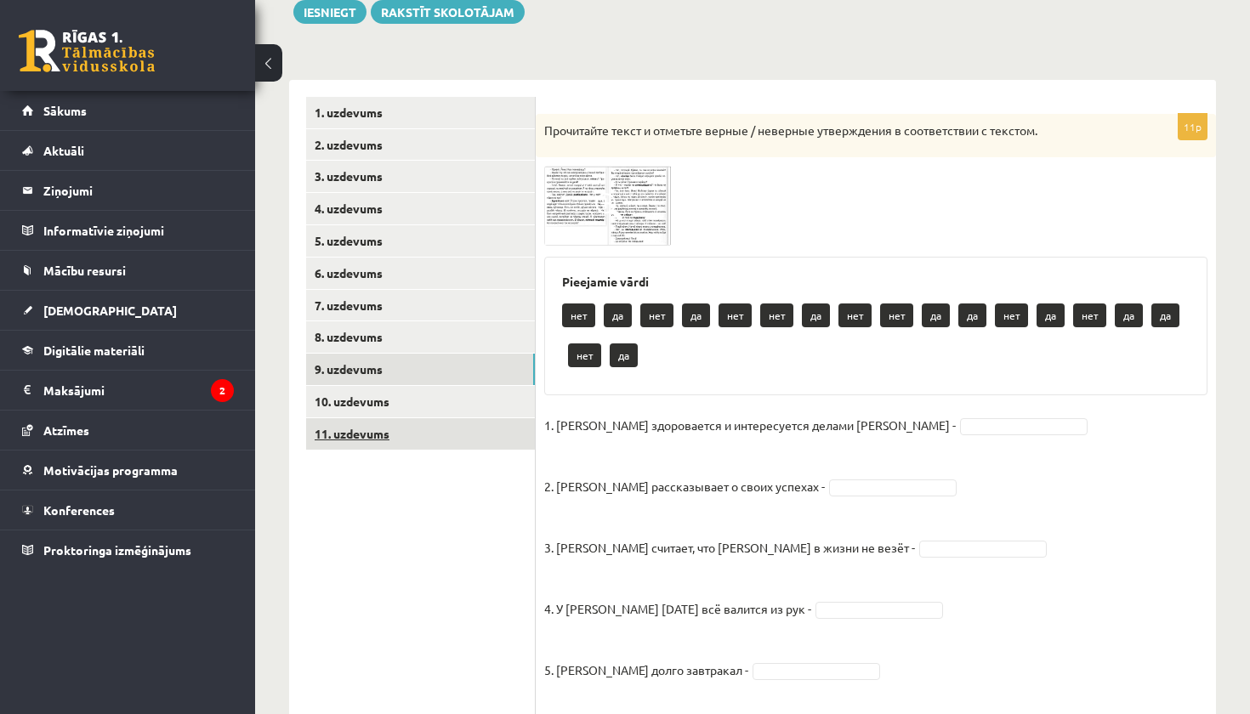
scroll to position [210, 0]
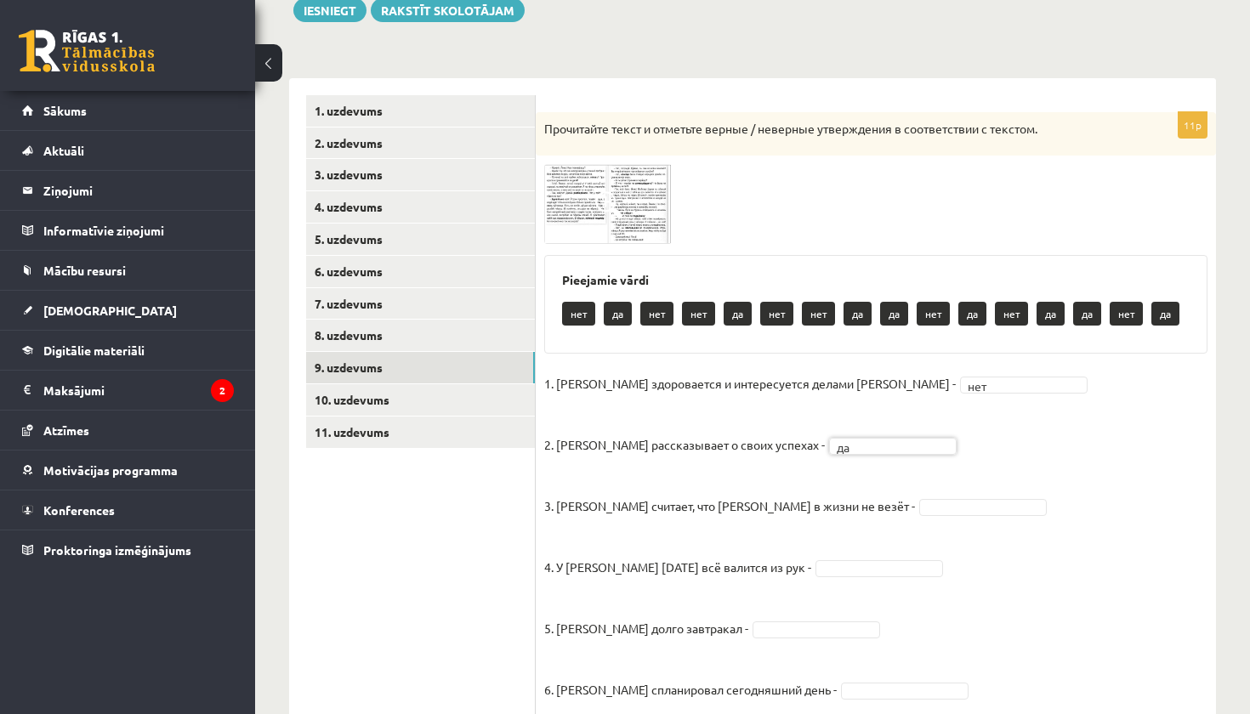
click at [853, 514] on fieldset "1. [PERSON_NAME] здоровается и интересуется делами [PERSON_NAME] - нет *** 2. […" at bounding box center [875, 707] width 663 height 673
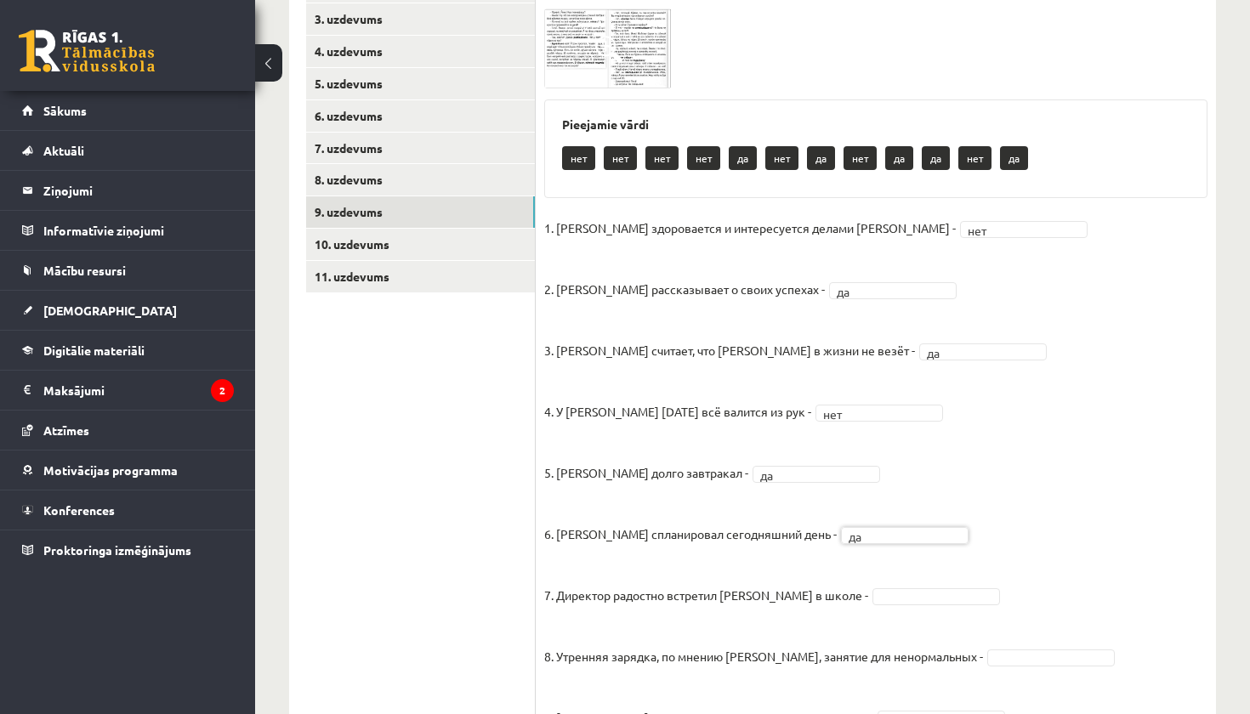
scroll to position [383, 0]
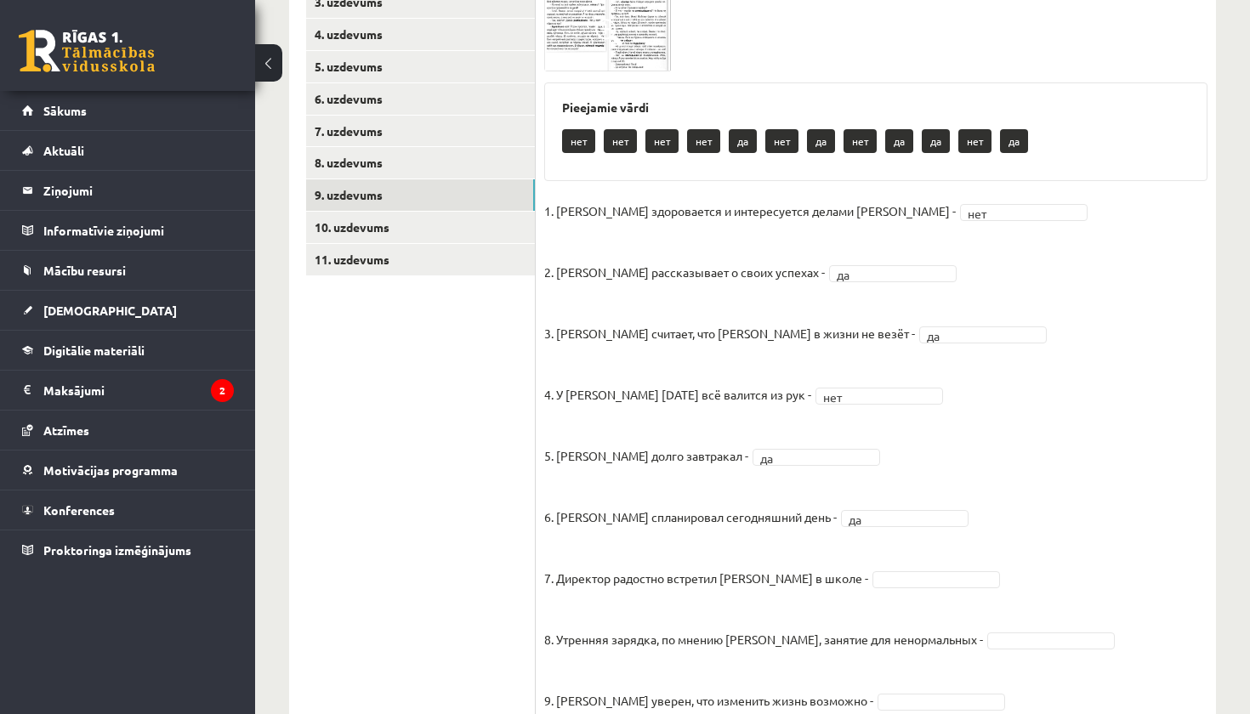
click at [854, 587] on fieldset "1. [PERSON_NAME] здоровается и интересуется делами [PERSON_NAME] - нет *** 2. […" at bounding box center [875, 534] width 663 height 673
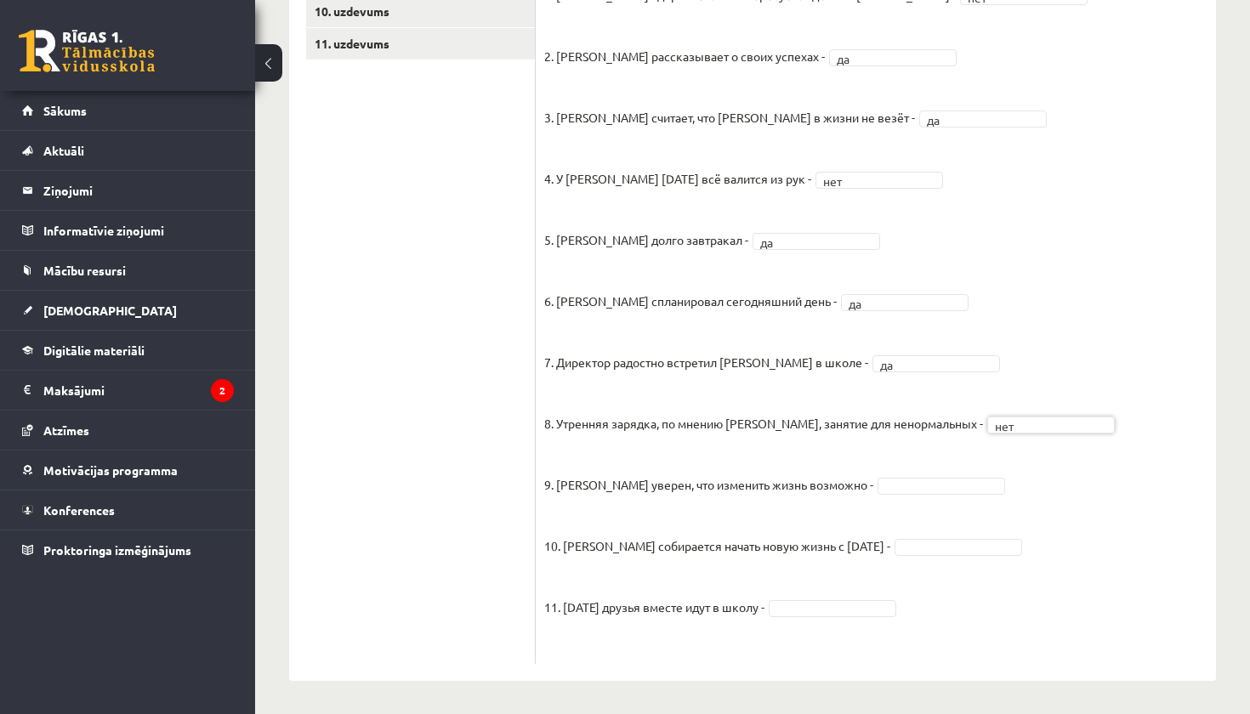
scroll to position [598, 0]
click at [891, 495] on fieldset "1. [PERSON_NAME] здоровается и интересуется делами [PERSON_NAME] - нет *** 2. […" at bounding box center [875, 319] width 663 height 673
click at [836, 598] on fieldset "1. [PERSON_NAME] здоровается и интересуется делами [PERSON_NAME] - нет *** 2. […" at bounding box center [875, 319] width 663 height 673
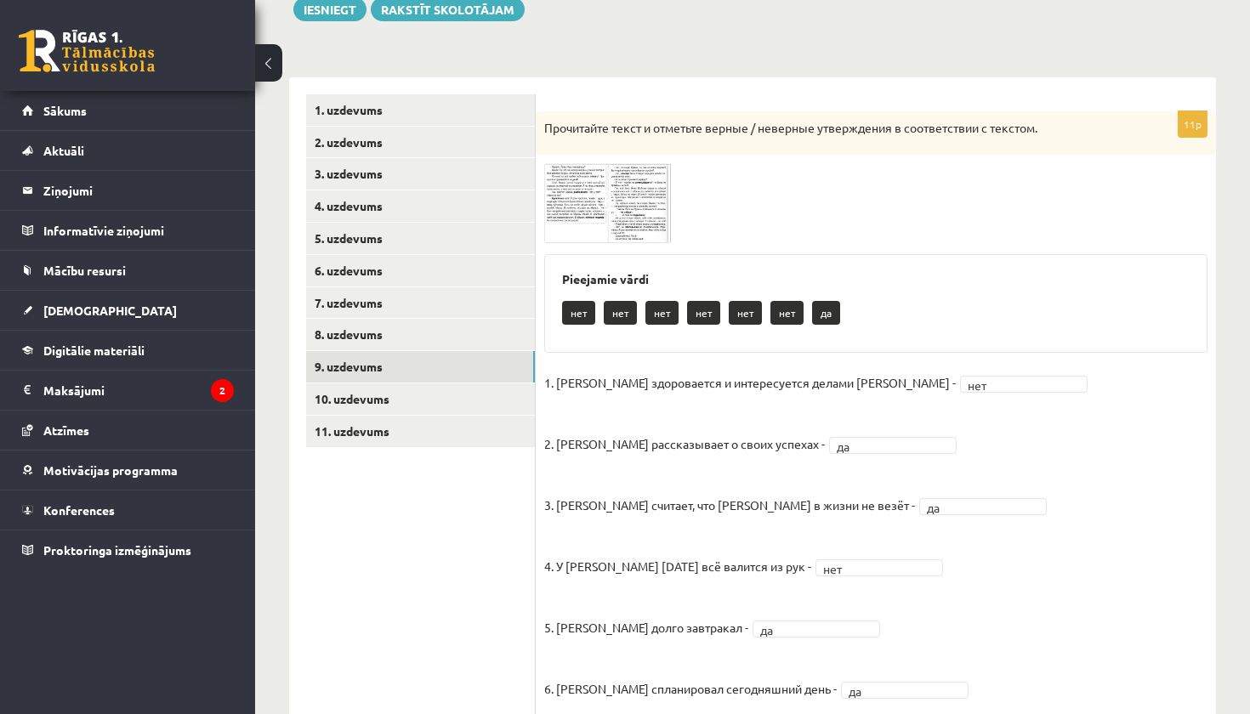
scroll to position [123, 0]
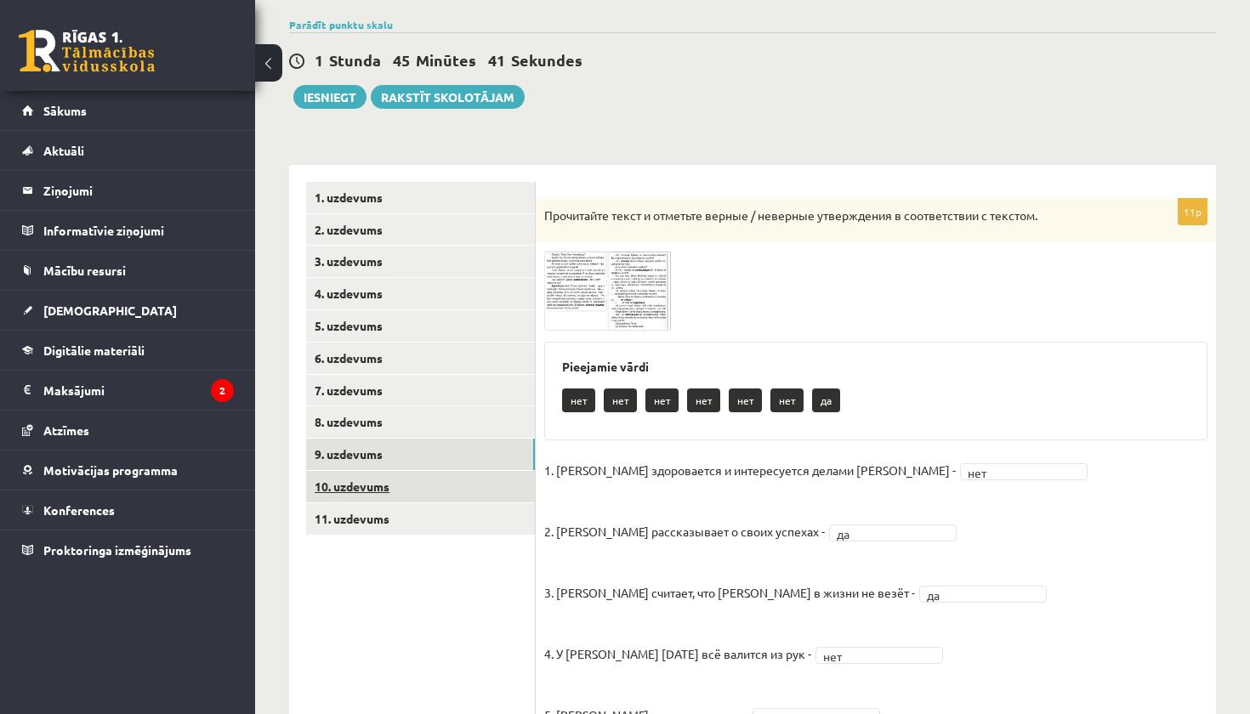
click at [361, 474] on link "10. uzdevums" at bounding box center [420, 486] width 229 height 31
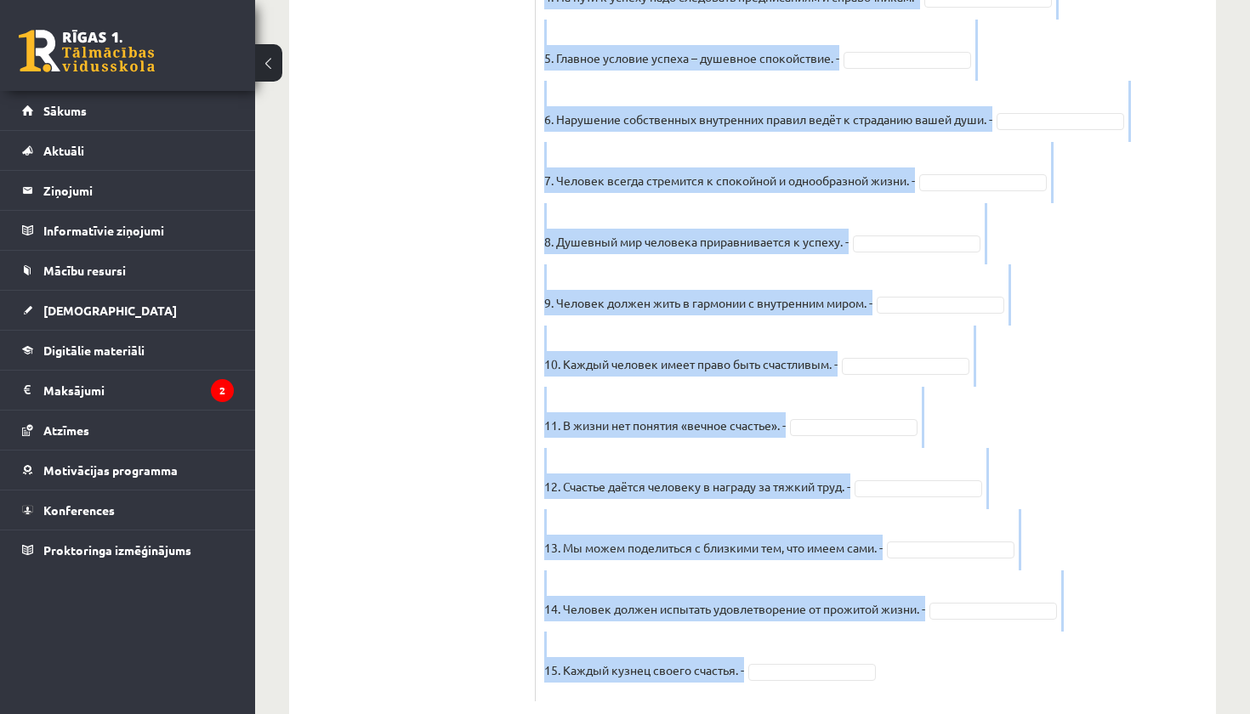
scroll to position [1411, 0]
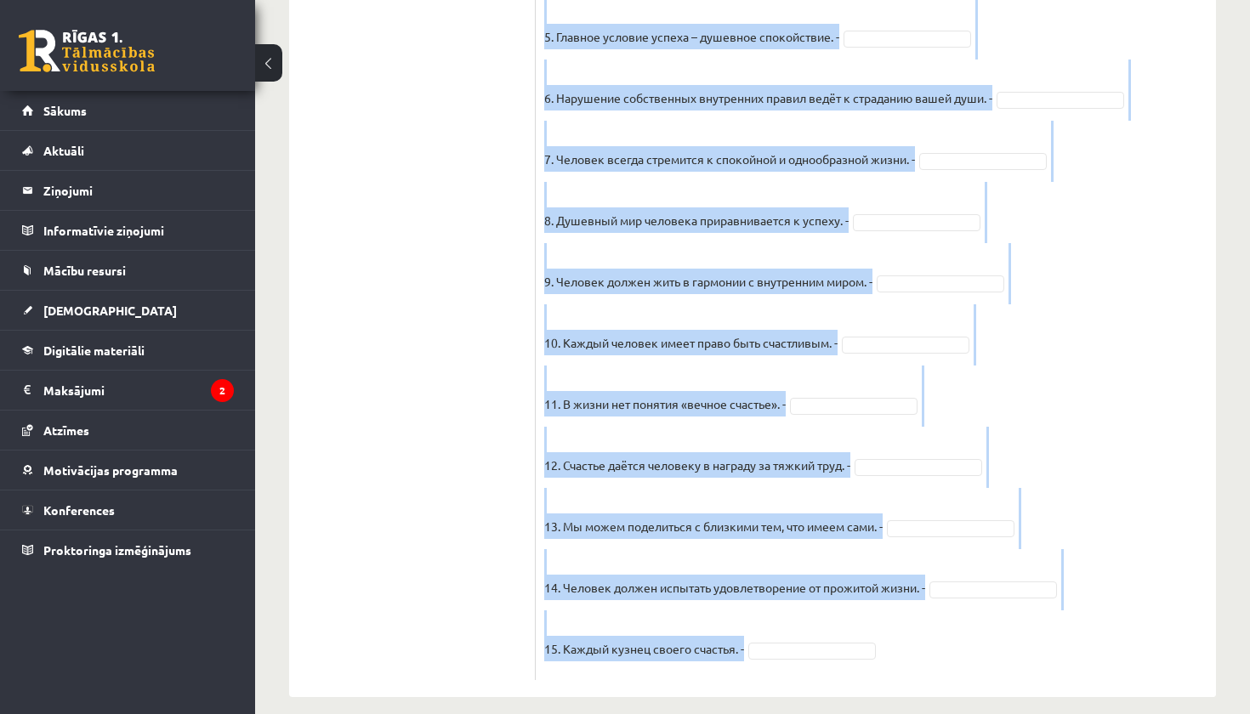
drag, startPoint x: 545, startPoint y: 339, endPoint x: 789, endPoint y: 713, distance: 446.6
copy div "Loremipsum dolor s ametcons adipis / elitsedd eiusmodtemp i utlaboreetdo m aliq…"
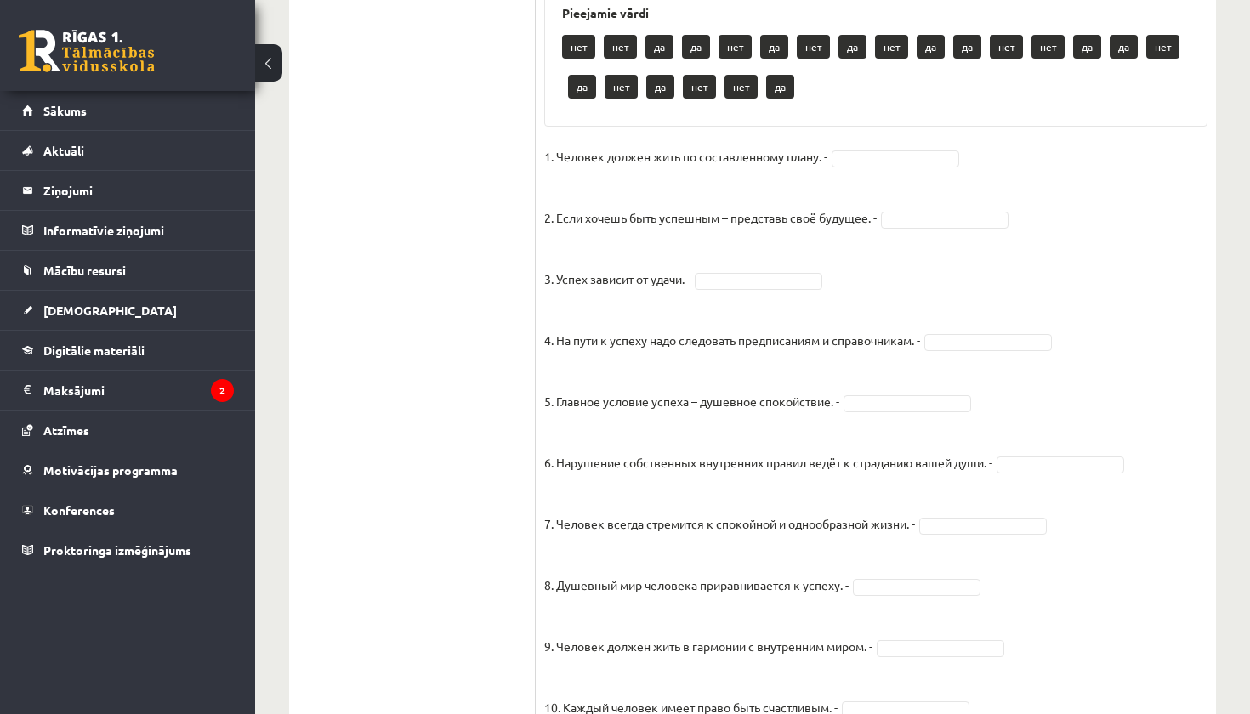
scroll to position [832, 0]
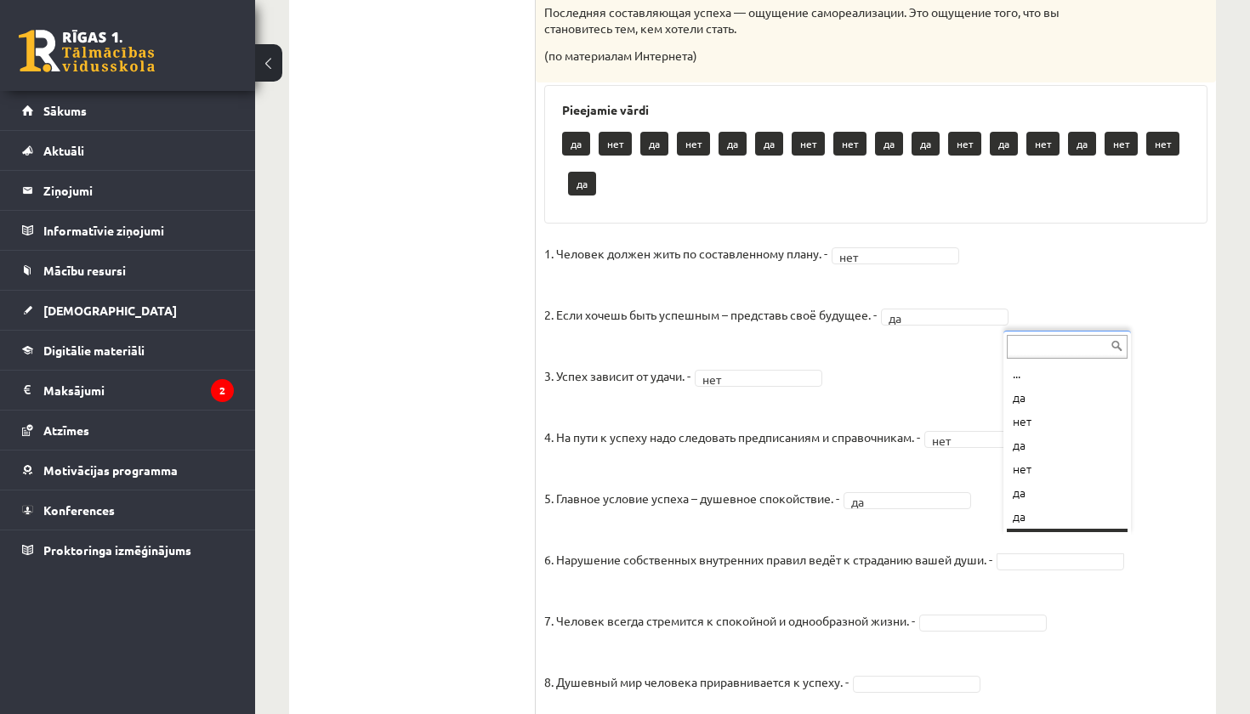
scroll to position [20, 0]
drag, startPoint x: 1042, startPoint y: 522, endPoint x: 1057, endPoint y: 489, distance: 36.2
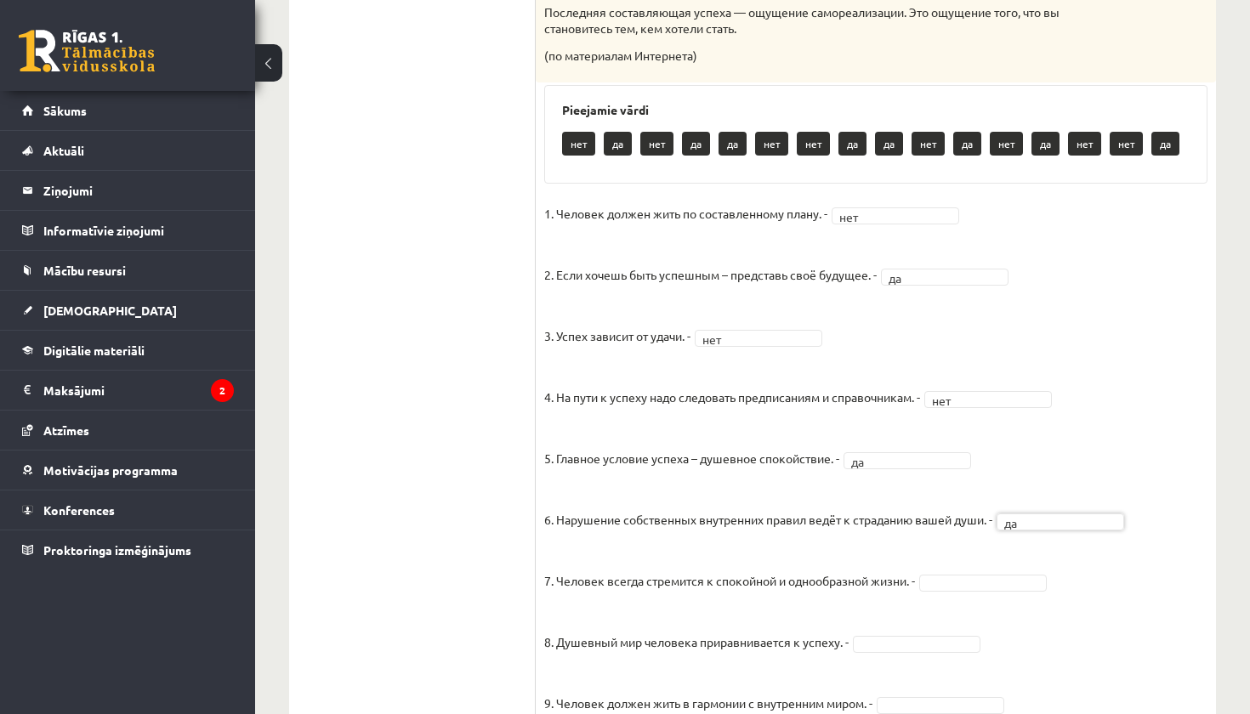
scroll to position [1025, 0]
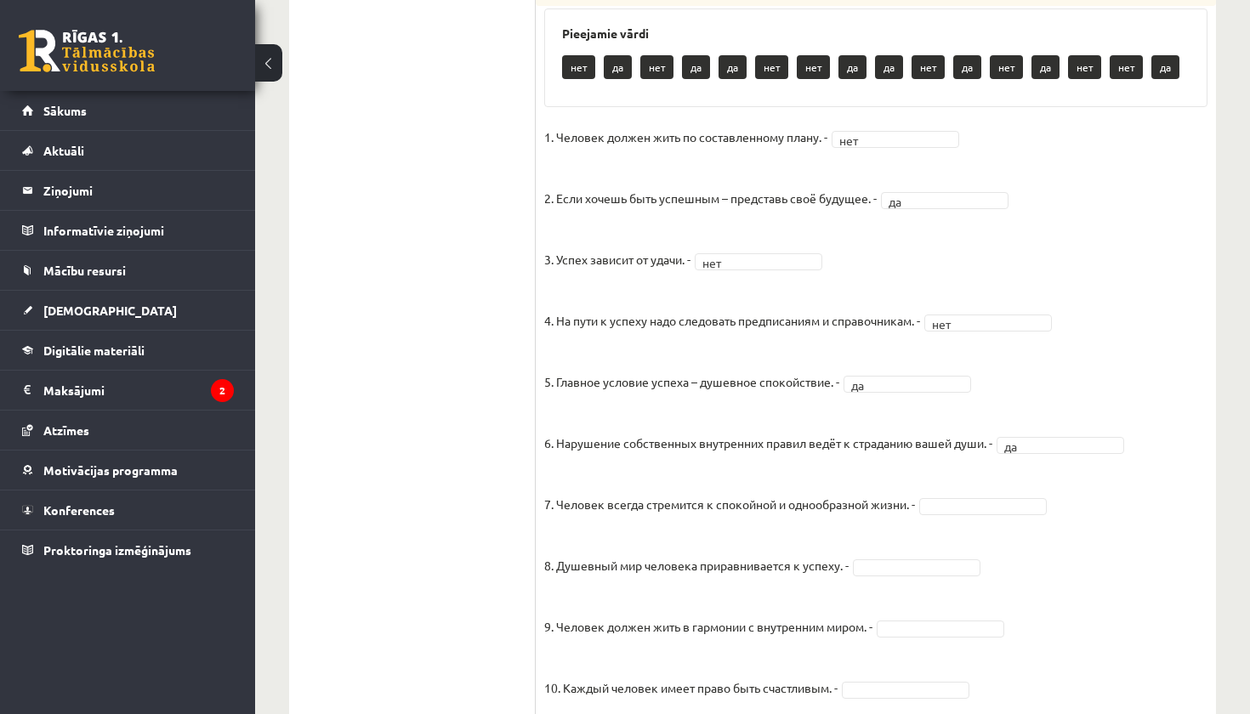
click at [982, 501] on fieldset "1. Человек должен жить по составленному плану. - нет *** 2. Если хочешь быть ус…" at bounding box center [875, 570] width 663 height 893
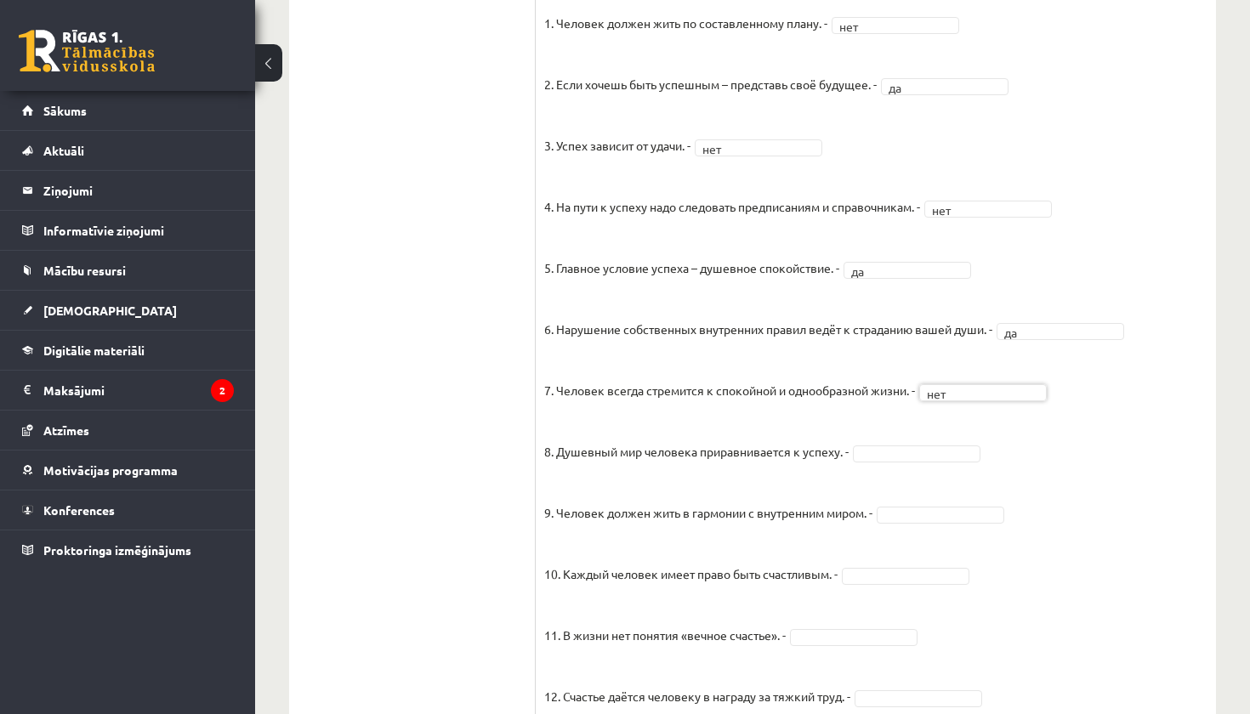
click at [876, 447] on fieldset "1. Человек должен жить по составленному плану. - нет *** 2. Если хочешь быть ус…" at bounding box center [875, 456] width 663 height 893
drag, startPoint x: 873, startPoint y: 584, endPoint x: 873, endPoint y: 575, distance: 9.4
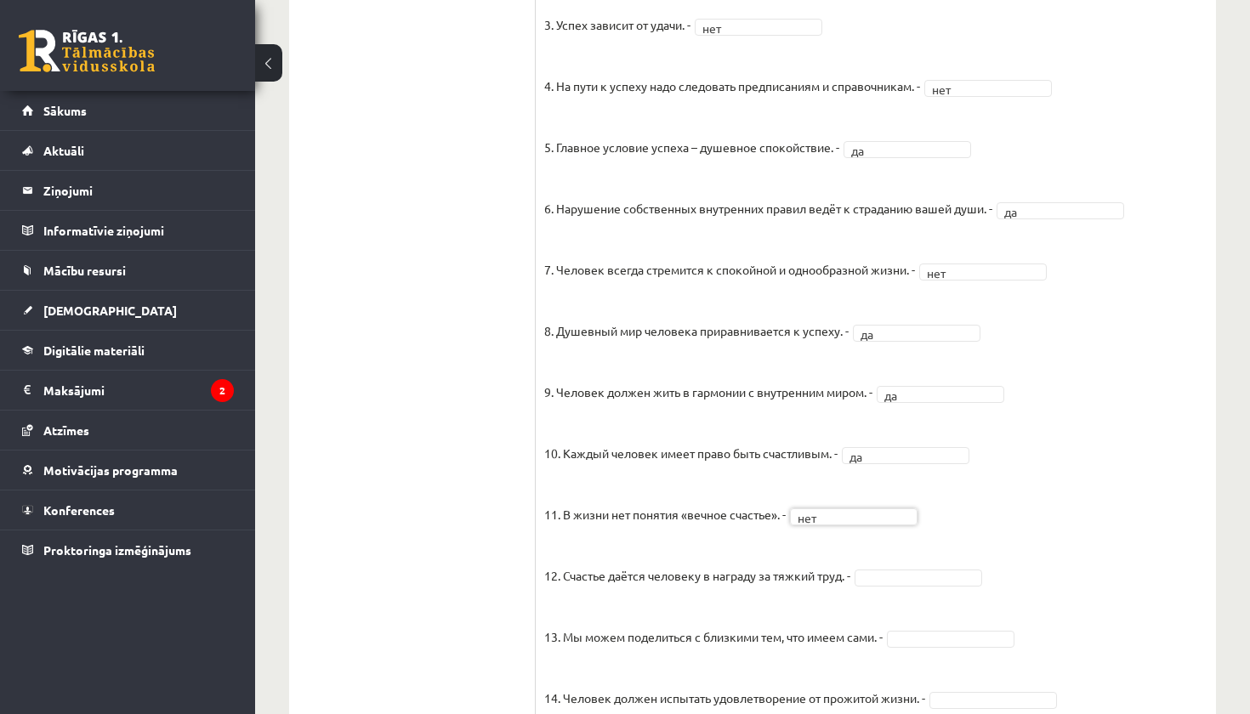
scroll to position [1359, 0]
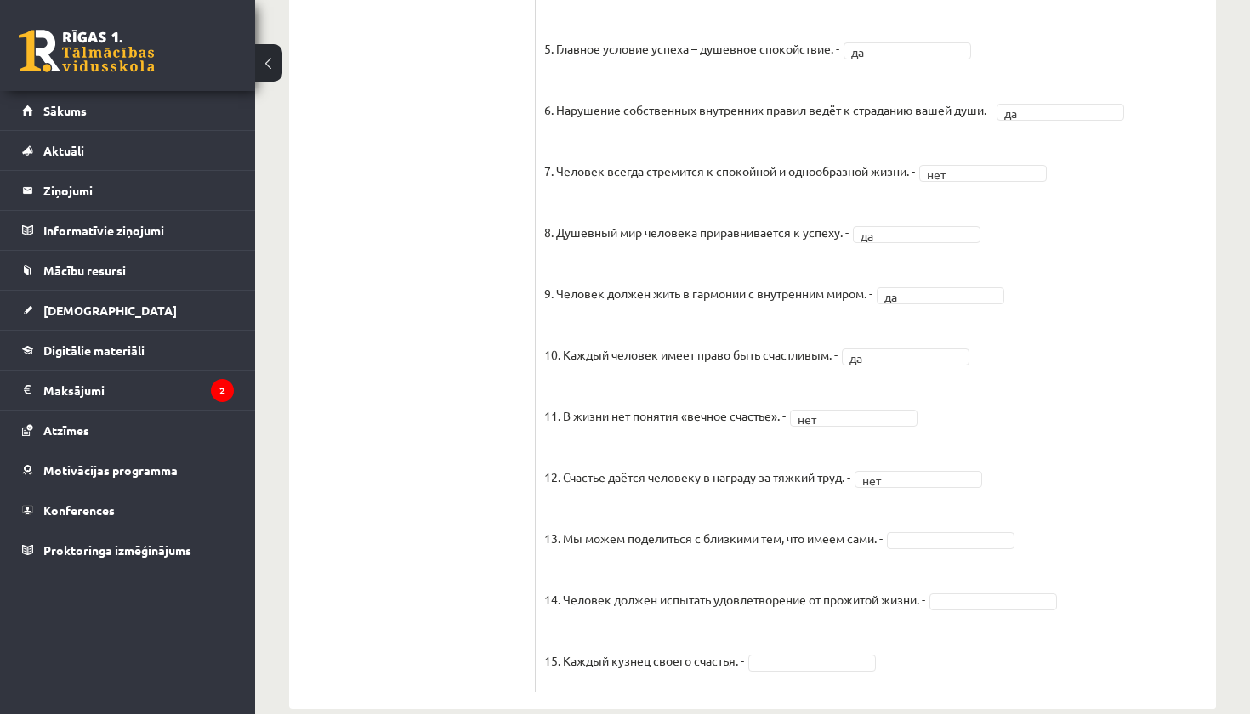
click at [946, 531] on fieldset "1. Человек должен жить по составленному плану. - нет *** 2. Если хочешь быть ус…" at bounding box center [875, 237] width 663 height 893
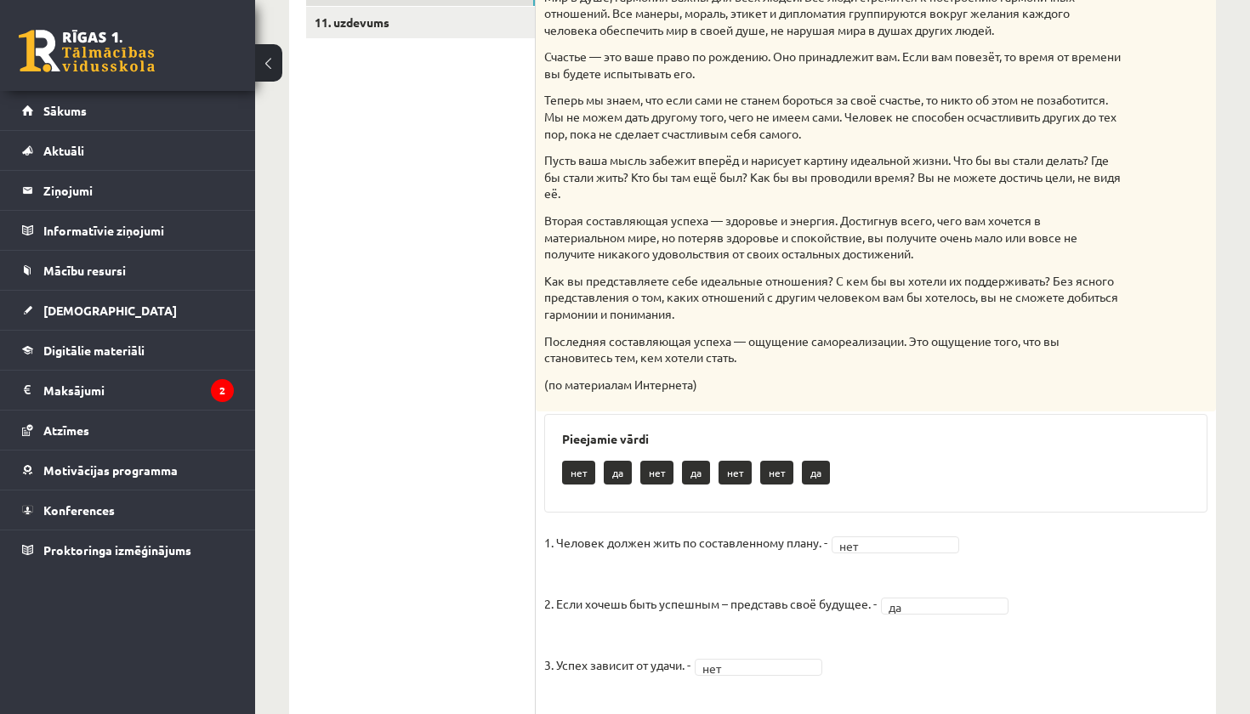
scroll to position [545, 0]
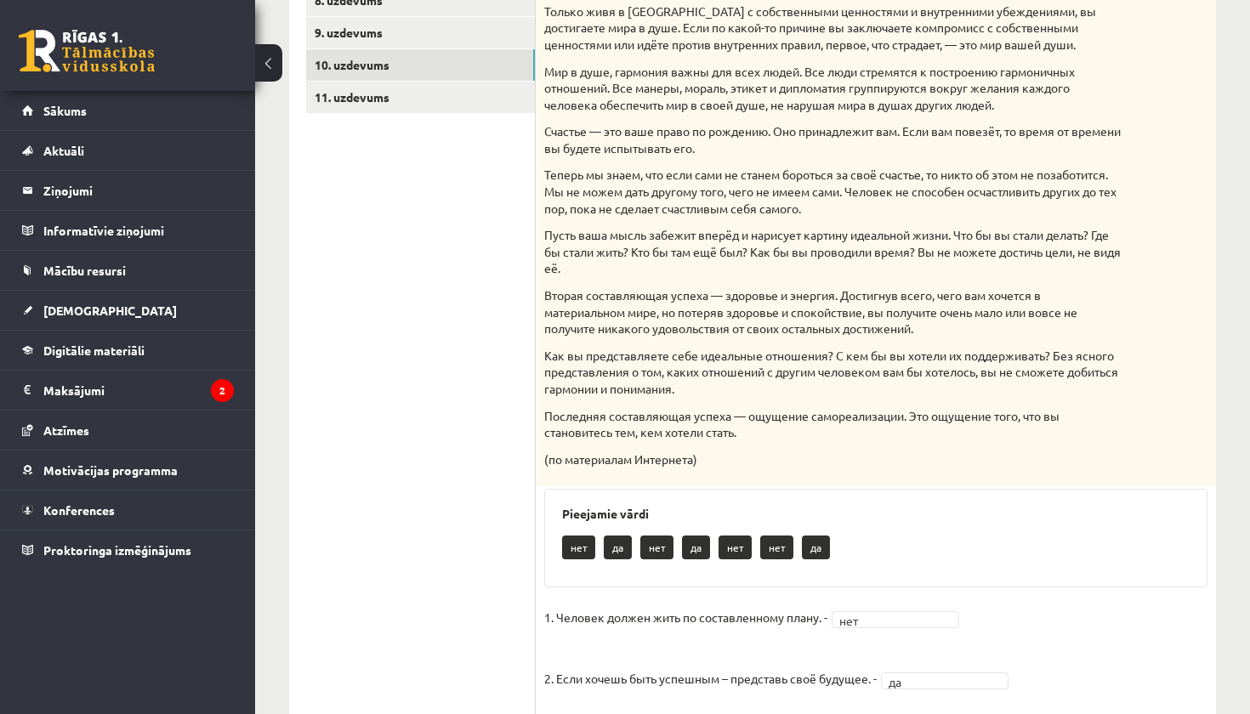
click at [449, 105] on ul "1. uzdevums 2. uzdevums 3. uzdevums 4. uzdevums 5. uzdevums 6. uzdevums 7. uzde…" at bounding box center [421, 632] width 230 height 1745
click at [447, 93] on link "11. uzdevums" at bounding box center [420, 97] width 229 height 31
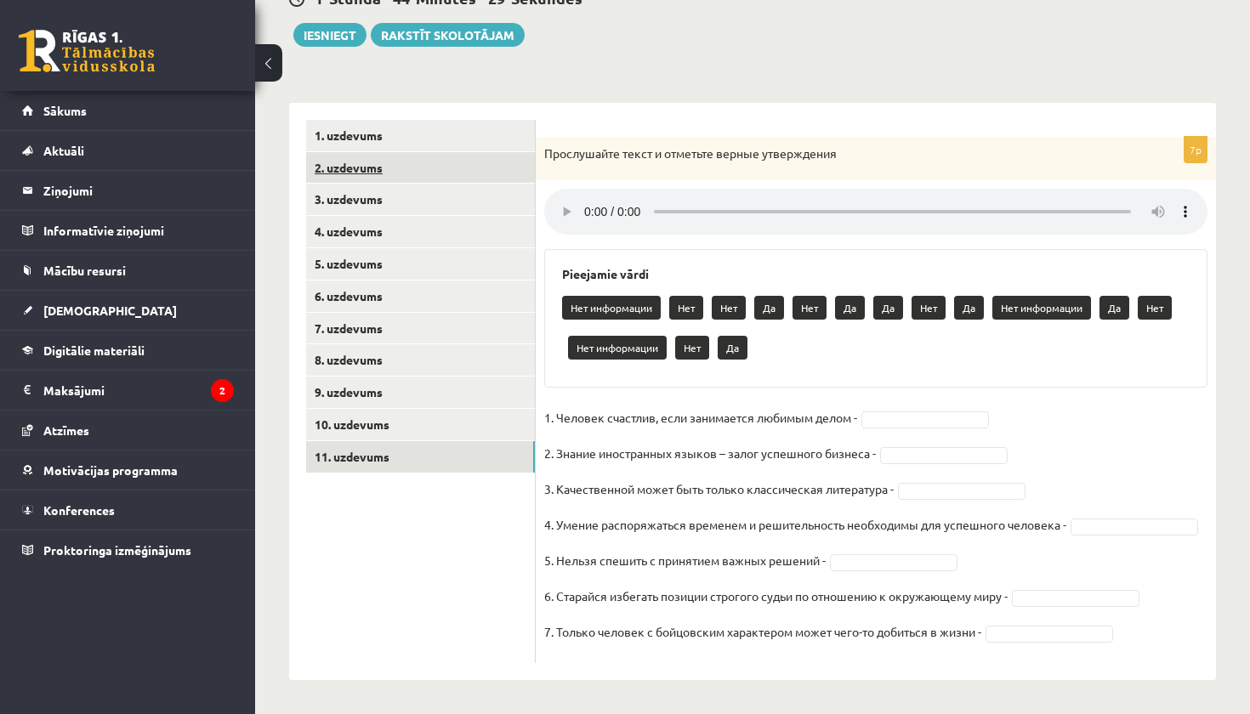
scroll to position [191, 0]
click at [349, 38] on button "Iesniegt" at bounding box center [329, 35] width 73 height 24
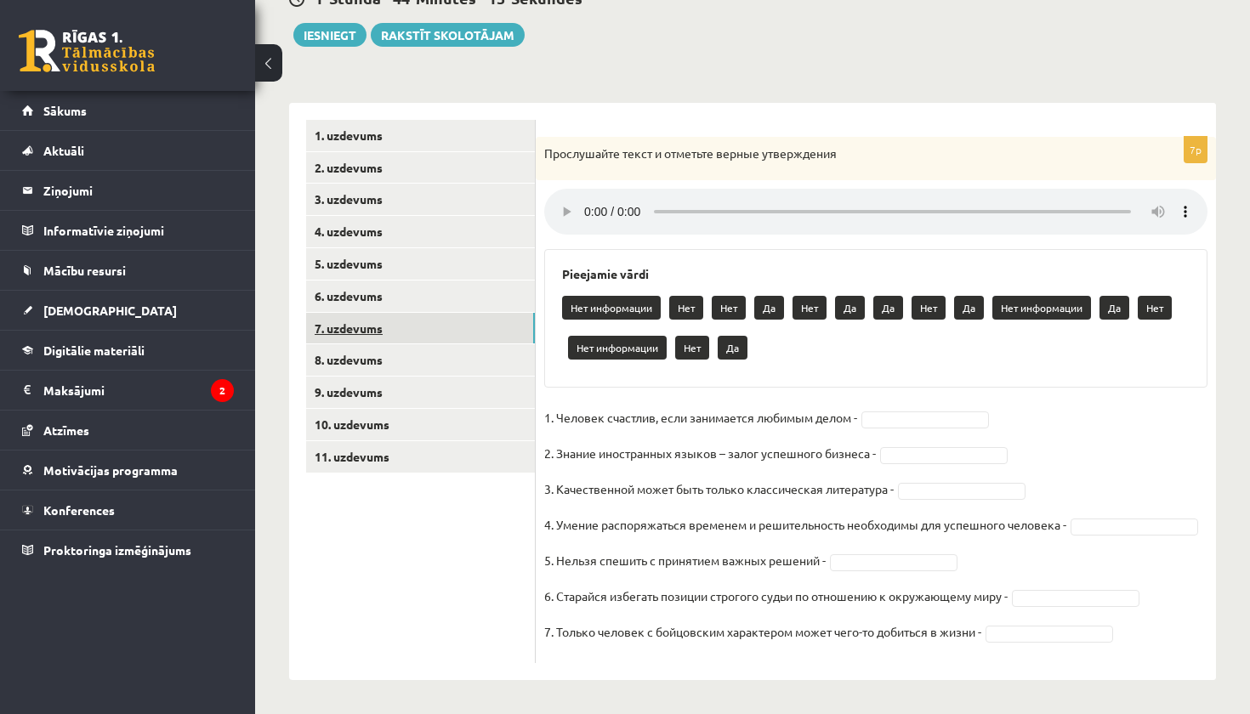
click at [395, 313] on link "7. uzdevums" at bounding box center [420, 328] width 229 height 31
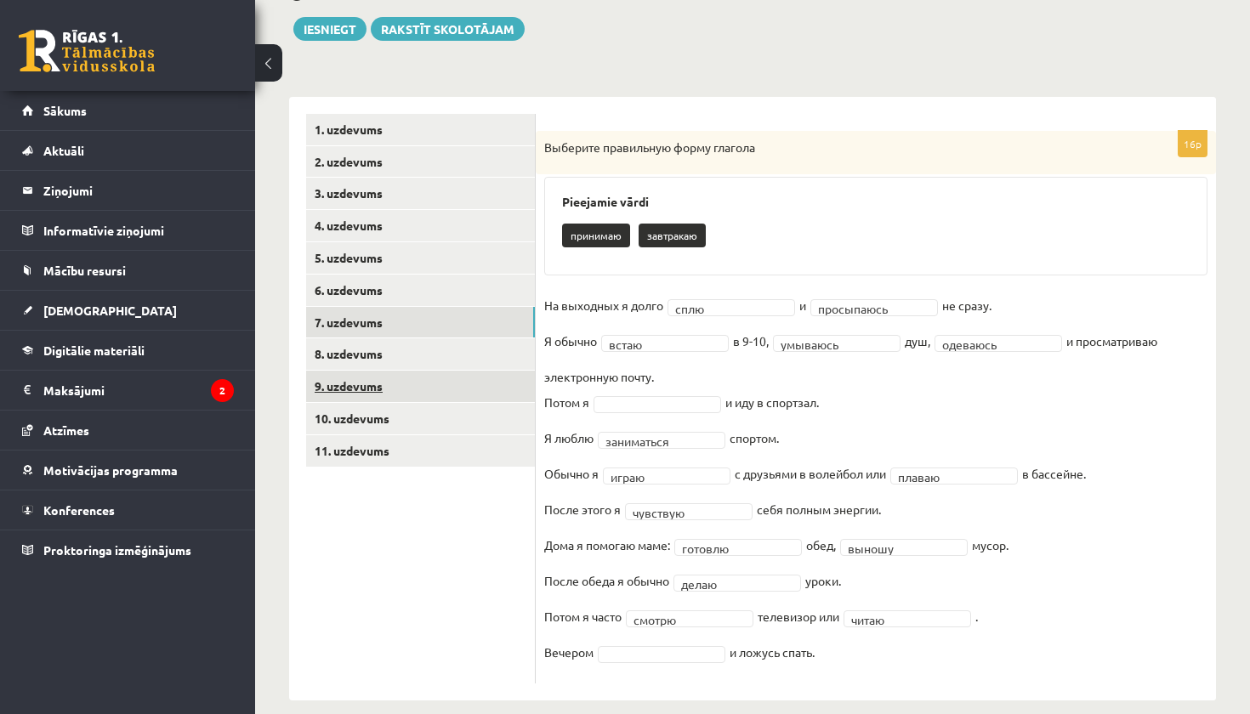
click at [410, 378] on link "9. uzdevums" at bounding box center [420, 386] width 229 height 31
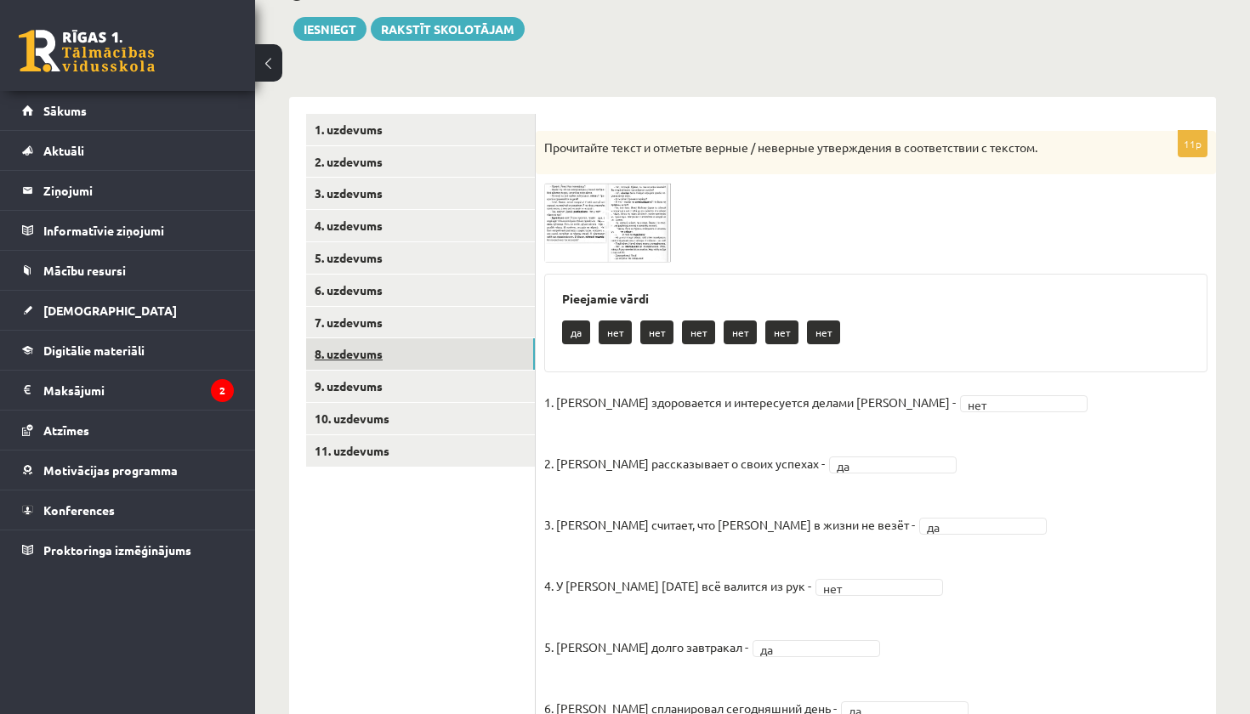
click at [407, 350] on link "8. uzdevums" at bounding box center [420, 353] width 229 height 31
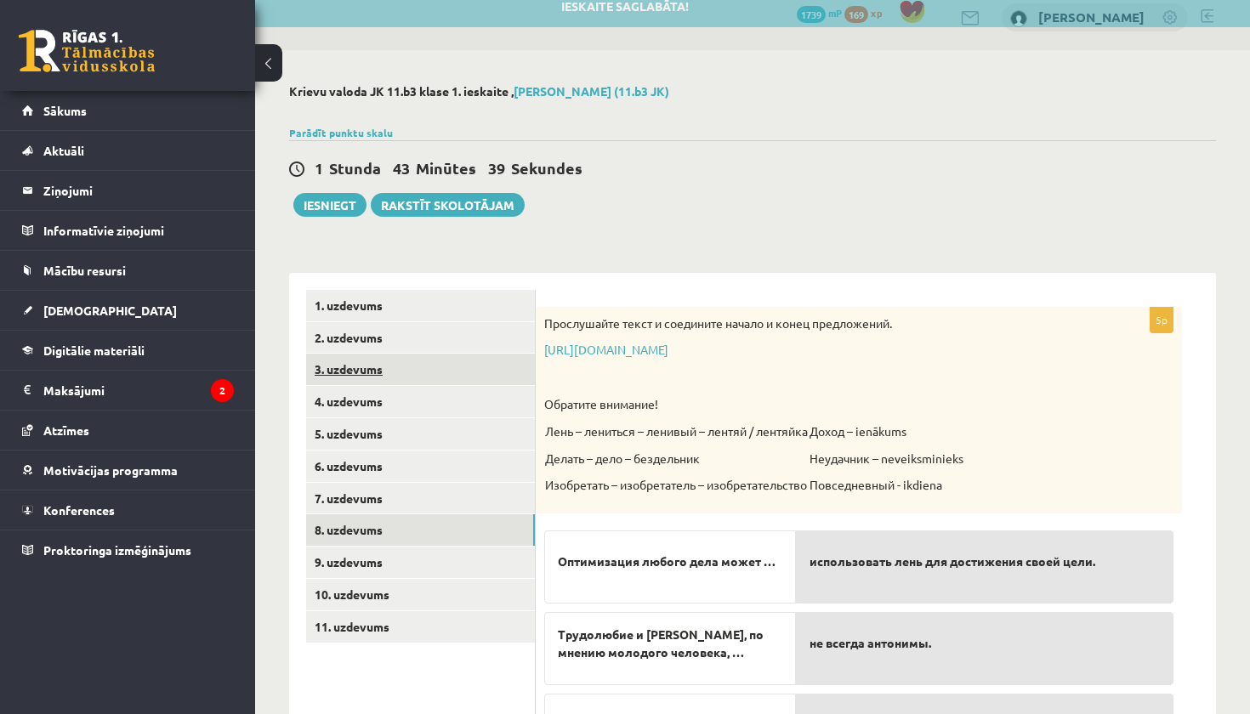
scroll to position [14, 0]
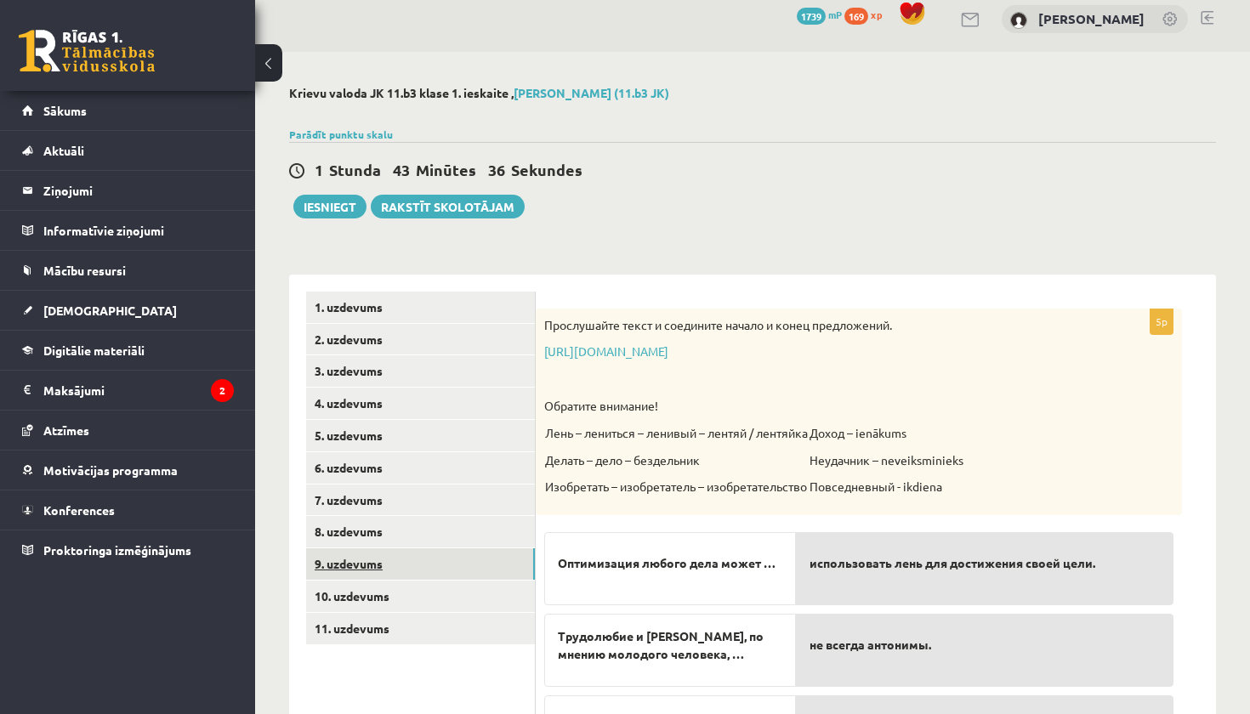
click at [439, 548] on link "9. uzdevums" at bounding box center [420, 563] width 229 height 31
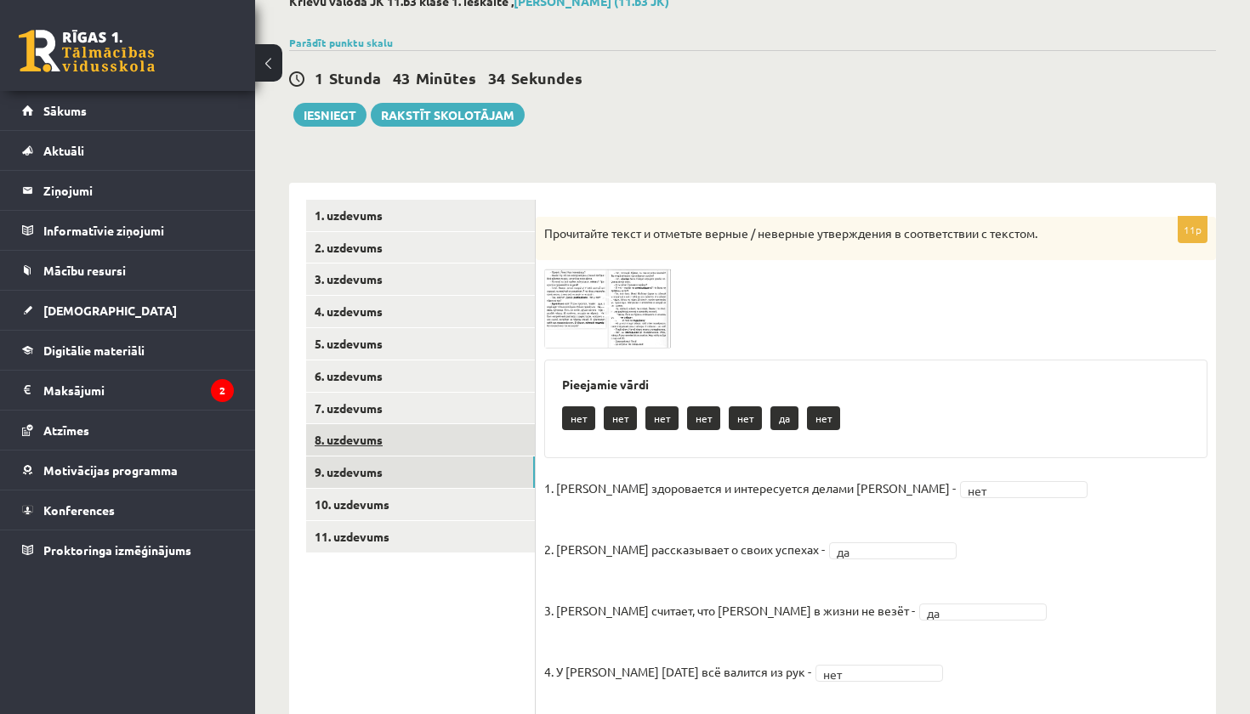
scroll to position [108, 0]
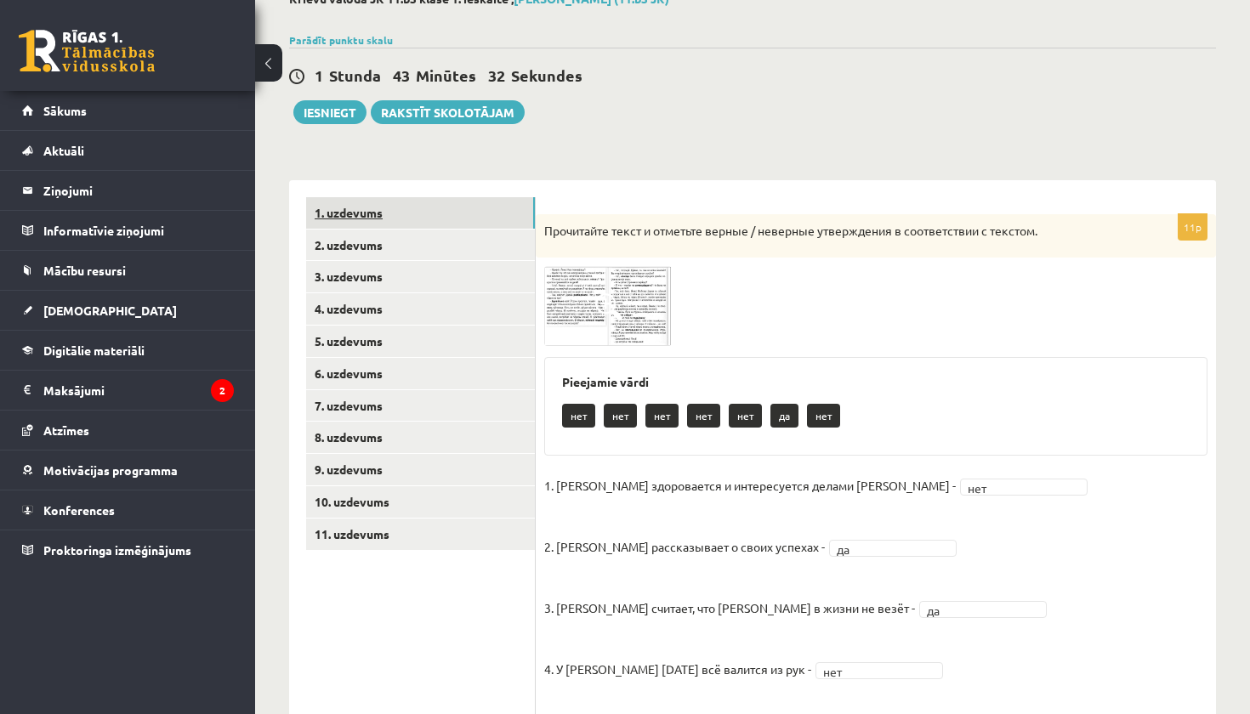
click at [376, 220] on link "1. uzdevums" at bounding box center [420, 212] width 229 height 31
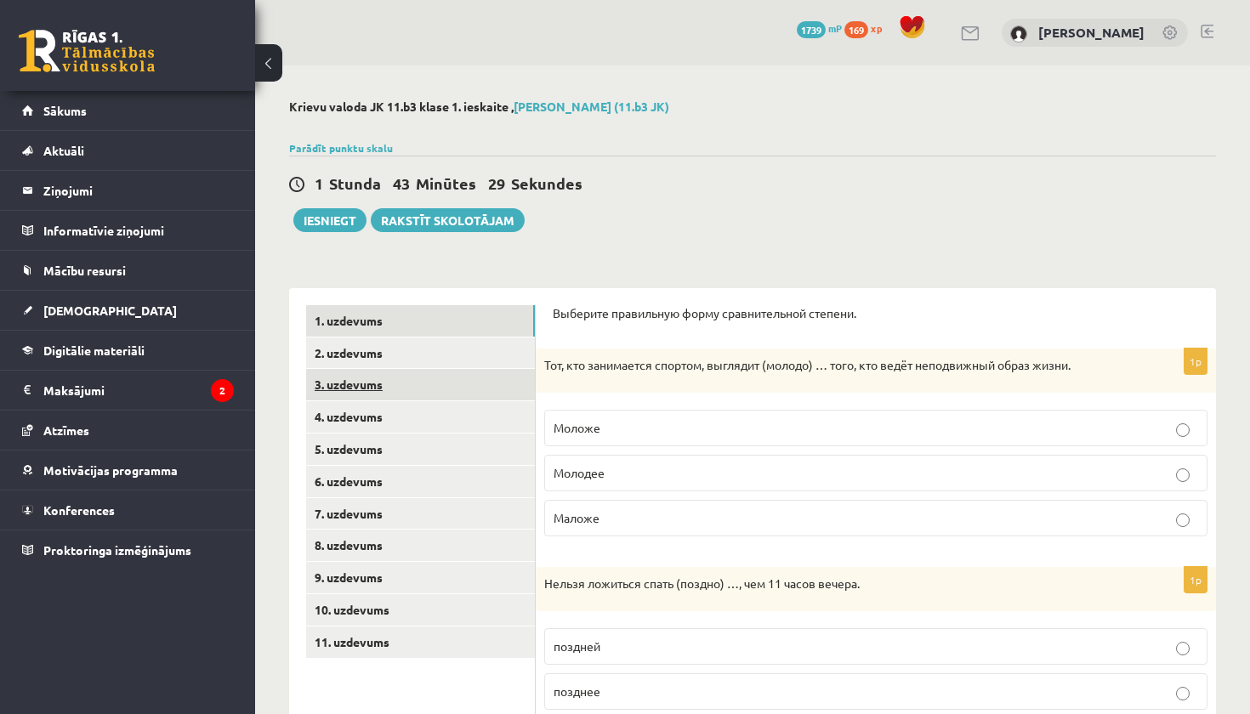
scroll to position [0, 0]
click at [382, 355] on link "2. uzdevums" at bounding box center [420, 353] width 229 height 31
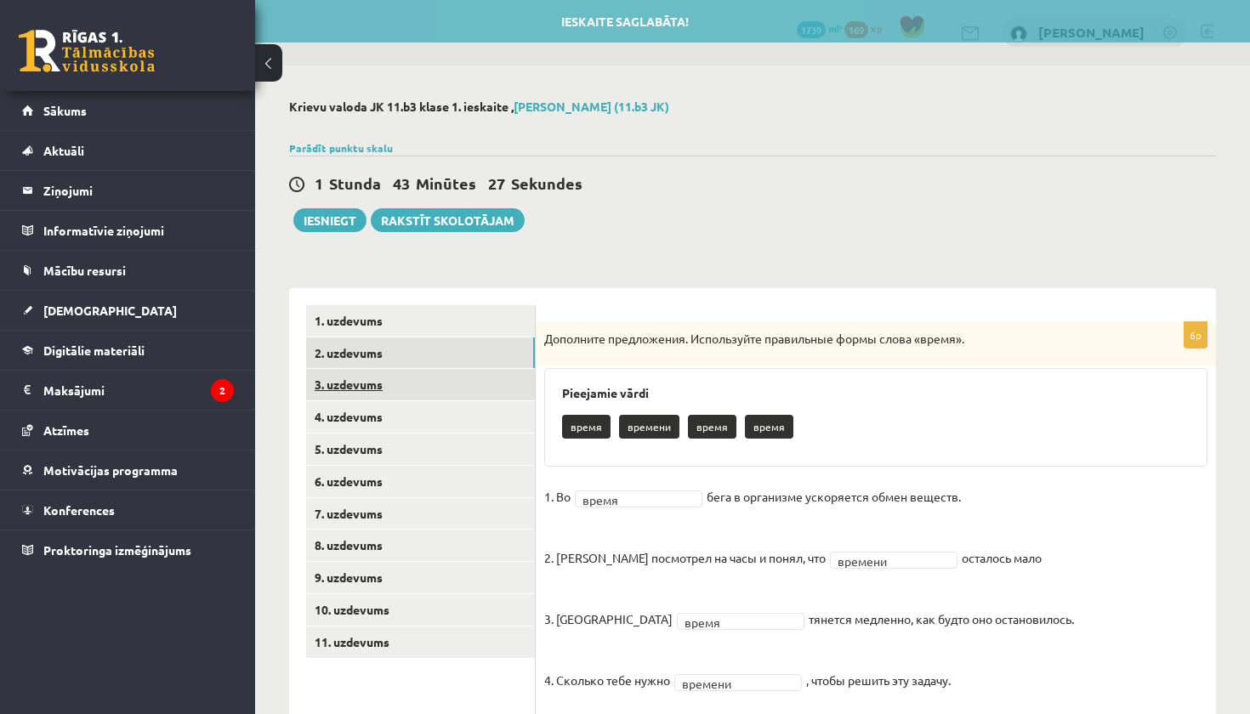
click at [397, 386] on link "3. uzdevums" at bounding box center [420, 384] width 229 height 31
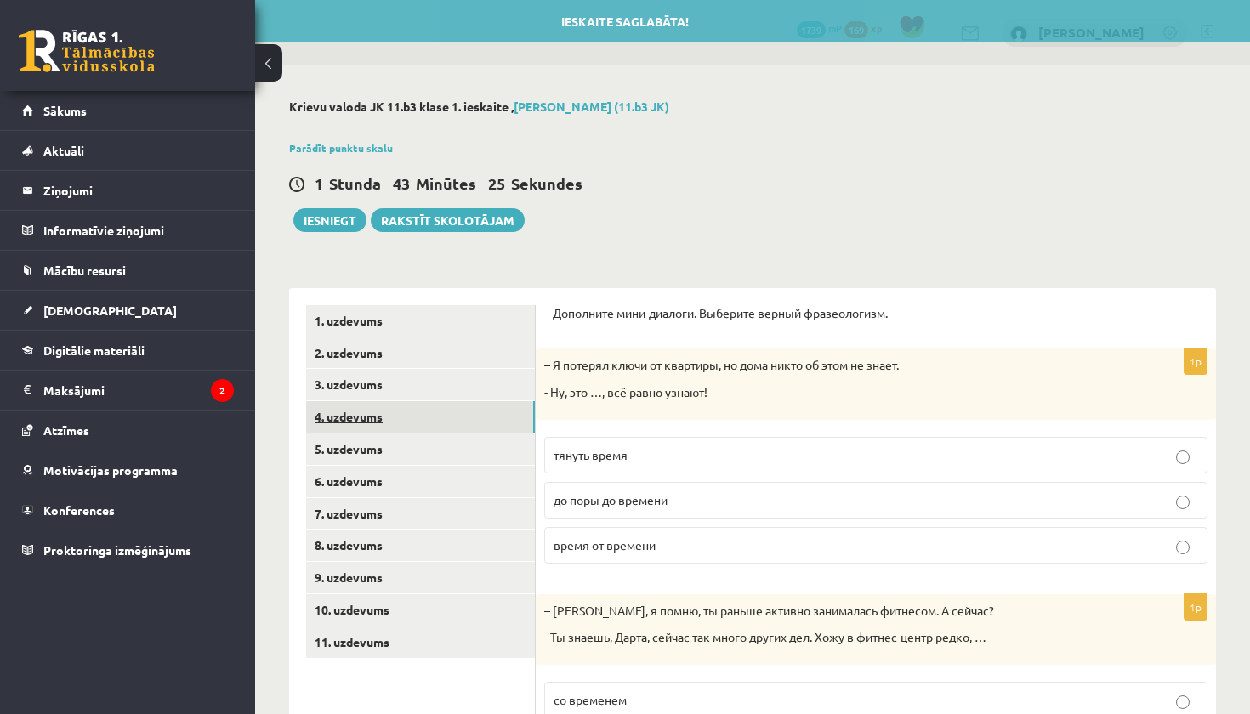
click at [394, 416] on link "4. uzdevums" at bounding box center [420, 416] width 229 height 31
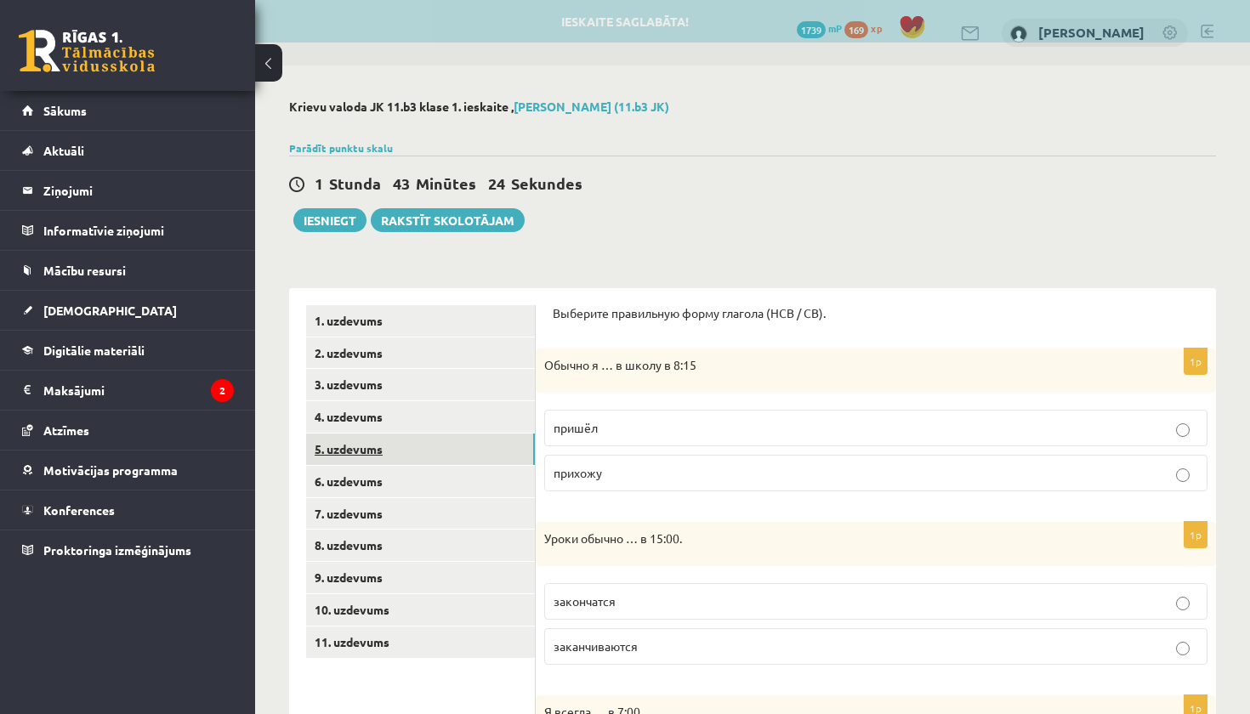
click at [394, 440] on link "5. uzdevums" at bounding box center [420, 449] width 229 height 31
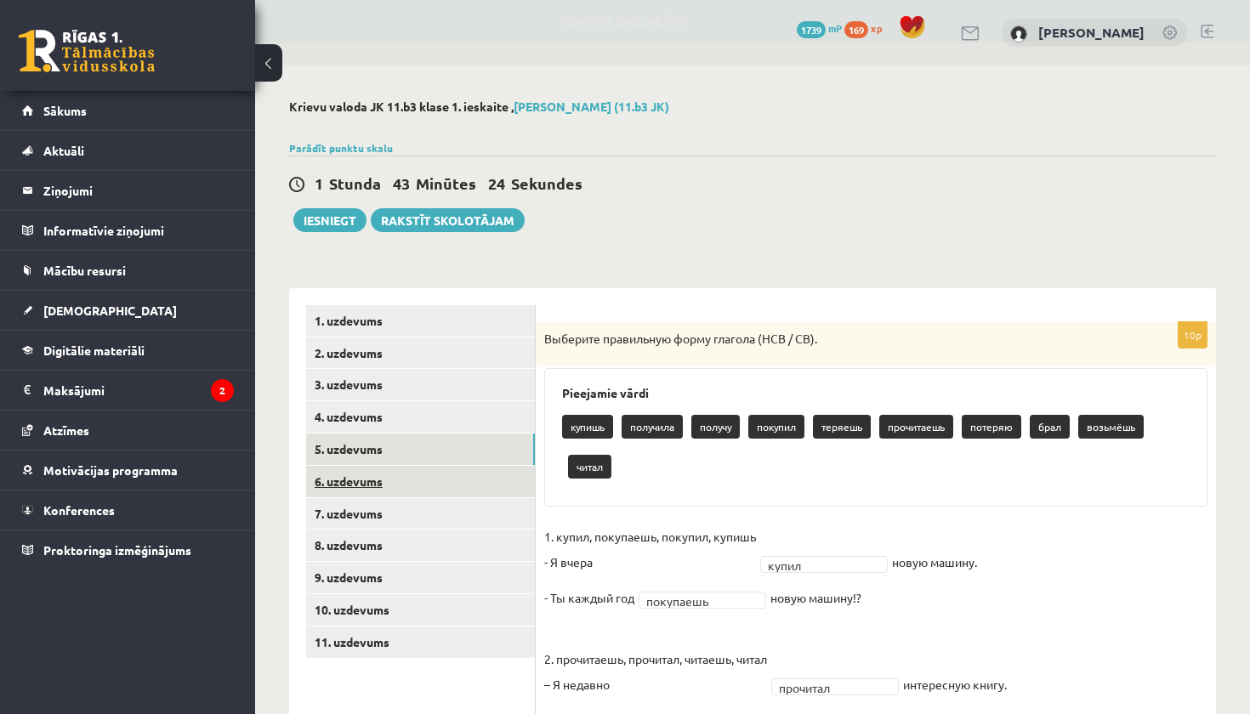
click at [390, 466] on link "6. uzdevums" at bounding box center [420, 481] width 229 height 31
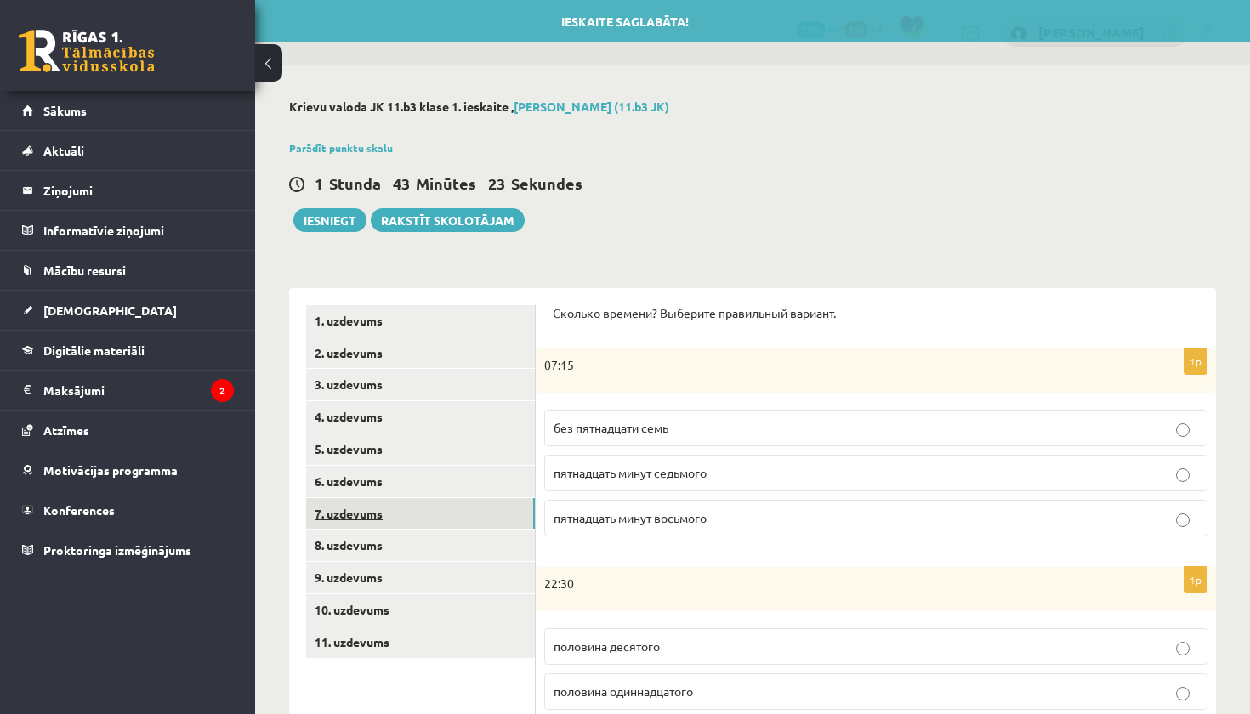
click at [380, 505] on link "7. uzdevums" at bounding box center [420, 513] width 229 height 31
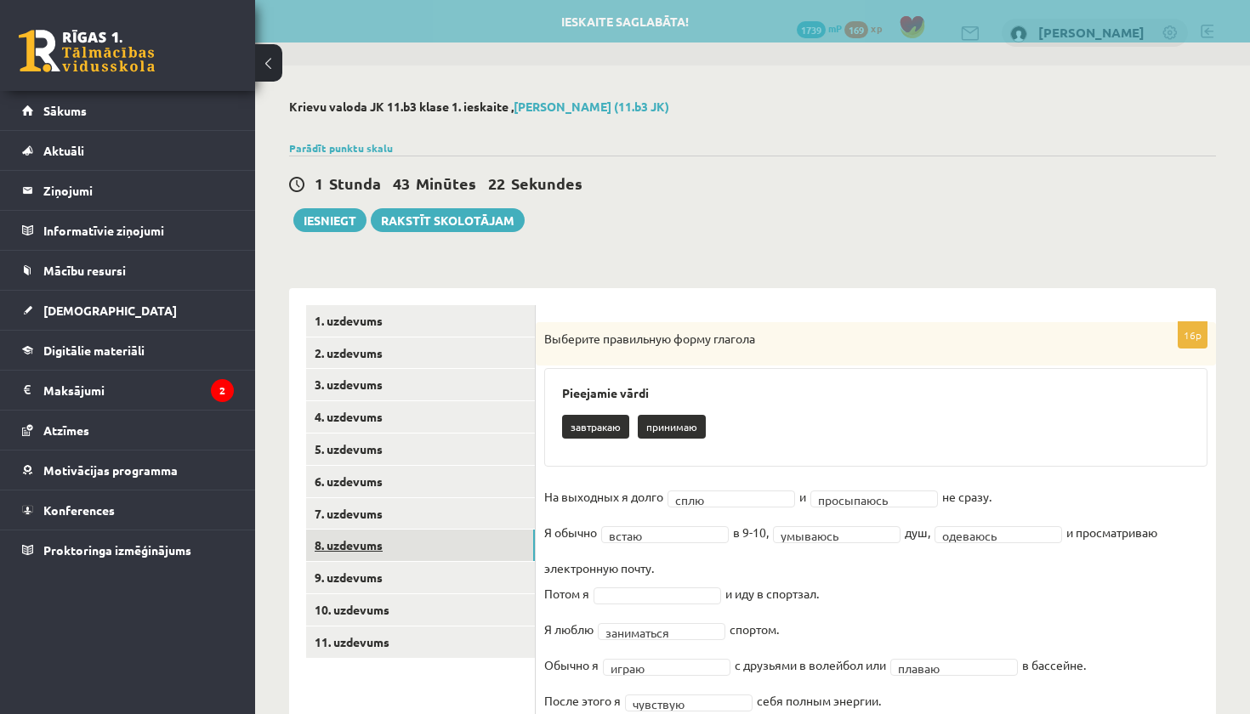
click at [379, 534] on link "8. uzdevums" at bounding box center [420, 545] width 229 height 31
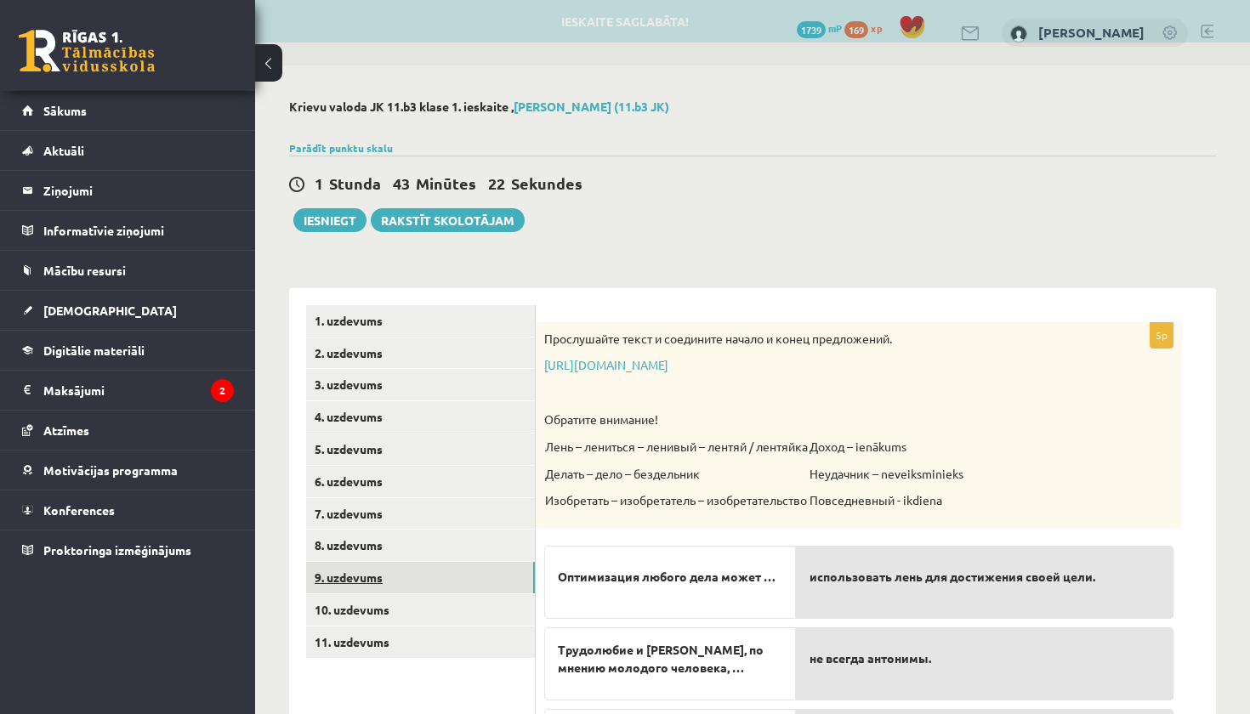
click at [374, 582] on link "9. uzdevums" at bounding box center [420, 577] width 229 height 31
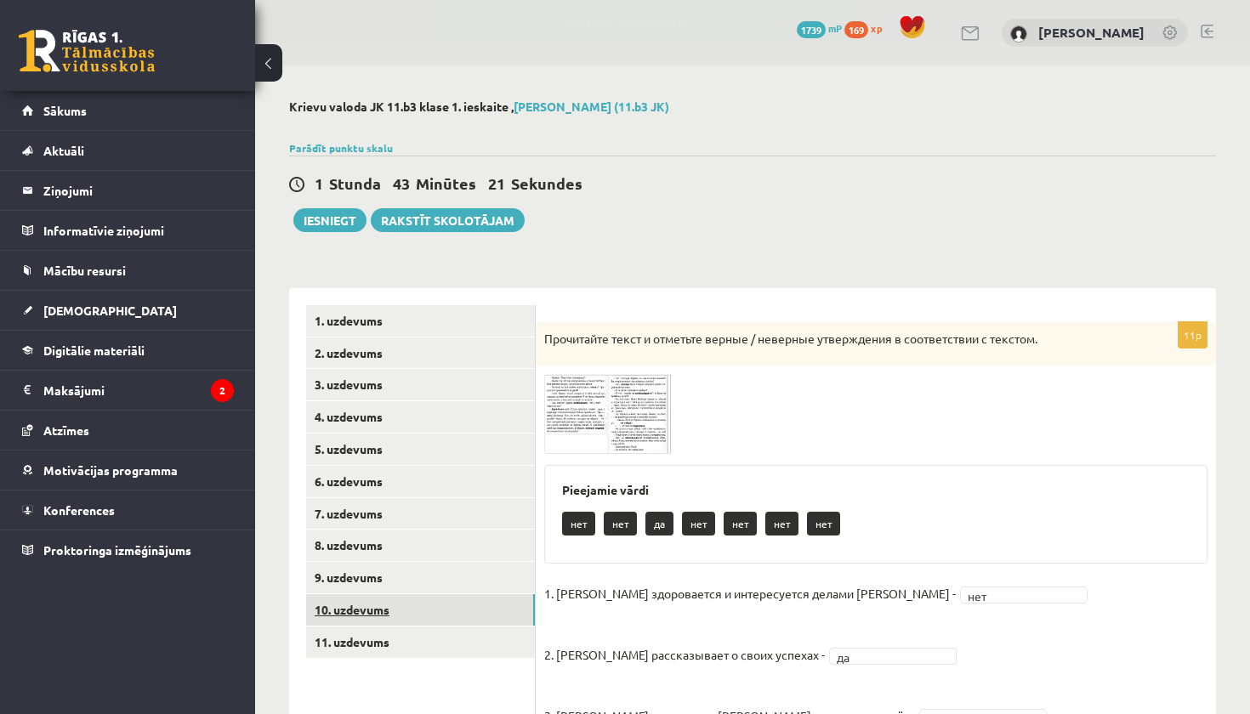
click at [374, 594] on link "10. uzdevums" at bounding box center [420, 609] width 229 height 31
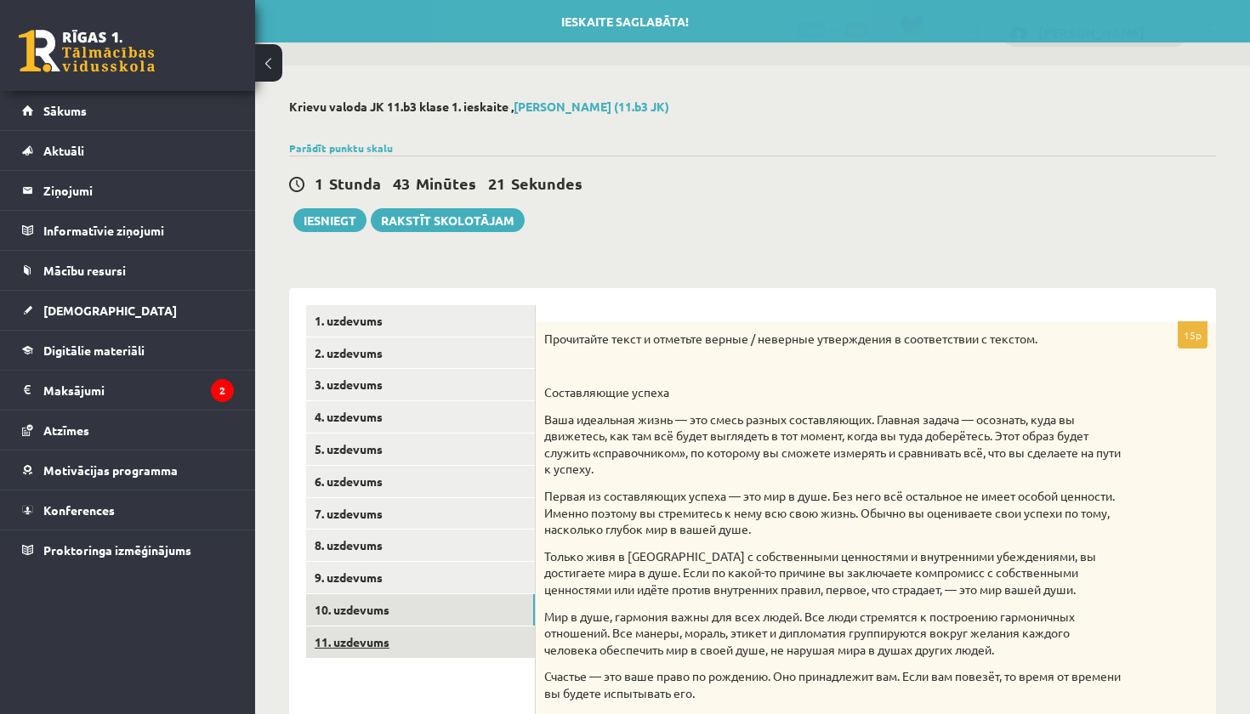
click at [373, 627] on link "11. uzdevums" at bounding box center [420, 642] width 229 height 31
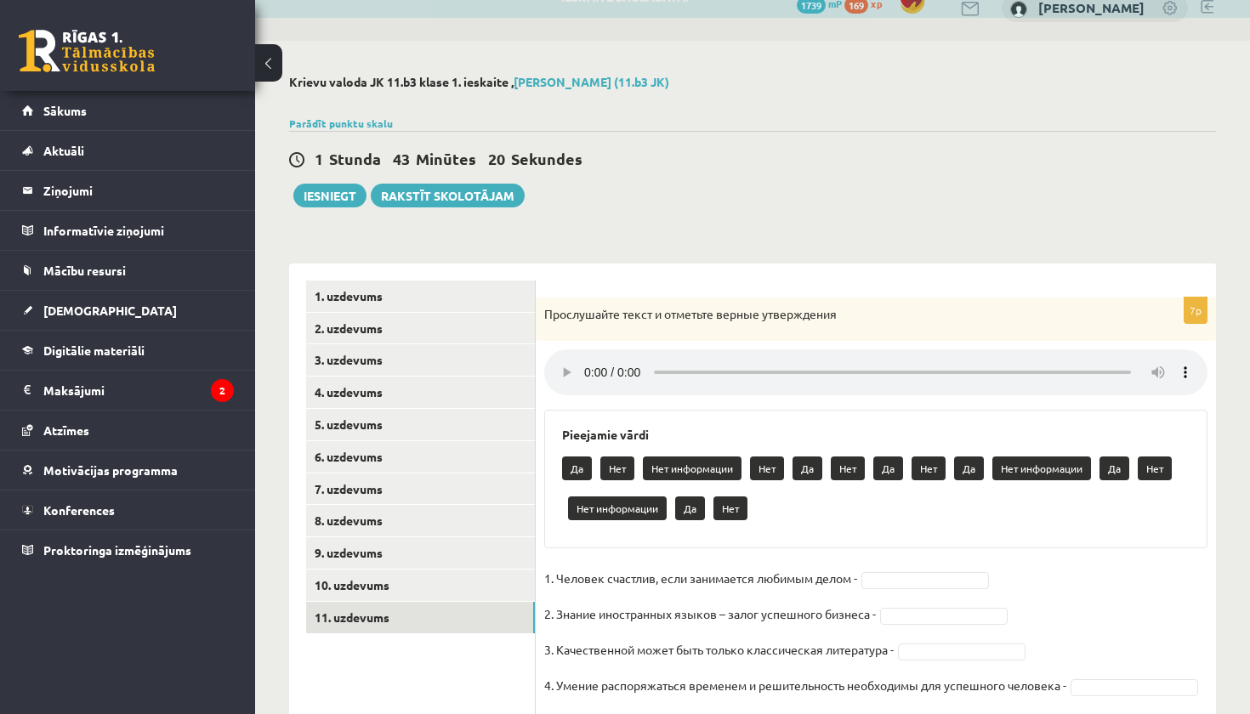
scroll to position [32, 0]
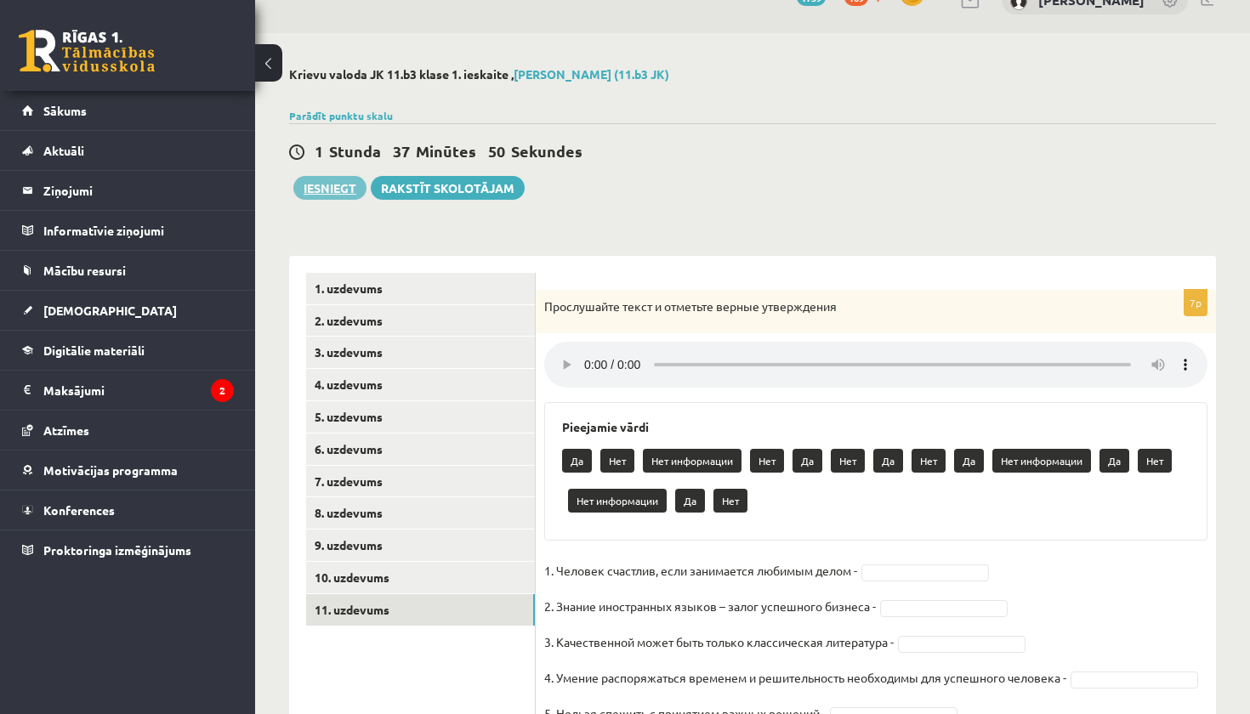
click at [352, 194] on button "Iesniegt" at bounding box center [329, 188] width 73 height 24
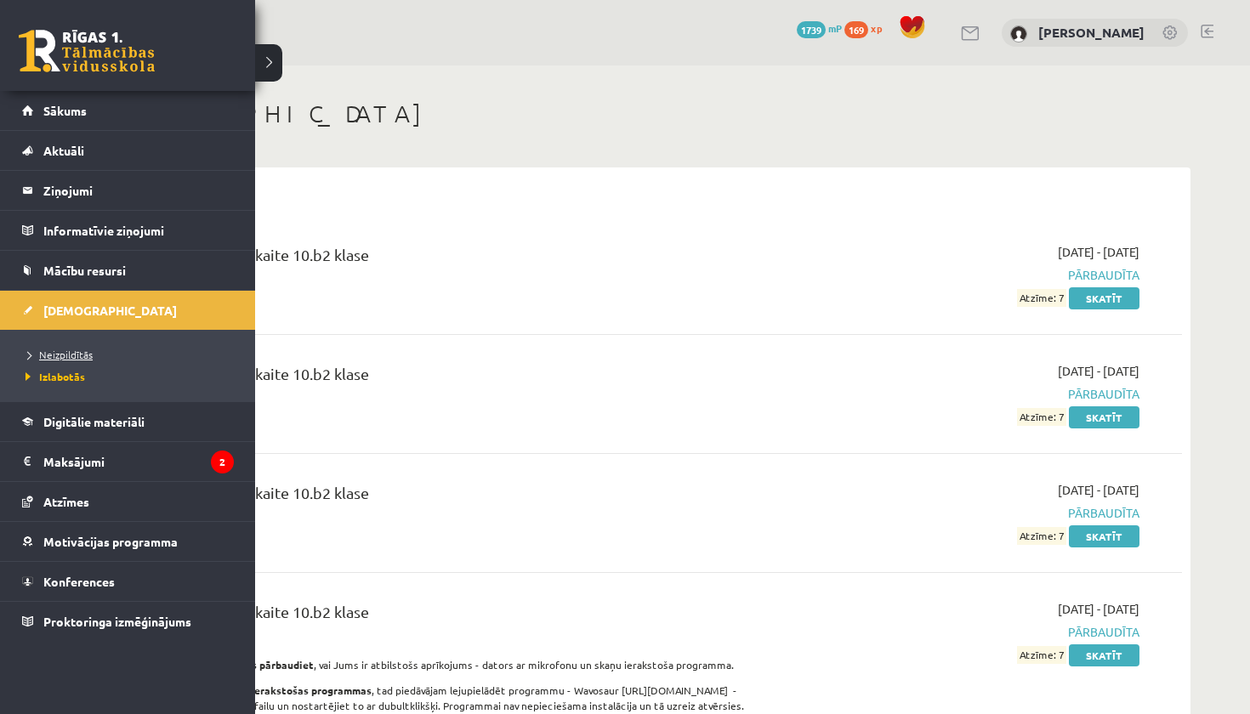
click at [72, 358] on span "Neizpildītās" at bounding box center [56, 355] width 71 height 14
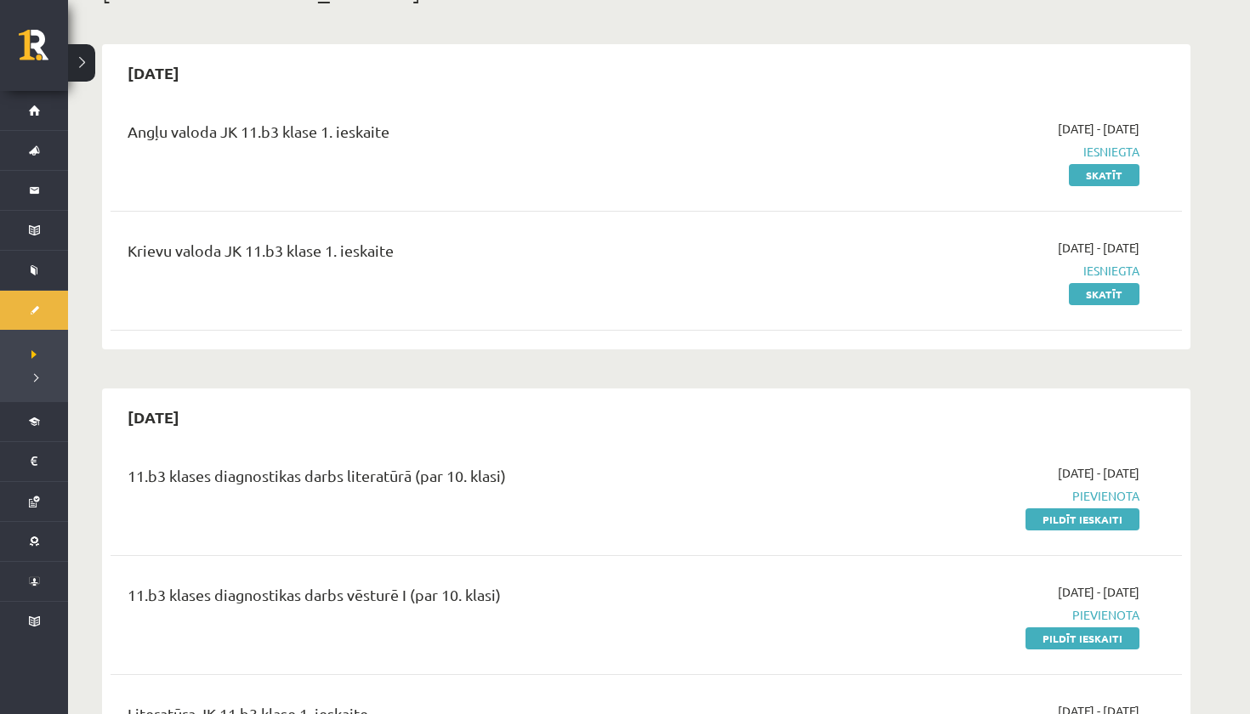
scroll to position [127, 0]
